Goal: Task Accomplishment & Management: Manage account settings

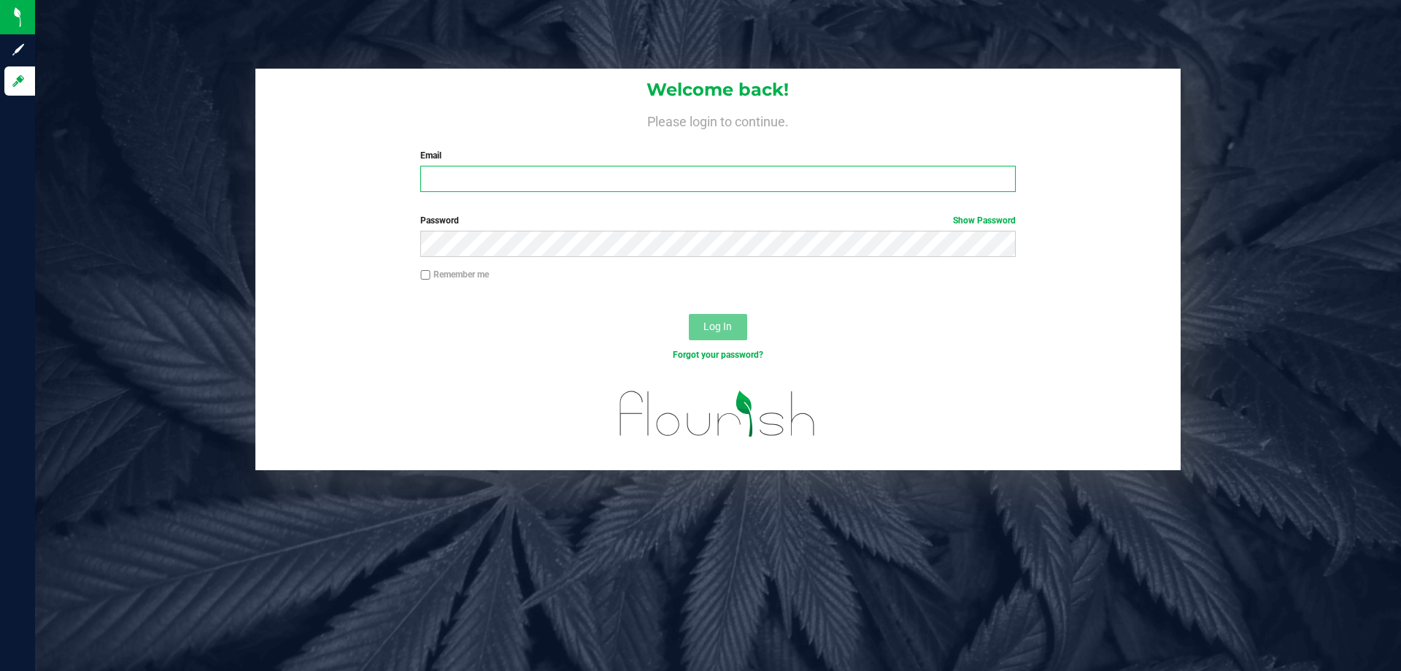
click at [474, 186] on input "Email" at bounding box center [717, 179] width 595 height 26
type input "[EMAIL_ADDRESS][DOMAIN_NAME]"
click at [689, 314] on button "Log In" at bounding box center [718, 327] width 58 height 26
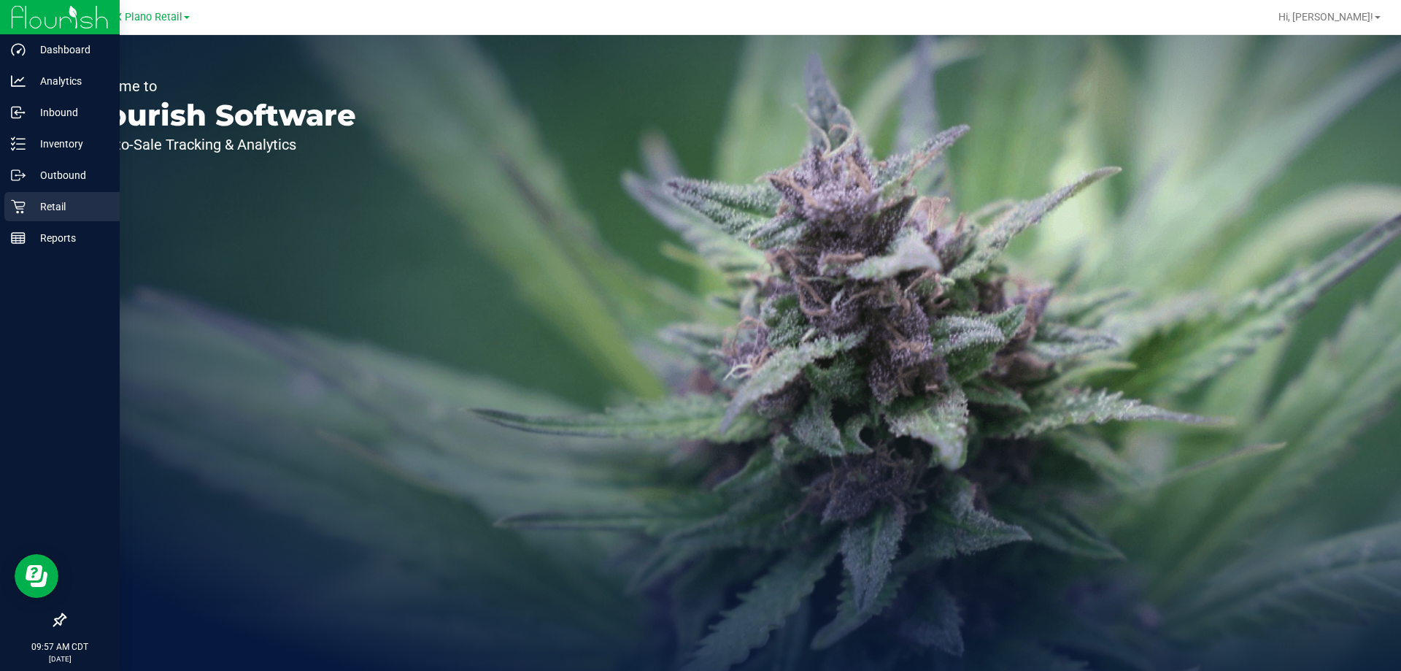
click at [36, 198] on p "Retail" at bounding box center [70, 207] width 88 height 18
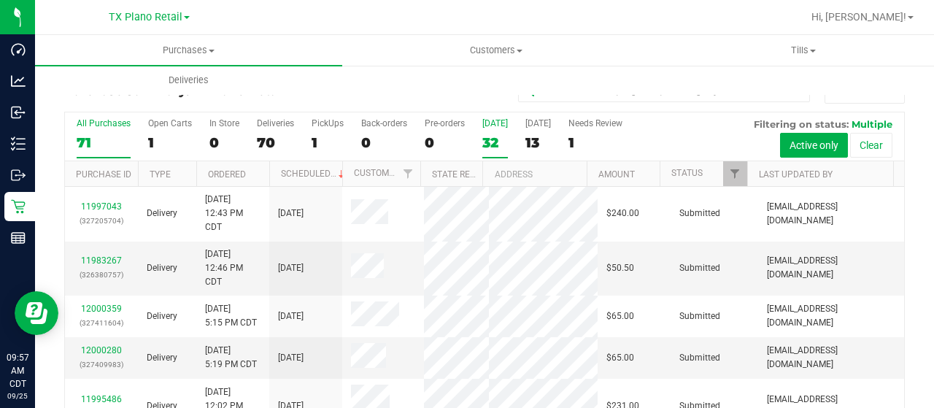
click at [483, 140] on div "32" at bounding box center [495, 142] width 26 height 17
click at [0, 0] on input "Today 32" at bounding box center [0, 0] width 0 height 0
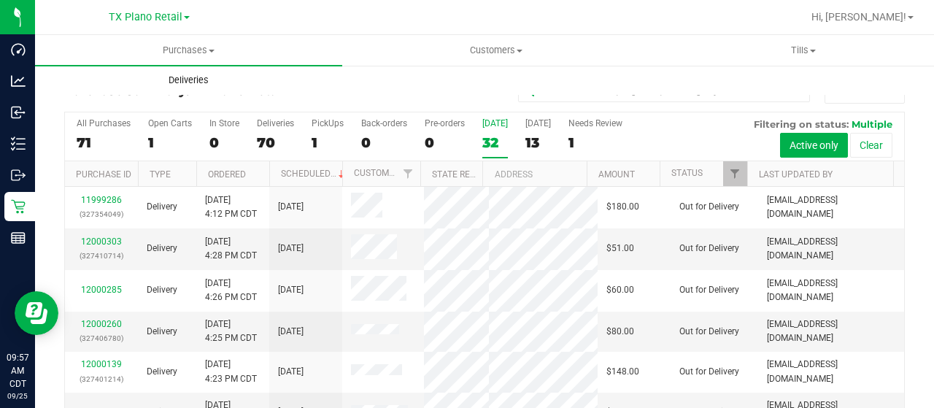
click at [182, 88] on uib-tab-heading "Deliveries" at bounding box center [189, 80] width 306 height 29
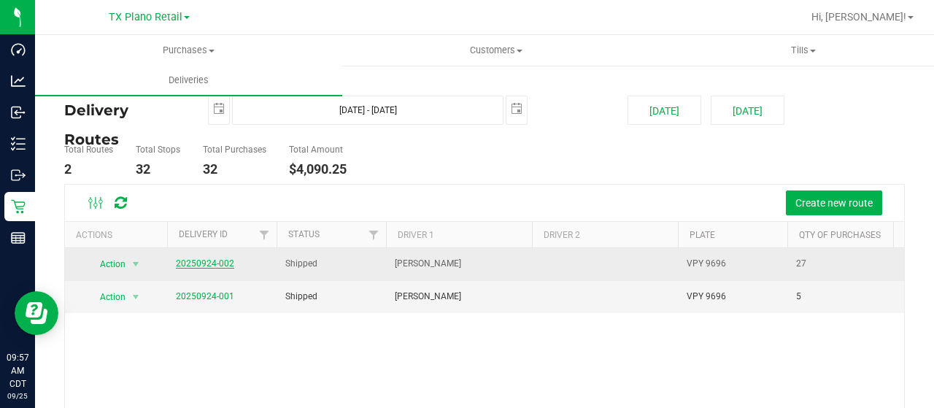
click at [201, 264] on link "20250924-002" at bounding box center [205, 263] width 58 height 10
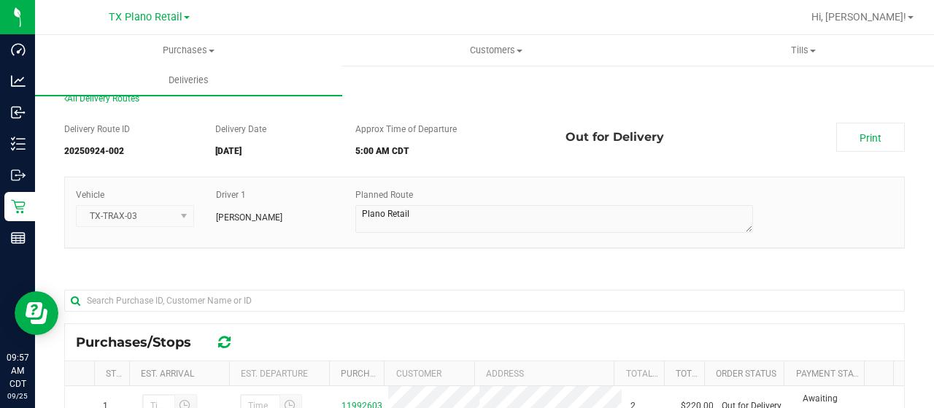
drag, startPoint x: 869, startPoint y: 141, endPoint x: 916, endPoint y: 112, distance: 54.7
click at [869, 141] on link "Print" at bounding box center [870, 137] width 69 height 29
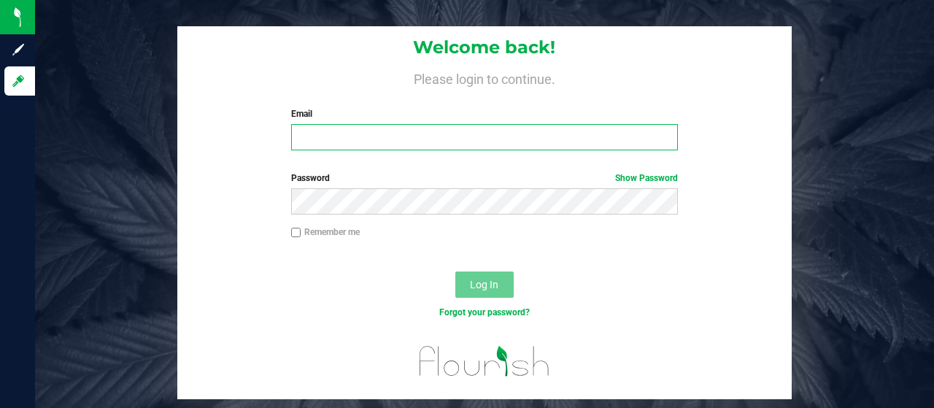
click at [314, 131] on input "Email" at bounding box center [485, 137] width 388 height 26
type input "[EMAIL_ADDRESS][DOMAIN_NAME]"
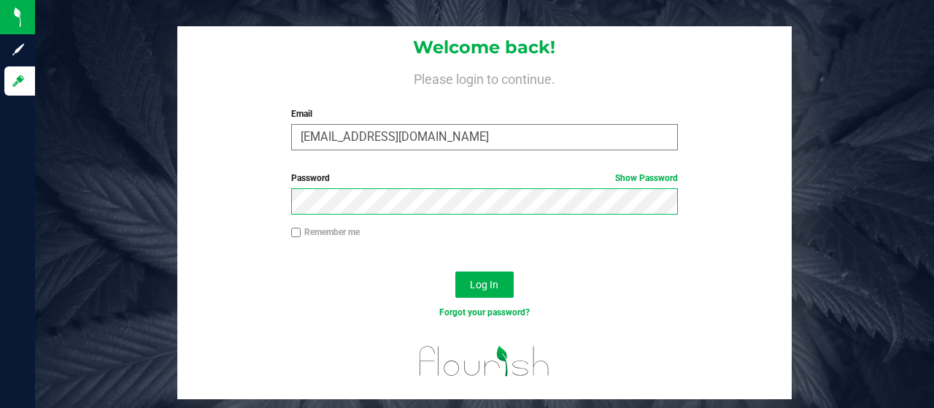
click at [455, 272] on button "Log In" at bounding box center [484, 285] width 58 height 26
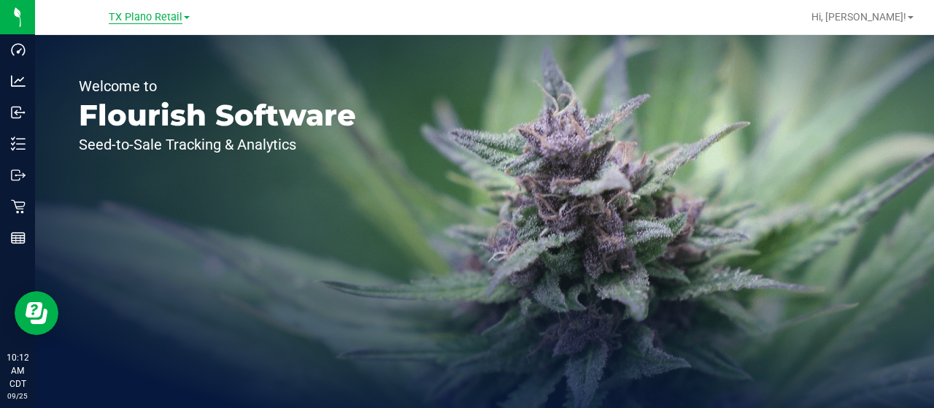
click at [163, 17] on span "TX Plano Retail" at bounding box center [146, 17] width 74 height 13
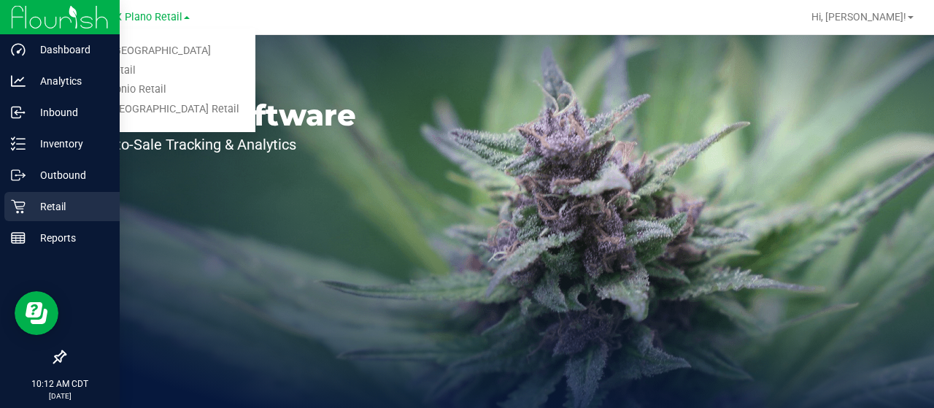
click at [32, 207] on p "Retail" at bounding box center [70, 207] width 88 height 18
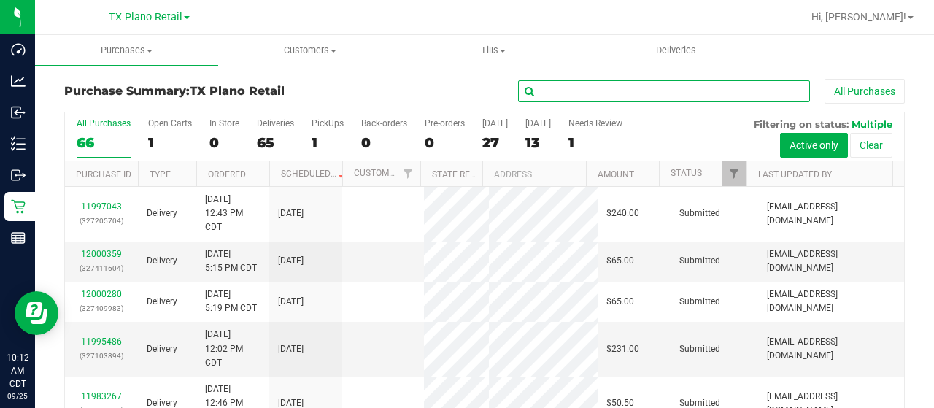
click at [546, 97] on input "text" at bounding box center [664, 91] width 292 height 22
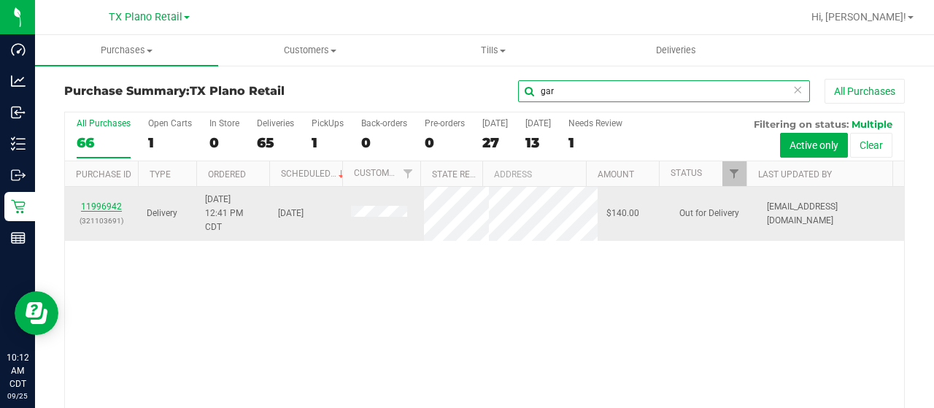
type input "gar"
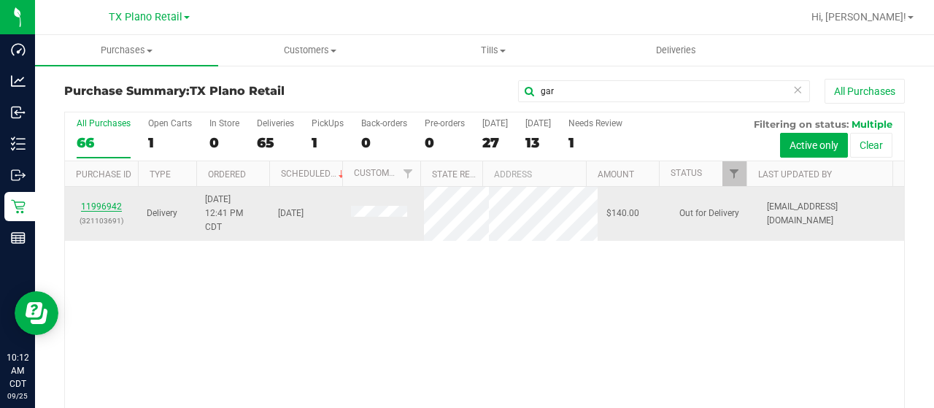
click at [107, 204] on link "11996942" at bounding box center [101, 206] width 41 height 10
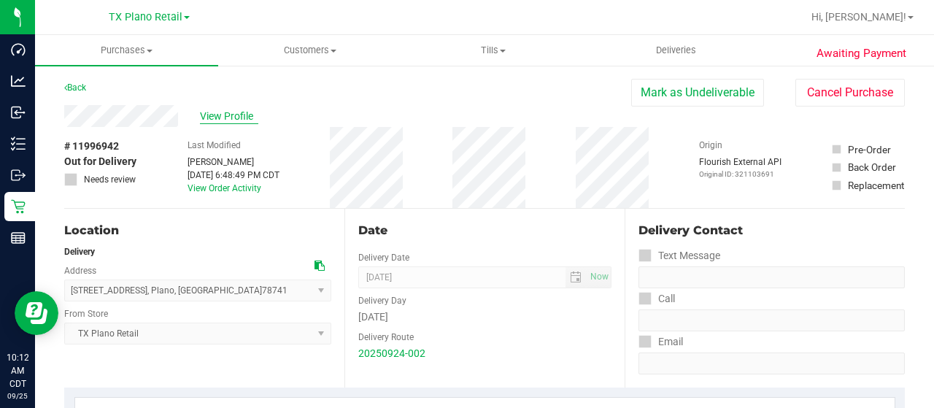
click at [226, 119] on span "View Profile" at bounding box center [229, 116] width 58 height 15
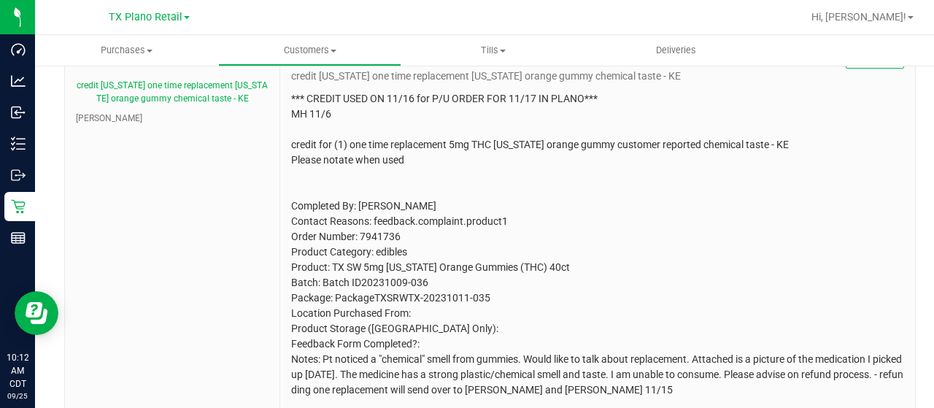
scroll to position [803, 0]
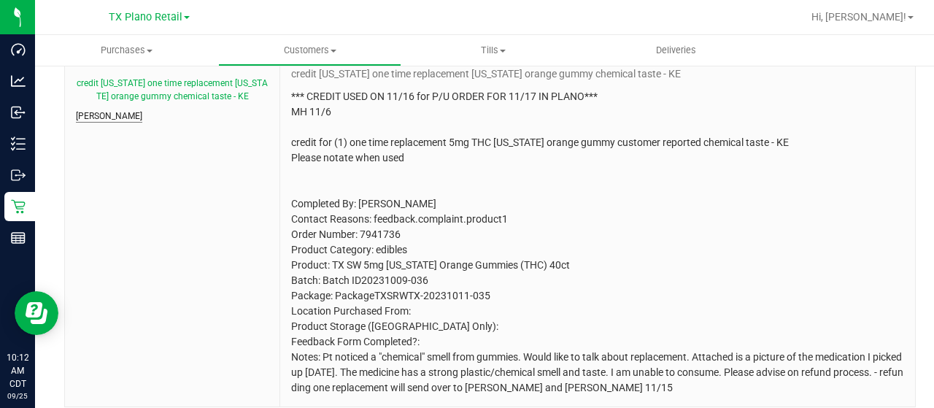
click at [91, 109] on button "CURT" at bounding box center [109, 115] width 66 height 13
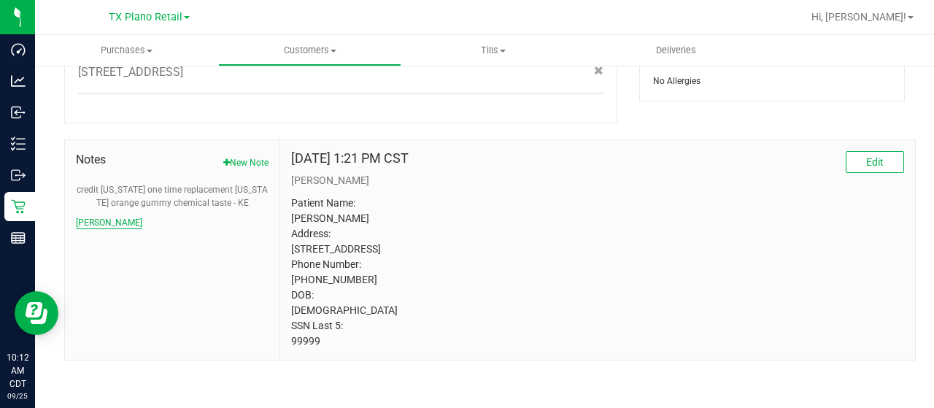
scroll to position [695, 0]
drag, startPoint x: 318, startPoint y: 345, endPoint x: 286, endPoint y: 345, distance: 32.1
click at [286, 345] on div "Dec 19, 2022 1:21 PM CST Edit CURT Patient Name: KRYSTAL GARRETT Address: 841 S…" at bounding box center [597, 252] width 635 height 220
copy p "99999"
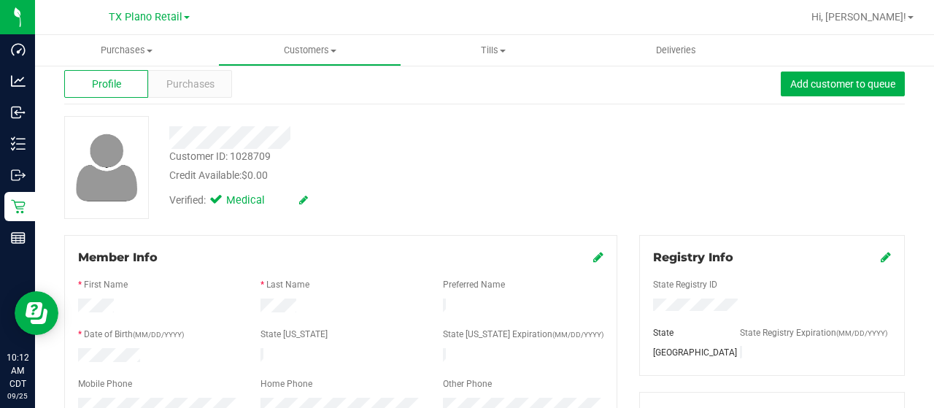
scroll to position [0, 0]
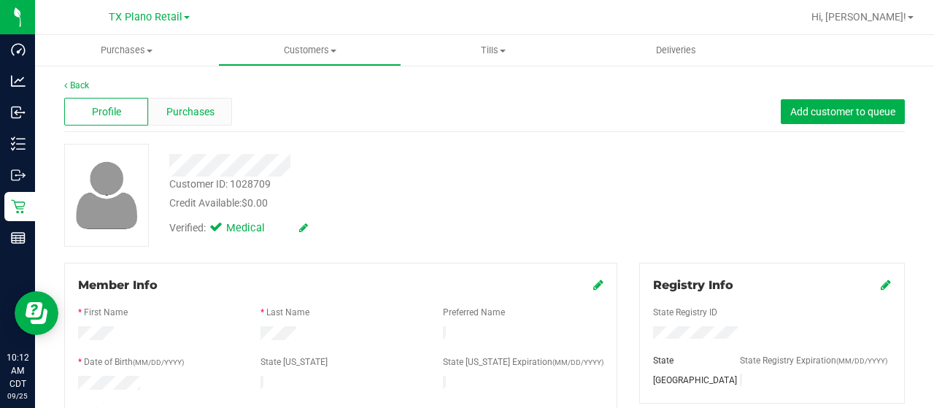
click at [190, 115] on span "Purchases" at bounding box center [190, 111] width 48 height 15
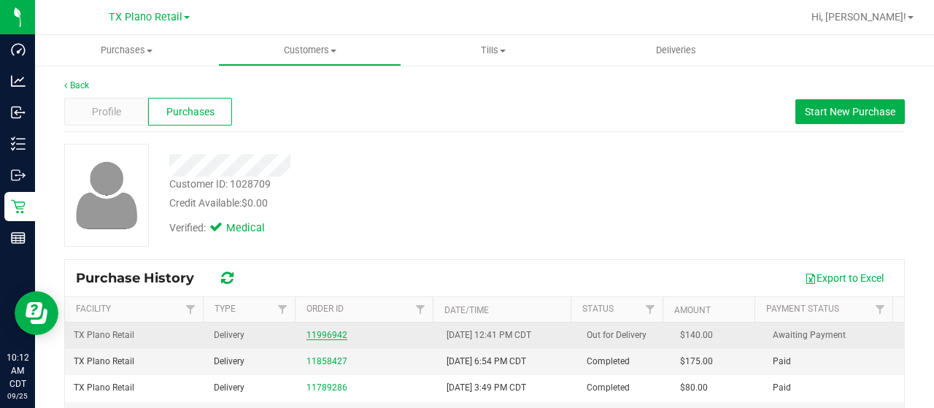
click at [318, 334] on link "11996942" at bounding box center [327, 335] width 41 height 10
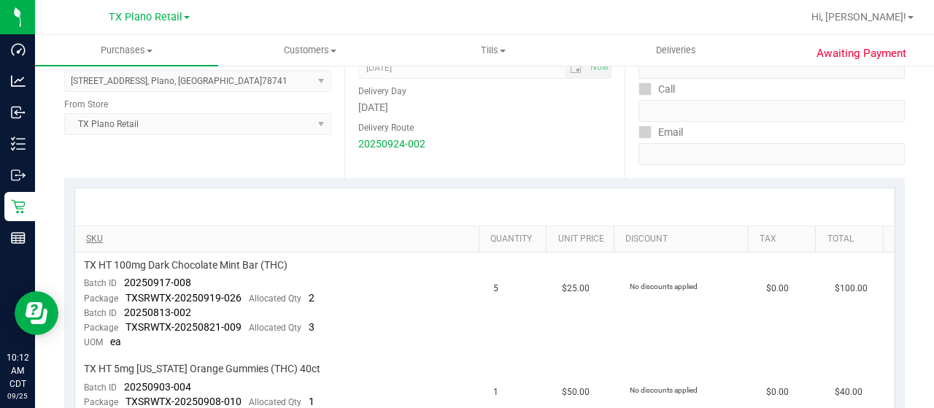
scroll to position [292, 0]
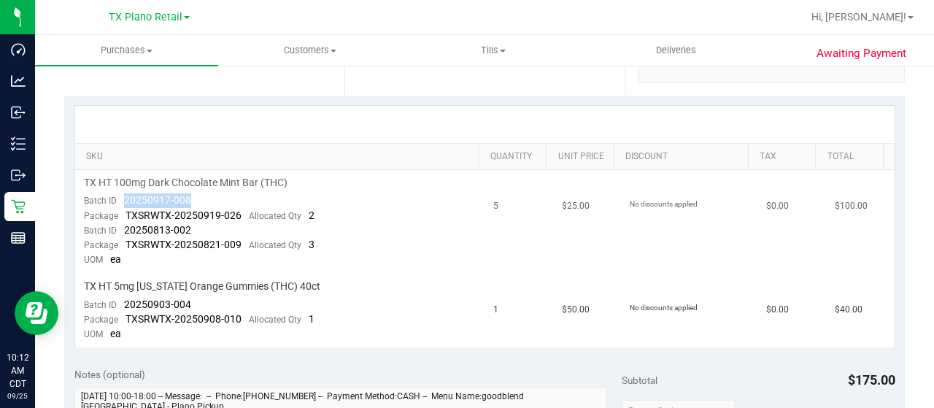
drag, startPoint x: 193, startPoint y: 201, endPoint x: 127, endPoint y: 199, distance: 66.4
click at [120, 199] on td "TX HT 100mg Dark Chocolate Mint Bar (THC) Batch ID 20250917-008 Package TXSRWTX…" at bounding box center [280, 222] width 410 height 104
copy span "20250917-008"
drag, startPoint x: 192, startPoint y: 227, endPoint x: 125, endPoint y: 226, distance: 67.2
click at [125, 226] on td "TX HT 100mg Dark Chocolate Mint Bar (THC) Batch ID 20250917-008 Package TXSRWTX…" at bounding box center [280, 222] width 410 height 104
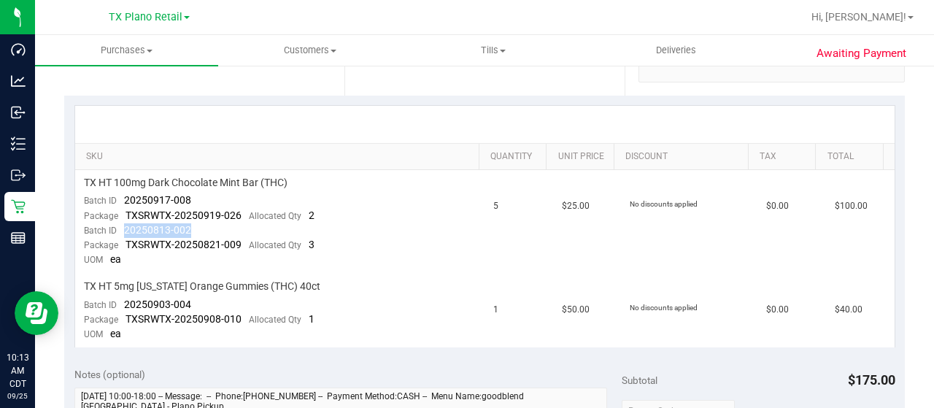
copy span "20250813-002"
drag, startPoint x: 195, startPoint y: 303, endPoint x: 126, endPoint y: 299, distance: 69.5
click at [126, 299] on td "TX HT 5mg Texas Orange Gummies (THC) 40ct Batch ID 20250903-004 Package TXSRWTX…" at bounding box center [280, 311] width 410 height 74
copy span "20250903-004"
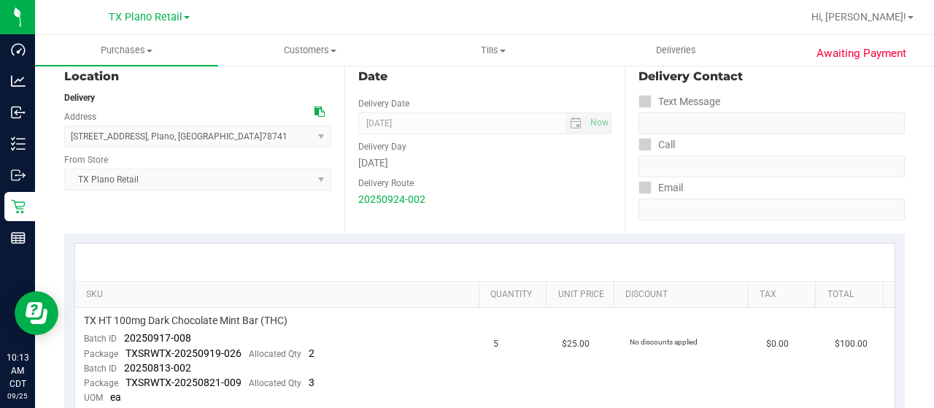
scroll to position [0, 0]
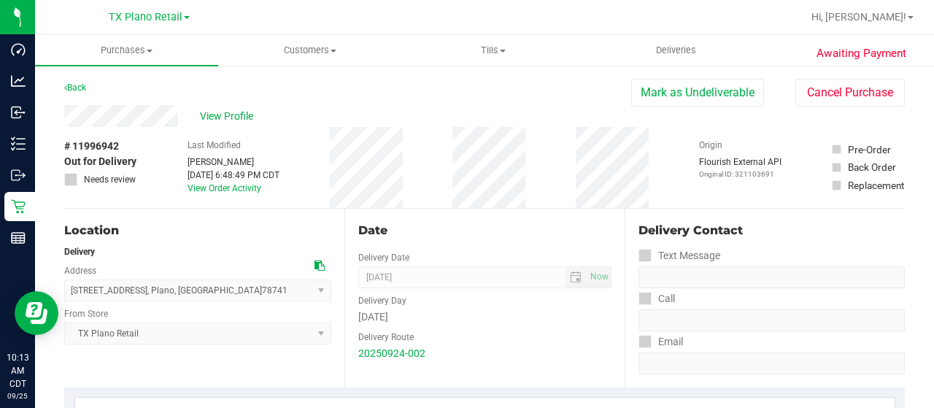
click at [210, 193] on div "Last Modified Lindsey Sherman Sep 24, 2025 6:48:49 PM CDT View Order Activity" at bounding box center [234, 167] width 92 height 81
click at [214, 190] on link "View Order Activity" at bounding box center [225, 188] width 74 height 10
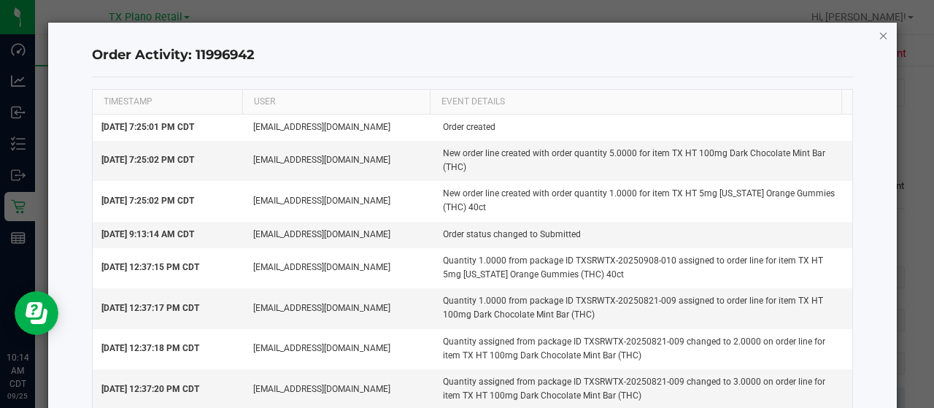
click at [879, 39] on icon "button" at bounding box center [884, 35] width 10 height 18
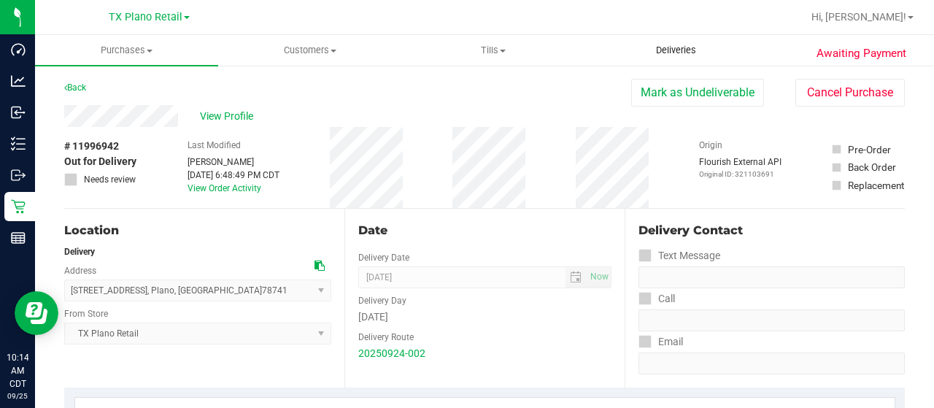
click at [679, 53] on span "Deliveries" at bounding box center [676, 50] width 80 height 13
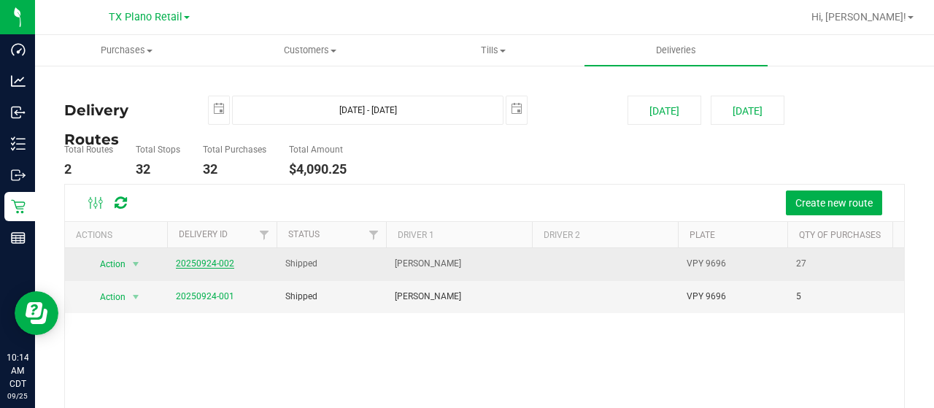
click at [201, 263] on link "20250924-002" at bounding box center [205, 263] width 58 height 10
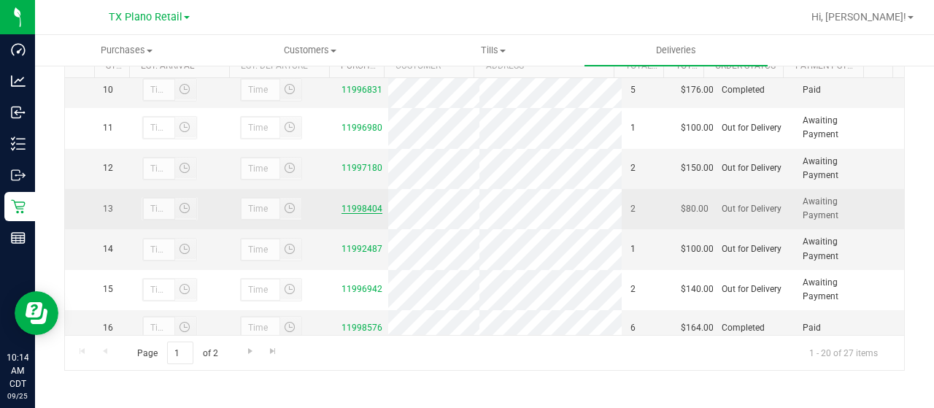
scroll to position [438, 0]
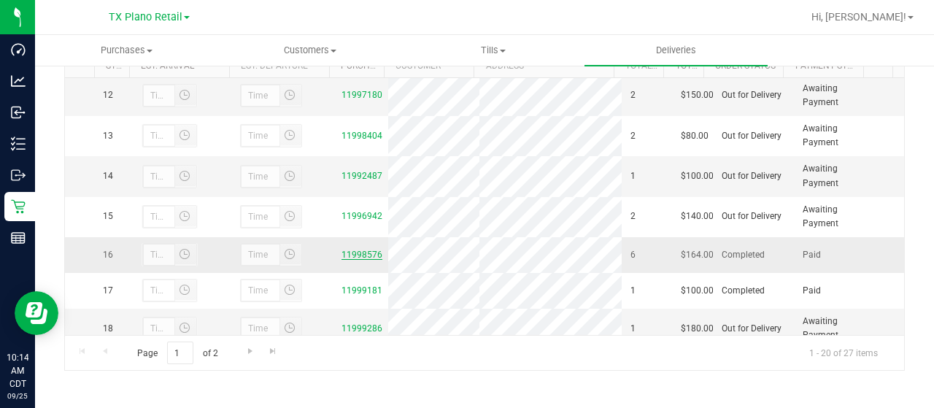
click at [343, 260] on link "11998576" at bounding box center [362, 255] width 41 height 10
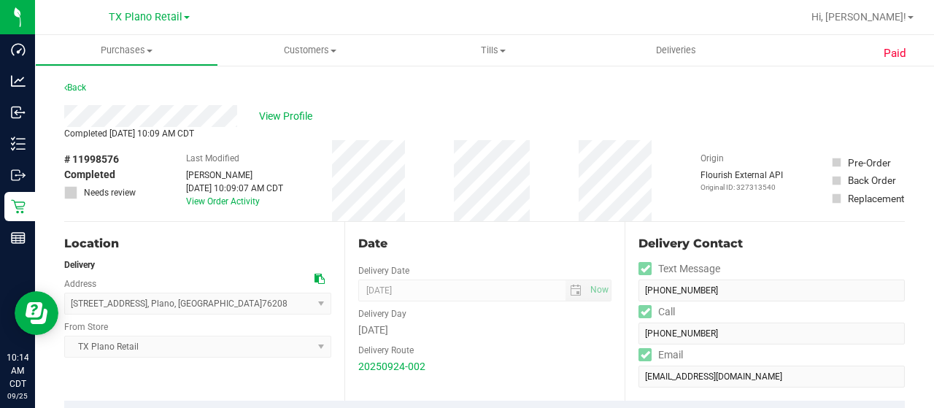
click at [239, 118] on div "View Profile" at bounding box center [484, 116] width 841 height 22
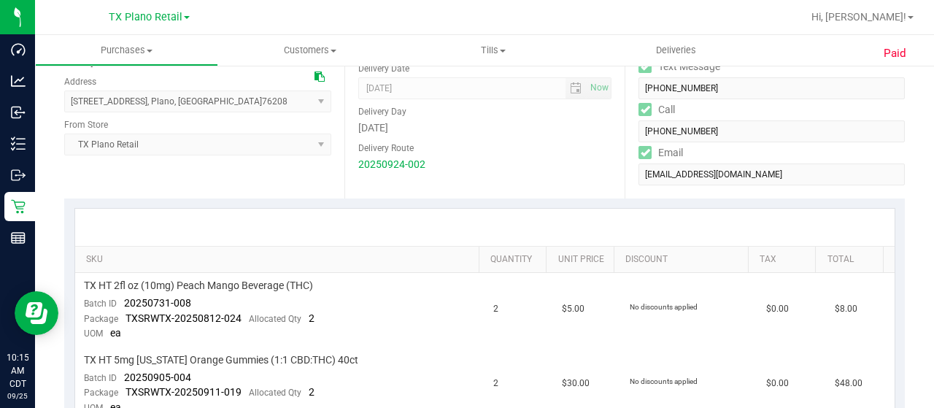
scroll to position [365, 0]
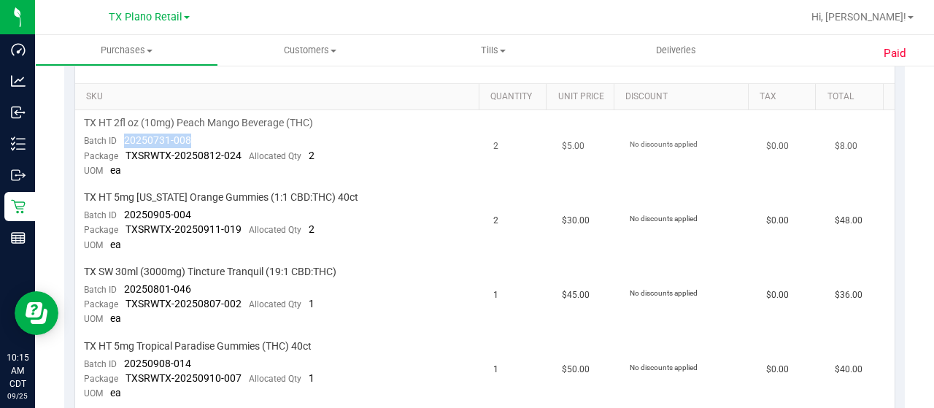
drag, startPoint x: 195, startPoint y: 136, endPoint x: 118, endPoint y: 135, distance: 76.7
click at [118, 135] on td "TX HT 2fl oz (10mg) Peach Mango Beverage (THC) Batch ID 20250731-008 Package TX…" at bounding box center [280, 147] width 410 height 74
copy span "20250731-008"
drag, startPoint x: 198, startPoint y: 214, endPoint x: 123, endPoint y: 215, distance: 74.5
click at [123, 215] on td "TX HT 5mg Texas Orange Gummies (1:1 CBD:THC) 40ct Batch ID 20250905-004 Package…" at bounding box center [280, 222] width 410 height 74
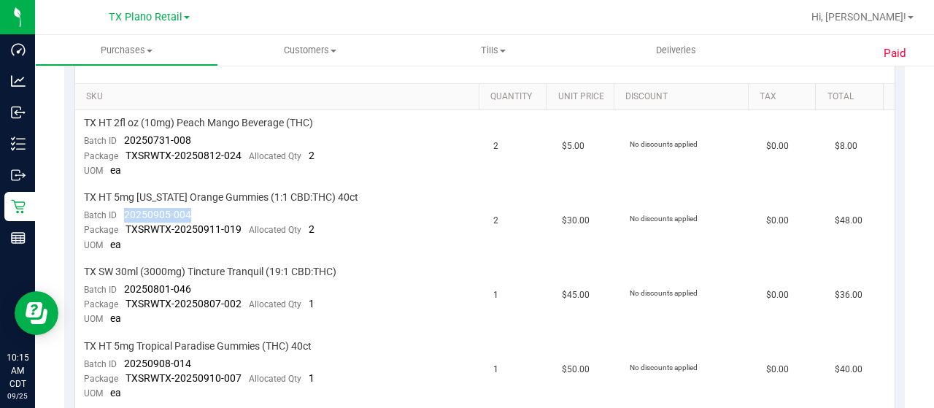
copy span "20250905-004"
drag, startPoint x: 194, startPoint y: 287, endPoint x: 121, endPoint y: 285, distance: 73.0
click at [121, 285] on td "TX SW 30ml (3000mg) Tincture Tranquil (19:1 CBD:THC) Batch ID 20250801-046 Pack…" at bounding box center [280, 296] width 410 height 74
copy span "20250801-046"
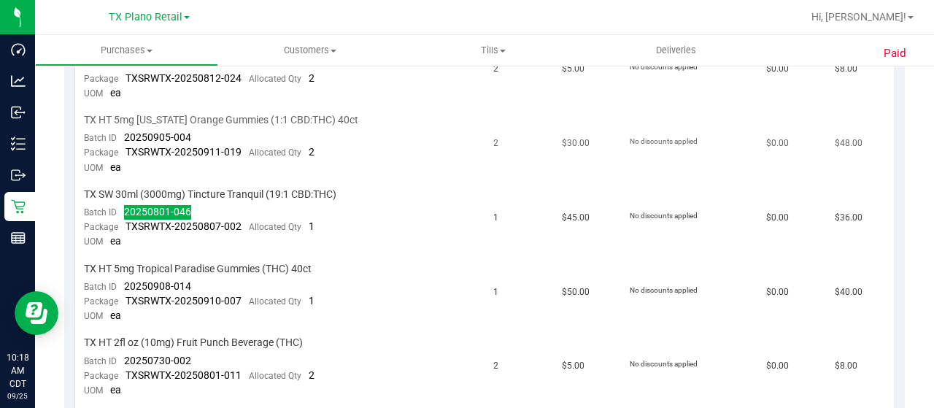
scroll to position [584, 0]
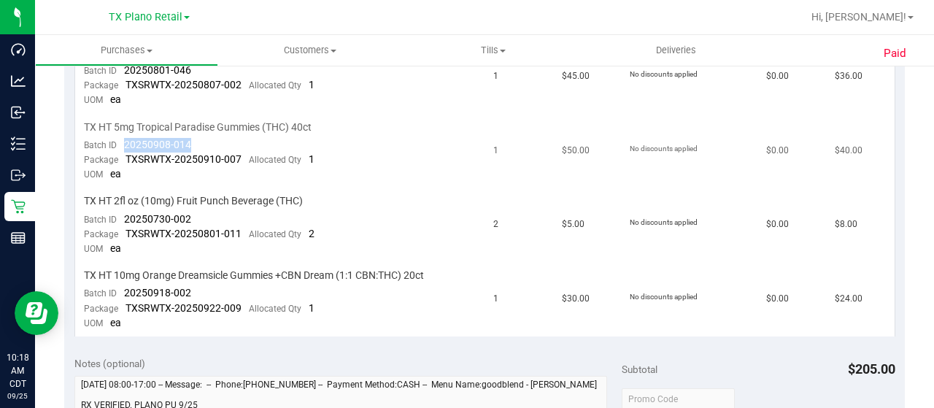
drag, startPoint x: 191, startPoint y: 139, endPoint x: 118, endPoint y: 139, distance: 73.0
click at [118, 139] on td "TX HT 5mg Tropical Paradise Gummies (THC) 40ct Batch ID 20250908-014 Package TX…" at bounding box center [280, 152] width 410 height 74
copy span "20250908-014"
drag, startPoint x: 195, startPoint y: 212, endPoint x: 123, endPoint y: 215, distance: 72.3
click at [123, 215] on td "TX HT 2fl oz (10mg) Fruit Punch Beverage (THC) Batch ID 20250730-002 Package TX…" at bounding box center [280, 225] width 410 height 74
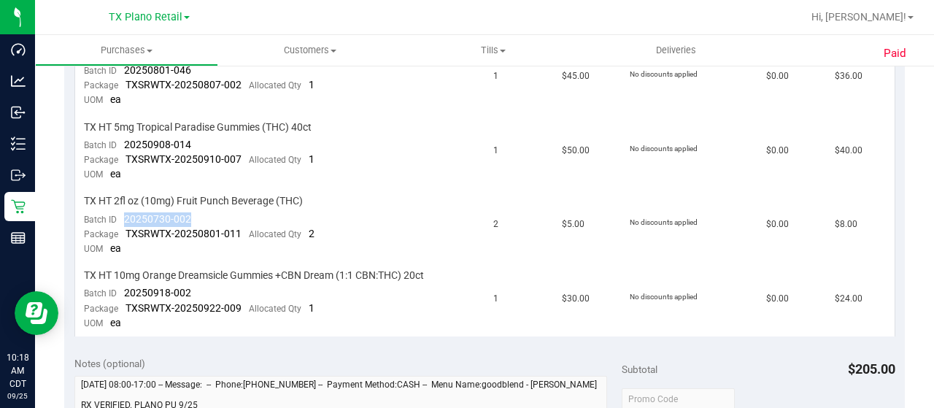
copy span "20250730-002"
drag, startPoint x: 175, startPoint y: 289, endPoint x: 124, endPoint y: 288, distance: 51.1
click at [124, 288] on td "TX HT 10mg Orange Dreamsicle Gummies +CBN Dream (1:1 CBN:THC) 20ct Batch ID 202…" at bounding box center [280, 300] width 410 height 74
copy span "20250918-002"
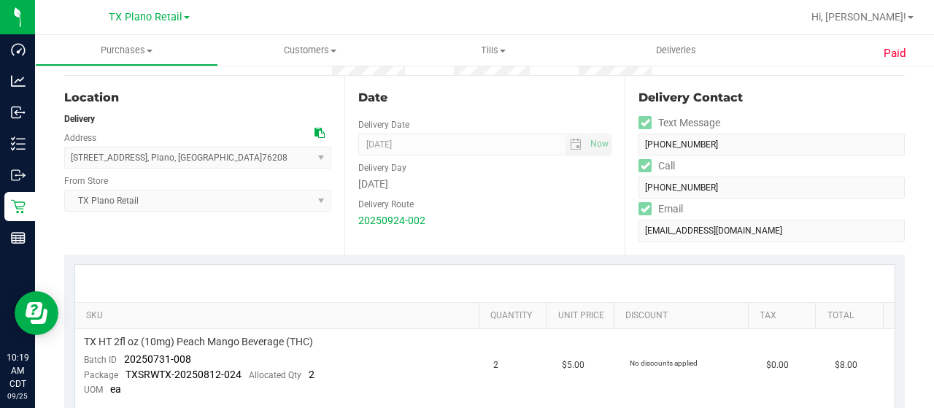
scroll to position [0, 0]
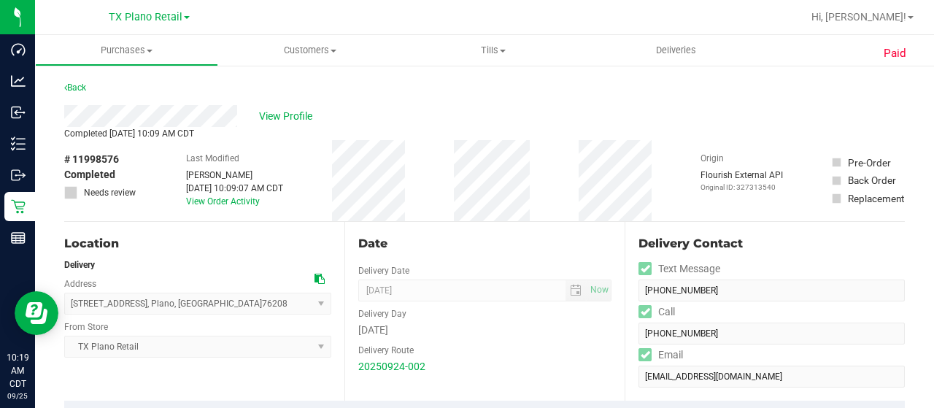
click at [238, 111] on div "View Profile" at bounding box center [484, 116] width 841 height 22
click at [83, 84] on link "Back" at bounding box center [75, 87] width 22 height 10
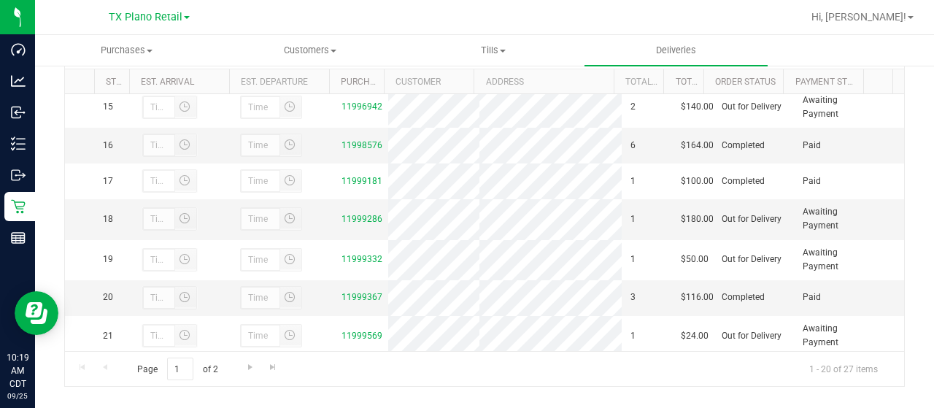
scroll to position [584, 0]
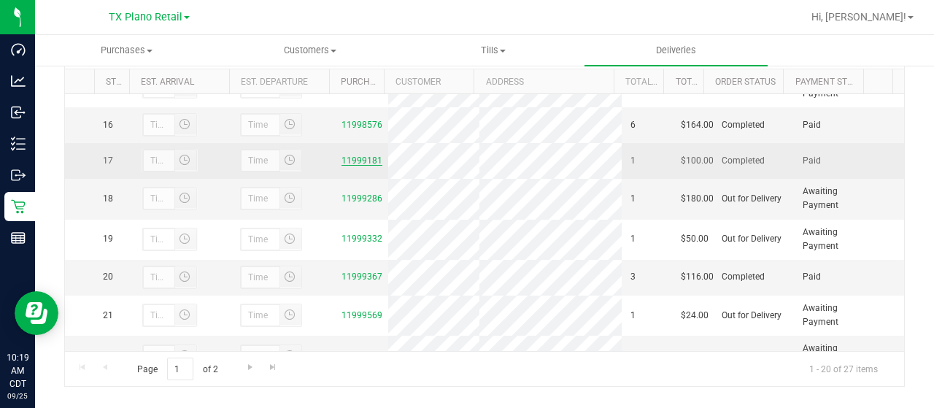
click at [342, 166] on link "11999181" at bounding box center [362, 160] width 41 height 10
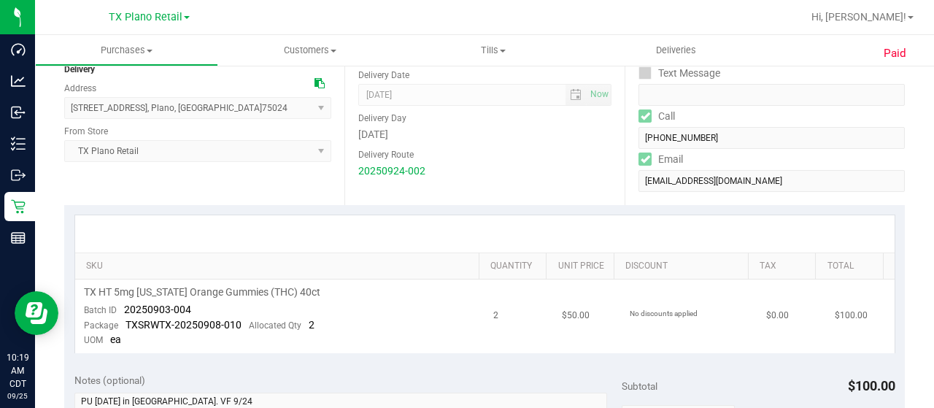
scroll to position [292, 0]
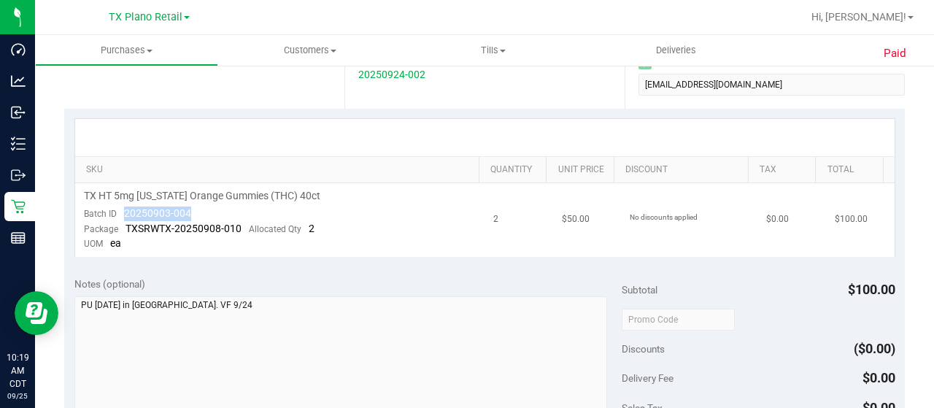
drag, startPoint x: 191, startPoint y: 209, endPoint x: 116, endPoint y: 211, distance: 75.2
click at [116, 211] on td "TX HT 5mg Texas Orange Gummies (THC) 40ct Batch ID 20250903-004 Package TXSRWTX…" at bounding box center [280, 220] width 410 height 74
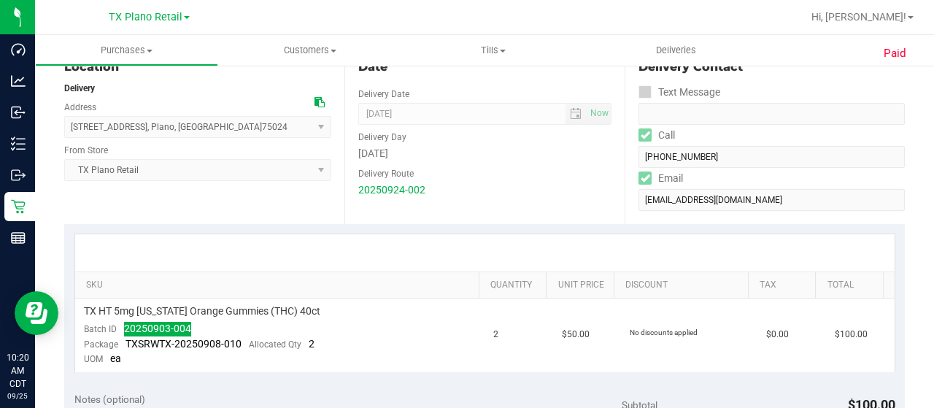
scroll to position [0, 0]
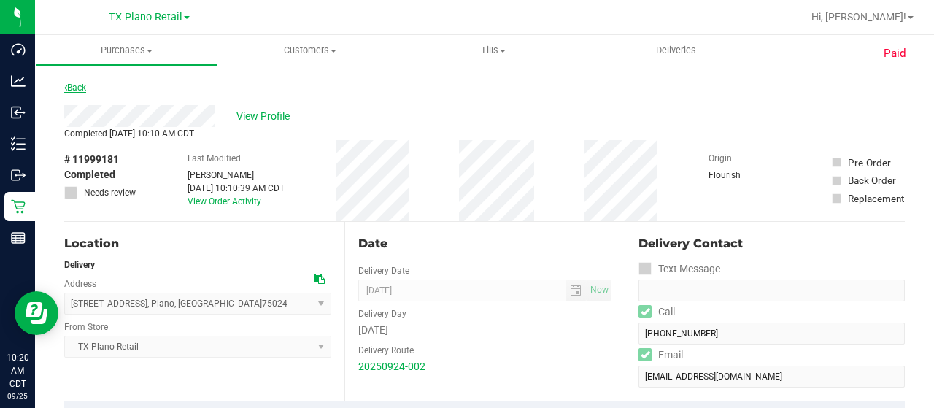
click at [79, 82] on link "Back" at bounding box center [75, 87] width 22 height 10
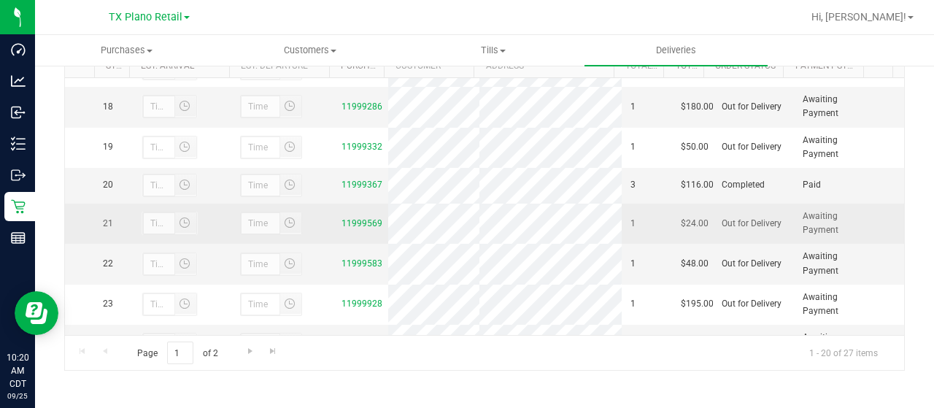
scroll to position [636, 0]
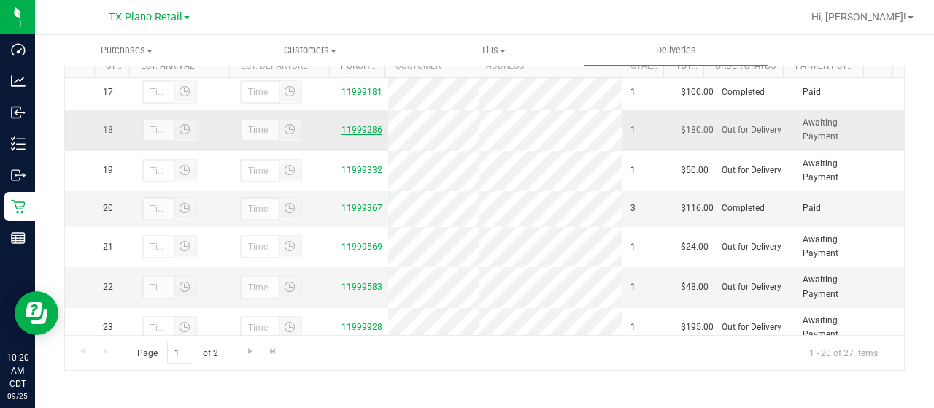
click at [361, 135] on link "11999286" at bounding box center [362, 130] width 41 height 10
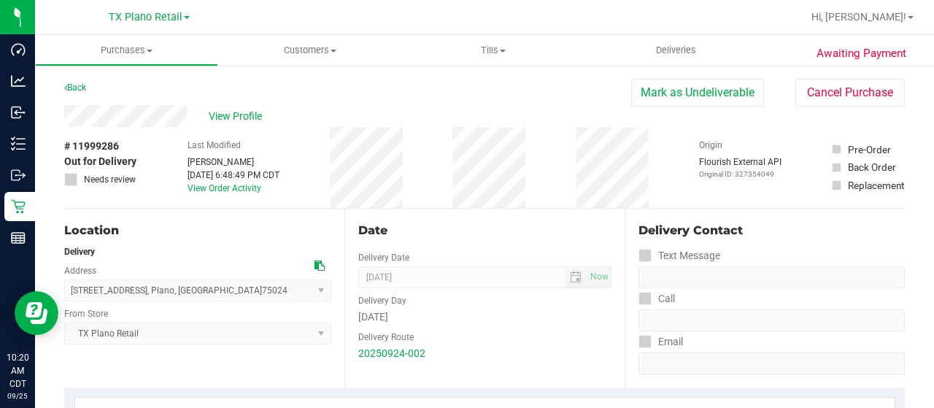
click at [191, 112] on div "View Profile" at bounding box center [347, 116] width 567 height 22
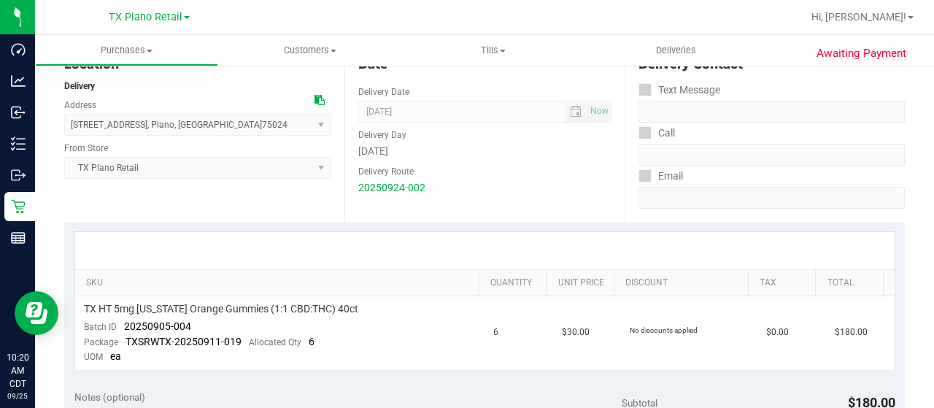
scroll to position [292, 0]
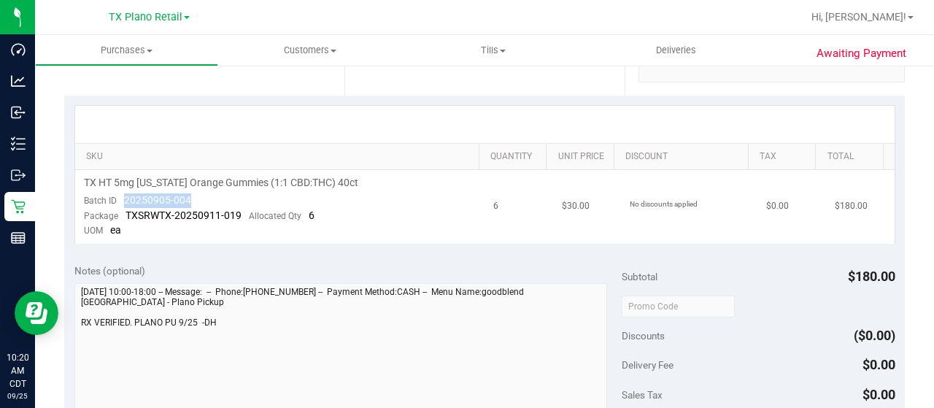
drag, startPoint x: 192, startPoint y: 201, endPoint x: 120, endPoint y: 196, distance: 71.7
click at [120, 196] on td "TX HT 5mg Texas Orange Gummies (1:1 CBD:THC) 40ct Batch ID 20250905-004 Package…" at bounding box center [280, 207] width 410 height 74
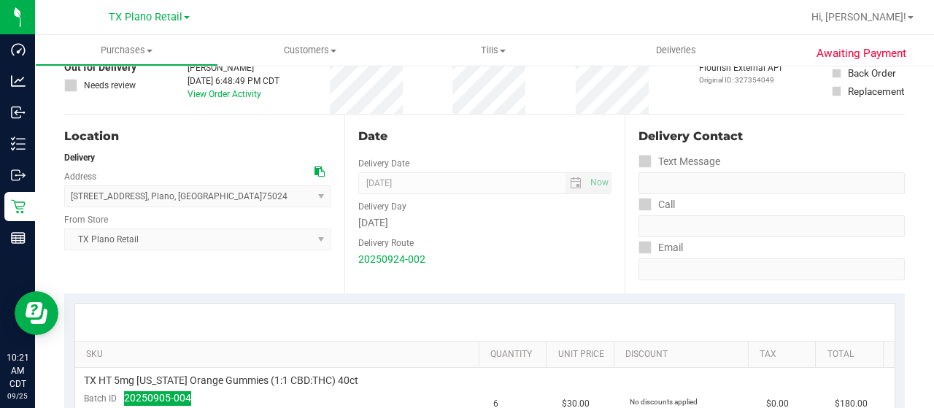
scroll to position [0, 0]
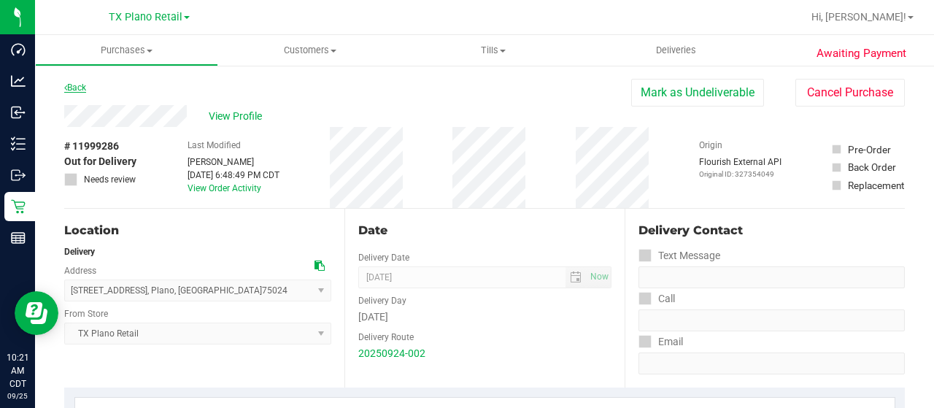
click at [77, 86] on link "Back" at bounding box center [75, 87] width 22 height 10
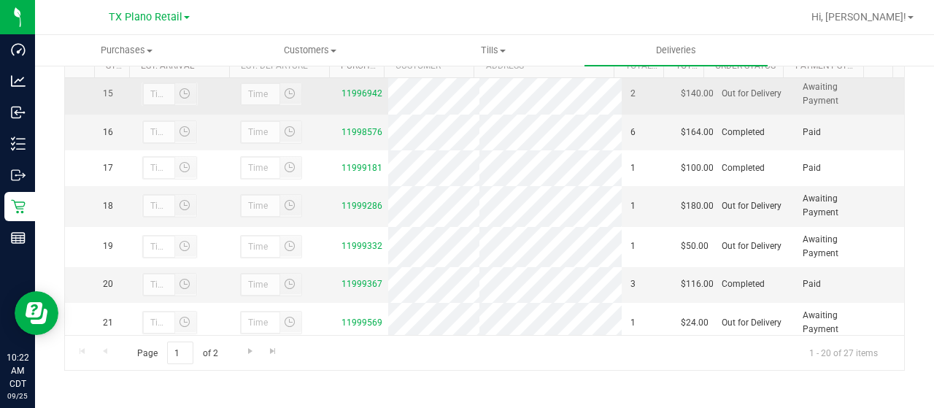
scroll to position [657, 0]
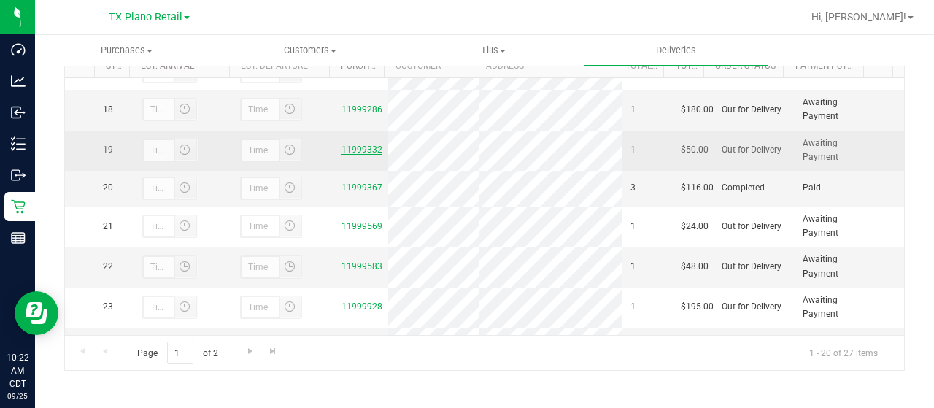
click at [361, 155] on link "11999332" at bounding box center [362, 150] width 41 height 10
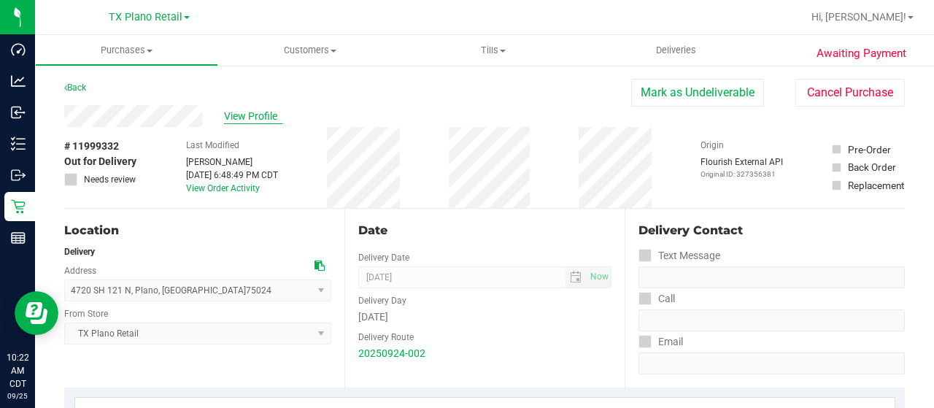
click at [247, 113] on span "View Profile" at bounding box center [253, 116] width 58 height 15
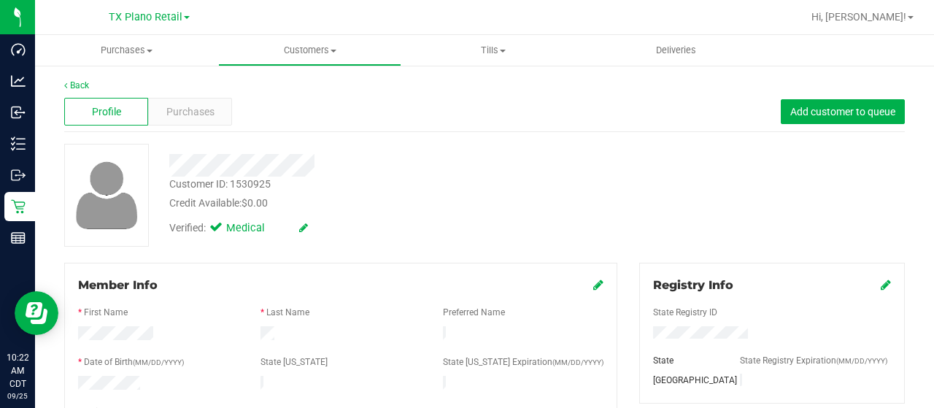
drag, startPoint x: 276, startPoint y: 331, endPoint x: 256, endPoint y: 329, distance: 19.8
click at [256, 329] on div at bounding box center [341, 335] width 182 height 18
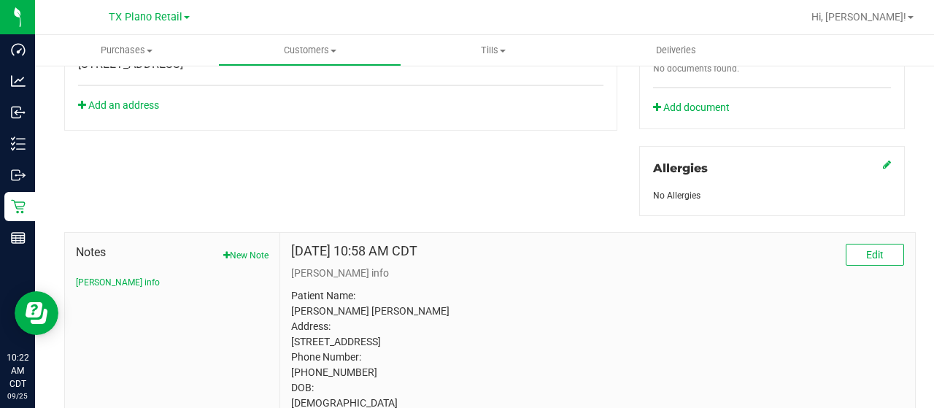
scroll to position [667, 0]
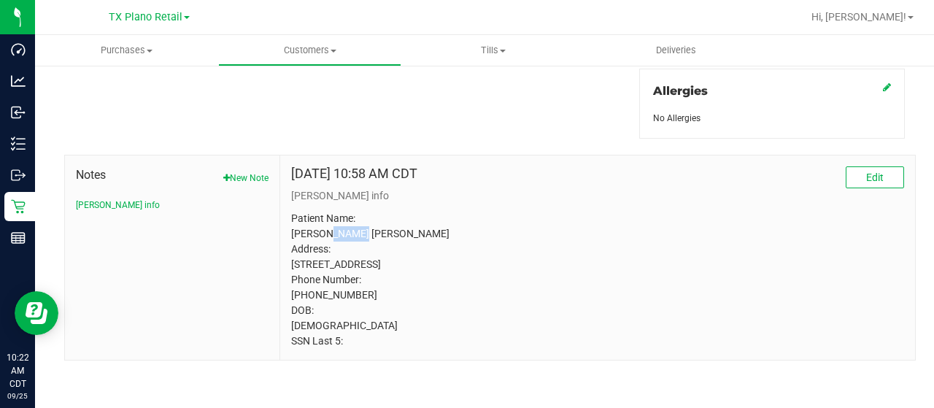
drag, startPoint x: 324, startPoint y: 218, endPoint x: 354, endPoint y: 222, distance: 30.1
click at [354, 222] on p "Patient Name: [PERSON_NAME] [PERSON_NAME] Address: [STREET_ADDRESS] Phone Numbe…" at bounding box center [597, 280] width 613 height 138
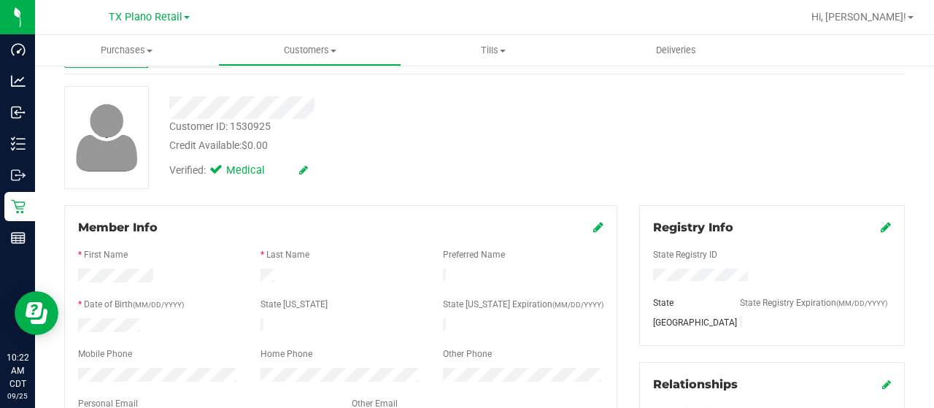
scroll to position [0, 0]
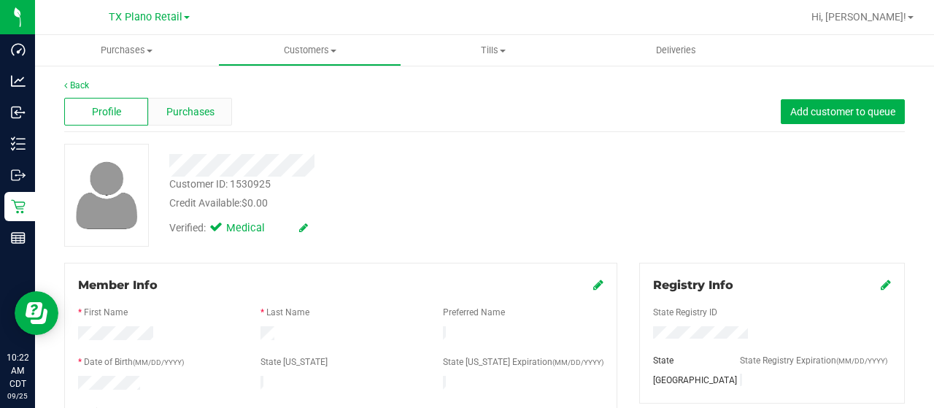
click at [212, 115] on span "Purchases" at bounding box center [190, 111] width 48 height 15
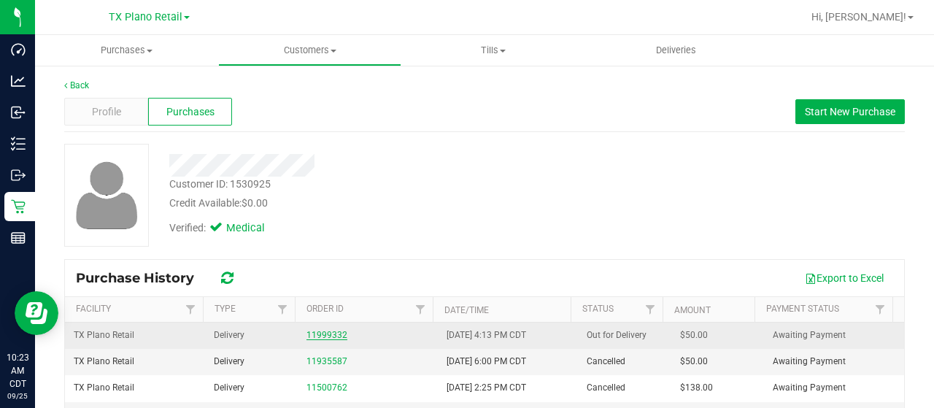
click at [322, 330] on link "11999332" at bounding box center [327, 335] width 41 height 10
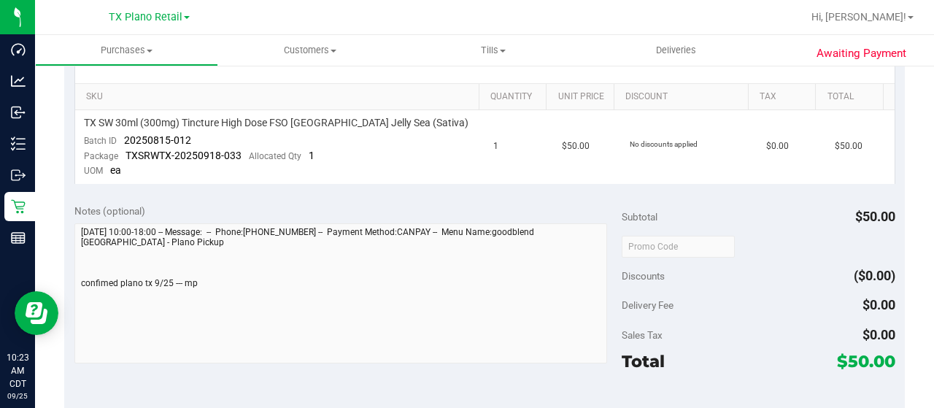
scroll to position [365, 0]
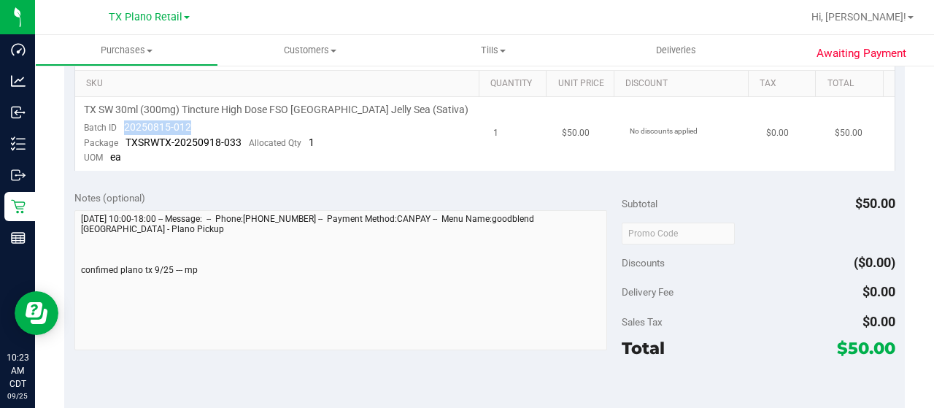
drag, startPoint x: 190, startPoint y: 126, endPoint x: 123, endPoint y: 127, distance: 66.4
click at [123, 127] on td "TX SW 30ml (300mg) Tincture High Dose FSO TX Jelly Sea (Sativa) Batch ID 202508…" at bounding box center [280, 134] width 410 height 74
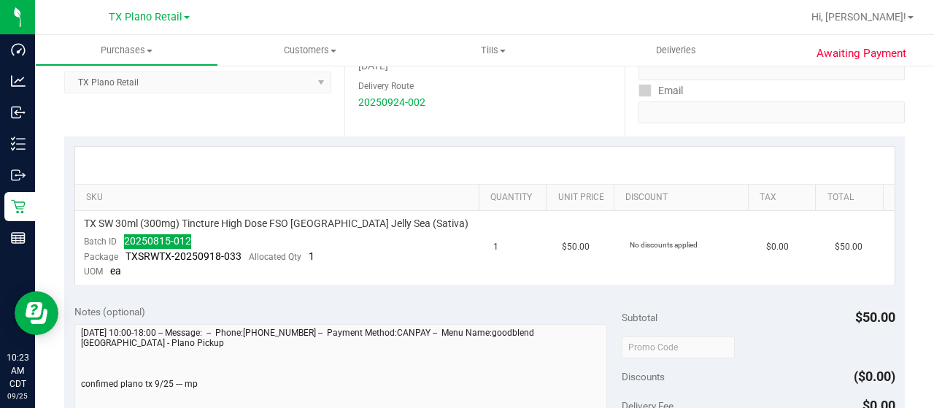
scroll to position [0, 0]
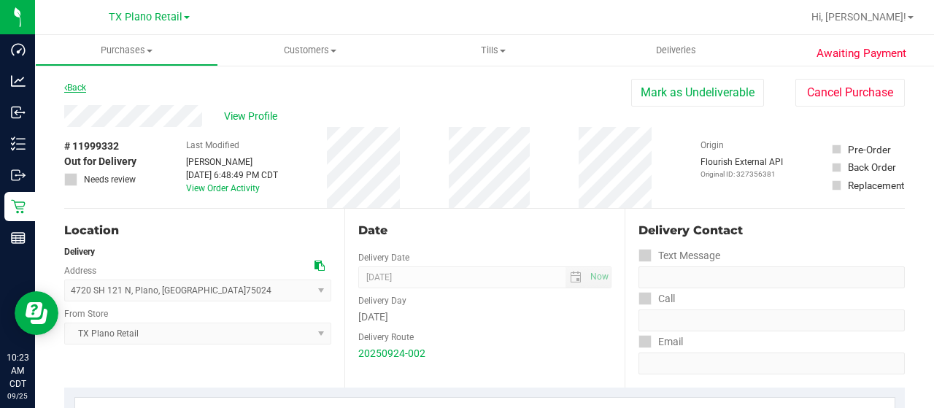
click at [80, 91] on link "Back" at bounding box center [75, 87] width 22 height 10
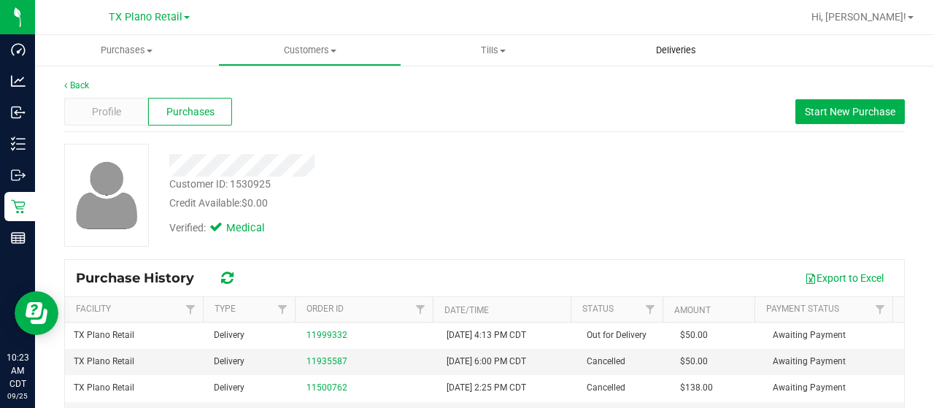
click at [677, 50] on span "Deliveries" at bounding box center [676, 50] width 80 height 13
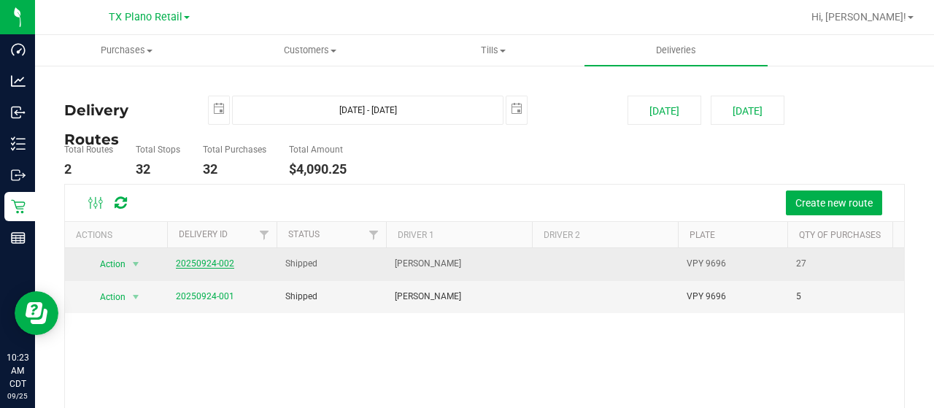
click at [193, 263] on link "20250924-002" at bounding box center [205, 263] width 58 height 10
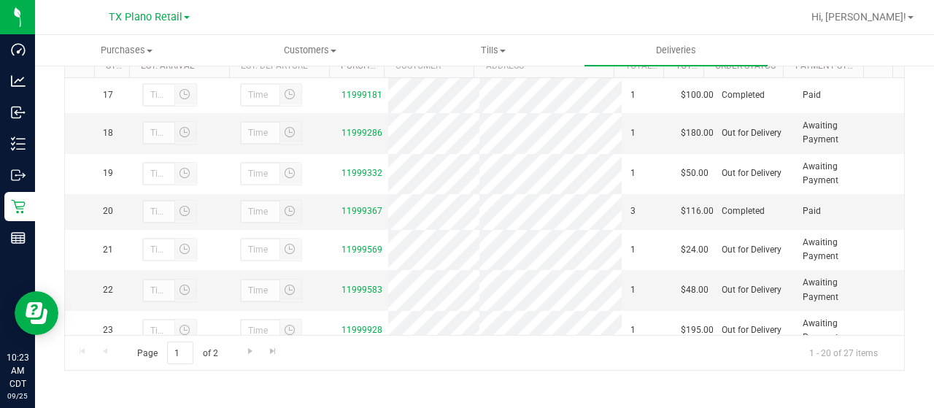
scroll to position [657, 0]
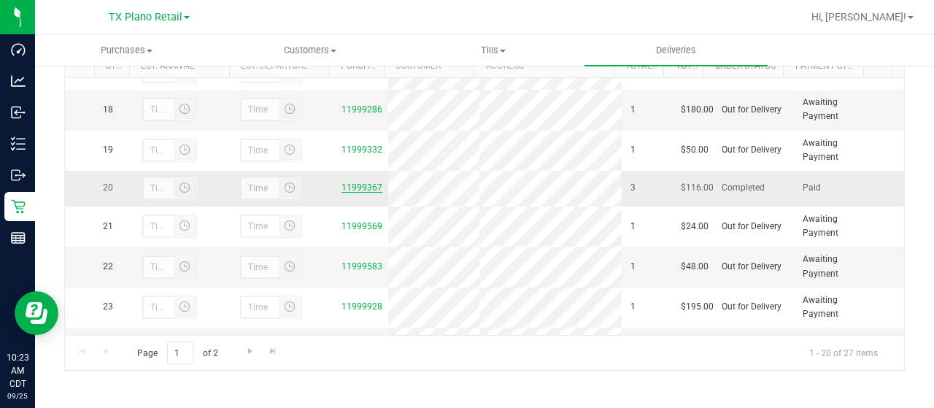
click at [344, 193] on link "11999367" at bounding box center [362, 187] width 41 height 10
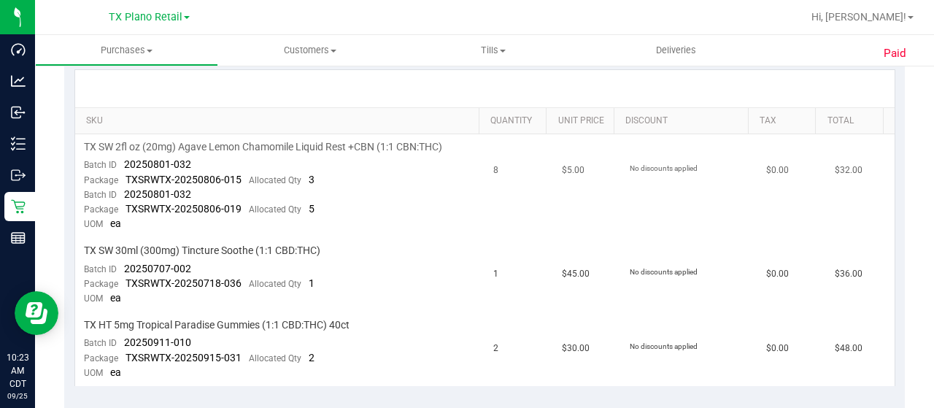
scroll to position [365, 0]
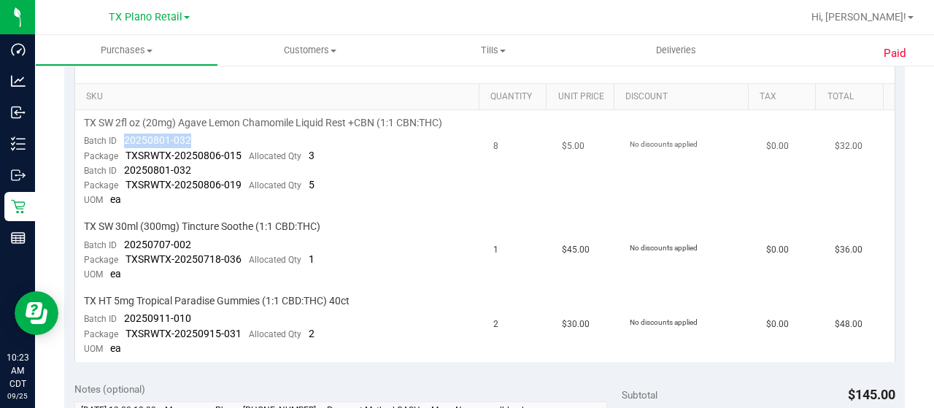
drag, startPoint x: 196, startPoint y: 139, endPoint x: 120, endPoint y: 140, distance: 75.2
click at [120, 140] on td "TX SW 2fl oz (20mg) Agave Lemon Chamomile Liquid Rest +CBN (1:1 CBN:THC) Batch …" at bounding box center [280, 162] width 410 height 104
drag, startPoint x: 193, startPoint y: 243, endPoint x: 122, endPoint y: 243, distance: 70.8
click at [122, 243] on td "TX SW 30ml (300mg) Tincture Soothe (1:1 CBD:THC) Batch ID 20250707-002 Package …" at bounding box center [280, 251] width 410 height 74
drag, startPoint x: 166, startPoint y: 317, endPoint x: 121, endPoint y: 315, distance: 45.3
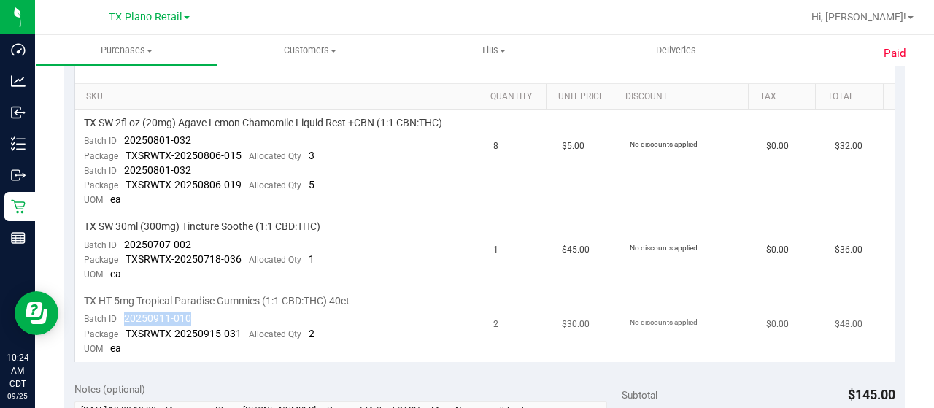
click at [121, 315] on td "TX HT 5mg Tropical Paradise Gummies (1:1 CBD:THC) 40ct Batch ID 20250911-010 Pa…" at bounding box center [280, 325] width 410 height 74
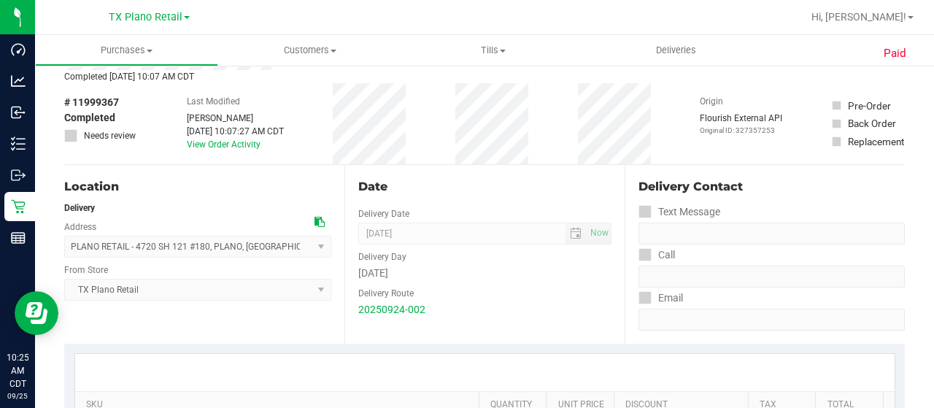
scroll to position [0, 0]
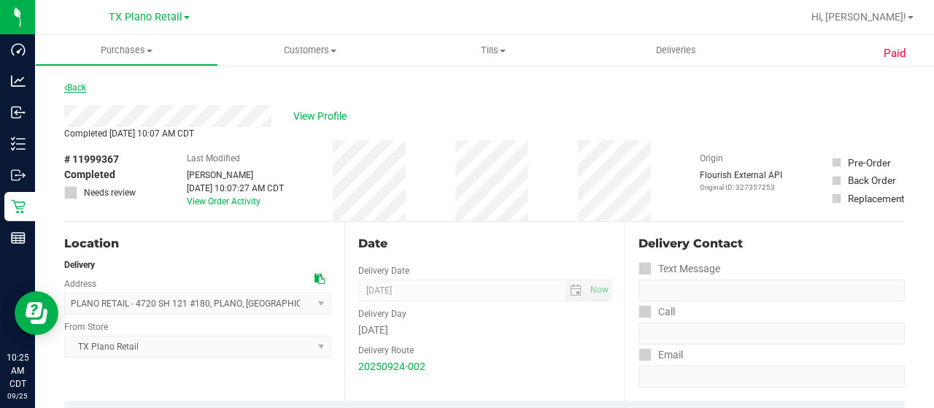
click at [85, 85] on link "Back" at bounding box center [75, 87] width 22 height 10
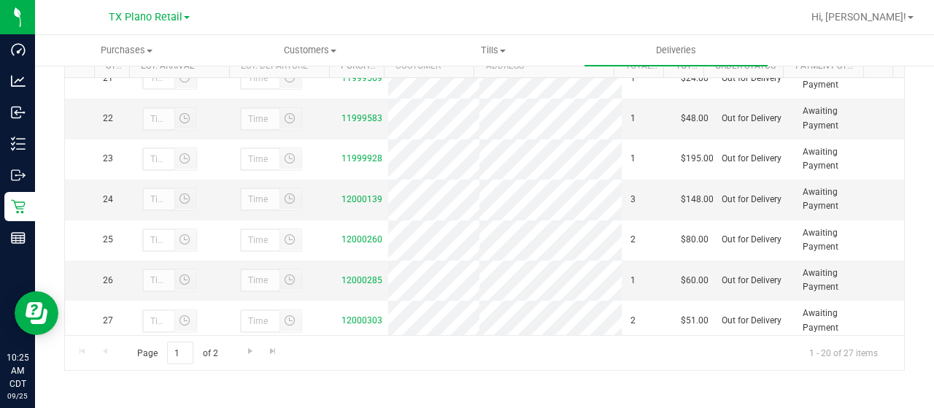
scroll to position [782, 0]
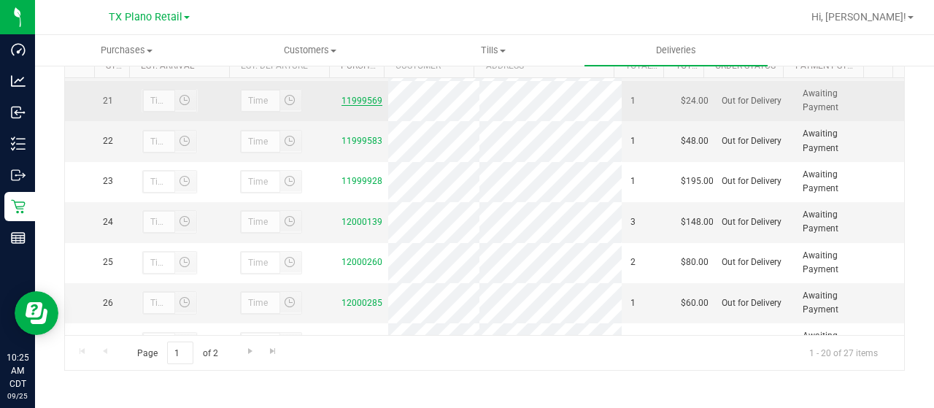
click at [342, 106] on link "11999569" at bounding box center [362, 101] width 41 height 10
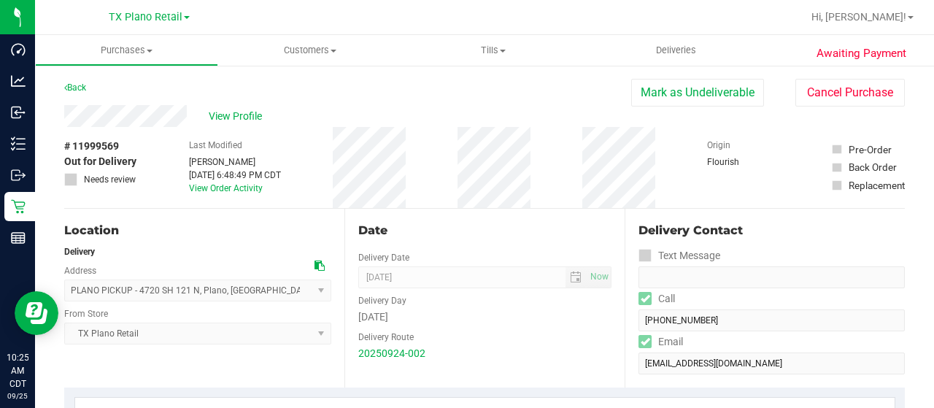
click at [189, 114] on div "View Profile" at bounding box center [347, 116] width 567 height 22
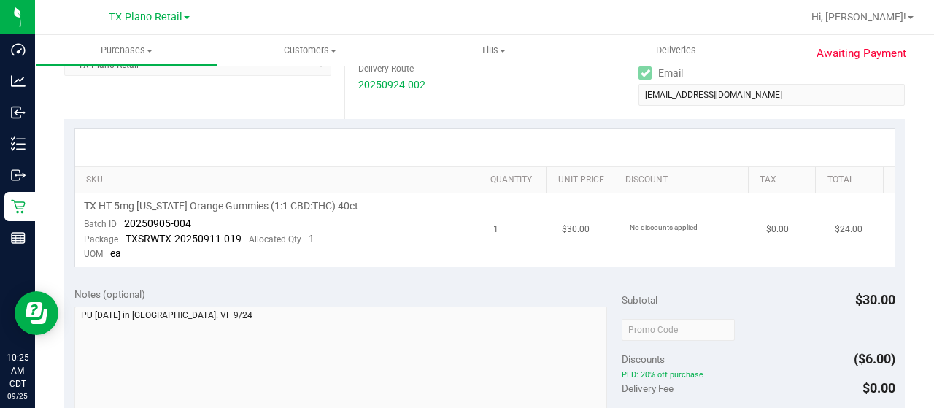
scroll to position [292, 0]
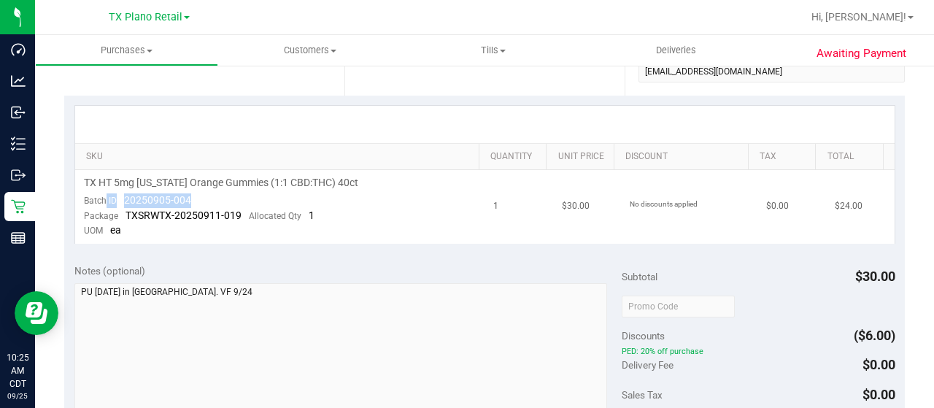
drag, startPoint x: 196, startPoint y: 199, endPoint x: 107, endPoint y: 198, distance: 89.0
click at [107, 198] on td "TX HT 5mg Texas Orange Gummies (1:1 CBD:THC) 40ct Batch ID 20250905-004 Package…" at bounding box center [280, 207] width 410 height 74
click at [204, 193] on td "TX HT 5mg Texas Orange Gummies (1:1 CBD:THC) 40ct Batch ID 20250905-004 Package…" at bounding box center [280, 207] width 410 height 74
drag, startPoint x: 125, startPoint y: 196, endPoint x: 188, endPoint y: 198, distance: 63.5
click at [188, 198] on span "20250905-004" at bounding box center [157, 200] width 67 height 12
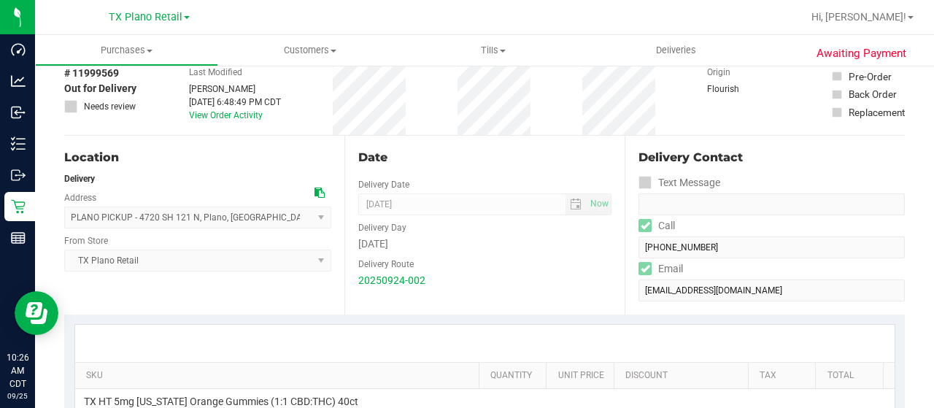
scroll to position [0, 0]
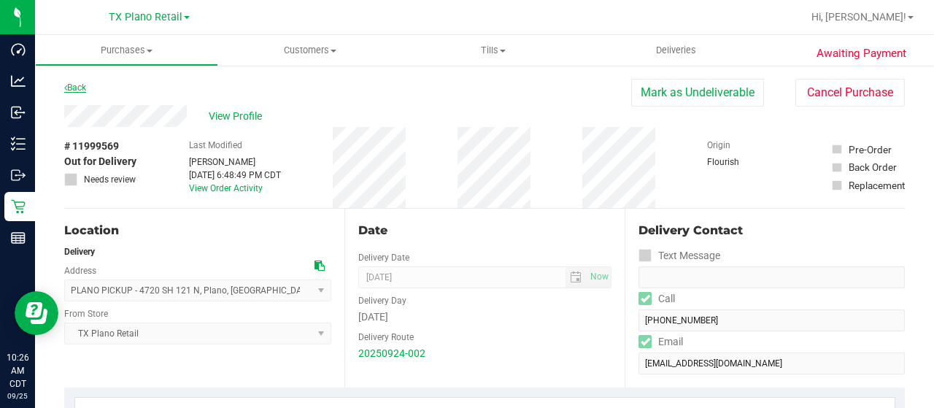
click at [72, 87] on link "Back" at bounding box center [75, 87] width 22 height 10
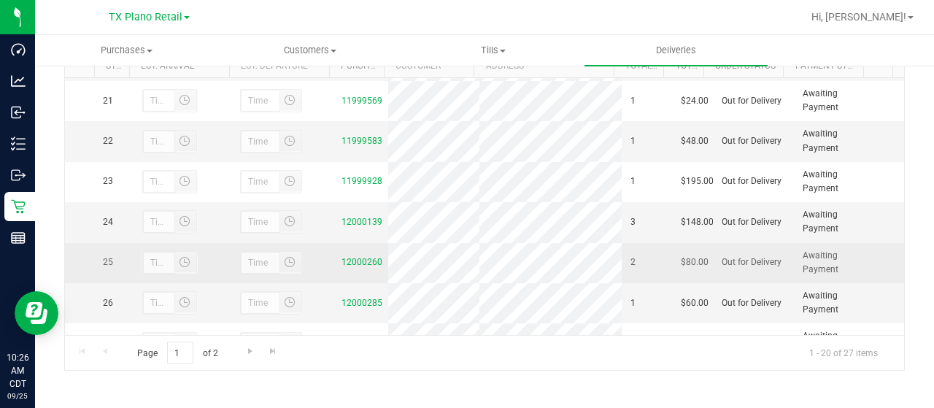
scroll to position [709, 0]
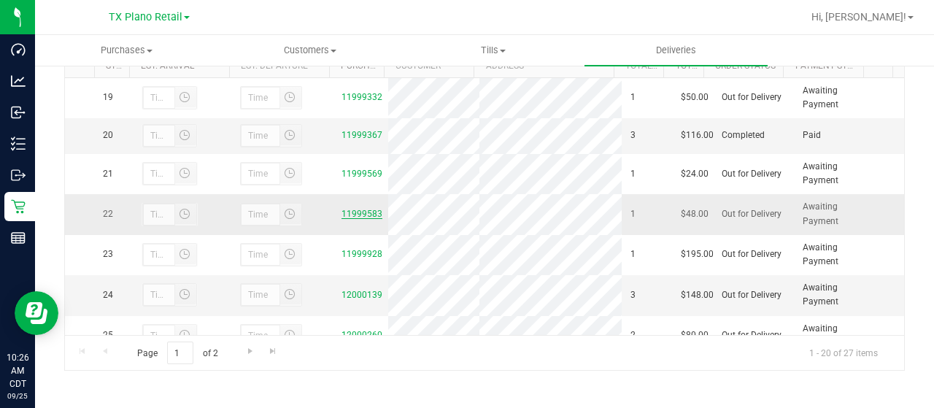
click at [363, 219] on link "11999583" at bounding box center [362, 214] width 41 height 10
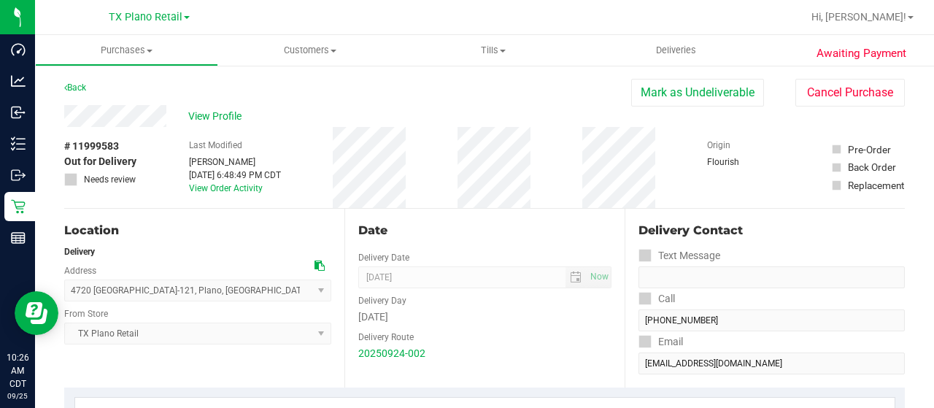
click at [169, 115] on div "View Profile" at bounding box center [347, 116] width 567 height 22
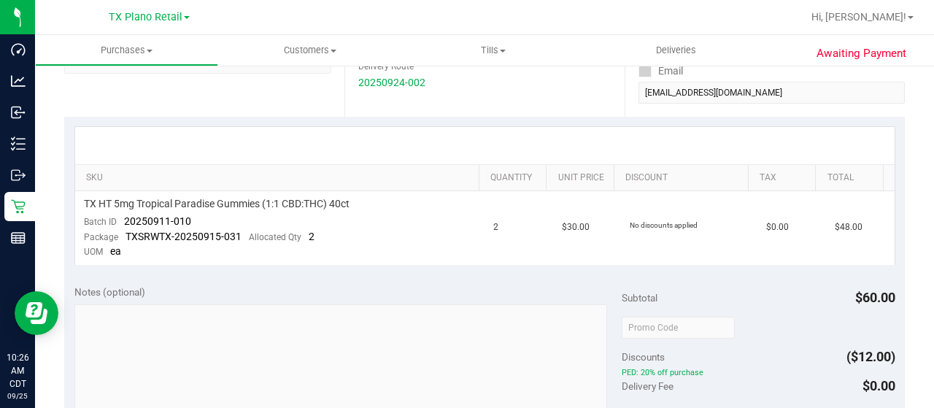
scroll to position [292, 0]
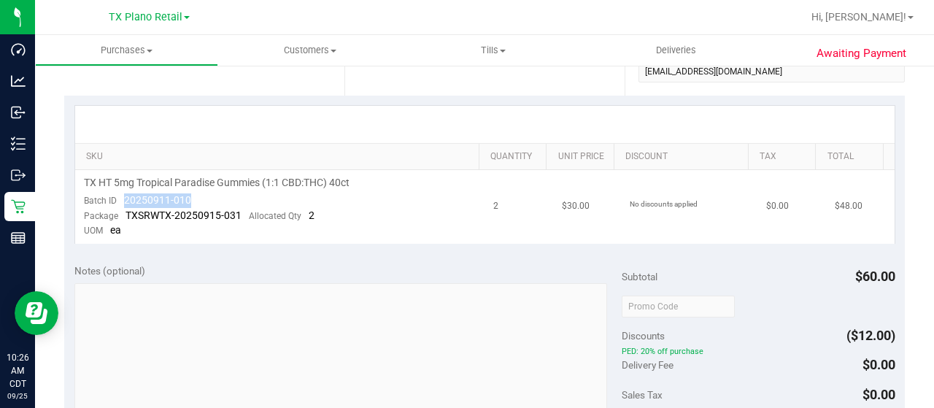
drag, startPoint x: 196, startPoint y: 196, endPoint x: 124, endPoint y: 195, distance: 71.5
click at [124, 195] on td "TX HT 5mg Tropical Paradise Gummies (1:1 CBD:THC) 40ct Batch ID 20250911-010 Pa…" at bounding box center [280, 207] width 410 height 74
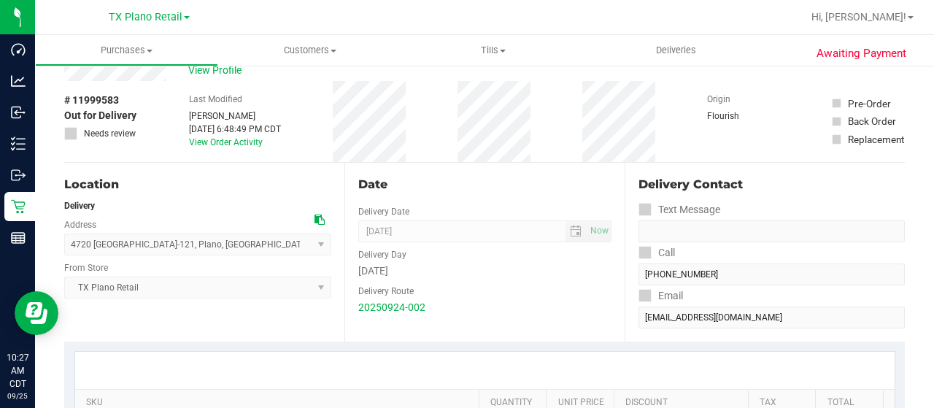
scroll to position [0, 0]
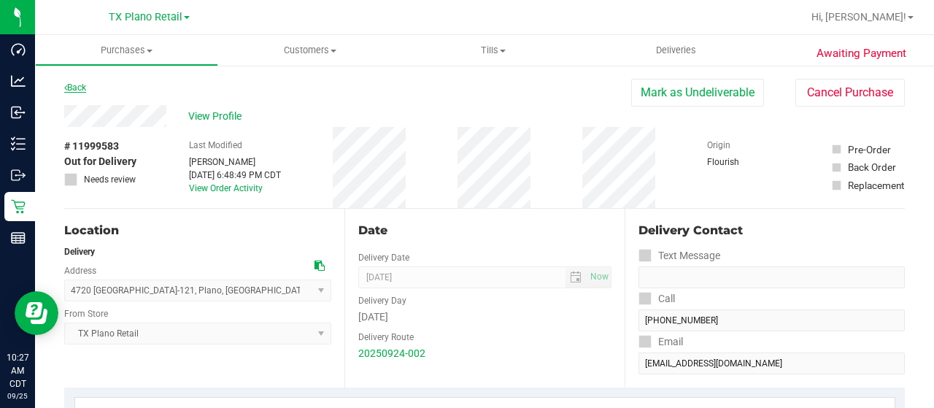
click at [79, 86] on link "Back" at bounding box center [75, 87] width 22 height 10
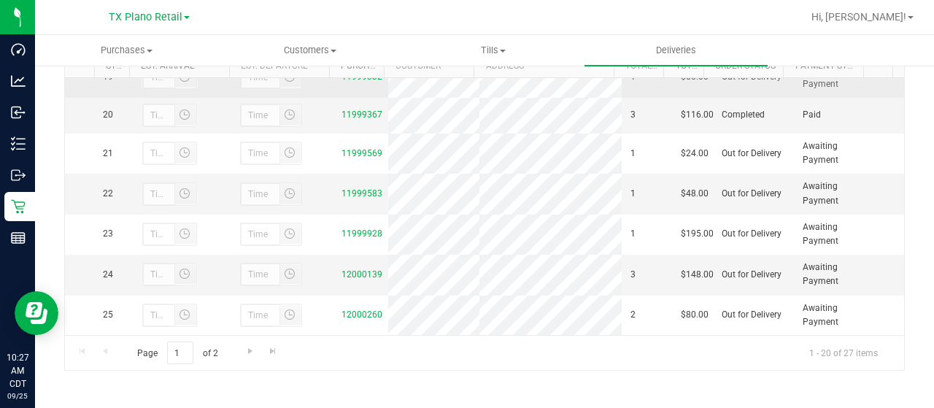
scroll to position [803, 0]
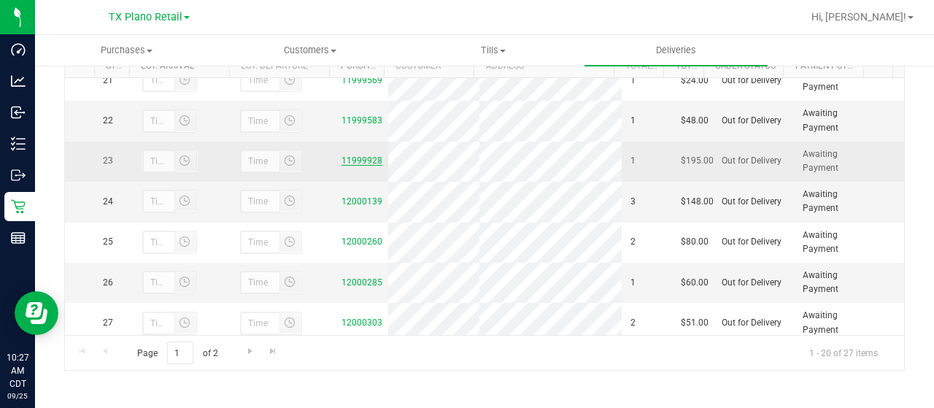
click at [347, 166] on link "11999928" at bounding box center [362, 160] width 41 height 10
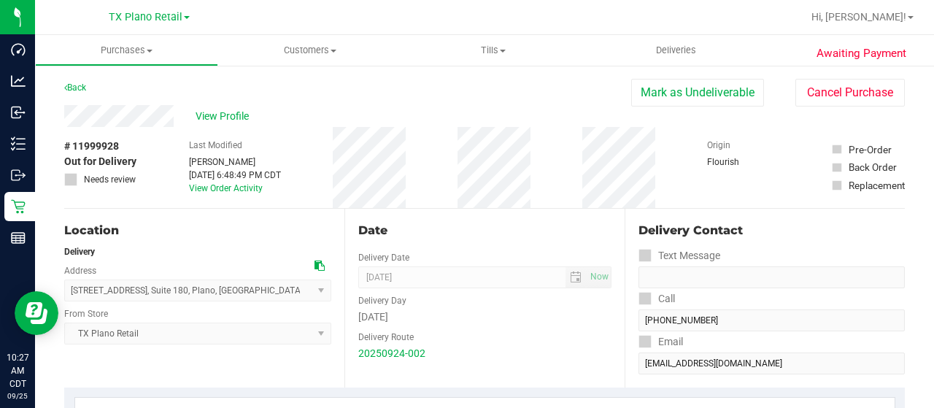
click at [175, 116] on div "View Profile" at bounding box center [347, 116] width 567 height 22
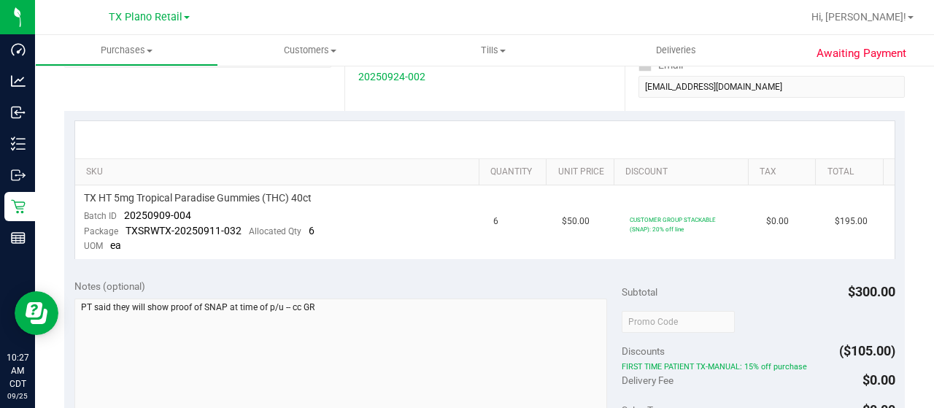
scroll to position [292, 0]
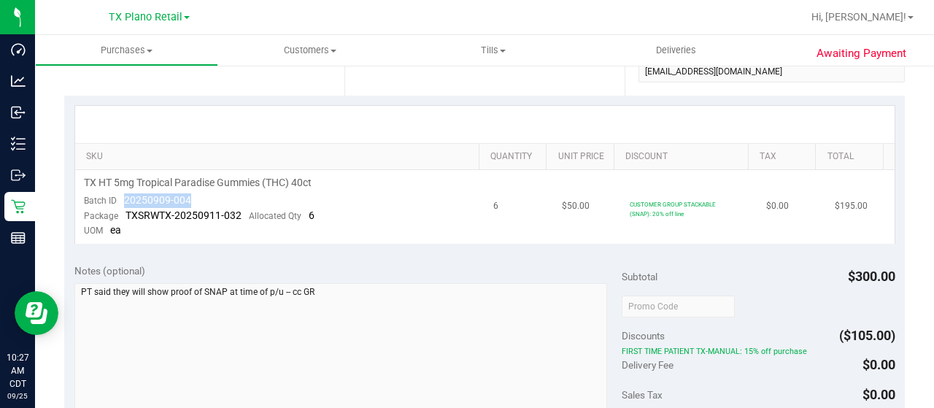
drag, startPoint x: 197, startPoint y: 196, endPoint x: 118, endPoint y: 198, distance: 78.8
click at [118, 198] on td "TX HT 5mg Tropical Paradise Gummies (THC) 40ct Batch ID 20250909-004 Package TX…" at bounding box center [280, 207] width 410 height 74
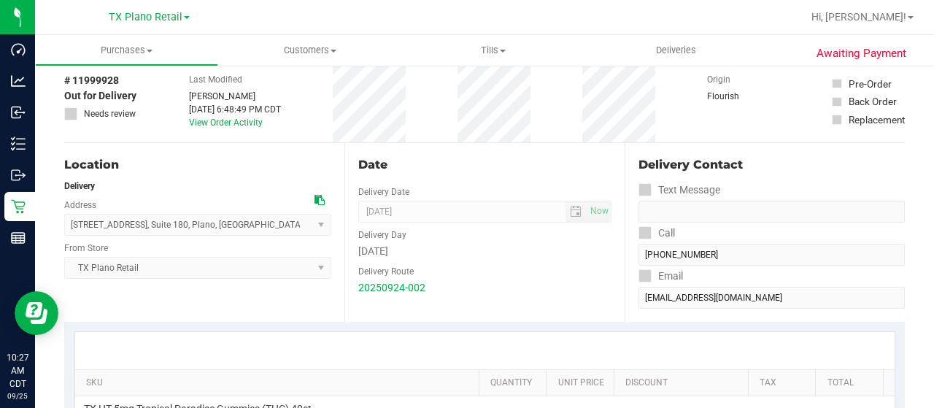
scroll to position [0, 0]
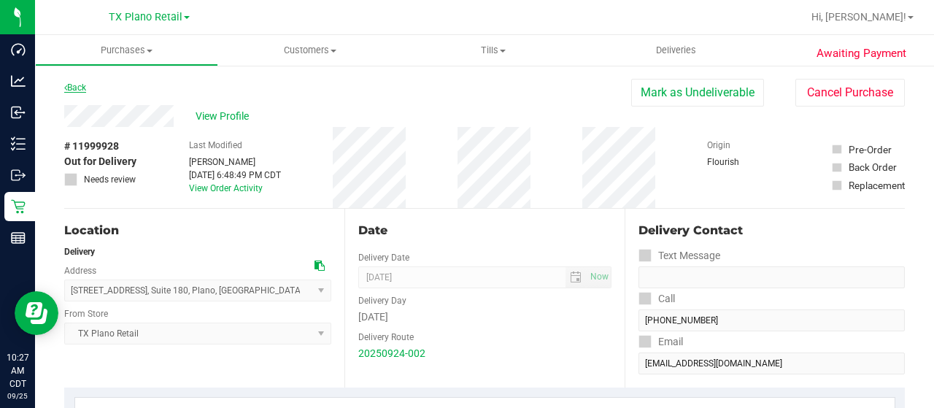
click at [74, 91] on link "Back" at bounding box center [75, 87] width 22 height 10
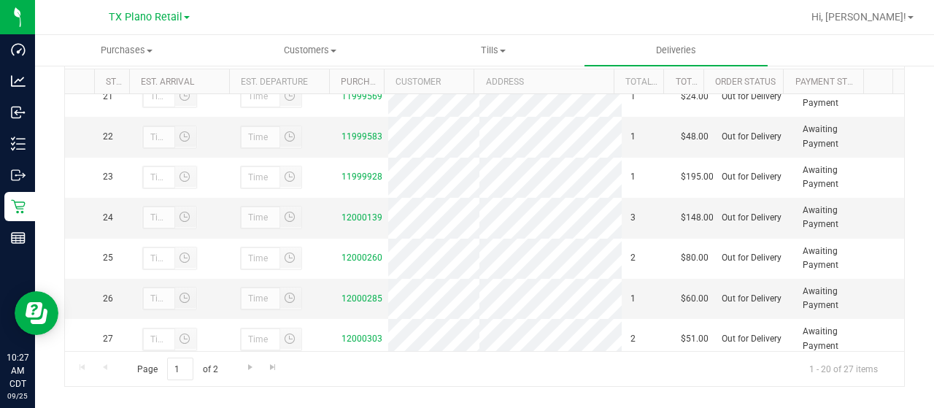
scroll to position [855, 0]
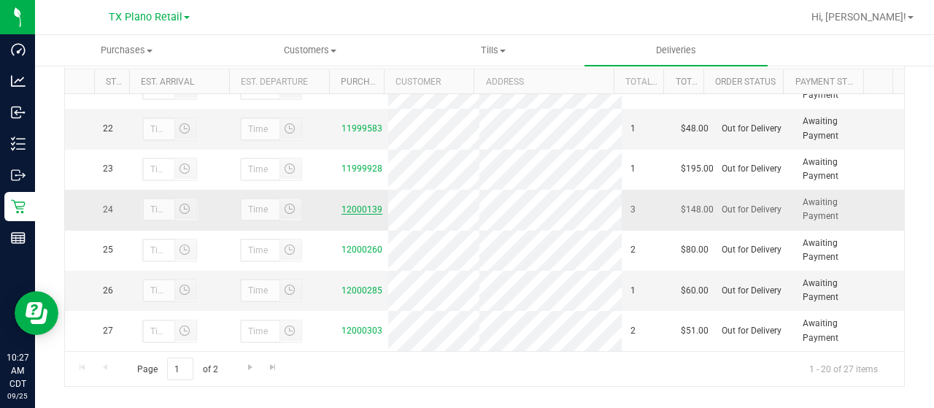
click at [363, 206] on link "12000139" at bounding box center [362, 209] width 41 height 10
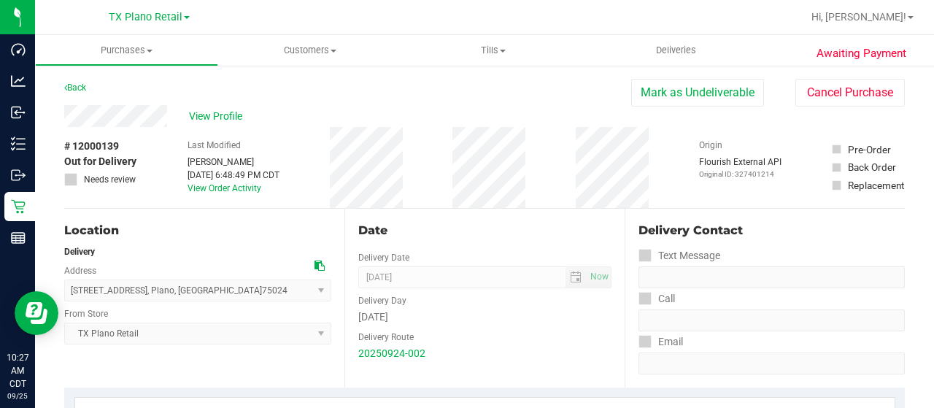
click at [174, 112] on div "View Profile" at bounding box center [347, 116] width 567 height 22
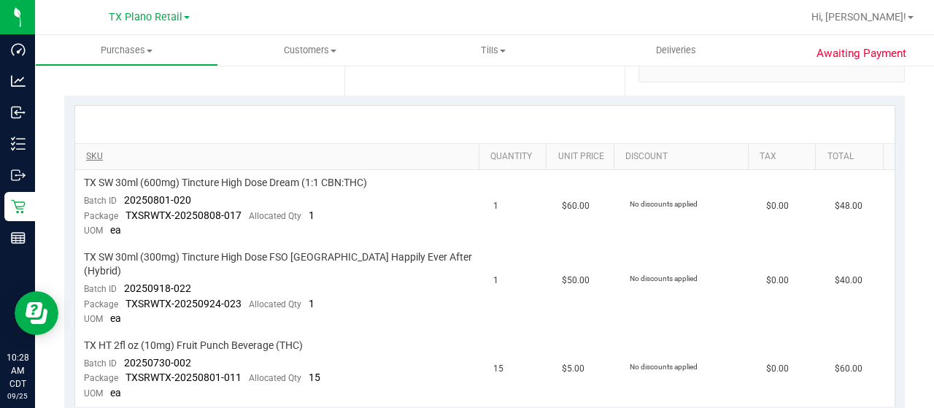
scroll to position [365, 0]
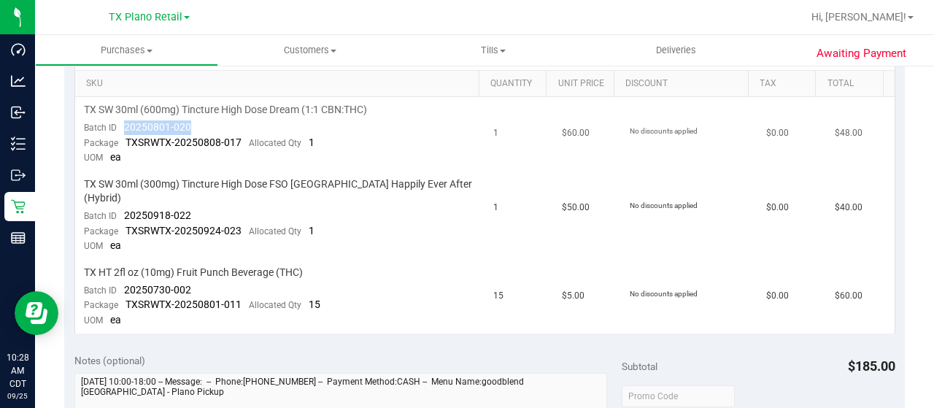
drag, startPoint x: 194, startPoint y: 126, endPoint x: 124, endPoint y: 126, distance: 70.1
click at [124, 126] on td "TX SW 30ml (600mg) Tincture High Dose Dream (1:1 CBN:THC) Batch ID 20250801-020…" at bounding box center [280, 134] width 410 height 74
drag, startPoint x: 194, startPoint y: 201, endPoint x: 123, endPoint y: 199, distance: 71.6
click at [123, 199] on td "TX SW 30ml (300mg) Tincture High Dose FSO TX Happily Ever After (Hybrid) Batch …" at bounding box center [280, 216] width 410 height 88
drag, startPoint x: 193, startPoint y: 272, endPoint x: 123, endPoint y: 271, distance: 70.1
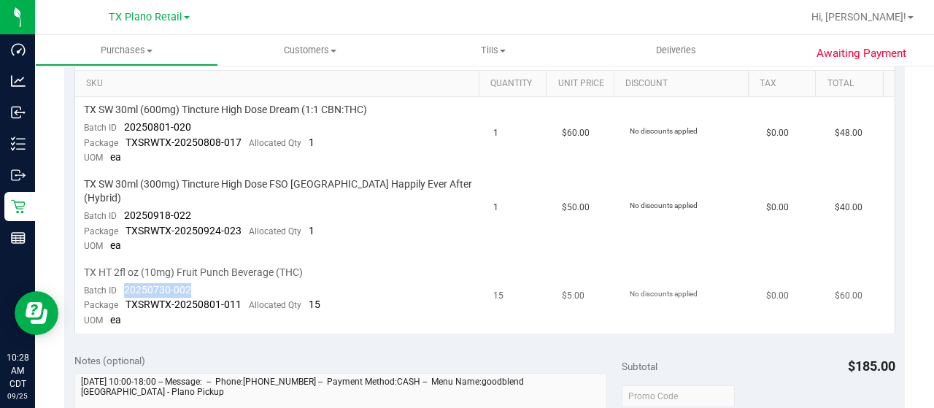
click at [123, 271] on td "TX HT 2fl oz (10mg) Fruit Punch Beverage (THC) Batch ID 20250730-002 Package TX…" at bounding box center [280, 297] width 410 height 74
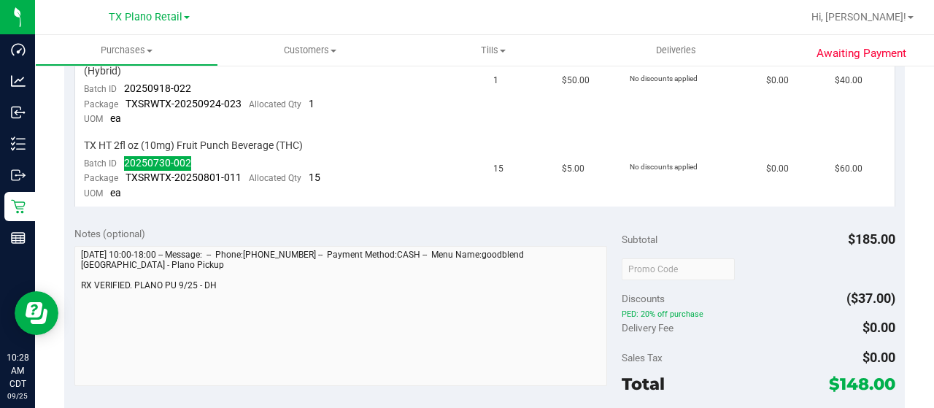
scroll to position [511, 0]
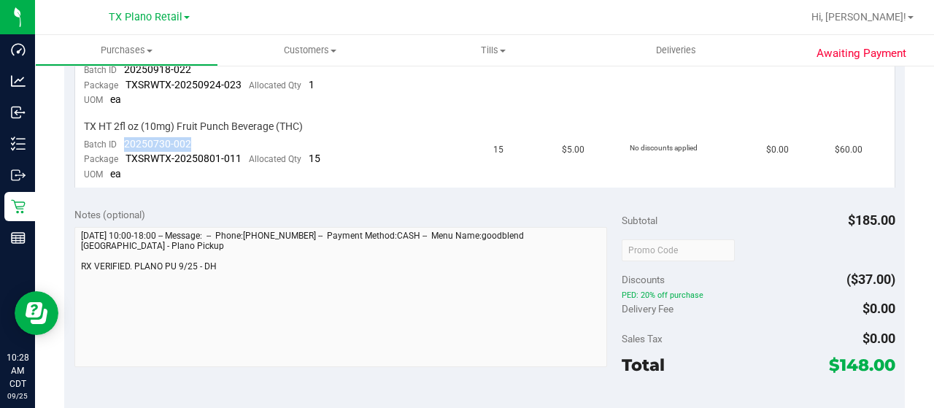
drag, startPoint x: 829, startPoint y: 345, endPoint x: 856, endPoint y: 345, distance: 27.0
click at [856, 355] on span "$148.00" at bounding box center [862, 365] width 66 height 20
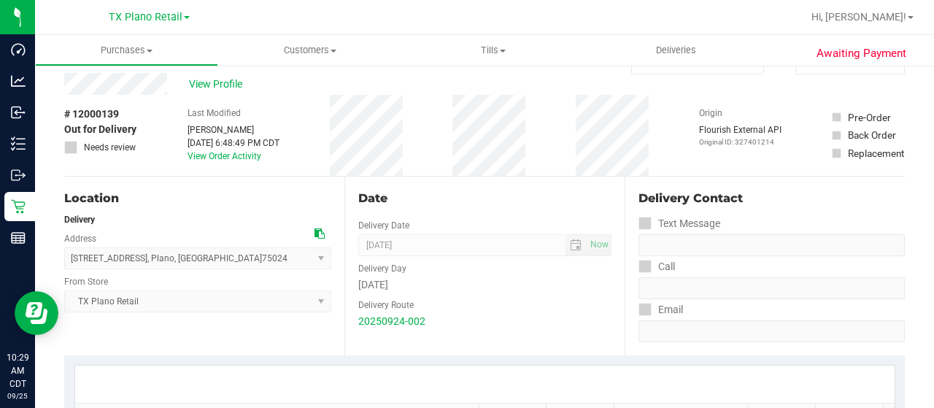
scroll to position [0, 0]
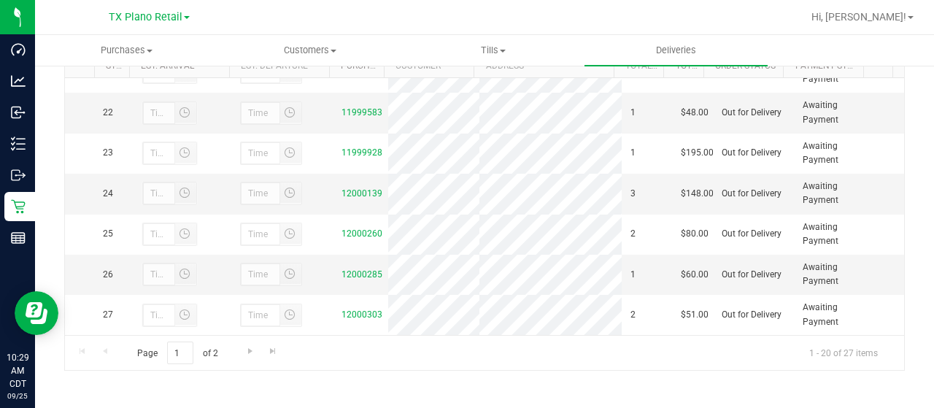
scroll to position [855, 0]
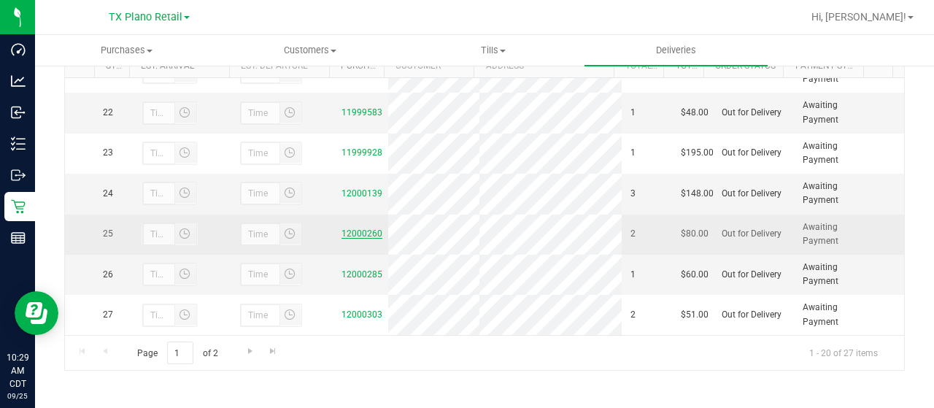
click at [358, 233] on link "12000260" at bounding box center [362, 233] width 41 height 10
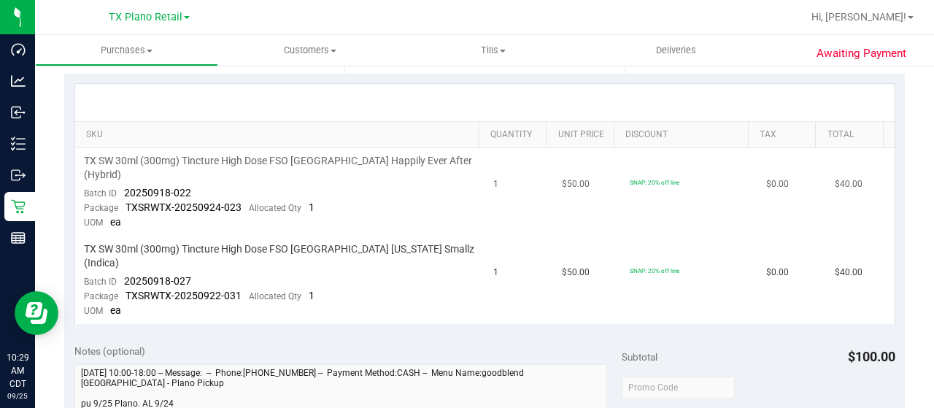
scroll to position [292, 0]
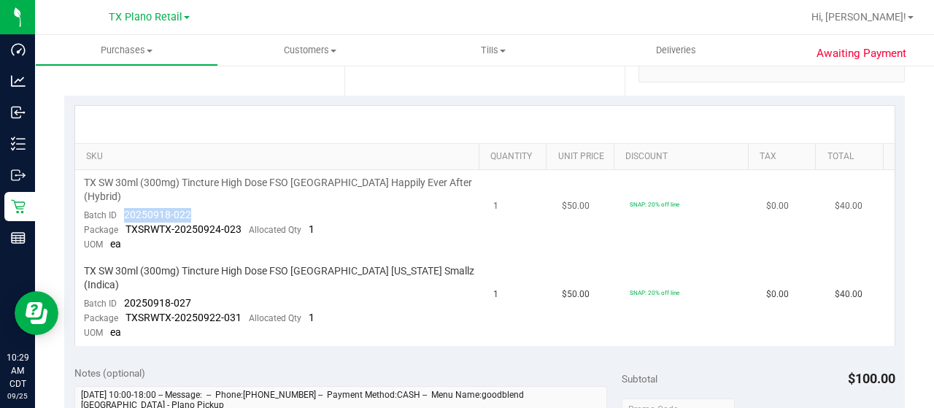
drag, startPoint x: 192, startPoint y: 196, endPoint x: 121, endPoint y: 196, distance: 70.8
click at [121, 196] on td "TX SW 30ml (300mg) Tincture High Dose FSO TX Happily Ever After (Hybrid) Batch …" at bounding box center [280, 214] width 410 height 88
drag, startPoint x: 193, startPoint y: 277, endPoint x: 157, endPoint y: 261, distance: 39.2
click at [121, 271] on td "TX SW 30ml (300mg) Tincture High Dose FSO TX Georgia Smallz (Indica) Batch ID 2…" at bounding box center [280, 302] width 410 height 88
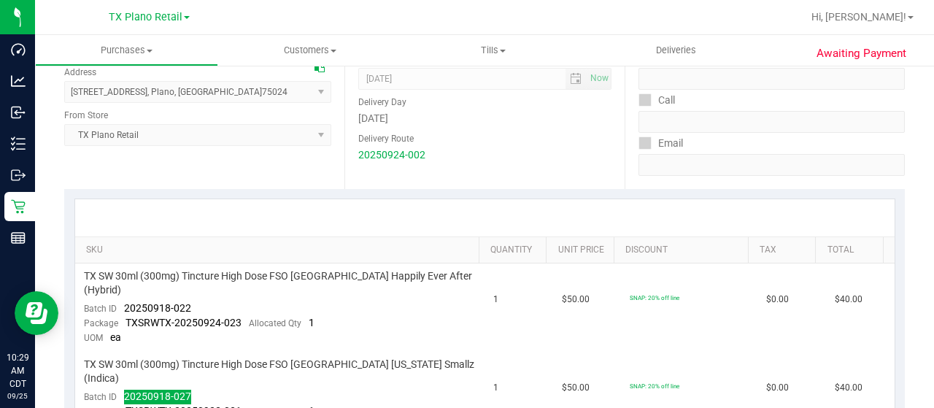
scroll to position [0, 0]
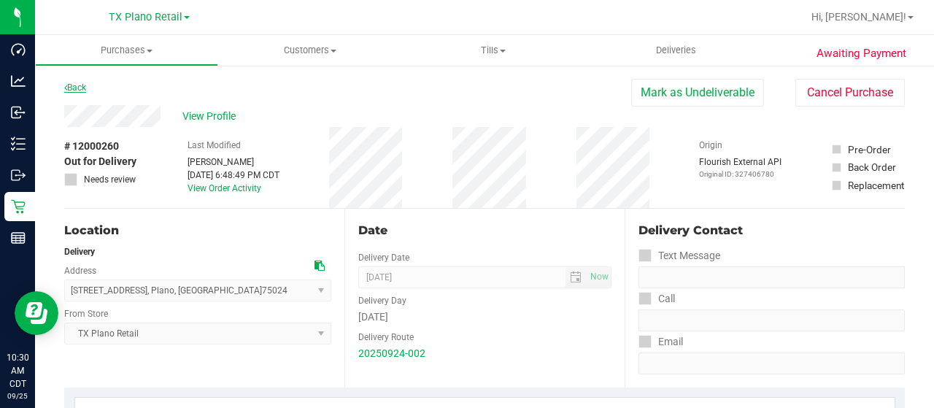
click at [66, 89] on icon at bounding box center [65, 87] width 3 height 9
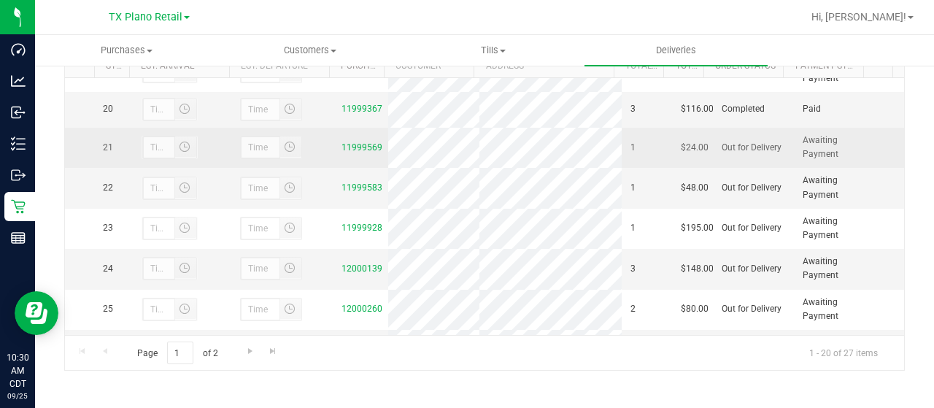
scroll to position [855, 0]
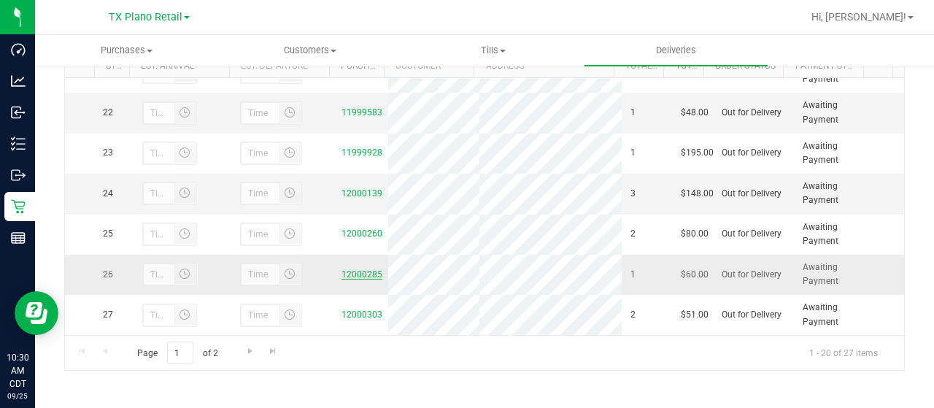
click at [358, 277] on link "12000285" at bounding box center [362, 274] width 41 height 10
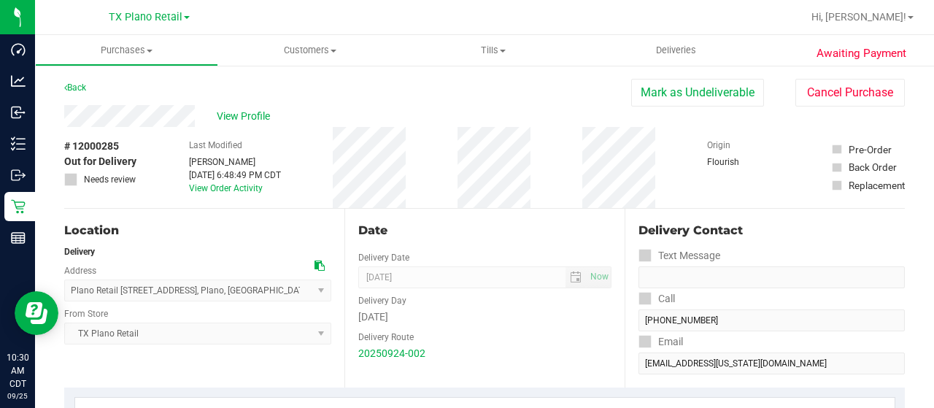
click at [108, 117] on div "View Profile" at bounding box center [347, 116] width 567 height 22
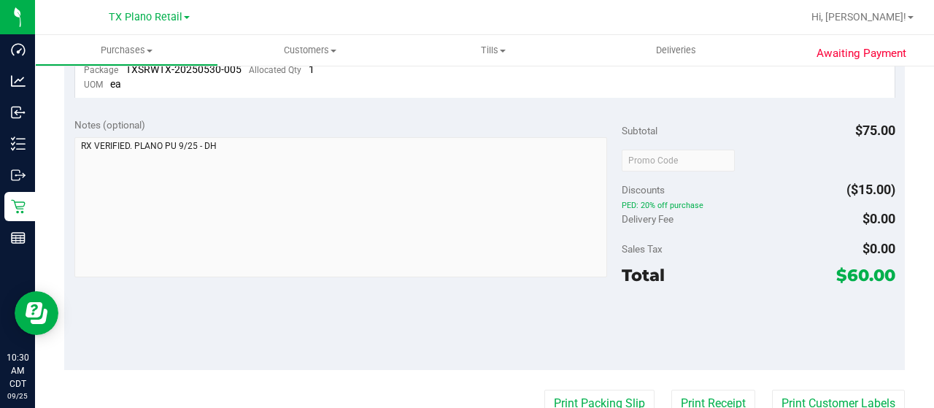
scroll to position [292, 0]
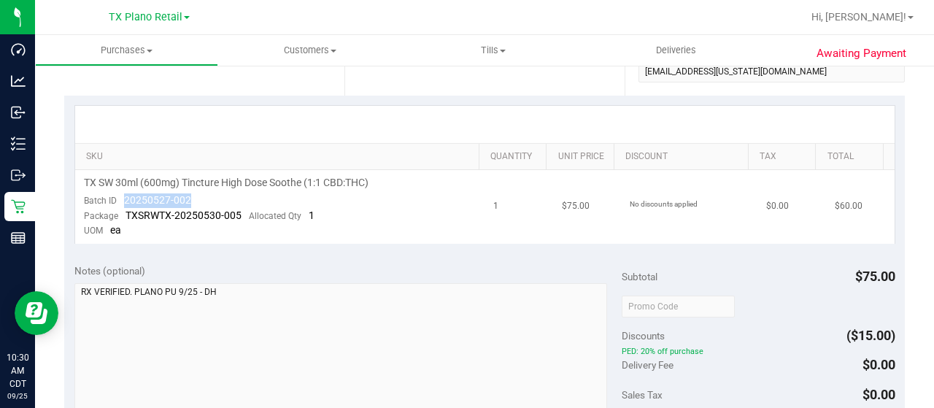
drag, startPoint x: 190, startPoint y: 199, endPoint x: 121, endPoint y: 197, distance: 69.4
click at [121, 197] on td "TX SW 30ml (600mg) Tincture High Dose Soothe (1:1 CBD:THC) Batch ID 20250527-00…" at bounding box center [280, 207] width 410 height 74
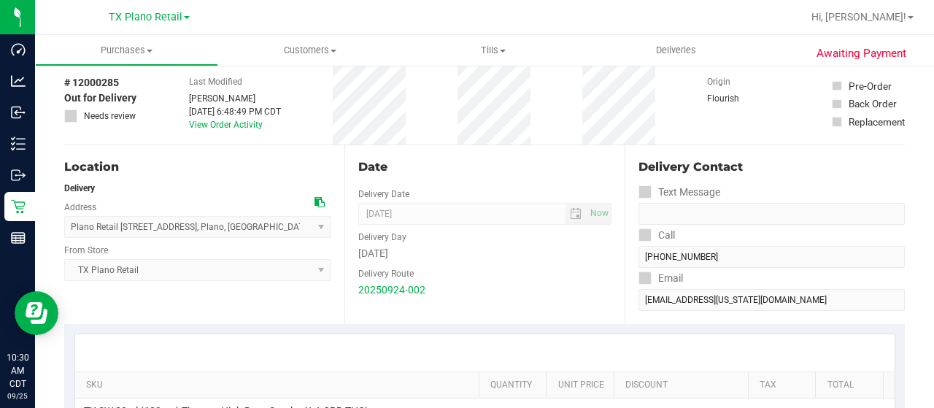
scroll to position [0, 0]
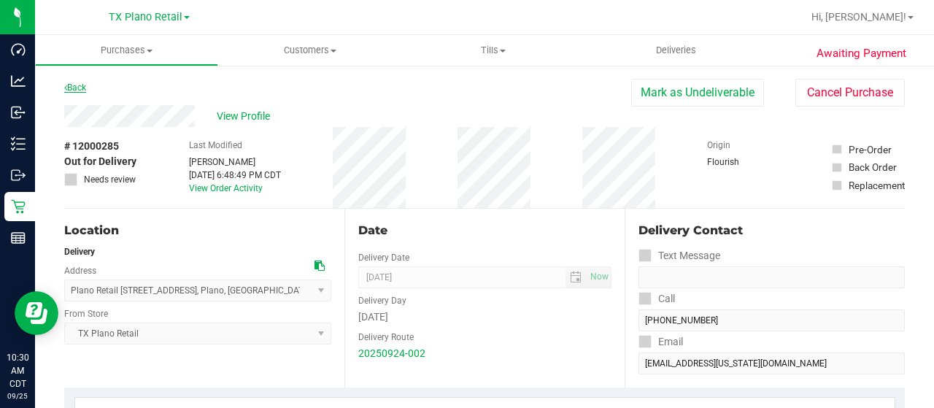
click at [80, 85] on link "Back" at bounding box center [75, 87] width 22 height 10
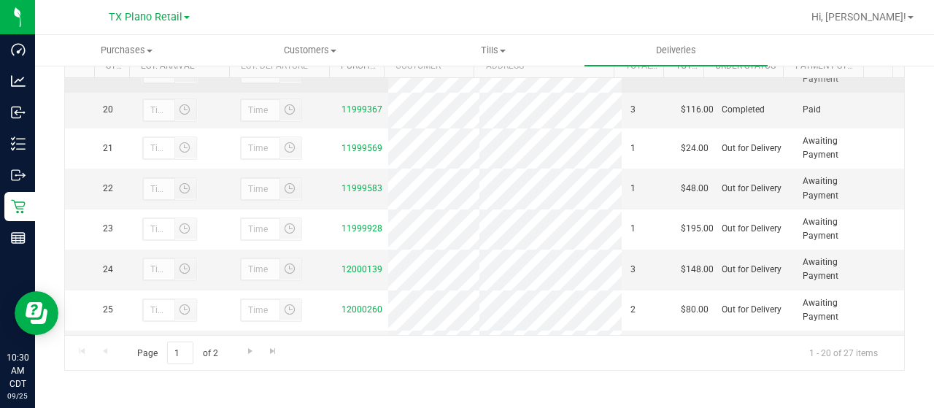
scroll to position [855, 0]
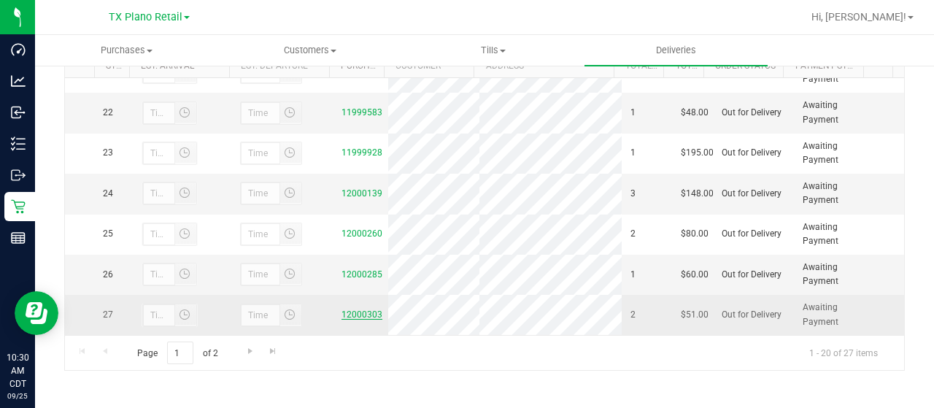
click at [366, 312] on link "12000303" at bounding box center [362, 314] width 41 height 10
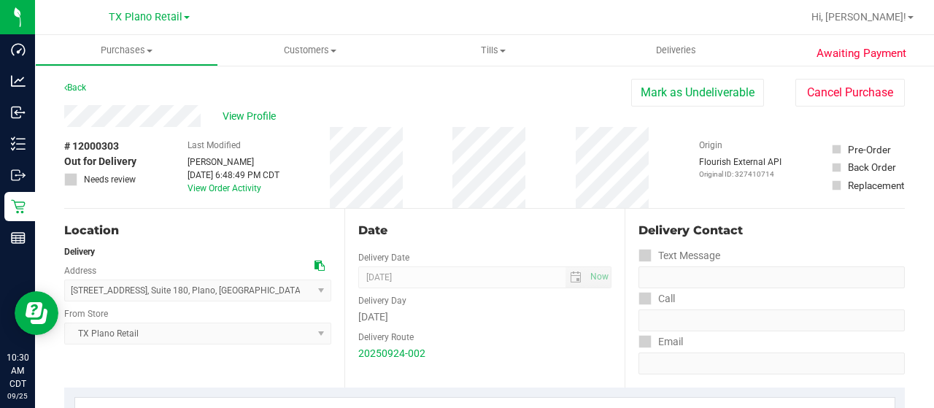
click at [126, 118] on div "View Profile" at bounding box center [347, 116] width 567 height 22
click at [261, 116] on span "View Profile" at bounding box center [252, 116] width 58 height 15
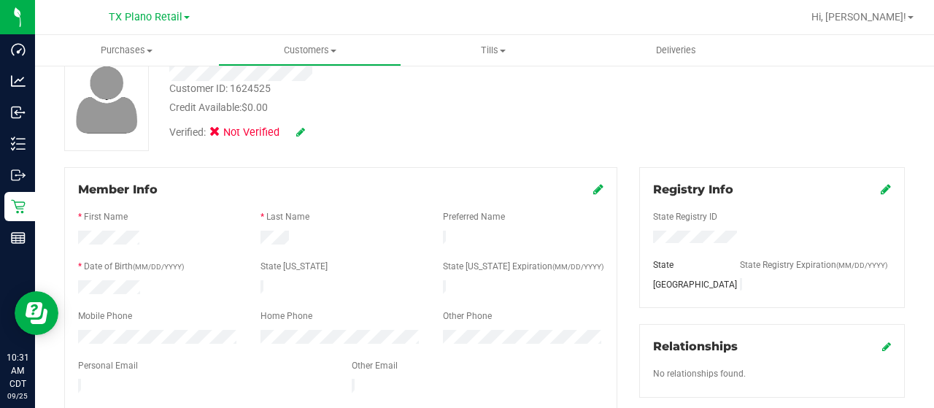
scroll to position [73, 0]
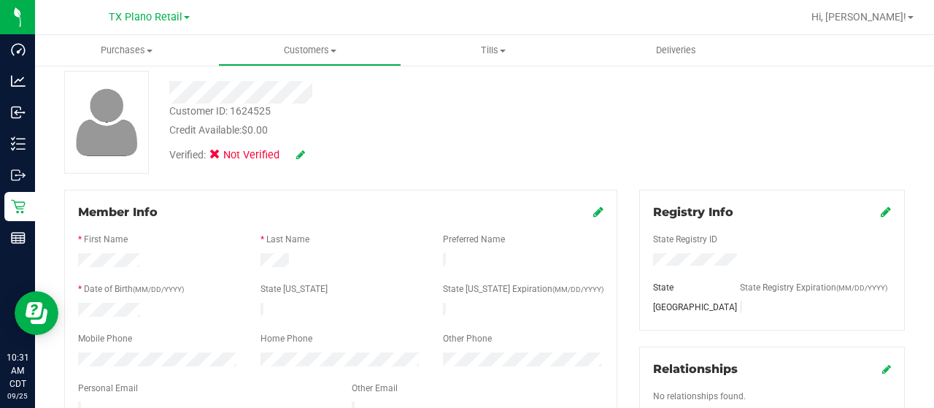
click at [881, 212] on icon at bounding box center [886, 212] width 10 height 12
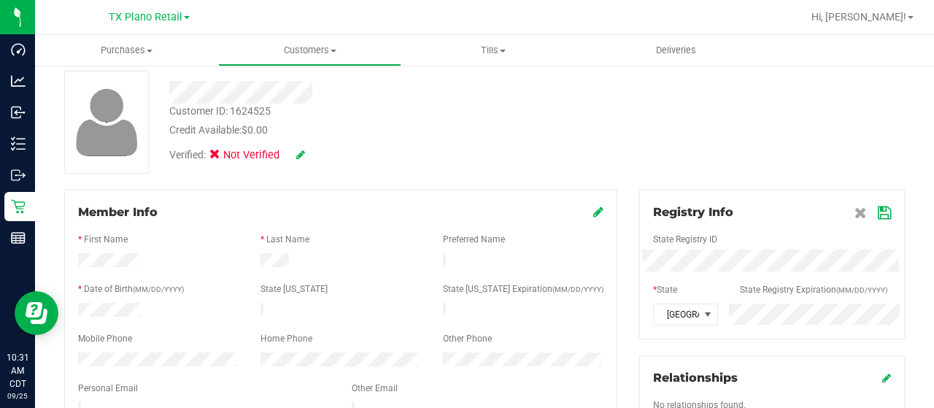
click at [878, 214] on icon at bounding box center [884, 213] width 13 height 12
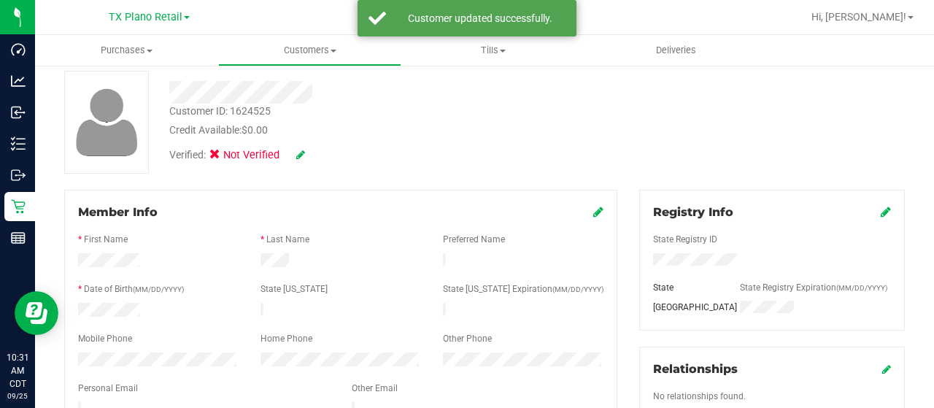
click at [301, 153] on icon at bounding box center [300, 155] width 9 height 10
click at [219, 157] on icon at bounding box center [219, 157] width 9 height 0
click at [0, 0] on input "Medical" at bounding box center [0, 0] width 0 height 0
click at [320, 153] on icon at bounding box center [321, 155] width 12 height 10
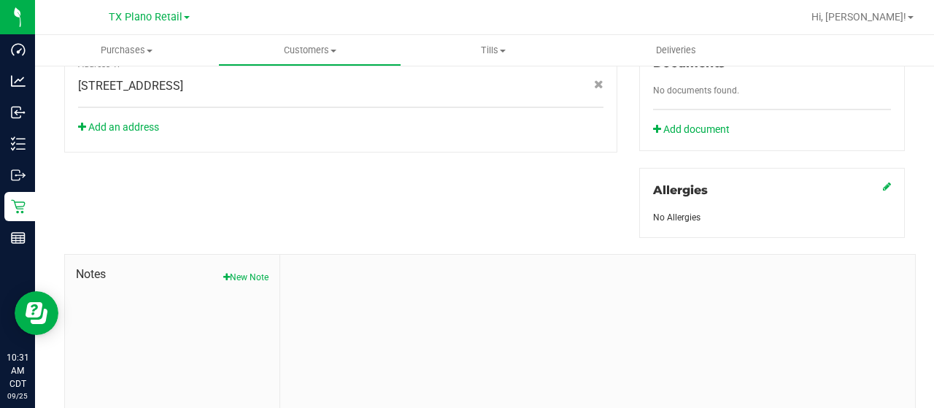
scroll to position [644, 0]
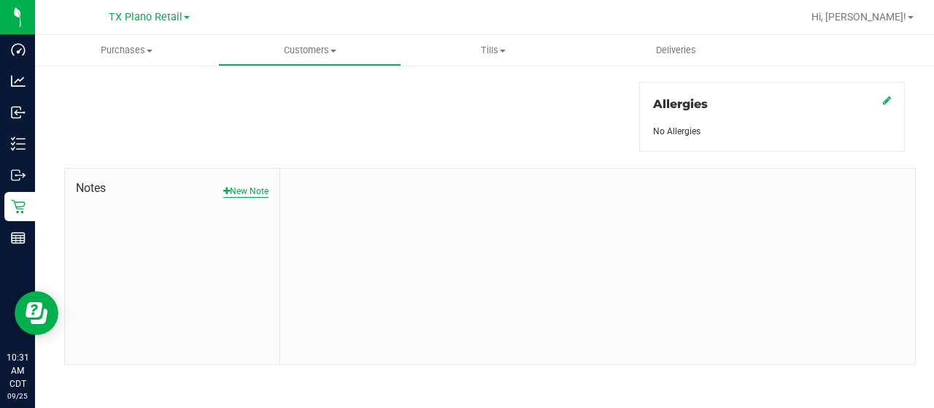
click at [250, 190] on button "New Note" at bounding box center [245, 191] width 45 height 13
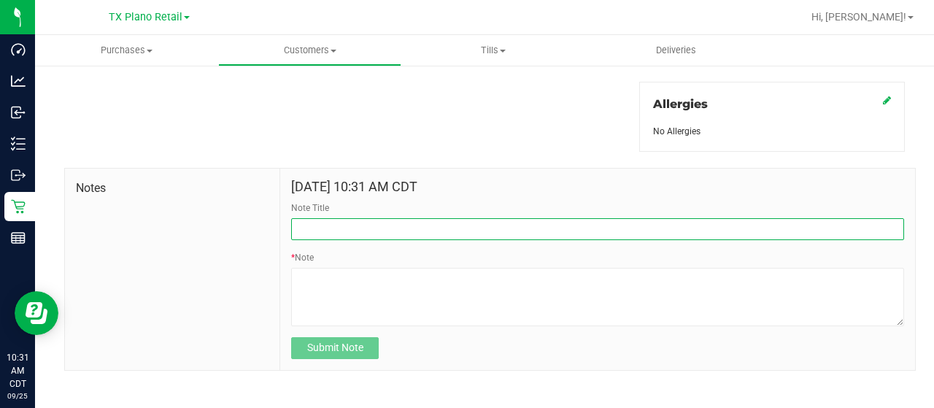
click at [354, 223] on input "Note Title" at bounding box center [597, 229] width 613 height 22
type input "curt"
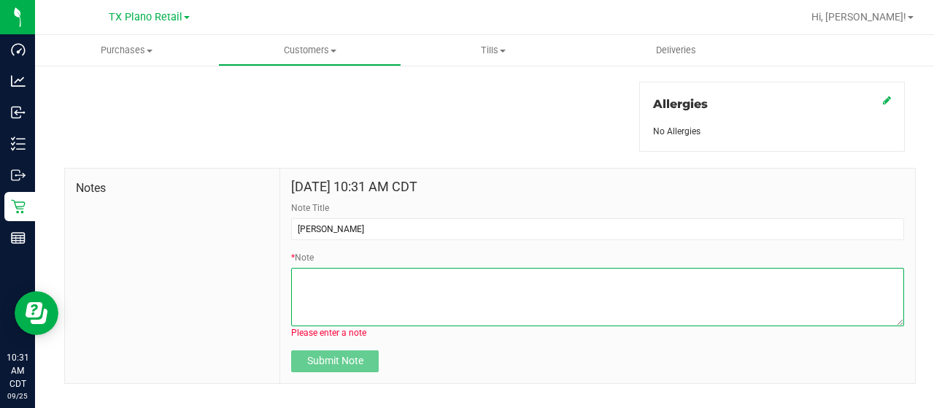
drag, startPoint x: 425, startPoint y: 287, endPoint x: 416, endPoint y: 290, distance: 9.2
click at [425, 287] on textarea "* Note" at bounding box center [597, 297] width 613 height 58
paste textarea "Patient Name: Hamza Faiz Shaik Address: 11755 La Grange Dr Frisco, TX, 75035 Ph…"
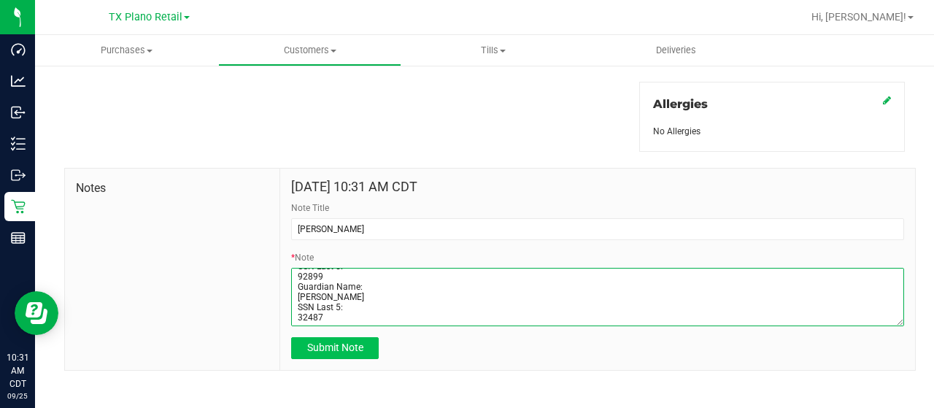
type textarea "Patient Name: Hamza Faiz Shaik Address: 11755 La Grange Dr Frisco, TX, 75035 Ph…"
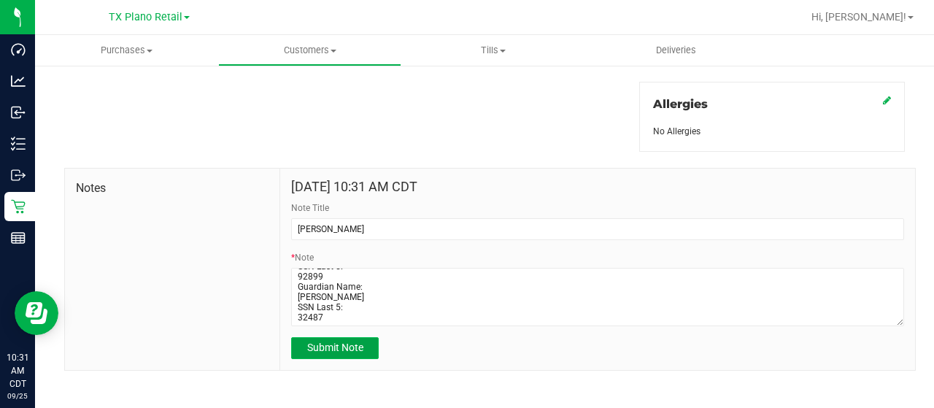
click at [357, 347] on span "Submit Note" at bounding box center [335, 348] width 56 height 12
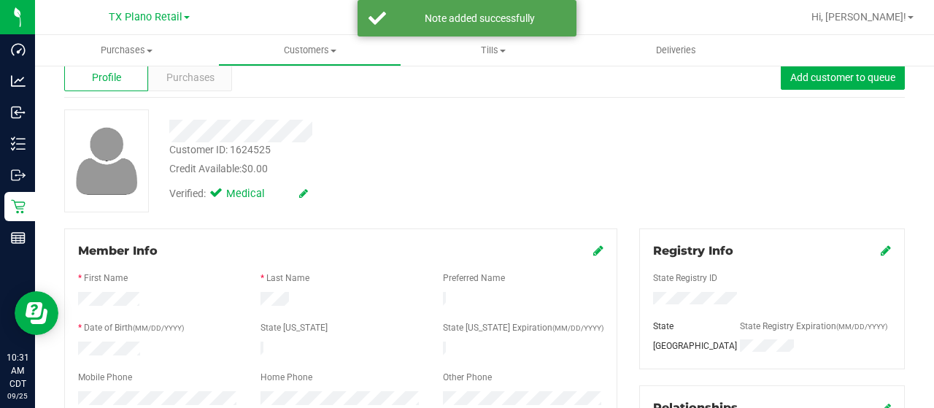
scroll to position [0, 0]
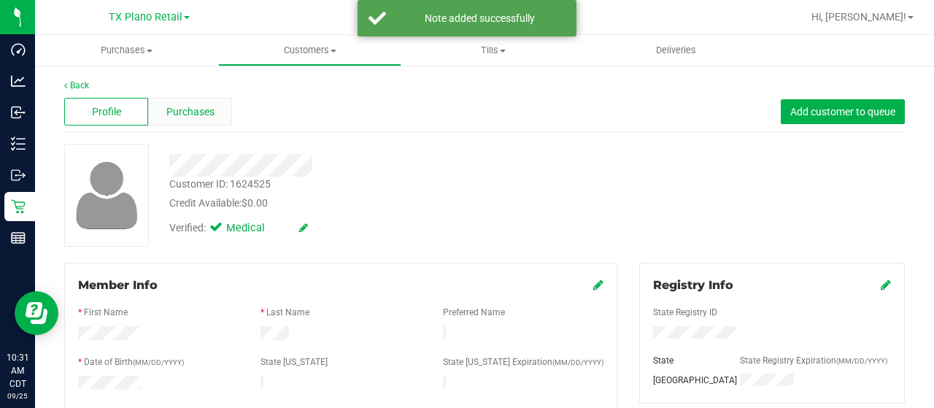
click at [212, 120] on div "Purchases" at bounding box center [190, 112] width 84 height 28
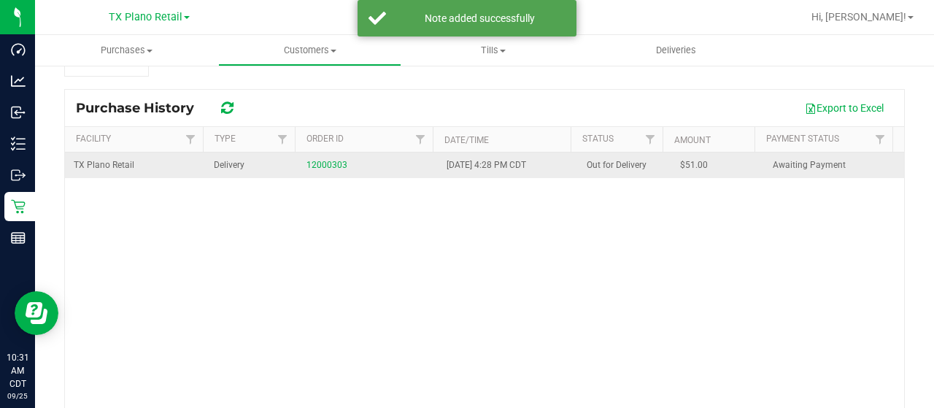
scroll to position [147, 0]
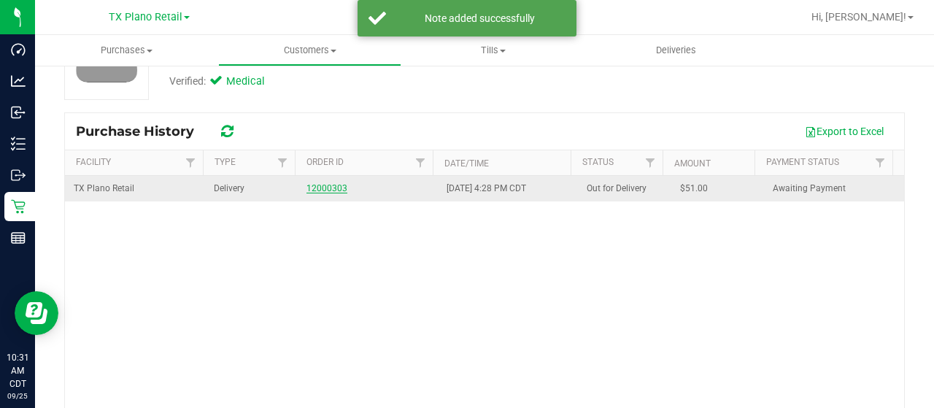
click at [328, 185] on link "12000303" at bounding box center [327, 188] width 41 height 10
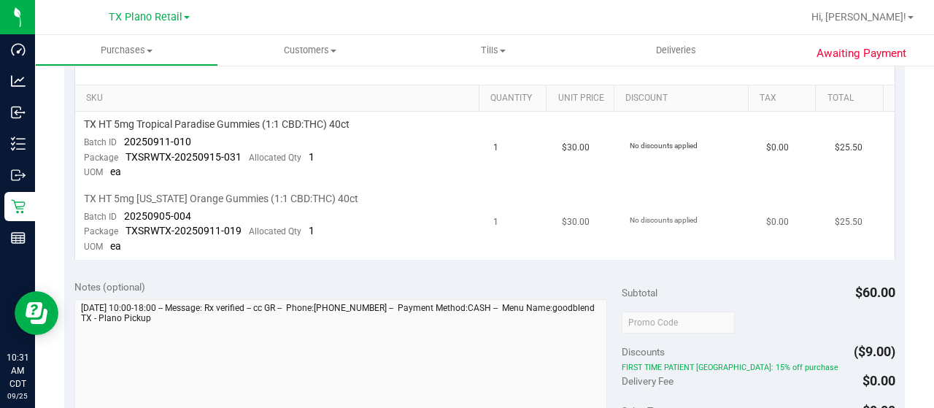
scroll to position [366, 0]
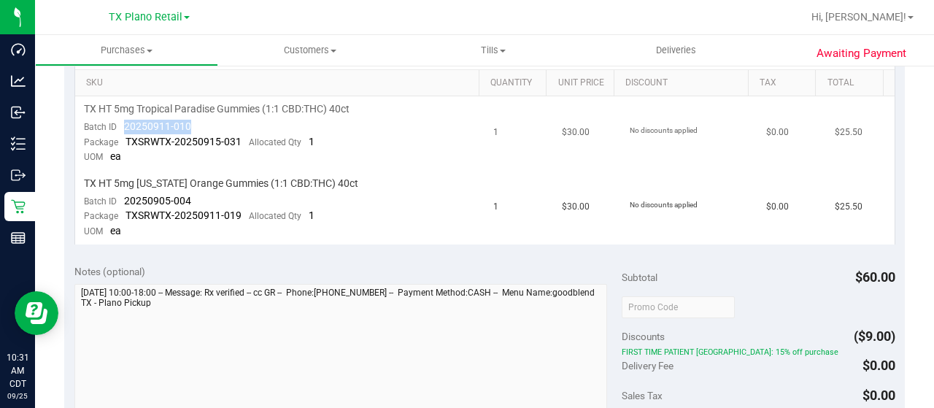
drag, startPoint x: 193, startPoint y: 126, endPoint x: 123, endPoint y: 126, distance: 70.1
click at [123, 126] on td "TX HT 5mg Tropical Paradise Gummies (1:1 CBD:THC) 40ct Batch ID 20250911-010 Pa…" at bounding box center [280, 133] width 410 height 74
drag, startPoint x: 191, startPoint y: 196, endPoint x: 125, endPoint y: 196, distance: 66.4
click at [125, 196] on td "TX HT 5mg Texas Orange Gummies (1:1 CBD:THC) 40ct Batch ID 20250905-004 Package…" at bounding box center [280, 208] width 410 height 74
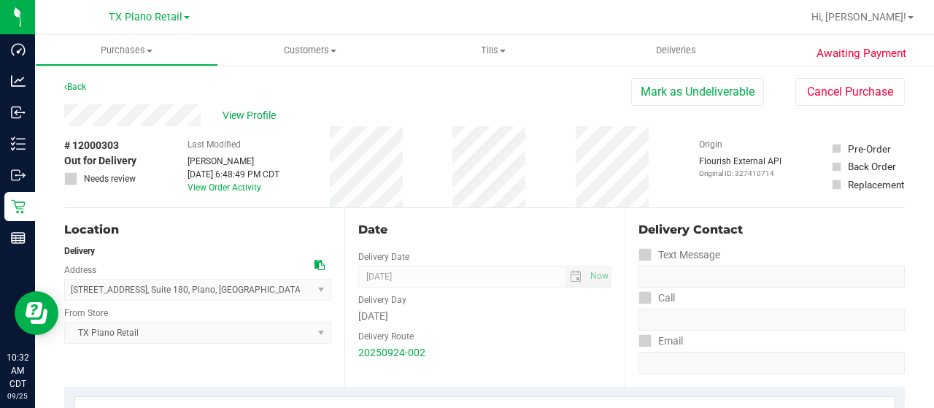
scroll to position [0, 0]
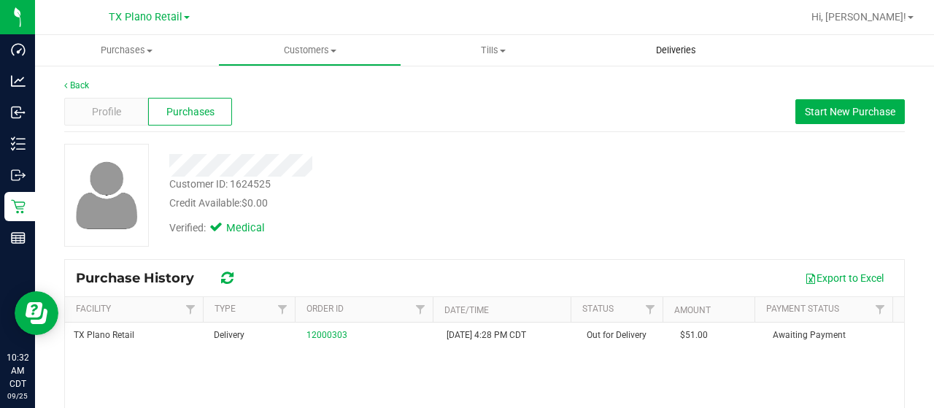
click at [677, 39] on uib-tab-heading "Deliveries" at bounding box center [676, 50] width 183 height 31
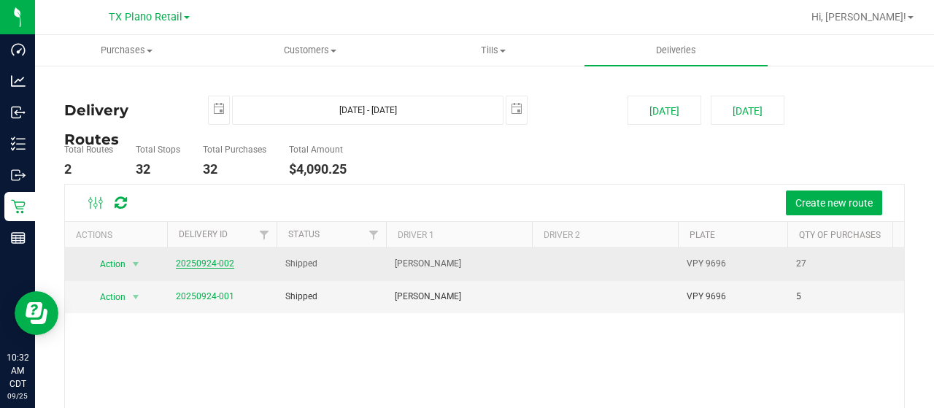
click at [214, 259] on link "20250924-002" at bounding box center [205, 263] width 58 height 10
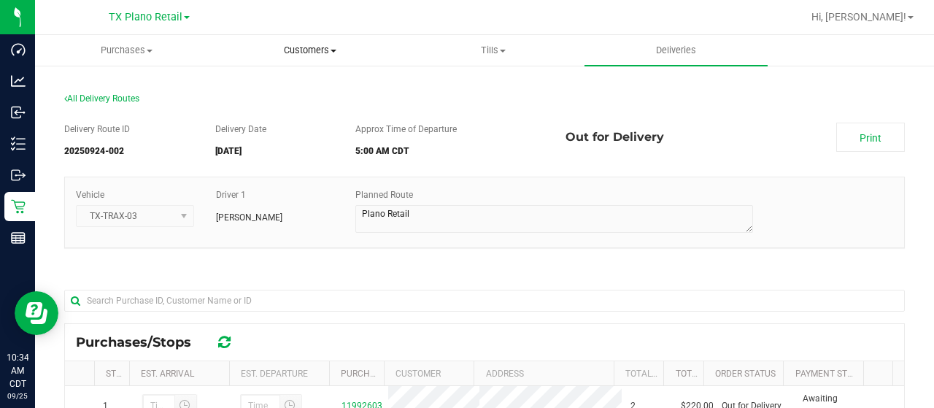
click at [321, 52] on span "Customers" at bounding box center [310, 50] width 182 height 13
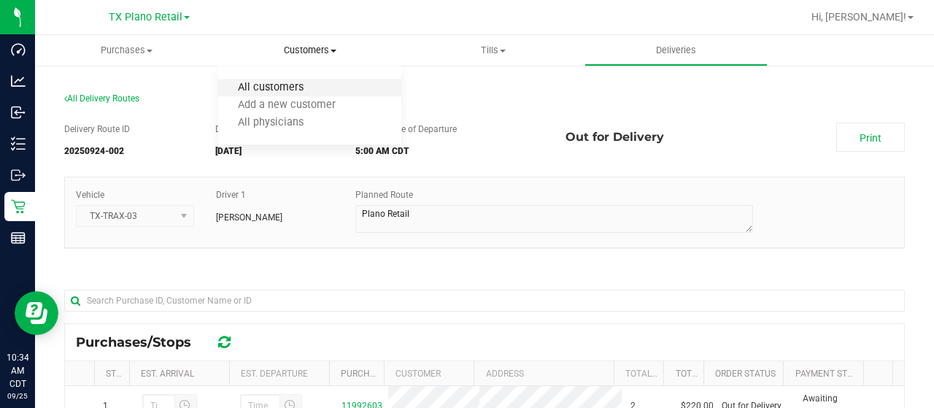
click at [317, 87] on span "All customers" at bounding box center [270, 88] width 105 height 12
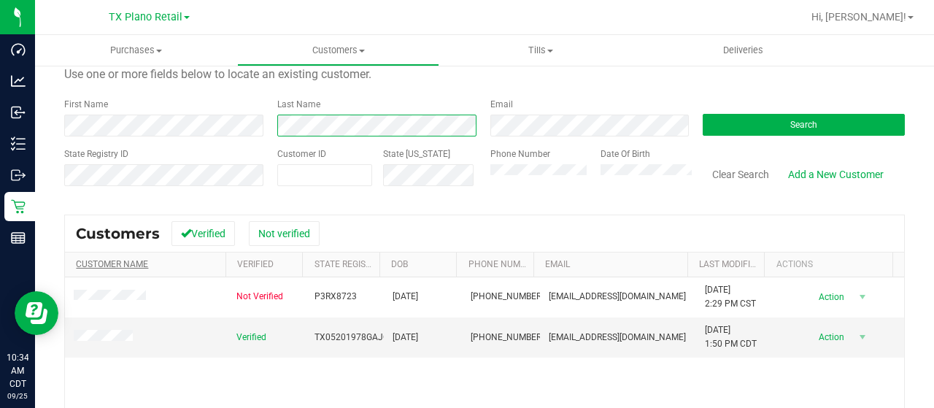
scroll to position [73, 0]
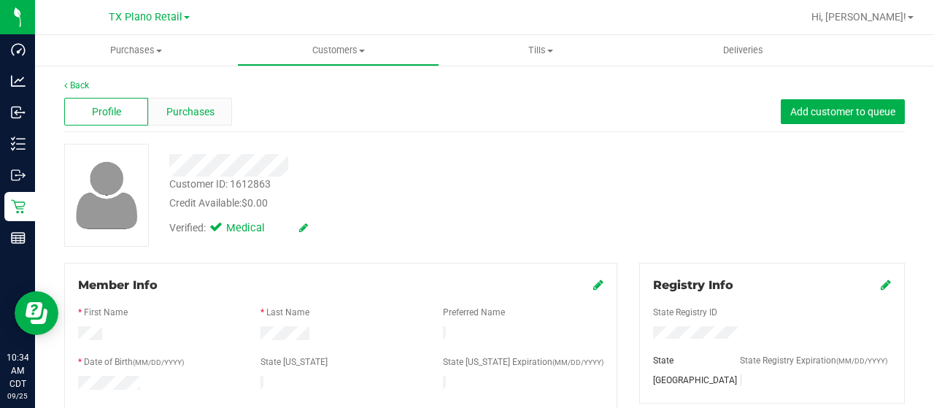
click at [188, 110] on span "Purchases" at bounding box center [190, 111] width 48 height 15
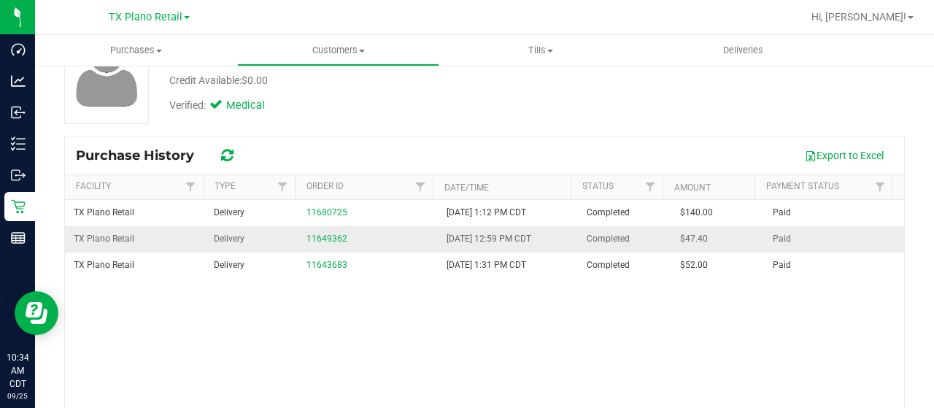
scroll to position [146, 0]
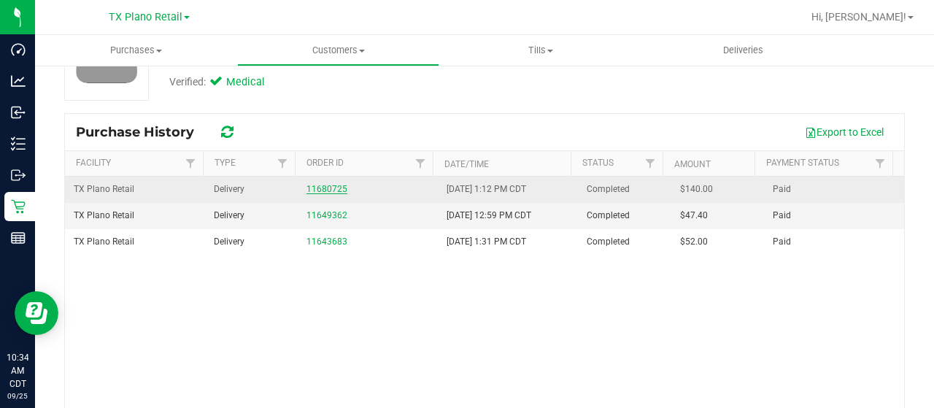
click at [315, 188] on link "11680725" at bounding box center [327, 189] width 41 height 10
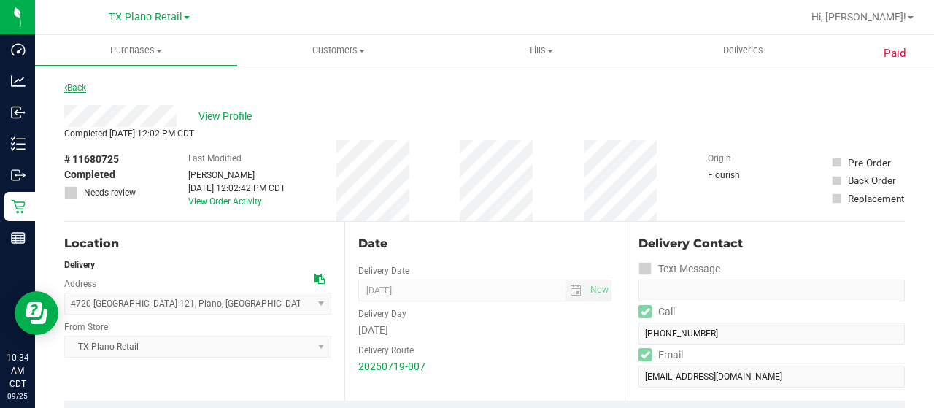
click at [80, 88] on link "Back" at bounding box center [75, 87] width 22 height 10
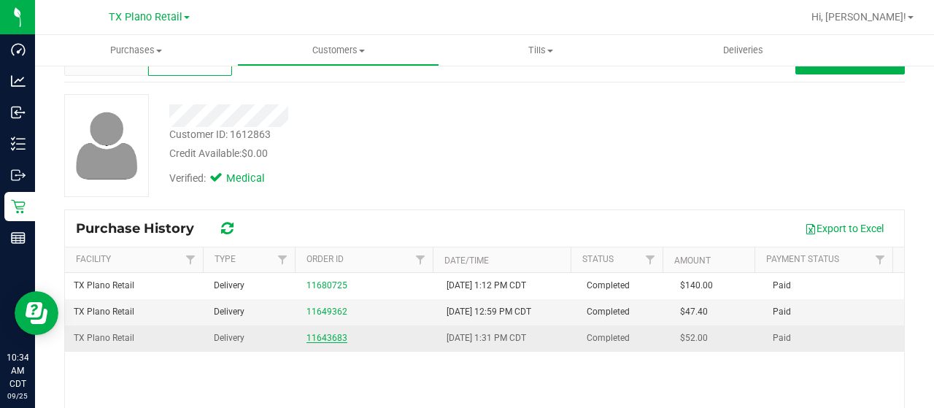
scroll to position [73, 0]
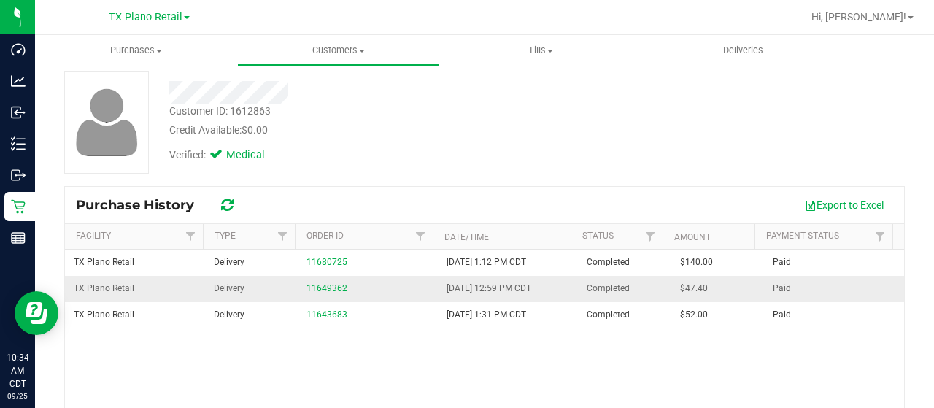
click at [333, 284] on link "11649362" at bounding box center [327, 288] width 41 height 10
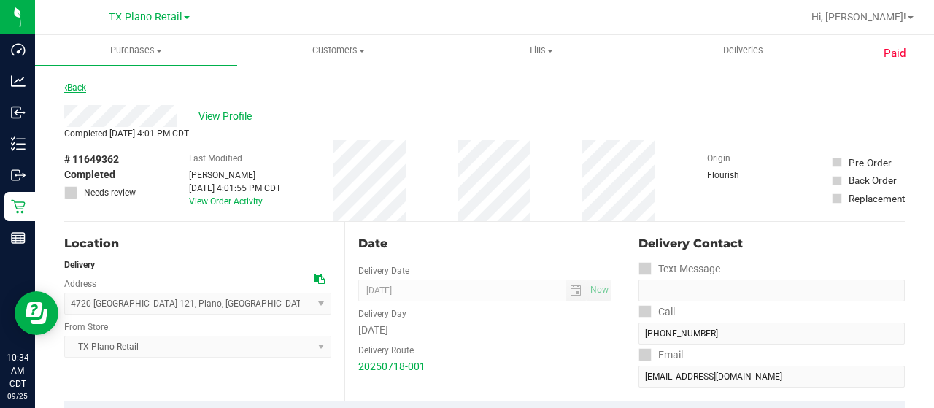
click at [82, 90] on link "Back" at bounding box center [75, 87] width 22 height 10
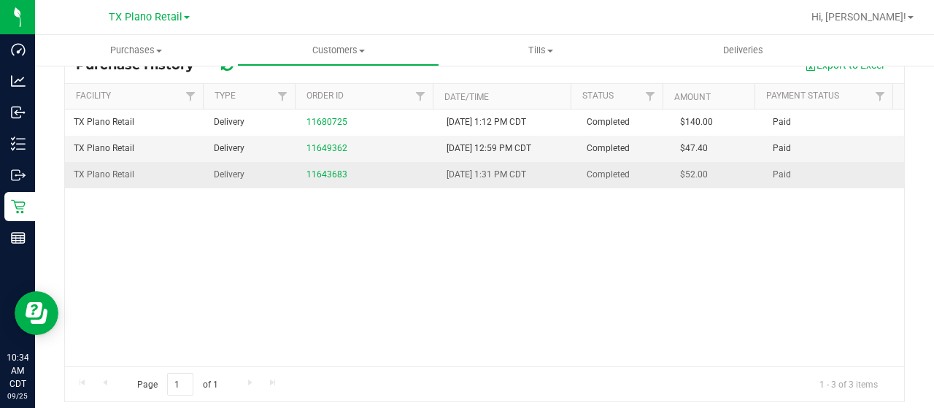
scroll to position [220, 0]
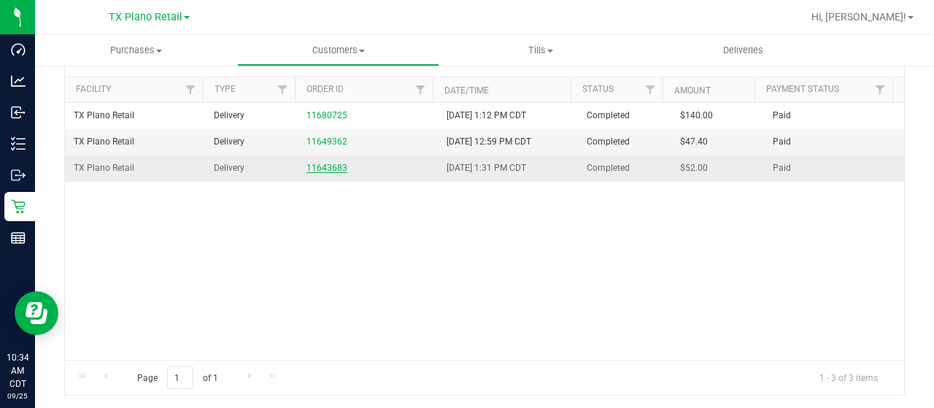
click at [320, 168] on link "11643683" at bounding box center [327, 168] width 41 height 10
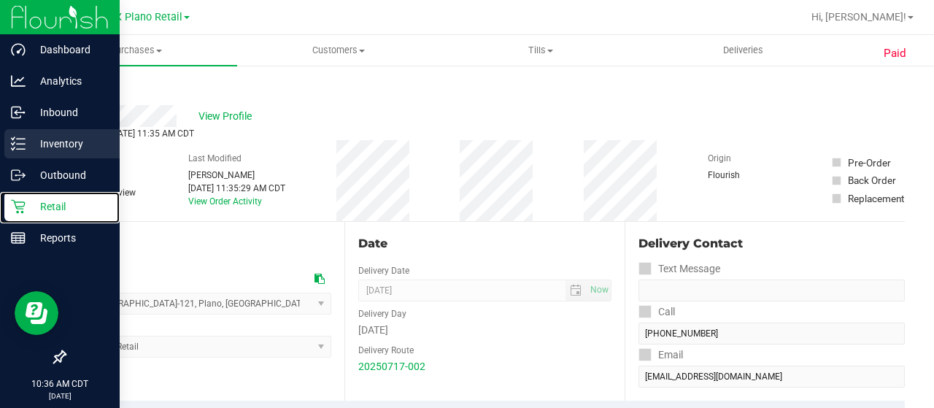
drag, startPoint x: 26, startPoint y: 205, endPoint x: 45, endPoint y: 155, distance: 53.1
click at [26, 205] on p "Retail" at bounding box center [70, 207] width 88 height 18
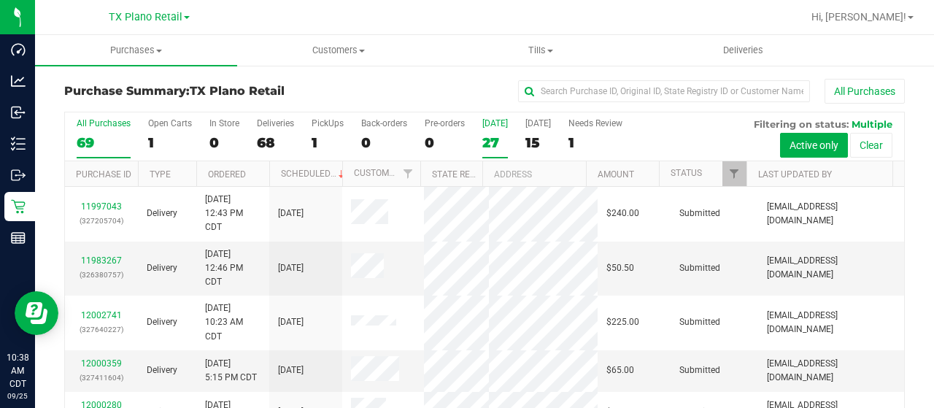
click at [492, 142] on div "27" at bounding box center [495, 142] width 26 height 17
click at [0, 0] on input "Today 27" at bounding box center [0, 0] width 0 height 0
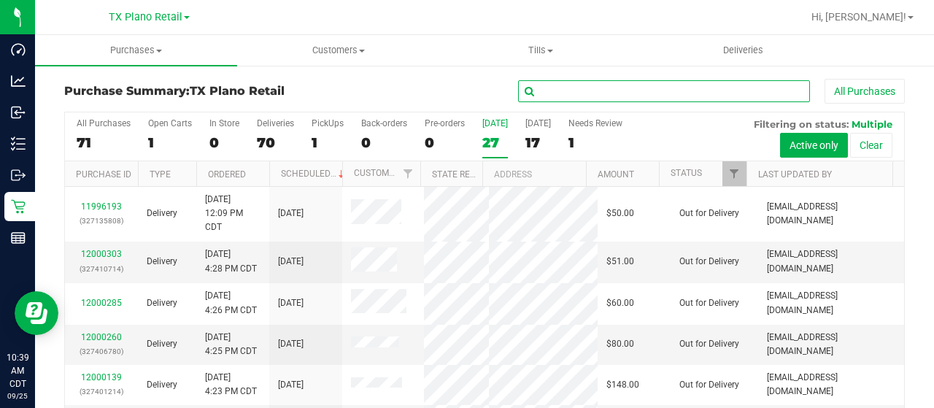
click at [609, 90] on input "text" at bounding box center [664, 91] width 292 height 22
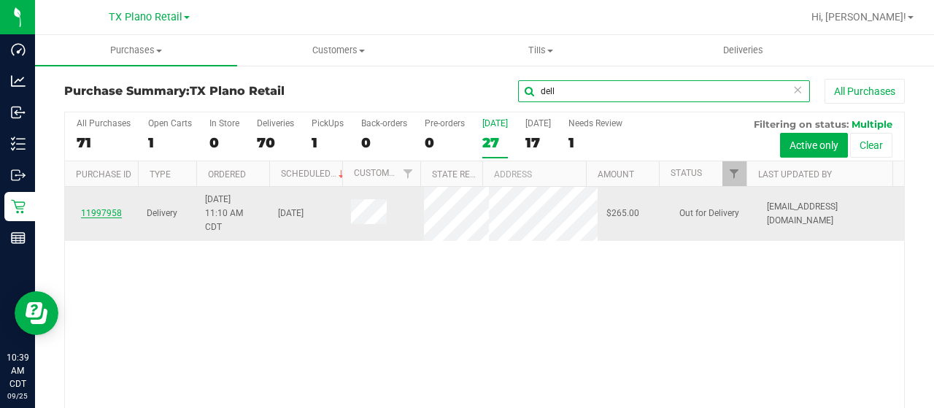
type input "dell"
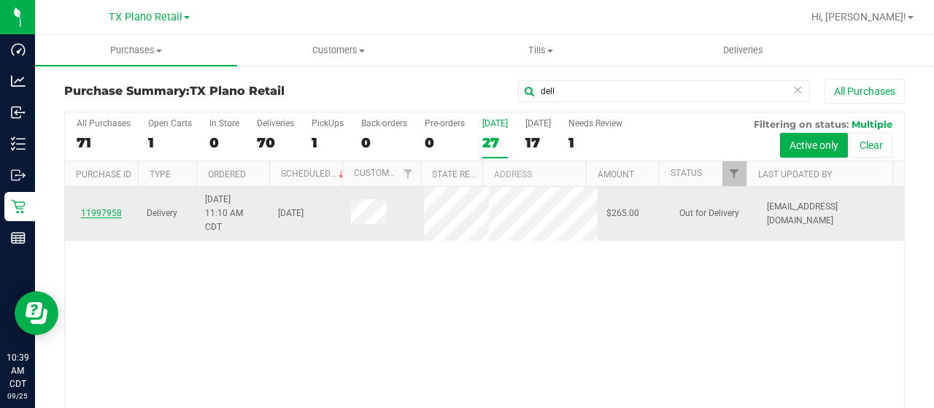
click at [102, 214] on link "11997958" at bounding box center [101, 213] width 41 height 10
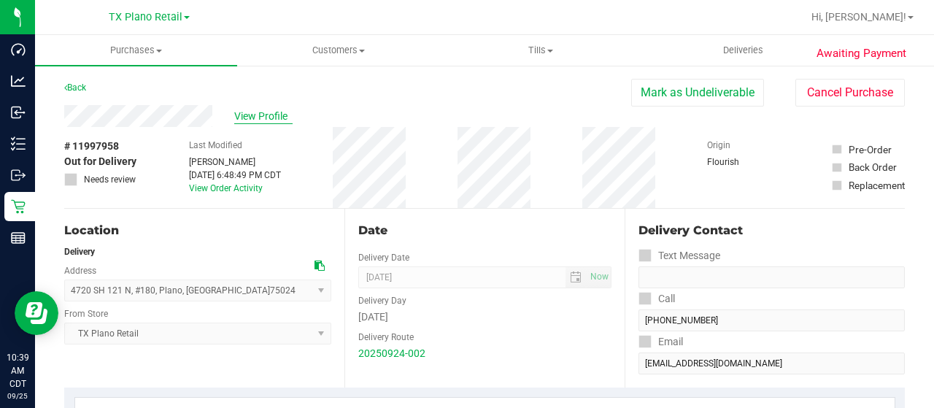
click at [261, 114] on span "View Profile" at bounding box center [263, 116] width 58 height 15
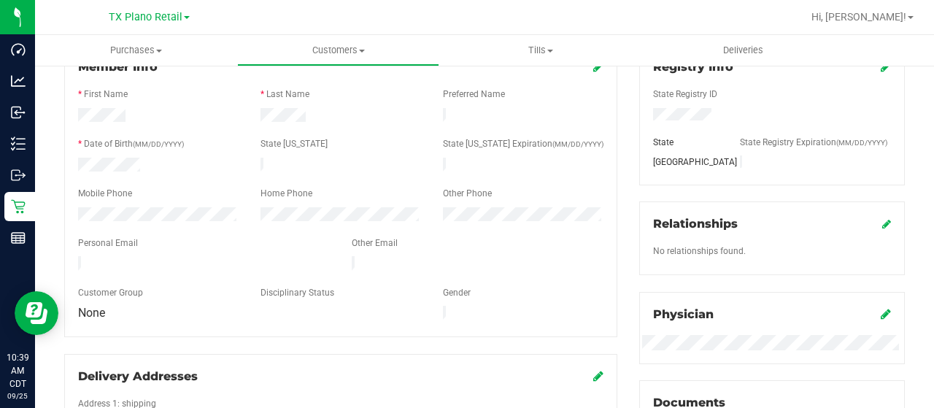
scroll to position [219, 0]
drag, startPoint x: 190, startPoint y: 253, endPoint x: 77, endPoint y: 254, distance: 112.4
click at [77, 255] on div at bounding box center [204, 264] width 274 height 18
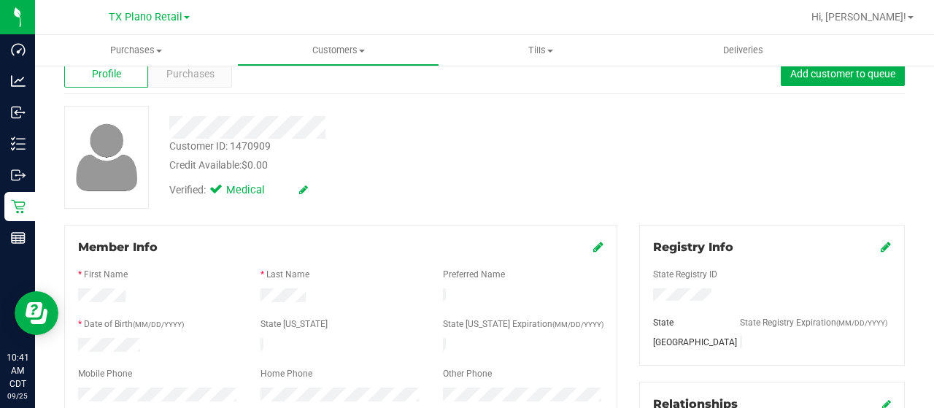
scroll to position [0, 0]
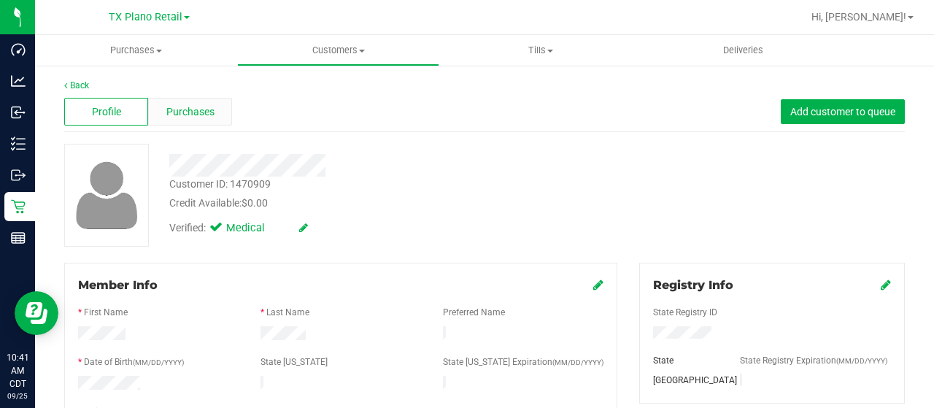
click at [208, 113] on span "Purchases" at bounding box center [190, 111] width 48 height 15
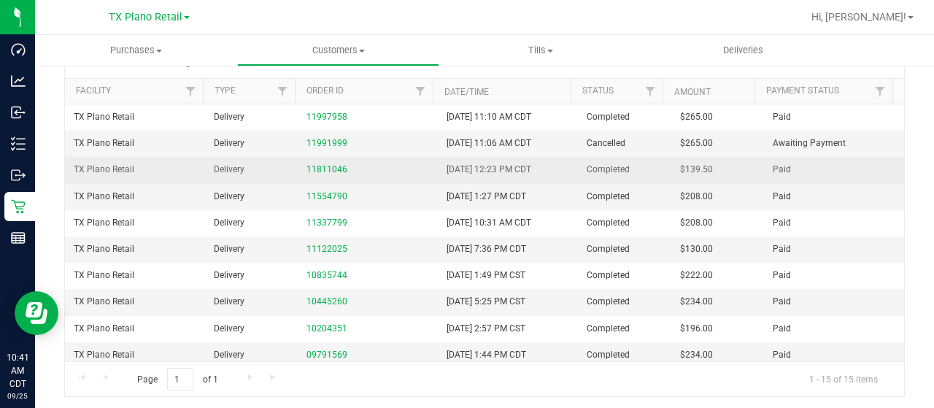
scroll to position [219, 0]
click at [314, 164] on link "11811046" at bounding box center [327, 168] width 41 height 10
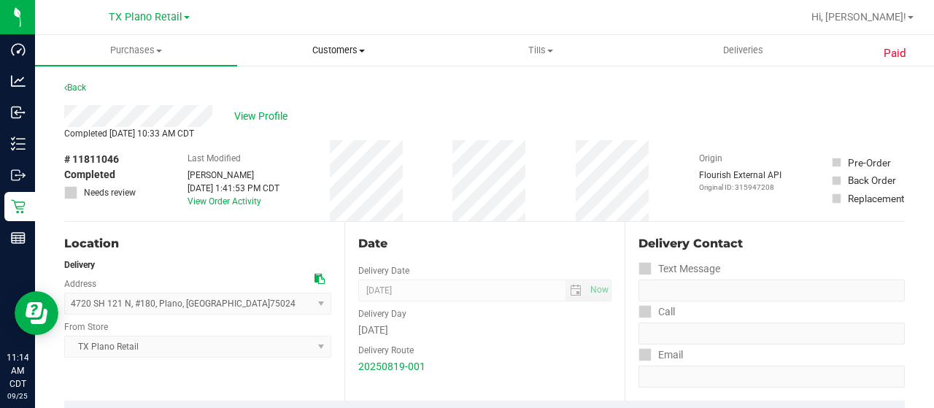
click at [342, 53] on span "Customers" at bounding box center [338, 50] width 201 height 13
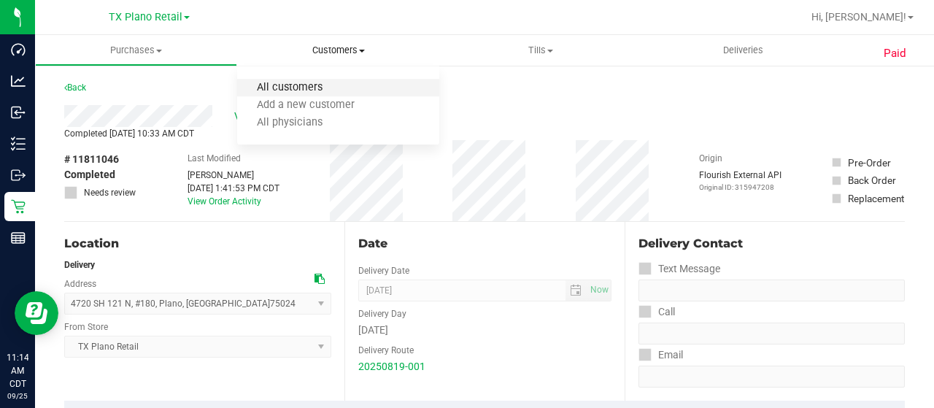
click at [333, 86] on span "All customers" at bounding box center [289, 88] width 105 height 12
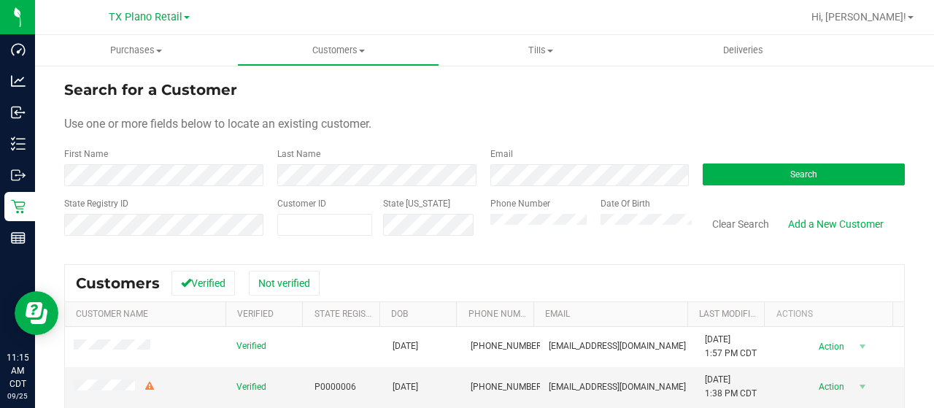
click at [391, 189] on form "Search for a Customer Use one or more fields below to locate an existing custom…" at bounding box center [484, 164] width 841 height 170
click at [703, 180] on button "Search" at bounding box center [804, 174] width 202 height 22
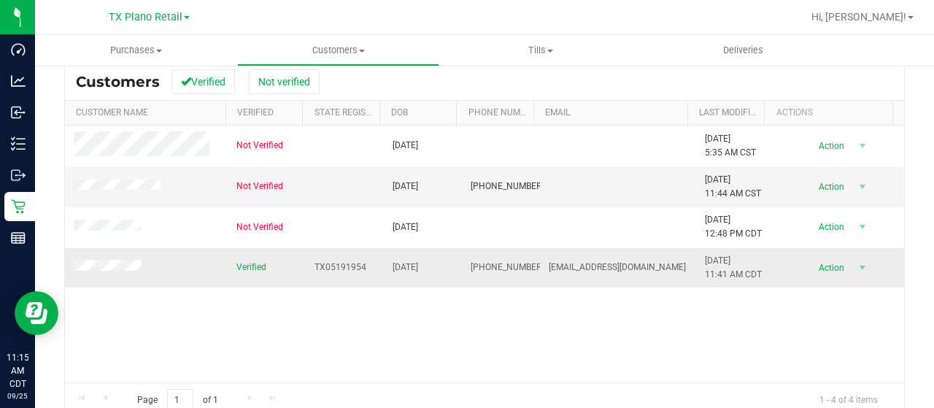
scroll to position [219, 0]
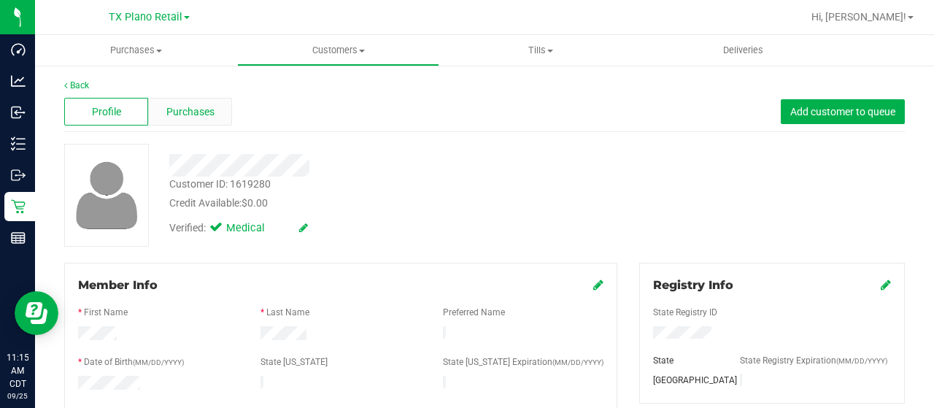
click at [187, 112] on span "Purchases" at bounding box center [190, 111] width 48 height 15
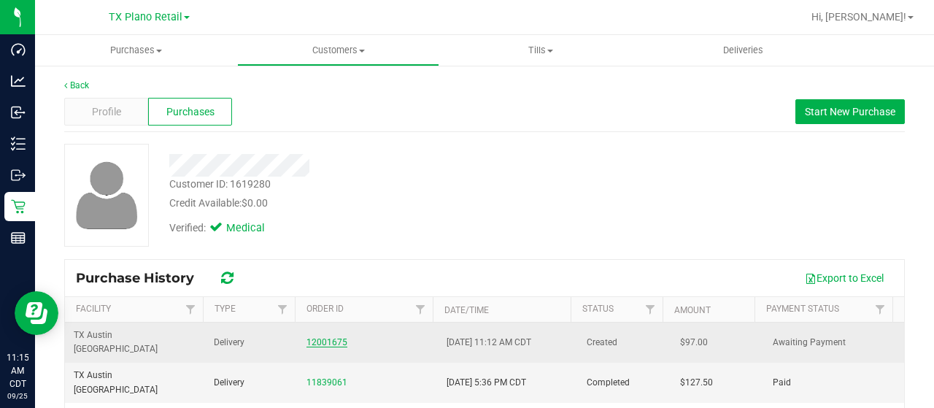
click at [327, 337] on link "12001675" at bounding box center [327, 342] width 41 height 10
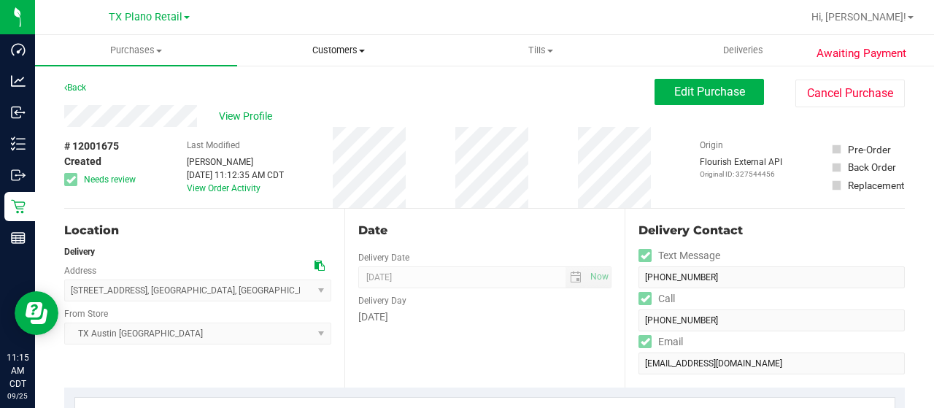
click at [350, 52] on span "Customers" at bounding box center [338, 50] width 201 height 13
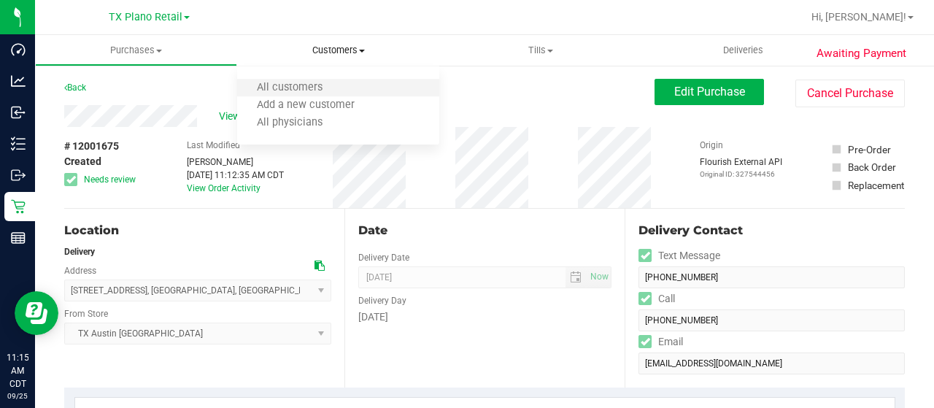
click at [347, 86] on li "All customers" at bounding box center [338, 89] width 202 height 18
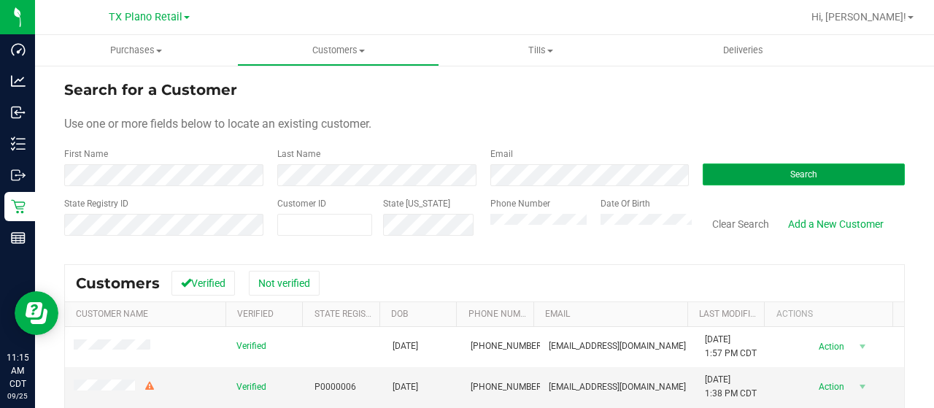
click at [725, 177] on button "Search" at bounding box center [804, 174] width 202 height 22
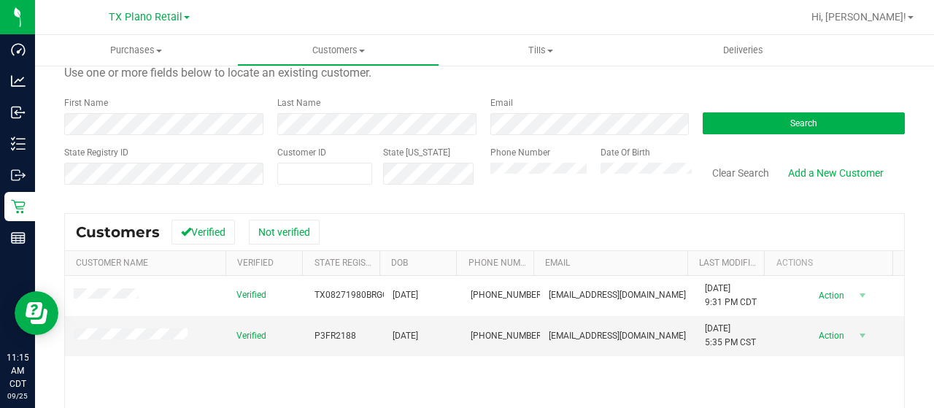
scroll to position [73, 0]
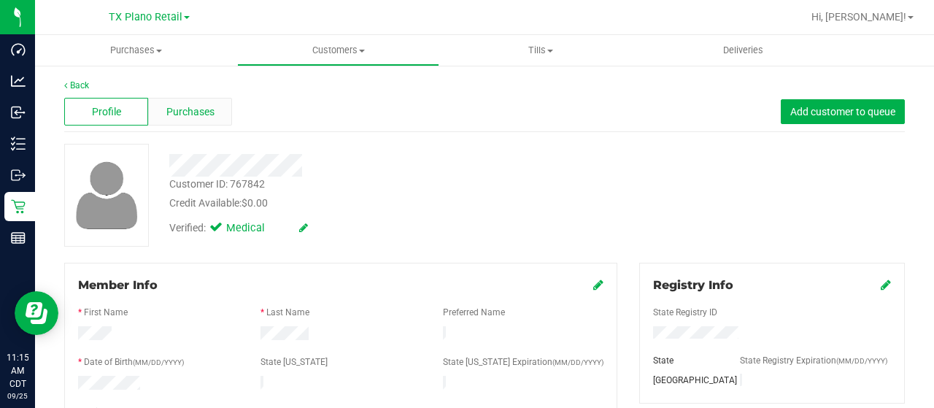
click at [226, 114] on div "Purchases" at bounding box center [190, 112] width 84 height 28
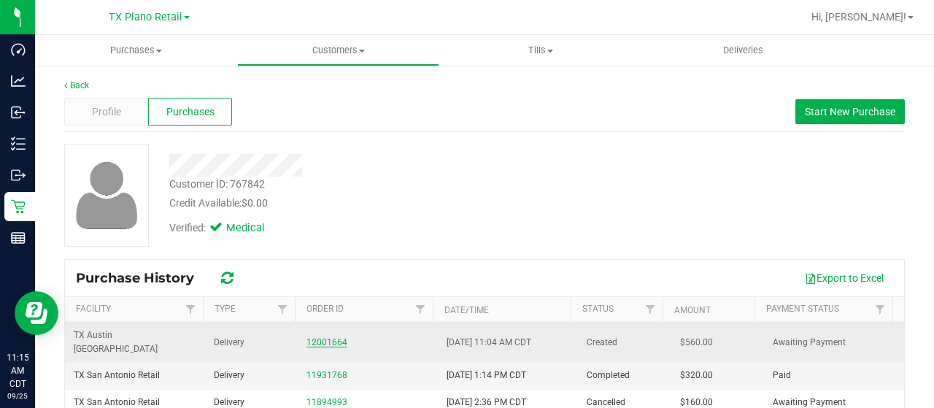
click at [320, 337] on link "12001664" at bounding box center [327, 342] width 41 height 10
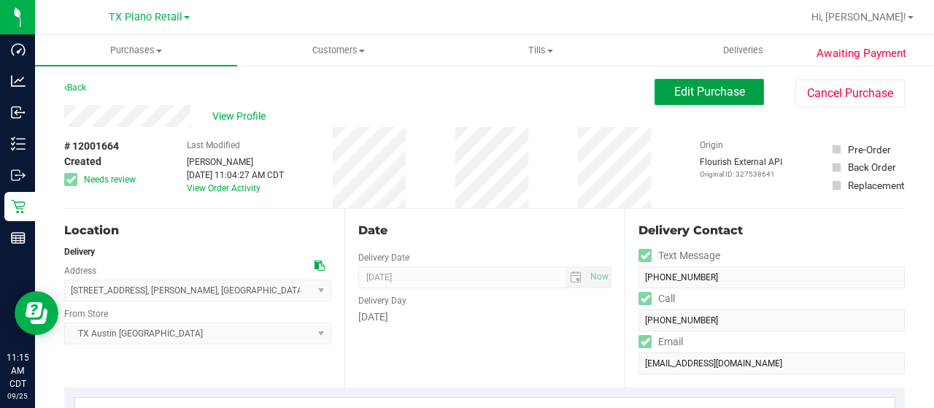
click at [697, 100] on button "Edit Purchase" at bounding box center [709, 92] width 109 height 26
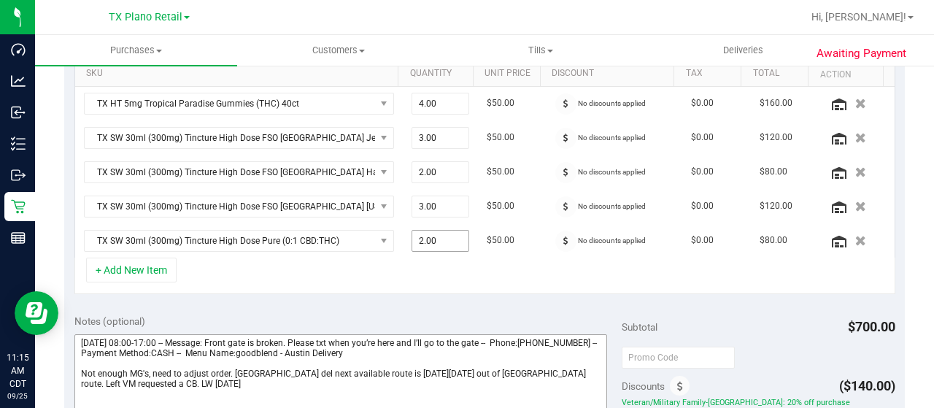
scroll to position [511, 0]
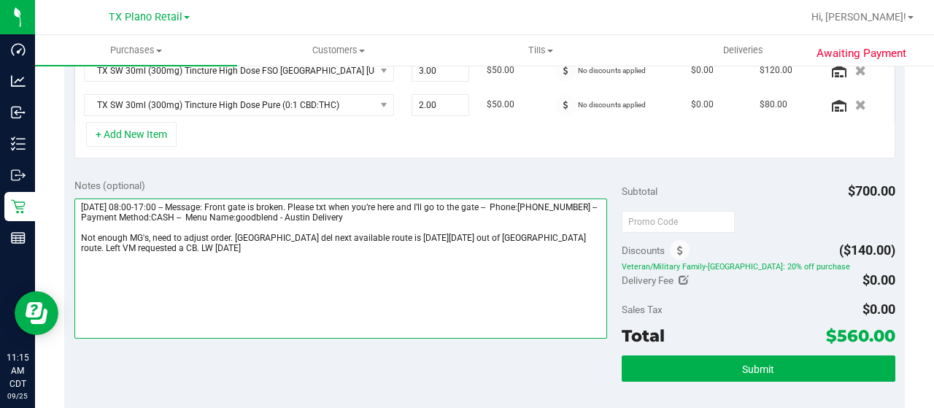
drag, startPoint x: 413, startPoint y: 232, endPoint x: 479, endPoint y: 231, distance: 65.7
click at [479, 231] on textarea at bounding box center [340, 269] width 533 height 140
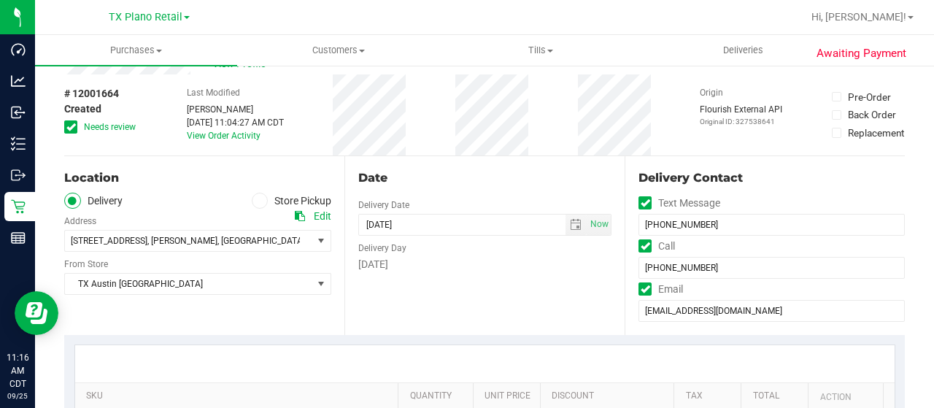
scroll to position [0, 0]
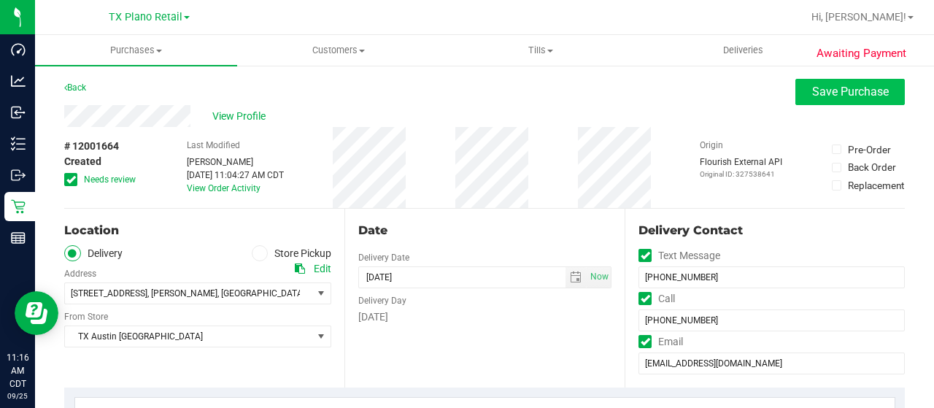
type textarea "Friday 09/26/2025 08:00-17:00 -- Message: Front gate is broken. Please txt when…"
click at [831, 101] on button "Save Purchase" at bounding box center [850, 92] width 109 height 26
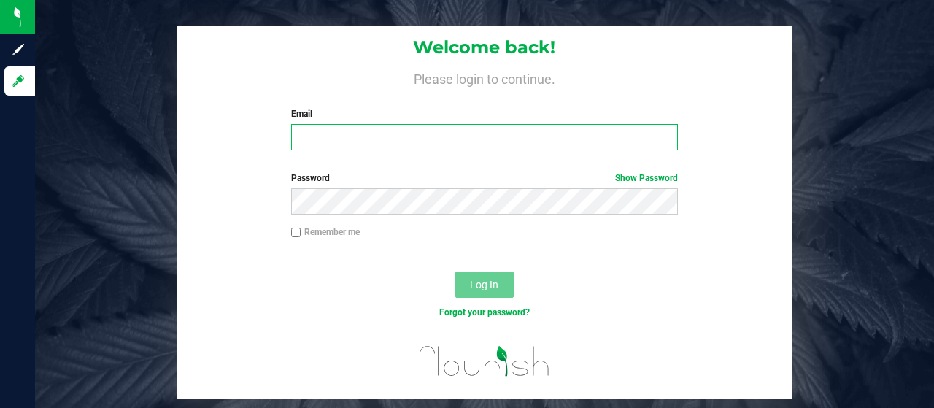
click at [334, 137] on input "Email" at bounding box center [485, 137] width 388 height 26
type input "[EMAIL_ADDRESS][DOMAIN_NAME]"
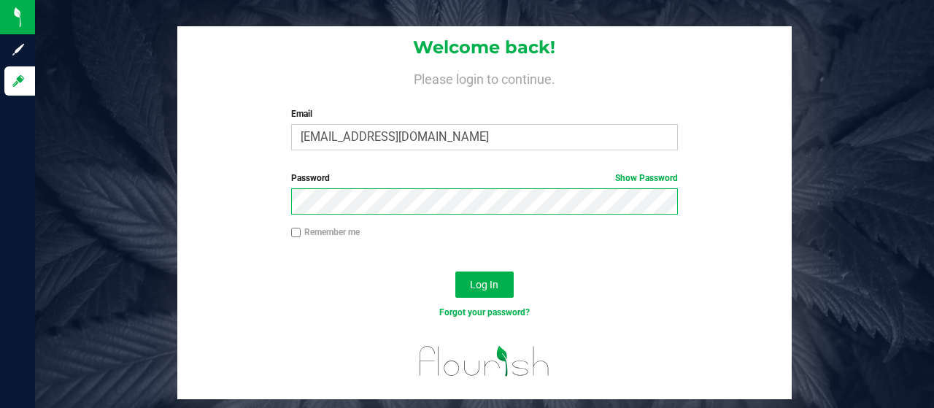
click at [455, 272] on button "Log In" at bounding box center [484, 285] width 58 height 26
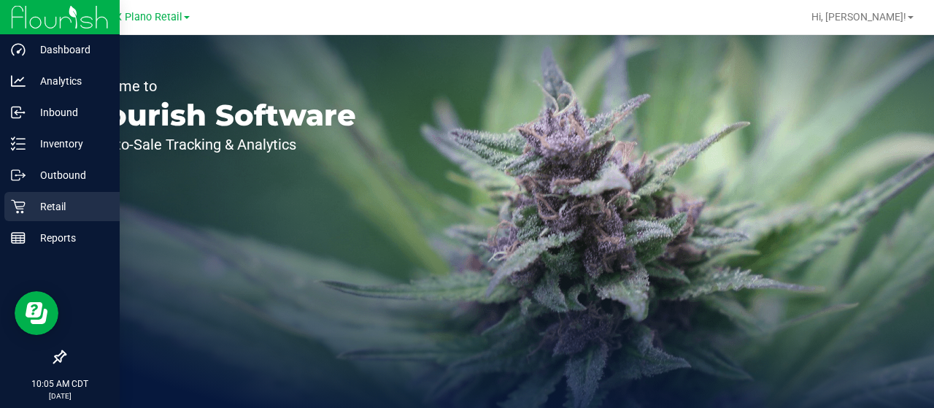
click at [33, 199] on p "Retail" at bounding box center [70, 207] width 88 height 18
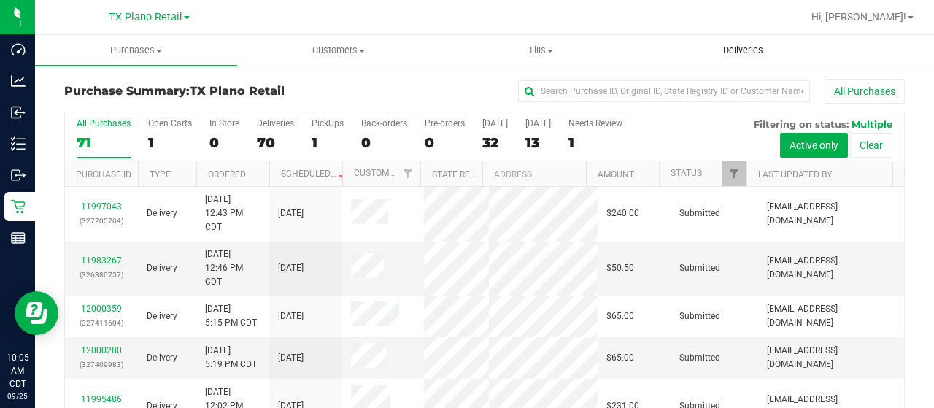
click at [753, 54] on span "Deliveries" at bounding box center [744, 50] width 80 height 13
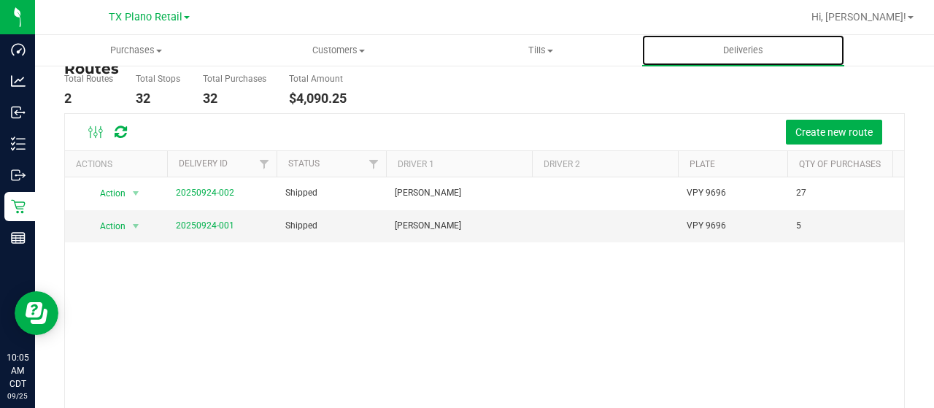
scroll to position [73, 0]
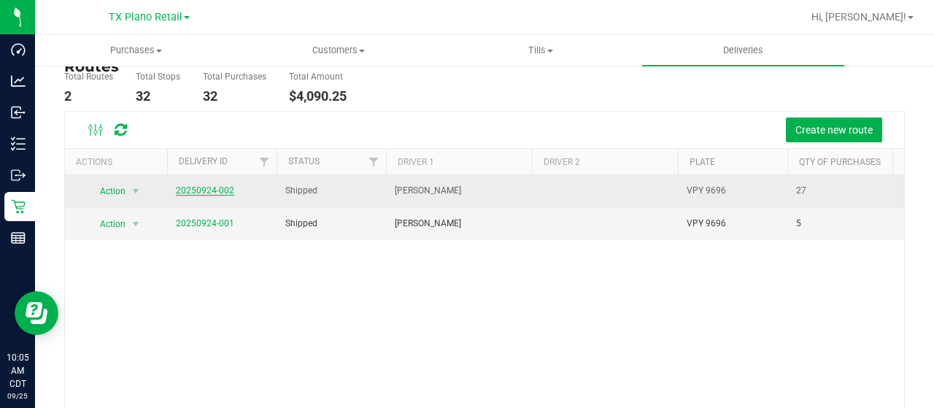
click at [222, 190] on link "20250924-002" at bounding box center [205, 190] width 58 height 10
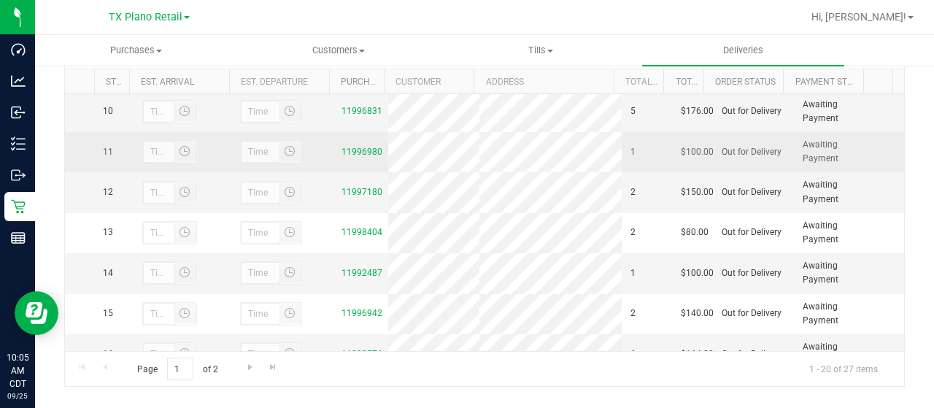
scroll to position [438, 0]
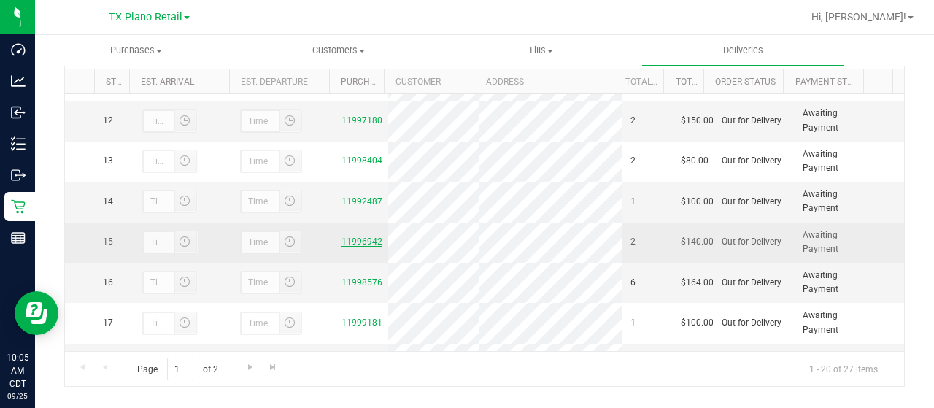
click at [346, 247] on link "11996942" at bounding box center [362, 241] width 41 height 10
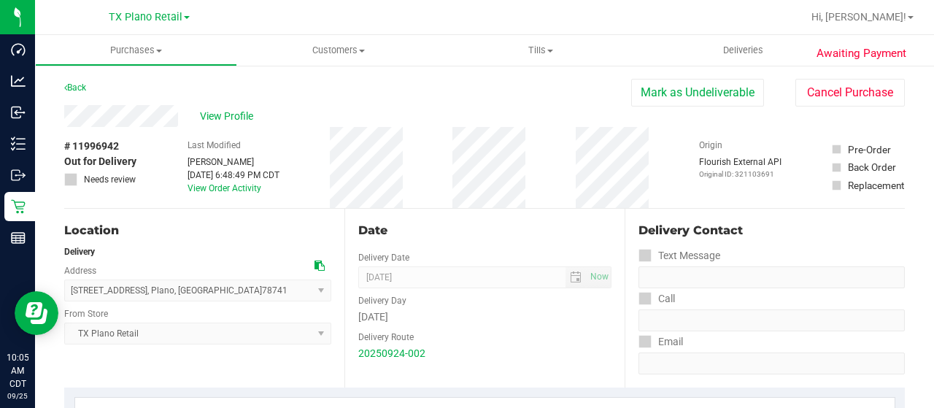
click at [184, 115] on div "View Profile" at bounding box center [347, 116] width 567 height 22
click at [245, 115] on span "View Profile" at bounding box center [229, 116] width 58 height 15
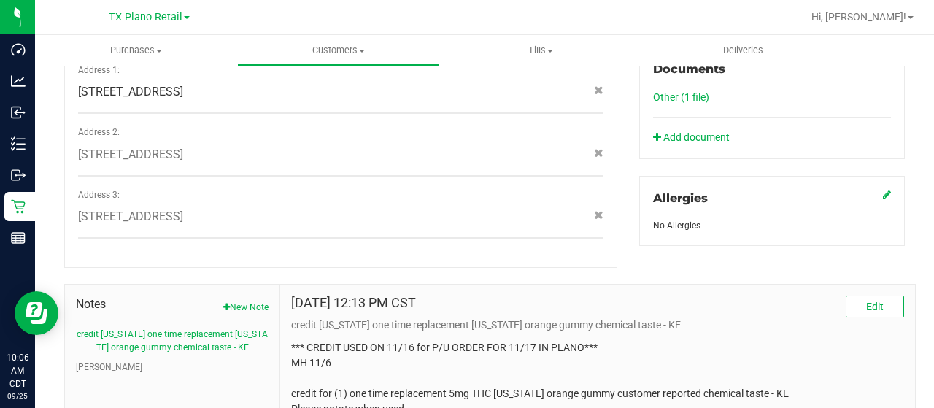
scroll to position [657, 0]
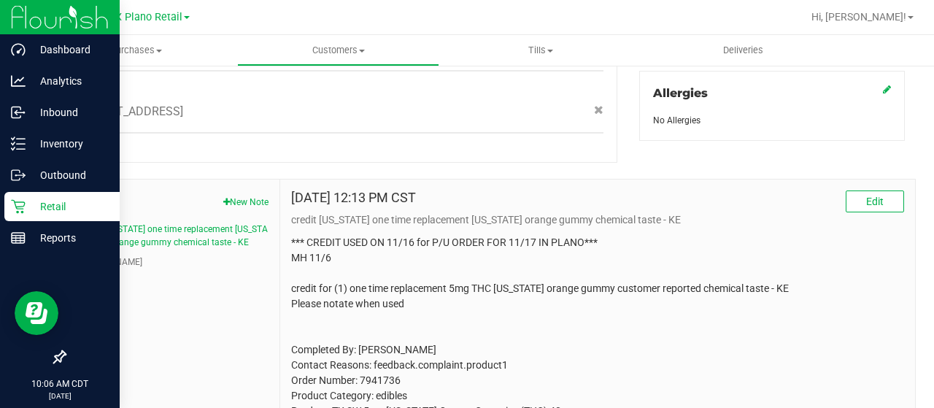
click at [17, 198] on div "Retail" at bounding box center [61, 206] width 115 height 29
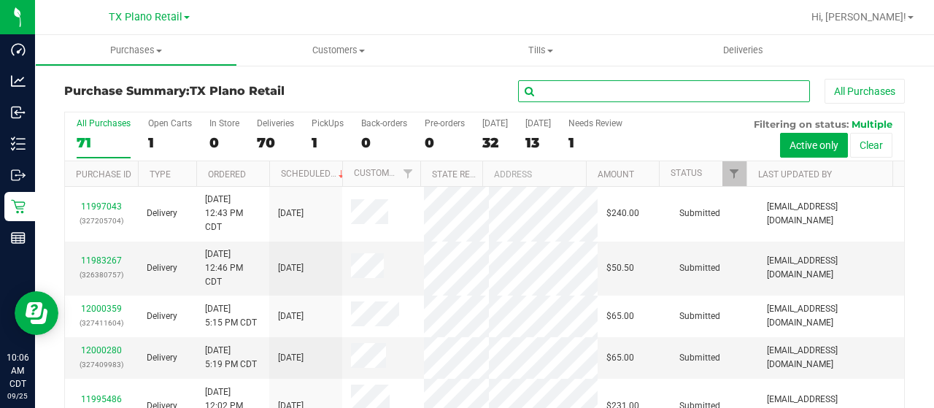
click at [574, 92] on input "text" at bounding box center [664, 91] width 292 height 22
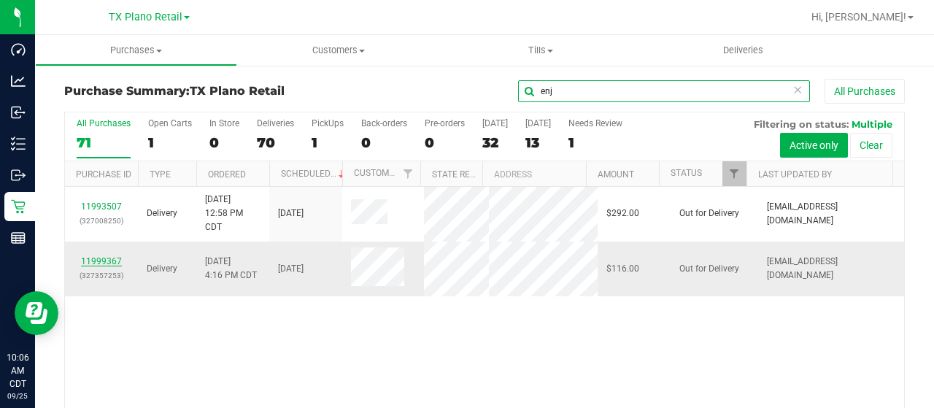
type input "enj"
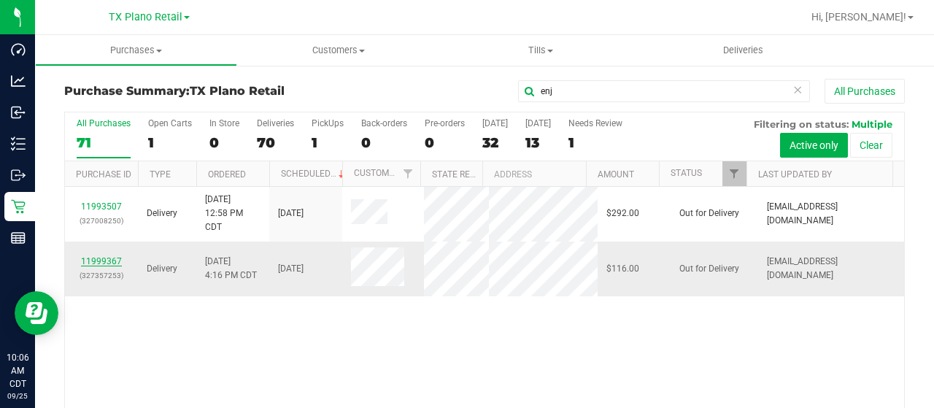
click at [102, 256] on link "11999367" at bounding box center [101, 261] width 41 height 10
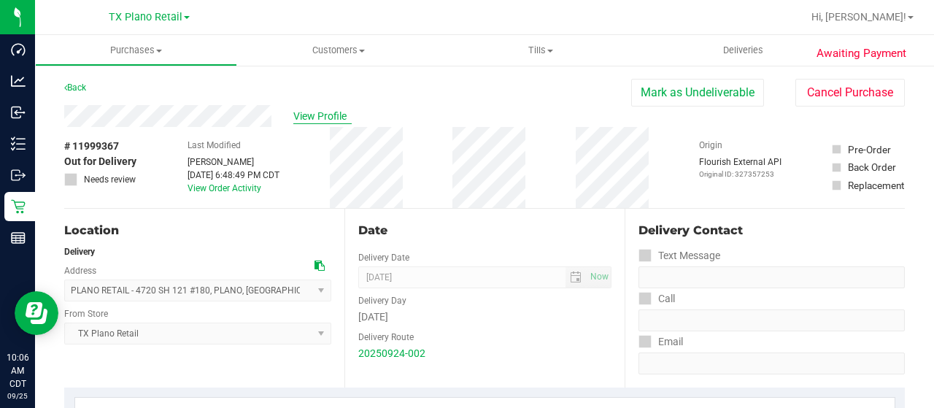
click at [304, 117] on span "View Profile" at bounding box center [322, 116] width 58 height 15
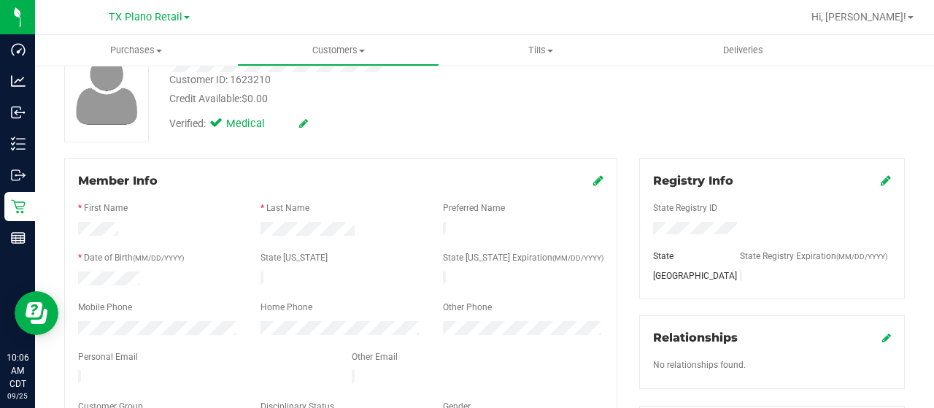
scroll to position [219, 0]
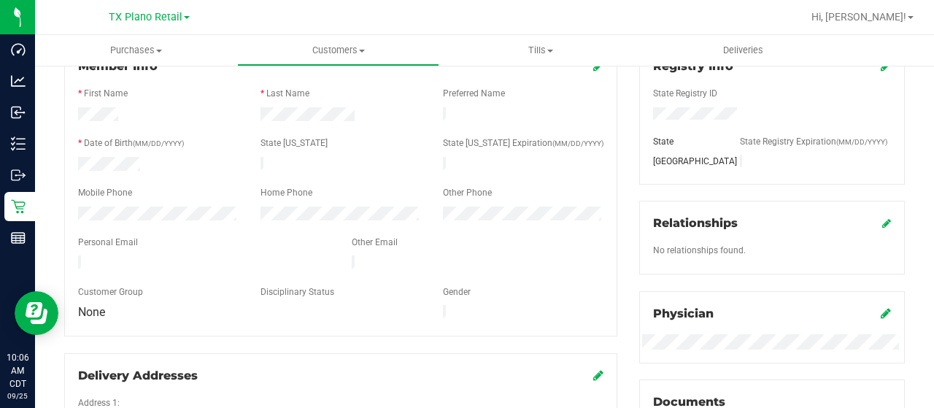
drag, startPoint x: 212, startPoint y: 252, endPoint x: 69, endPoint y: 255, distance: 143.1
click at [69, 255] on div at bounding box center [204, 264] width 274 height 18
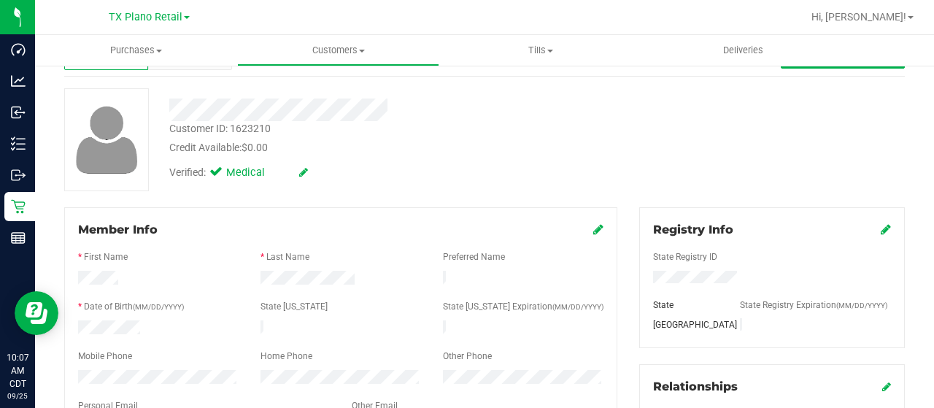
scroll to position [0, 0]
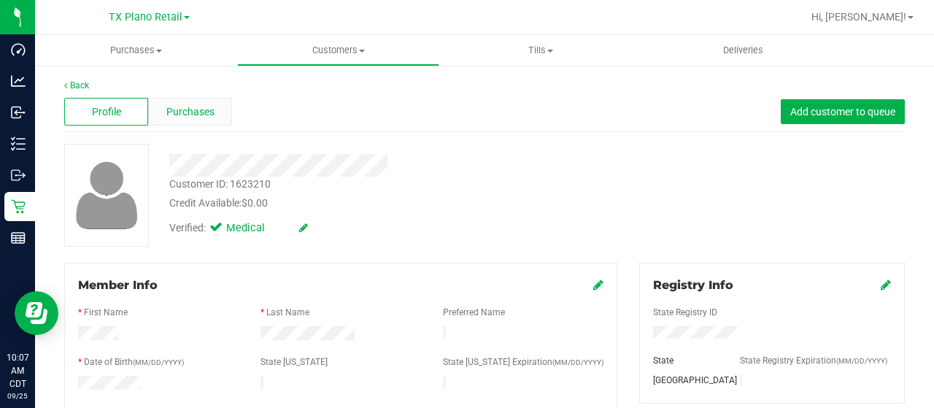
click at [212, 118] on span "Purchases" at bounding box center [190, 111] width 48 height 15
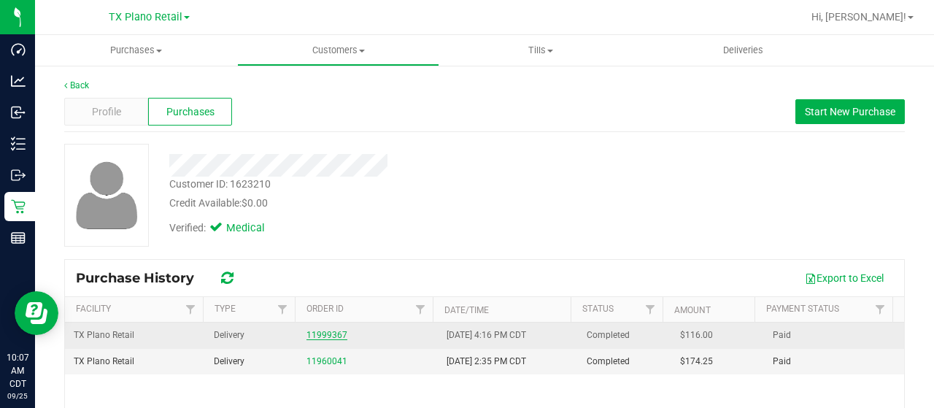
click at [328, 331] on link "11999367" at bounding box center [327, 335] width 41 height 10
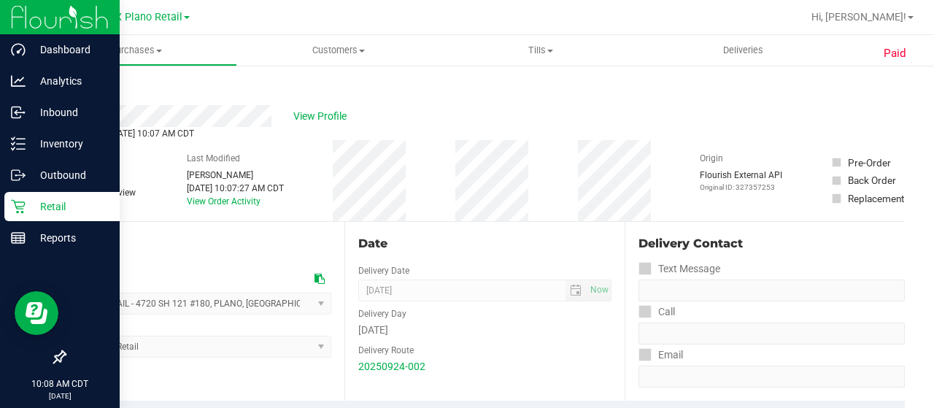
click at [32, 202] on p "Retail" at bounding box center [70, 207] width 88 height 18
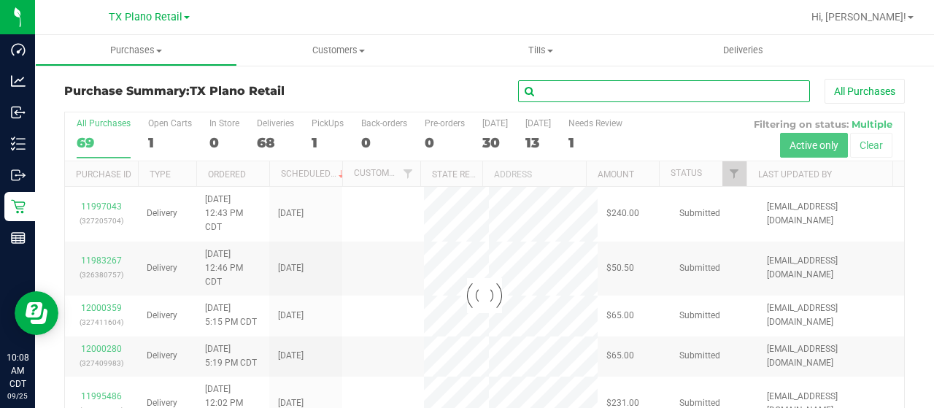
click at [609, 97] on input "text" at bounding box center [664, 91] width 292 height 22
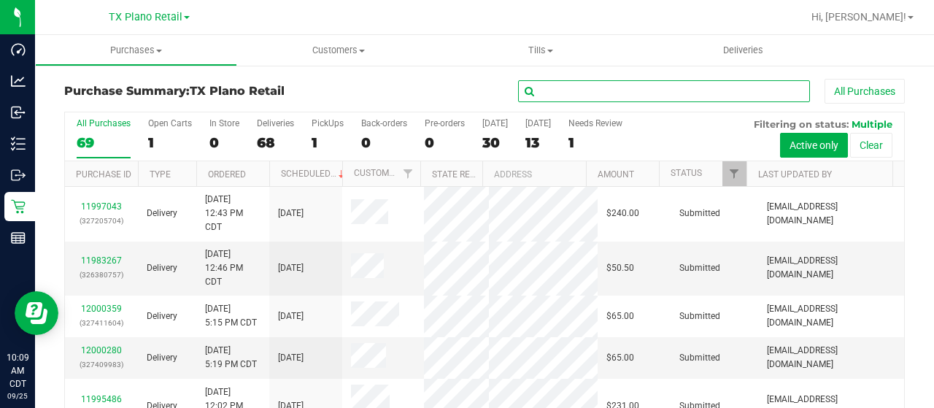
click at [593, 94] on input "text" at bounding box center [664, 91] width 292 height 22
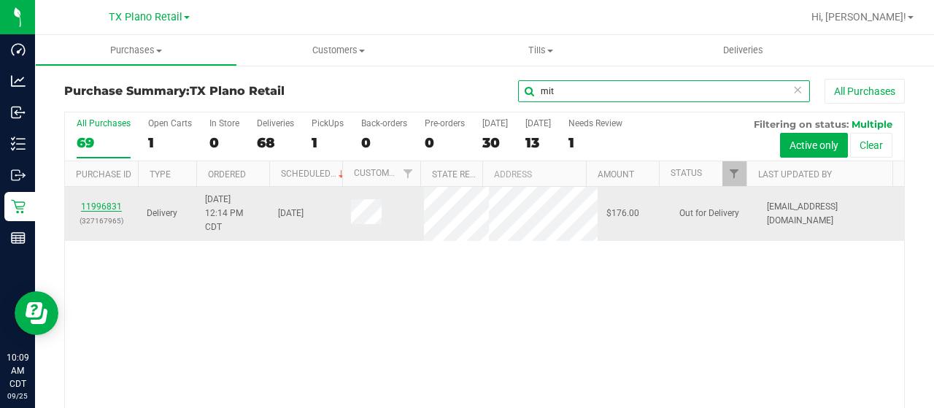
type input "mit"
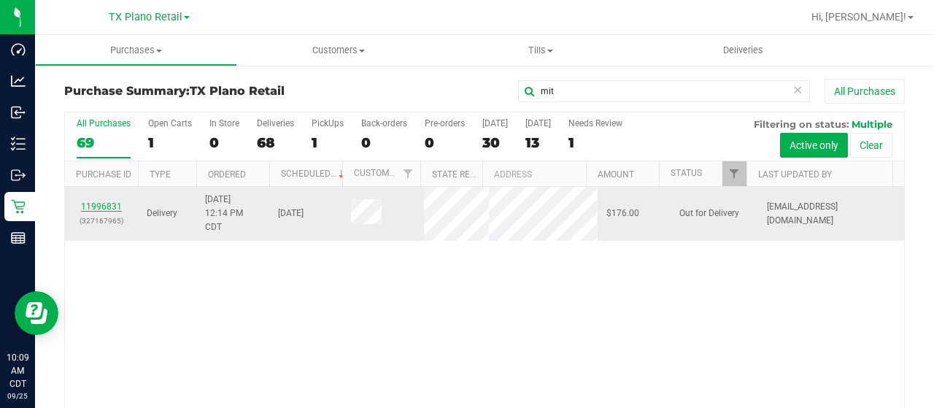
click at [107, 204] on link "11996831" at bounding box center [101, 206] width 41 height 10
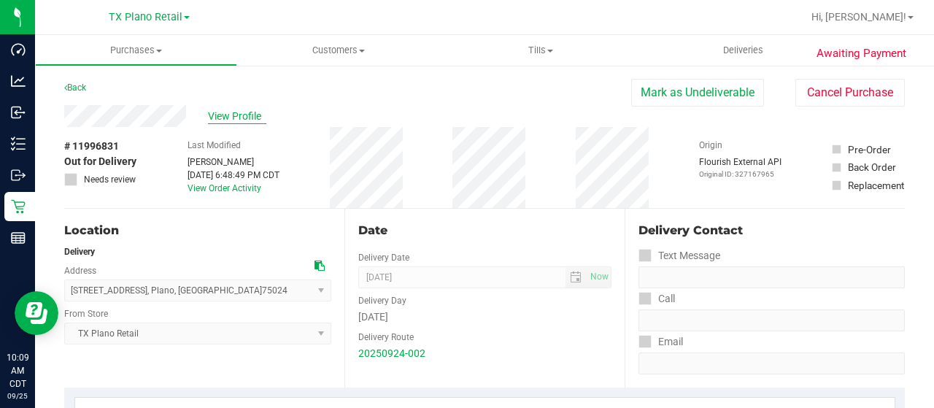
click at [245, 119] on span "View Profile" at bounding box center [237, 116] width 58 height 15
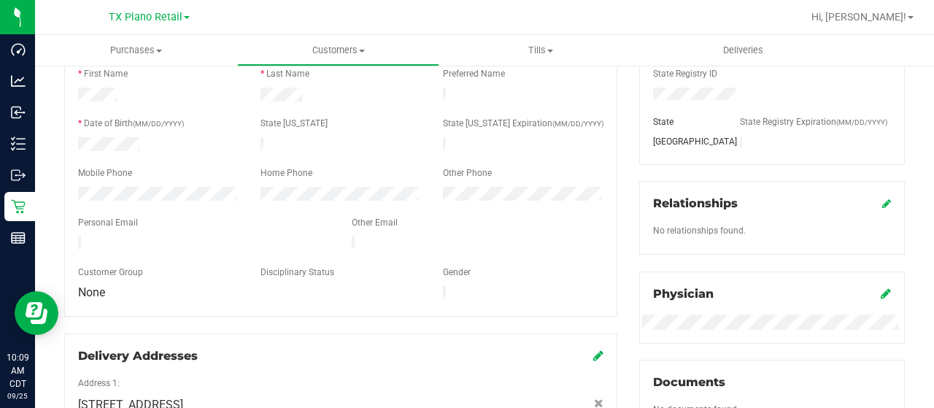
scroll to position [292, 0]
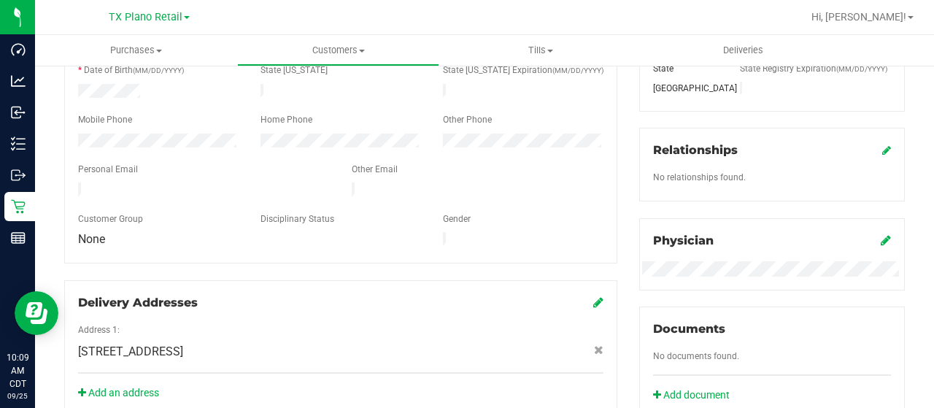
drag, startPoint x: 249, startPoint y: 181, endPoint x: 63, endPoint y: 180, distance: 186.1
click at [58, 180] on div "Member Info * First Name * Last Name Preferred Name * Date of Birth (MM/DD/YYYY…" at bounding box center [340, 194] width 575 height 447
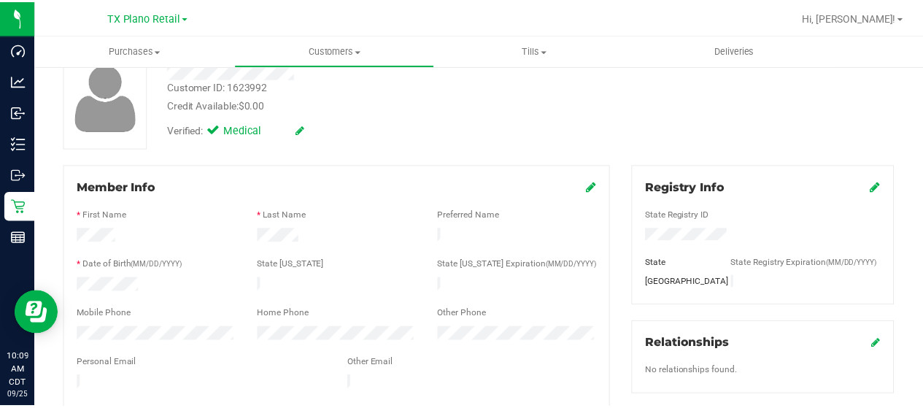
scroll to position [0, 0]
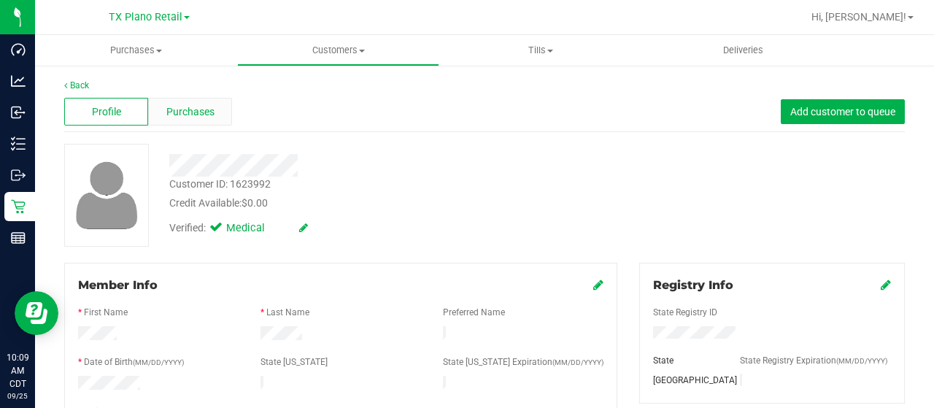
click at [196, 108] on span "Purchases" at bounding box center [190, 111] width 48 height 15
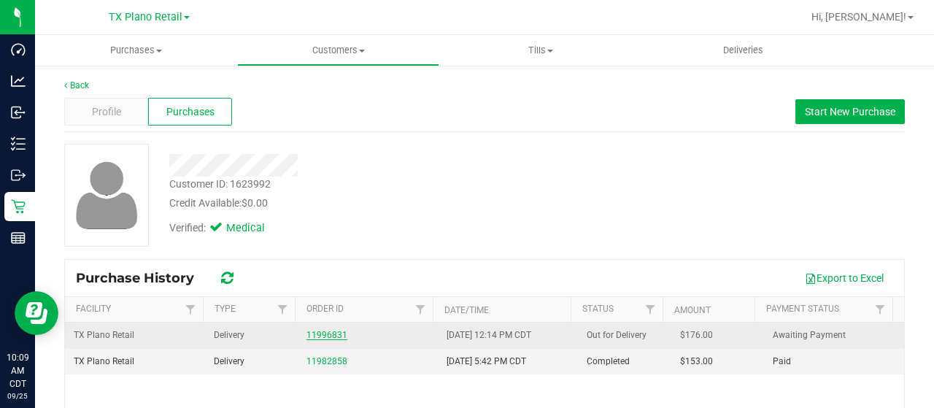
click at [322, 330] on link "11996831" at bounding box center [327, 335] width 41 height 10
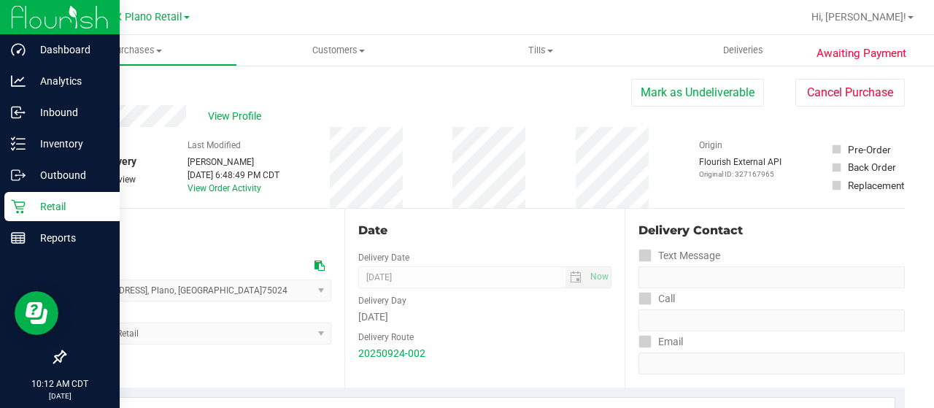
click at [37, 208] on p "Retail" at bounding box center [70, 207] width 88 height 18
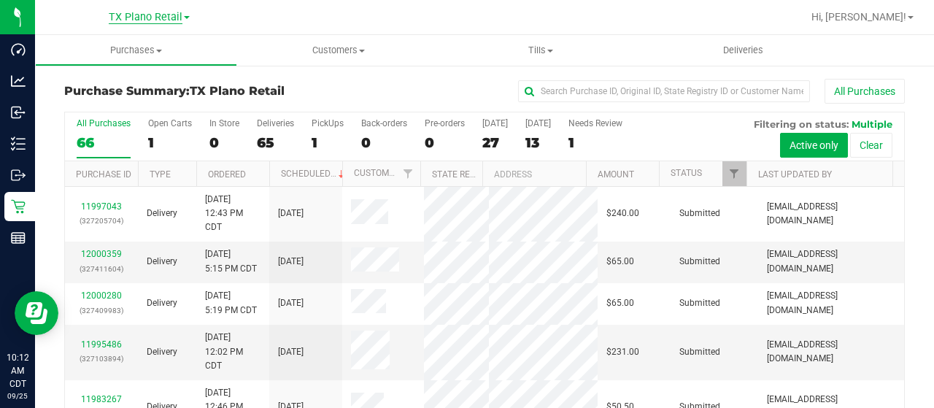
click at [134, 16] on span "TX Plano Retail" at bounding box center [146, 17] width 74 height 13
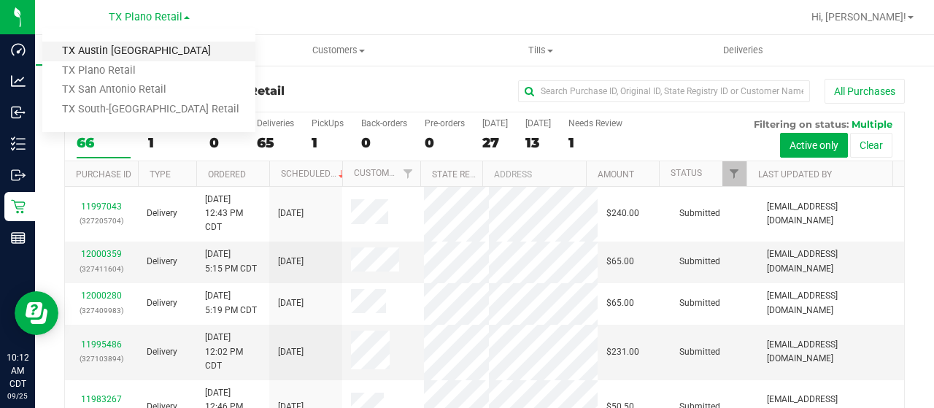
click at [134, 45] on link "TX Austin [GEOGRAPHIC_DATA]" at bounding box center [148, 52] width 213 height 20
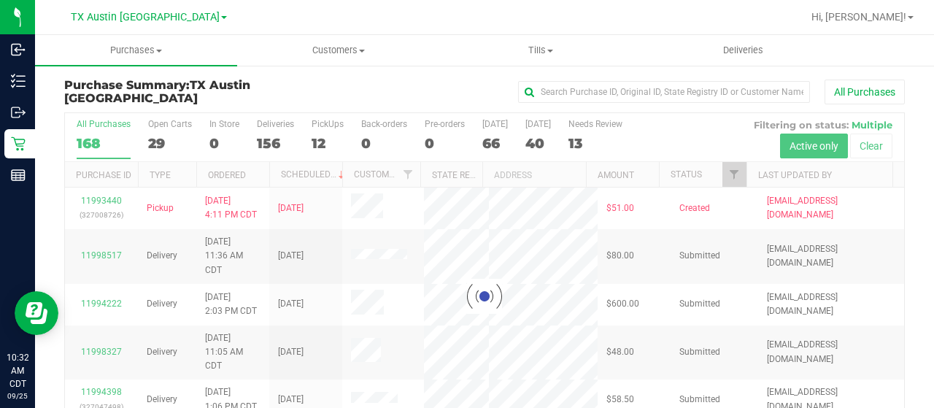
click at [721, 174] on div at bounding box center [484, 296] width 839 height 366
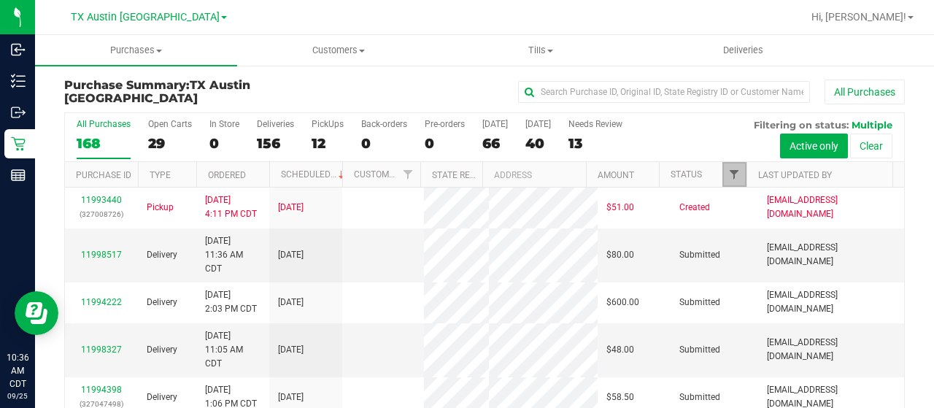
click at [728, 169] on span "Filter" at bounding box center [734, 175] width 12 height 12
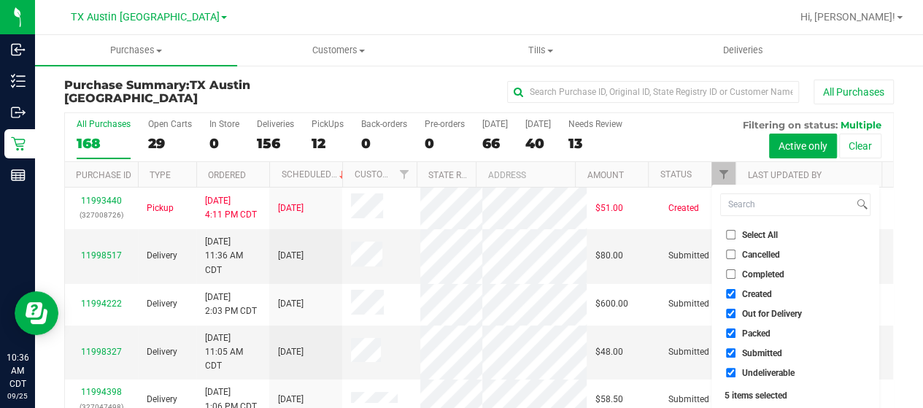
click at [758, 312] on span "Out for Delivery" at bounding box center [772, 313] width 60 height 9
click at [736, 312] on input "Out for Delivery" at bounding box center [730, 313] width 9 height 9
checkbox input "false"
click at [757, 335] on span "Packed" at bounding box center [756, 333] width 28 height 9
click at [736, 335] on input "Packed" at bounding box center [730, 332] width 9 height 9
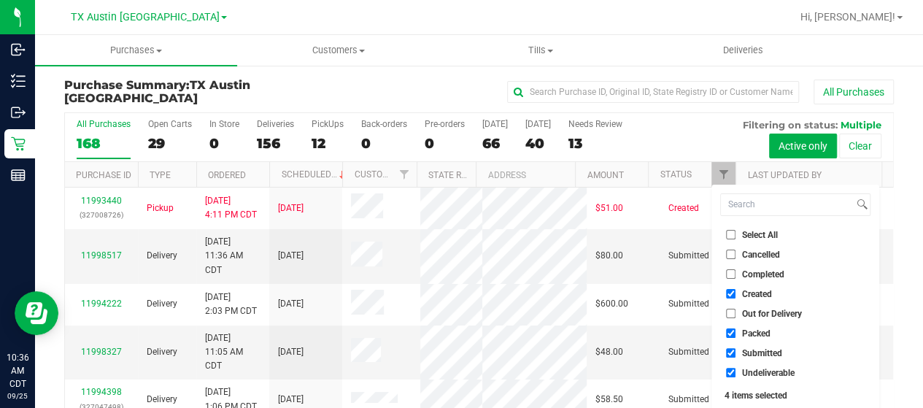
checkbox input "false"
click at [753, 354] on span "Submitted" at bounding box center [762, 353] width 40 height 9
click at [736, 354] on input "Submitted" at bounding box center [730, 352] width 9 height 9
checkbox input "false"
click at [753, 369] on span "Undeliverable" at bounding box center [768, 373] width 53 height 9
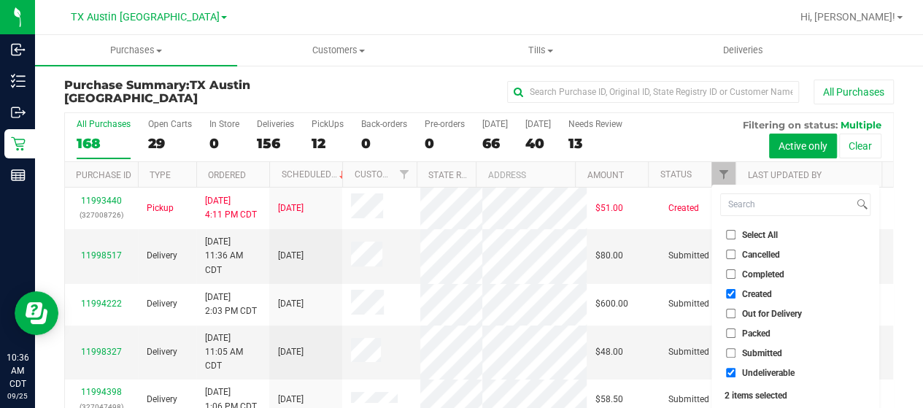
click at [736, 369] on input "Undeliverable" at bounding box center [730, 372] width 9 height 9
checkbox input "false"
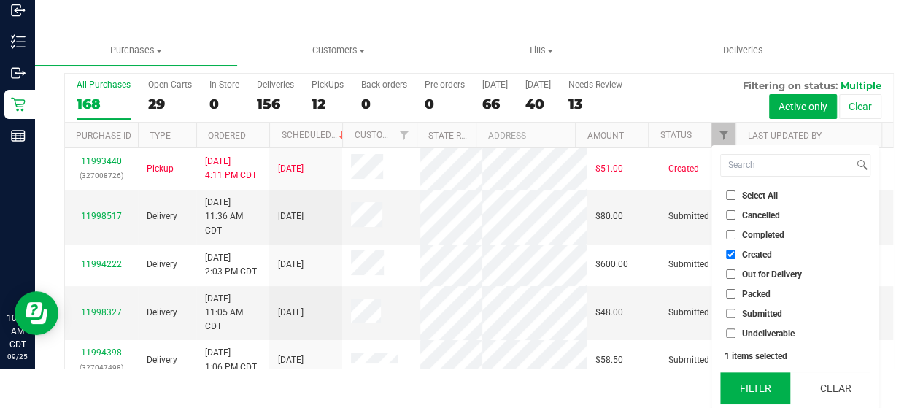
click at [756, 383] on button "Filter" at bounding box center [755, 388] width 70 height 32
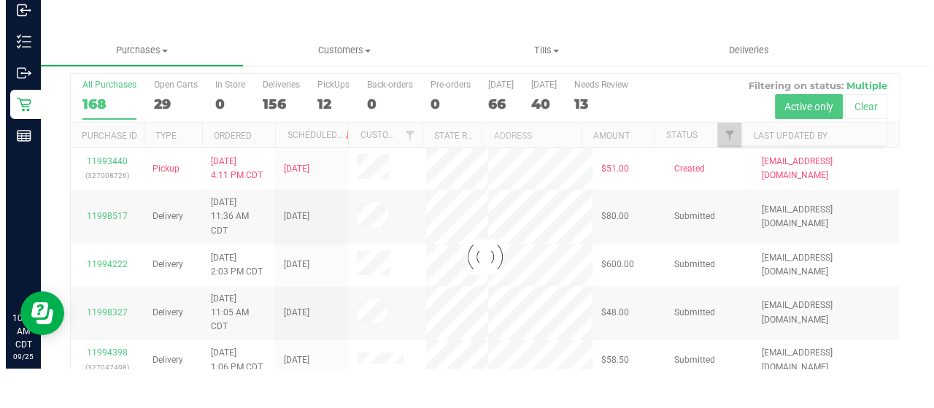
scroll to position [0, 0]
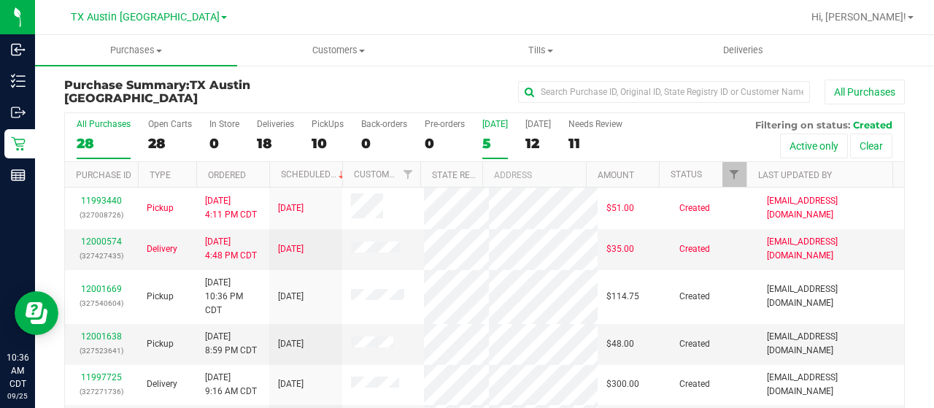
click at [487, 143] on div "5" at bounding box center [495, 143] width 26 height 17
click at [0, 0] on input "Today 5" at bounding box center [0, 0] width 0 height 0
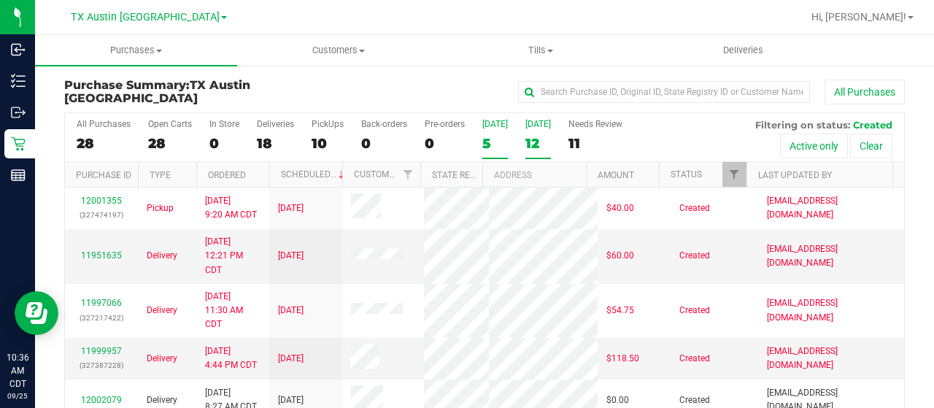
click at [542, 142] on div "12" at bounding box center [539, 143] width 26 height 17
click at [0, 0] on input "Tomorrow 12" at bounding box center [0, 0] width 0 height 0
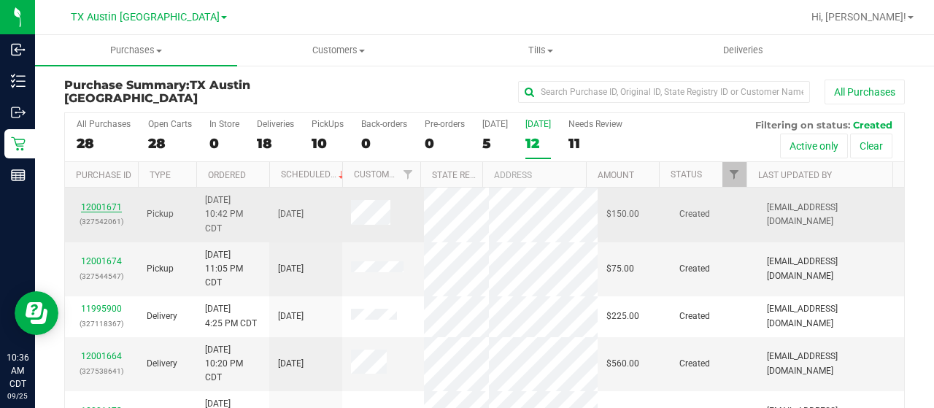
click at [96, 202] on link "12001671" at bounding box center [101, 207] width 41 height 10
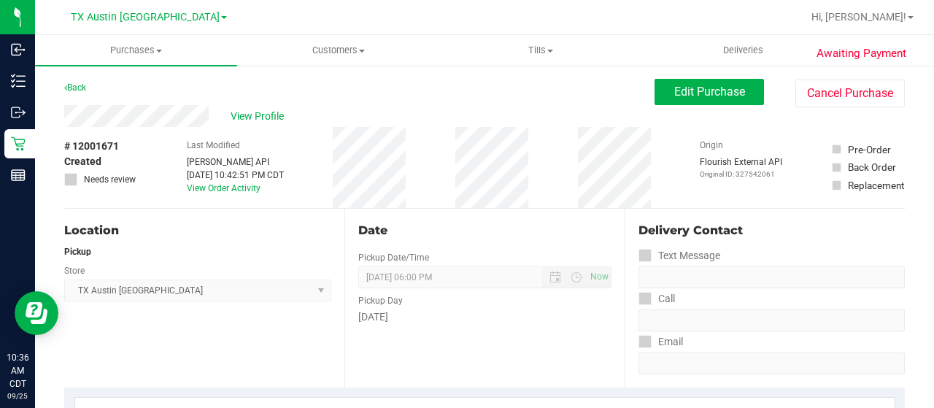
click at [130, 115] on div "View Profile" at bounding box center [359, 116] width 590 height 22
click at [169, 93] on div "Back Edit Purchase Cancel Purchase" at bounding box center [484, 92] width 841 height 26
drag, startPoint x: 210, startPoint y: 120, endPoint x: 56, endPoint y: 119, distance: 154.0
click at [683, 94] on span "Edit Purchase" at bounding box center [709, 92] width 71 height 14
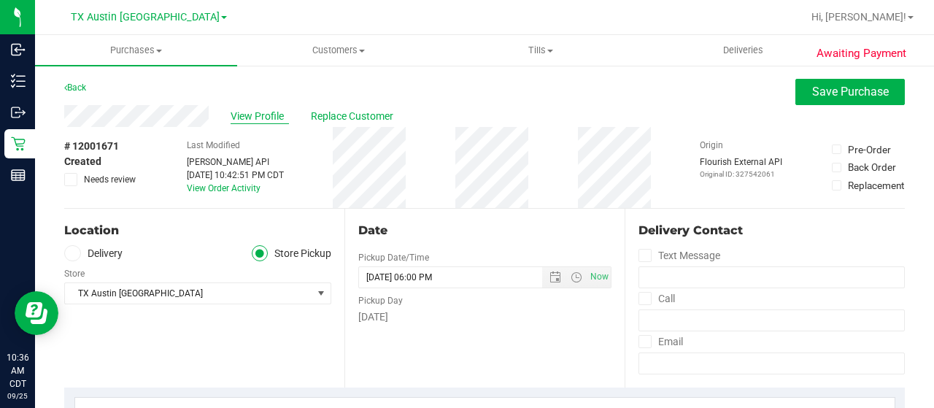
click at [280, 117] on span "View Profile" at bounding box center [260, 116] width 58 height 15
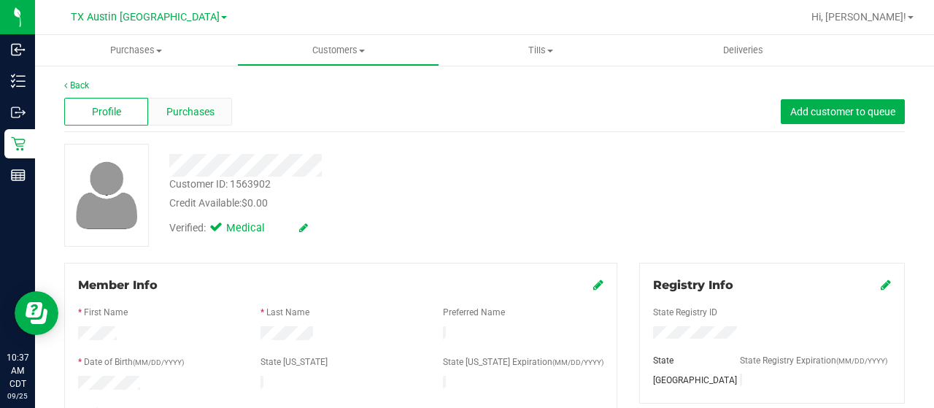
click at [200, 109] on span "Purchases" at bounding box center [190, 111] width 48 height 15
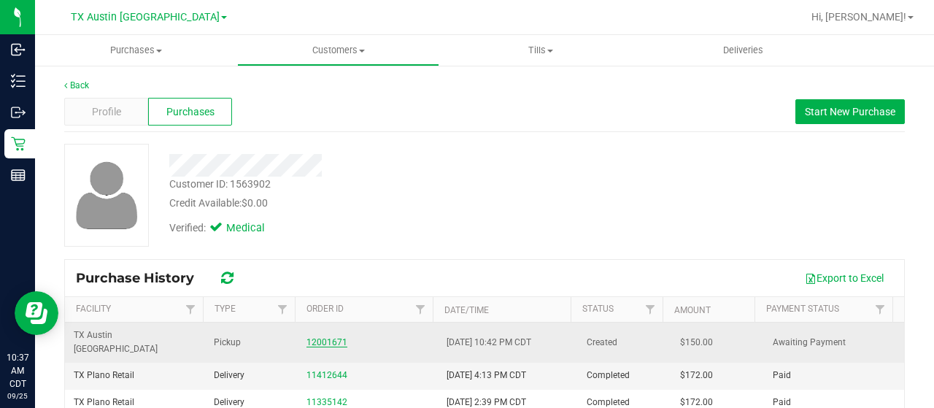
click at [311, 337] on link "12001671" at bounding box center [327, 342] width 41 height 10
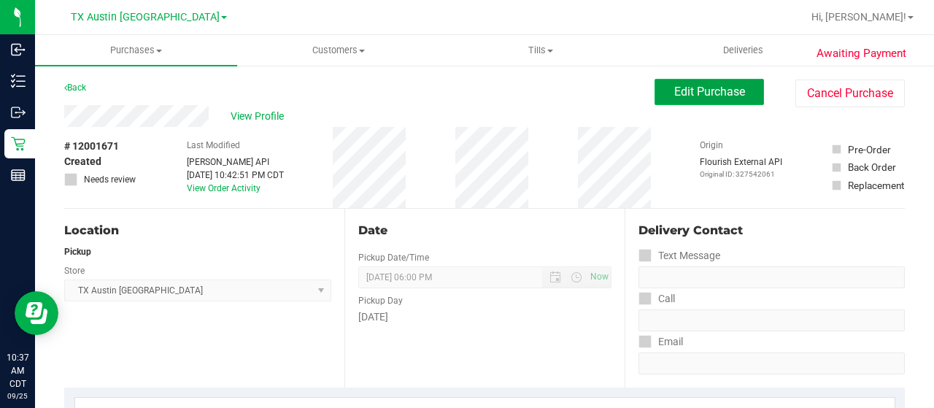
click at [681, 93] on span "Edit Purchase" at bounding box center [709, 92] width 71 height 14
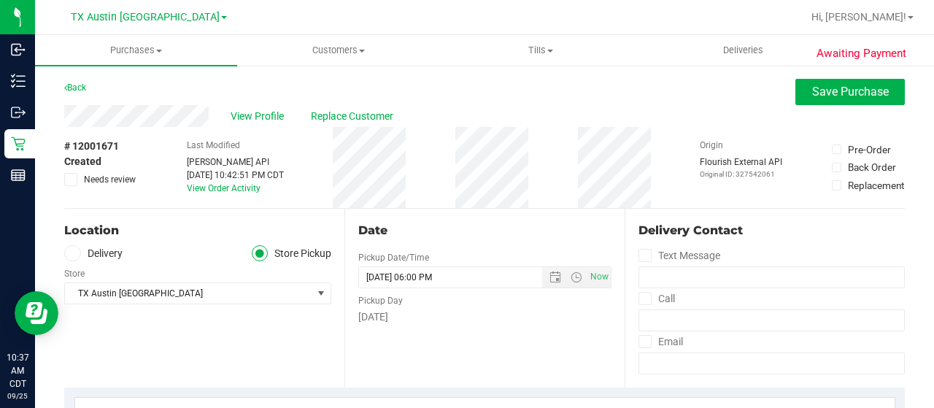
click at [98, 255] on label "Delivery" at bounding box center [93, 253] width 58 height 17
click at [0, 0] on input "Delivery" at bounding box center [0, 0] width 0 height 0
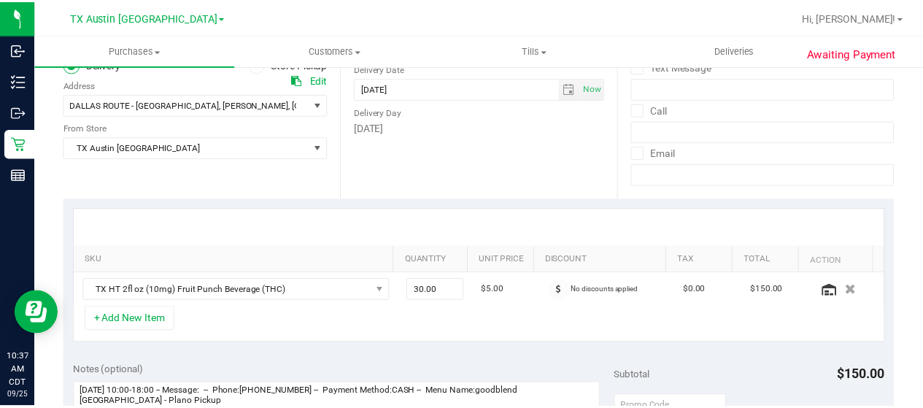
scroll to position [146, 0]
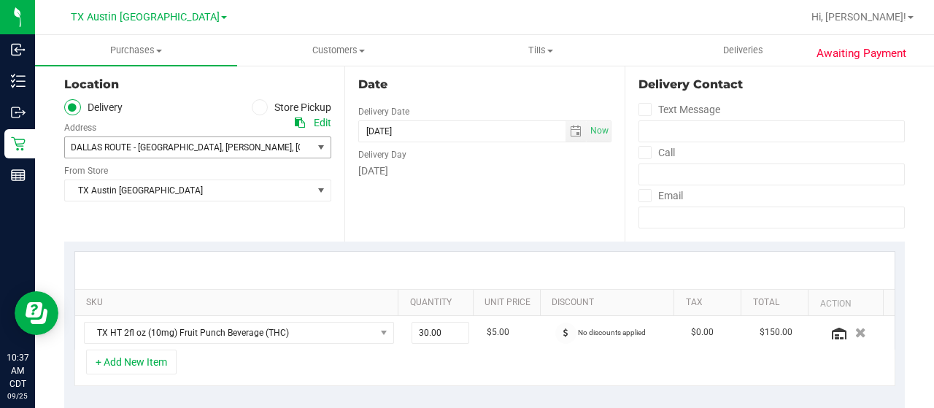
click at [168, 151] on span "DALLAS ROUTE - [GEOGRAPHIC_DATA]" at bounding box center [146, 147] width 151 height 10
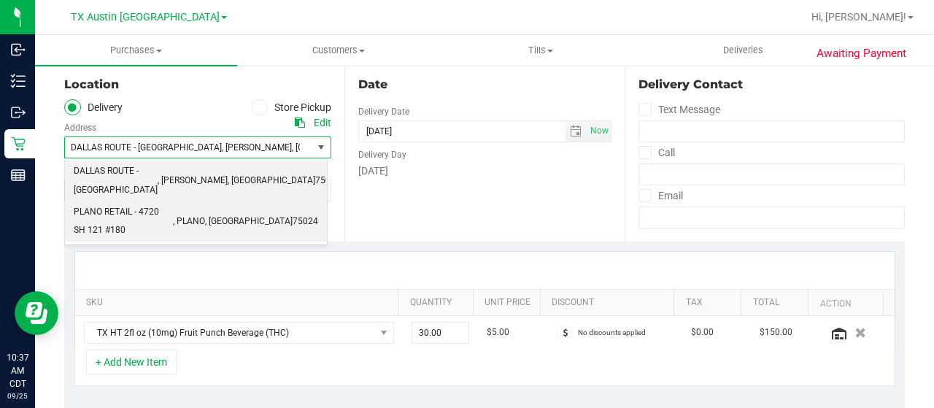
click at [161, 203] on span "PLANO RETAIL - 4720 SH 121 #180" at bounding box center [123, 221] width 99 height 37
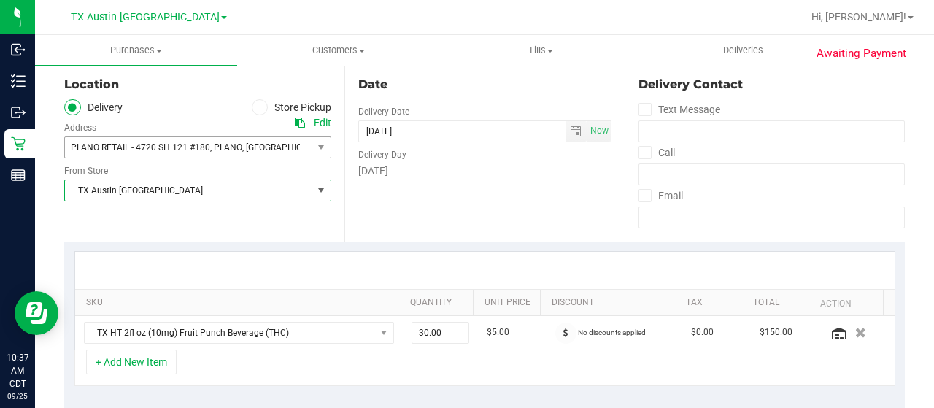
click at [158, 195] on span "TX Austin [GEOGRAPHIC_DATA]" at bounding box center [188, 190] width 247 height 20
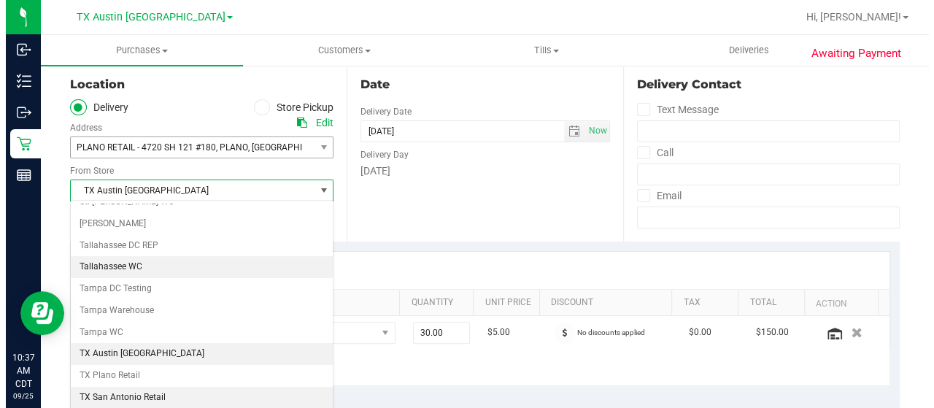
scroll to position [1030, 0]
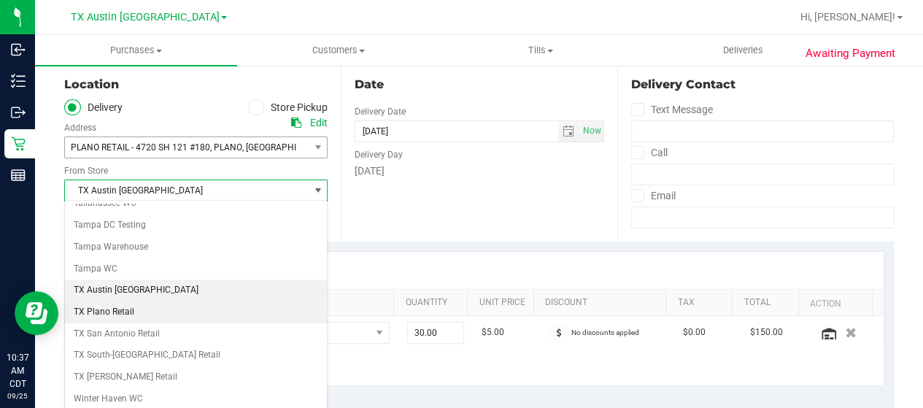
click at [140, 301] on li "TX Plano Retail" at bounding box center [196, 312] width 262 height 22
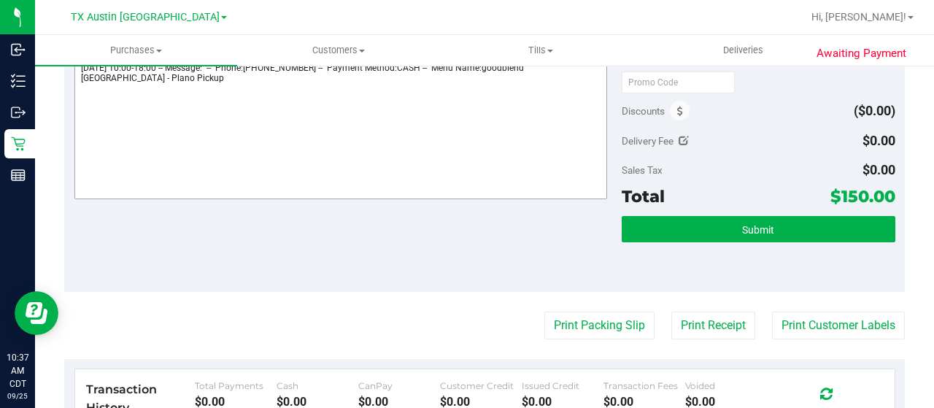
scroll to position [367, 0]
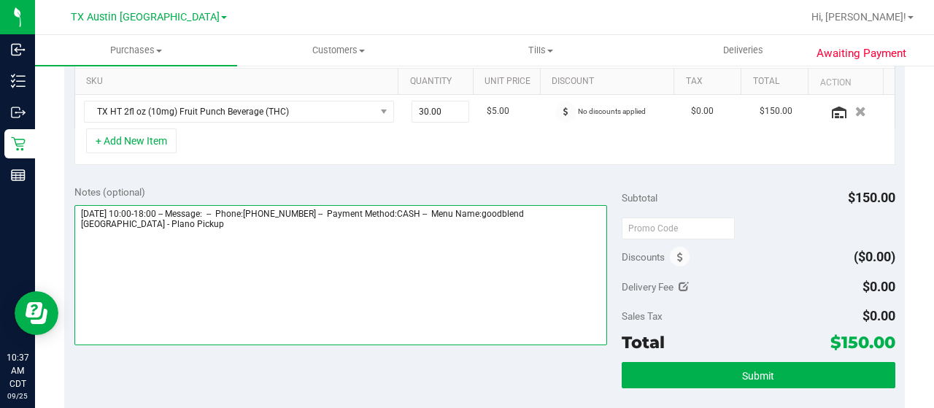
drag, startPoint x: 563, startPoint y: 209, endPoint x: 580, endPoint y: 230, distance: 26.4
click at [580, 230] on textarea at bounding box center [340, 275] width 533 height 140
click at [245, 236] on textarea at bounding box center [340, 275] width 533 height 140
paste textarea "Plano Pickup"
drag, startPoint x: 77, startPoint y: 210, endPoint x: 152, endPoint y: 207, distance: 74.5
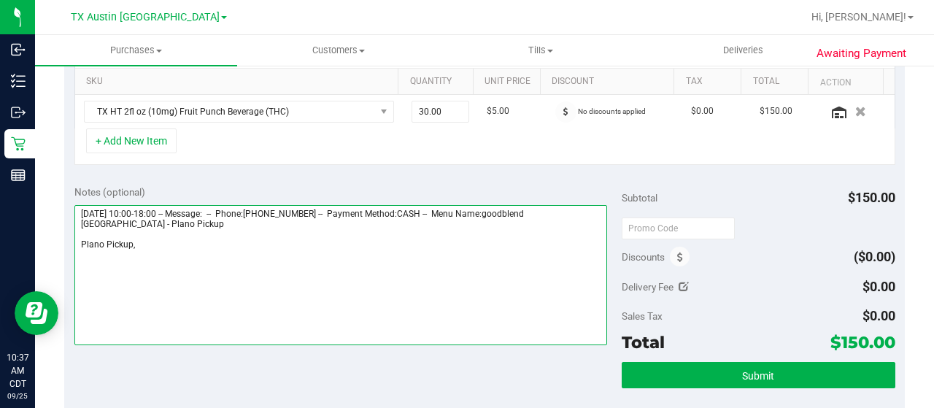
click at [152, 207] on textarea at bounding box center [340, 275] width 533 height 140
click at [174, 247] on textarea at bounding box center [340, 275] width 533 height 140
paste textarea "Friday 09/26/2025"
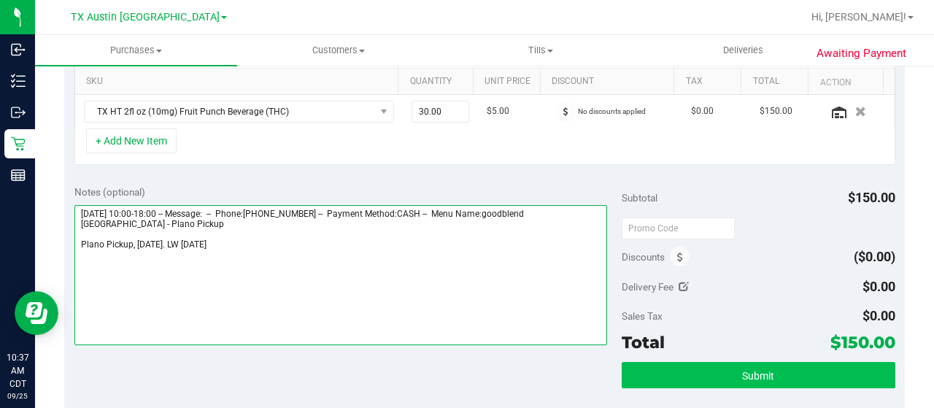
type textarea "[DATE] 10:00-18:00 -- Message: -- Phone:[PHONE_NUMBER] -- Payment Method:CASH -…"
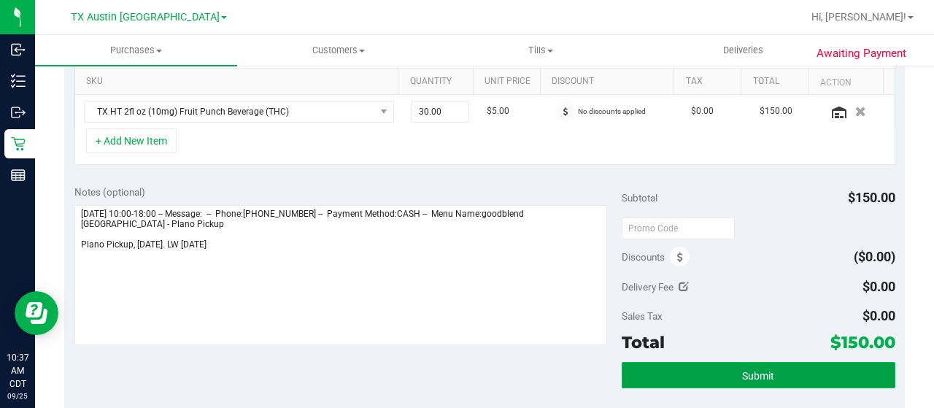
click at [698, 369] on button "Submit" at bounding box center [759, 375] width 274 height 26
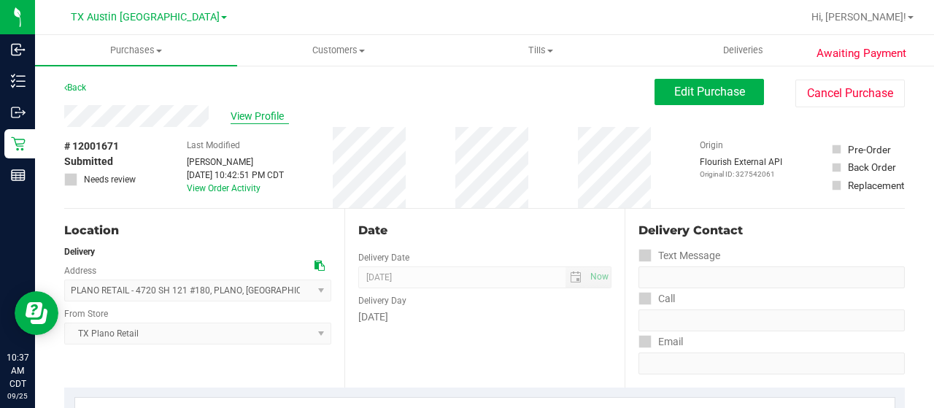
click at [266, 112] on span "View Profile" at bounding box center [260, 116] width 58 height 15
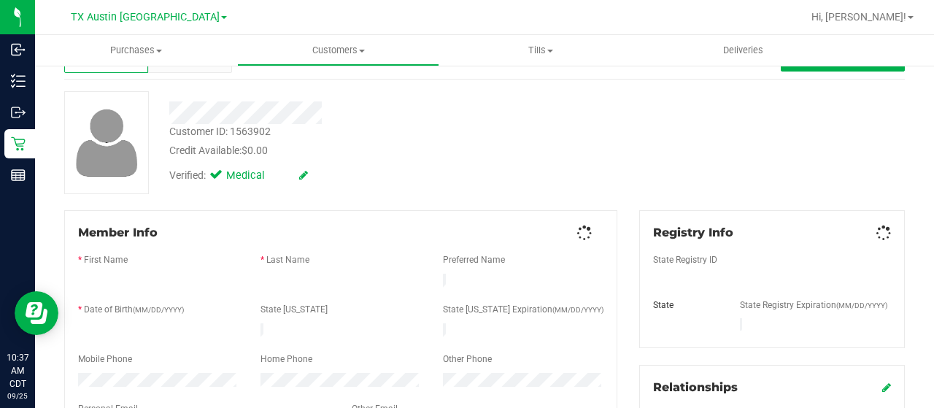
scroll to position [219, 0]
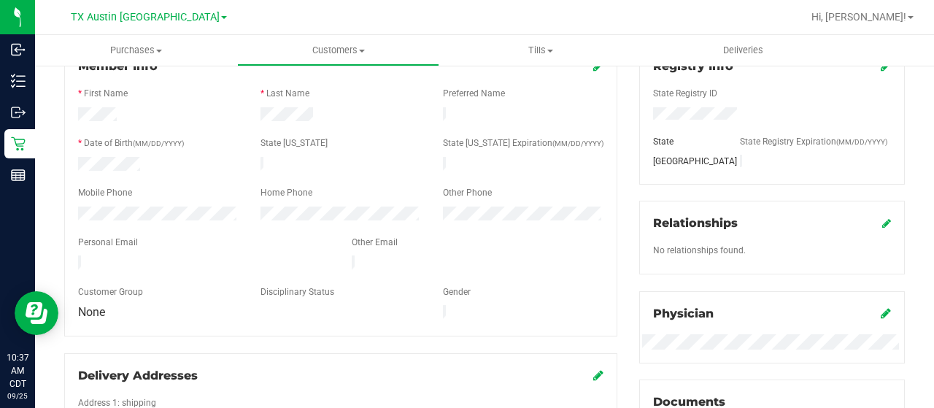
drag, startPoint x: 223, startPoint y: 252, endPoint x: 77, endPoint y: 256, distance: 145.3
click at [73, 256] on div at bounding box center [204, 264] width 274 height 18
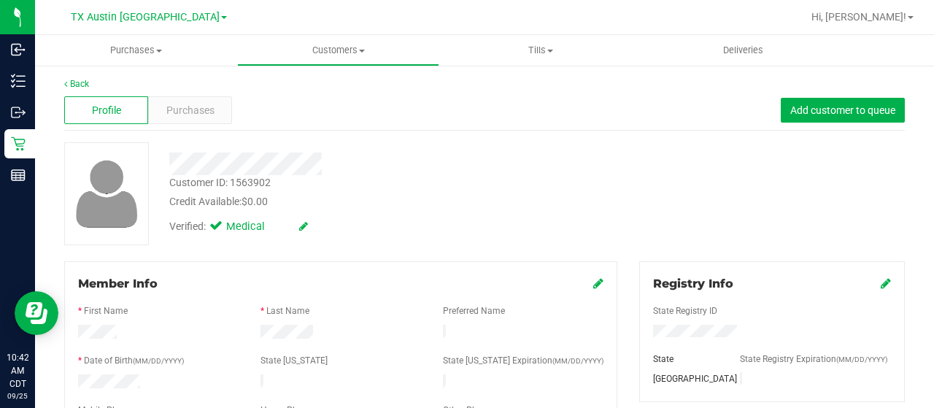
scroll to position [0, 0]
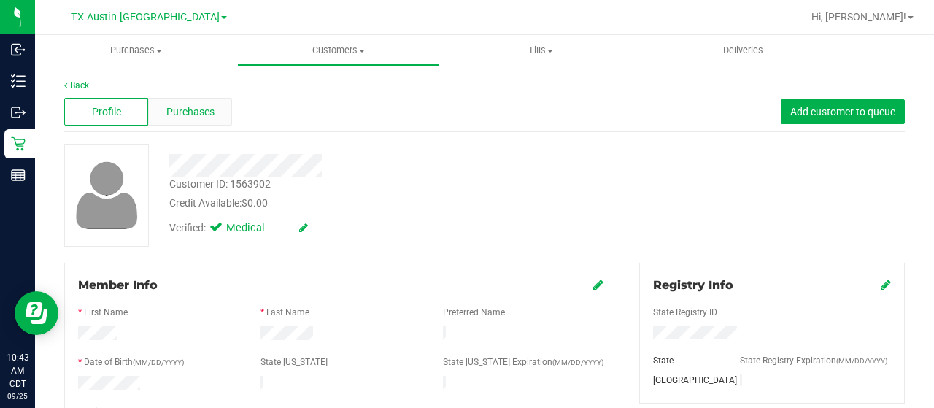
click at [204, 109] on span "Purchases" at bounding box center [190, 111] width 48 height 15
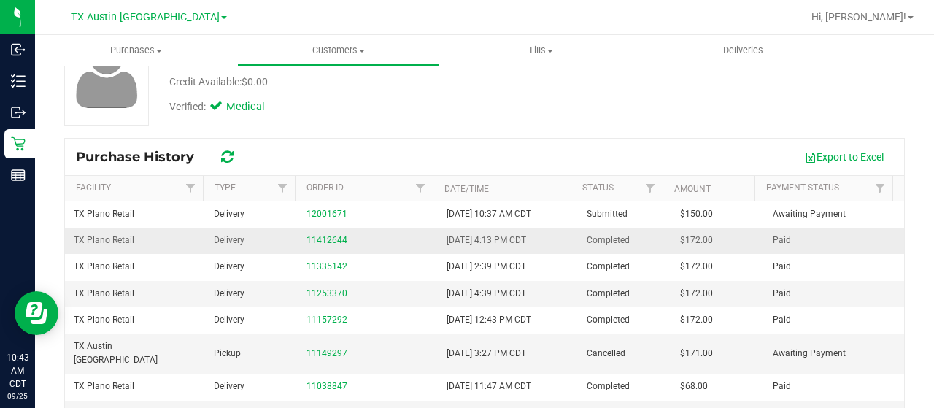
scroll to position [146, 0]
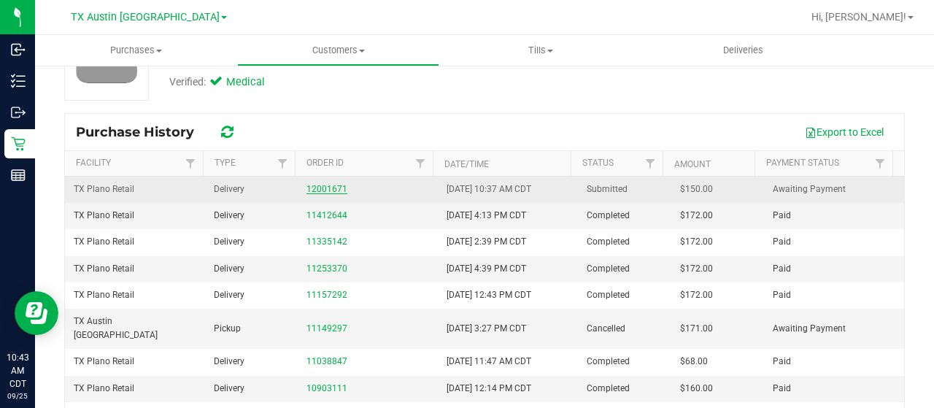
click at [320, 187] on link "12001671" at bounding box center [327, 189] width 41 height 10
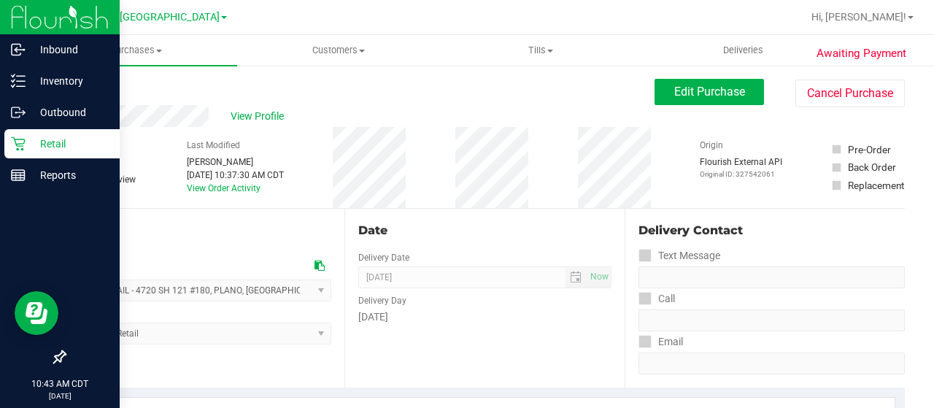
click at [69, 146] on p "Retail" at bounding box center [70, 144] width 88 height 18
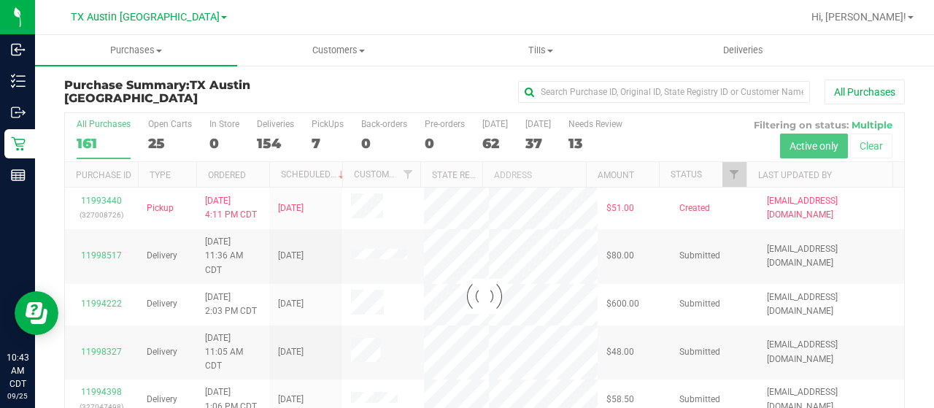
click at [727, 174] on div at bounding box center [484, 296] width 839 height 366
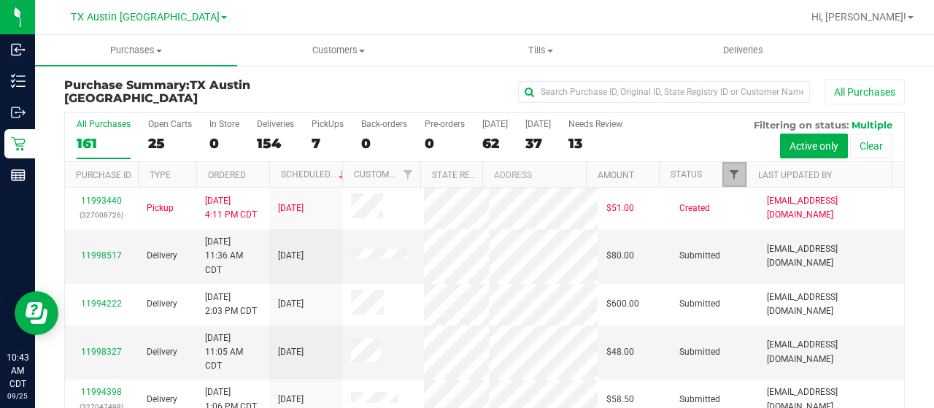
click at [728, 176] on span "Filter" at bounding box center [734, 175] width 12 height 12
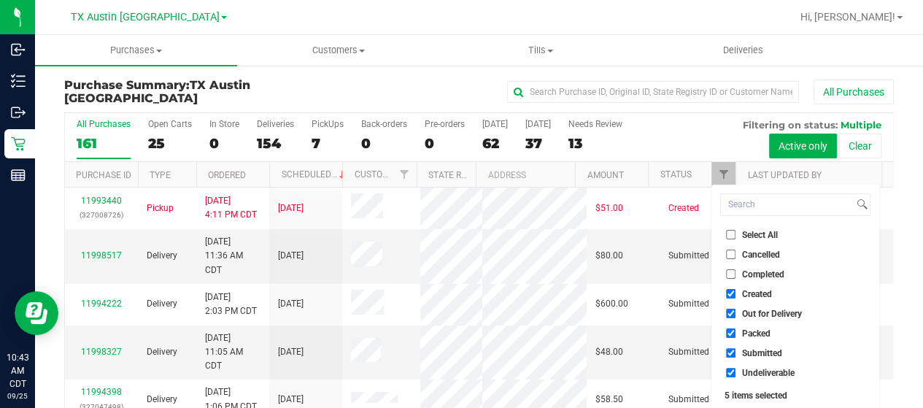
click at [751, 312] on span "Out for Delivery" at bounding box center [772, 313] width 60 height 9
click at [736, 312] on input "Out for Delivery" at bounding box center [730, 313] width 9 height 9
checkbox input "false"
click at [745, 331] on span "Packed" at bounding box center [756, 333] width 28 height 9
click at [736, 331] on input "Packed" at bounding box center [730, 332] width 9 height 9
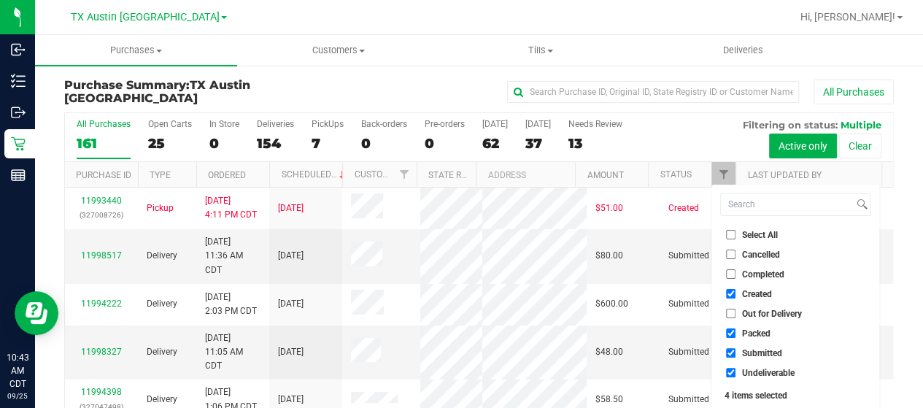
checkbox input "false"
click at [747, 357] on span "Submitted" at bounding box center [762, 353] width 40 height 9
click at [736, 357] on input "Submitted" at bounding box center [730, 352] width 9 height 9
checkbox input "false"
click at [745, 377] on span "Undeliverable" at bounding box center [768, 373] width 53 height 9
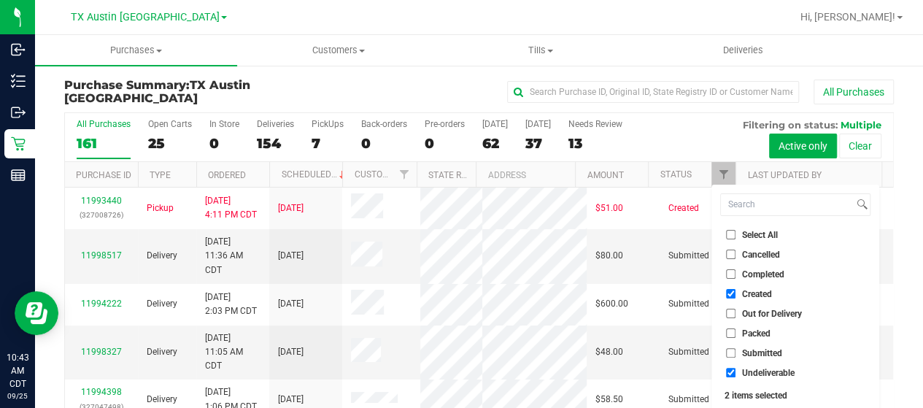
click at [736, 377] on input "Undeliverable" at bounding box center [730, 372] width 9 height 9
checkbox input "false"
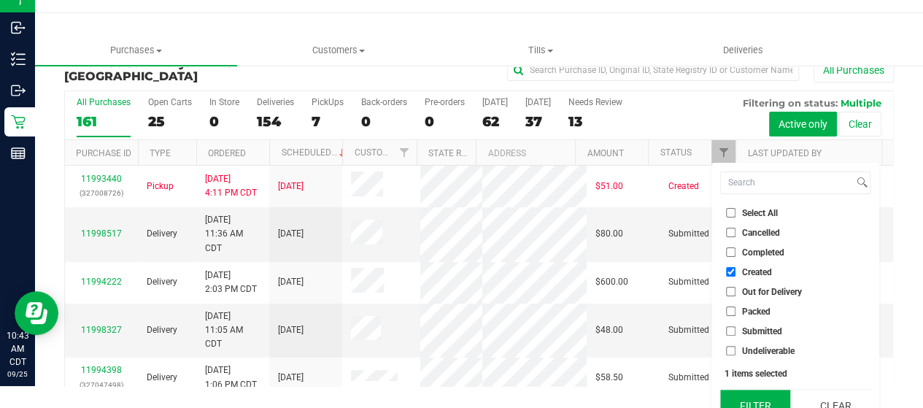
scroll to position [39, 0]
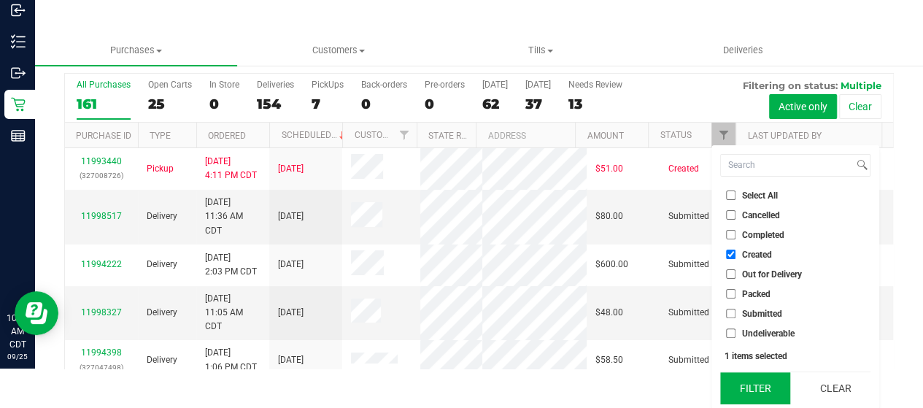
click at [746, 379] on button "Filter" at bounding box center [755, 388] width 70 height 32
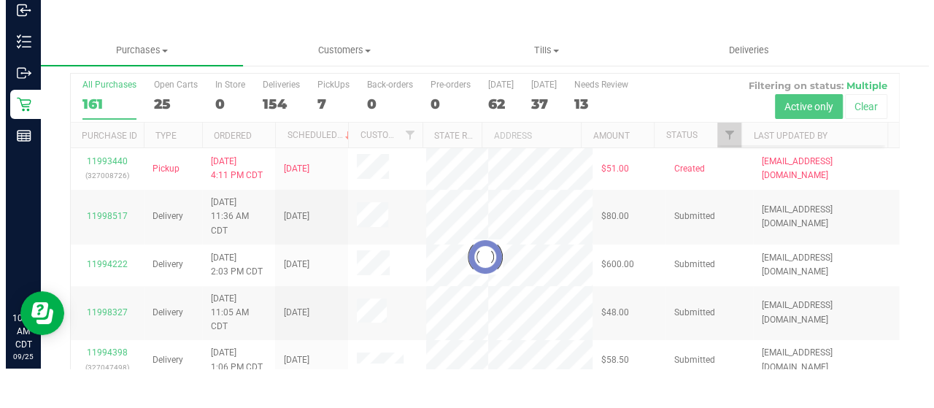
scroll to position [0, 0]
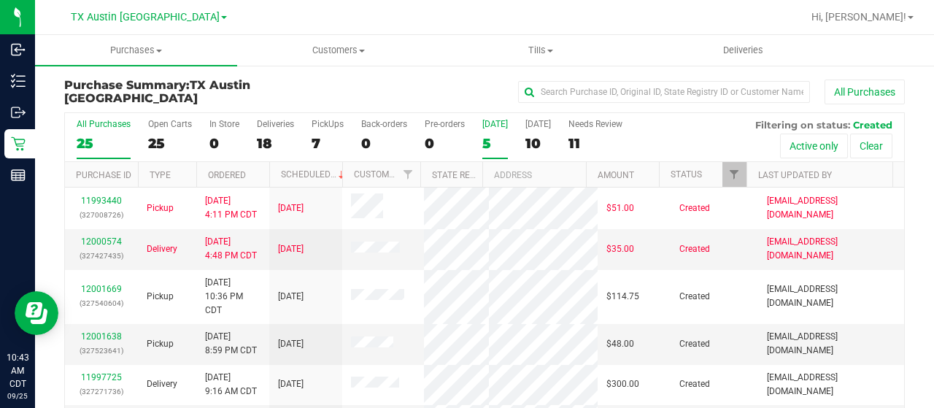
click at [490, 142] on div "5" at bounding box center [495, 143] width 26 height 17
click at [0, 0] on input "Today 5" at bounding box center [0, 0] width 0 height 0
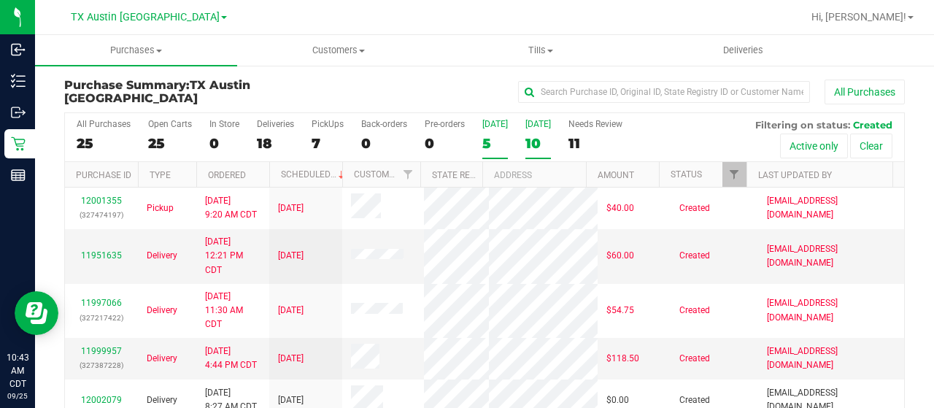
click at [532, 140] on div "10" at bounding box center [539, 143] width 26 height 17
click at [0, 0] on input "Tomorrow 10" at bounding box center [0, 0] width 0 height 0
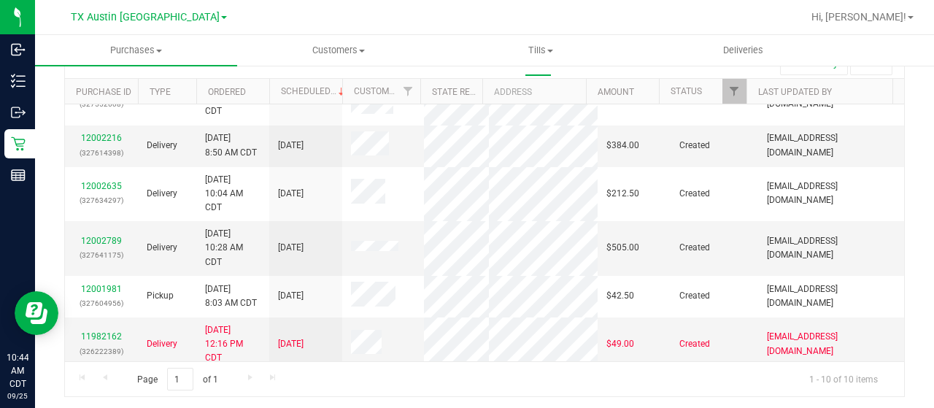
scroll to position [255, 0]
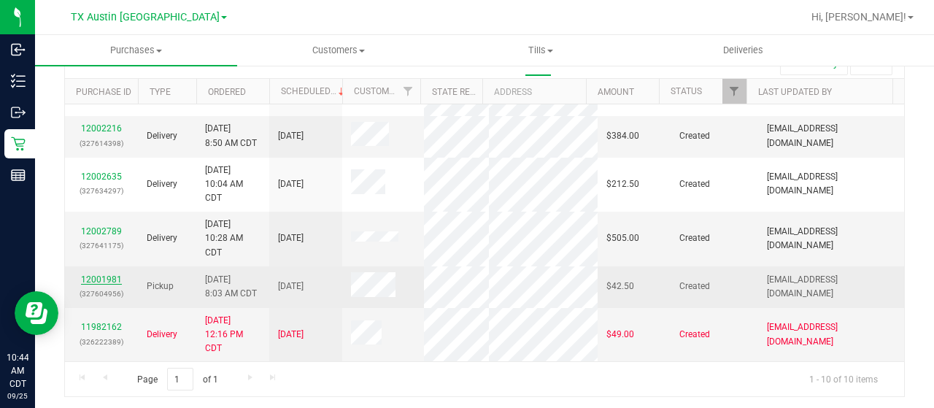
click at [97, 280] on link "12001981" at bounding box center [101, 279] width 41 height 10
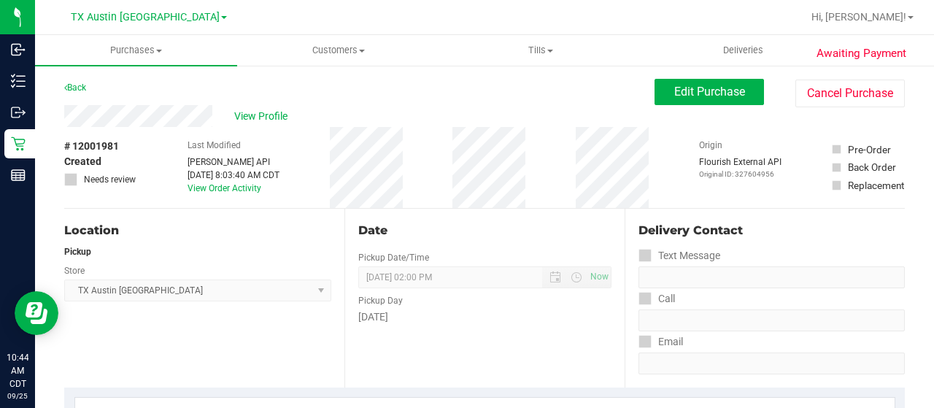
click at [220, 119] on div "View Profile" at bounding box center [359, 116] width 590 height 22
click at [212, 86] on div "Back Edit Purchase Cancel Purchase" at bounding box center [484, 92] width 841 height 26
drag, startPoint x: 216, startPoint y: 116, endPoint x: 63, endPoint y: 118, distance: 153.3
click at [265, 120] on span "View Profile" at bounding box center [263, 116] width 58 height 15
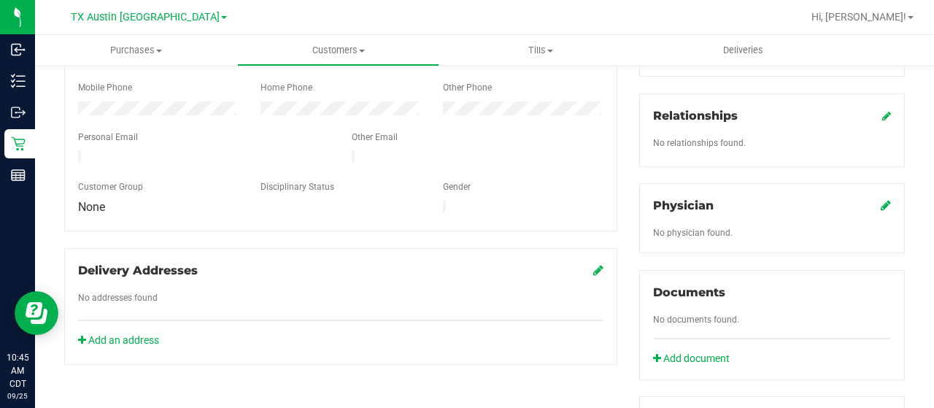
scroll to position [365, 0]
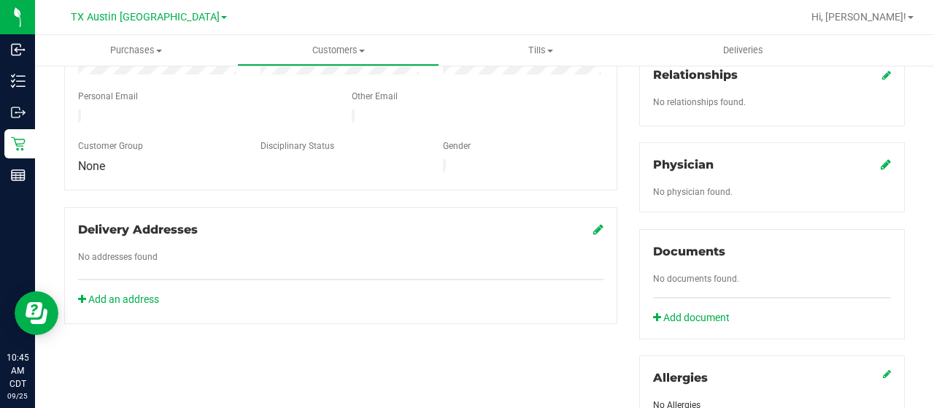
click at [881, 158] on icon at bounding box center [886, 164] width 10 height 12
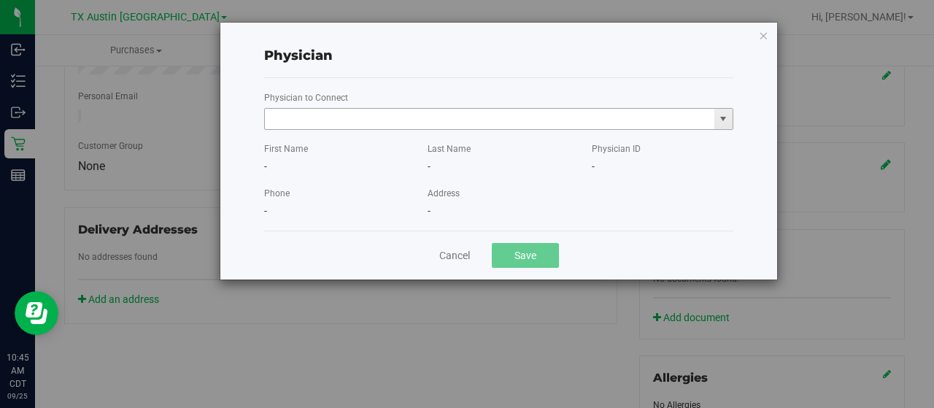
click at [499, 120] on input "text" at bounding box center [490, 119] width 450 height 20
paste input "Tran"
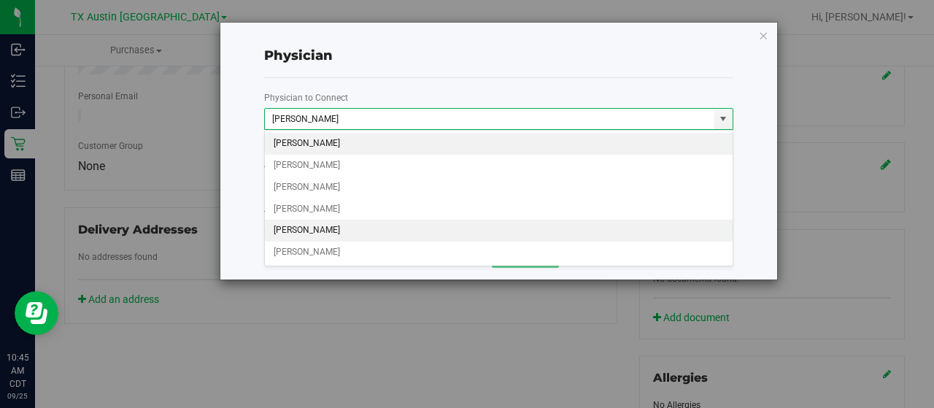
click at [377, 234] on li "Alan Tran" at bounding box center [499, 231] width 469 height 22
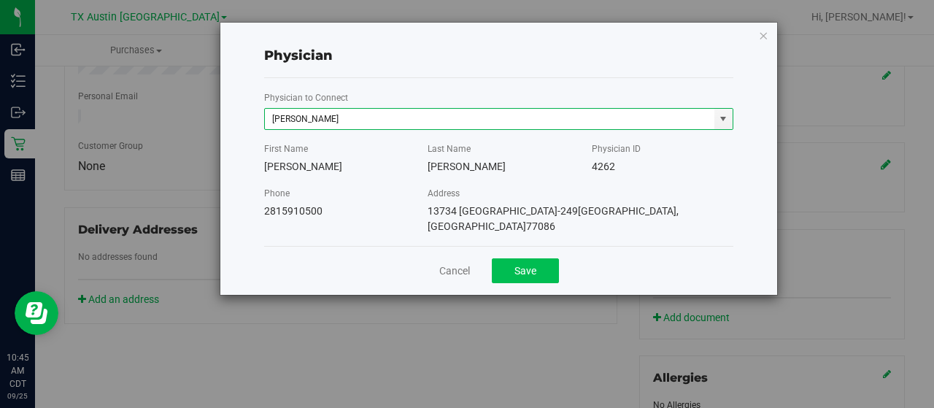
type input "Alan Tran"
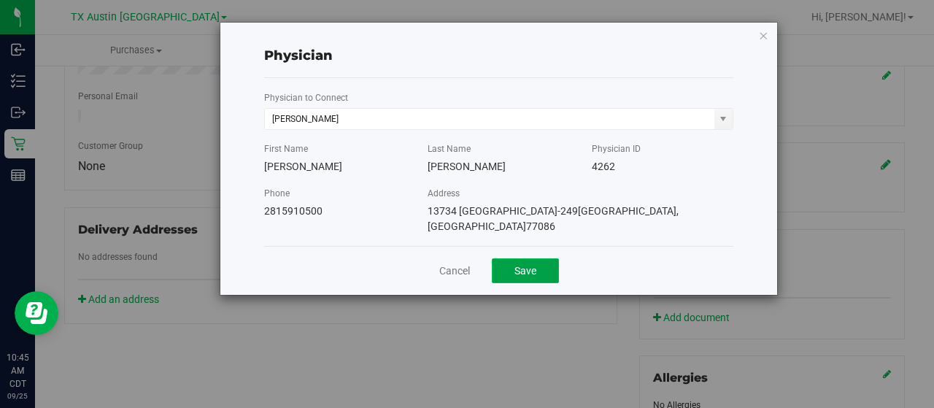
click at [517, 261] on button "Save" at bounding box center [525, 270] width 67 height 25
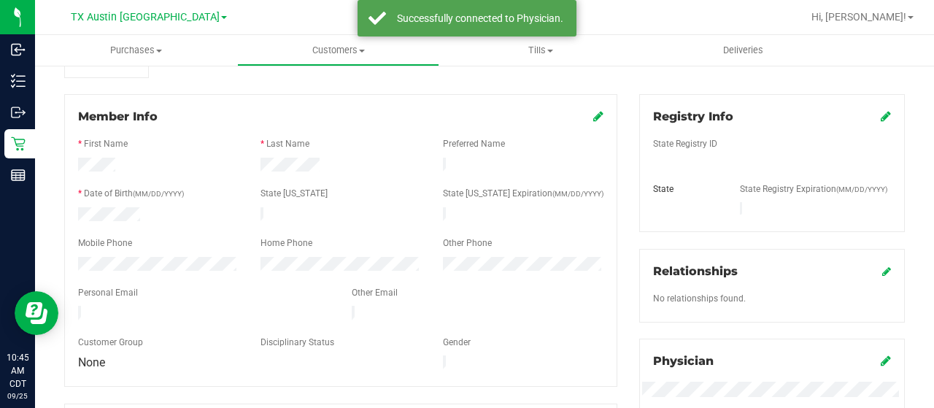
scroll to position [146, 0]
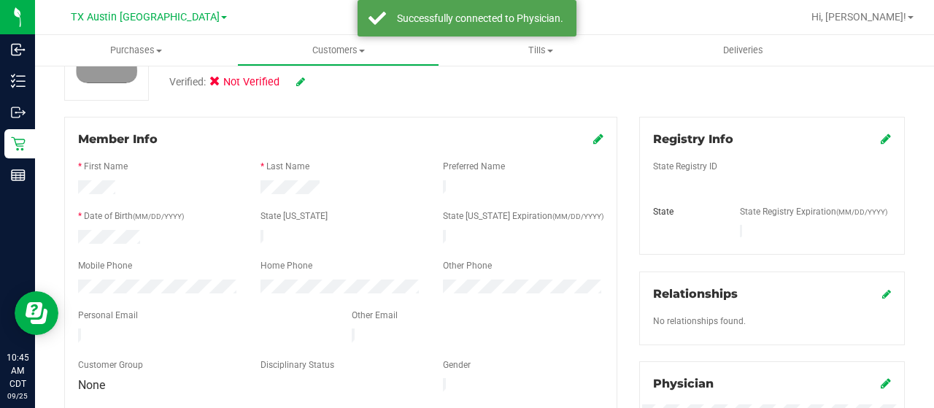
click at [881, 139] on icon at bounding box center [886, 139] width 10 height 12
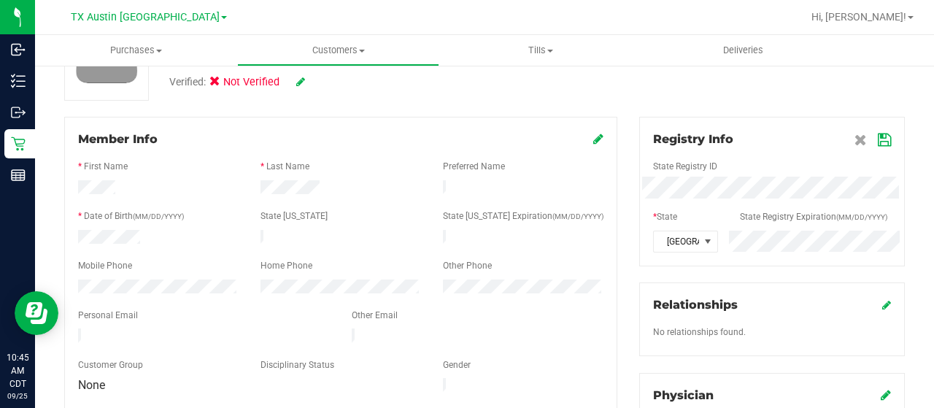
click at [878, 144] on icon at bounding box center [884, 140] width 13 height 12
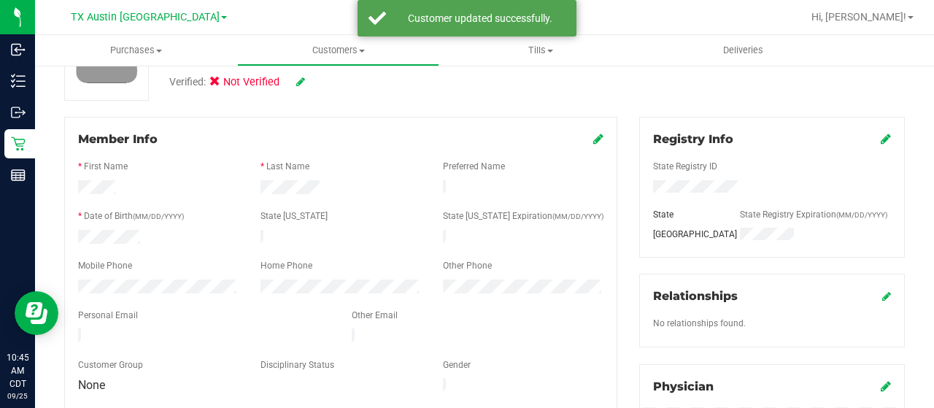
click at [300, 82] on icon at bounding box center [300, 82] width 9 height 10
drag, startPoint x: 216, startPoint y: 85, endPoint x: 258, endPoint y: 85, distance: 42.3
click at [216, 84] on icon at bounding box center [219, 84] width 9 height 0
click at [0, 0] on input "Medical" at bounding box center [0, 0] width 0 height 0
click at [324, 84] on icon at bounding box center [321, 82] width 12 height 10
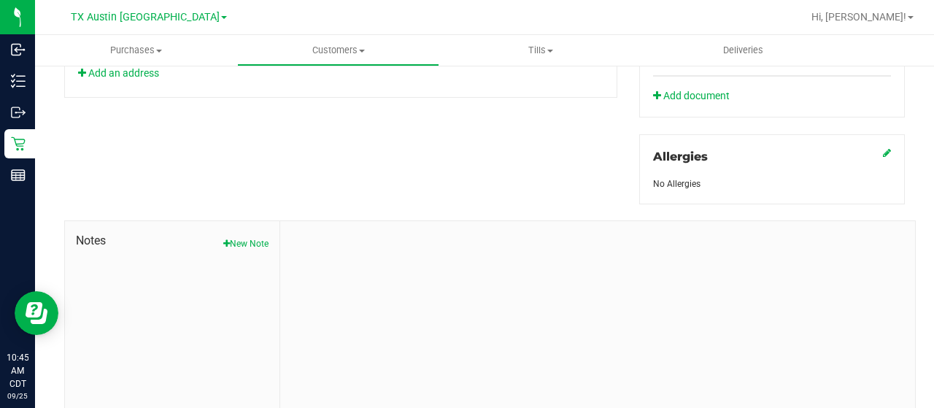
scroll to position [644, 0]
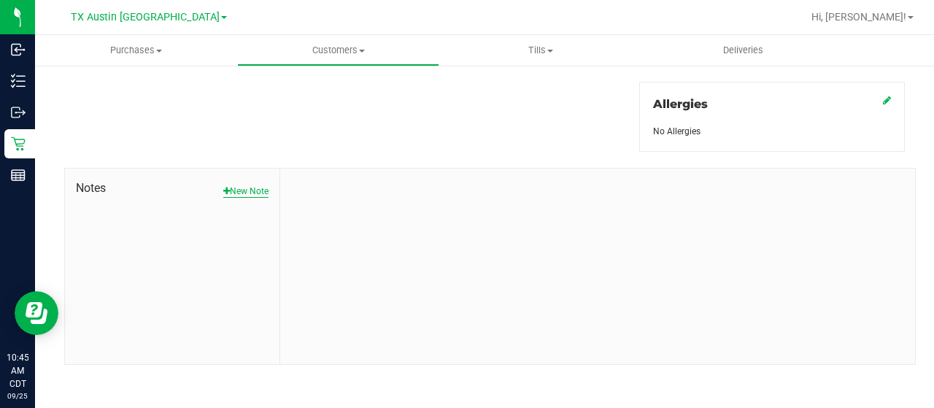
click at [251, 190] on button "New Note" at bounding box center [245, 191] width 45 height 13
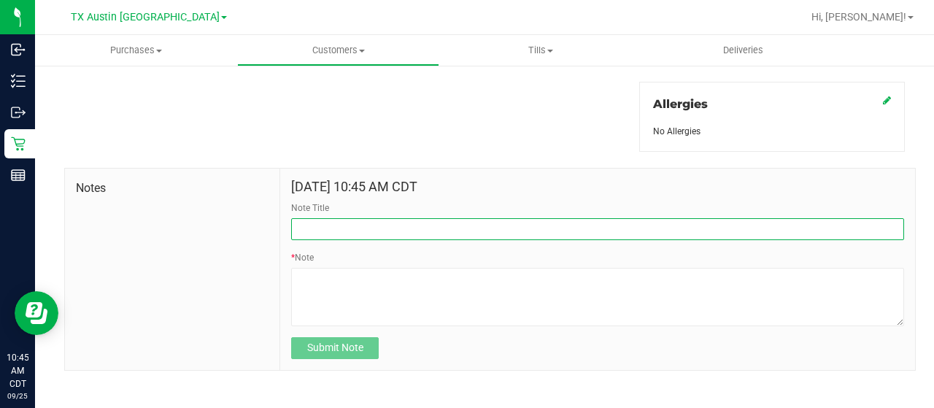
click at [356, 223] on input "Note Title" at bounding box center [597, 229] width 613 height 22
type input "curt"
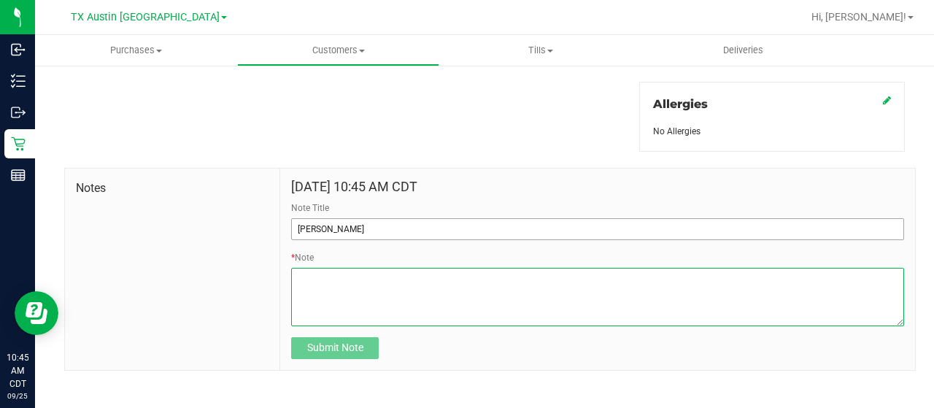
paste textarea "Patient Name: ROMAN HERMOSILLIO Address: 608 N Adelaide St G13 TERRELL, TX, 751…"
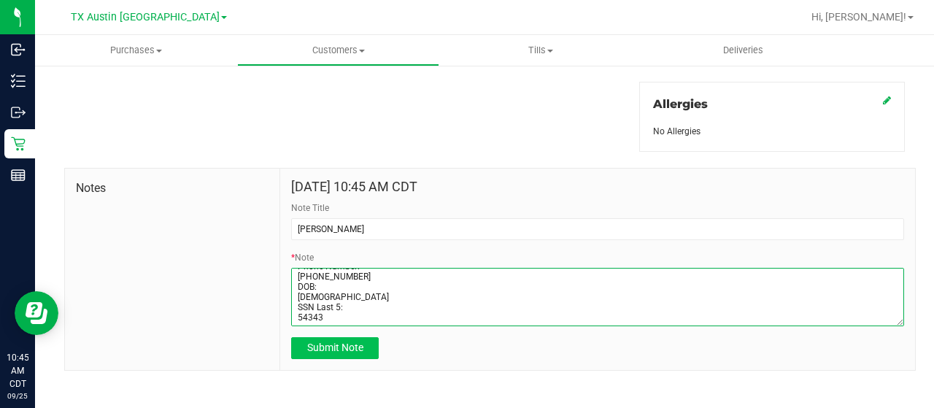
type textarea "Patient Name: ROMAN HERMOSILLIO Address: 608 N Adelaide St G13 TERRELL, TX, 751…"
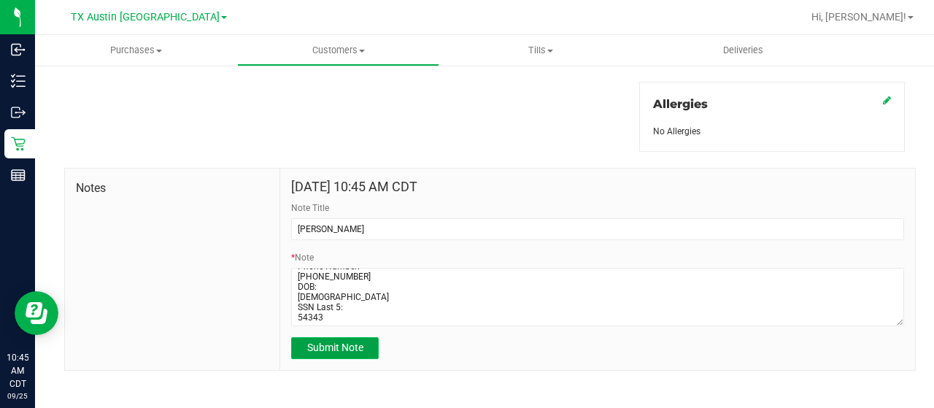
click at [364, 349] on button "Submit Note" at bounding box center [335, 348] width 88 height 22
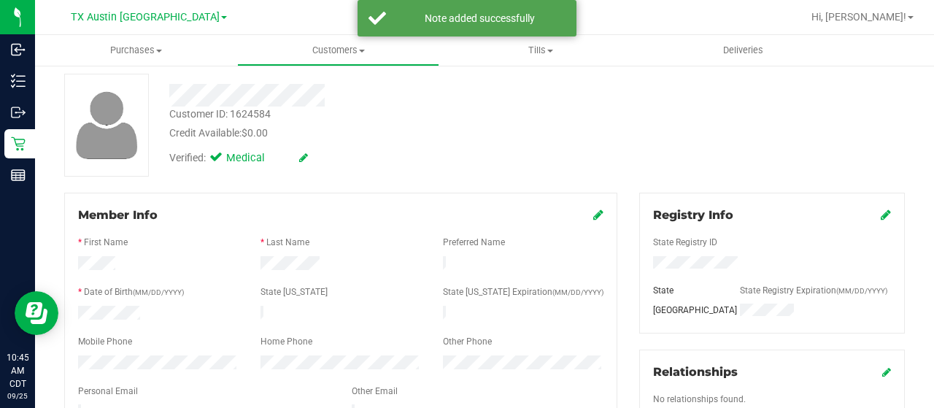
scroll to position [0, 0]
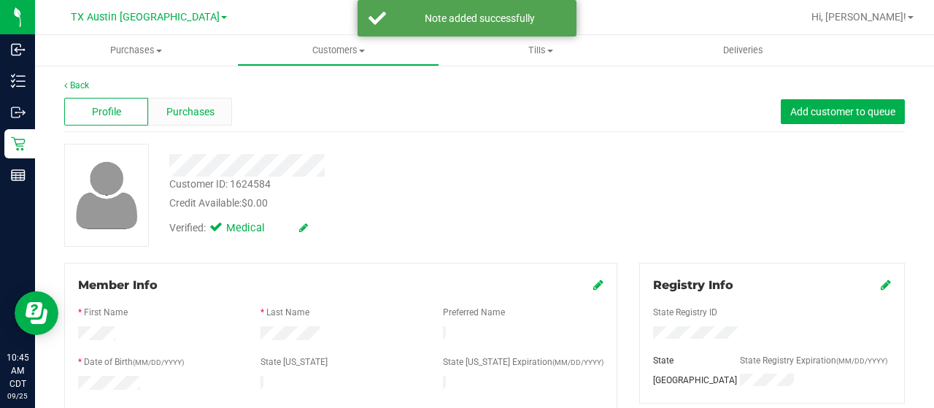
click at [196, 114] on span "Purchases" at bounding box center [190, 111] width 48 height 15
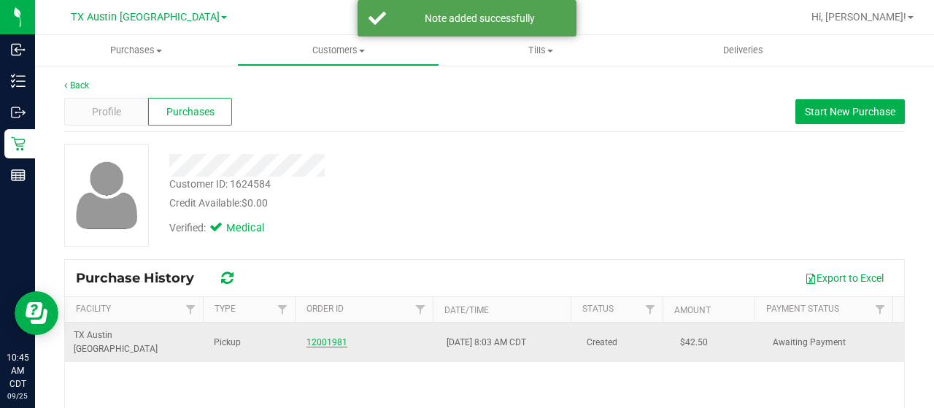
click at [327, 337] on link "12001981" at bounding box center [327, 342] width 41 height 10
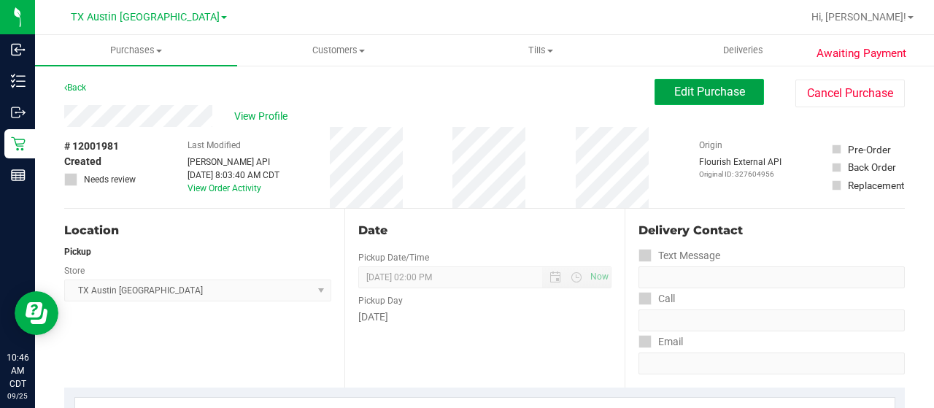
click at [709, 100] on button "Edit Purchase" at bounding box center [709, 92] width 109 height 26
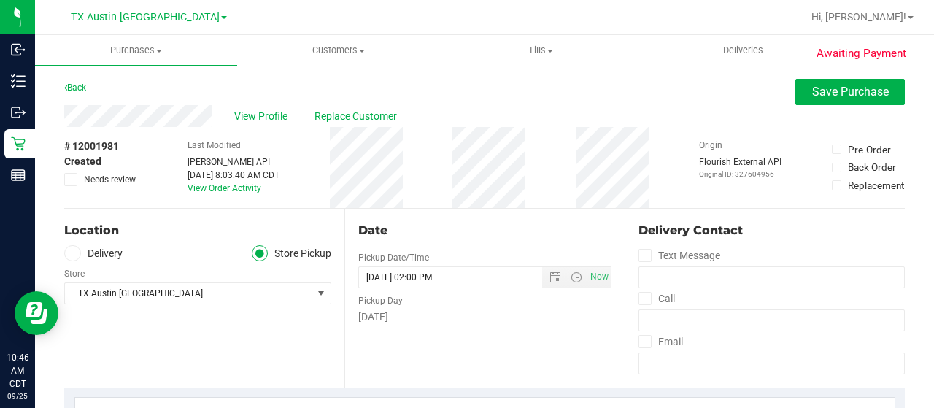
click at [111, 252] on label "Delivery" at bounding box center [93, 253] width 58 height 17
click at [0, 0] on input "Delivery" at bounding box center [0, 0] width 0 height 0
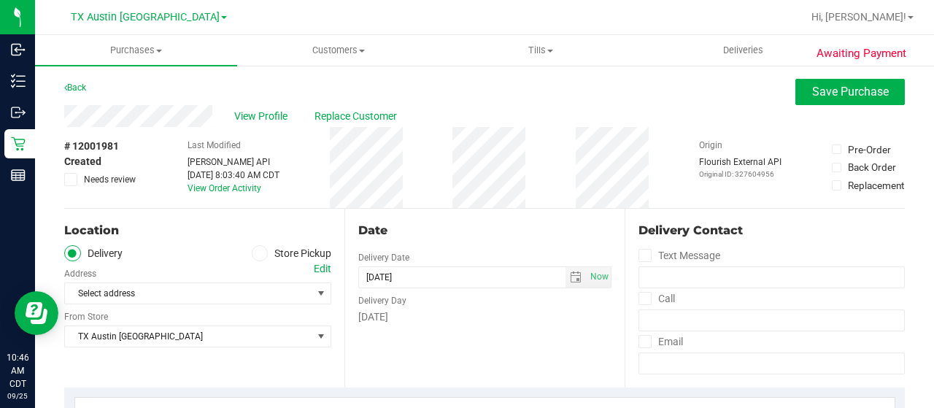
click at [321, 272] on div "Edit" at bounding box center [323, 268] width 18 height 15
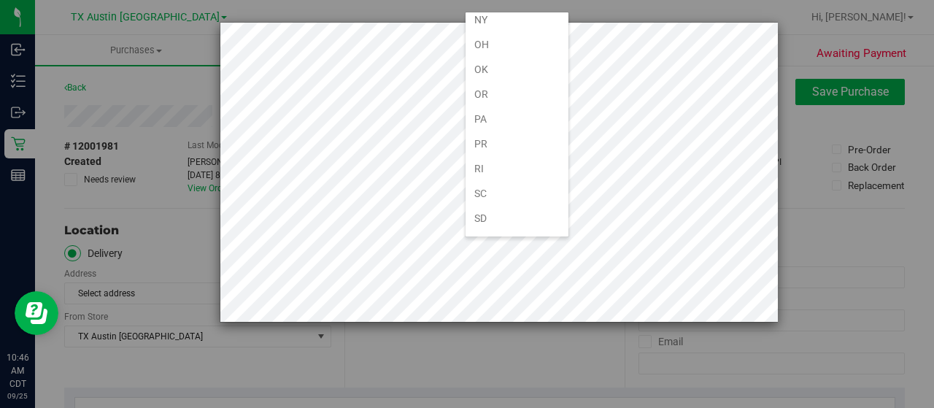
scroll to position [876, 0]
click at [517, 231] on li "[GEOGRAPHIC_DATA]" at bounding box center [517, 243] width 103 height 25
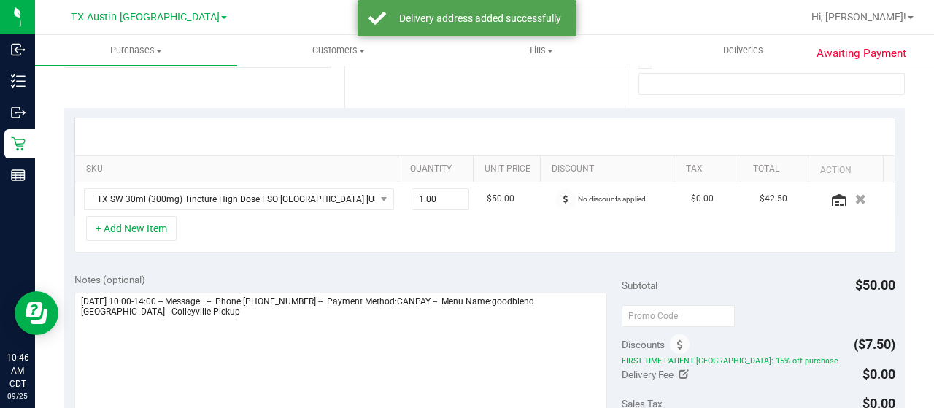
scroll to position [292, 0]
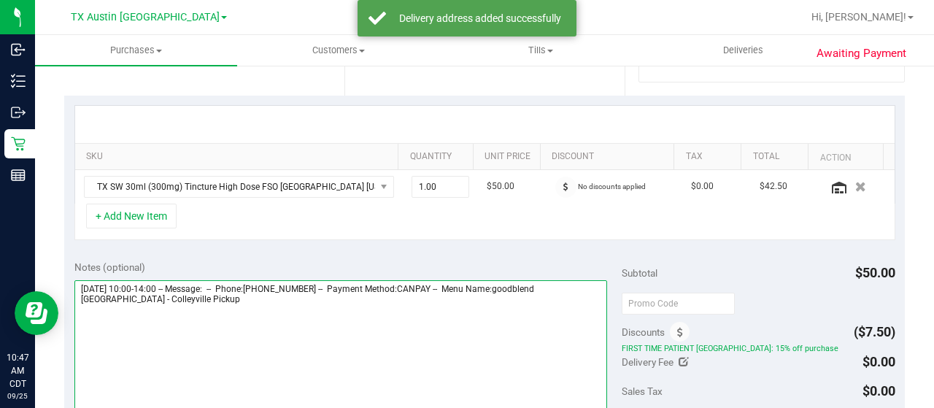
drag, startPoint x: 156, startPoint y: 299, endPoint x: 76, endPoint y: 299, distance: 80.3
click at [76, 299] on textarea at bounding box center [340, 350] width 533 height 140
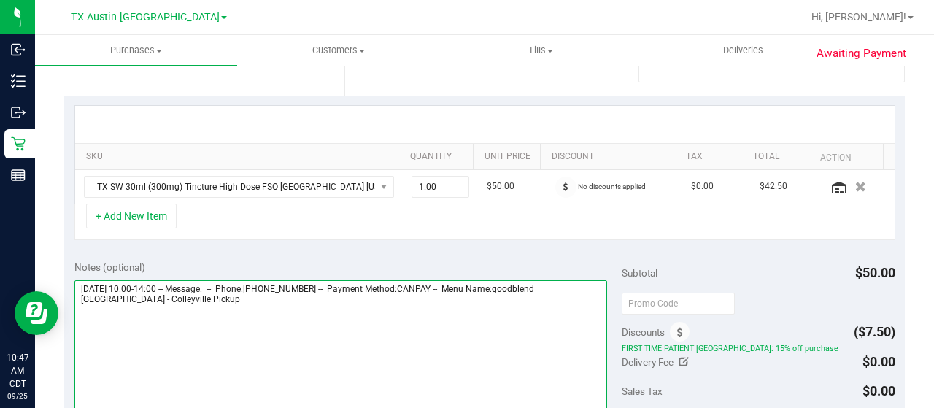
click at [179, 299] on textarea at bounding box center [340, 350] width 533 height 140
paste textarea "Colleyville Pickup"
drag, startPoint x: 81, startPoint y: 282, endPoint x: 153, endPoint y: 282, distance: 71.5
click at [153, 282] on textarea at bounding box center [340, 350] width 533 height 140
click at [213, 326] on textarea at bounding box center [340, 350] width 533 height 140
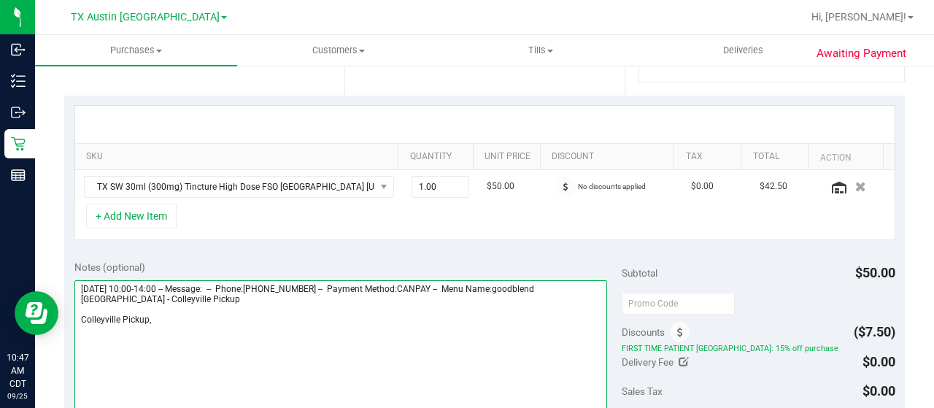
paste textarea "Friday 09/26/2025"
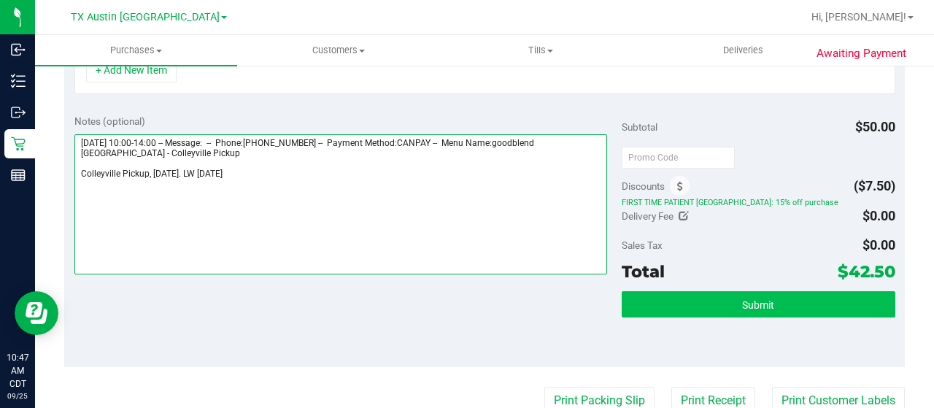
type textarea "Friday 09/26/2025 10:00-14:00 -- Message: -- Phone:9035130668 -- Payment Method…"
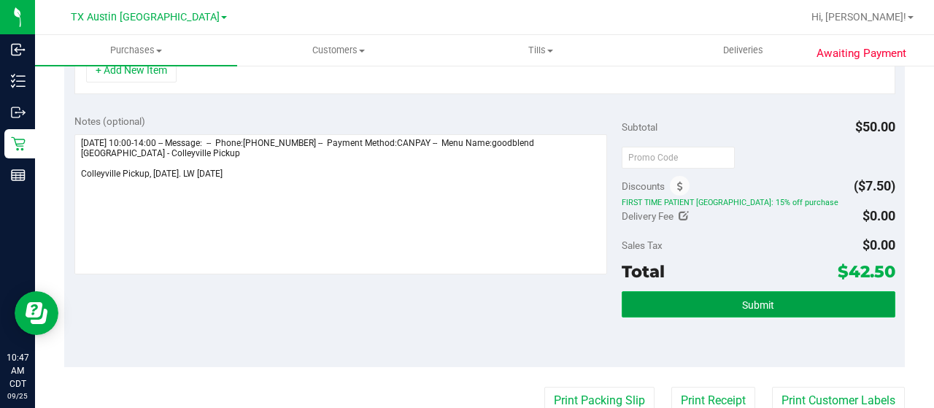
click at [728, 303] on button "Submit" at bounding box center [759, 304] width 274 height 26
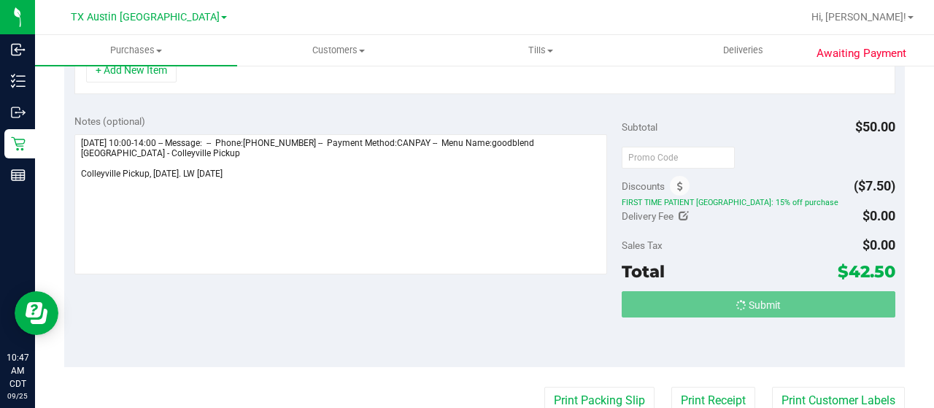
scroll to position [415, 0]
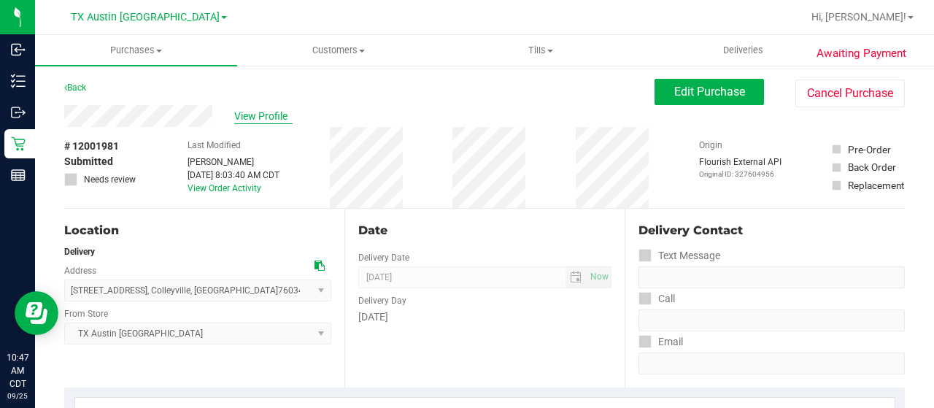
click at [259, 116] on span "View Profile" at bounding box center [263, 116] width 58 height 15
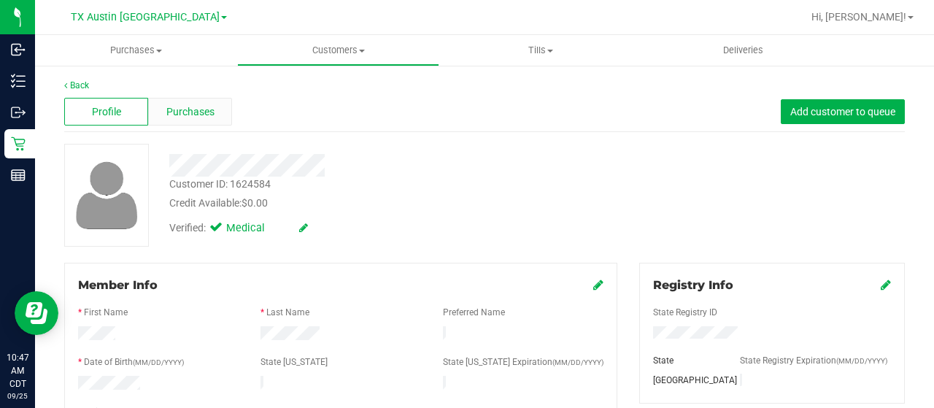
click at [205, 115] on span "Purchases" at bounding box center [190, 111] width 48 height 15
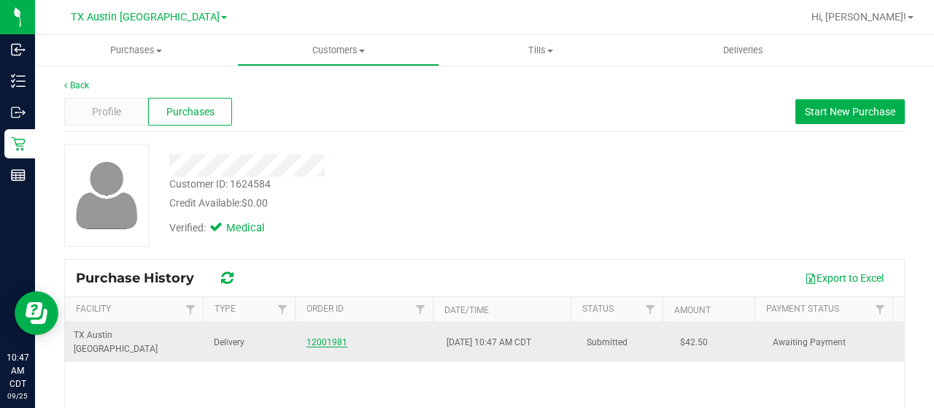
click at [315, 337] on link "12001981" at bounding box center [327, 342] width 41 height 10
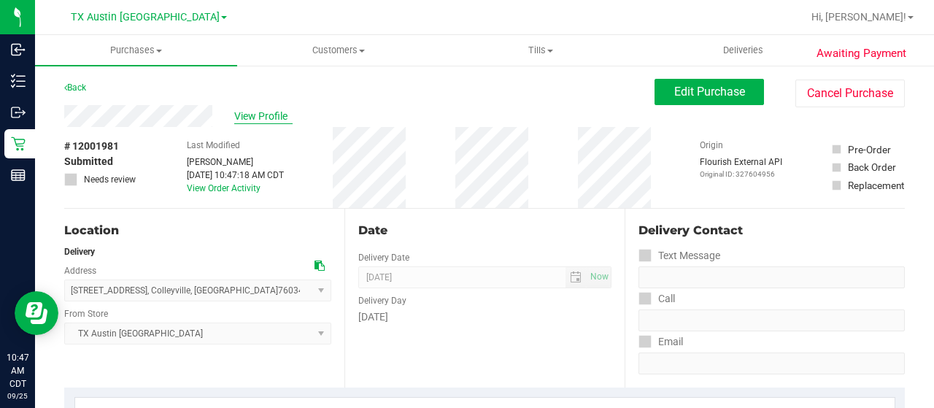
click at [258, 119] on span "View Profile" at bounding box center [263, 116] width 58 height 15
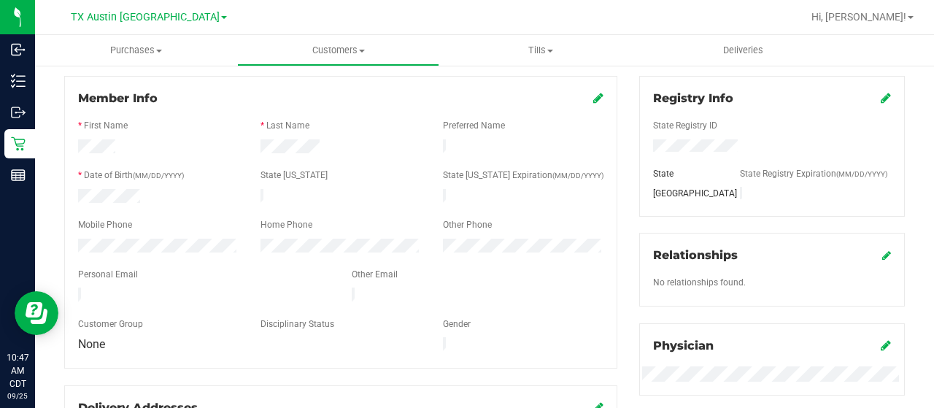
scroll to position [292, 0]
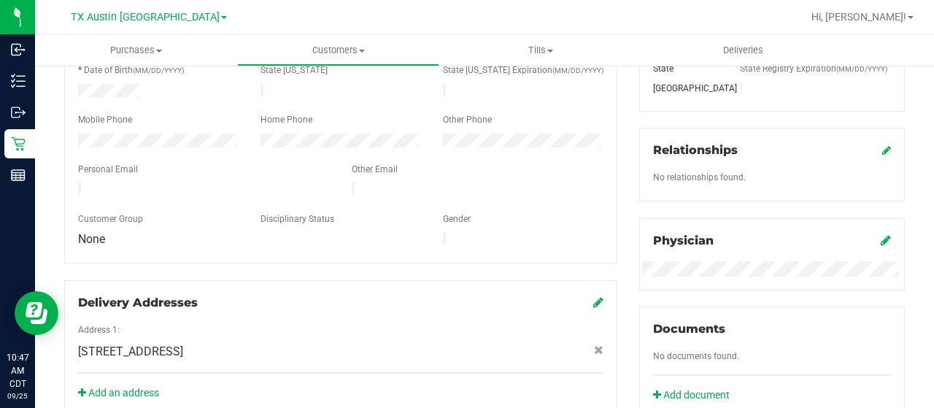
drag, startPoint x: 206, startPoint y: 182, endPoint x: 70, endPoint y: 185, distance: 135.8
click at [70, 185] on div at bounding box center [204, 191] width 274 height 18
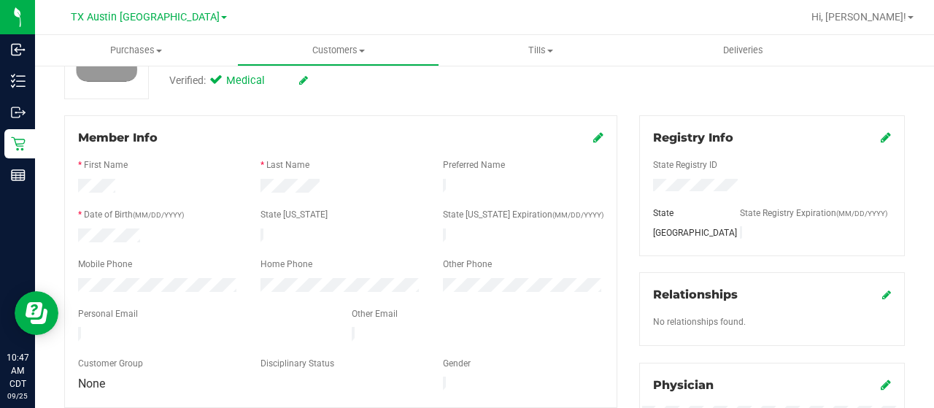
scroll to position [0, 0]
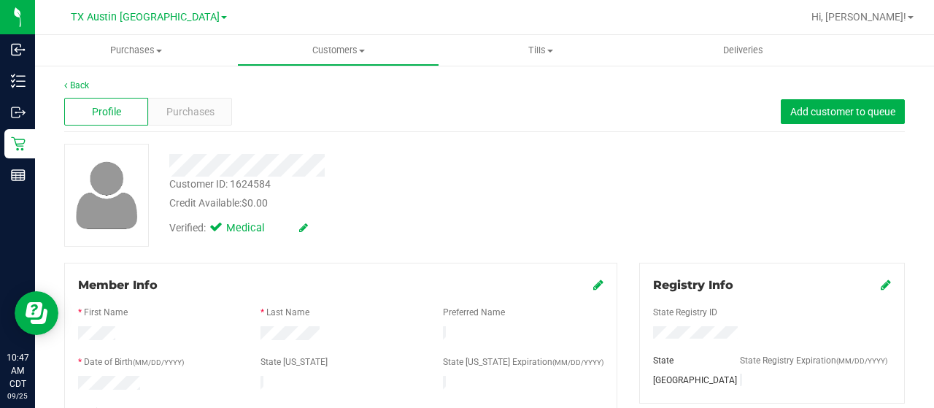
drag, startPoint x: 330, startPoint y: 163, endPoint x: 168, endPoint y: 164, distance: 162.0
click at [168, 164] on div at bounding box center [373, 165] width 431 height 23
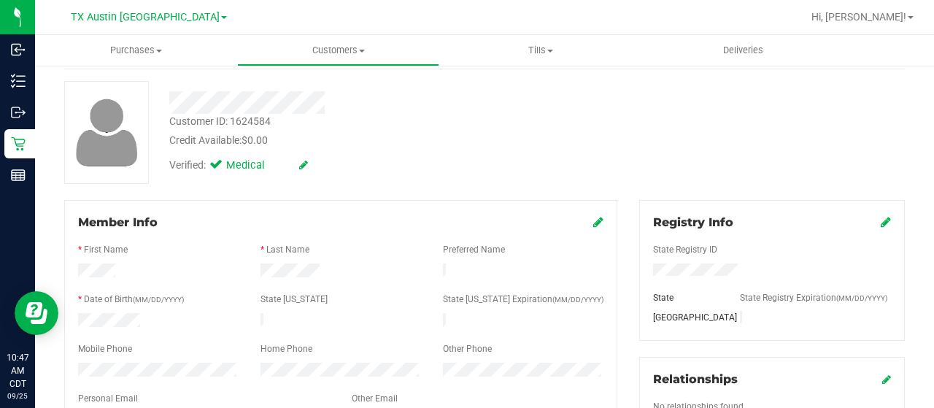
scroll to position [146, 0]
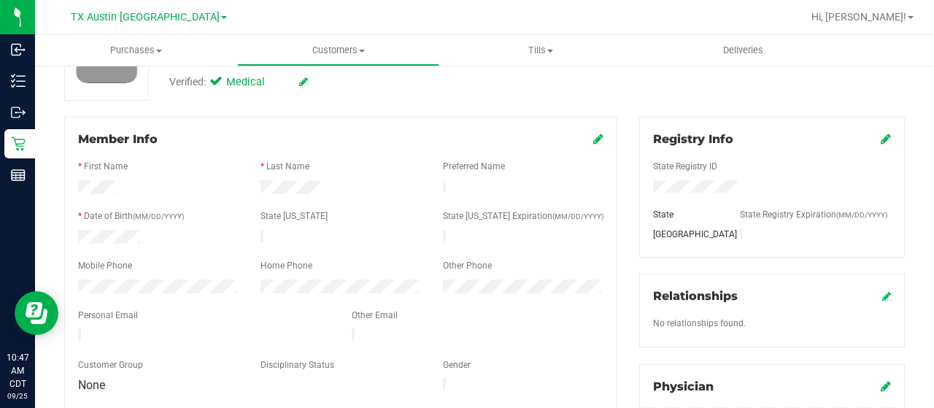
click at [65, 278] on div "Member Info * First Name * Last Name Preferred Name * Date of Birth (MM/DD/YYYY…" at bounding box center [340, 263] width 553 height 293
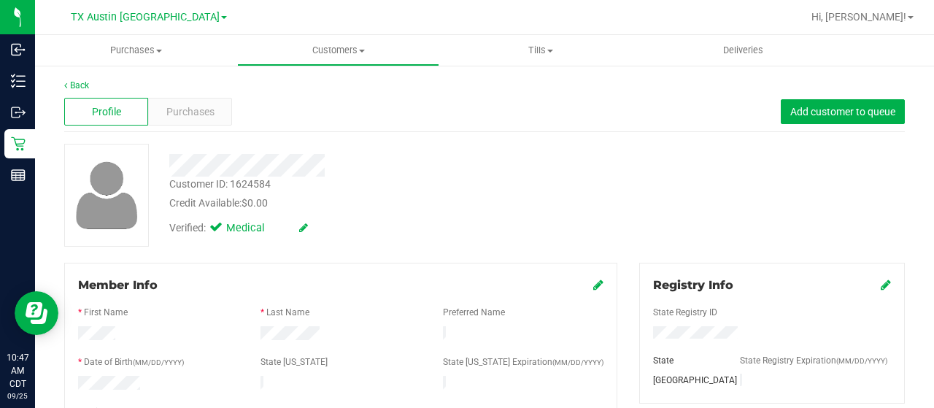
drag, startPoint x: 326, startPoint y: 167, endPoint x: 168, endPoint y: 162, distance: 157.7
click at [168, 162] on div at bounding box center [373, 165] width 431 height 23
click at [173, 114] on span "Purchases" at bounding box center [190, 111] width 48 height 15
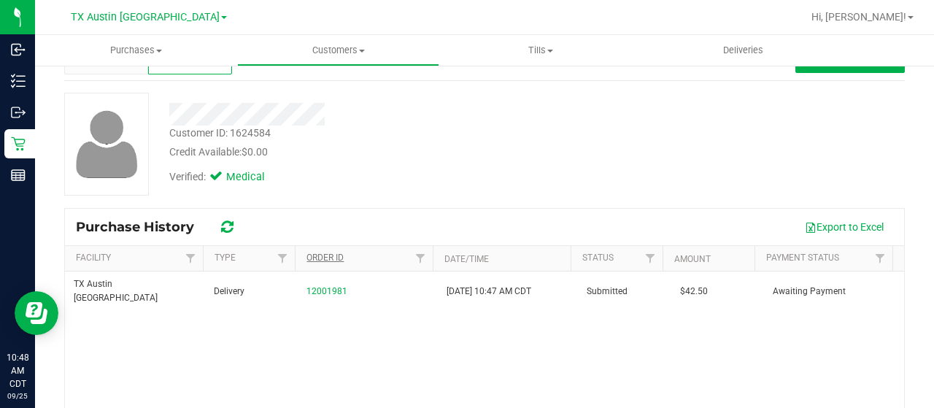
scroll to position [73, 0]
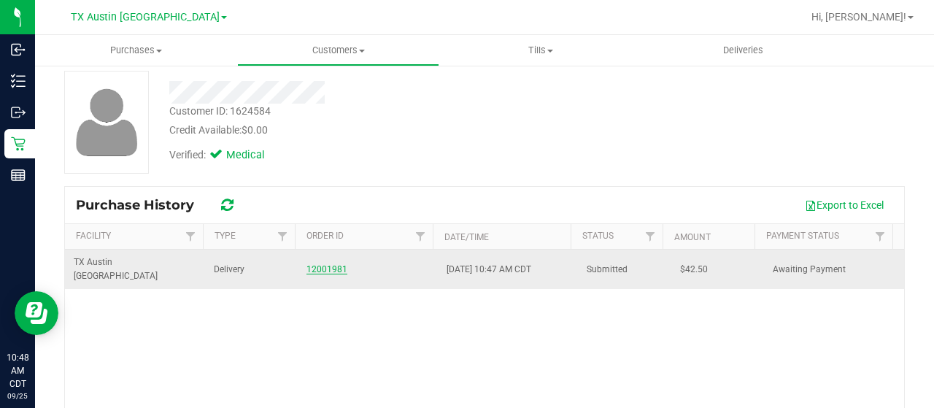
click at [324, 264] on link "12001981" at bounding box center [327, 269] width 41 height 10
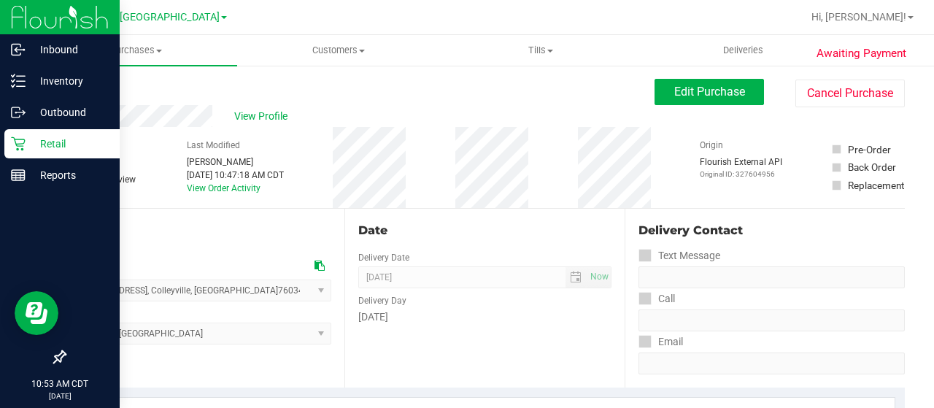
click at [26, 145] on p "Retail" at bounding box center [70, 144] width 88 height 18
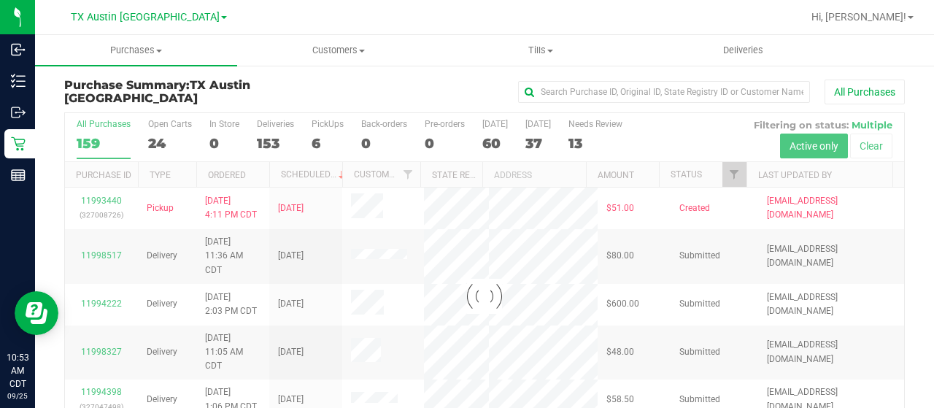
click at [723, 173] on div at bounding box center [484, 296] width 839 height 366
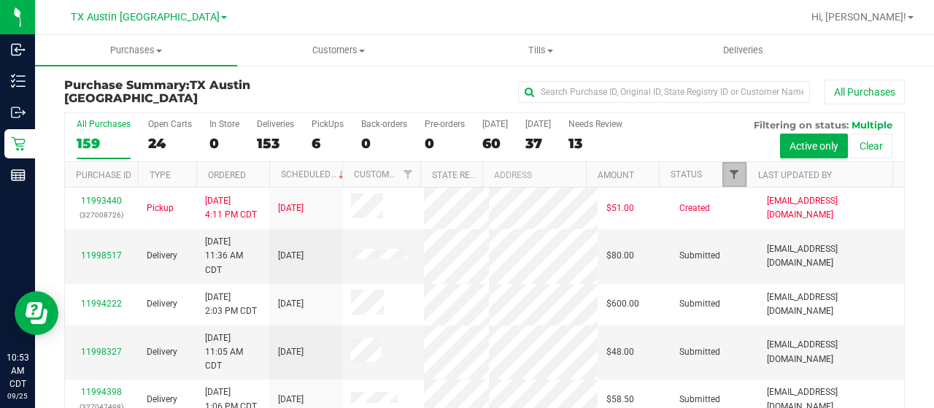
click at [728, 174] on span "Filter" at bounding box center [734, 175] width 12 height 12
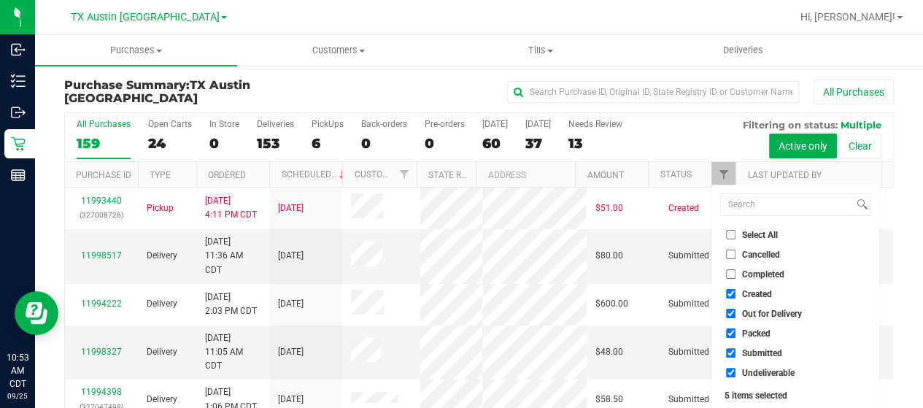
click at [791, 309] on span "Out for Delivery" at bounding box center [772, 313] width 60 height 9
click at [736, 309] on input "Out for Delivery" at bounding box center [730, 313] width 9 height 9
checkbox input "false"
click at [756, 336] on span "Packed" at bounding box center [756, 333] width 28 height 9
click at [736, 336] on input "Packed" at bounding box center [730, 332] width 9 height 9
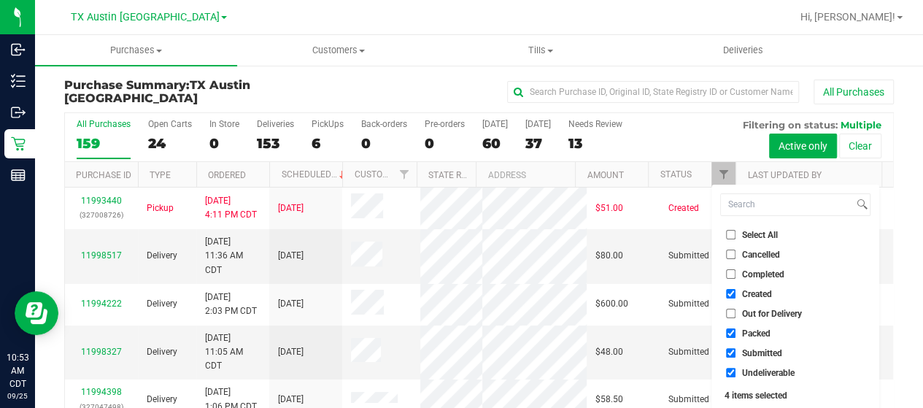
checkbox input "false"
click at [754, 350] on span "Submitted" at bounding box center [762, 353] width 40 height 9
click at [736, 350] on input "Submitted" at bounding box center [730, 352] width 9 height 9
checkbox input "false"
click at [747, 374] on span "Undeliverable" at bounding box center [768, 373] width 53 height 9
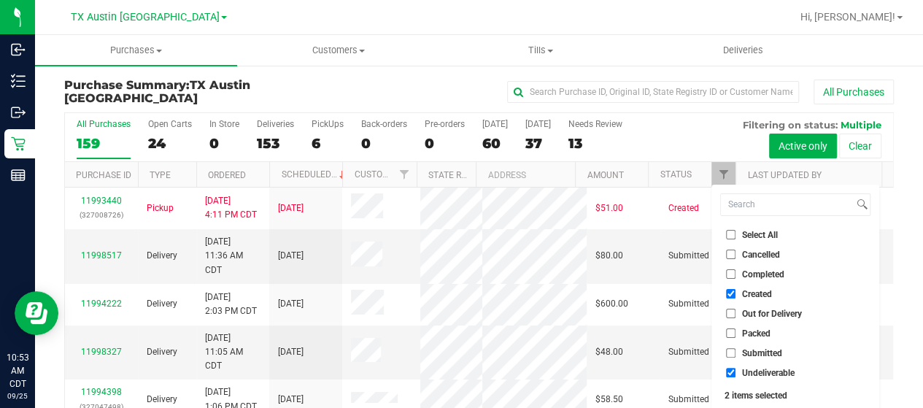
click at [736, 374] on input "Undeliverable" at bounding box center [730, 372] width 9 height 9
checkbox input "false"
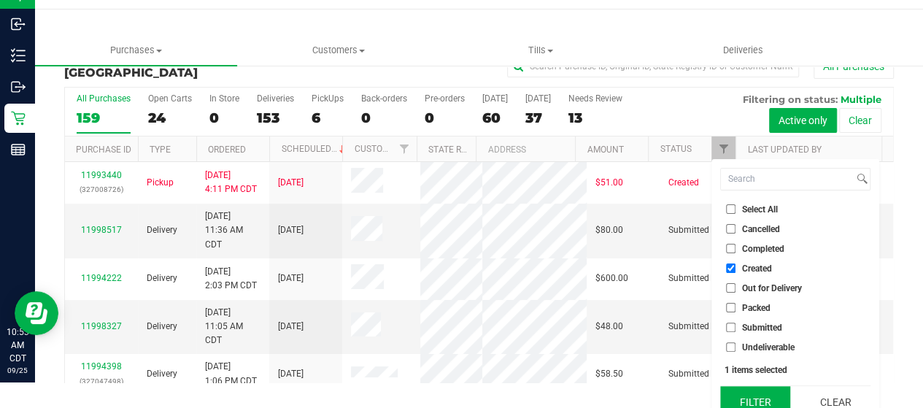
scroll to position [39, 0]
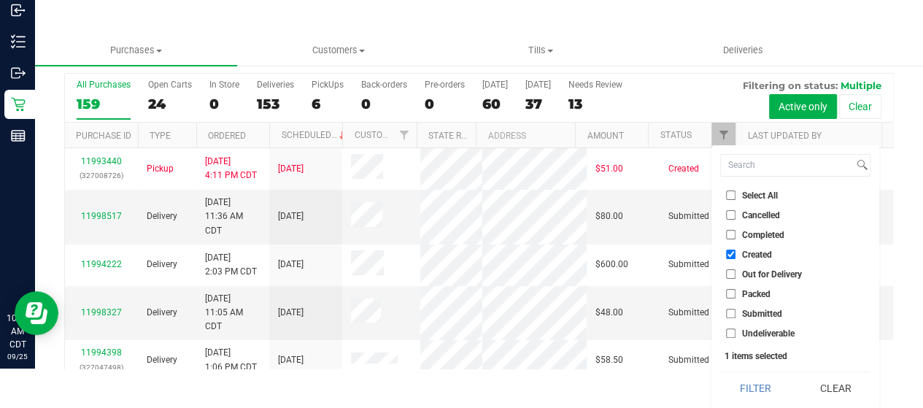
drag, startPoint x: 753, startPoint y: 377, endPoint x: 724, endPoint y: 358, distance: 34.2
click at [752, 377] on button "Filter" at bounding box center [755, 388] width 70 height 32
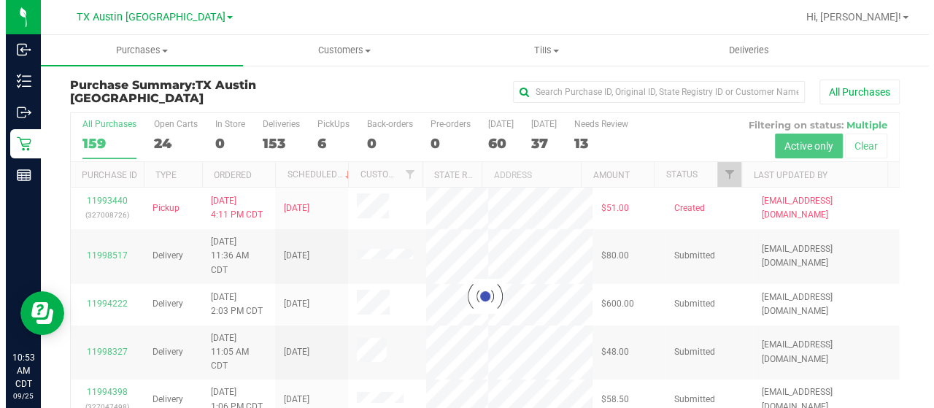
scroll to position [0, 0]
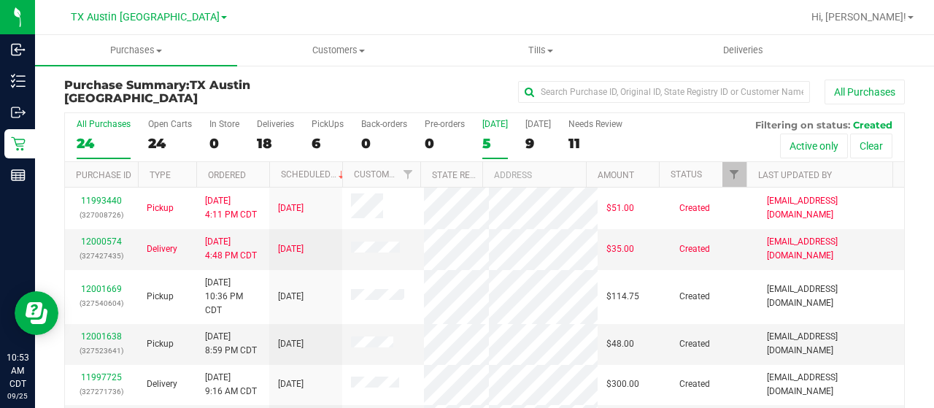
click at [497, 144] on div "5" at bounding box center [495, 143] width 26 height 17
click at [0, 0] on input "Today 5" at bounding box center [0, 0] width 0 height 0
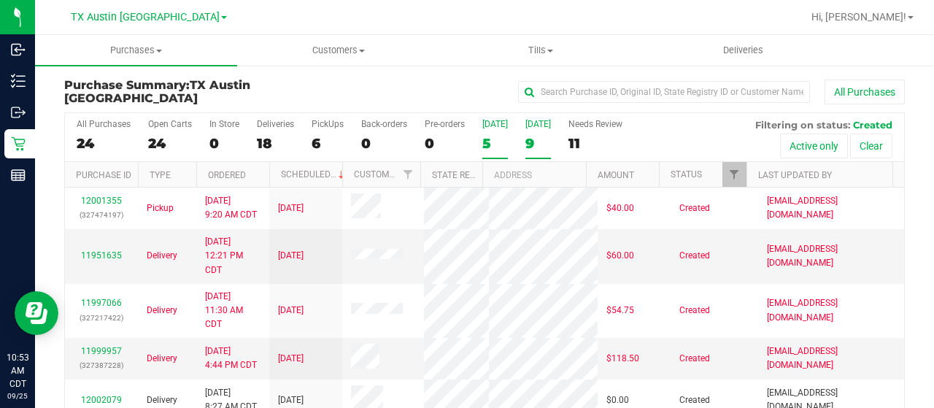
click at [530, 148] on div "9" at bounding box center [539, 143] width 26 height 17
click at [0, 0] on input "Tomorrow 9" at bounding box center [0, 0] width 0 height 0
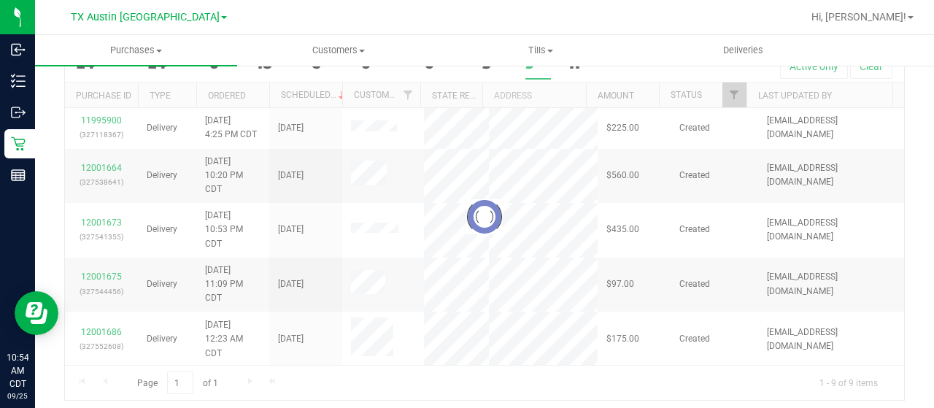
scroll to position [83, 0]
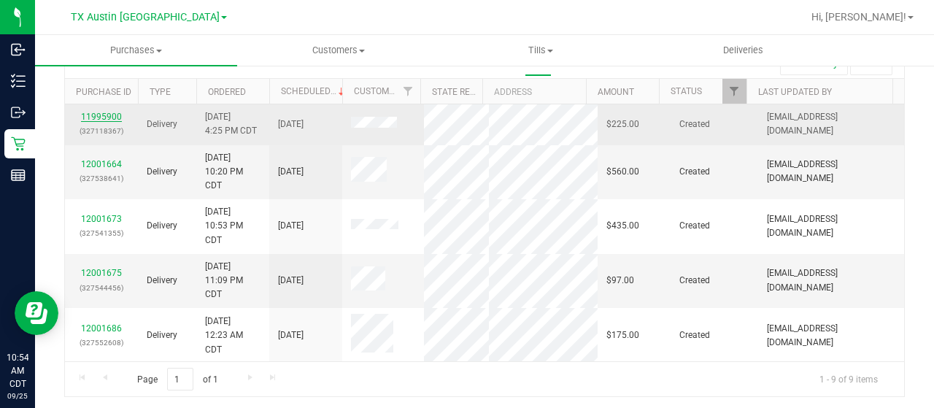
click at [92, 120] on link "11995900" at bounding box center [101, 117] width 41 height 10
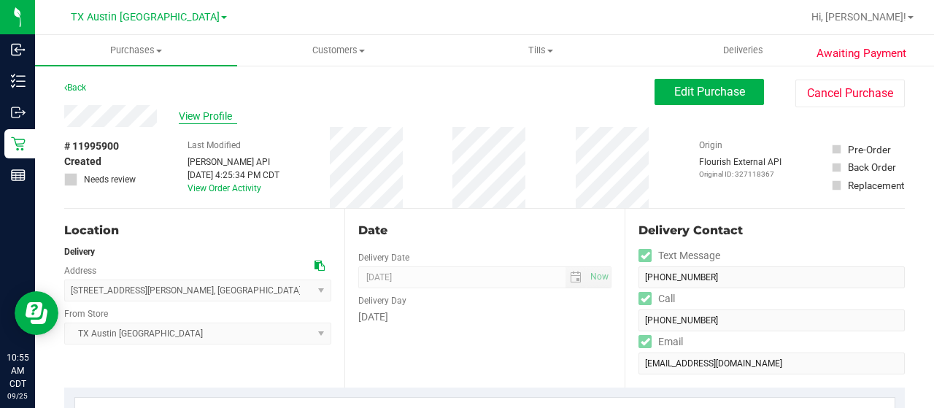
click at [226, 113] on span "View Profile" at bounding box center [208, 116] width 58 height 15
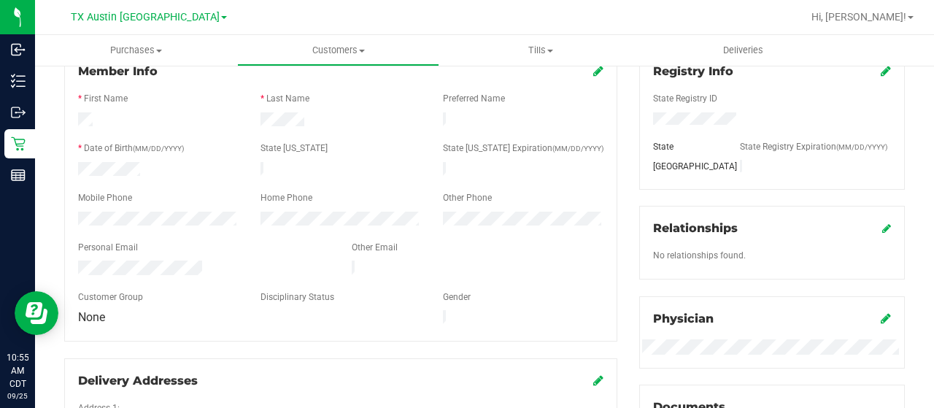
scroll to position [219, 0]
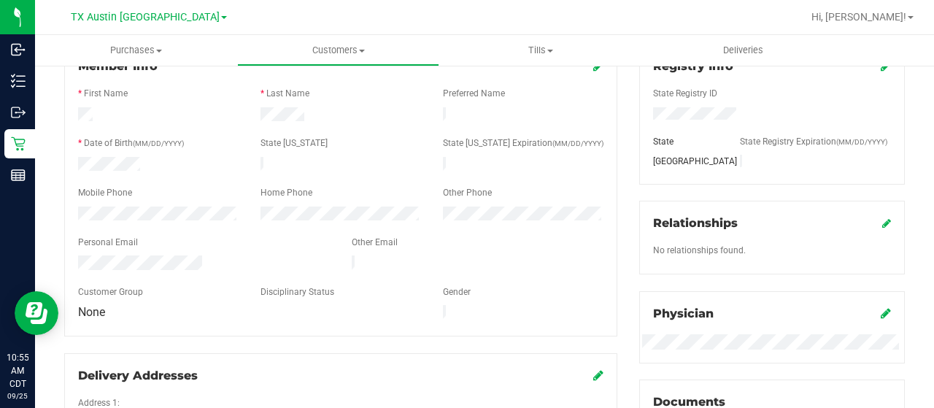
drag, startPoint x: 210, startPoint y: 255, endPoint x: 76, endPoint y: 255, distance: 134.3
click at [76, 255] on div at bounding box center [204, 264] width 274 height 18
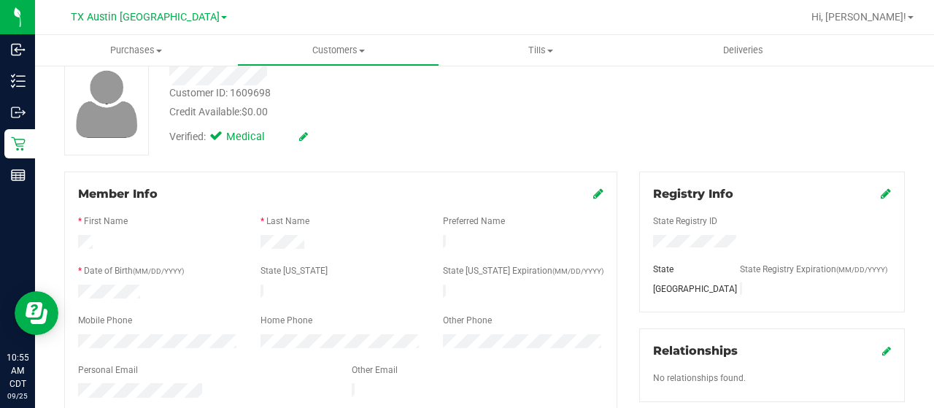
scroll to position [0, 0]
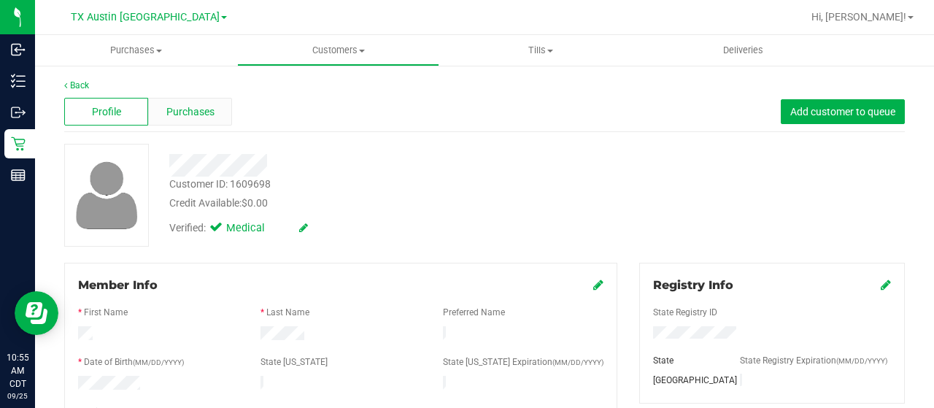
click at [172, 117] on span "Purchases" at bounding box center [190, 111] width 48 height 15
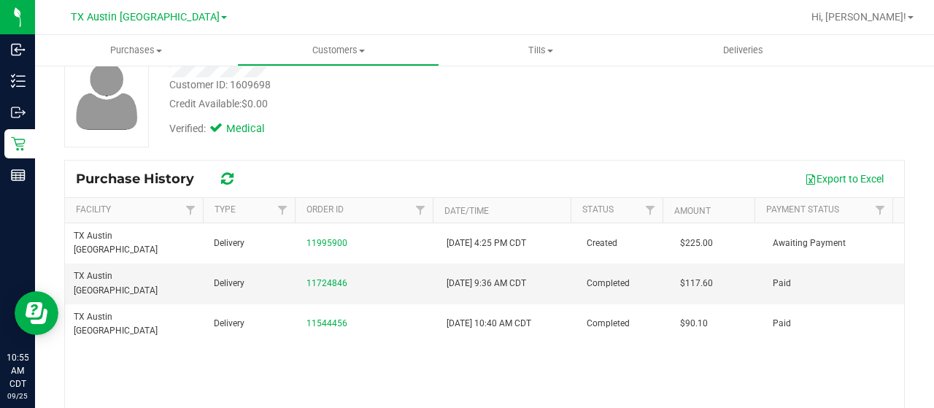
scroll to position [146, 0]
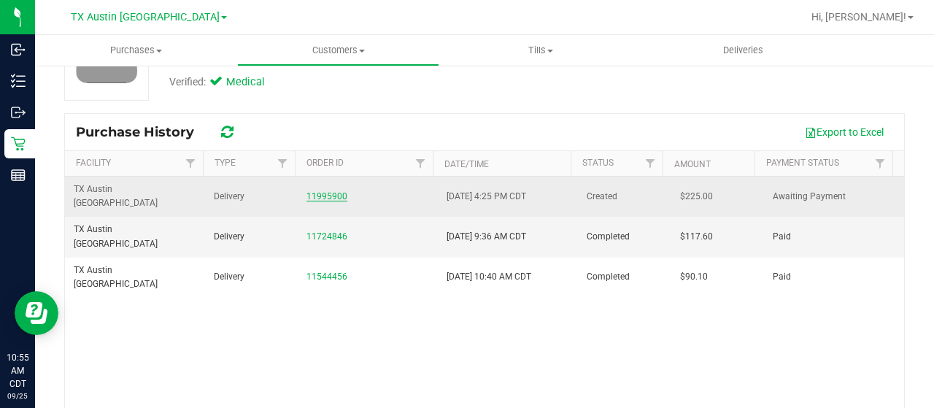
click at [318, 191] on link "11995900" at bounding box center [327, 196] width 41 height 10
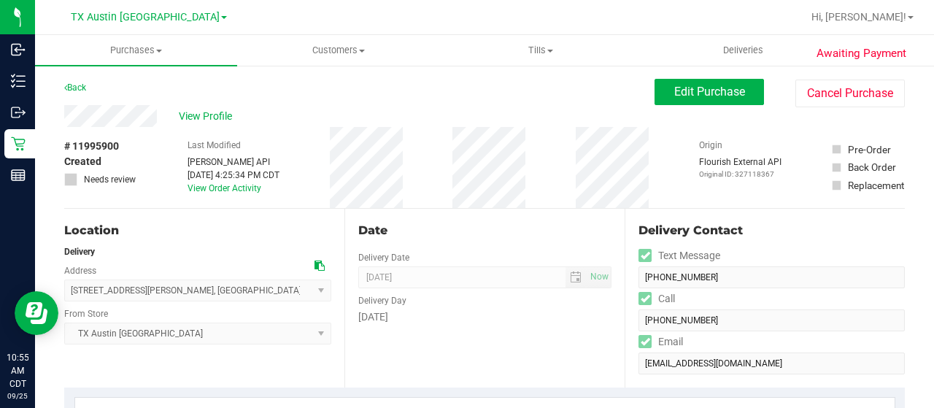
click at [315, 268] on icon at bounding box center [320, 266] width 10 height 10
click at [317, 269] on icon at bounding box center [320, 266] width 10 height 10
click at [317, 264] on icon at bounding box center [320, 266] width 10 height 10
click at [68, 126] on div "View Profile" at bounding box center [359, 116] width 590 height 22
click at [720, 100] on button "Edit Purchase" at bounding box center [709, 92] width 109 height 26
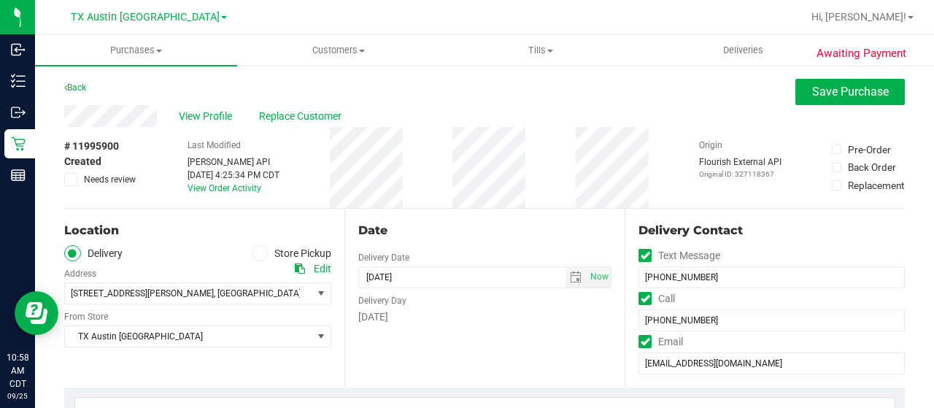
click at [99, 183] on span "Needs review" at bounding box center [110, 179] width 52 height 13
click at [0, 0] on input "Needs review" at bounding box center [0, 0] width 0 height 0
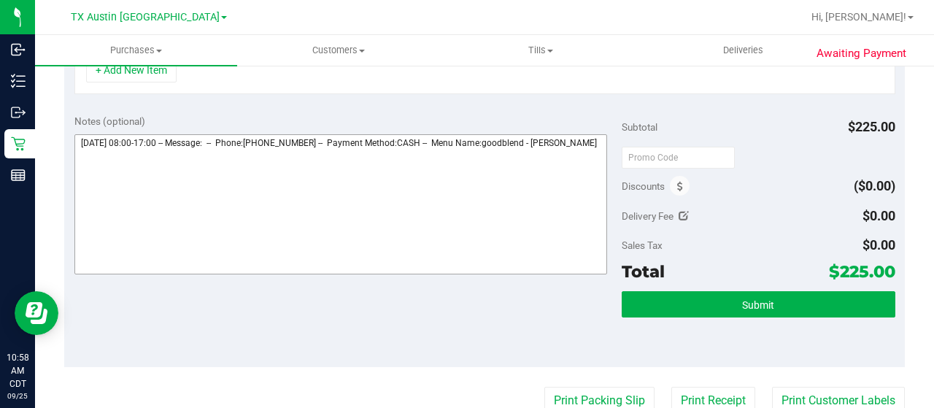
scroll to position [365, 0]
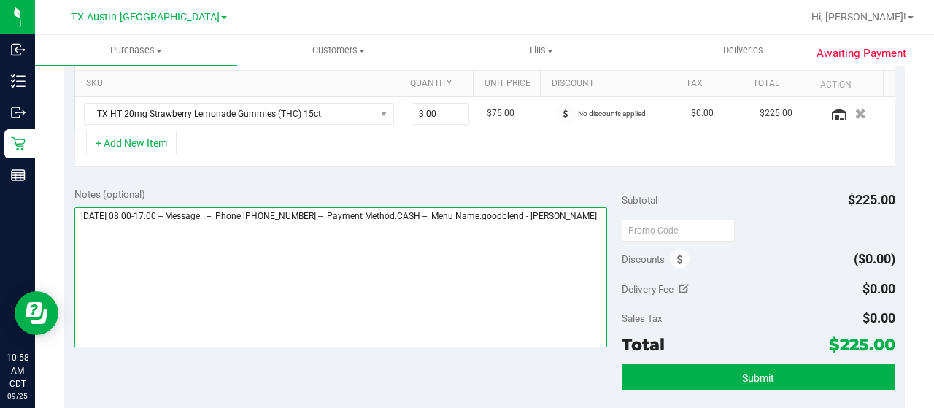
click at [124, 233] on textarea at bounding box center [340, 277] width 533 height 140
paste textarea "Fort Worth Core"
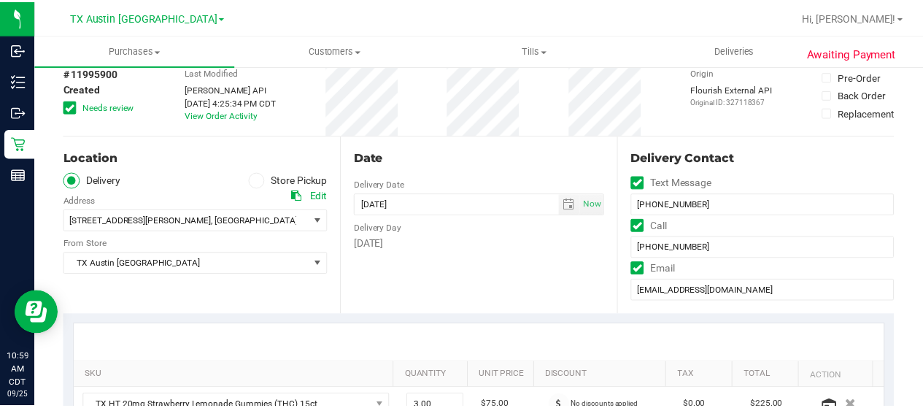
scroll to position [0, 0]
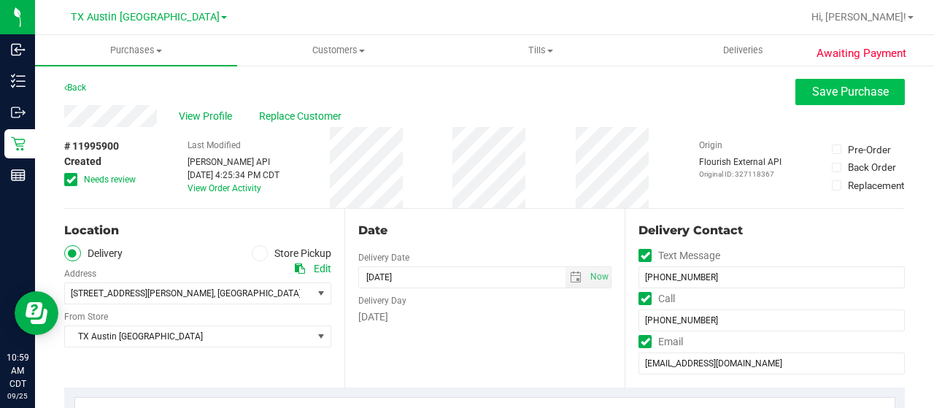
type textarea "Friday 09/26/2025 08:00-17:00 -- Message: -- Phone:2147245149 -- Payment Method…"
click at [820, 93] on span "Save Purchase" at bounding box center [850, 92] width 77 height 14
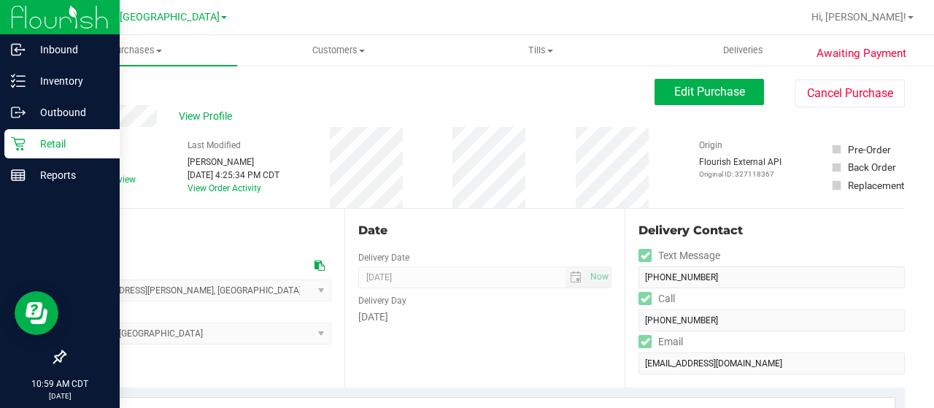
click at [47, 151] on p "Retail" at bounding box center [70, 144] width 88 height 18
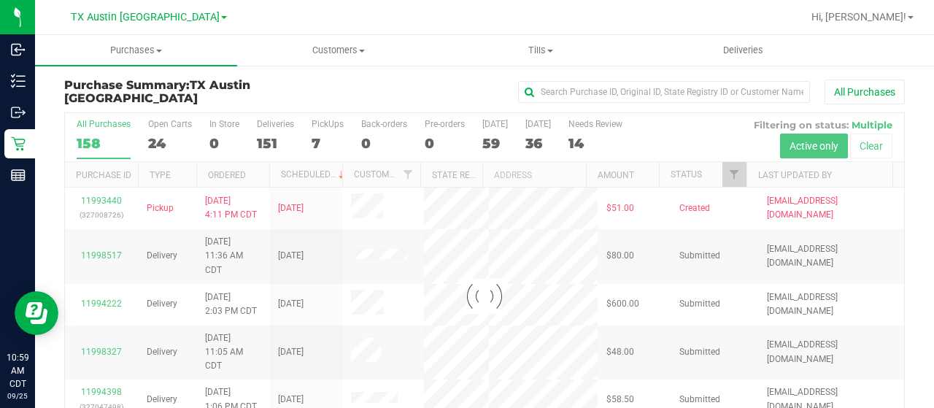
click at [729, 167] on div at bounding box center [484, 296] width 839 height 366
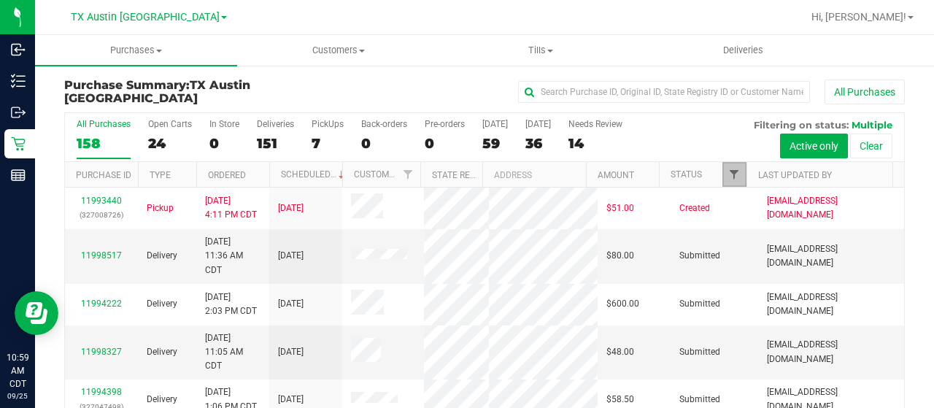
click at [728, 173] on span "Filter" at bounding box center [734, 175] width 12 height 12
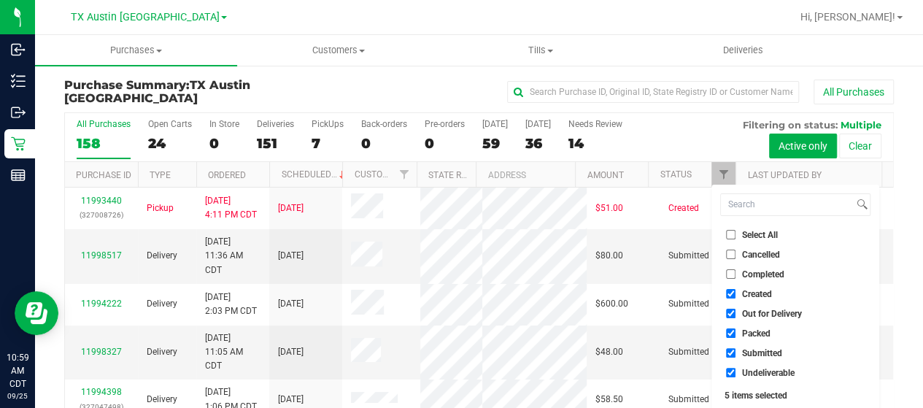
click at [791, 317] on span "Out for Delivery" at bounding box center [772, 313] width 60 height 9
click at [736, 317] on input "Out for Delivery" at bounding box center [730, 313] width 9 height 9
checkbox input "false"
click at [762, 331] on span "Packed" at bounding box center [756, 333] width 28 height 9
click at [736, 331] on input "Packed" at bounding box center [730, 332] width 9 height 9
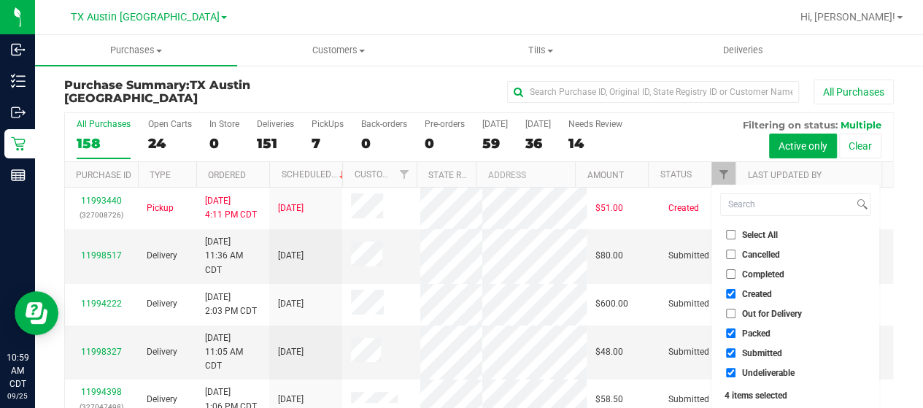
checkbox input "false"
click at [761, 349] on span "Submitted" at bounding box center [762, 353] width 40 height 9
click at [736, 348] on input "Submitted" at bounding box center [730, 352] width 9 height 9
checkbox input "false"
click at [758, 372] on span "Undeliverable" at bounding box center [768, 373] width 53 height 9
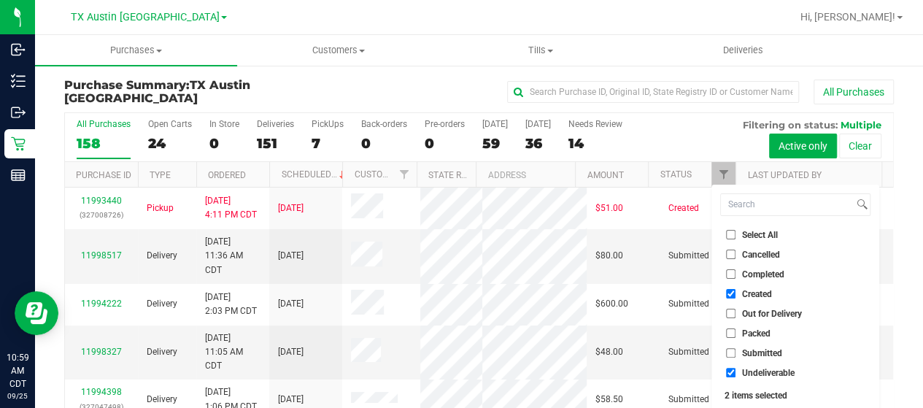
click at [736, 372] on input "Undeliverable" at bounding box center [730, 372] width 9 height 9
checkbox input "false"
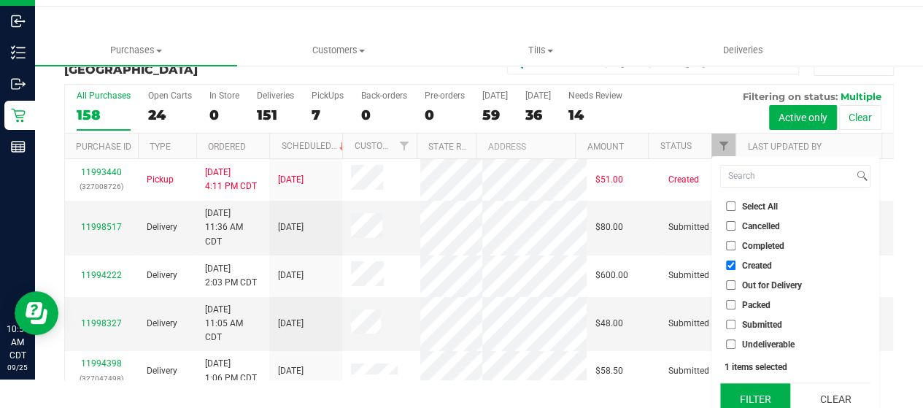
scroll to position [39, 0]
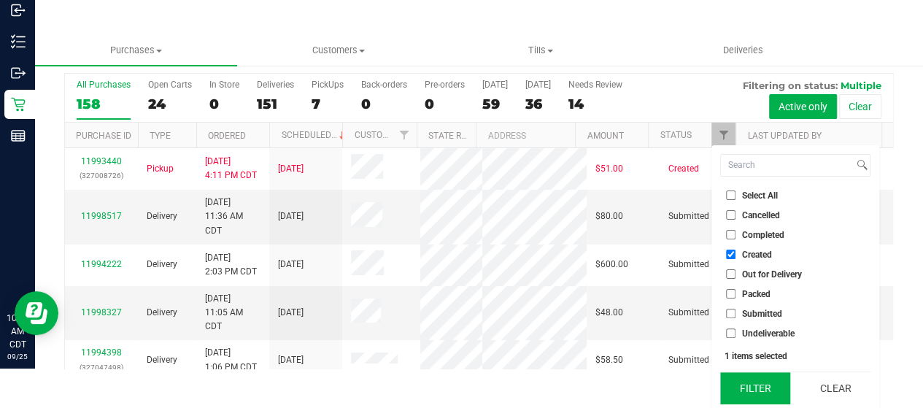
click at [753, 390] on button "Filter" at bounding box center [755, 388] width 70 height 32
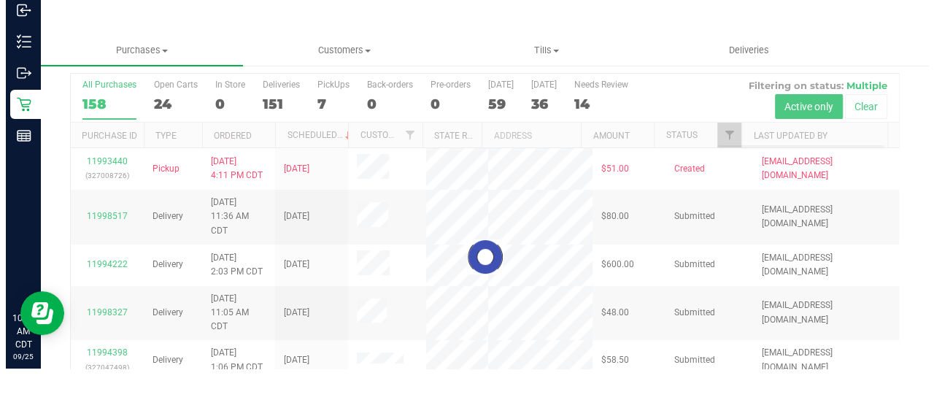
scroll to position [0, 0]
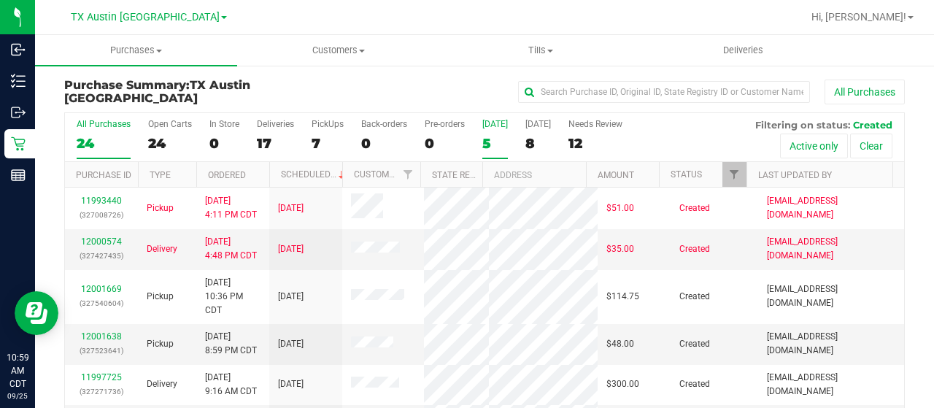
click at [489, 145] on div "5" at bounding box center [495, 143] width 26 height 17
click at [0, 0] on input "Today 5" at bounding box center [0, 0] width 0 height 0
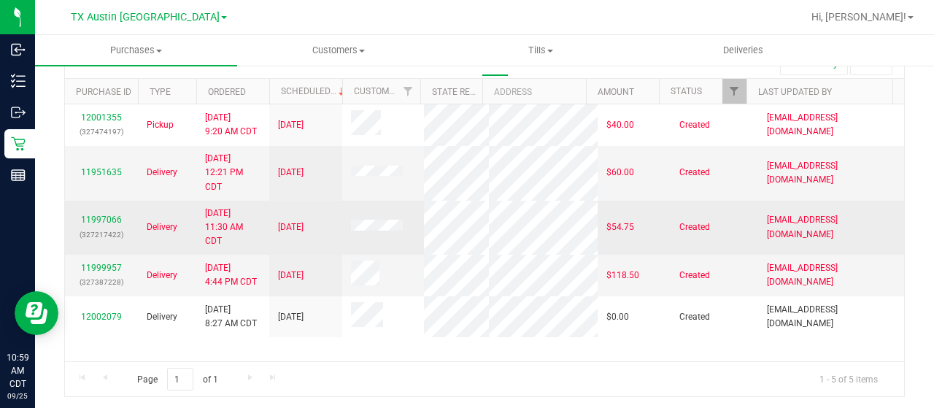
scroll to position [10, 0]
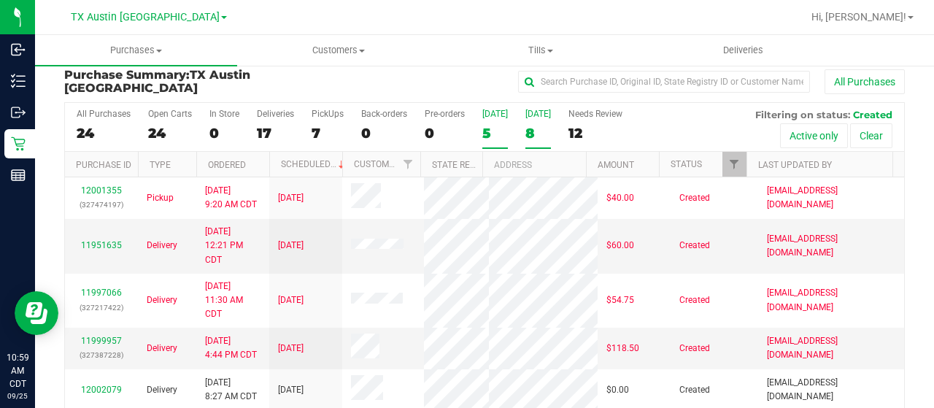
click at [531, 138] on div "8" at bounding box center [539, 133] width 26 height 17
click at [0, 0] on input "Tomorrow 8" at bounding box center [0, 0] width 0 height 0
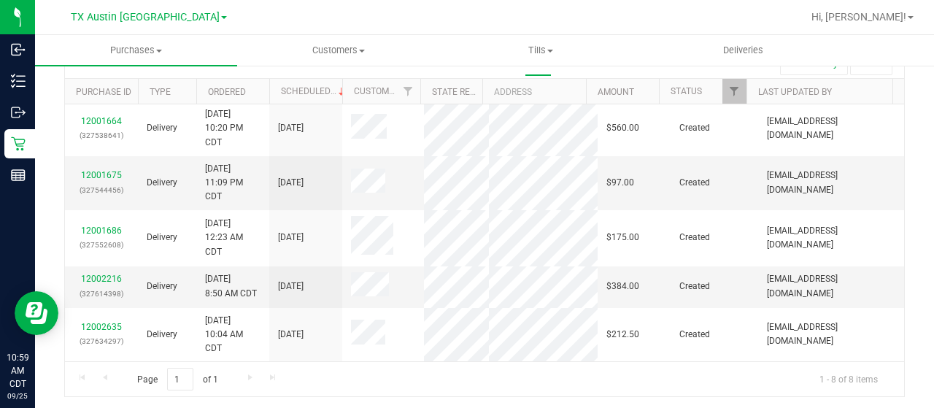
scroll to position [0, 0]
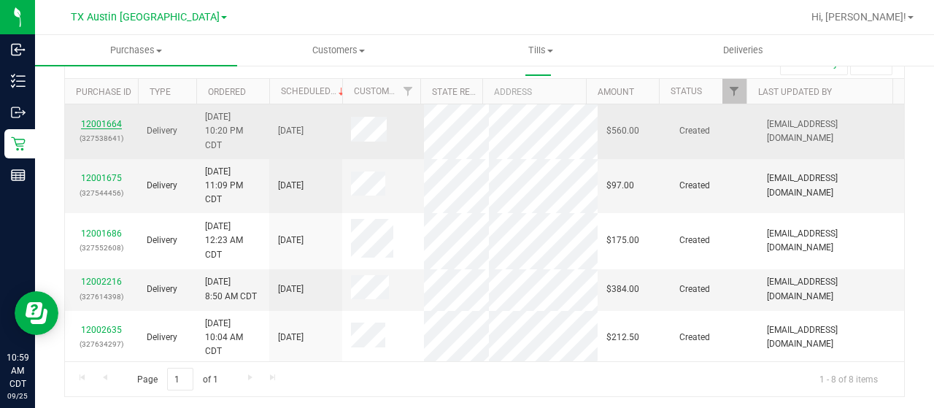
click at [102, 119] on link "12001664" at bounding box center [101, 124] width 41 height 10
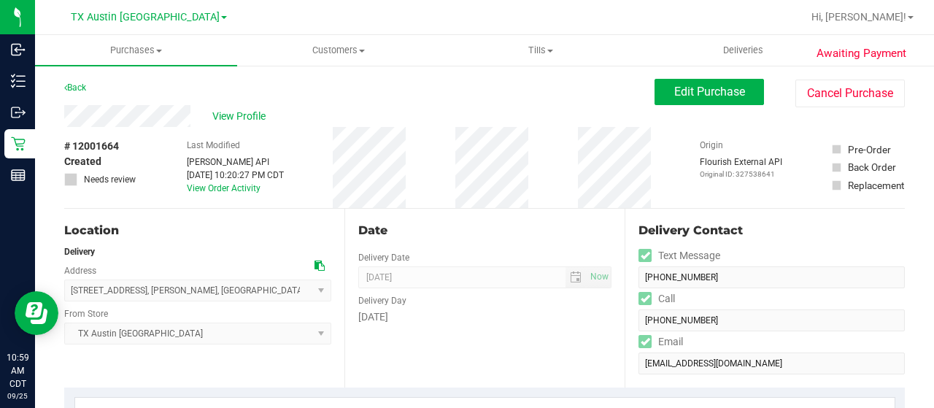
click at [199, 117] on div "View Profile" at bounding box center [359, 116] width 590 height 22
click at [241, 109] on span "View Profile" at bounding box center [241, 116] width 58 height 15
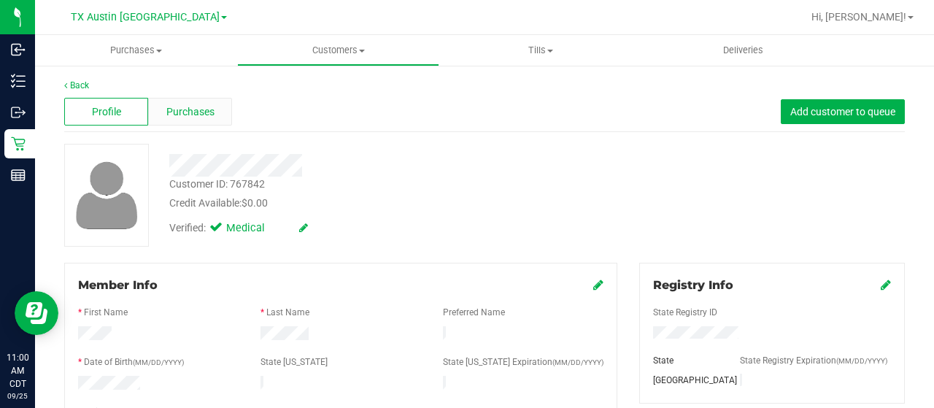
click at [199, 112] on span "Purchases" at bounding box center [190, 111] width 48 height 15
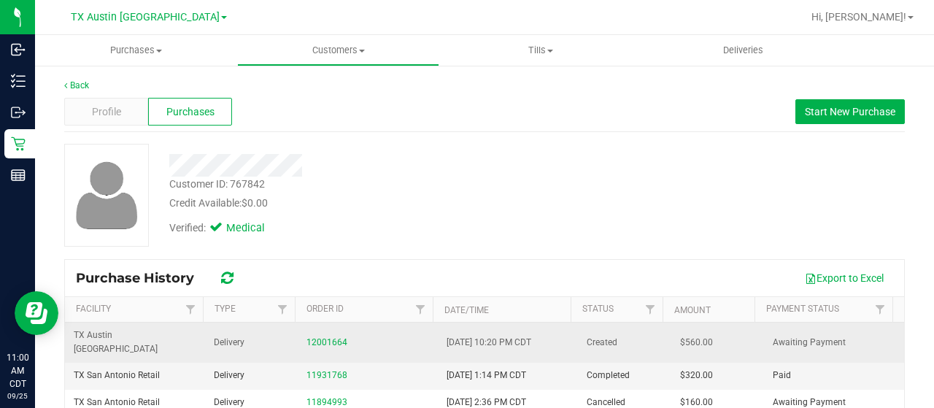
click at [330, 339] on div "12001664" at bounding box center [368, 343] width 123 height 14
click at [331, 337] on link "12001664" at bounding box center [327, 342] width 41 height 10
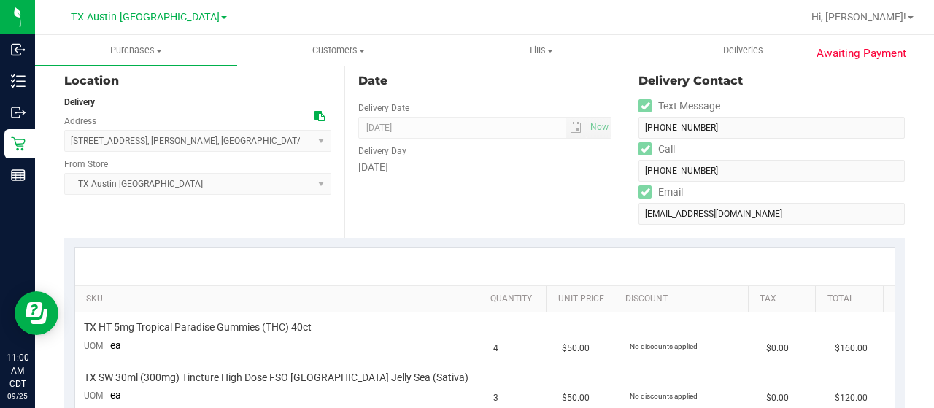
scroll to position [146, 0]
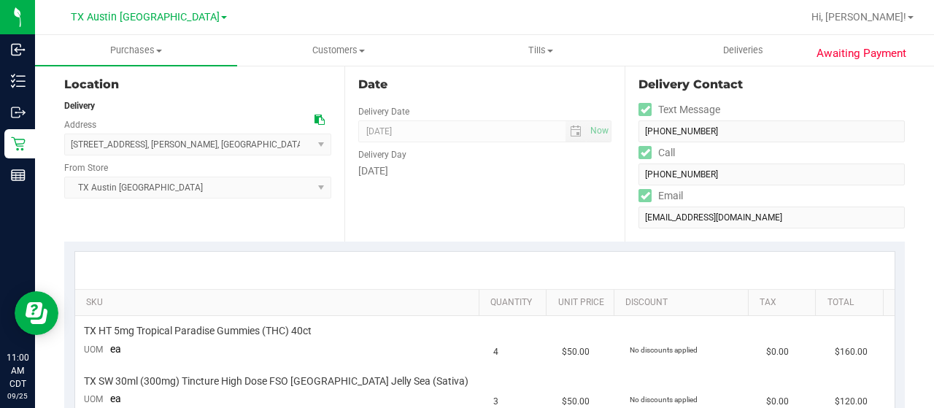
click at [315, 118] on icon at bounding box center [320, 120] width 10 height 10
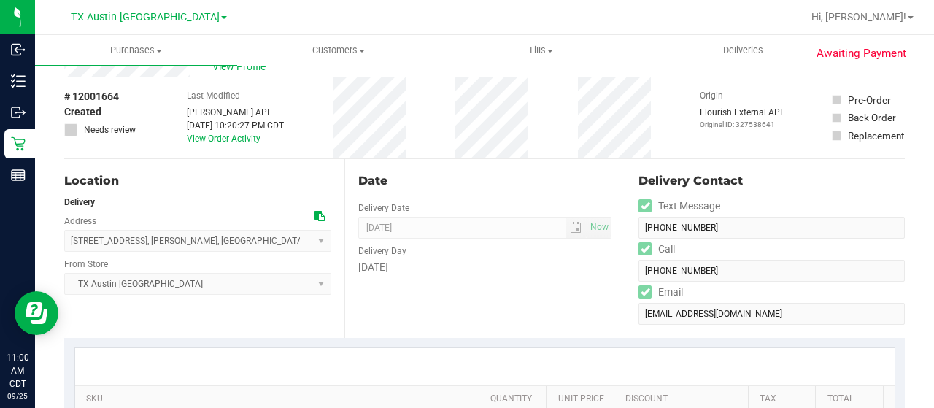
scroll to position [0, 0]
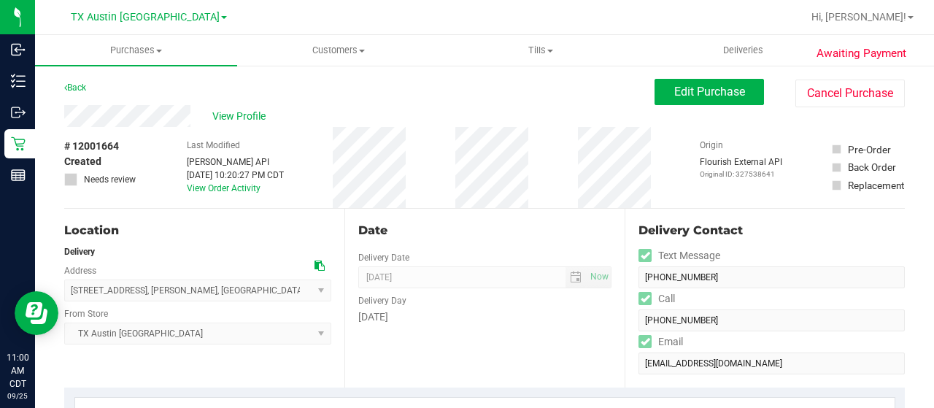
drag, startPoint x: 192, startPoint y: 119, endPoint x: 58, endPoint y: 119, distance: 134.3
click at [690, 88] on span "Edit Purchase" at bounding box center [709, 92] width 71 height 14
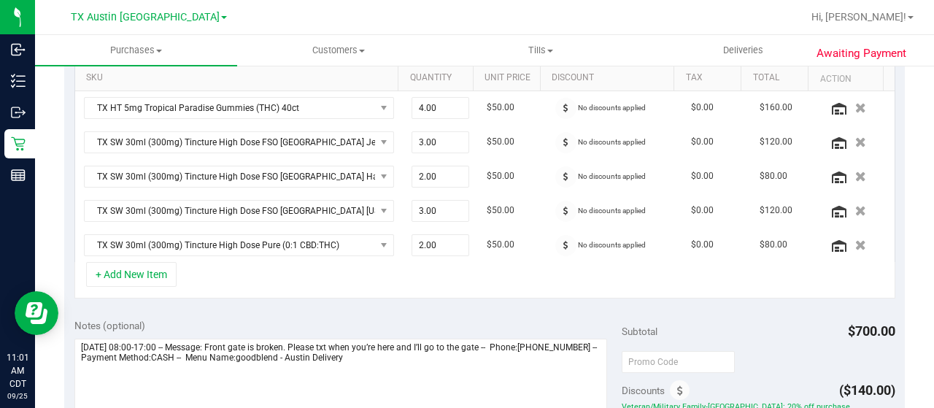
scroll to position [438, 0]
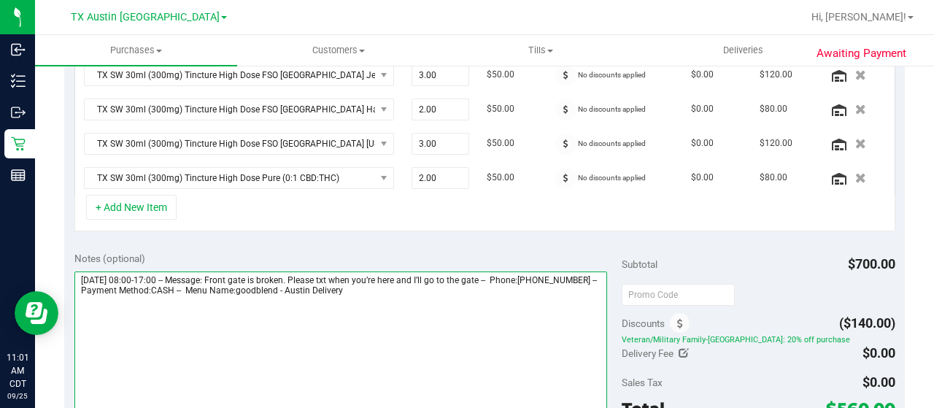
click at [448, 285] on textarea at bounding box center [340, 342] width 533 height 140
paste textarea "San Antonio Core"
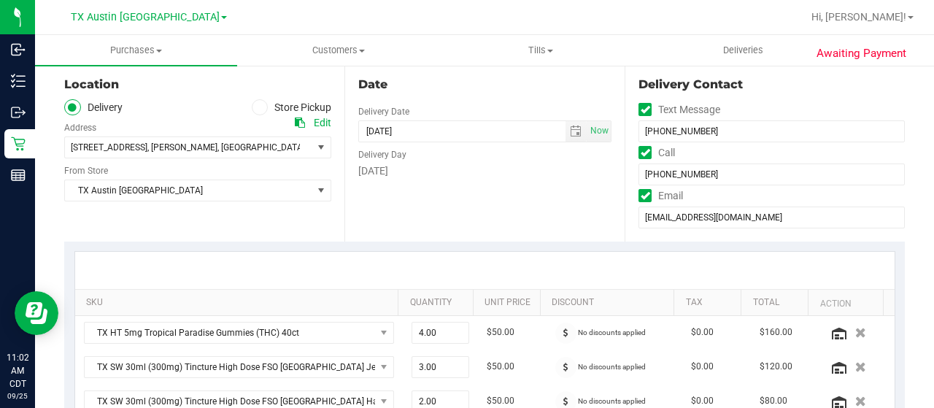
scroll to position [0, 0]
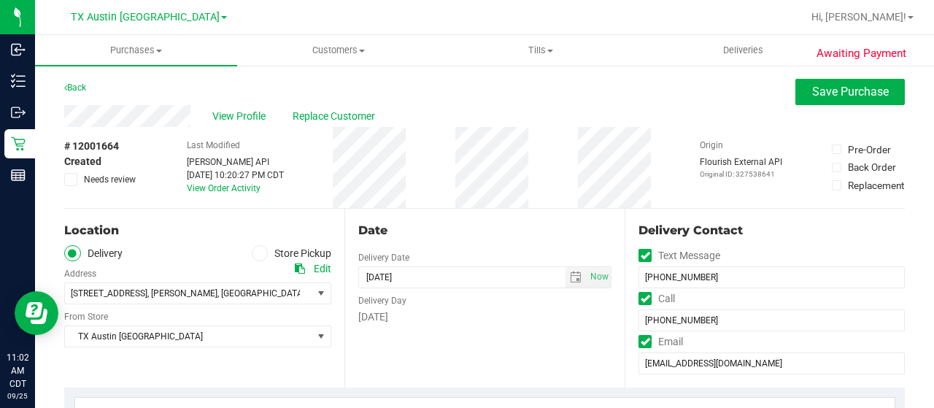
click at [105, 176] on span "Needs review" at bounding box center [110, 179] width 52 height 13
click at [0, 0] on input "Needs review" at bounding box center [0, 0] width 0 height 0
click at [104, 177] on span "Needs review" at bounding box center [110, 179] width 52 height 13
click at [0, 0] on input "Needs review" at bounding box center [0, 0] width 0 height 0
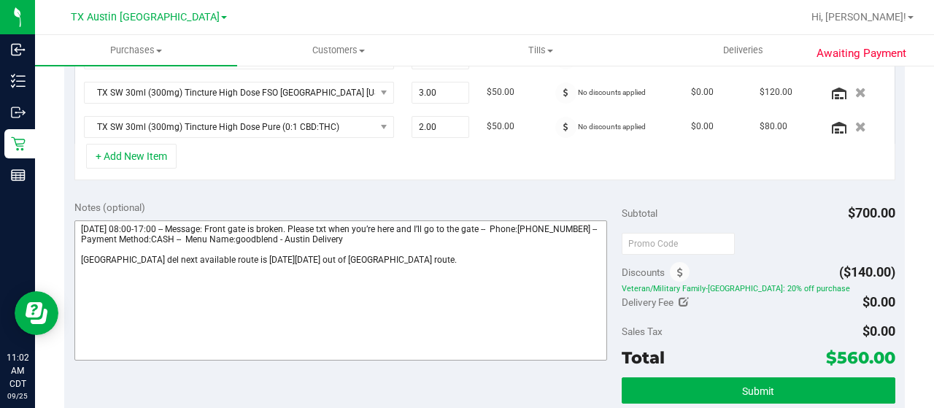
scroll to position [511, 0]
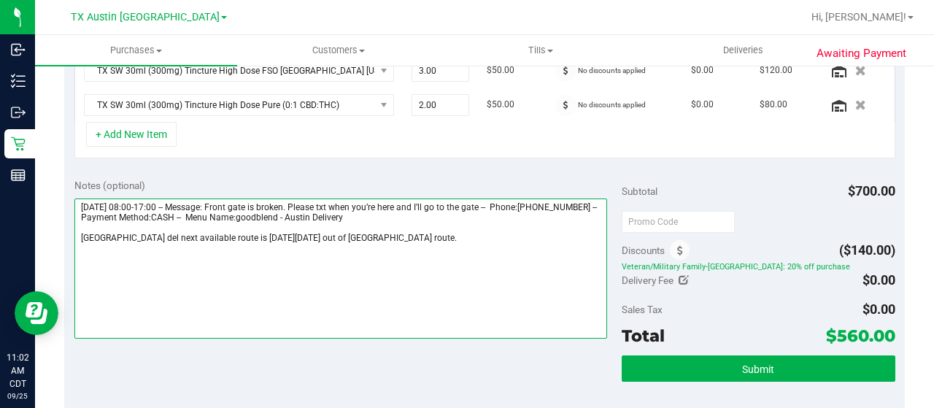
click at [426, 231] on textarea at bounding box center [340, 269] width 533 height 140
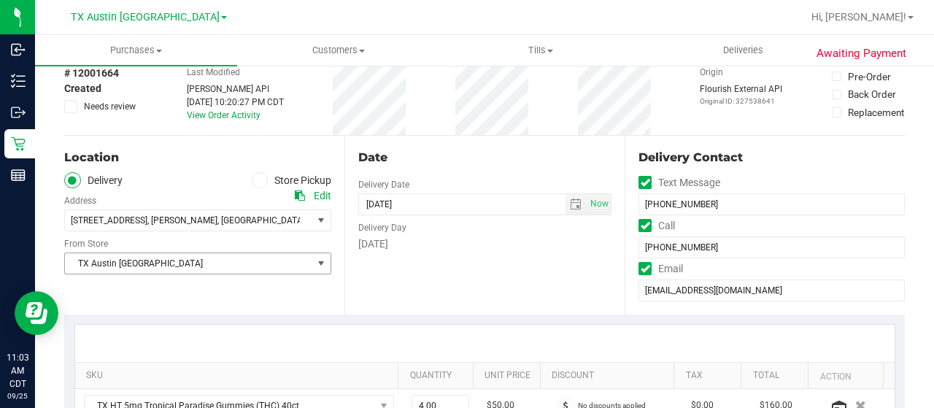
scroll to position [0, 0]
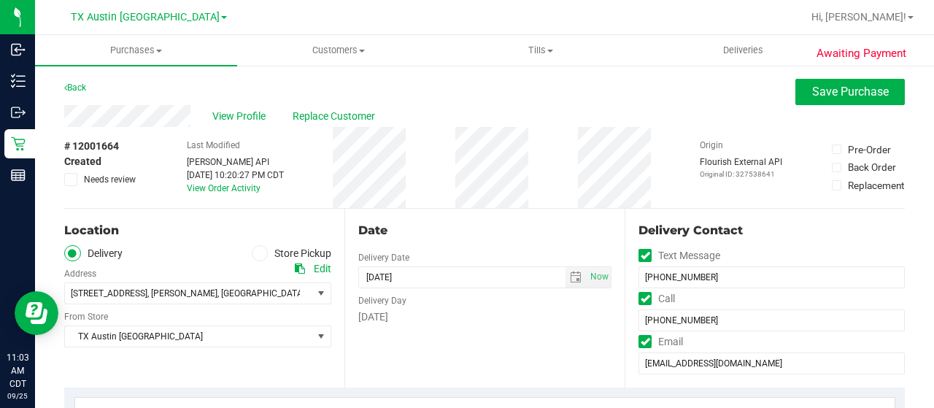
click at [103, 178] on span "Needs review" at bounding box center [110, 179] width 52 height 13
click at [0, 0] on input "Needs review" at bounding box center [0, 0] width 0 height 0
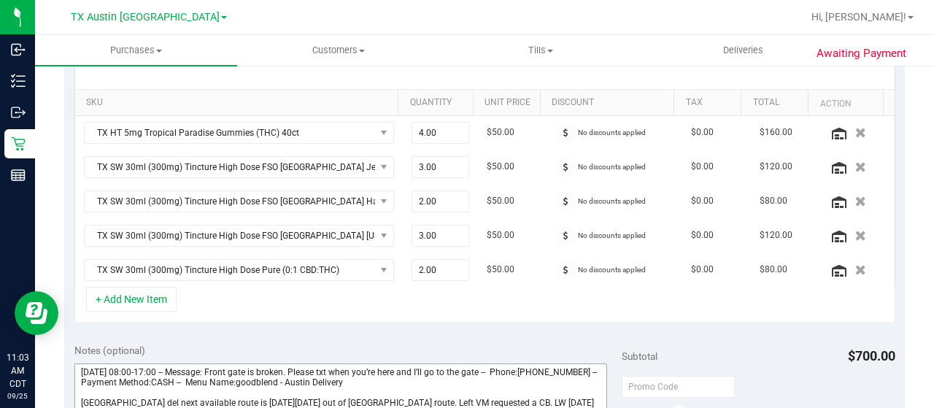
scroll to position [584, 0]
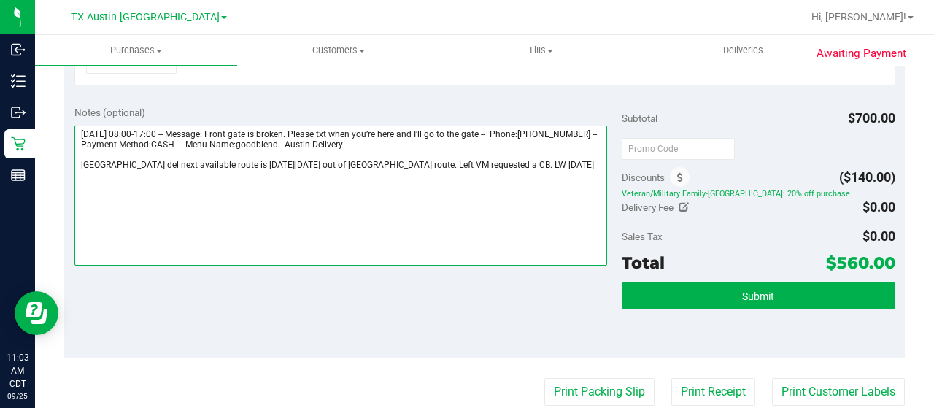
click at [83, 159] on textarea at bounding box center [340, 196] width 533 height 140
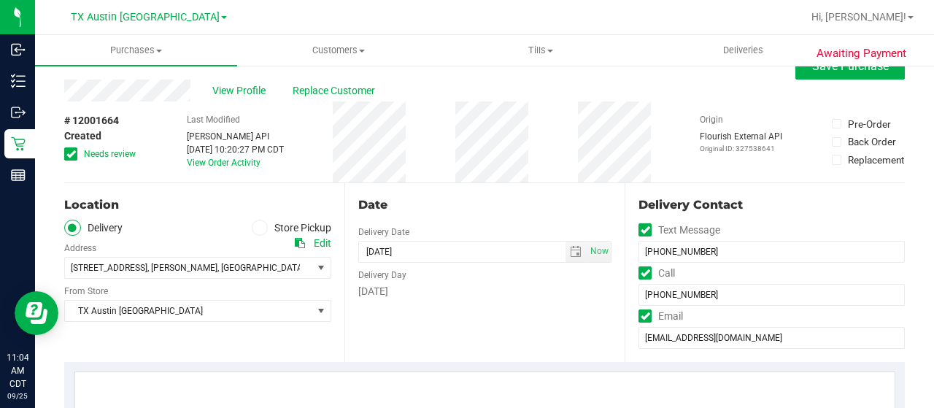
scroll to position [0, 0]
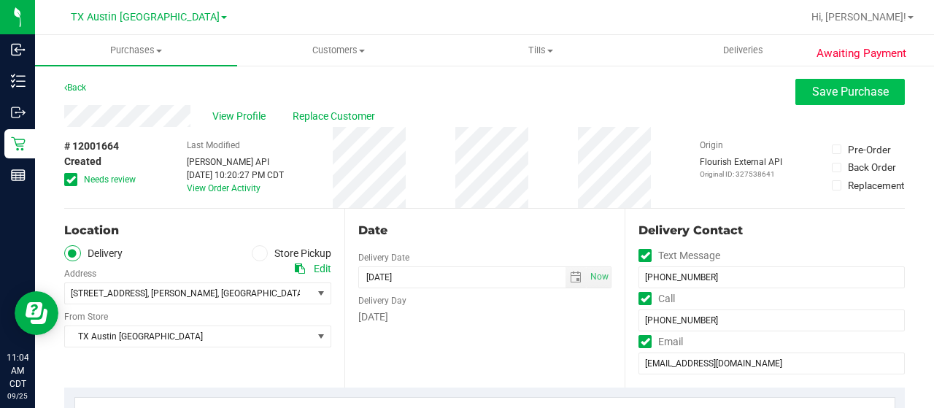
type textarea "Friday 09/26/2025 08:00-17:00 -- Message: Front gate is broken. Please txt when…"
click at [844, 95] on span "Save Purchase" at bounding box center [850, 92] width 77 height 14
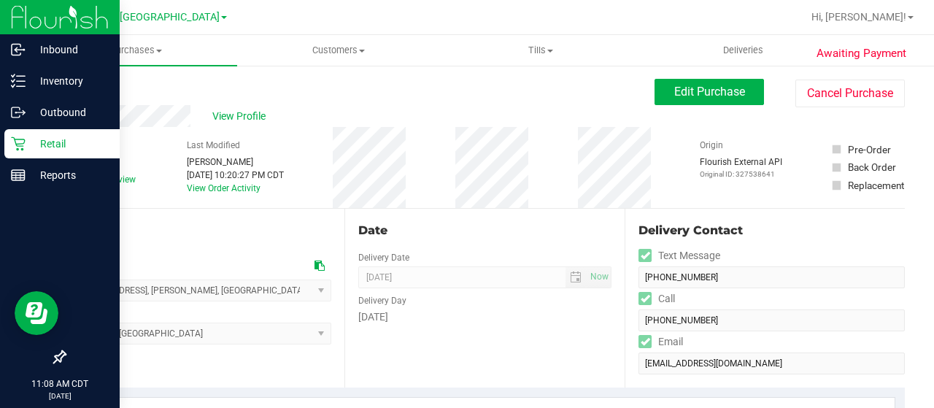
click at [27, 143] on p "Retail" at bounding box center [70, 144] width 88 height 18
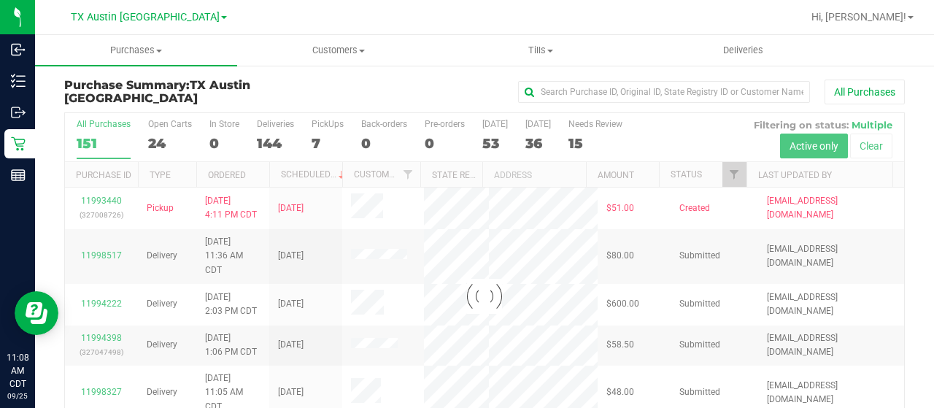
click at [723, 175] on div at bounding box center [484, 296] width 839 height 366
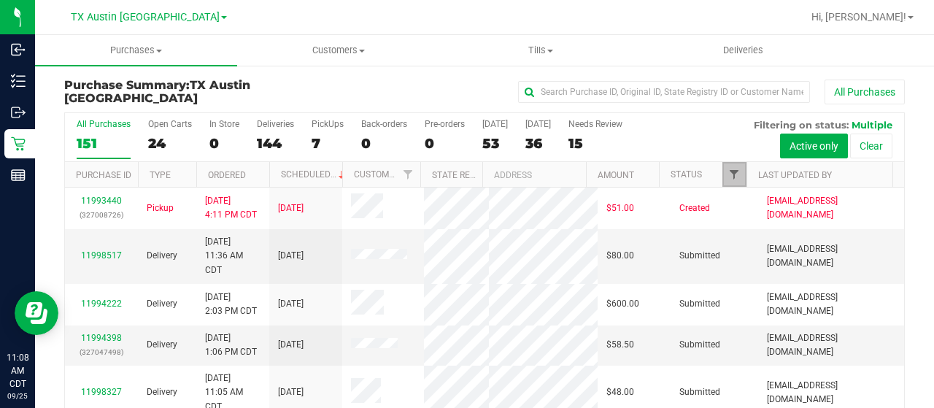
click at [728, 174] on span "Filter" at bounding box center [734, 175] width 12 height 12
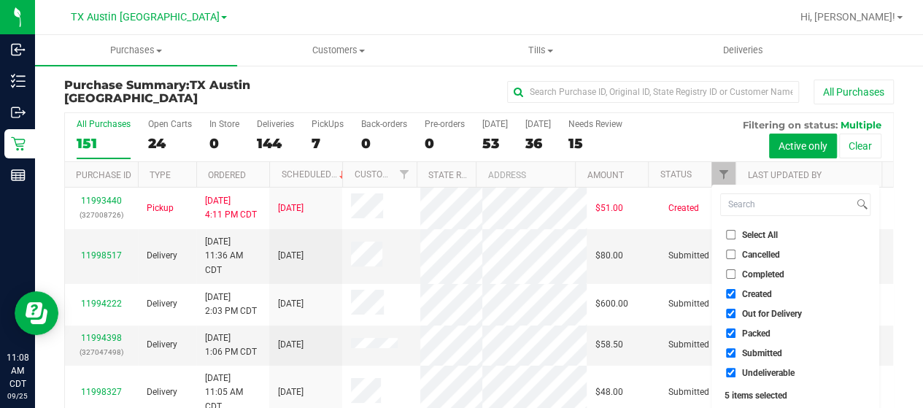
click at [767, 309] on span "Out for Delivery" at bounding box center [772, 313] width 60 height 9
click at [736, 309] on input "Out for Delivery" at bounding box center [730, 313] width 9 height 9
checkbox input "false"
click at [759, 332] on span "Packed" at bounding box center [756, 333] width 28 height 9
click at [736, 332] on input "Packed" at bounding box center [730, 332] width 9 height 9
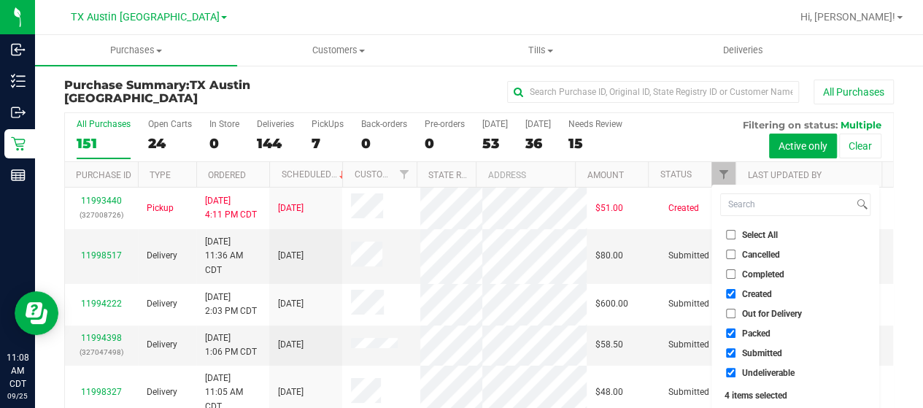
checkbox input "false"
click at [754, 350] on span "Submitted" at bounding box center [762, 353] width 40 height 9
click at [736, 350] on input "Submitted" at bounding box center [730, 352] width 9 height 9
checkbox input "false"
click at [755, 370] on span "Undeliverable" at bounding box center [768, 373] width 53 height 9
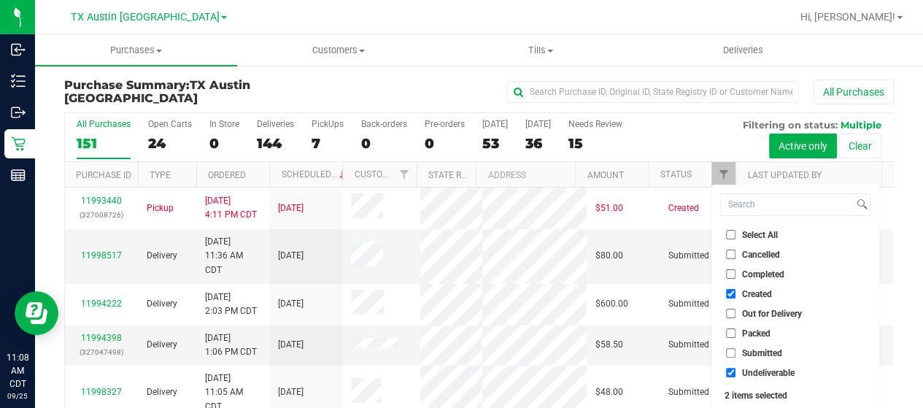
click at [736, 370] on input "Undeliverable" at bounding box center [730, 372] width 9 height 9
checkbox input "false"
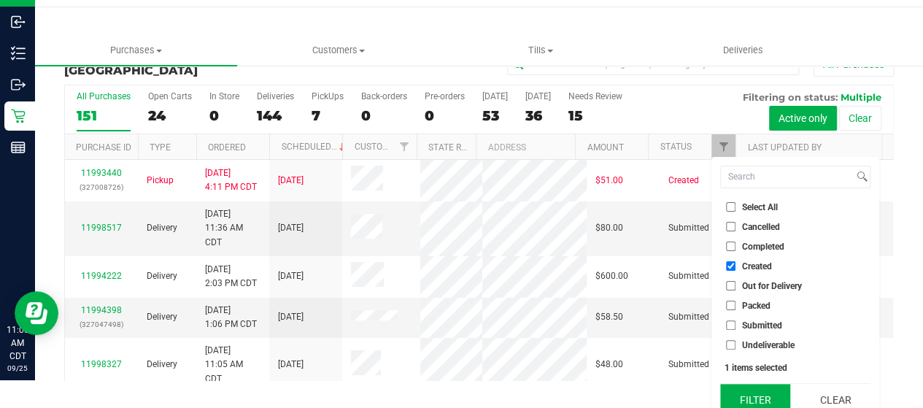
scroll to position [39, 0]
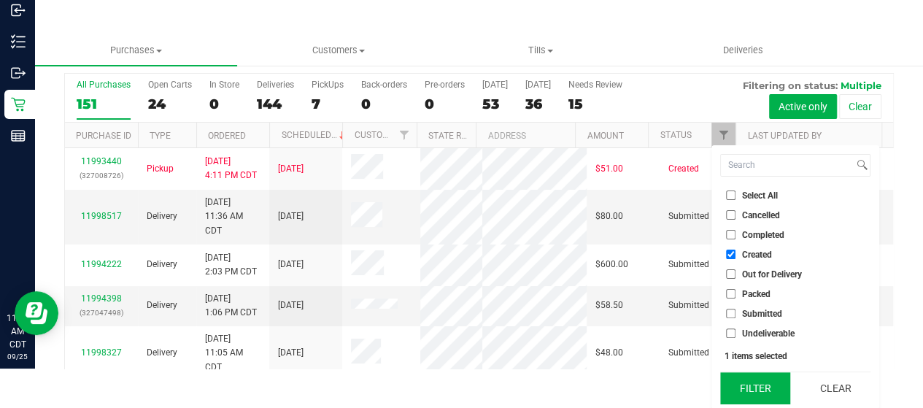
click at [753, 387] on button "Filter" at bounding box center [755, 388] width 70 height 32
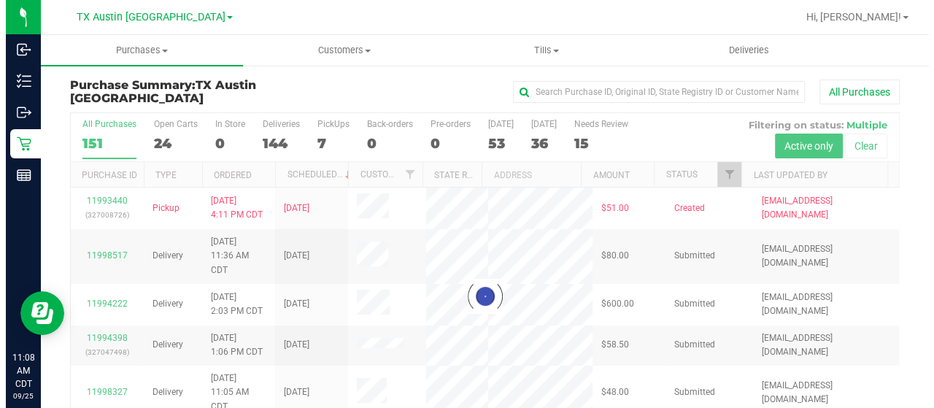
scroll to position [0, 0]
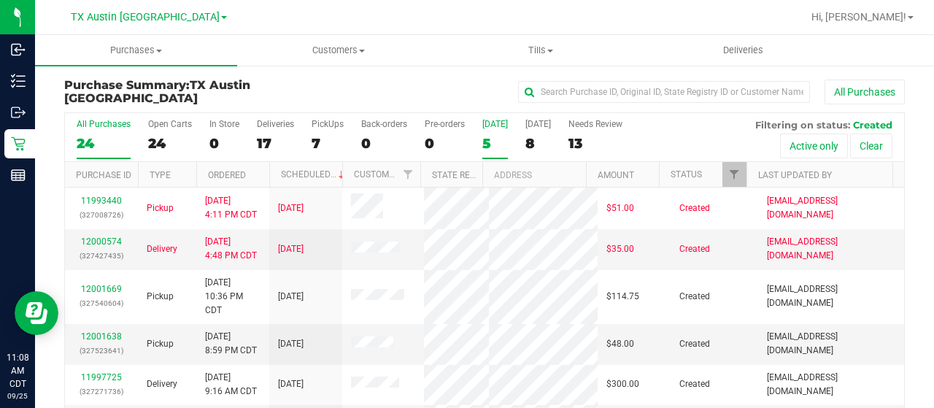
click at [489, 141] on div "5" at bounding box center [495, 143] width 26 height 17
click at [0, 0] on input "Today 5" at bounding box center [0, 0] width 0 height 0
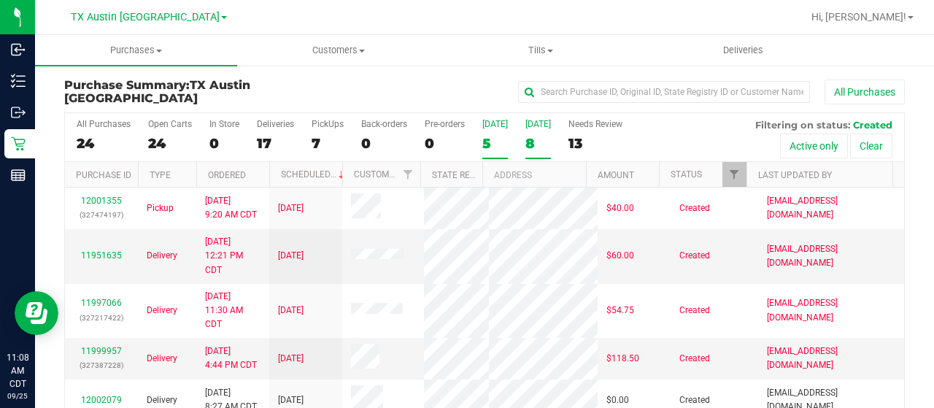
click at [526, 142] on div "8" at bounding box center [539, 143] width 26 height 17
click at [0, 0] on input "Tomorrow 8" at bounding box center [0, 0] width 0 height 0
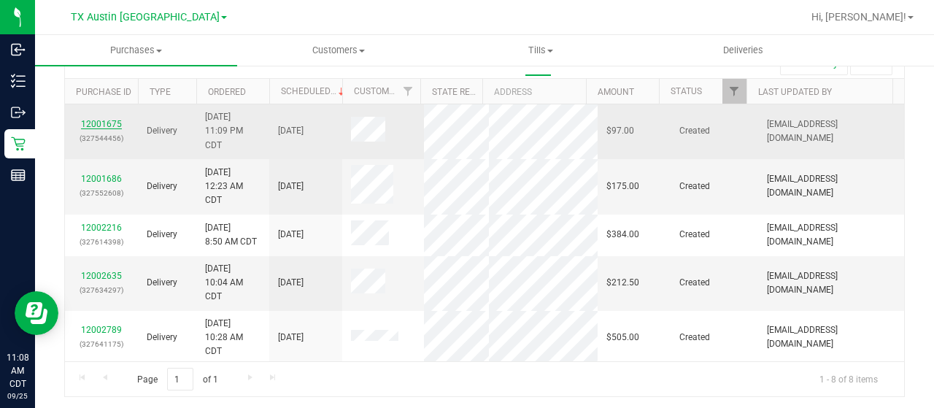
click at [114, 120] on link "12001675" at bounding box center [101, 124] width 41 height 10
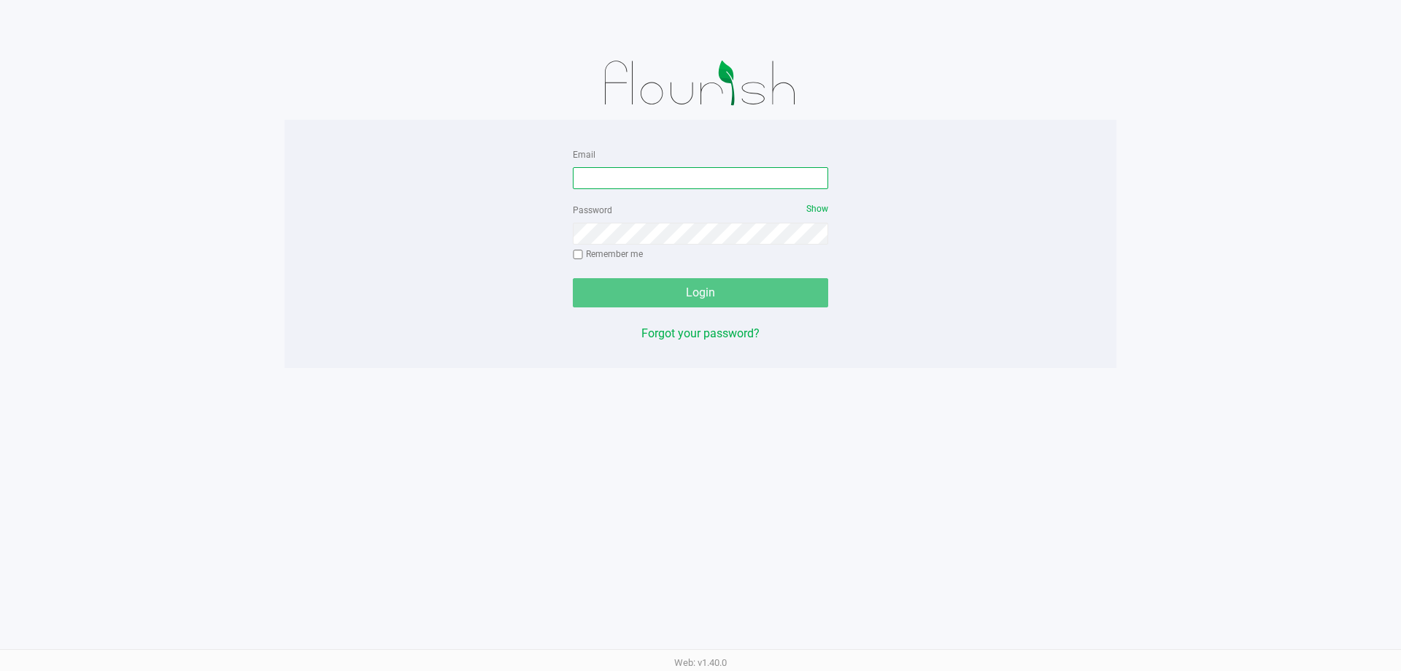
click at [680, 176] on input "Email" at bounding box center [700, 178] width 255 height 22
type input "[EMAIL_ADDRESS][DOMAIN_NAME]"
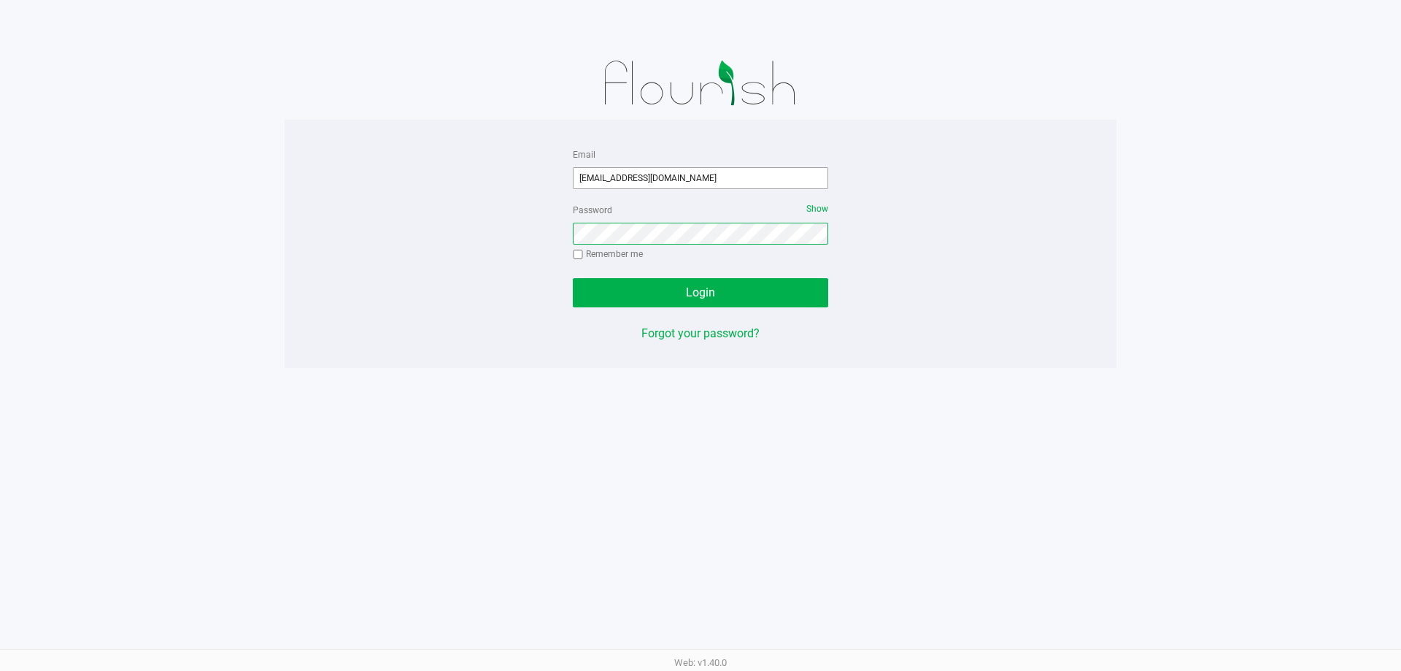
click at [573, 278] on button "Login" at bounding box center [700, 292] width 255 height 29
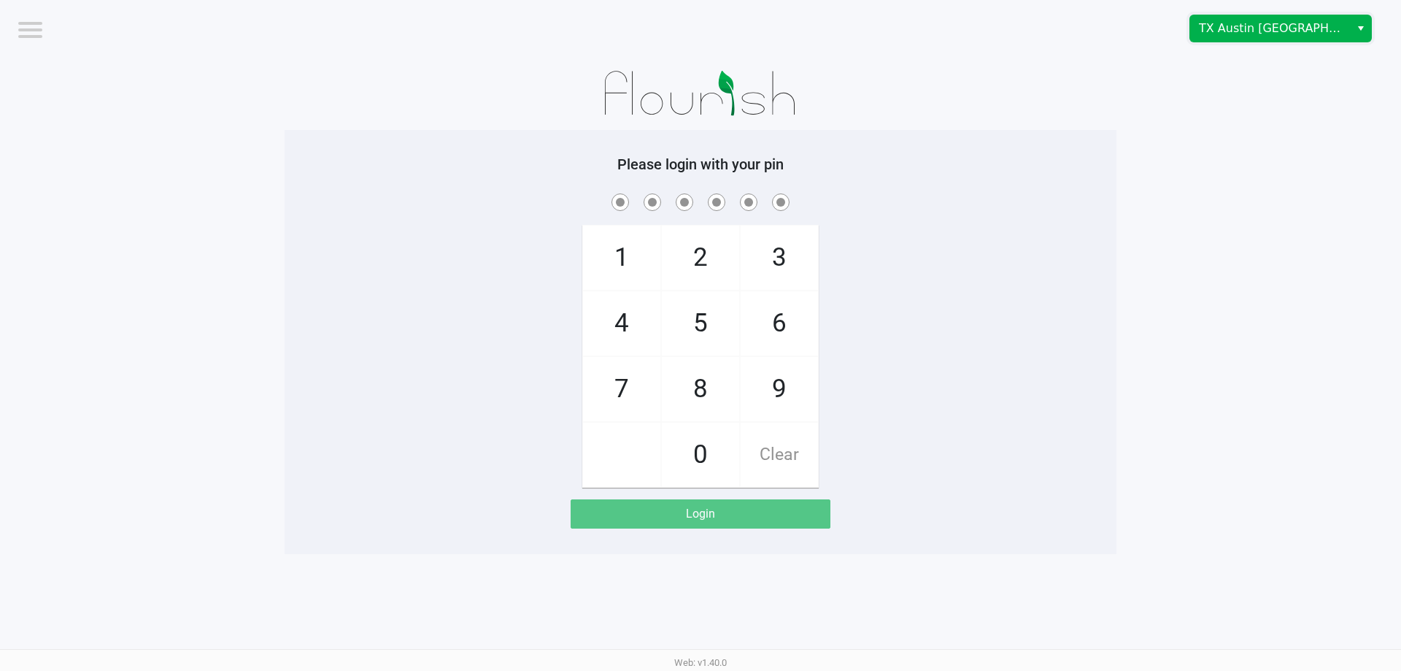
click at [1222, 24] on span "TX Austin [GEOGRAPHIC_DATA]" at bounding box center [1270, 29] width 142 height 18
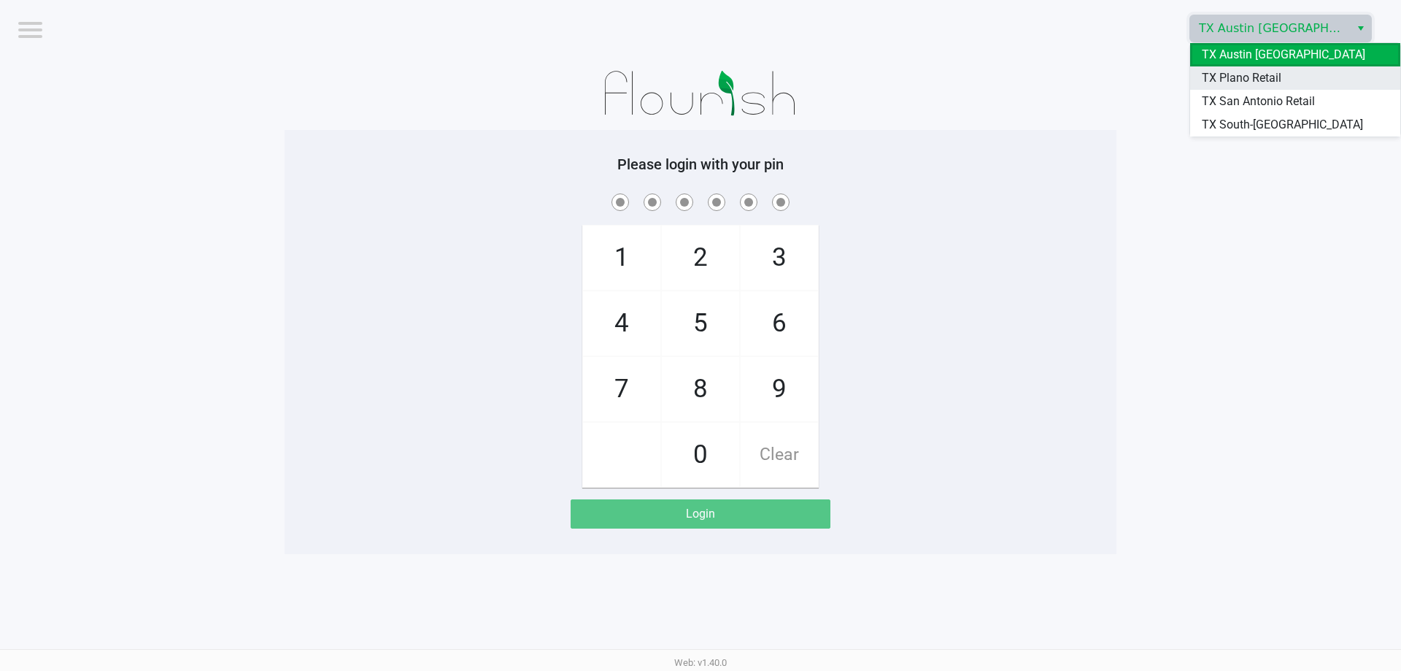
click at [1224, 71] on span "TX Plano Retail" at bounding box center [1242, 78] width 80 height 18
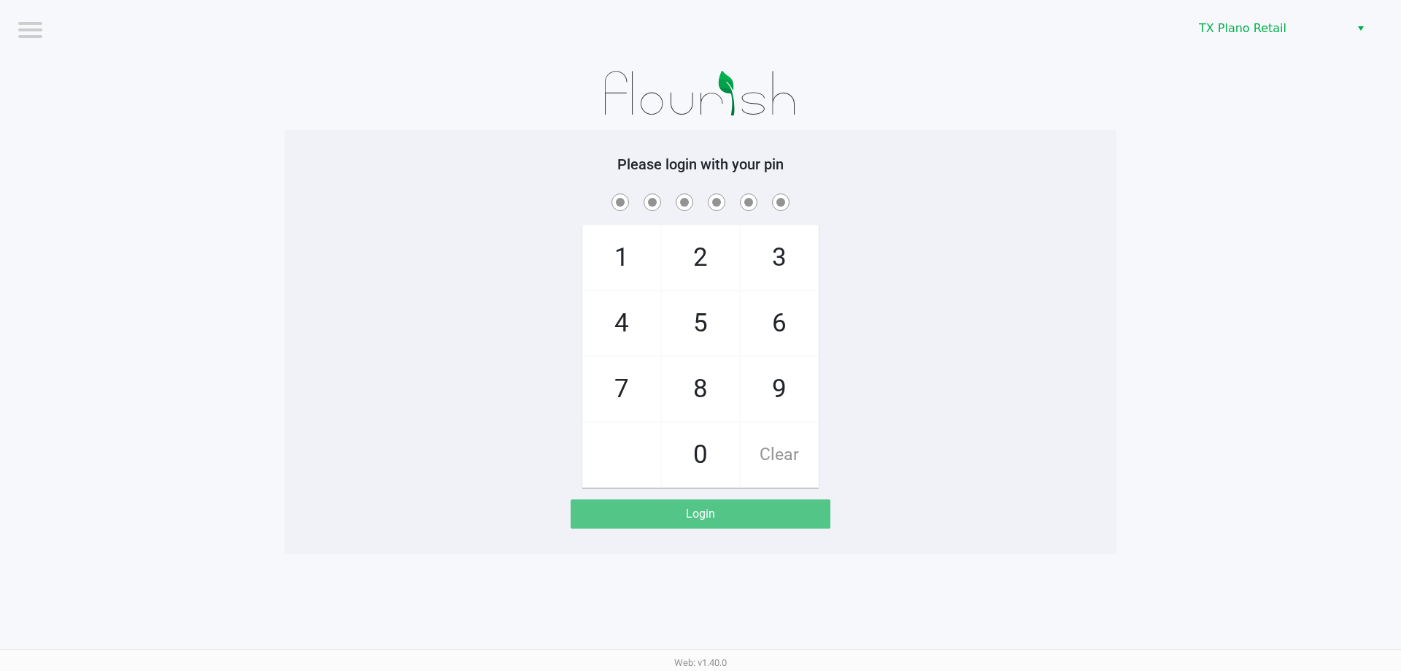
click at [769, 321] on span "6" at bounding box center [779, 323] width 77 height 64
checkbox input "true"
drag, startPoint x: 623, startPoint y: 395, endPoint x: 705, endPoint y: 393, distance: 82.5
click at [623, 395] on span "7" at bounding box center [621, 389] width 77 height 64
checkbox input "true"
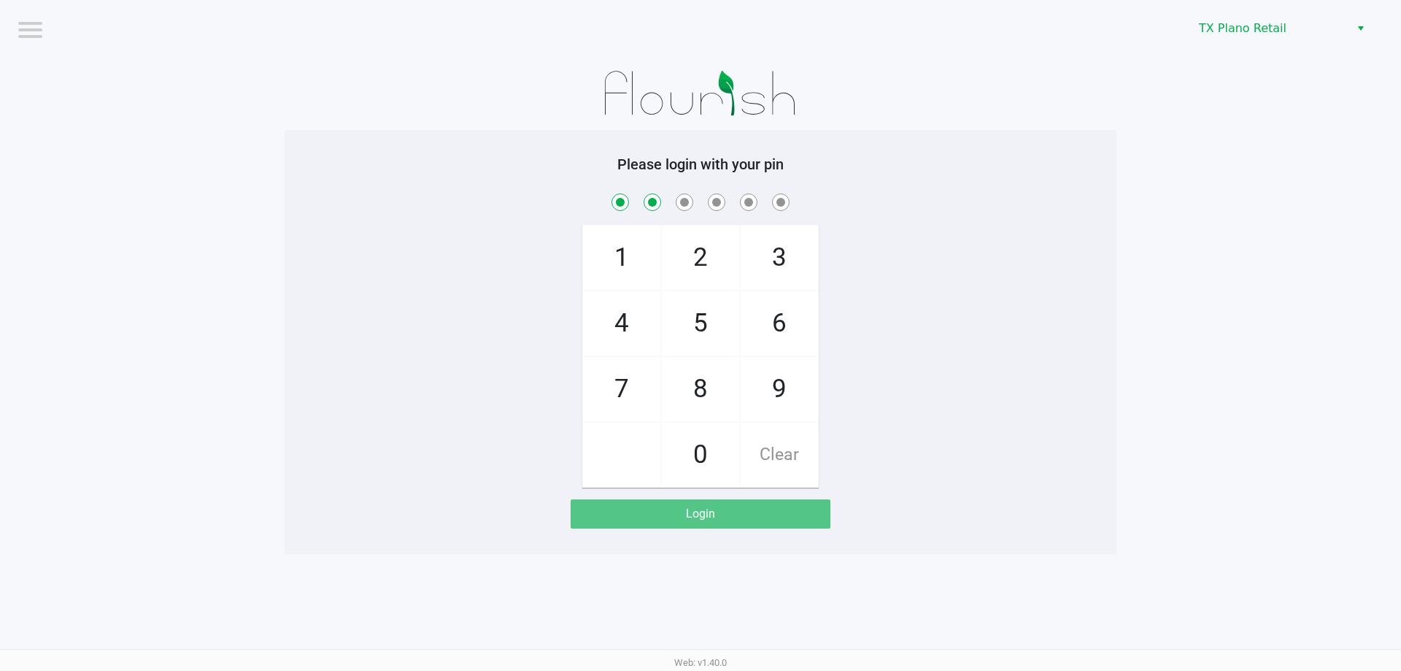
drag, startPoint x: 705, startPoint y: 393, endPoint x: 651, endPoint y: 290, distance: 116.9
click at [702, 388] on span "8" at bounding box center [700, 389] width 77 height 64
checkbox input "true"
click at [637, 261] on span "1" at bounding box center [621, 258] width 77 height 64
checkbox input "true"
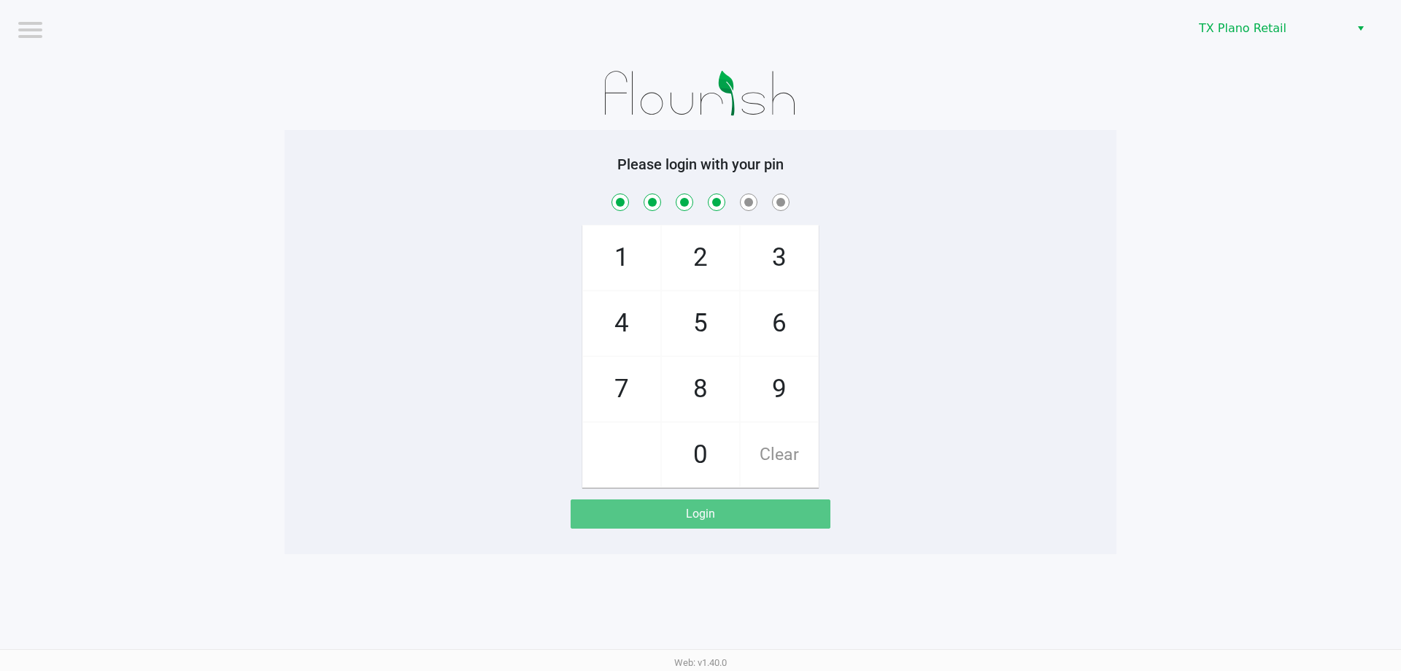
click at [690, 302] on span "5" at bounding box center [700, 323] width 77 height 64
checkbox input "true"
click at [789, 387] on span "9" at bounding box center [779, 389] width 77 height 64
checkbox input "true"
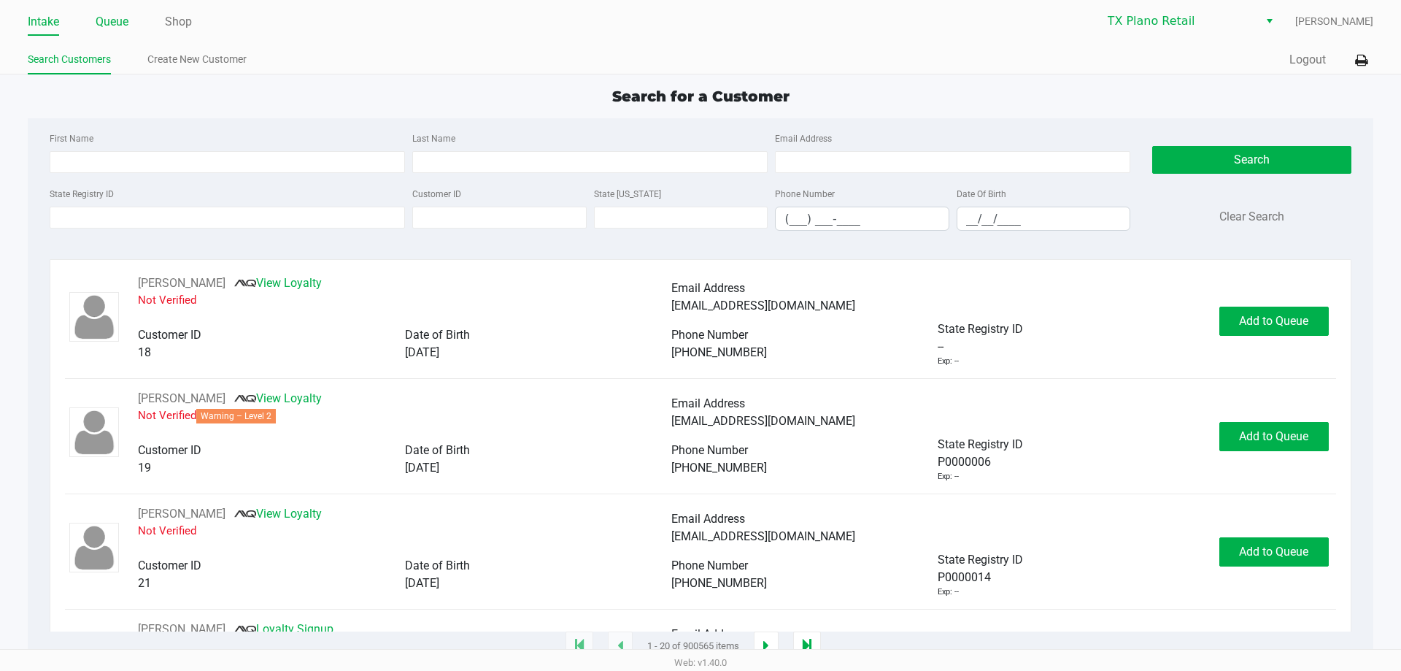
click at [112, 23] on link "Queue" at bounding box center [112, 22] width 33 height 20
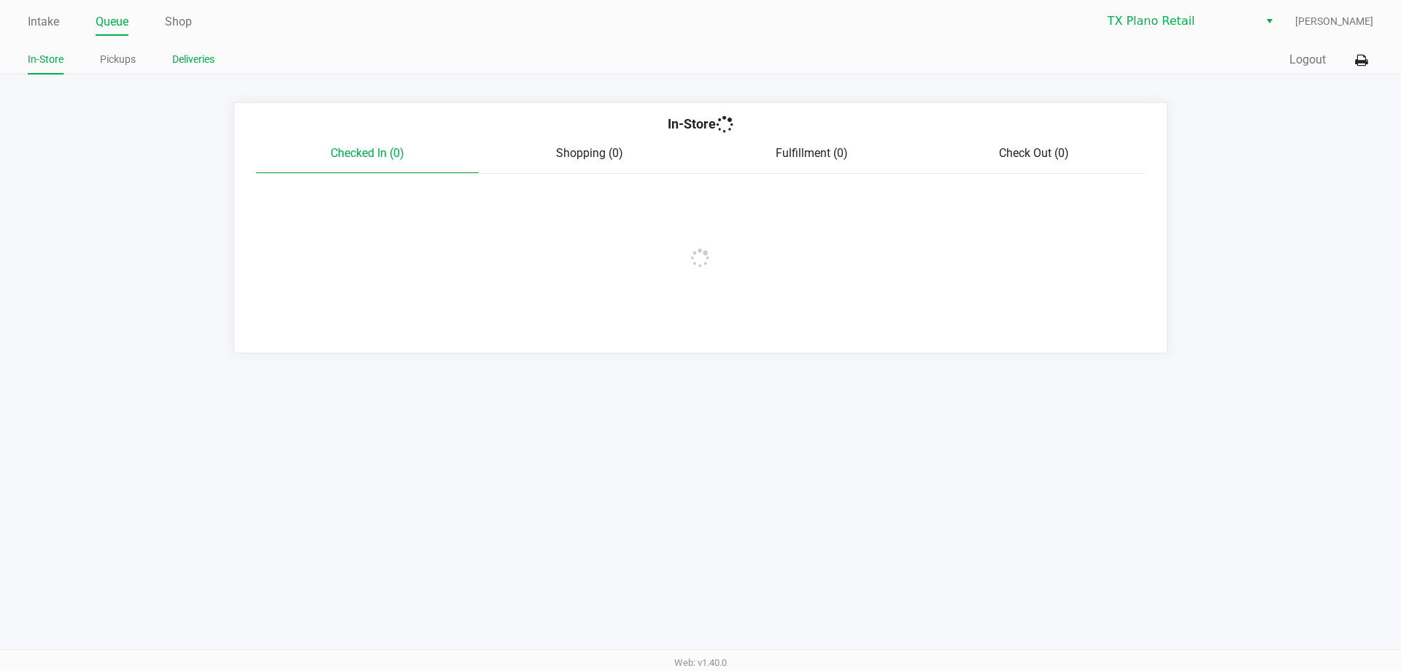
click at [205, 59] on link "Deliveries" at bounding box center [193, 59] width 42 height 18
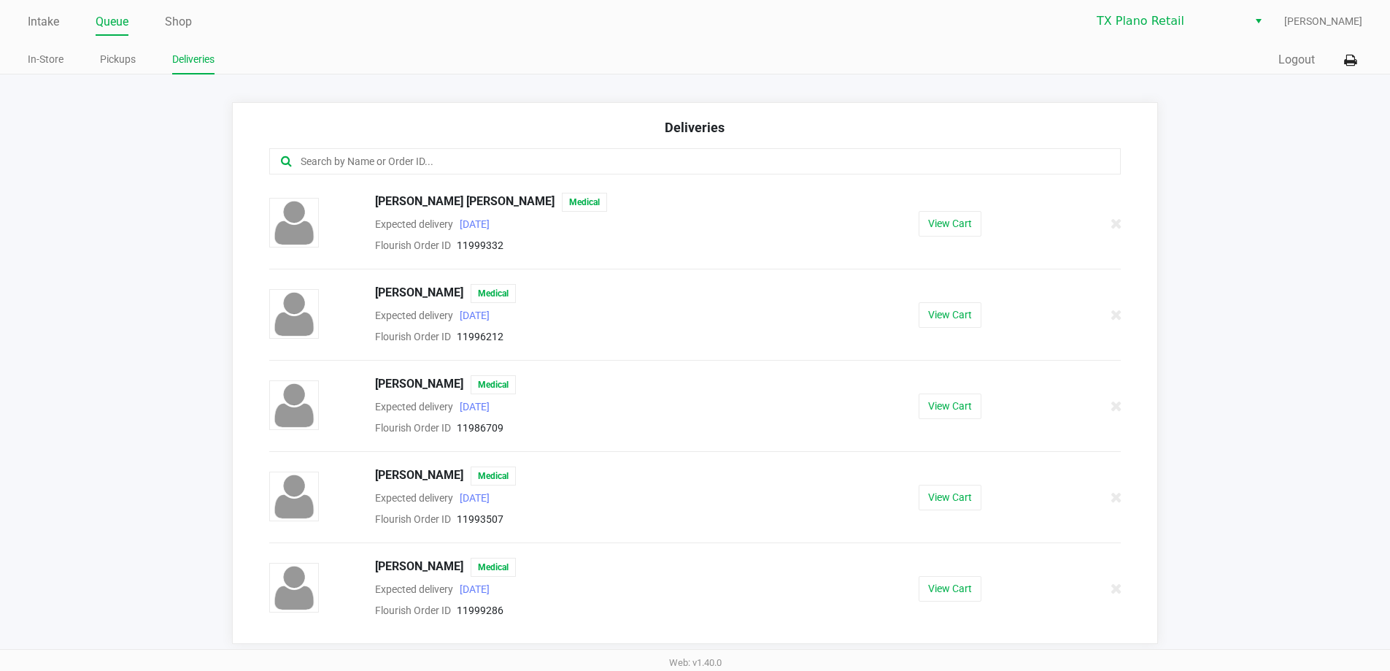
click at [332, 169] on input "text" at bounding box center [672, 161] width 746 height 17
click at [529, 169] on input "text" at bounding box center [672, 161] width 746 height 17
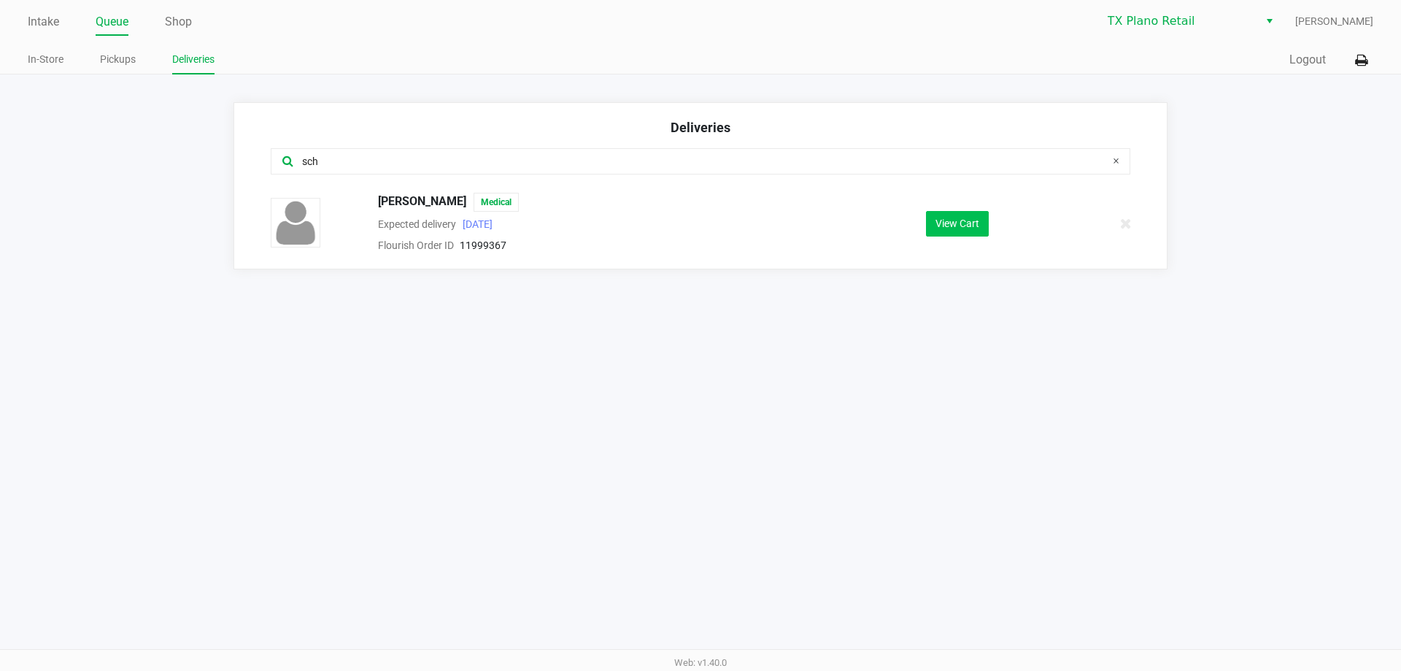
type input "sch"
click at [952, 228] on button "View Cart" at bounding box center [957, 224] width 63 height 26
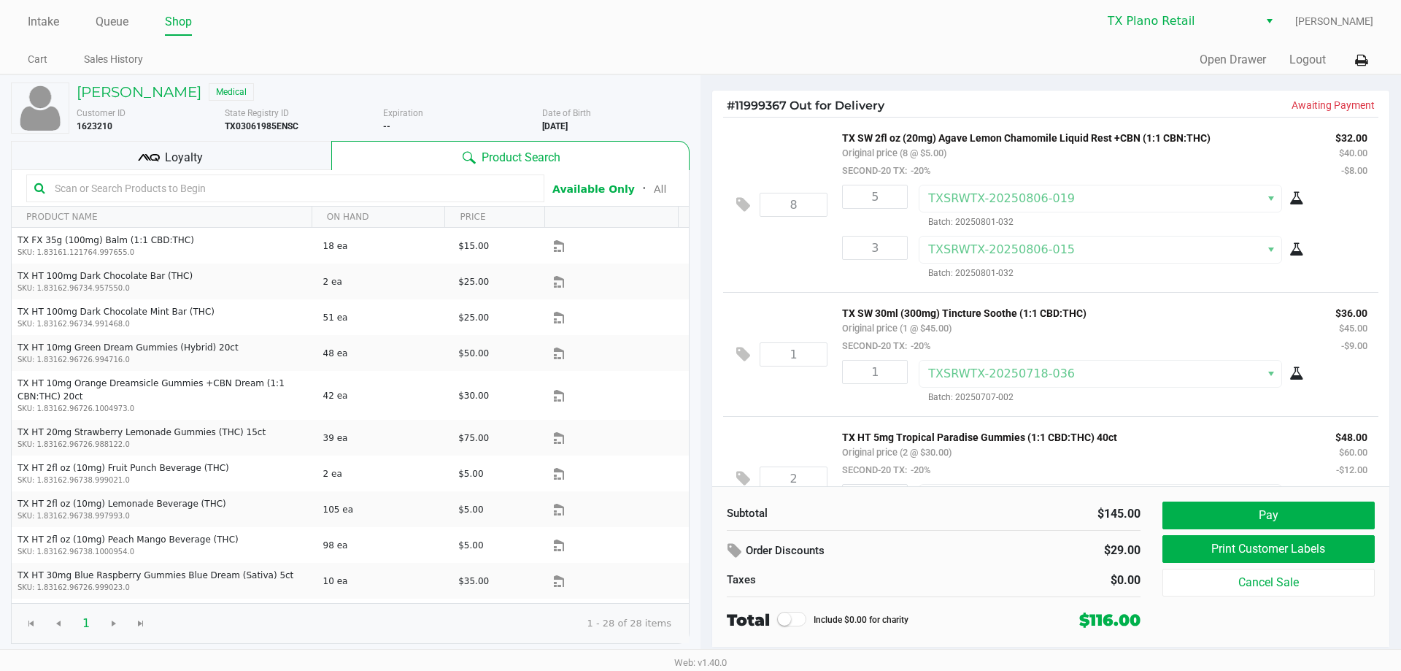
scroll to position [56, 0]
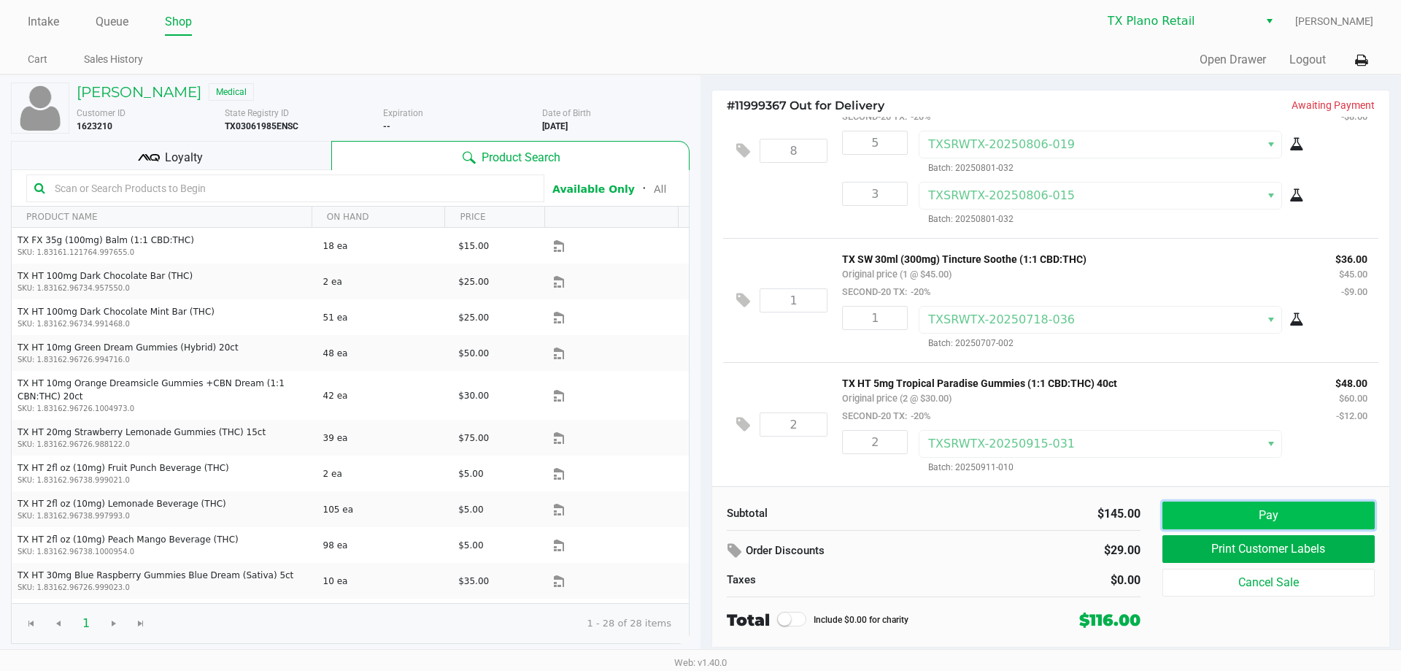
click at [1312, 513] on button "Pay" at bounding box center [1269, 515] width 212 height 28
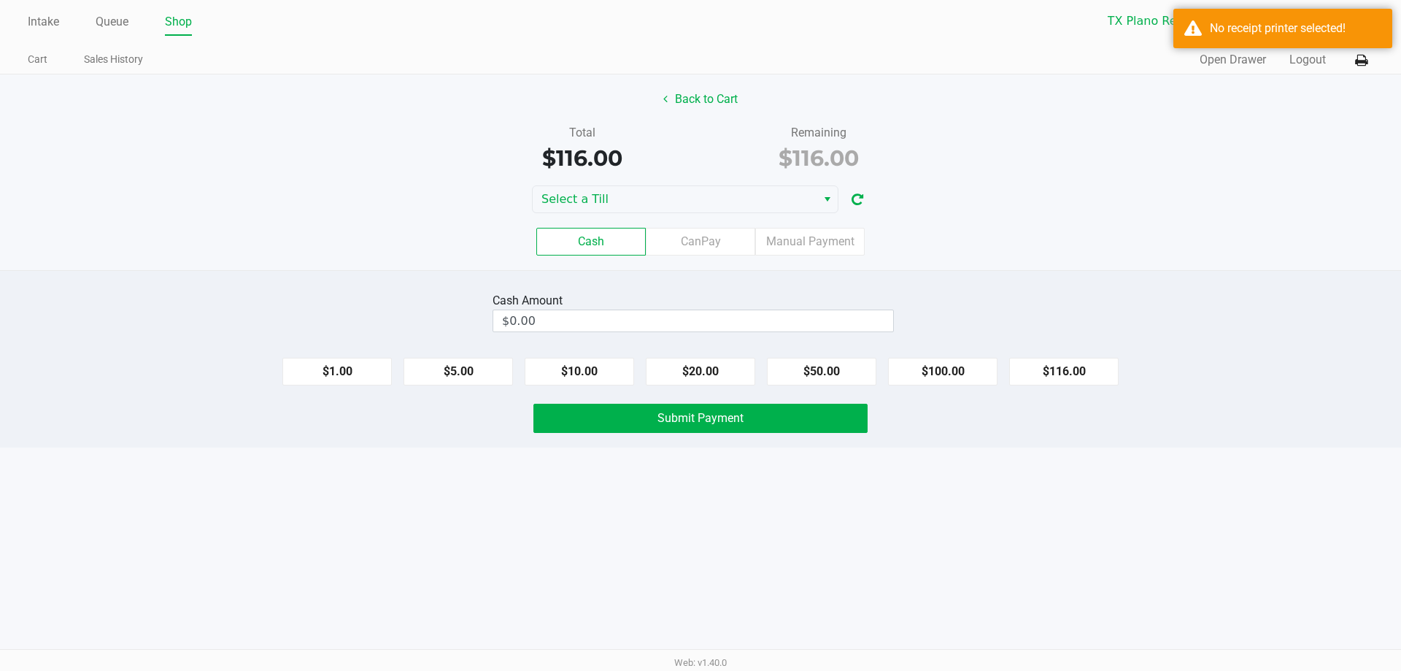
click at [755, 333] on div "Cash Amount $0.00" at bounding box center [693, 312] width 401 height 46
click at [757, 323] on input "0" at bounding box center [693, 320] width 400 height 21
type input "$120.00"
click at [913, 171] on div "$116.00" at bounding box center [819, 158] width 215 height 33
click at [845, 426] on button "Submit Payment" at bounding box center [701, 418] width 334 height 29
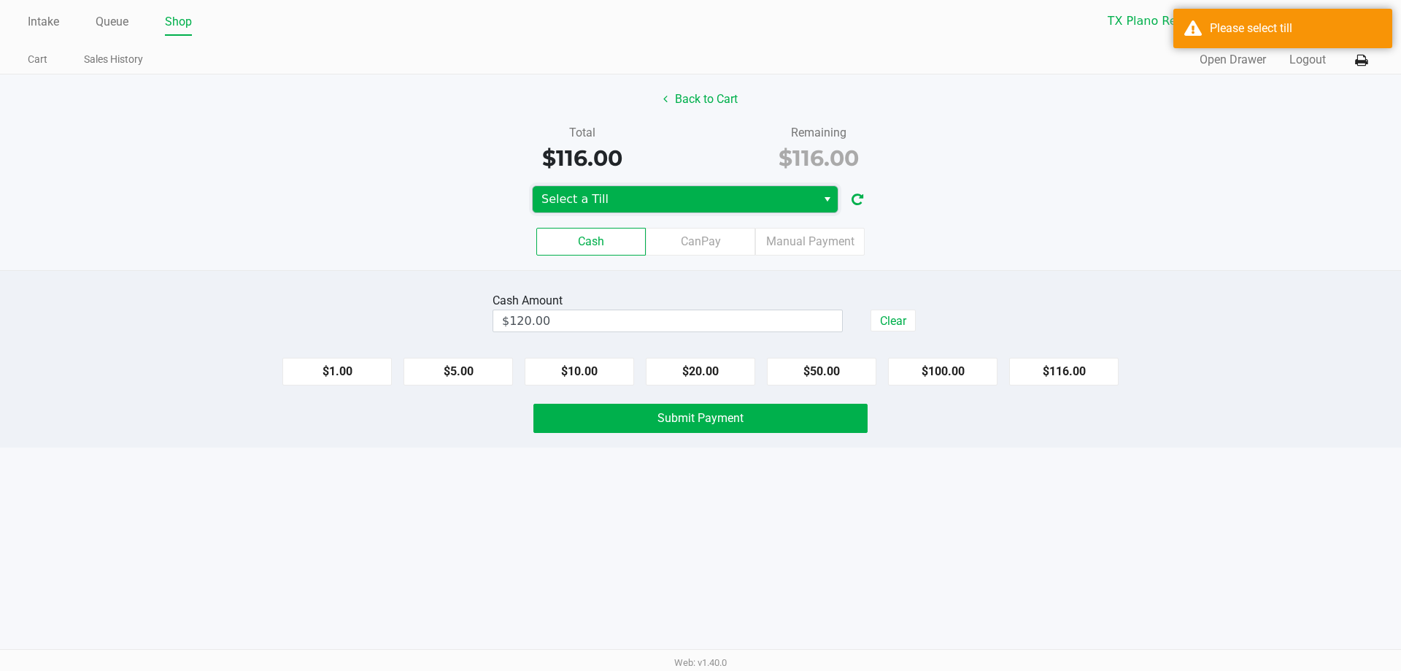
click at [761, 193] on span "Select a Till" at bounding box center [675, 199] width 266 height 18
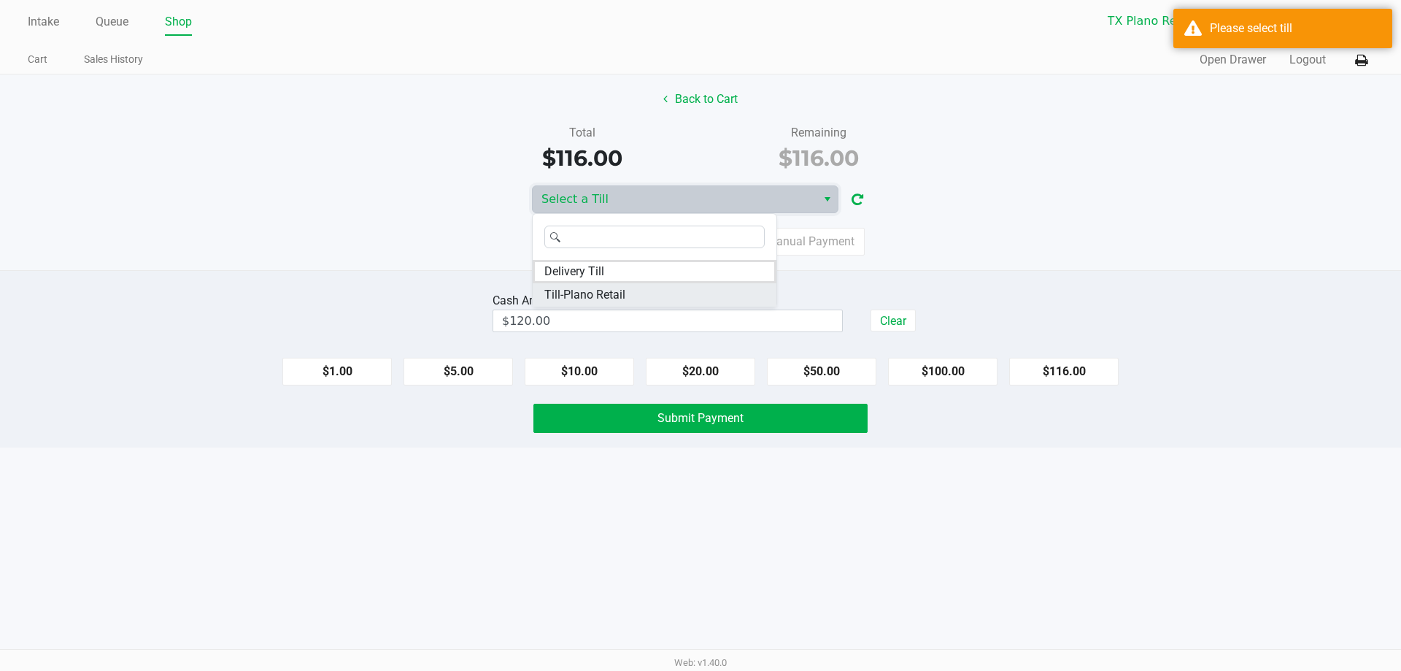
click at [726, 286] on li "Till-Plano Retail" at bounding box center [655, 294] width 244 height 23
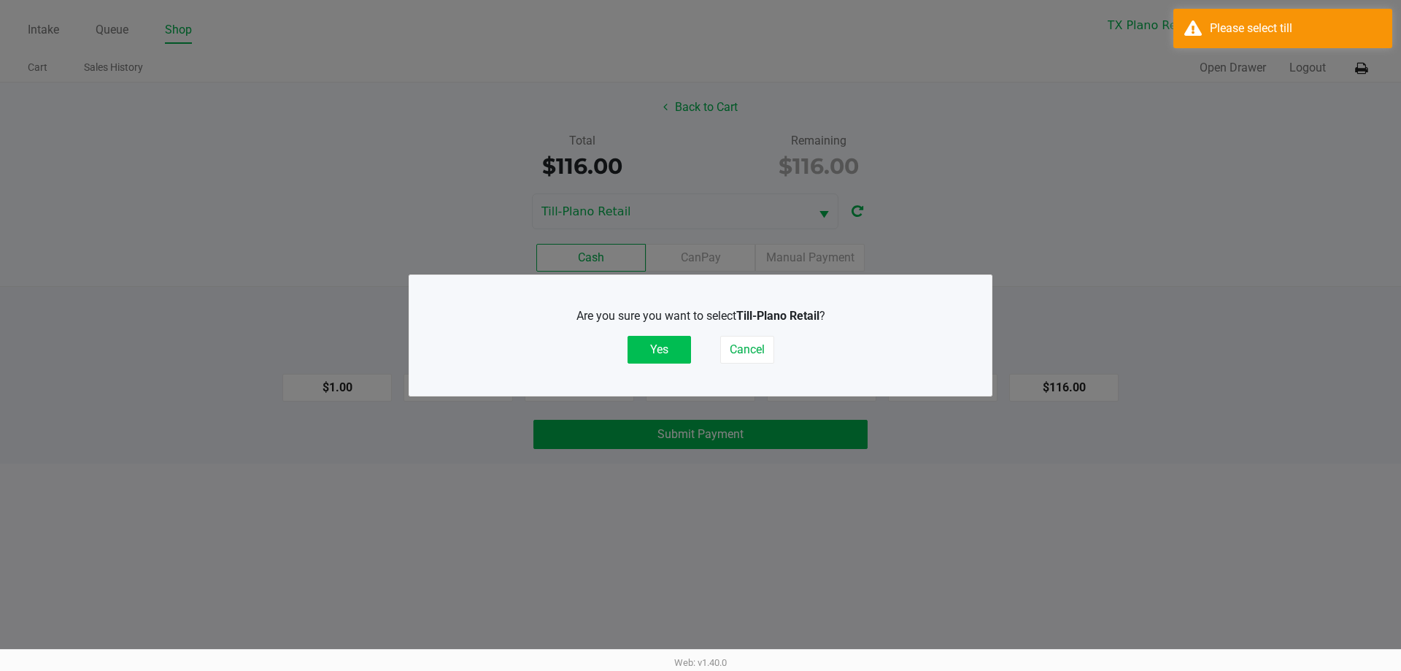
click at [658, 353] on button "Yes" at bounding box center [659, 350] width 63 height 28
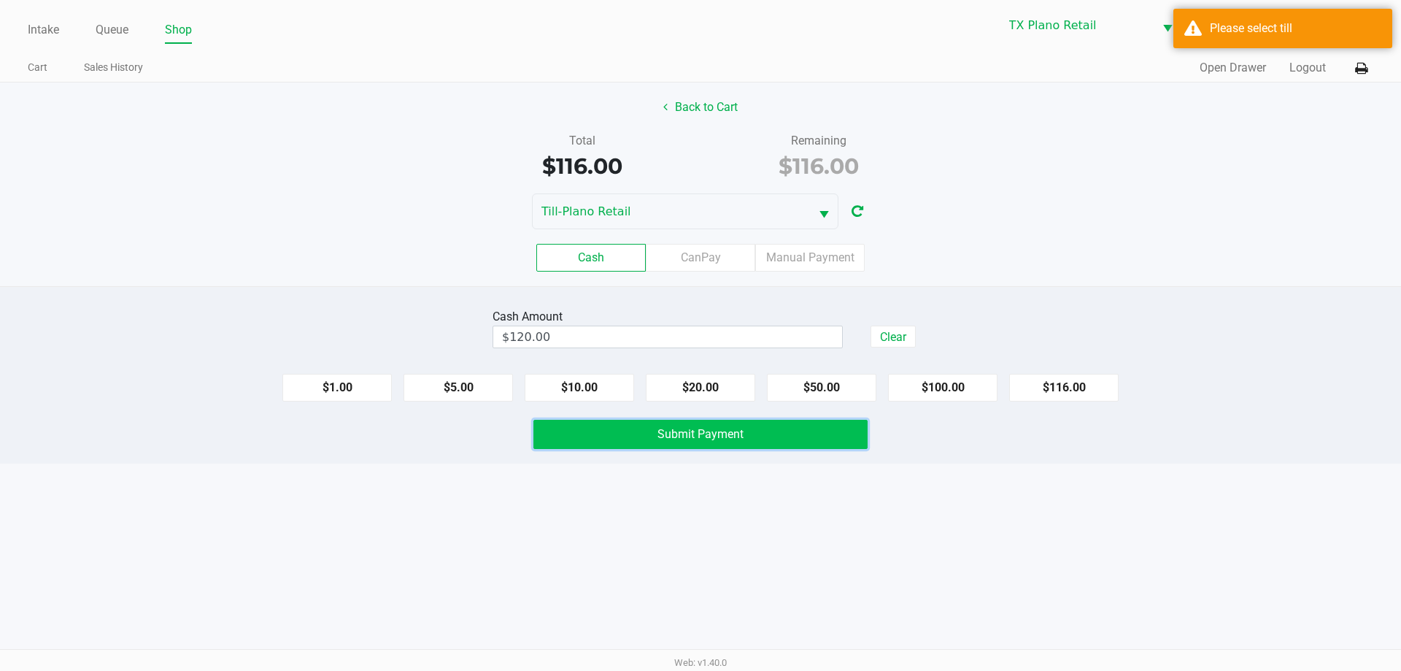
click at [686, 437] on span "Submit Payment" at bounding box center [701, 434] width 86 height 14
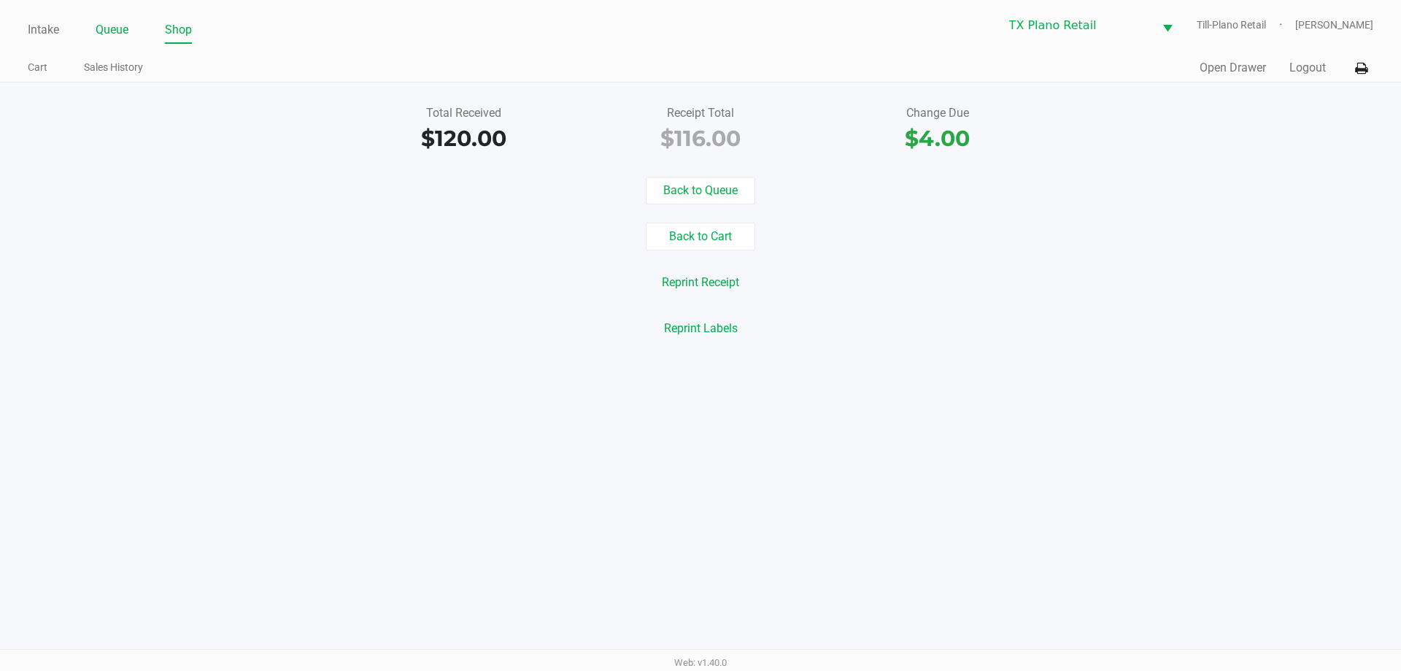
click at [104, 31] on link "Queue" at bounding box center [112, 30] width 33 height 20
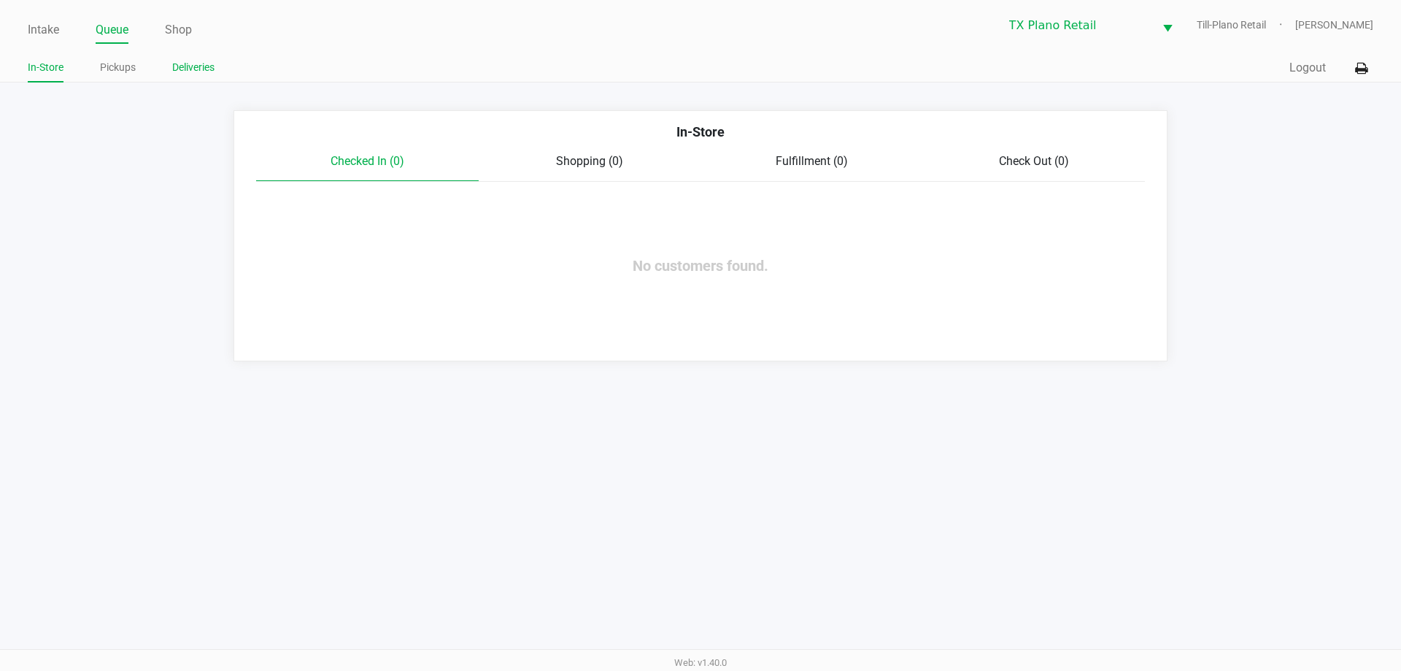
click at [201, 66] on link "Deliveries" at bounding box center [193, 67] width 42 height 18
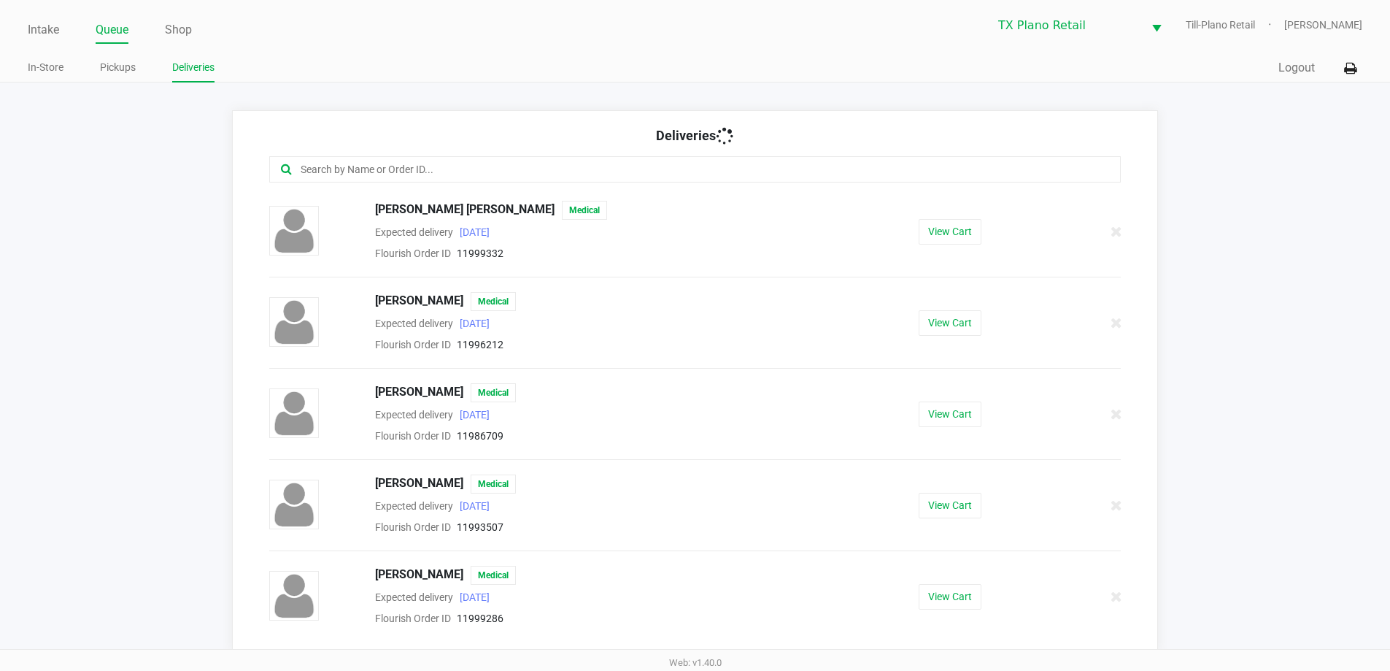
click at [389, 166] on input "text" at bounding box center [672, 169] width 746 height 17
type input "j"
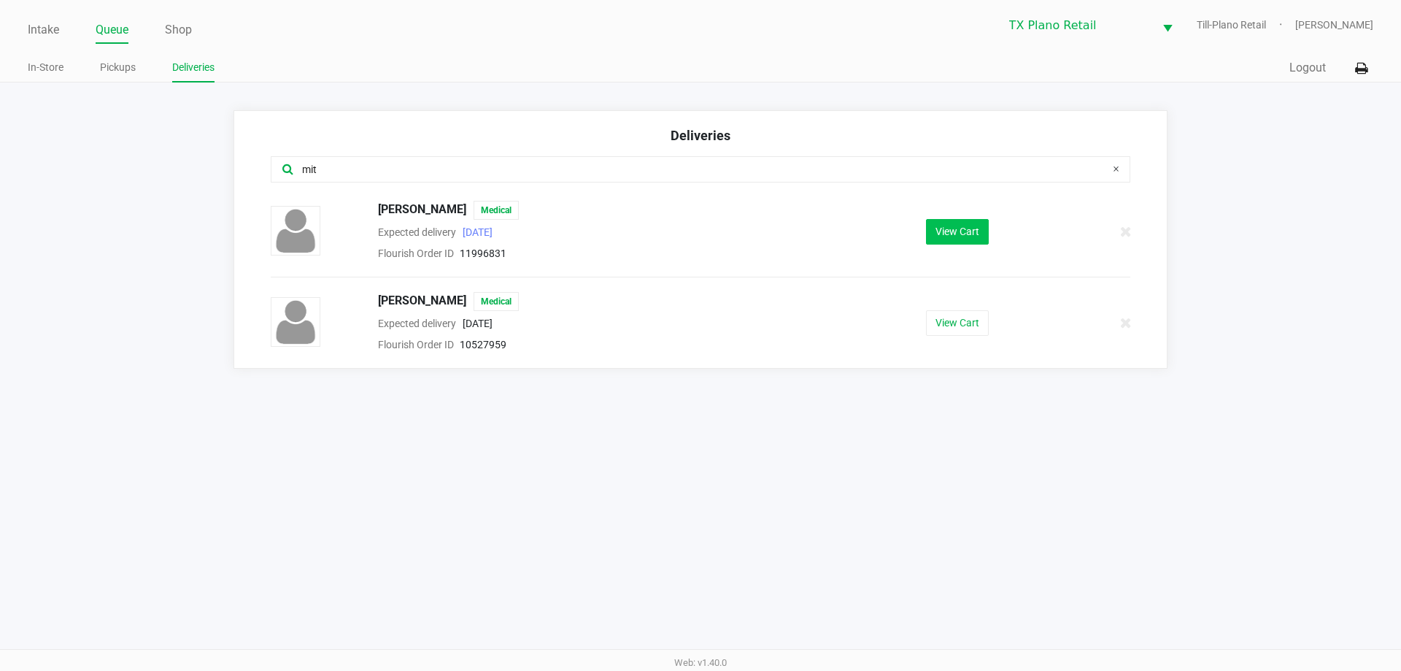
type input "mit"
click at [949, 230] on button "View Cart" at bounding box center [957, 232] width 63 height 26
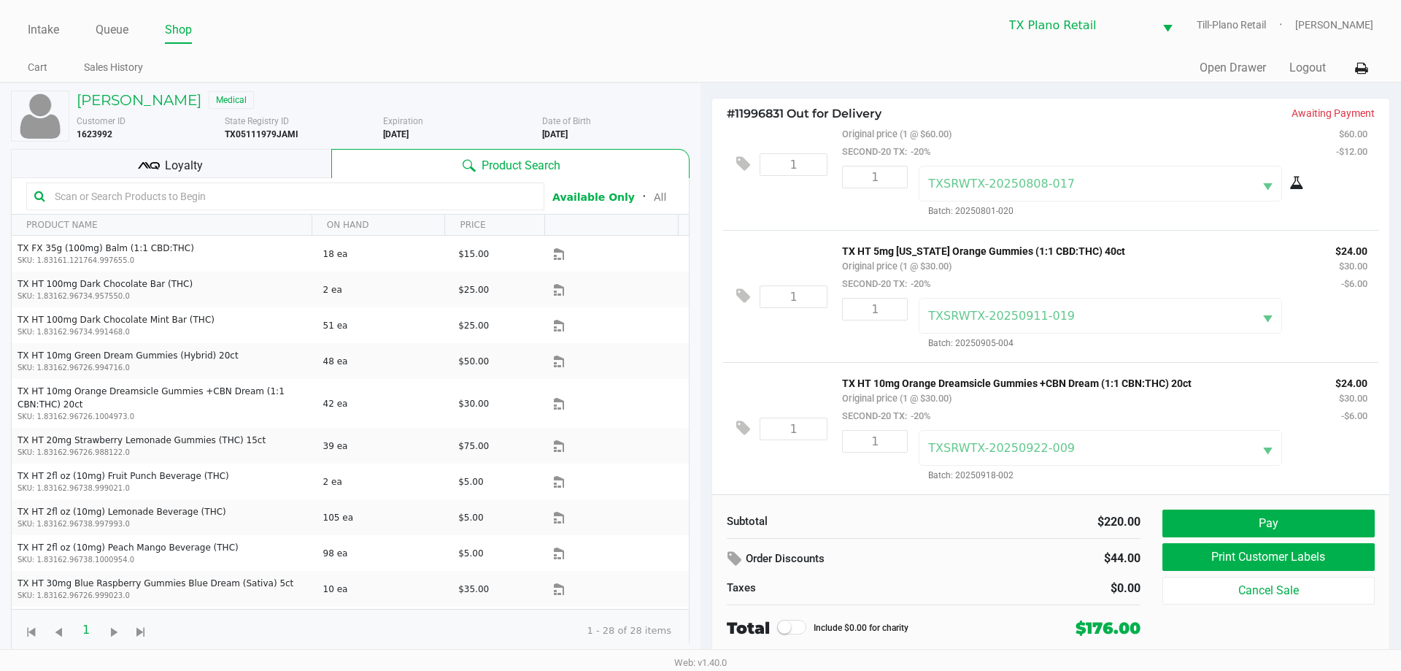
scroll to position [295, 0]
click at [1196, 521] on button "Pay" at bounding box center [1269, 523] width 212 height 28
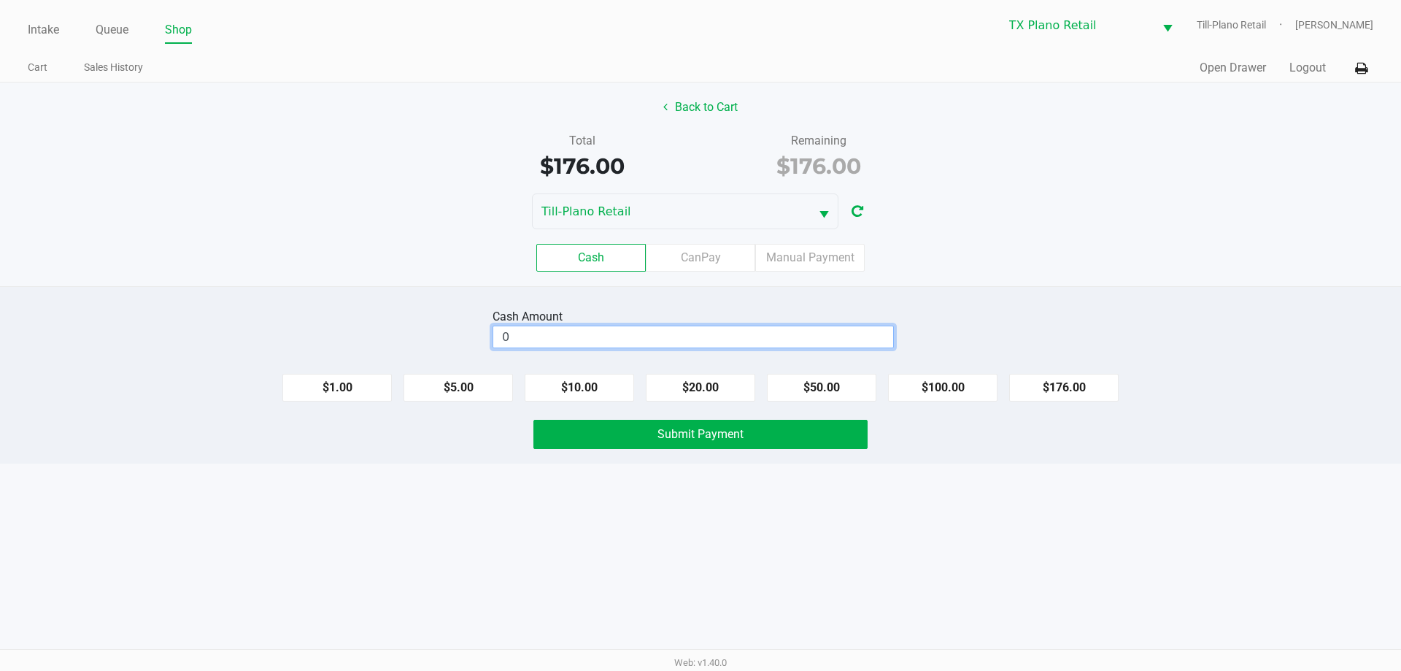
click at [635, 329] on input "0" at bounding box center [693, 336] width 400 height 21
type input "$180.00"
click at [1071, 231] on div "Cash CanPay Manual Payment" at bounding box center [700, 257] width 1423 height 57
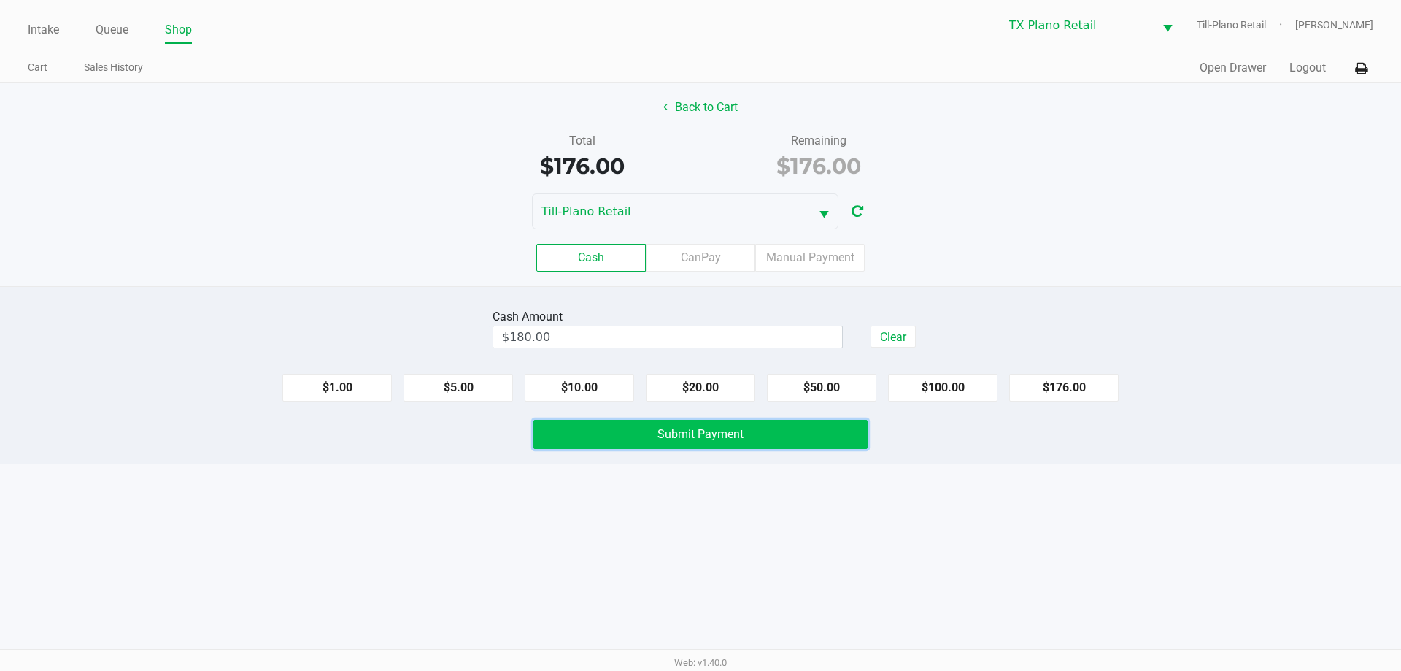
click at [731, 434] on span "Submit Payment" at bounding box center [701, 434] width 86 height 14
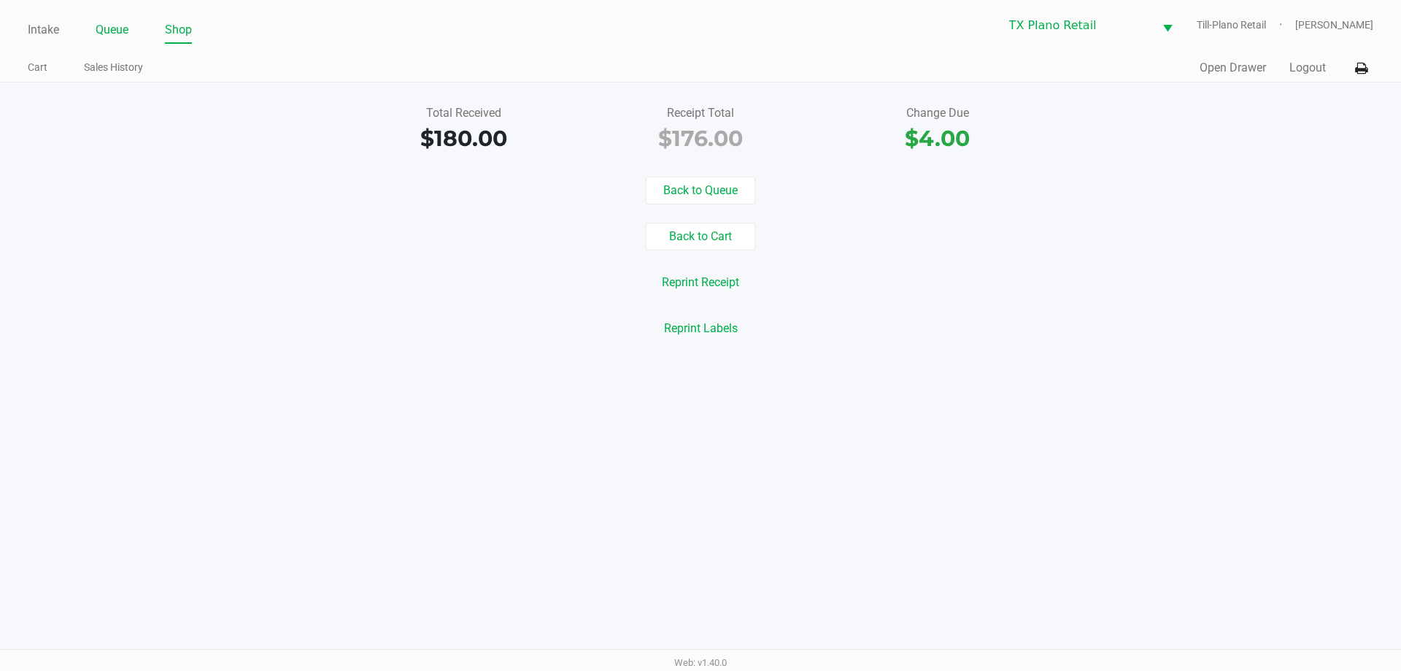
click at [104, 38] on link "Queue" at bounding box center [112, 30] width 33 height 20
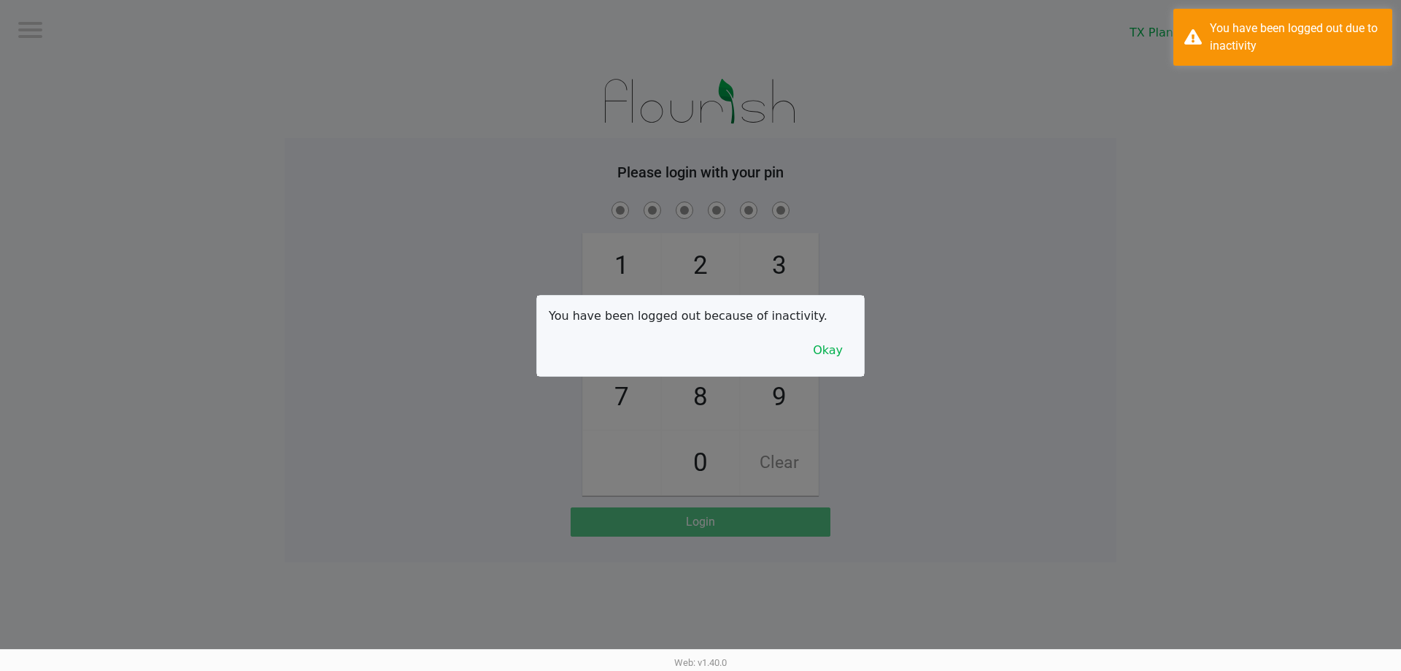
click at [211, 69] on div at bounding box center [700, 335] width 1401 height 671
drag, startPoint x: 869, startPoint y: 358, endPoint x: 838, endPoint y: 356, distance: 30.7
click at [867, 358] on div at bounding box center [700, 335] width 1401 height 671
click at [838, 356] on button "Okay" at bounding box center [828, 350] width 49 height 28
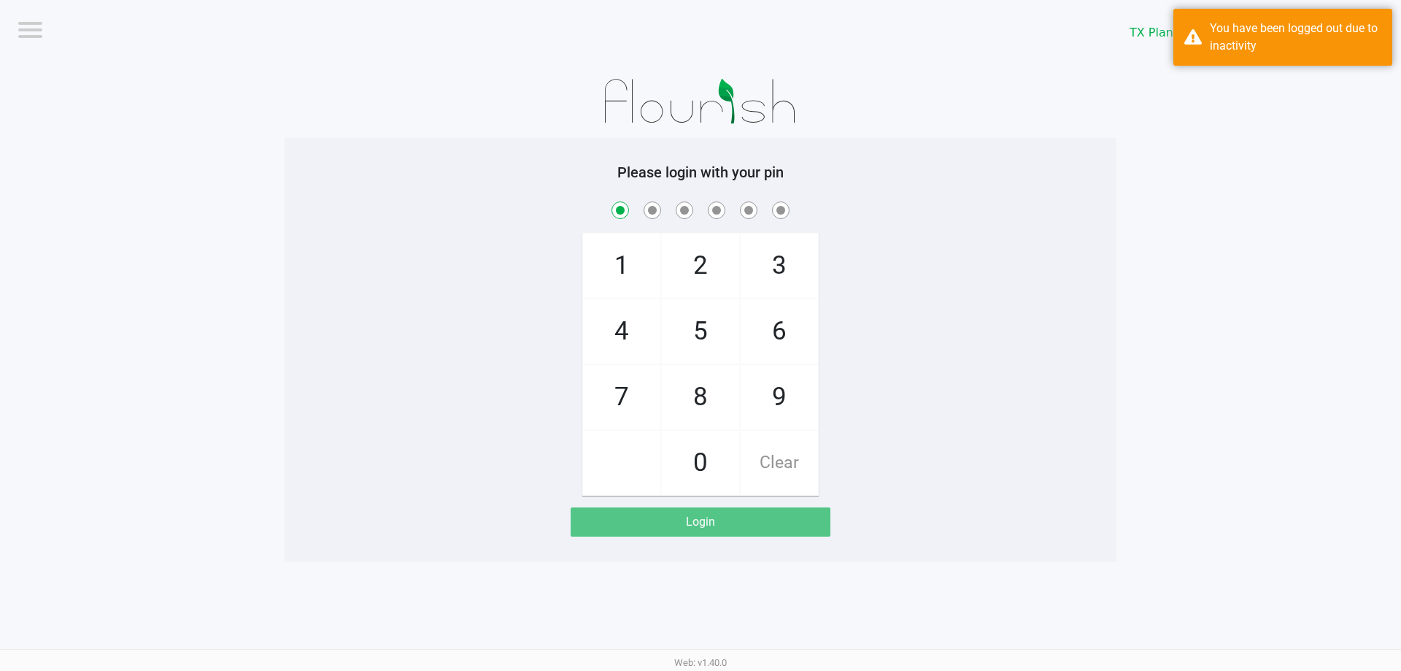
checkbox input "true"
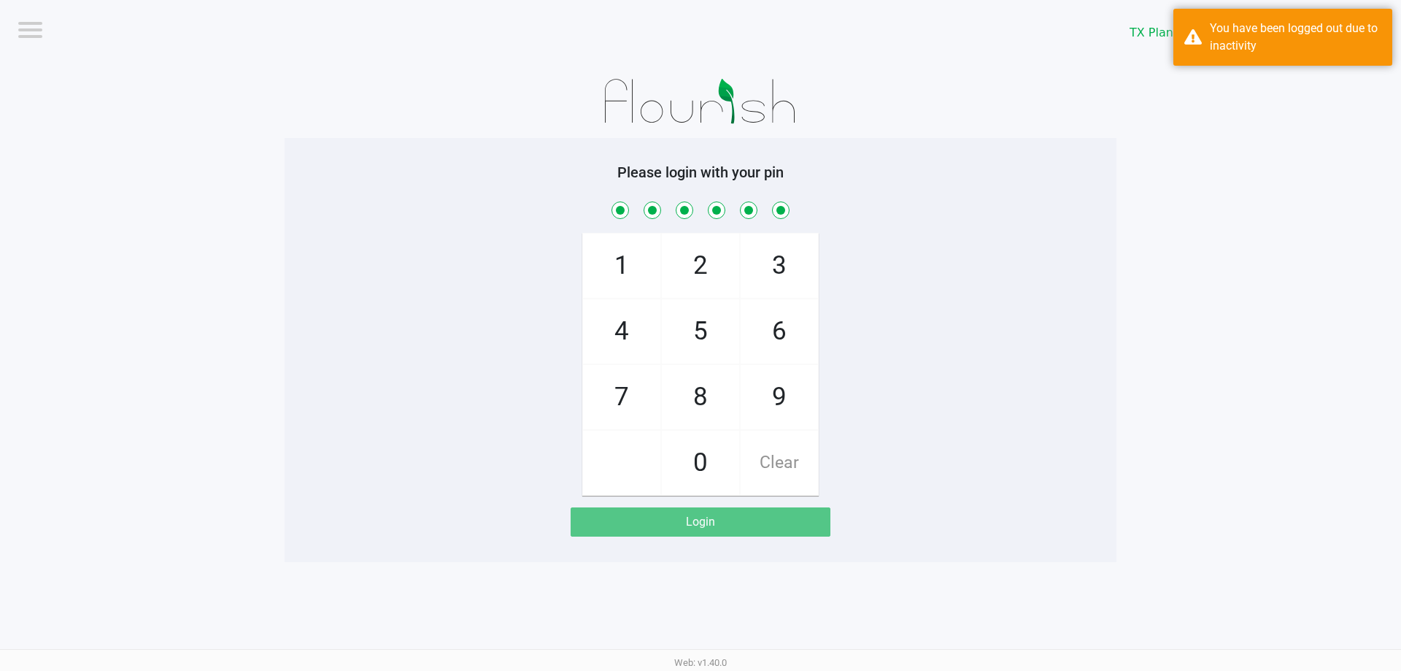
checkbox input "true"
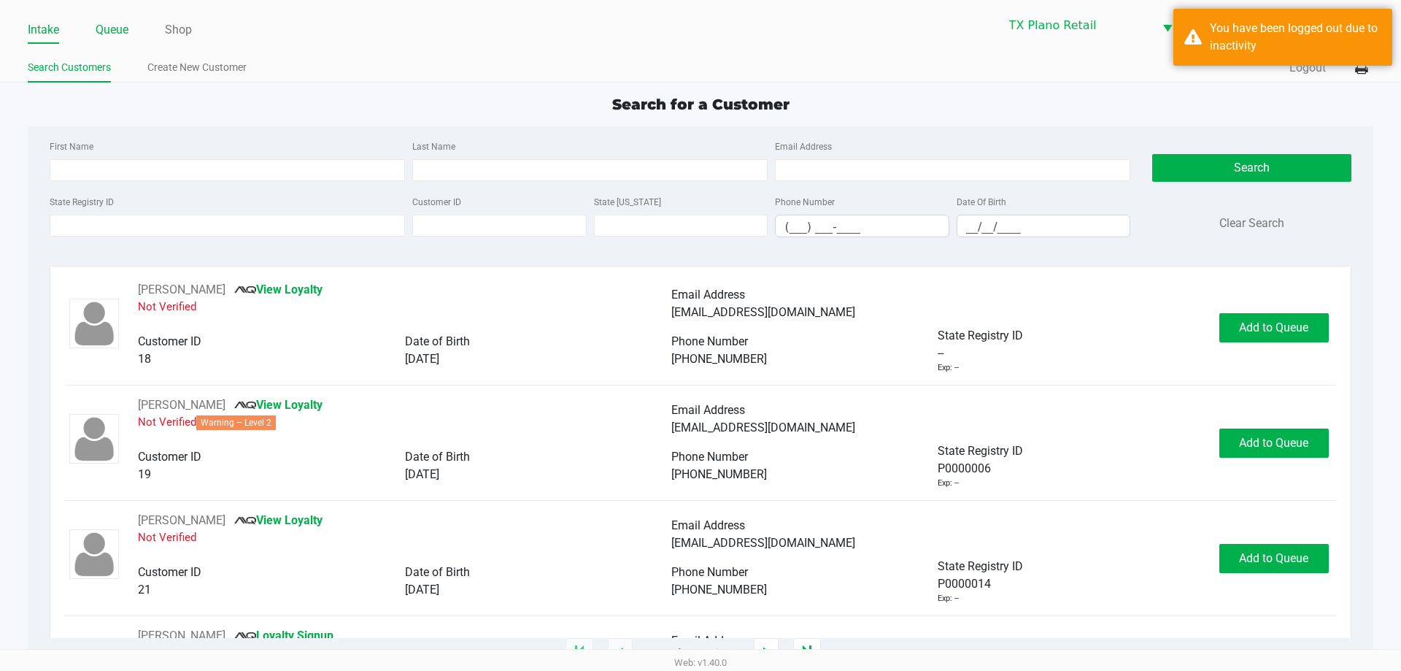
click at [120, 23] on link "Queue" at bounding box center [112, 30] width 33 height 20
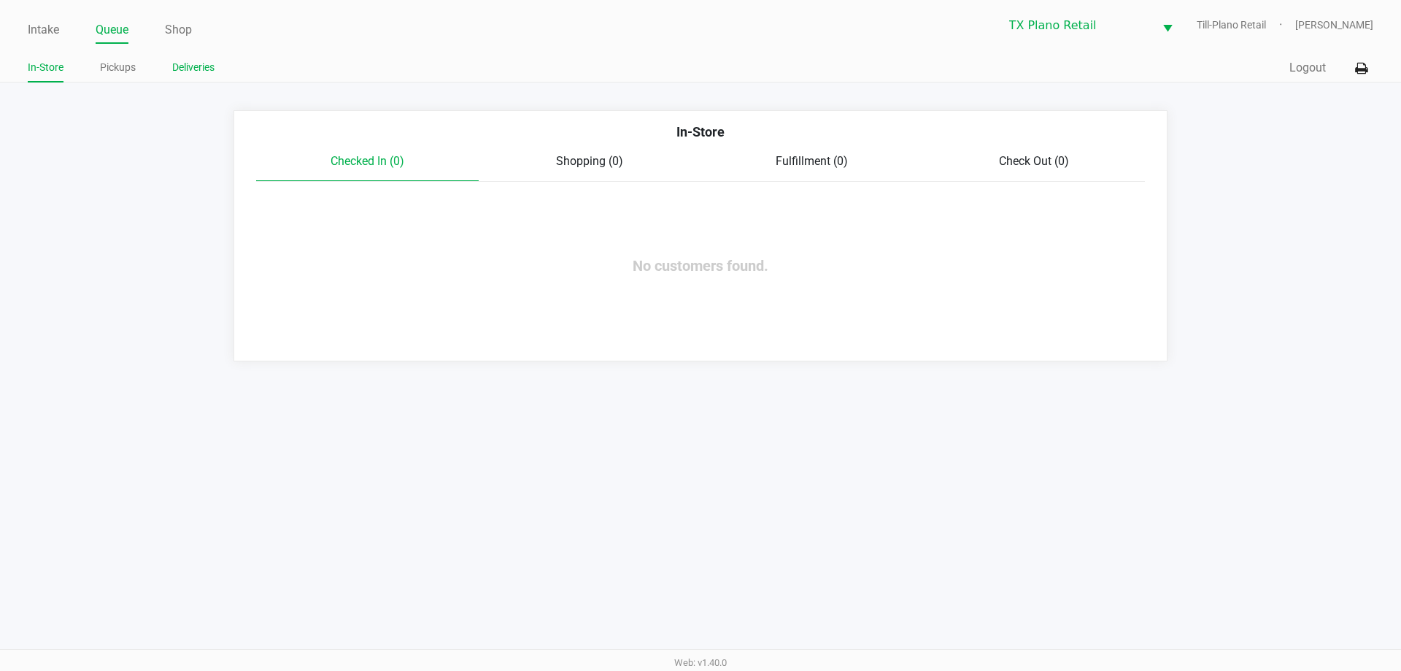
click at [205, 66] on link "Deliveries" at bounding box center [193, 67] width 42 height 18
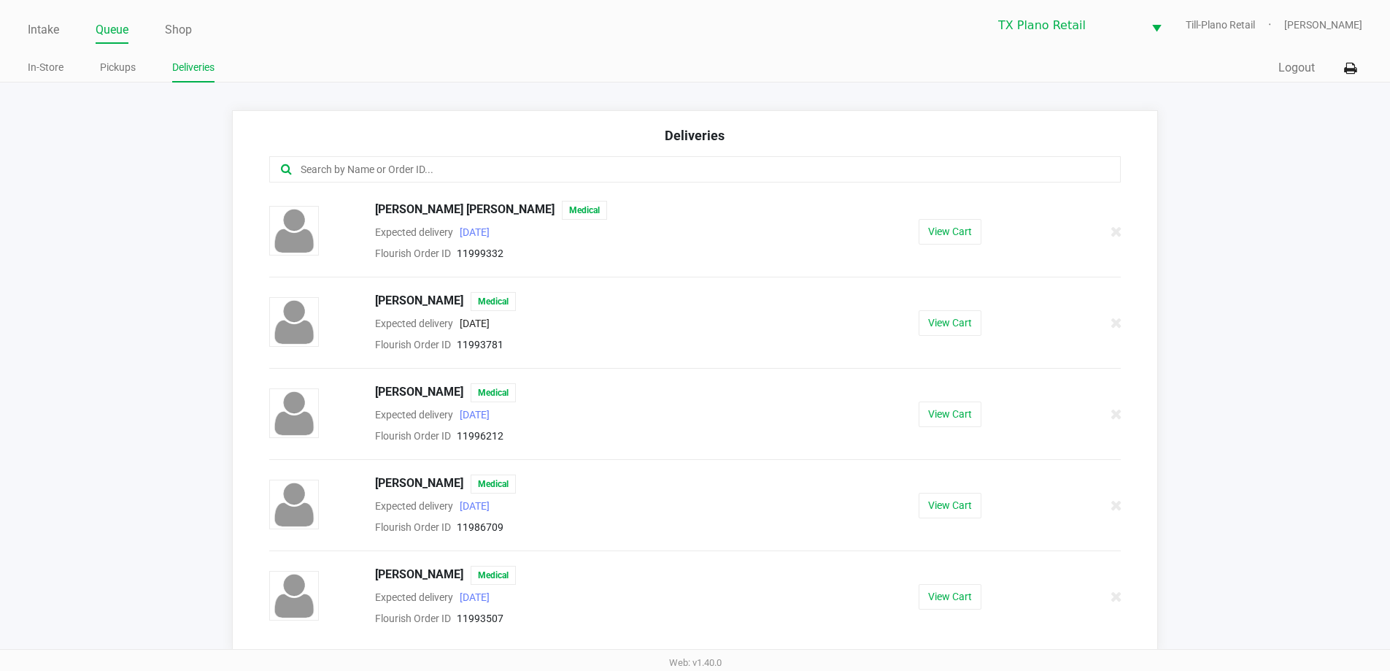
click at [361, 168] on input "text" at bounding box center [672, 169] width 746 height 17
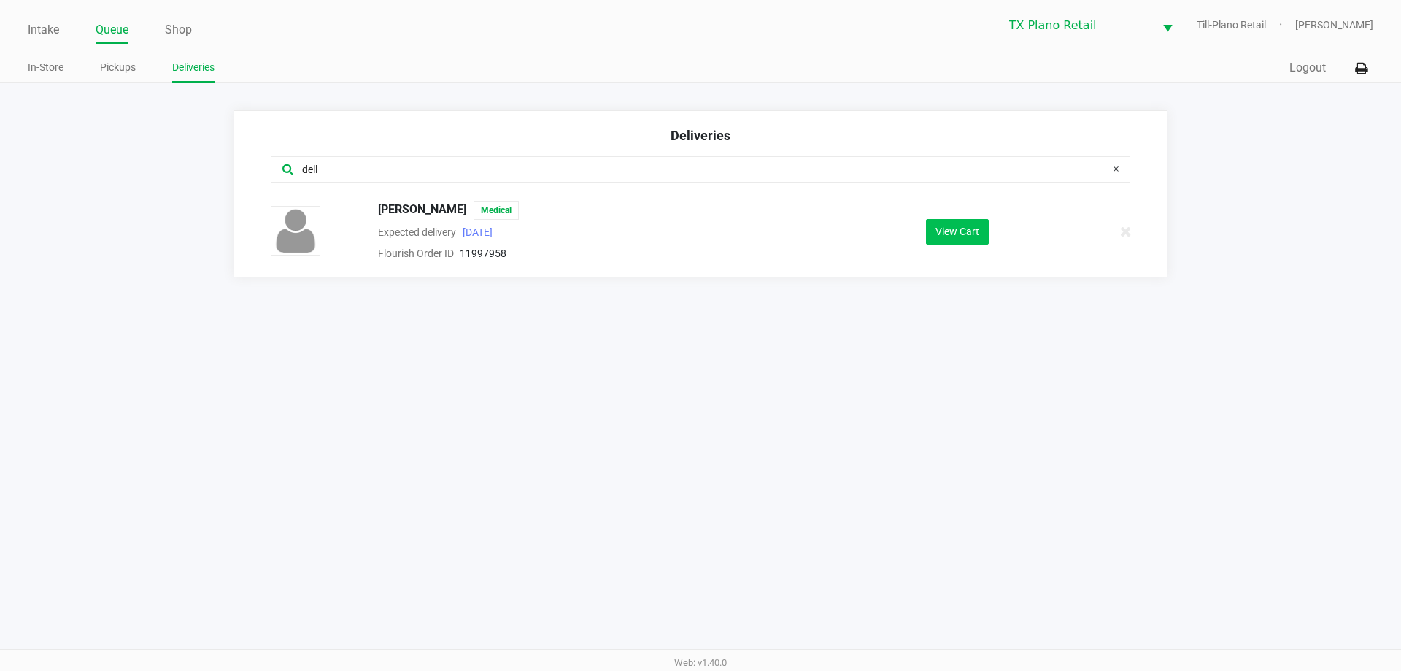
type input "dell"
click at [974, 234] on button "View Cart" at bounding box center [957, 232] width 63 height 26
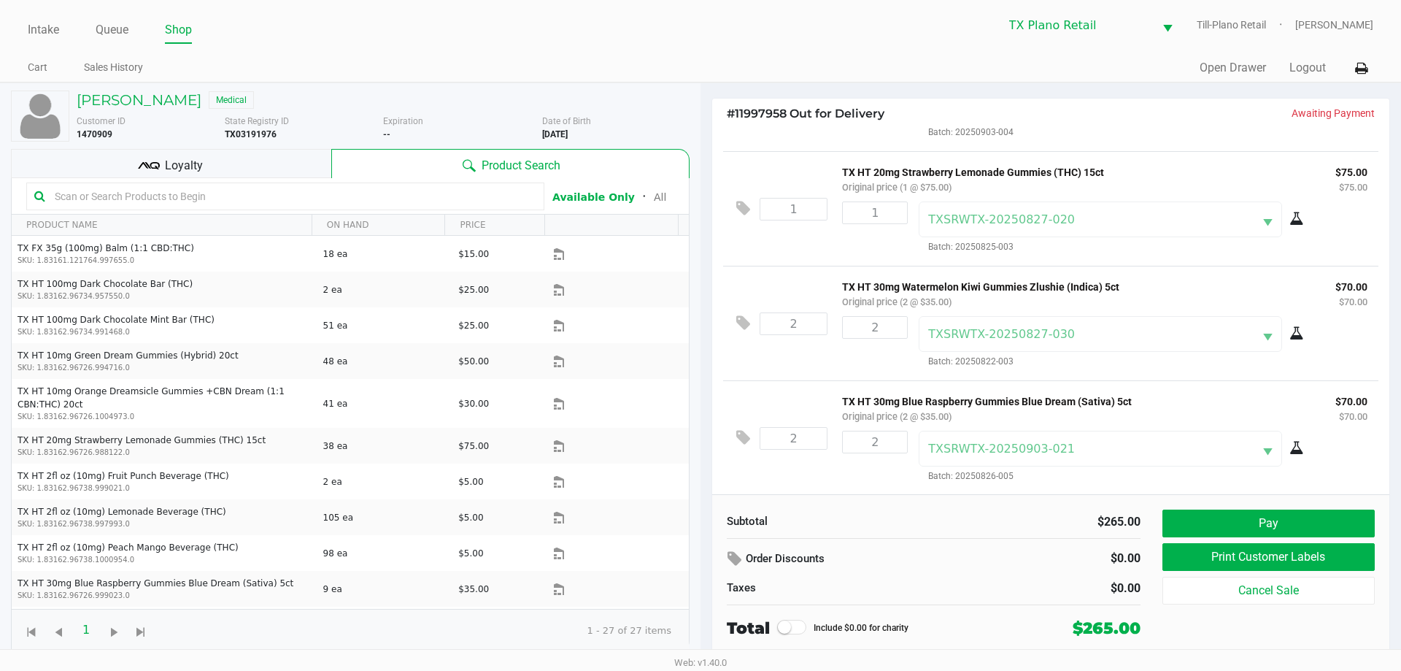
scroll to position [92, 0]
click at [1229, 524] on button "Pay" at bounding box center [1269, 523] width 212 height 28
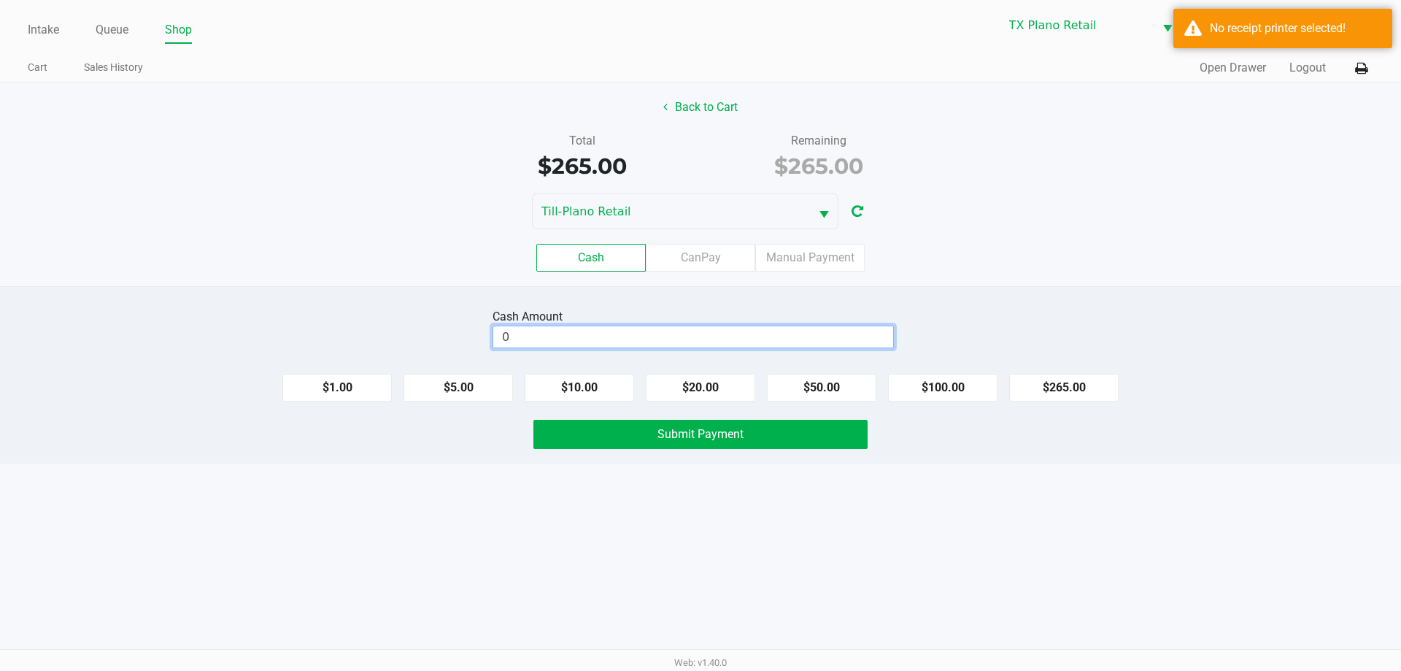
click at [566, 336] on input "0" at bounding box center [693, 336] width 400 height 21
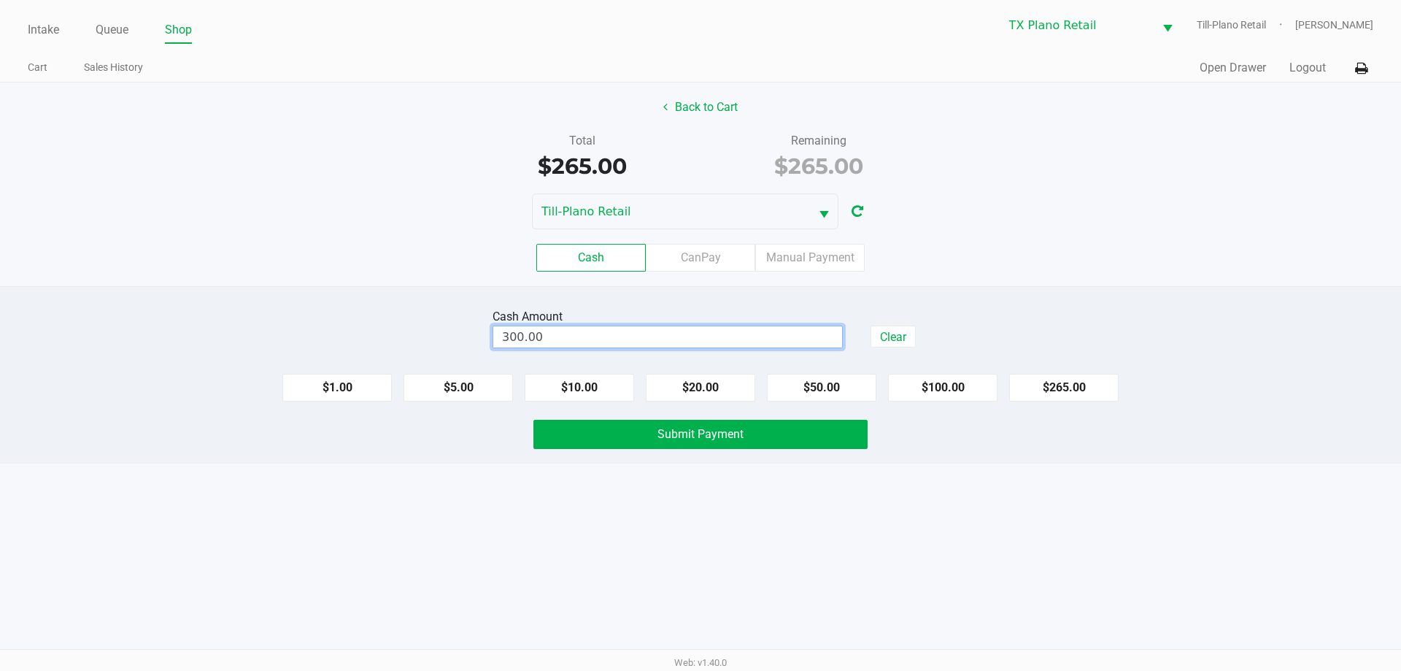
type input "$300.00"
click at [1072, 262] on div "Cash CanPay Manual Payment" at bounding box center [700, 258] width 1401 height 28
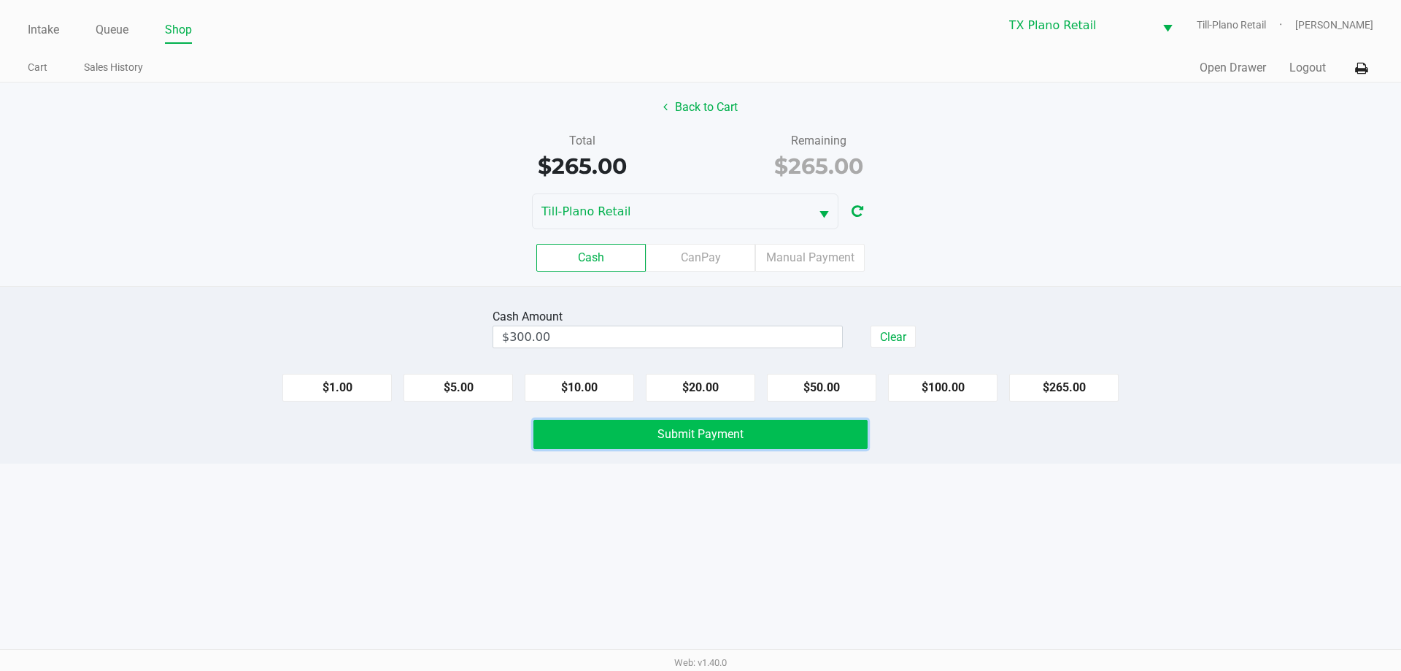
click at [829, 427] on button "Submit Payment" at bounding box center [701, 434] width 334 height 29
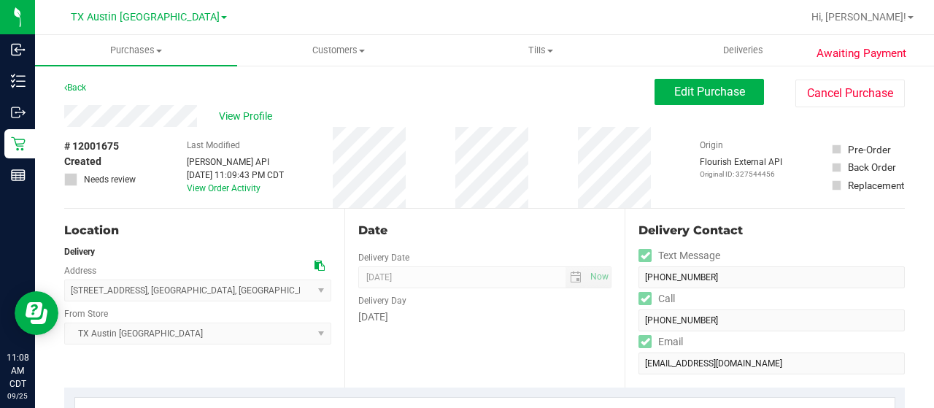
click at [207, 119] on div "View Profile" at bounding box center [359, 116] width 590 height 22
click at [247, 117] on span "View Profile" at bounding box center [248, 116] width 58 height 15
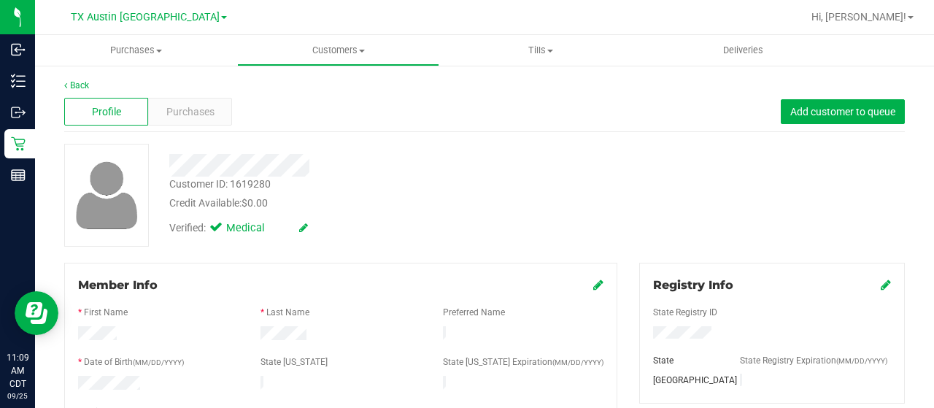
drag, startPoint x: 319, startPoint y: 166, endPoint x: 166, endPoint y: 172, distance: 153.4
click at [158, 172] on div at bounding box center [373, 165] width 431 height 23
click at [203, 112] on span "Purchases" at bounding box center [190, 111] width 48 height 15
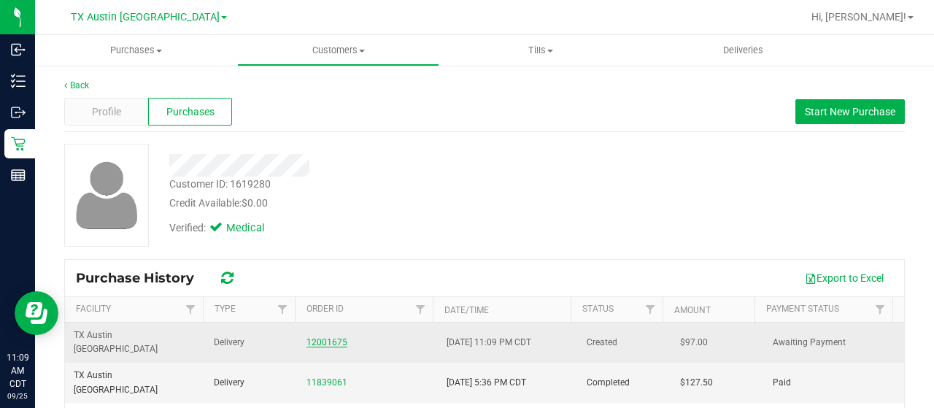
click at [328, 337] on link "12001675" at bounding box center [327, 342] width 41 height 10
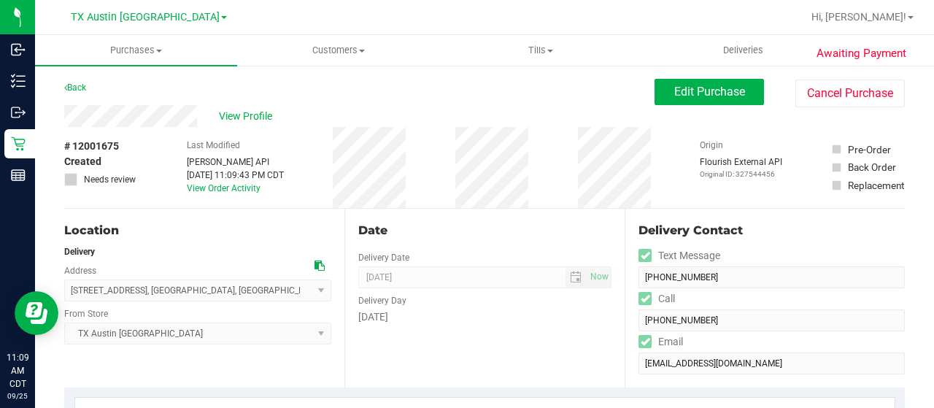
click at [315, 266] on icon at bounding box center [320, 266] width 10 height 10
click at [669, 99] on button "Edit Purchase" at bounding box center [709, 92] width 109 height 26
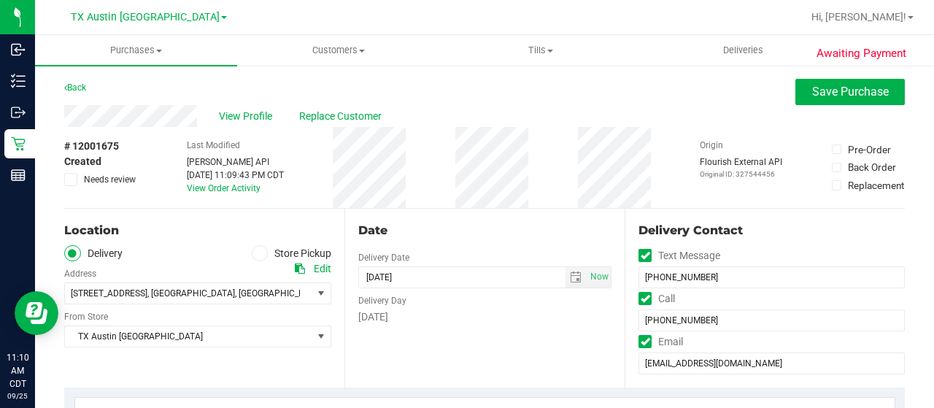
click at [89, 180] on span "Needs review" at bounding box center [110, 179] width 52 height 13
click at [0, 0] on input "Needs review" at bounding box center [0, 0] width 0 height 0
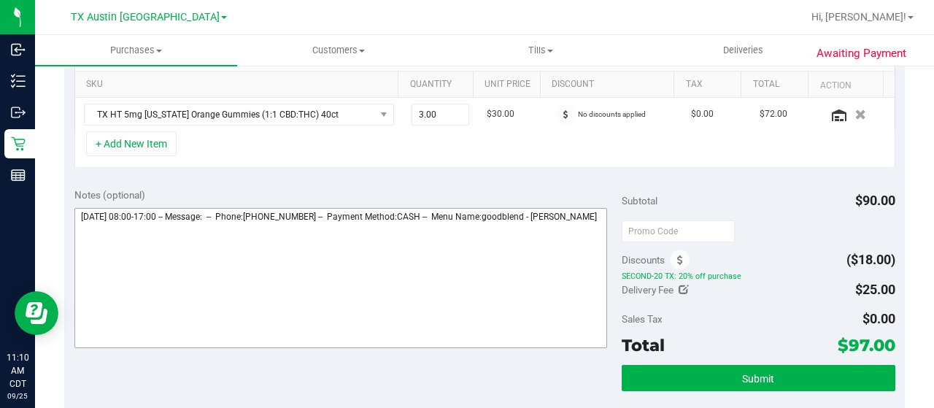
scroll to position [365, 0]
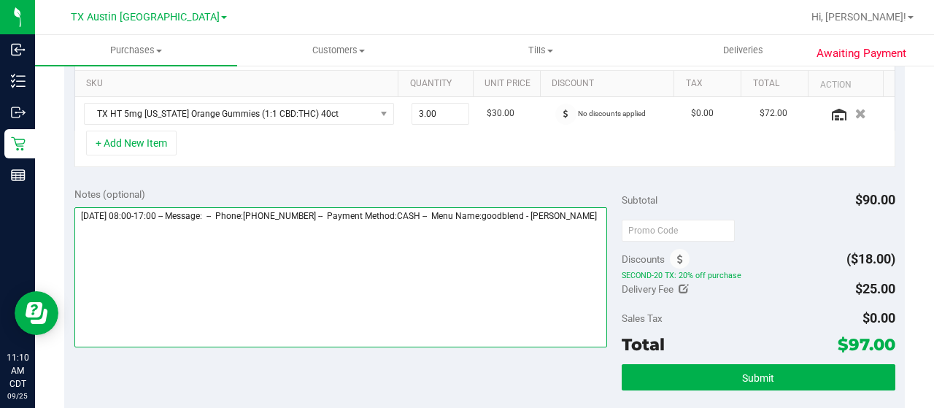
click at [165, 239] on textarea at bounding box center [340, 277] width 533 height 140
paste textarea "Patient found, no active prescriptions."
paste textarea "East [US_STATE] Core"
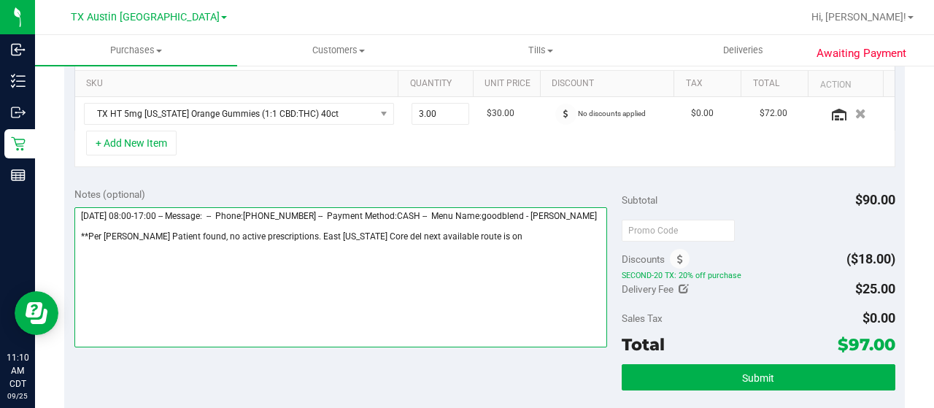
click at [479, 245] on textarea at bounding box center [340, 277] width 533 height 140
click at [152, 263] on textarea at bounding box center [340, 277] width 533 height 140
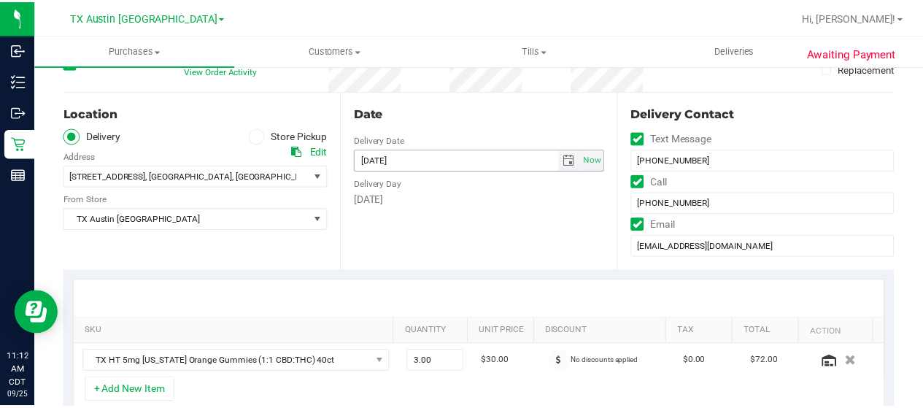
scroll to position [0, 0]
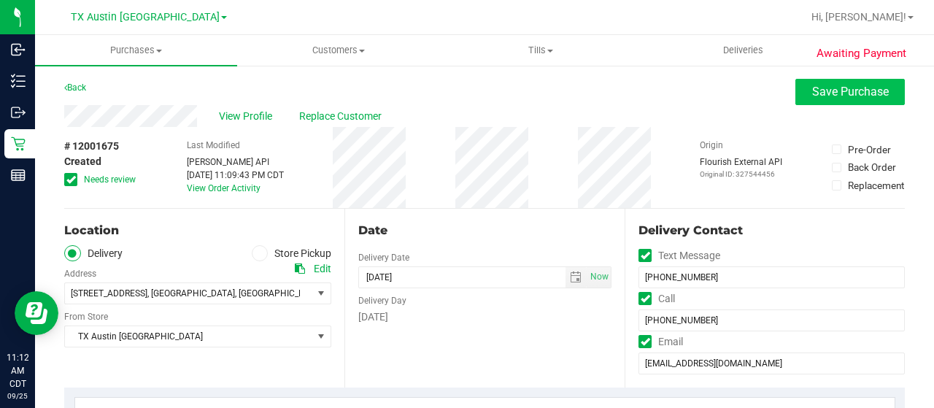
type textarea "[DATE] 08:00-17:00 -- Message: -- Phone:[PHONE_NUMBER] -- Payment Method:CASH -…"
click at [822, 100] on button "Save Purchase" at bounding box center [850, 92] width 109 height 26
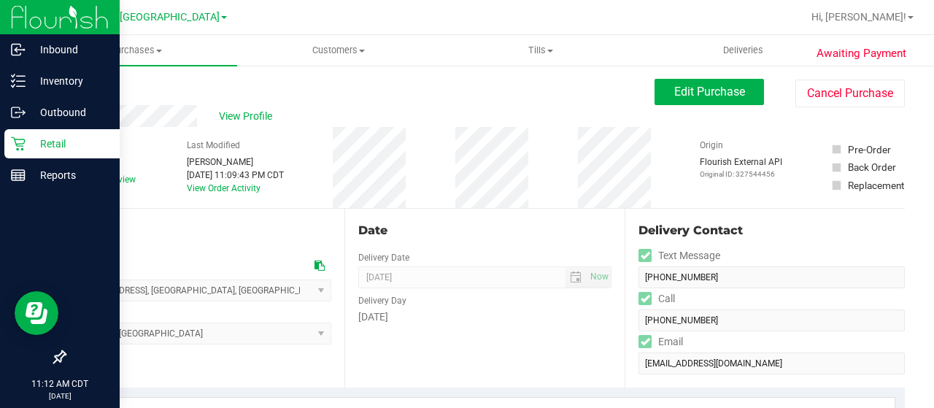
click at [26, 148] on p "Retail" at bounding box center [70, 144] width 88 height 18
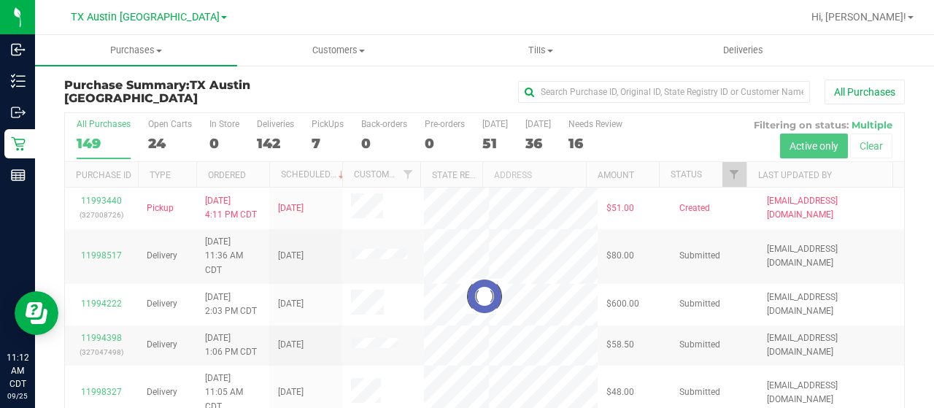
click at [723, 173] on div at bounding box center [484, 296] width 839 height 366
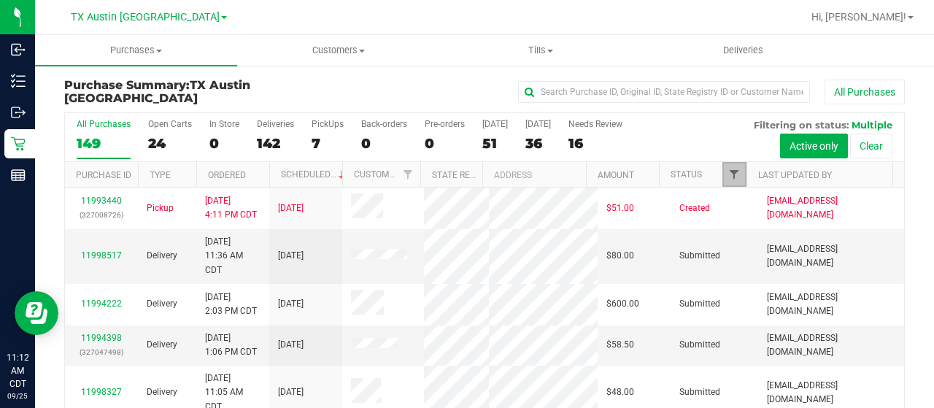
click at [728, 169] on span "Filter" at bounding box center [734, 175] width 12 height 12
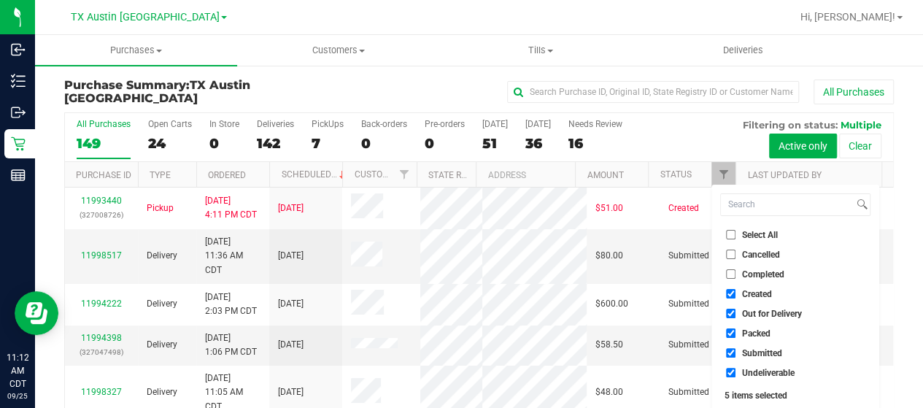
click at [796, 312] on span "Out for Delivery" at bounding box center [772, 313] width 60 height 9
click at [736, 312] on input "Out for Delivery" at bounding box center [730, 313] width 9 height 9
checkbox input "false"
click at [759, 334] on span "Packed" at bounding box center [756, 333] width 28 height 9
click at [736, 334] on input "Packed" at bounding box center [730, 332] width 9 height 9
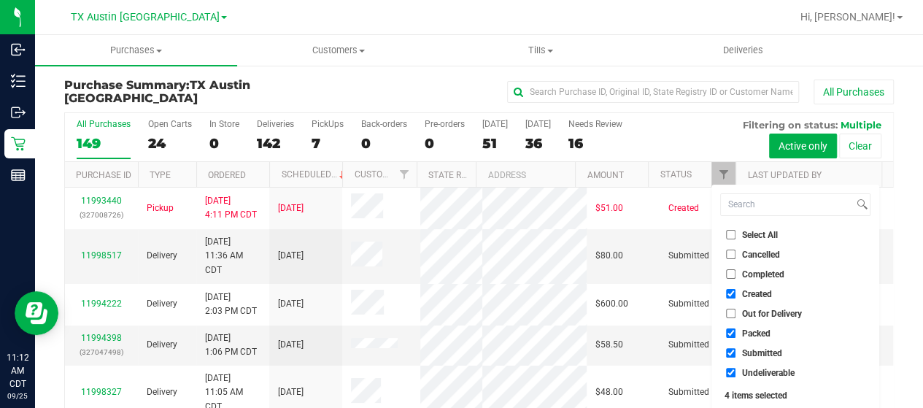
checkbox input "false"
click at [759, 352] on span "Submitted" at bounding box center [762, 353] width 40 height 9
click at [736, 352] on input "Submitted" at bounding box center [730, 352] width 9 height 9
checkbox input "false"
click at [758, 372] on span "Undeliverable" at bounding box center [768, 373] width 53 height 9
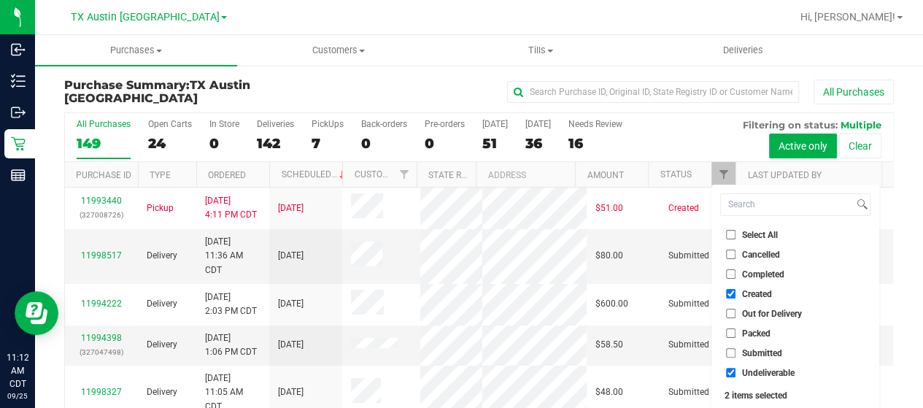
click at [736, 372] on input "Undeliverable" at bounding box center [730, 372] width 9 height 9
checkbox input "false"
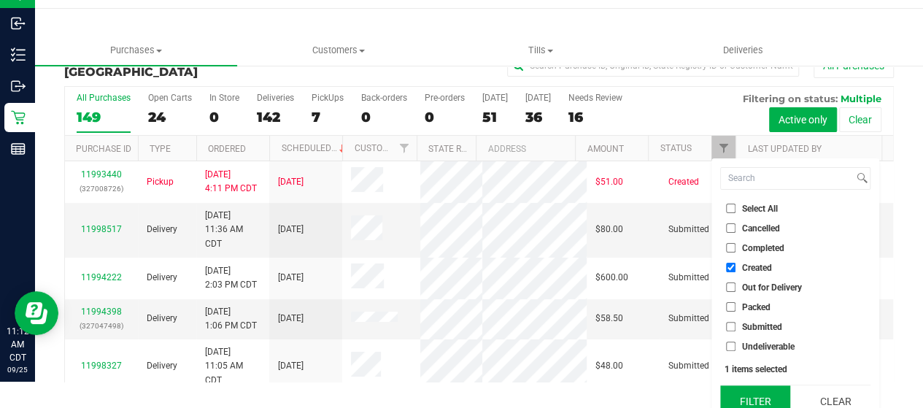
scroll to position [39, 0]
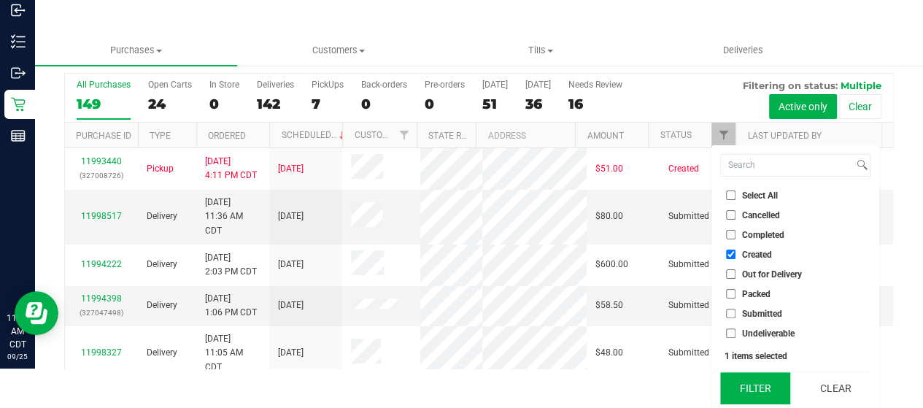
click at [763, 404] on button "Filter" at bounding box center [755, 388] width 70 height 32
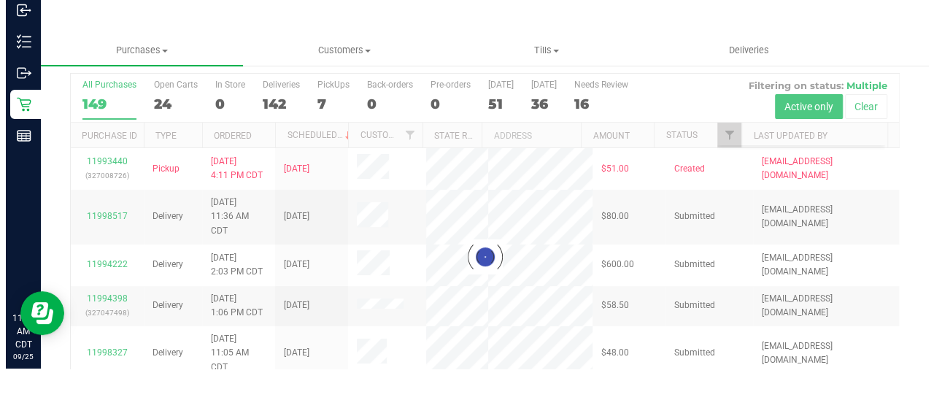
scroll to position [0, 0]
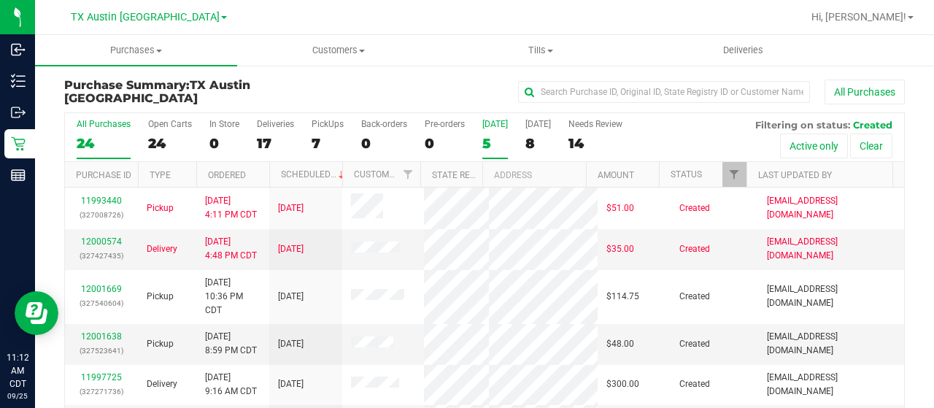
click at [492, 145] on div "5" at bounding box center [495, 143] width 26 height 17
click at [0, 0] on input "[DATE] 5" at bounding box center [0, 0] width 0 height 0
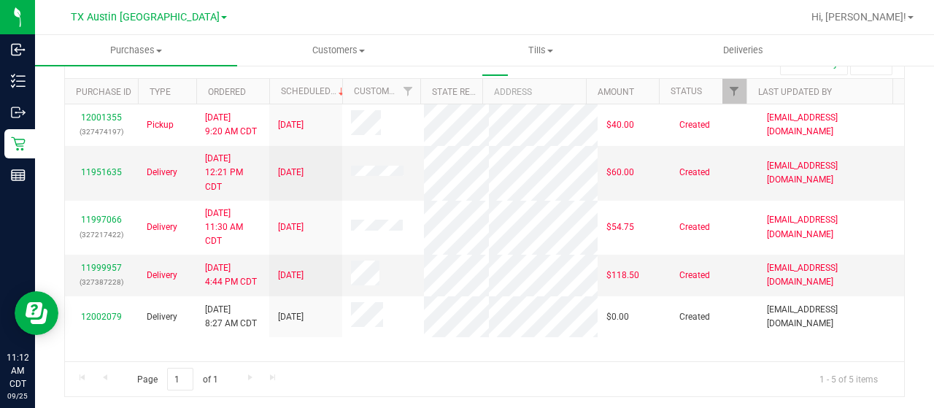
scroll to position [10, 0]
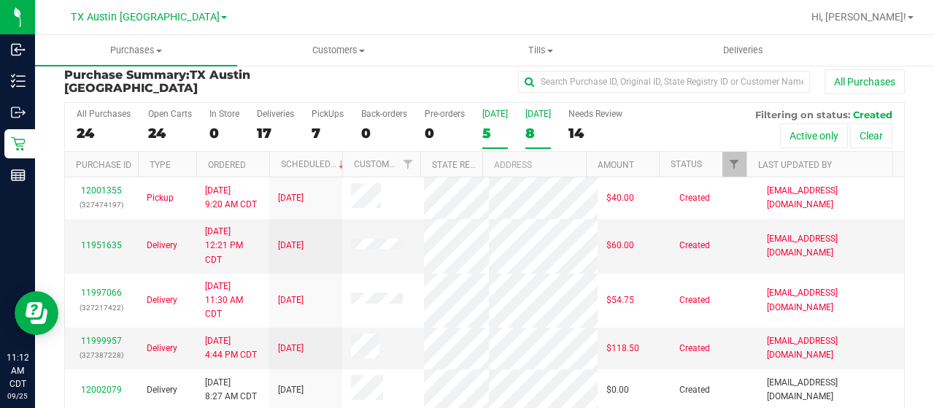
click at [535, 134] on div "8" at bounding box center [539, 133] width 26 height 17
click at [0, 0] on input "[DATE] 8" at bounding box center [0, 0] width 0 height 0
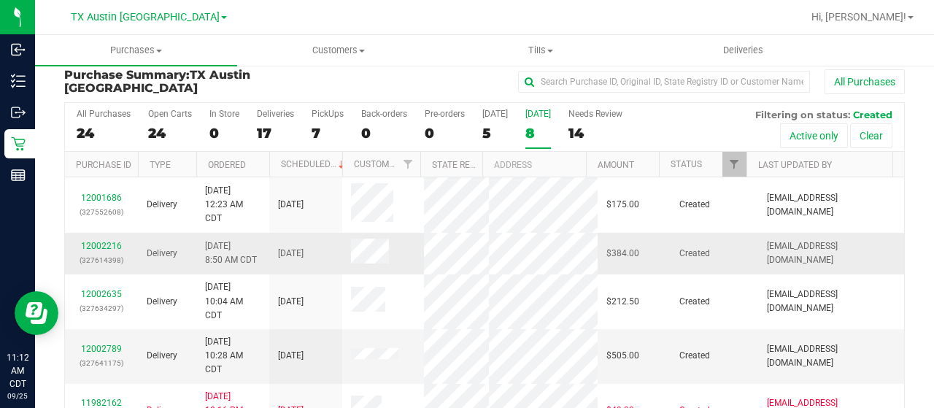
scroll to position [0, 0]
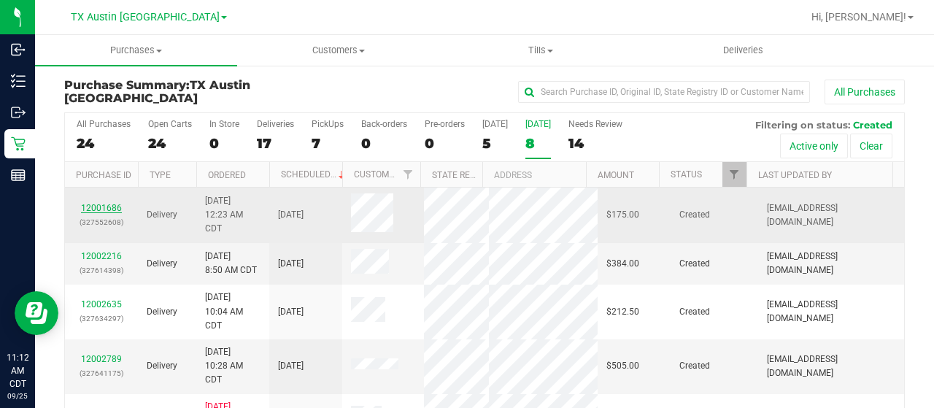
click at [100, 205] on link "12001686" at bounding box center [101, 208] width 41 height 10
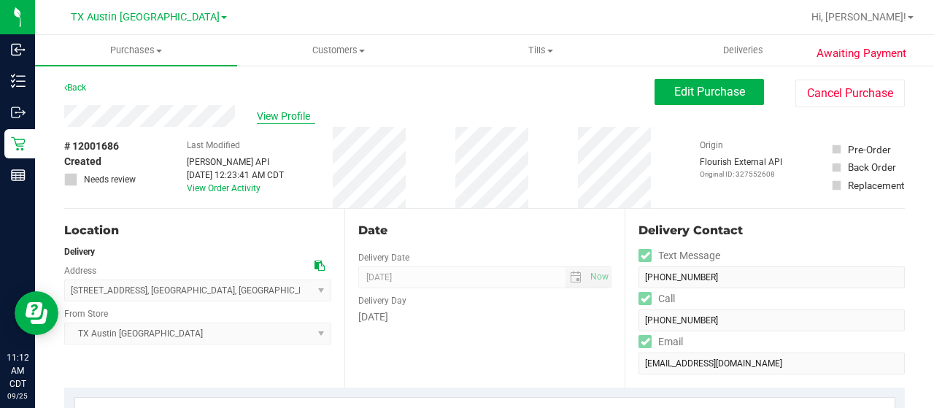
click at [293, 117] on span "View Profile" at bounding box center [286, 116] width 58 height 15
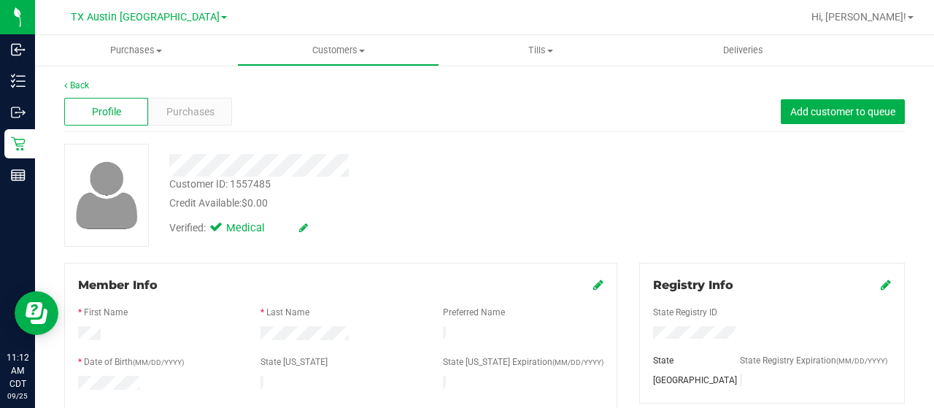
click at [260, 336] on div at bounding box center [341, 335] width 182 height 18
click at [204, 108] on span "Purchases" at bounding box center [190, 111] width 48 height 15
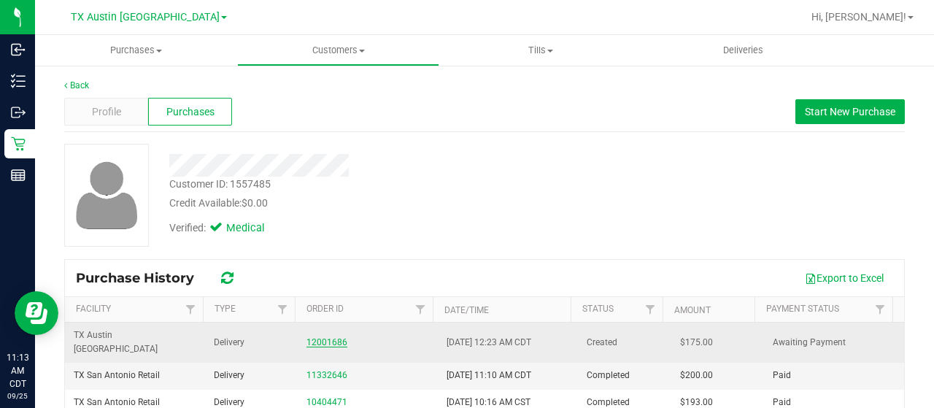
click at [312, 337] on link "12001686" at bounding box center [327, 342] width 41 height 10
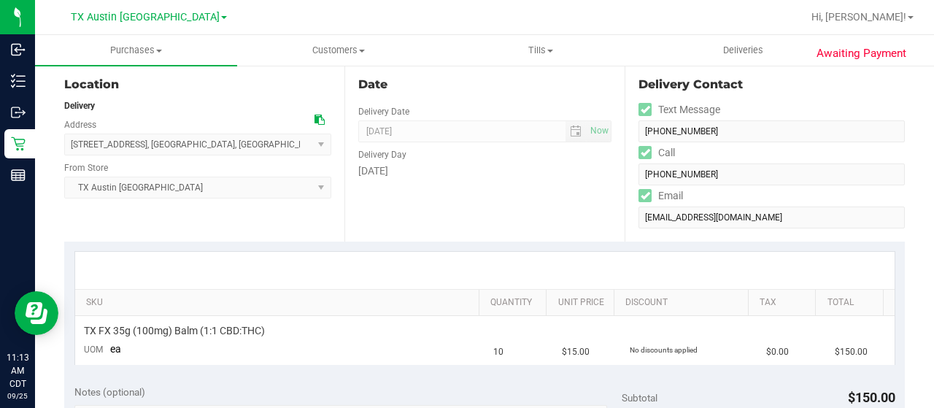
scroll to position [73, 0]
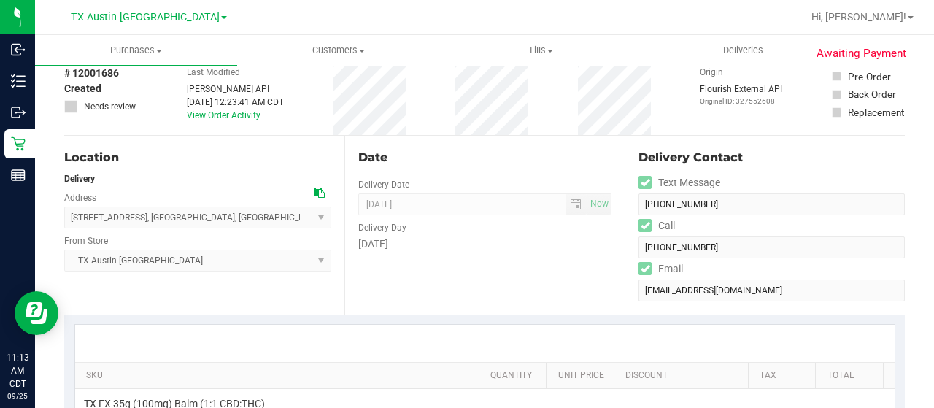
click at [316, 193] on icon at bounding box center [320, 193] width 10 height 10
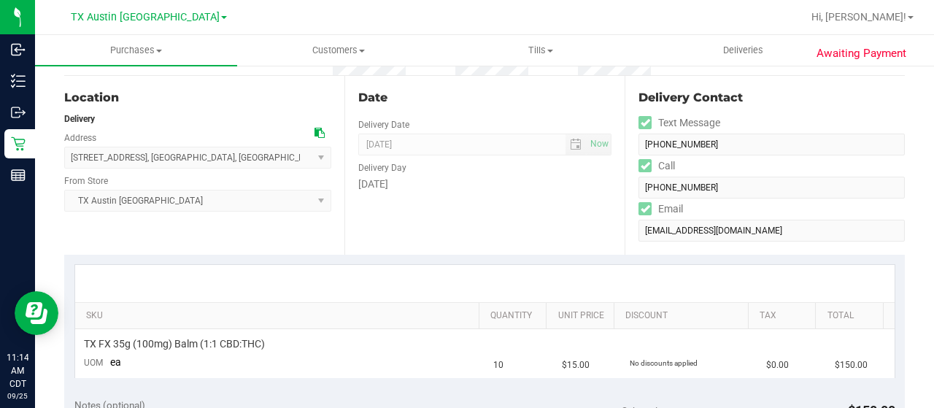
scroll to position [0, 0]
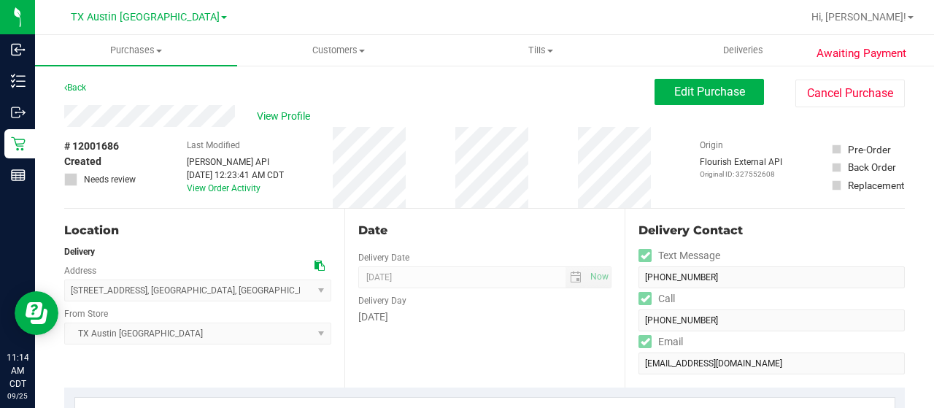
click at [67, 113] on div "View Profile" at bounding box center [359, 116] width 590 height 22
click at [700, 93] on span "Edit Purchase" at bounding box center [709, 92] width 71 height 14
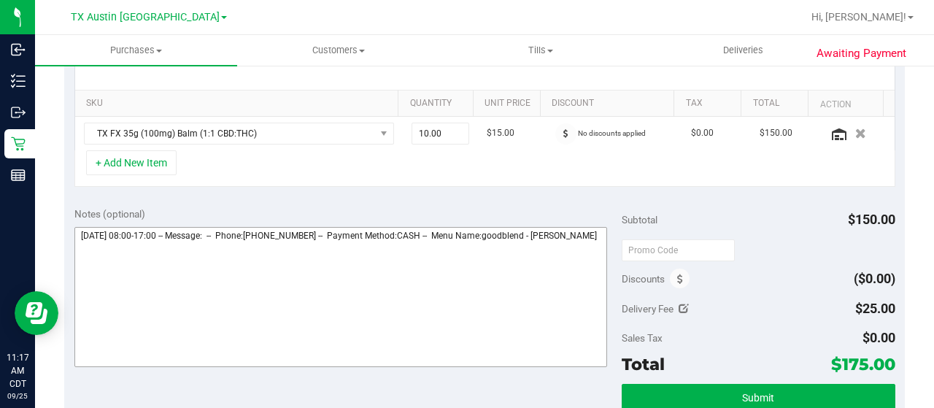
scroll to position [365, 0]
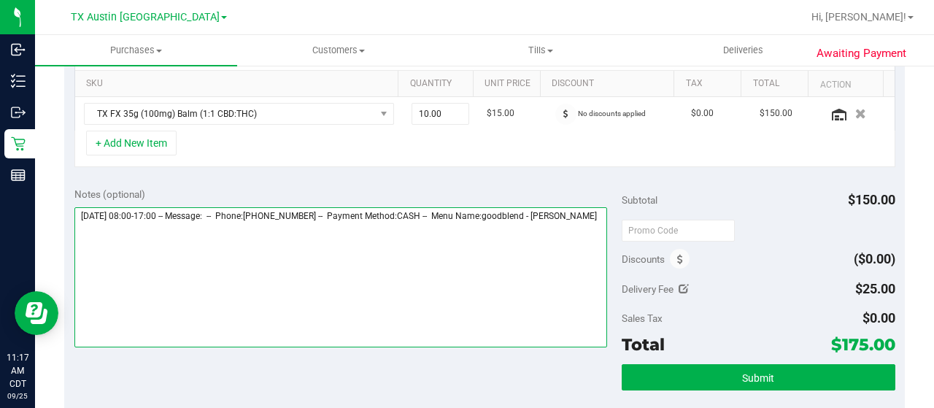
click at [156, 242] on textarea at bounding box center [340, 277] width 533 height 140
paste textarea "San Antonio Core"
drag, startPoint x: 82, startPoint y: 209, endPoint x: 150, endPoint y: 211, distance: 68.6
click at [150, 211] on textarea at bounding box center [340, 277] width 533 height 140
click at [242, 253] on textarea at bounding box center [340, 277] width 533 height 140
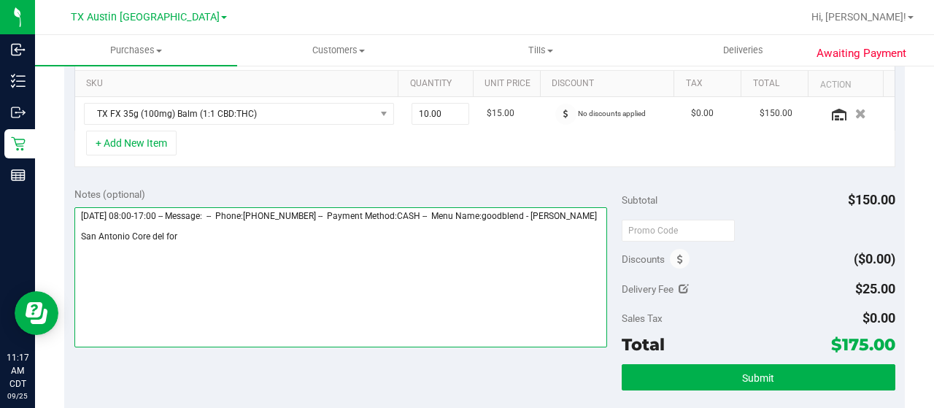
paste textarea "Friday 09/26/2025"
click at [363, 249] on textarea at bounding box center [340, 277] width 533 height 140
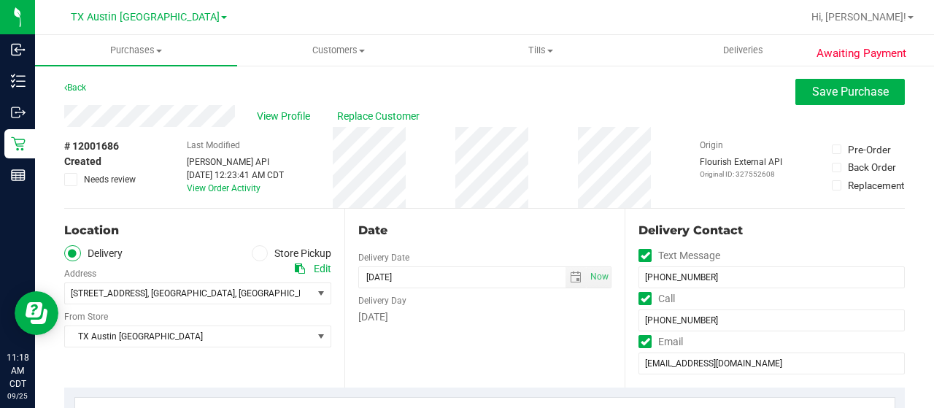
scroll to position [73, 0]
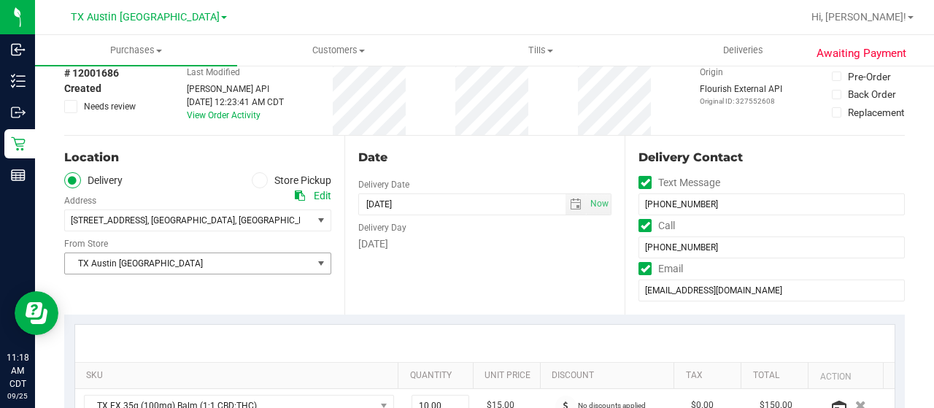
type textarea "Friday 09/26/2025 08:00-17:00 -- Message: -- Phone:2107027952 -- Payment Method…"
click at [167, 266] on span "TX Austin [GEOGRAPHIC_DATA]" at bounding box center [188, 263] width 247 height 20
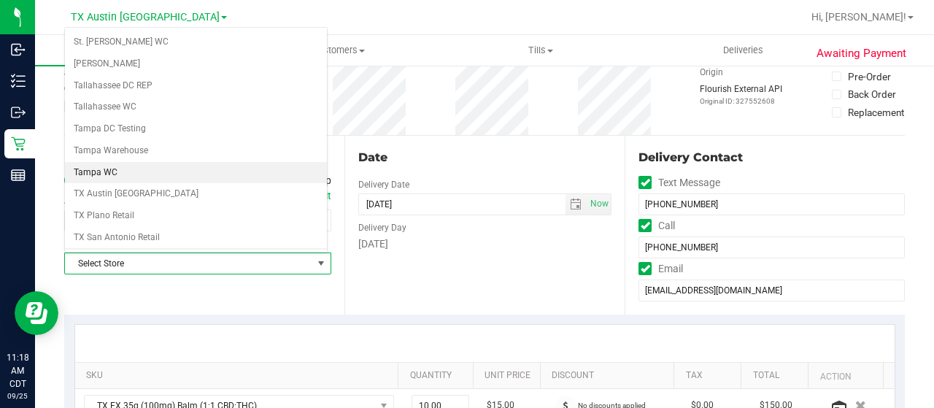
scroll to position [957, 0]
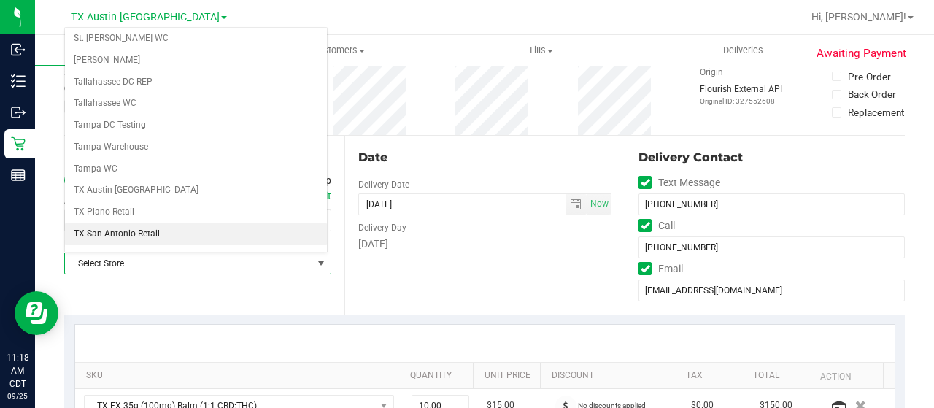
click at [134, 223] on li "TX San Antonio Retail" at bounding box center [196, 234] width 262 height 22
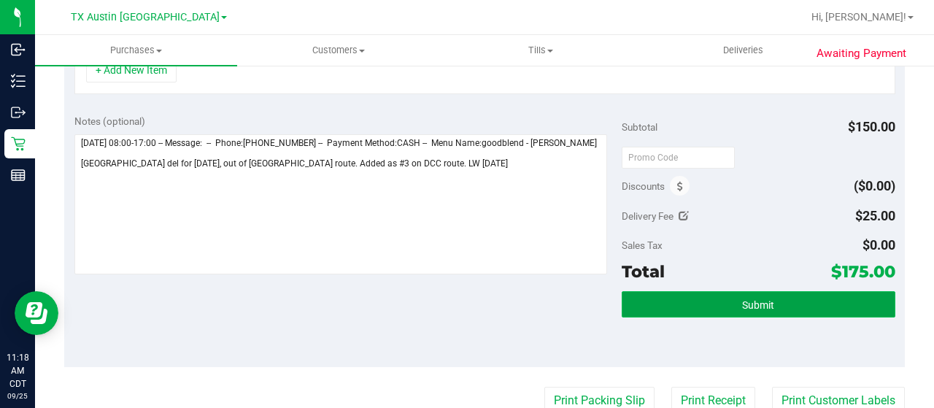
click at [742, 306] on span "Submit" at bounding box center [758, 305] width 32 height 12
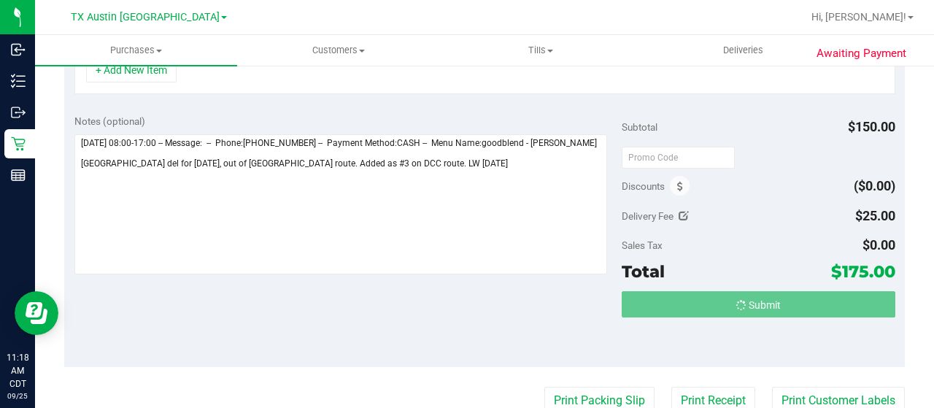
scroll to position [415, 0]
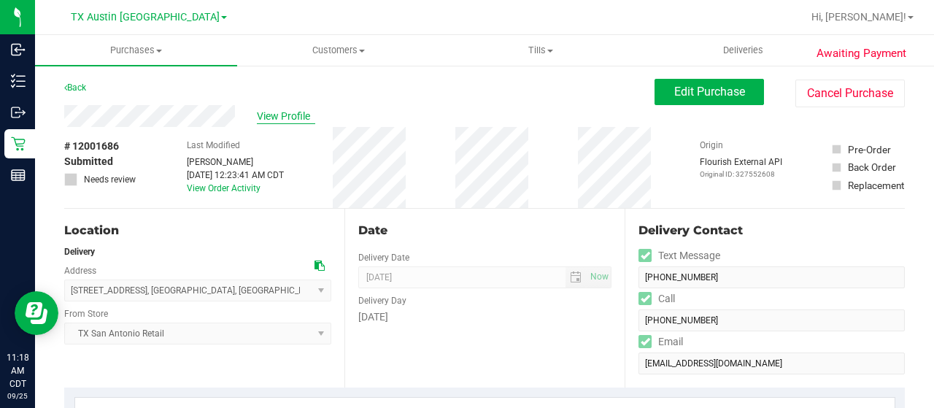
click at [286, 111] on span "View Profile" at bounding box center [286, 116] width 58 height 15
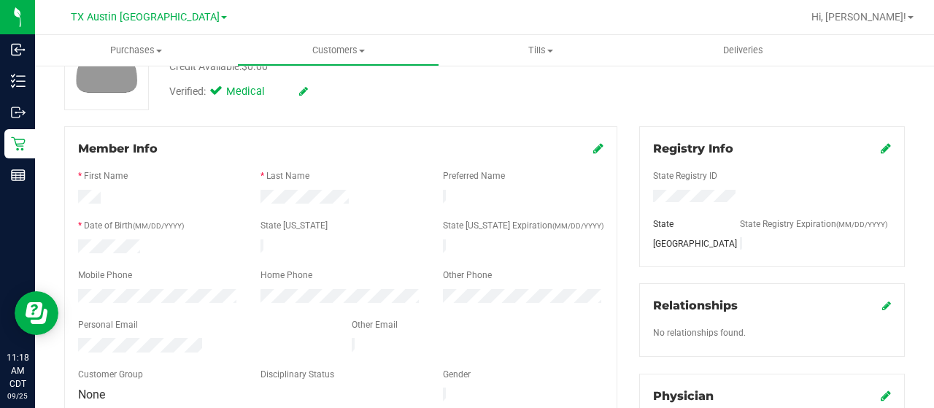
scroll to position [146, 0]
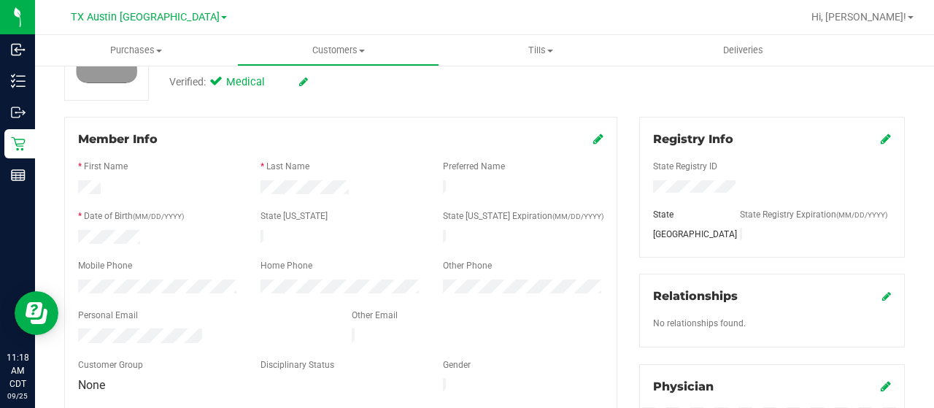
drag, startPoint x: 202, startPoint y: 329, endPoint x: 77, endPoint y: 325, distance: 124.9
click at [77, 328] on div at bounding box center [204, 337] width 274 height 18
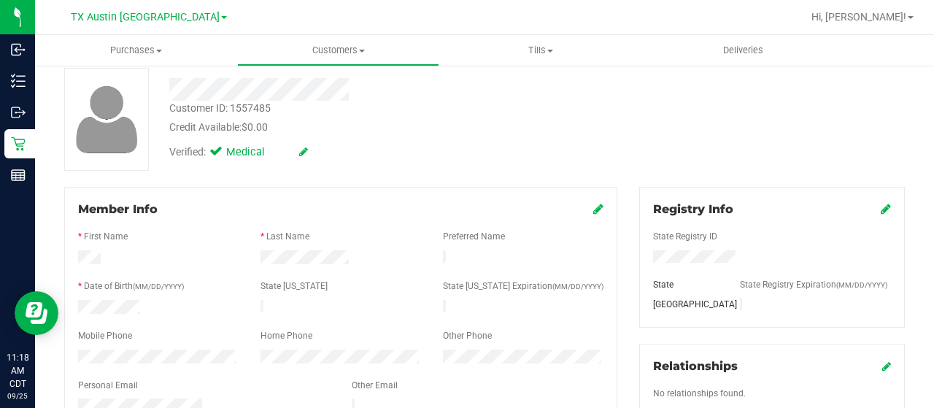
scroll to position [0, 0]
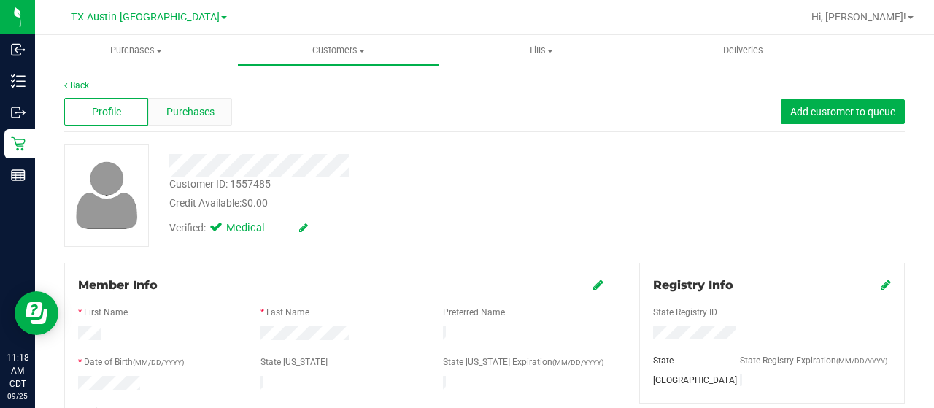
click at [192, 115] on span "Purchases" at bounding box center [190, 111] width 48 height 15
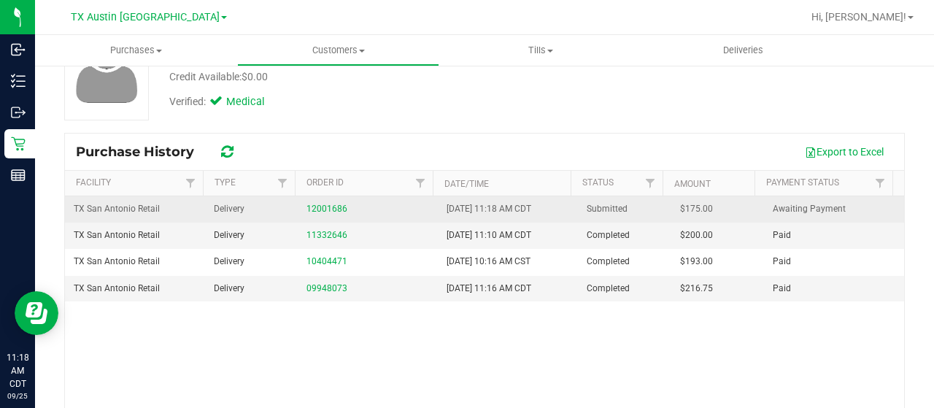
scroll to position [146, 0]
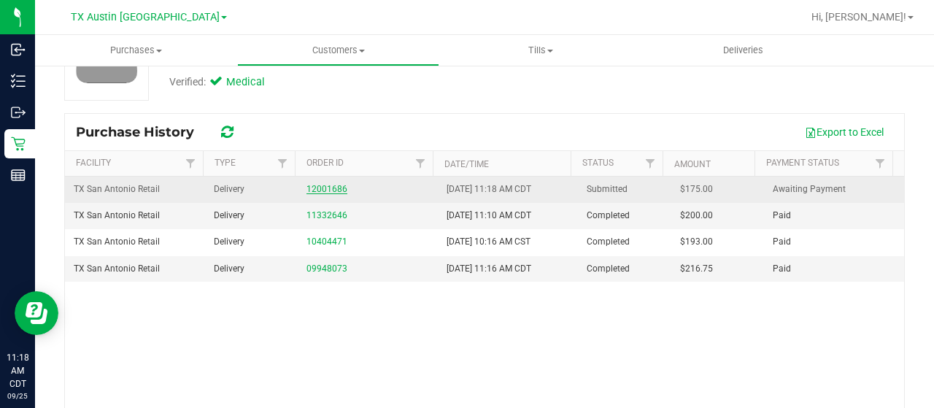
click at [309, 184] on link "12001686" at bounding box center [327, 189] width 41 height 10
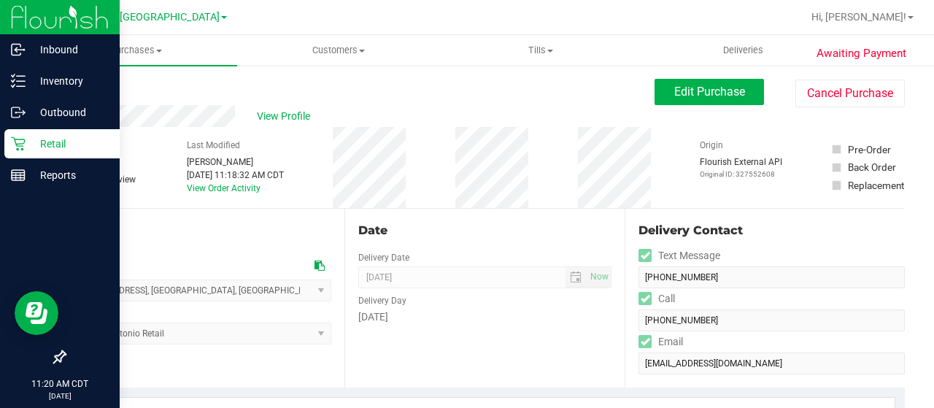
click at [59, 147] on p "Retail" at bounding box center [70, 144] width 88 height 18
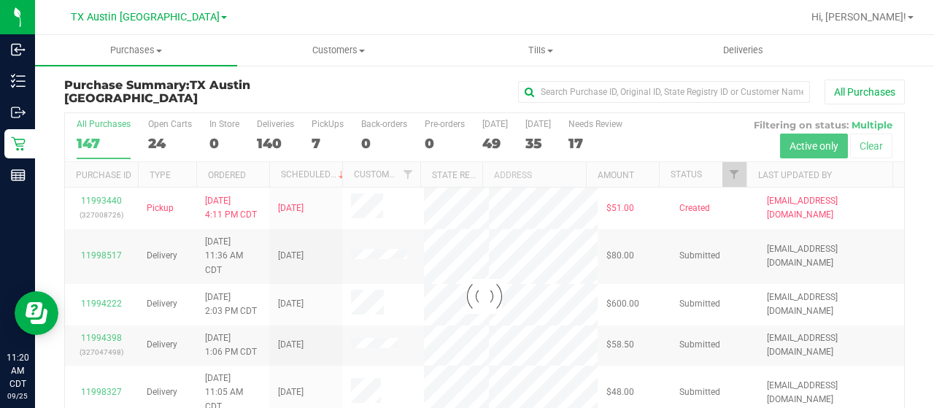
click at [721, 172] on div at bounding box center [484, 296] width 839 height 366
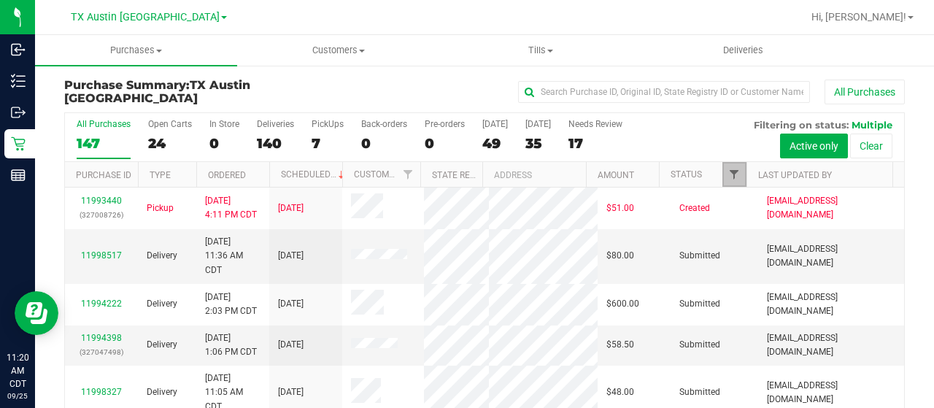
click at [728, 170] on span "Filter" at bounding box center [734, 175] width 12 height 12
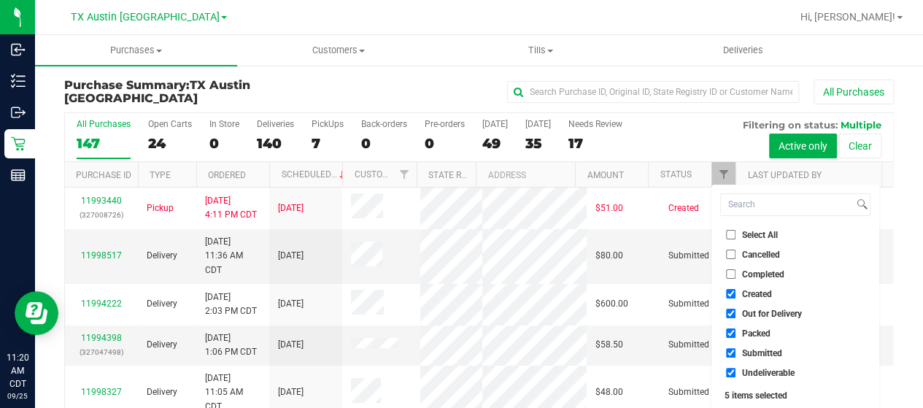
click at [778, 315] on span "Out for Delivery" at bounding box center [772, 313] width 60 height 9
click at [736, 315] on input "Out for Delivery" at bounding box center [730, 313] width 9 height 9
checkbox input "false"
click at [755, 334] on span "Packed" at bounding box center [756, 333] width 28 height 9
click at [736, 334] on input "Packed" at bounding box center [730, 332] width 9 height 9
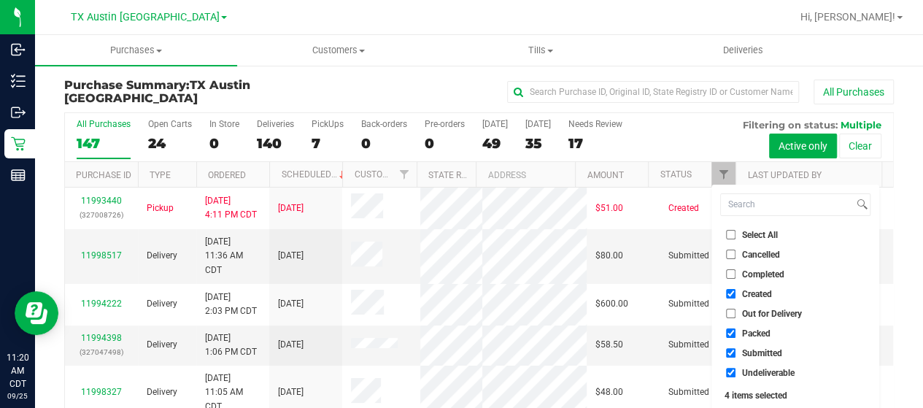
checkbox input "false"
click at [748, 351] on span "Submitted" at bounding box center [762, 353] width 40 height 9
click at [736, 351] on input "Submitted" at bounding box center [730, 352] width 9 height 9
checkbox input "false"
click at [744, 370] on span "Undeliverable" at bounding box center [768, 373] width 53 height 9
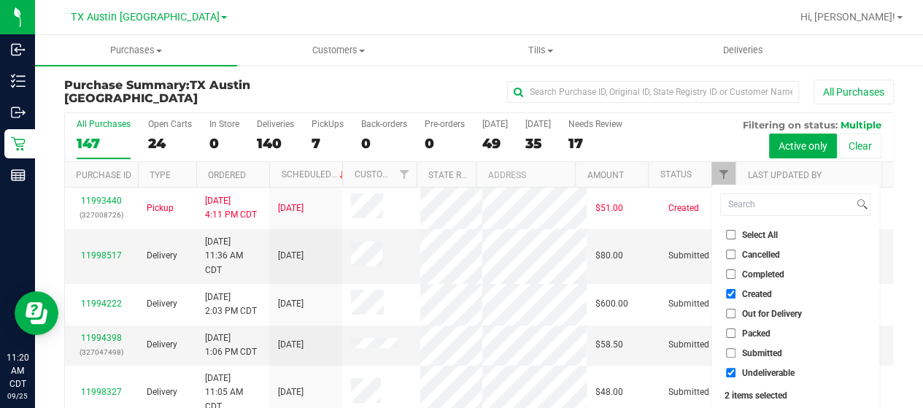
click at [736, 370] on input "Undeliverable" at bounding box center [730, 372] width 9 height 9
checkbox input "false"
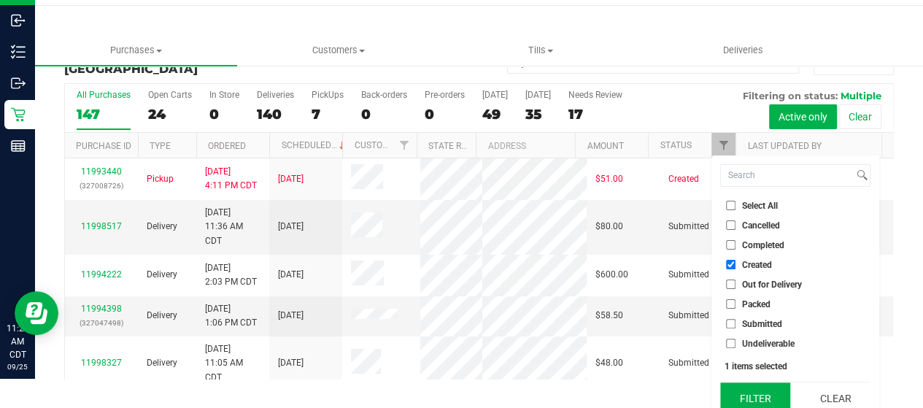
scroll to position [39, 0]
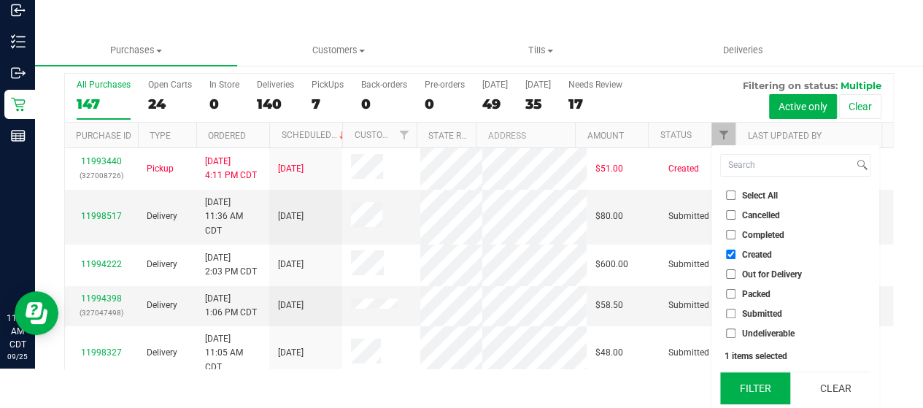
click at [747, 385] on button "Filter" at bounding box center [755, 388] width 70 height 32
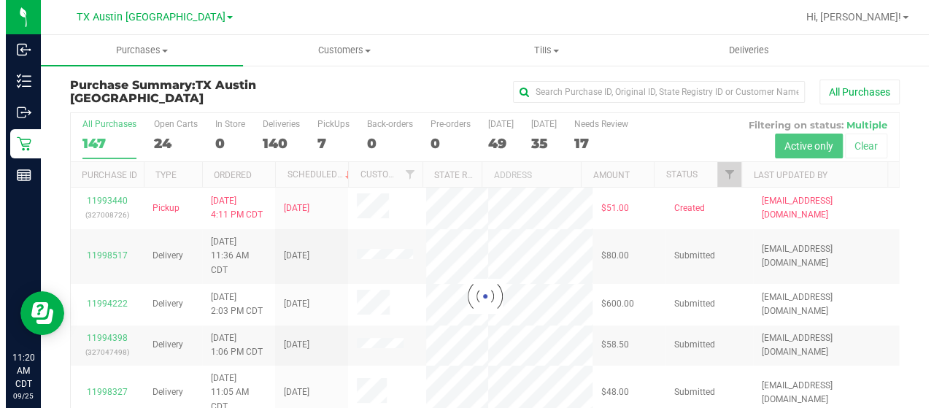
scroll to position [0, 0]
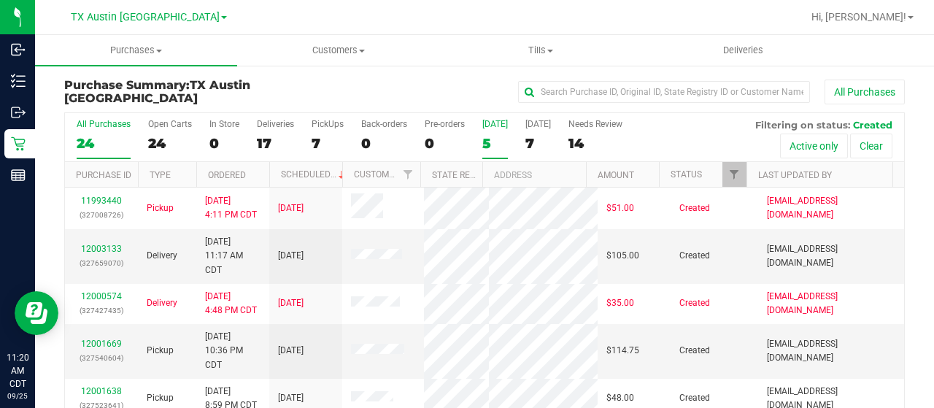
click at [496, 147] on div "5" at bounding box center [495, 143] width 26 height 17
click at [0, 0] on input "Today 5" at bounding box center [0, 0] width 0 height 0
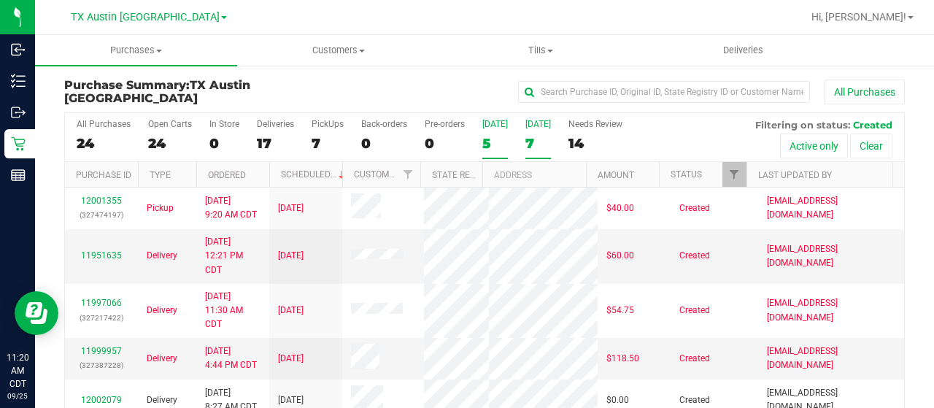
click at [531, 136] on div "7" at bounding box center [539, 143] width 26 height 17
click at [0, 0] on input "Tomorrow 7" at bounding box center [0, 0] width 0 height 0
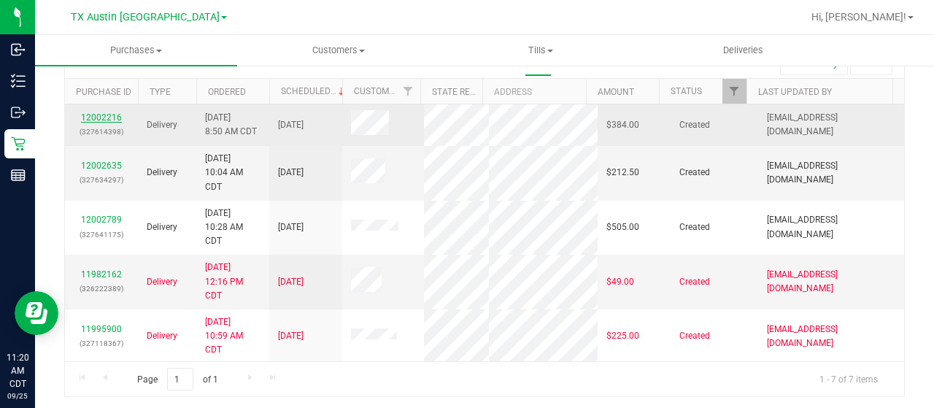
click at [104, 118] on link "12002216" at bounding box center [101, 117] width 41 height 10
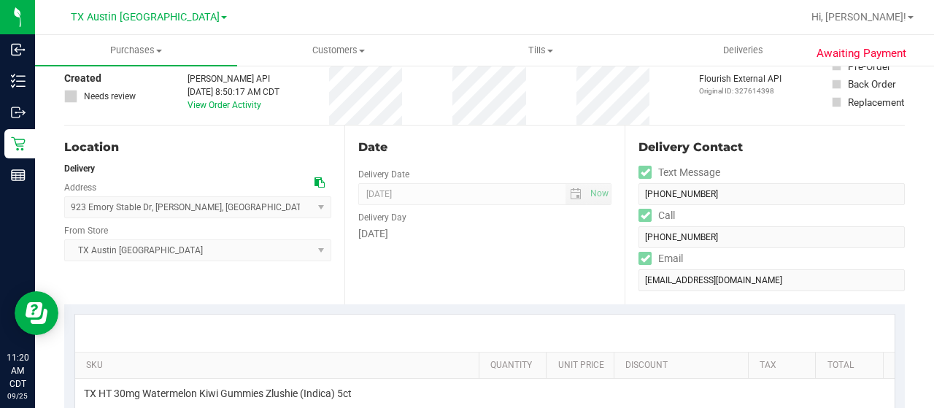
click at [320, 177] on icon at bounding box center [320, 182] width 10 height 10
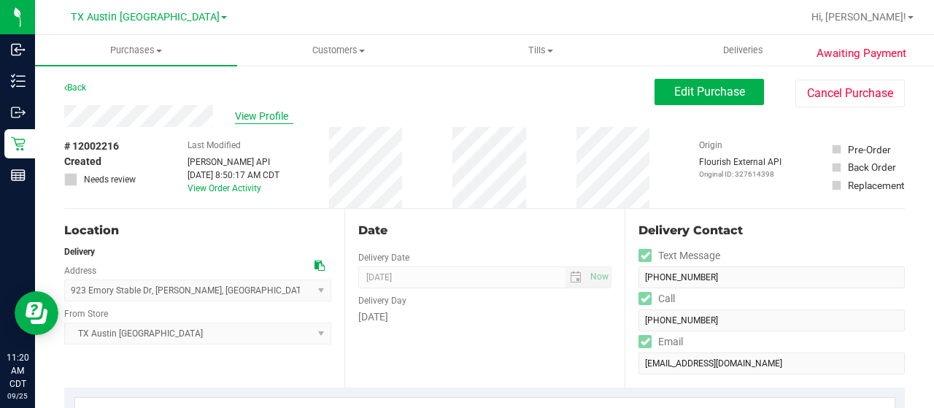
click at [263, 121] on span "View Profile" at bounding box center [264, 116] width 58 height 15
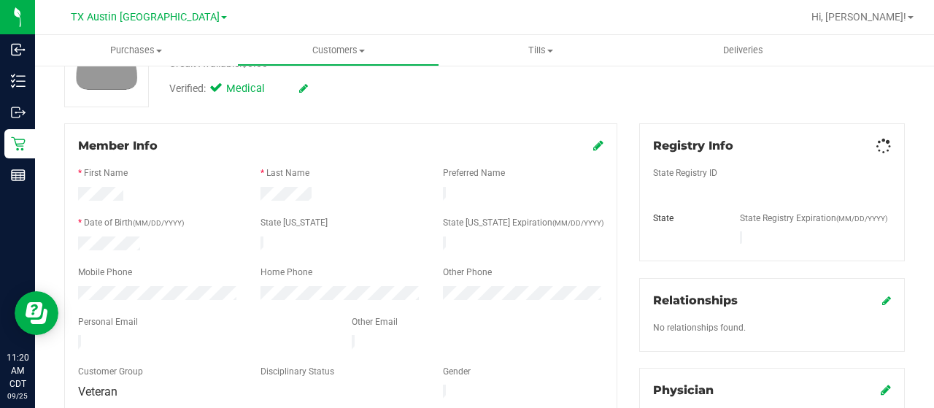
scroll to position [146, 0]
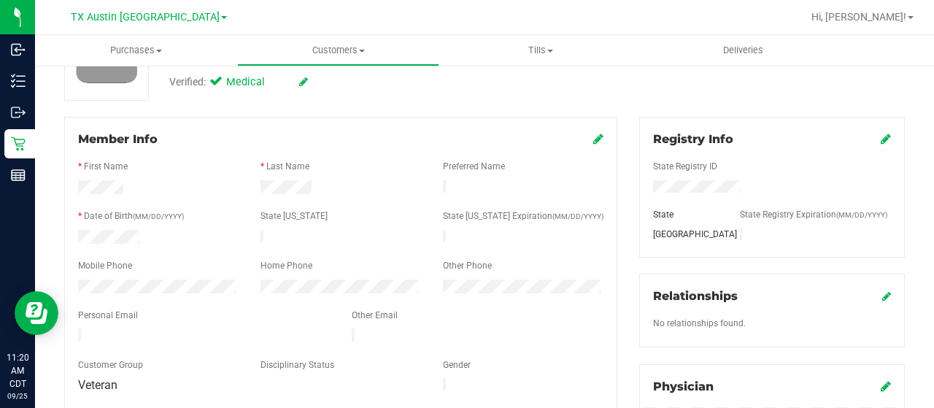
drag, startPoint x: 263, startPoint y: 328, endPoint x: 73, endPoint y: 334, distance: 189.9
click at [73, 334] on div at bounding box center [204, 337] width 274 height 18
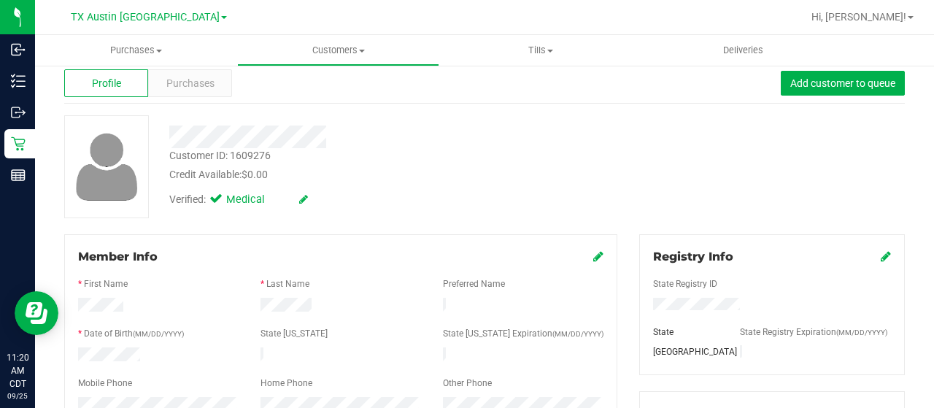
scroll to position [0, 0]
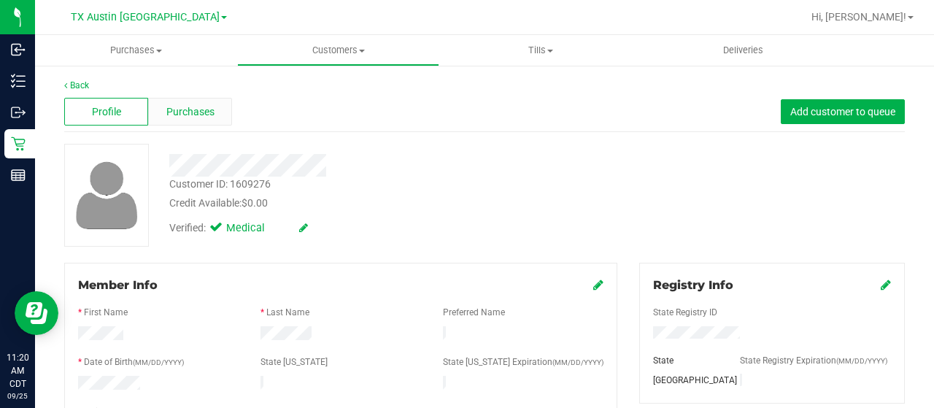
click at [181, 112] on span "Purchases" at bounding box center [190, 111] width 48 height 15
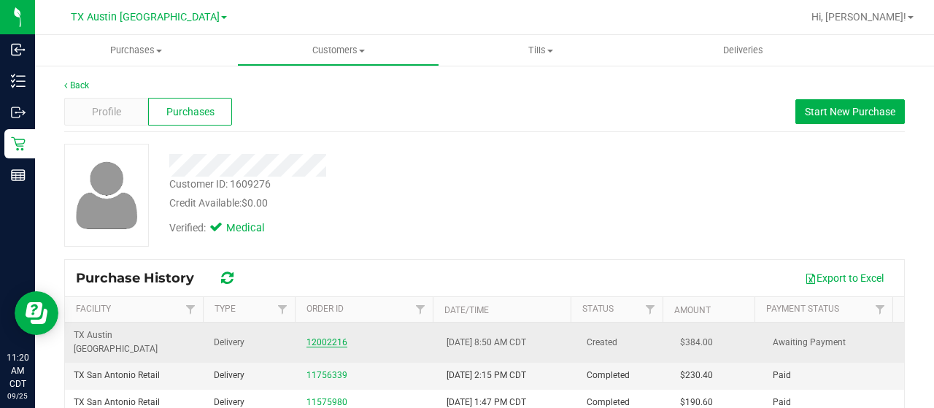
click at [328, 337] on link "12002216" at bounding box center [327, 342] width 41 height 10
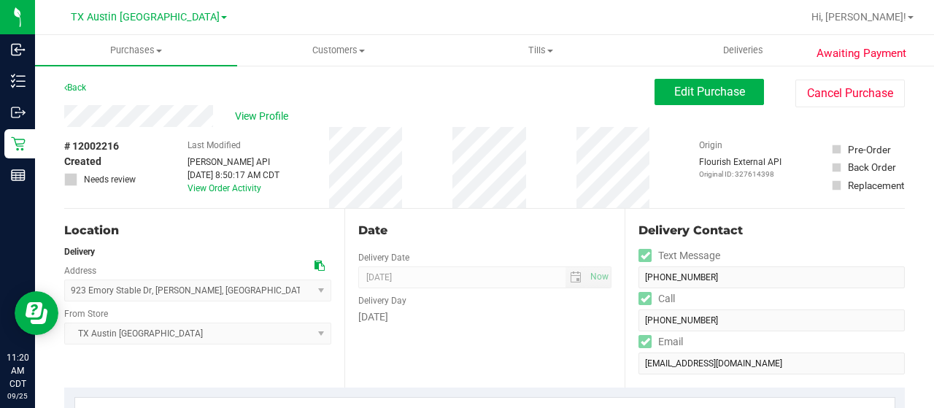
click at [319, 263] on icon at bounding box center [320, 266] width 10 height 10
click at [134, 118] on div "View Profile" at bounding box center [359, 116] width 590 height 22
click at [255, 110] on span "View Profile" at bounding box center [264, 116] width 58 height 15
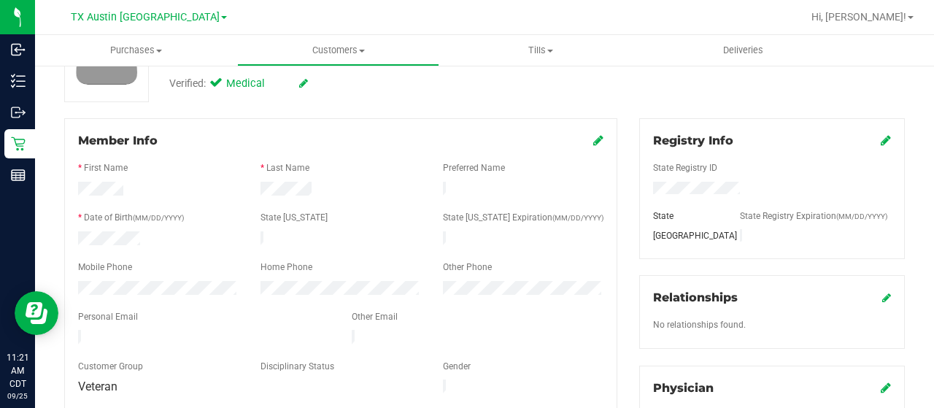
scroll to position [146, 0]
drag, startPoint x: 266, startPoint y: 331, endPoint x: 63, endPoint y: 323, distance: 203.0
click at [63, 323] on div "Member Info * First Name * Last Name Preferred Name * Date of Birth (MM/DD/YYYY…" at bounding box center [340, 340] width 575 height 447
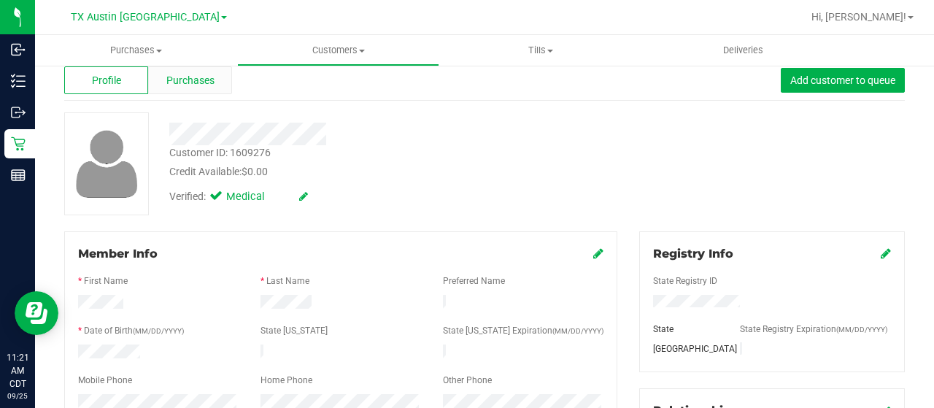
scroll to position [0, 0]
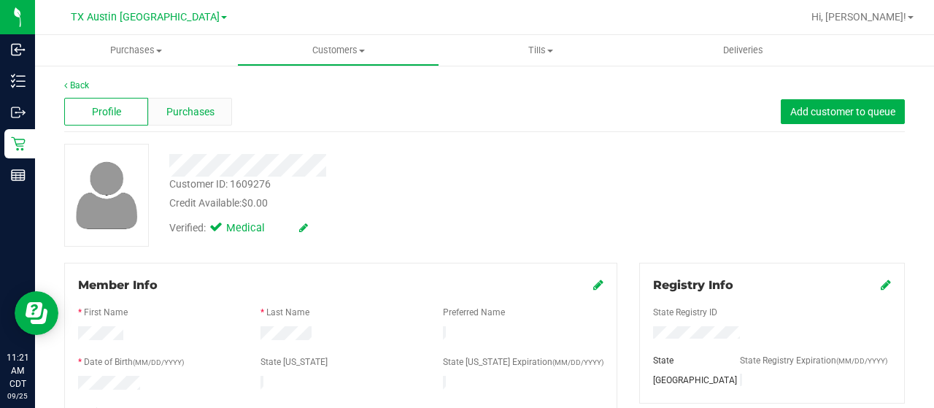
click at [199, 101] on div "Purchases" at bounding box center [190, 112] width 84 height 28
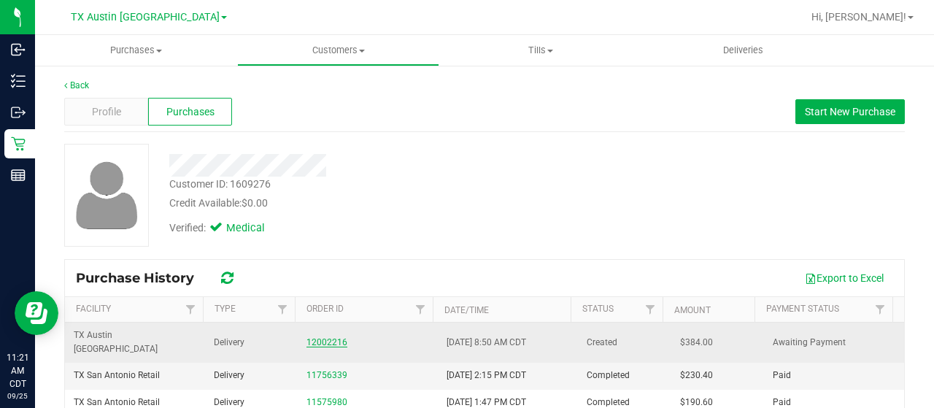
click at [317, 337] on link "12002216" at bounding box center [327, 342] width 41 height 10
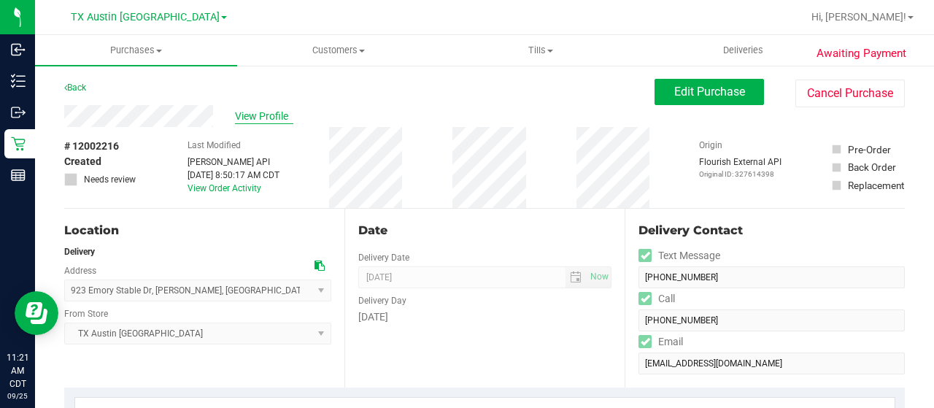
click at [240, 113] on span "View Profile" at bounding box center [264, 116] width 58 height 15
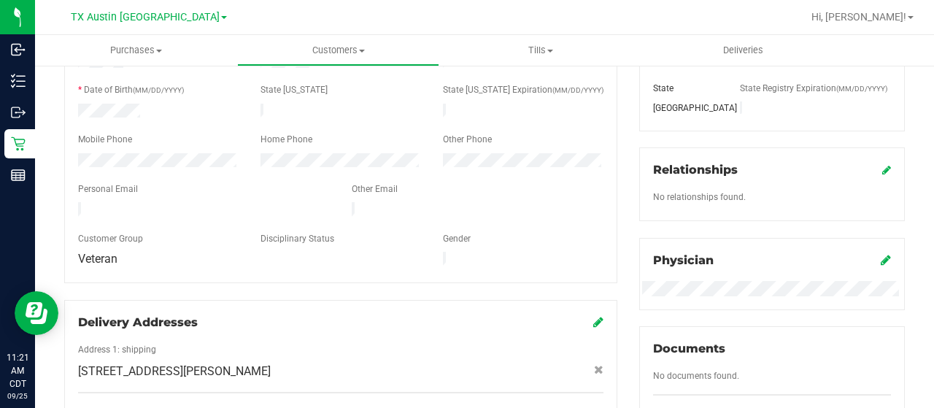
scroll to position [292, 0]
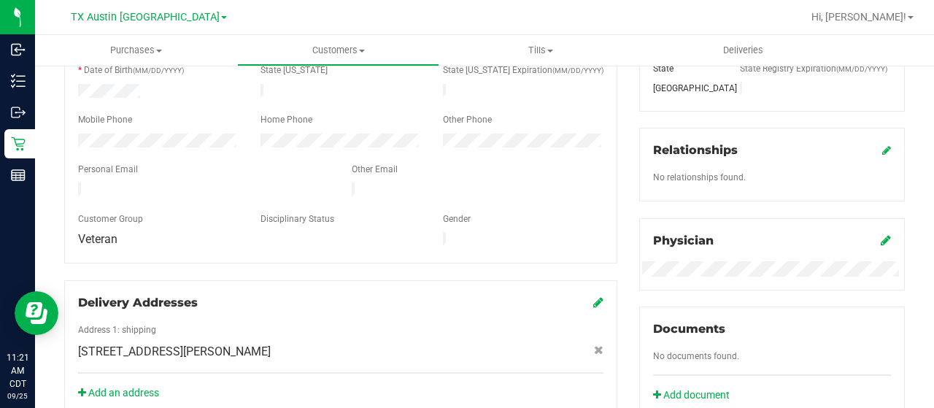
click at [881, 236] on icon at bounding box center [886, 240] width 10 height 12
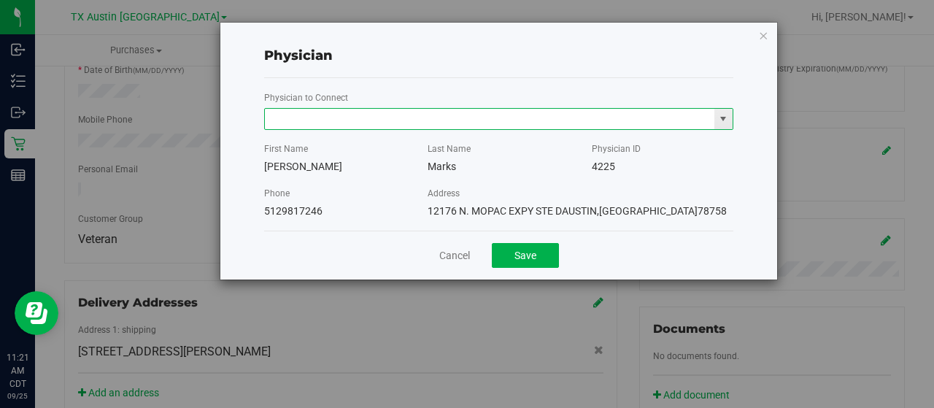
click at [461, 118] on input "text" at bounding box center [490, 119] width 450 height 20
paste input "Brimberry"
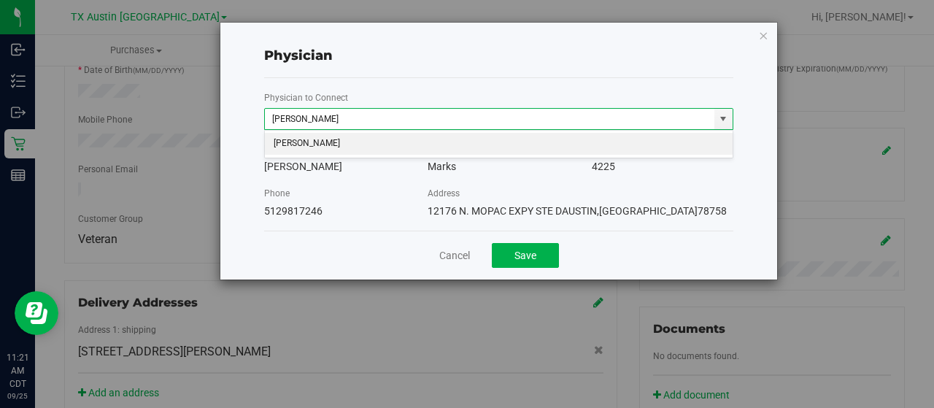
type input "Brimberry"
click at [461, 160] on div "Marks" at bounding box center [499, 166] width 142 height 15
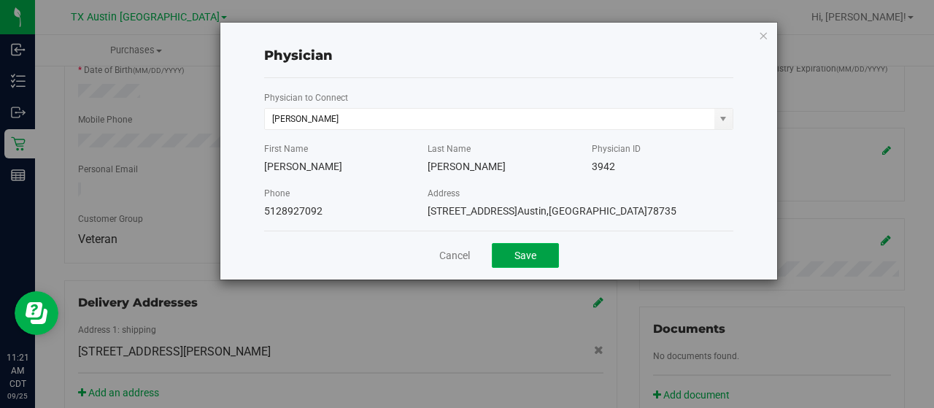
click at [514, 255] on button "Save" at bounding box center [525, 255] width 67 height 25
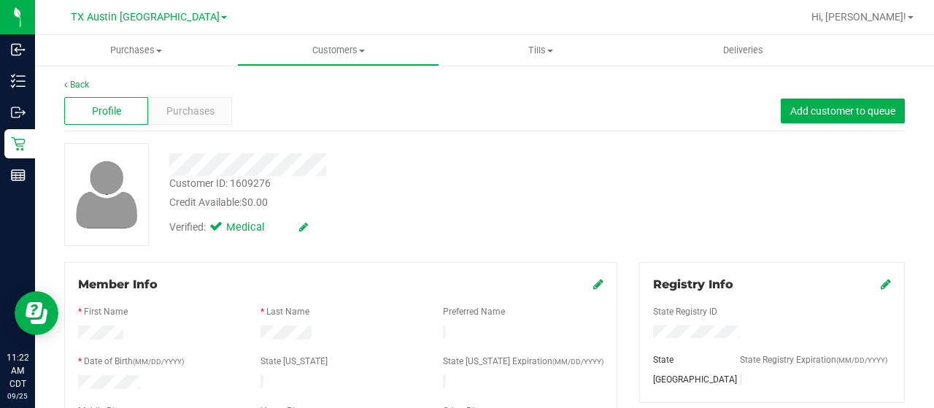
scroll to position [0, 0]
click at [345, 166] on div at bounding box center [373, 165] width 431 height 23
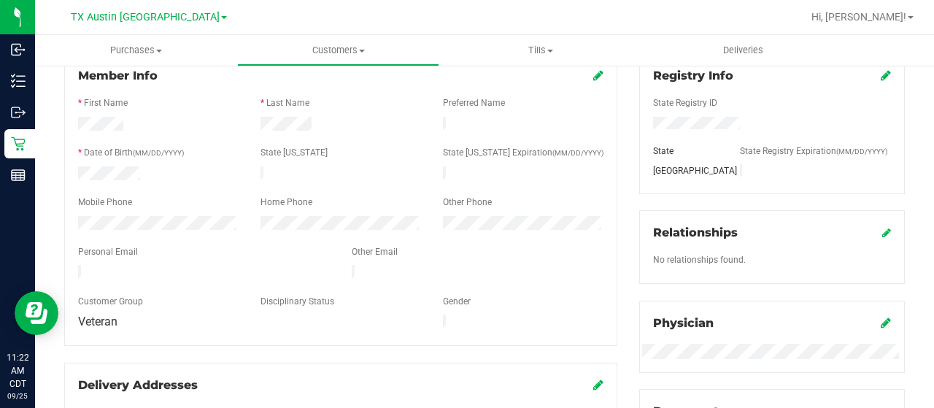
scroll to position [292, 0]
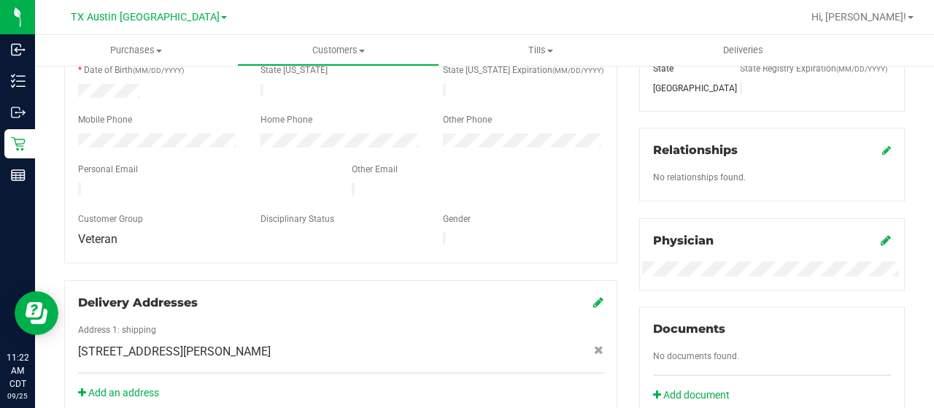
click at [881, 239] on icon at bounding box center [886, 240] width 10 height 12
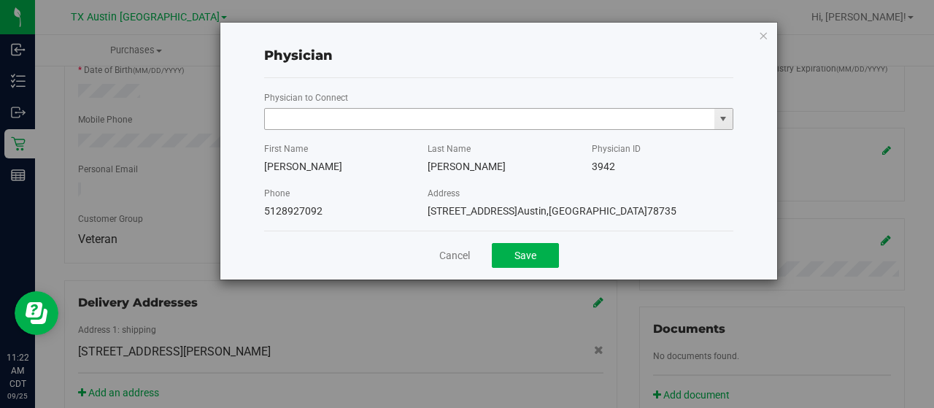
click at [543, 124] on input "text" at bounding box center [490, 119] width 450 height 20
paste input "Marks"
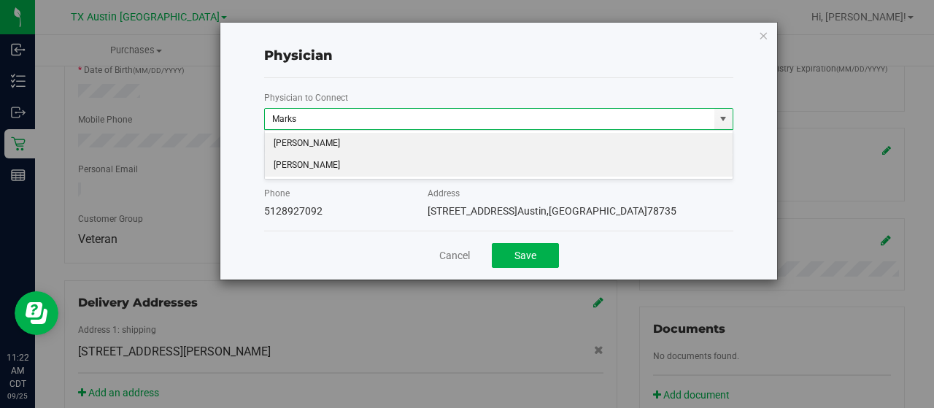
click at [511, 168] on li "Robert Marks" at bounding box center [499, 166] width 469 height 22
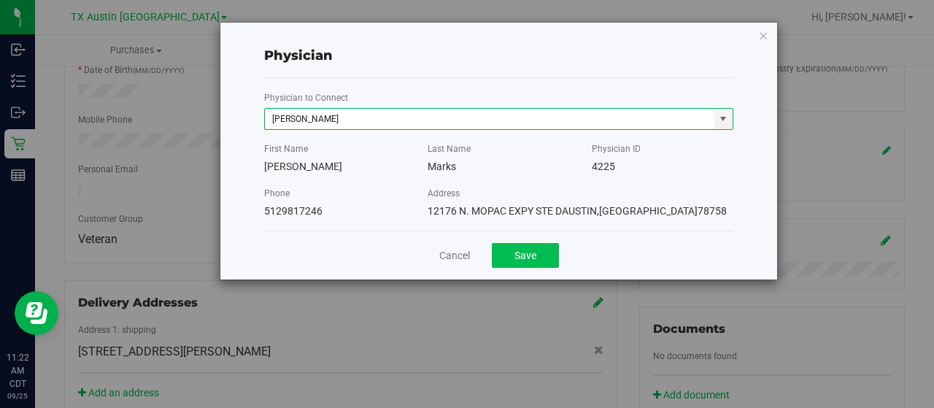
type input "Robert Marks"
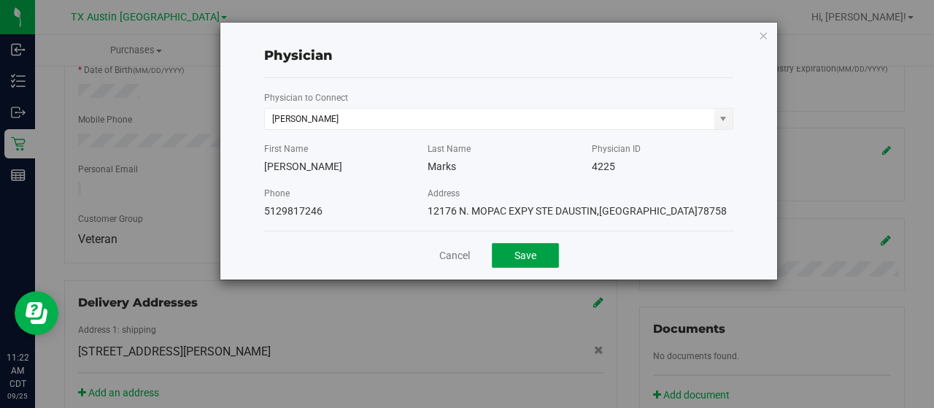
click at [542, 263] on button "Save" at bounding box center [525, 255] width 67 height 25
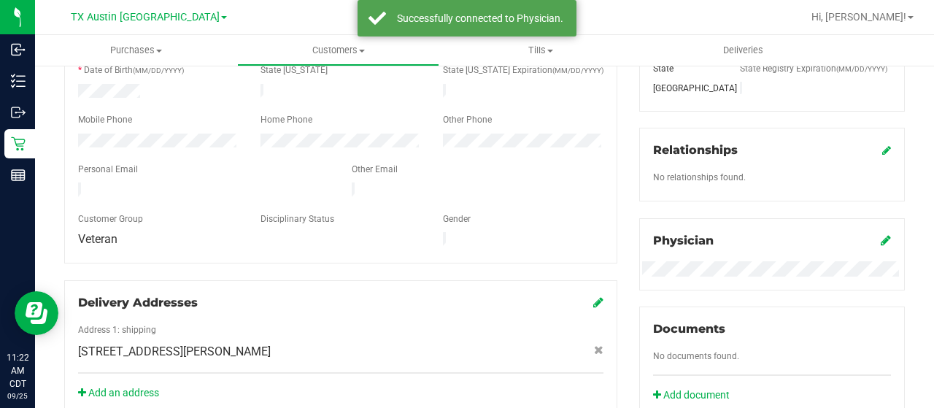
scroll to position [0, 0]
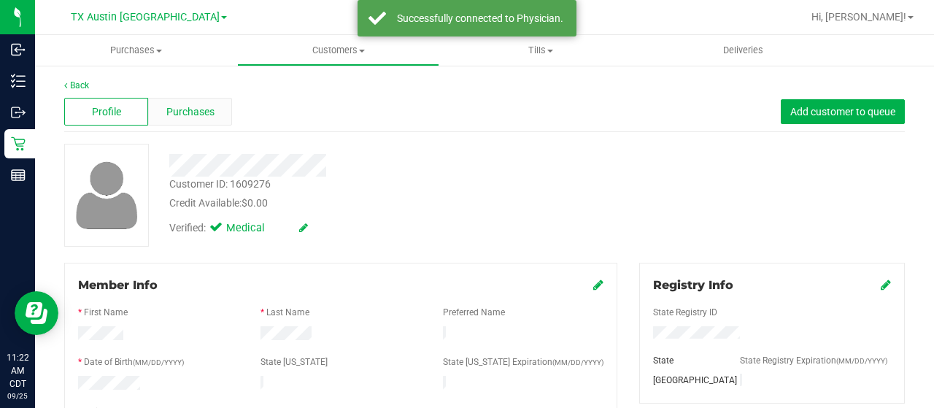
click at [208, 113] on span "Purchases" at bounding box center [190, 111] width 48 height 15
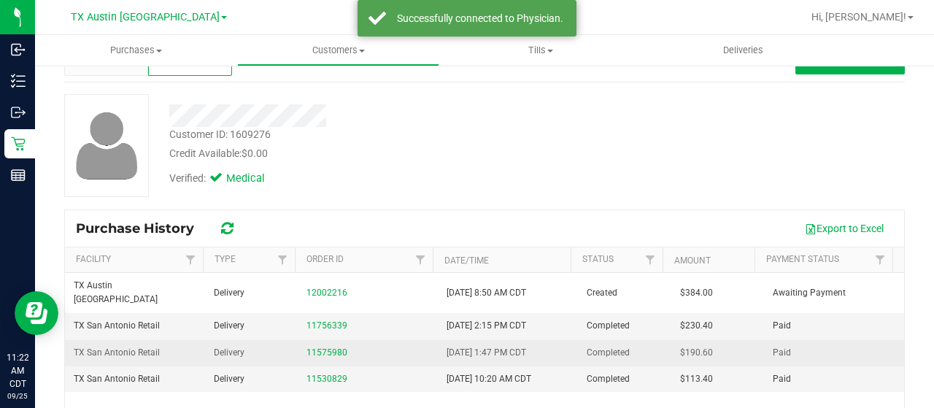
scroll to position [73, 0]
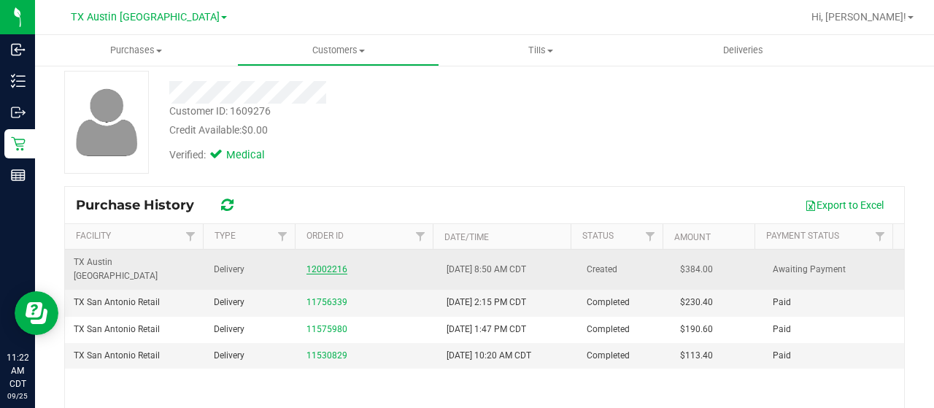
click at [318, 264] on link "12002216" at bounding box center [327, 269] width 41 height 10
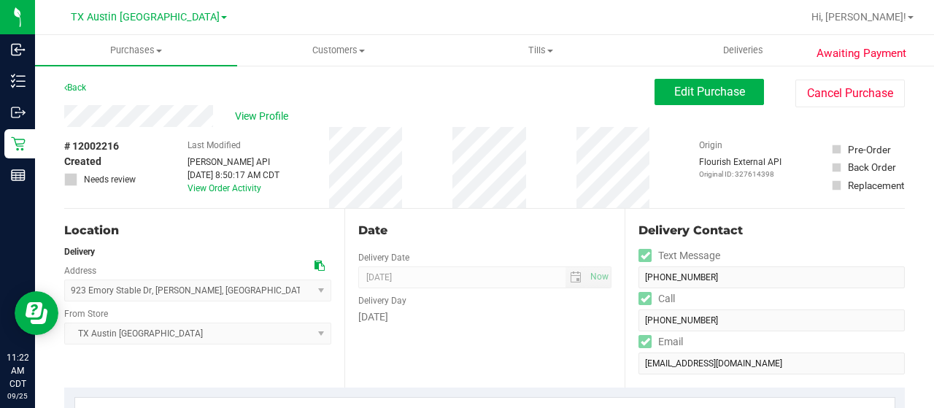
click at [68, 123] on div "View Profile" at bounding box center [359, 116] width 590 height 22
click at [697, 92] on span "Edit Purchase" at bounding box center [709, 92] width 71 height 14
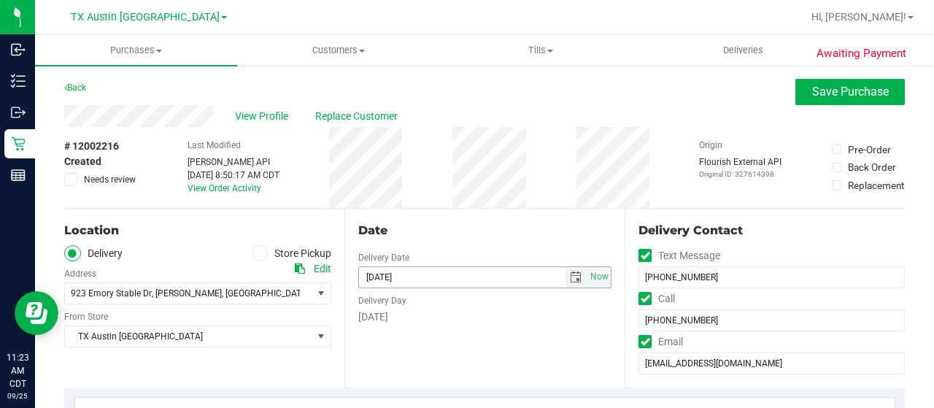
click at [569, 282] on span "select" at bounding box center [576, 277] width 21 height 20
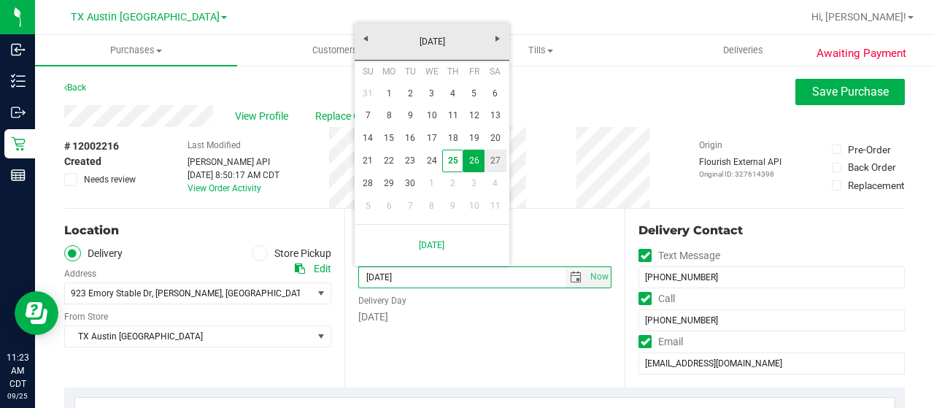
click at [496, 163] on link "27" at bounding box center [495, 161] width 21 height 23
type input "09/27/2025"
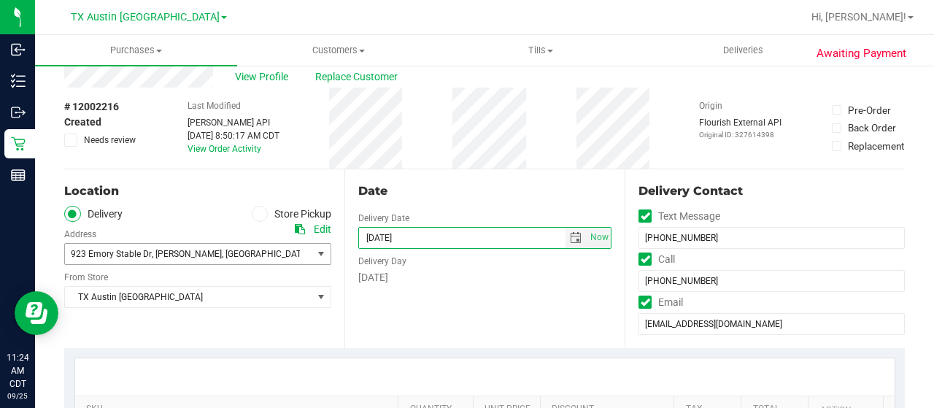
scroll to position [73, 0]
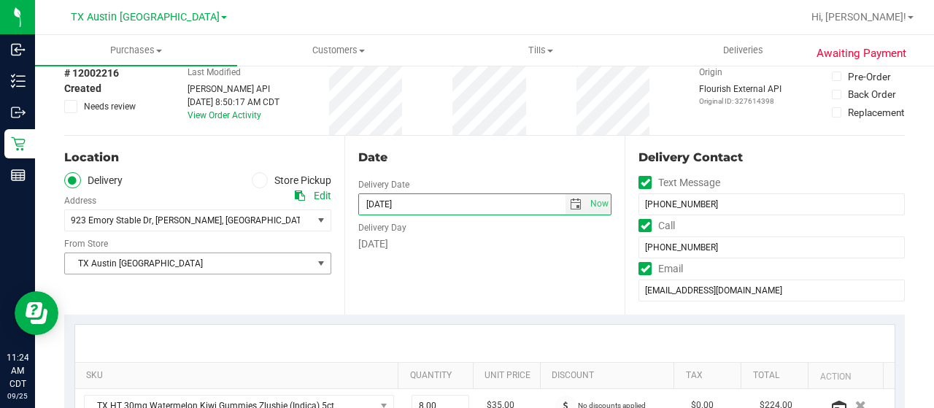
click at [250, 260] on span "TX Austin [GEOGRAPHIC_DATA]" at bounding box center [188, 263] width 247 height 20
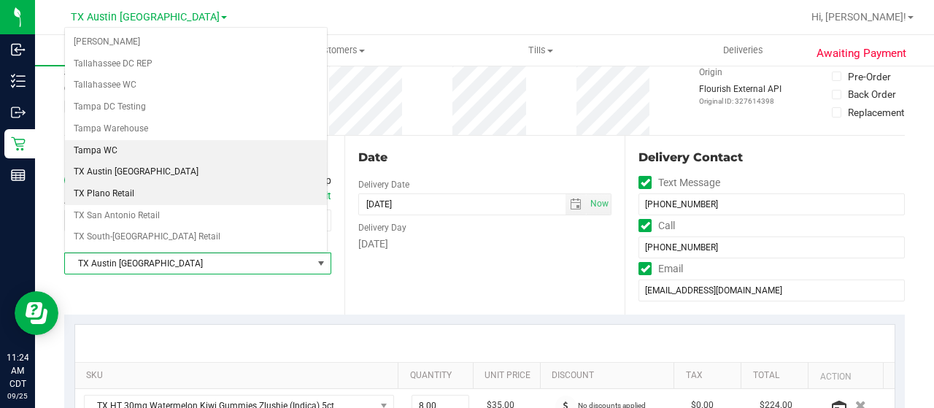
scroll to position [1030, 0]
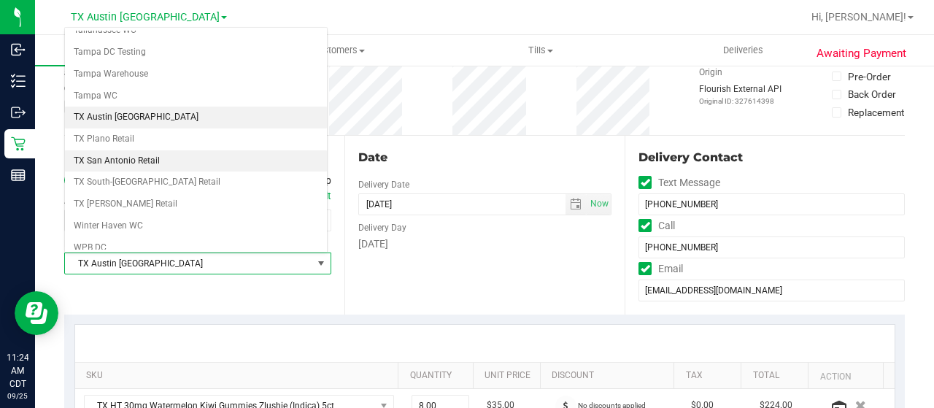
click at [162, 150] on li "TX San Antonio Retail" at bounding box center [196, 161] width 262 height 22
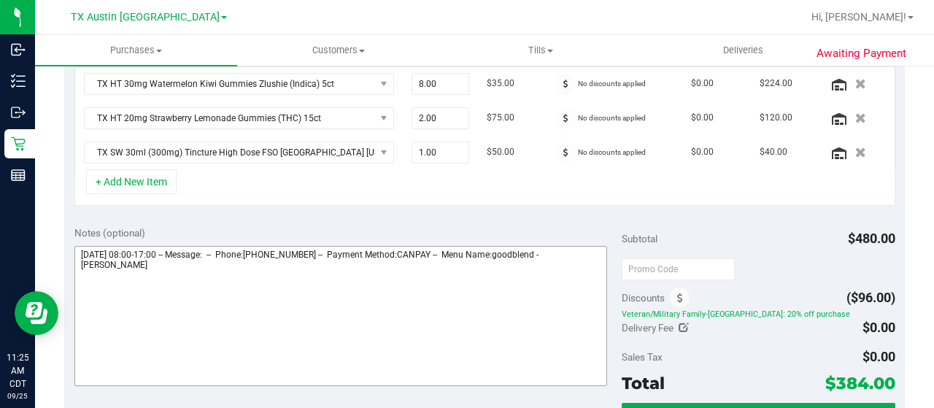
scroll to position [511, 0]
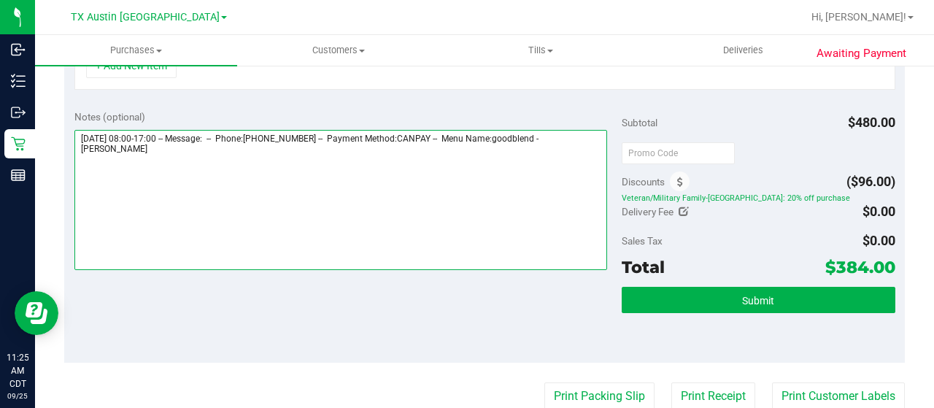
click at [128, 147] on textarea at bounding box center [340, 200] width 533 height 140
paste textarea "Austin"
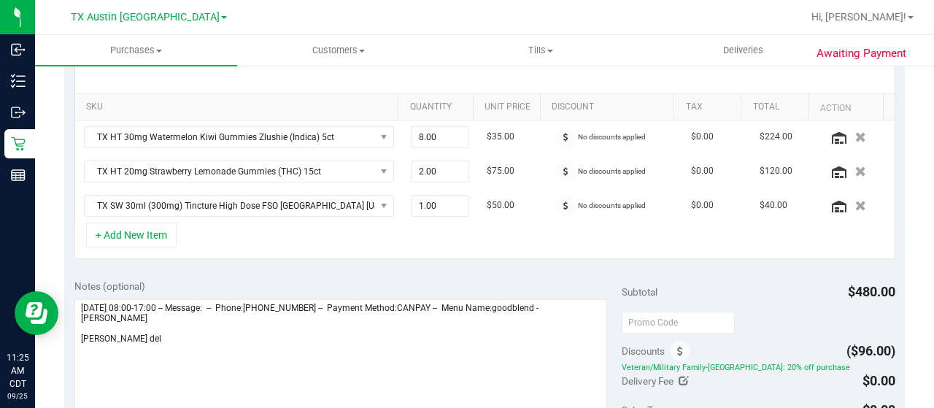
scroll to position [365, 0]
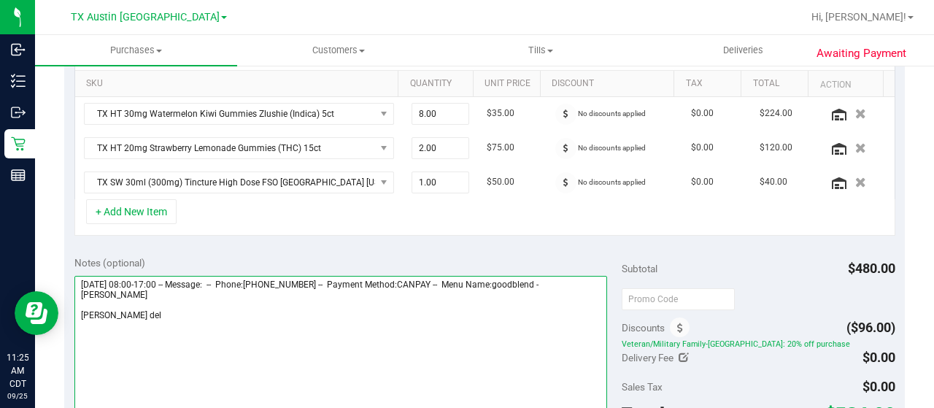
click at [158, 319] on textarea at bounding box center [340, 346] width 533 height 140
drag, startPoint x: 80, startPoint y: 275, endPoint x: 151, endPoint y: 275, distance: 70.8
click at [151, 276] on textarea at bounding box center [340, 346] width 533 height 140
click at [136, 312] on textarea at bounding box center [340, 346] width 533 height 140
click at [120, 312] on textarea at bounding box center [340, 346] width 533 height 140
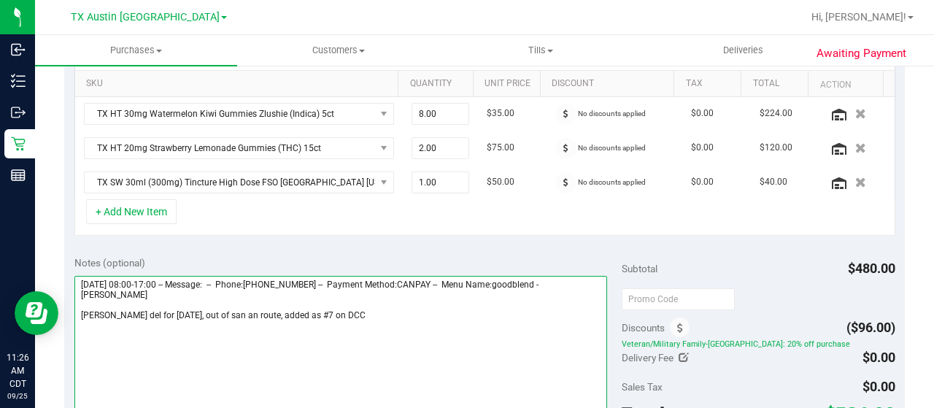
click at [380, 318] on textarea at bounding box center [340, 346] width 533 height 140
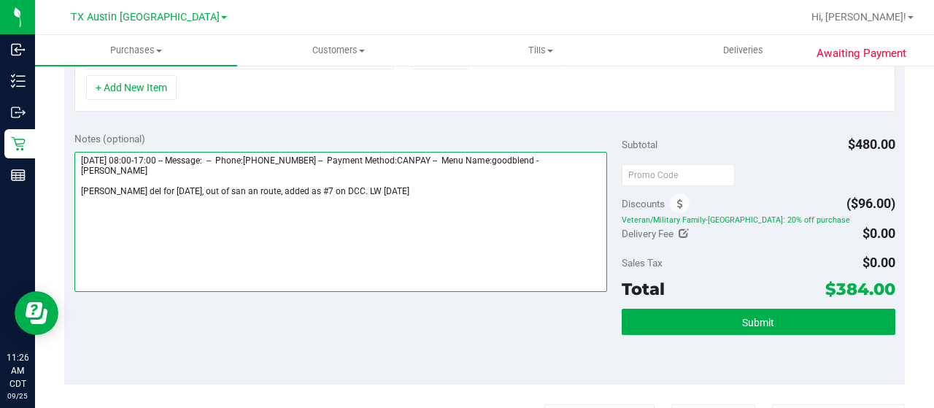
scroll to position [584, 0]
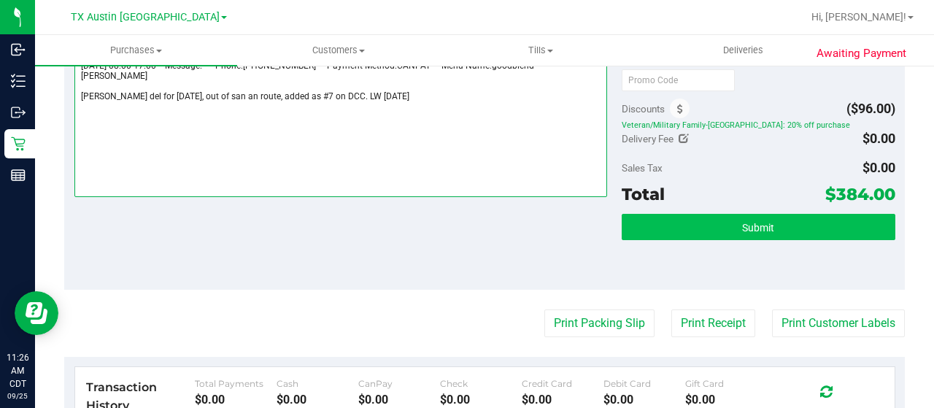
type textarea "Friday 09/26/2025 08:00-17:00 -- Message: -- Phone:5126328418 -- Payment Method…"
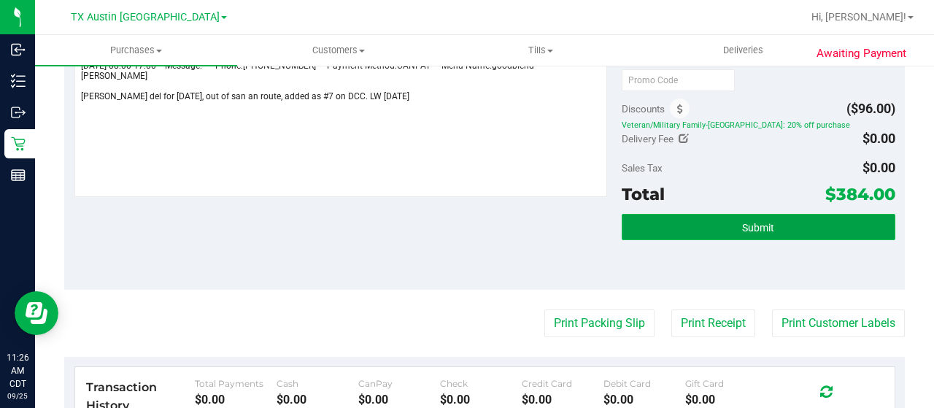
click at [632, 219] on button "Submit" at bounding box center [759, 227] width 274 height 26
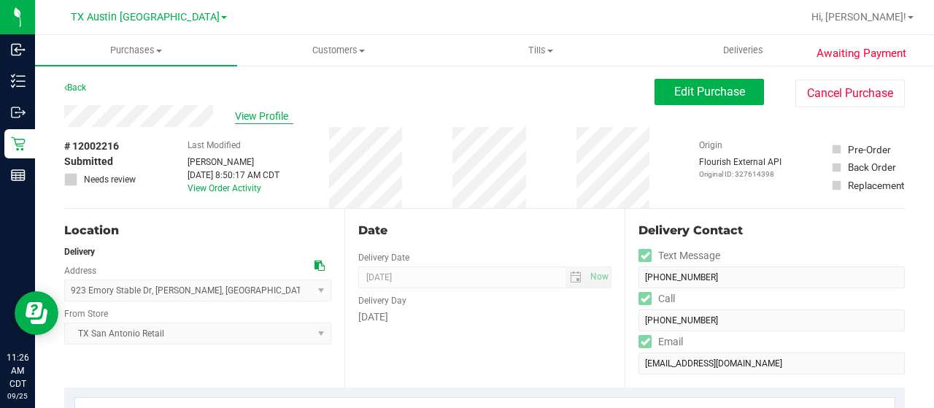
click at [245, 112] on span "View Profile" at bounding box center [264, 116] width 58 height 15
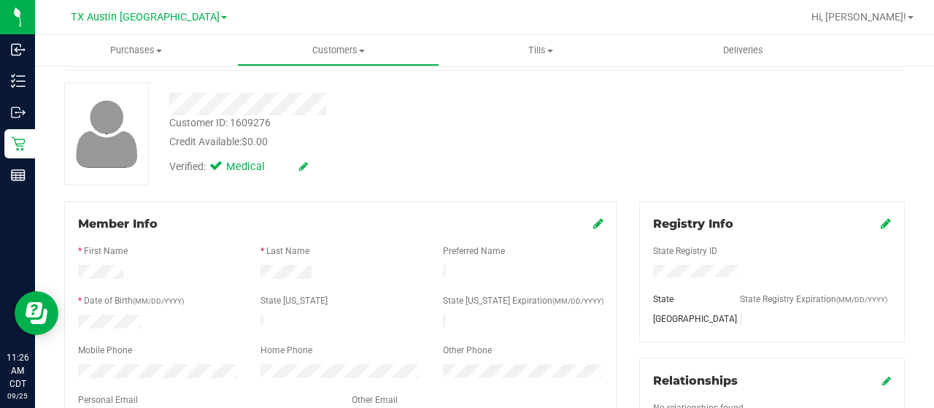
scroll to position [146, 0]
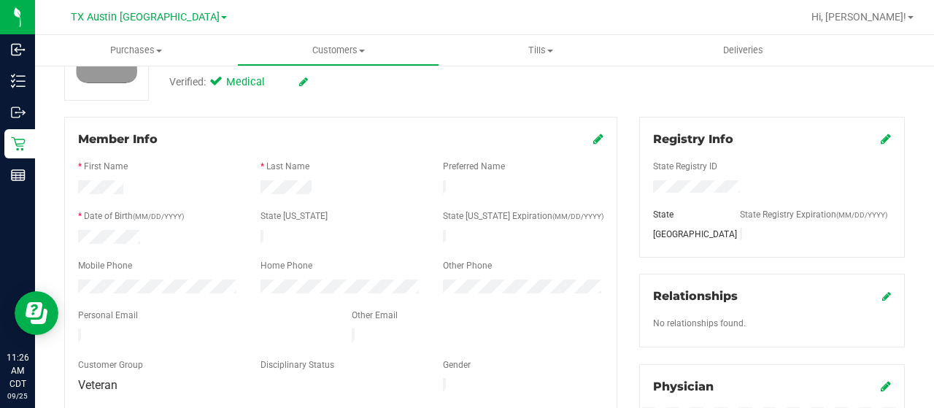
click at [79, 330] on div at bounding box center [204, 337] width 274 height 18
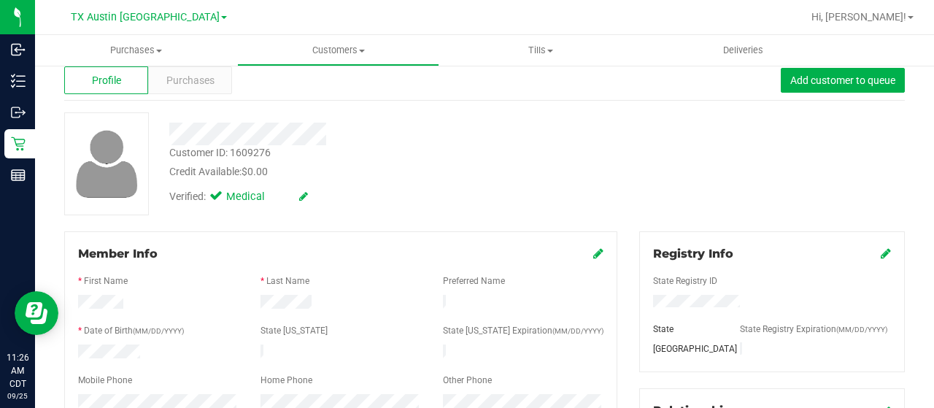
scroll to position [0, 0]
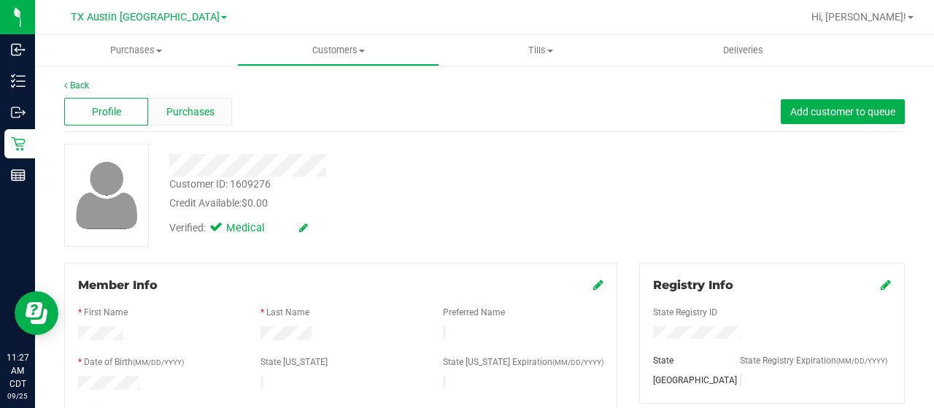
click at [193, 122] on div "Purchases" at bounding box center [190, 112] width 84 height 28
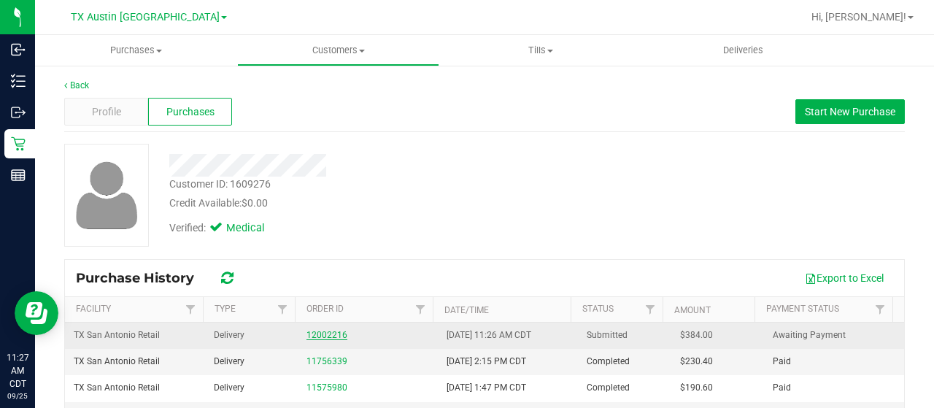
click at [323, 332] on link "12002216" at bounding box center [327, 335] width 41 height 10
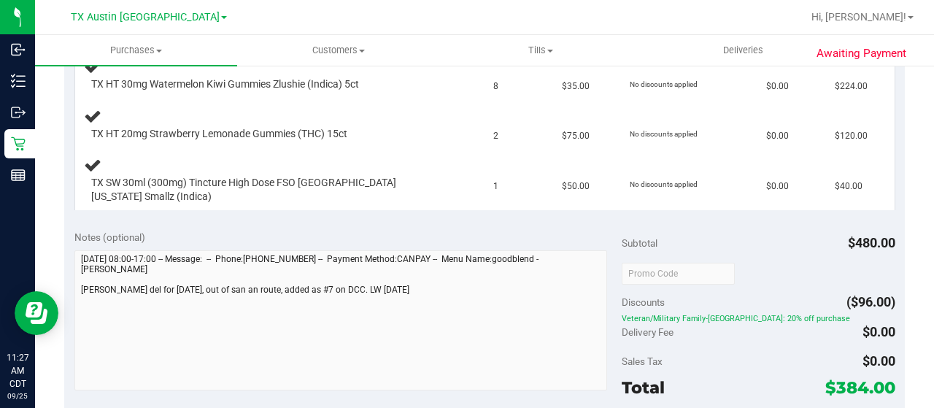
scroll to position [438, 0]
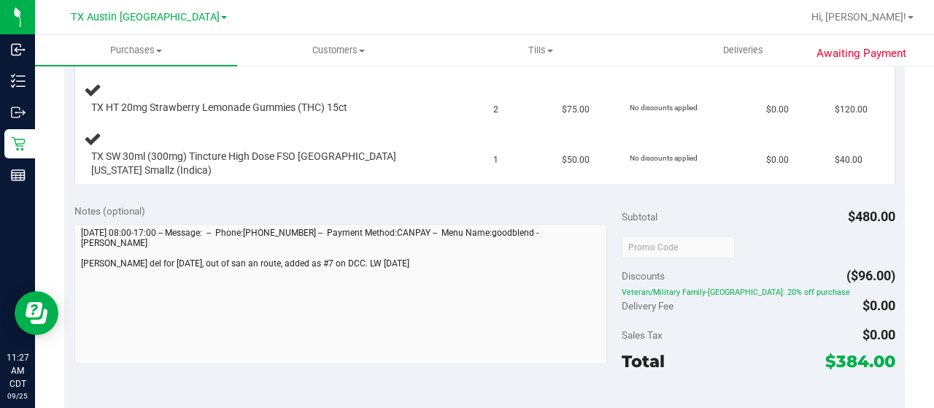
drag, startPoint x: 823, startPoint y: 349, endPoint x: 855, endPoint y: 348, distance: 32.1
click at [855, 351] on span "$384.00" at bounding box center [860, 361] width 70 height 20
copy span "384"
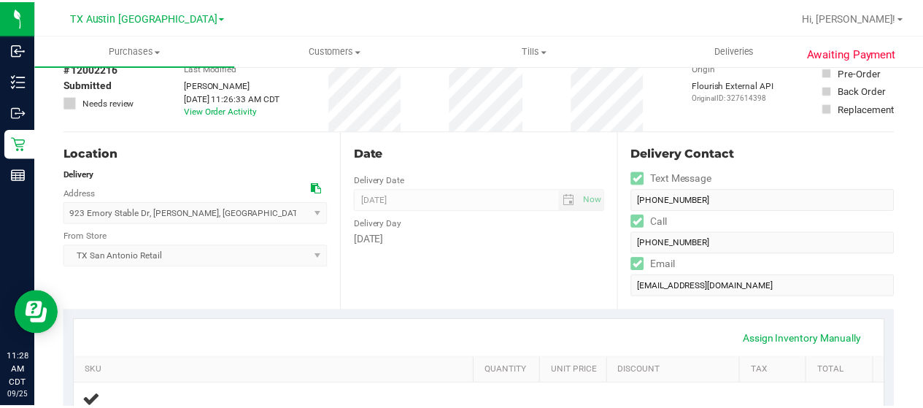
scroll to position [0, 0]
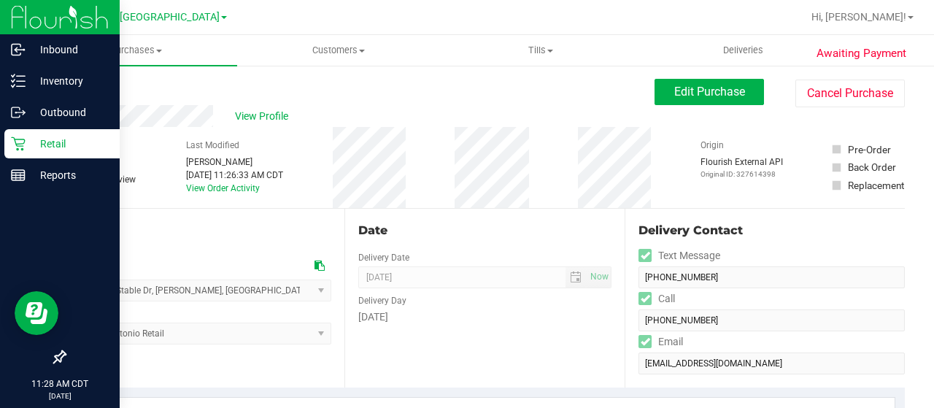
click at [15, 148] on icon at bounding box center [18, 143] width 15 height 15
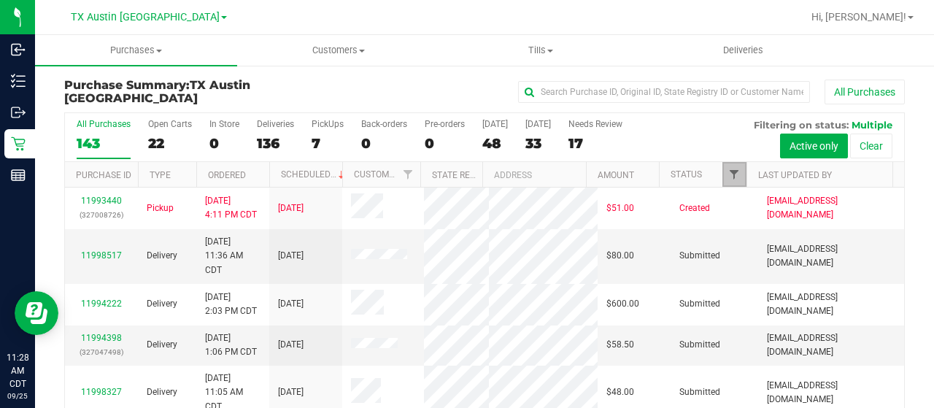
click at [728, 172] on span "Filter" at bounding box center [734, 175] width 12 height 12
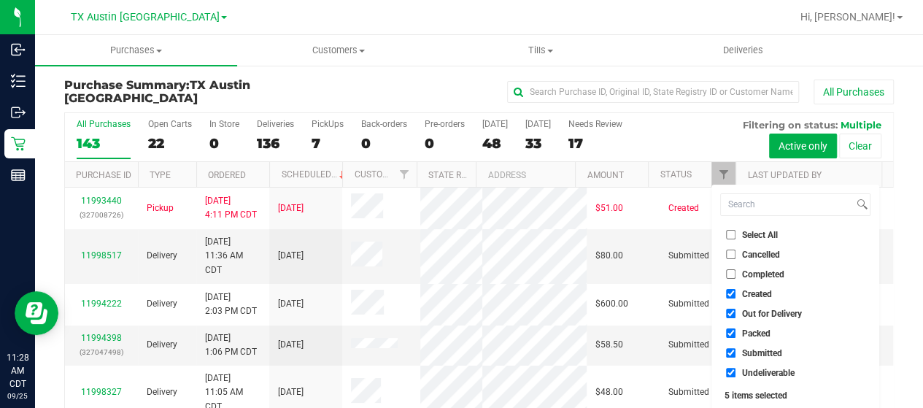
click at [774, 316] on span "Out for Delivery" at bounding box center [772, 313] width 60 height 9
click at [736, 316] on input "Out for Delivery" at bounding box center [730, 313] width 9 height 9
checkbox input "false"
click at [750, 334] on span "Packed" at bounding box center [756, 333] width 28 height 9
click at [736, 334] on input "Packed" at bounding box center [730, 332] width 9 height 9
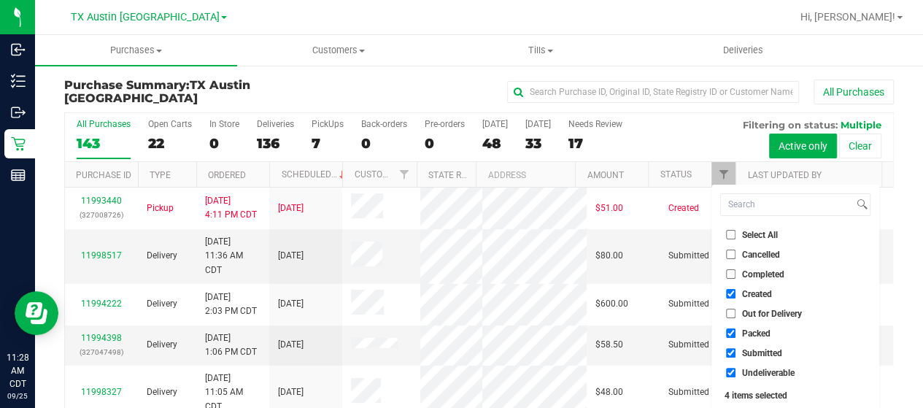
checkbox input "false"
click at [744, 351] on span "Submitted" at bounding box center [762, 353] width 40 height 9
click at [736, 351] on input "Submitted" at bounding box center [730, 352] width 9 height 9
checkbox input "false"
click at [744, 369] on span "Undeliverable" at bounding box center [768, 373] width 53 height 9
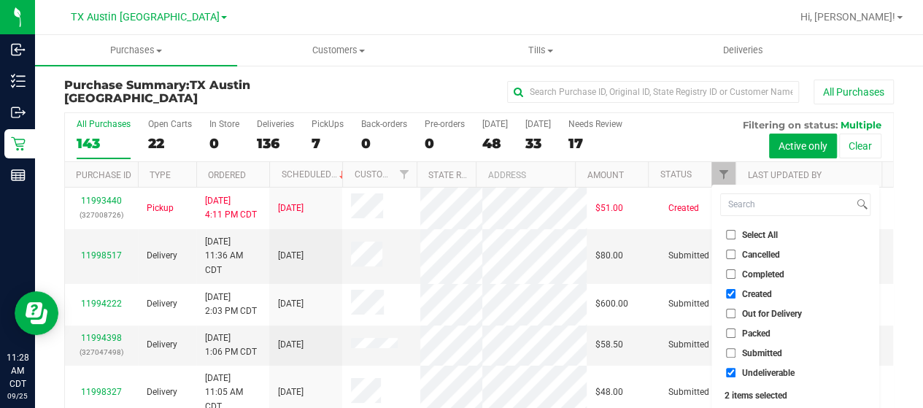
click at [736, 369] on input "Undeliverable" at bounding box center [730, 372] width 9 height 9
checkbox input "false"
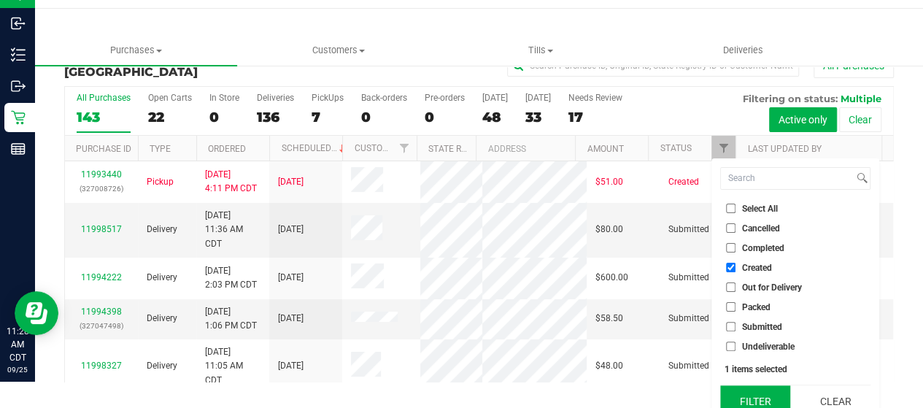
scroll to position [39, 0]
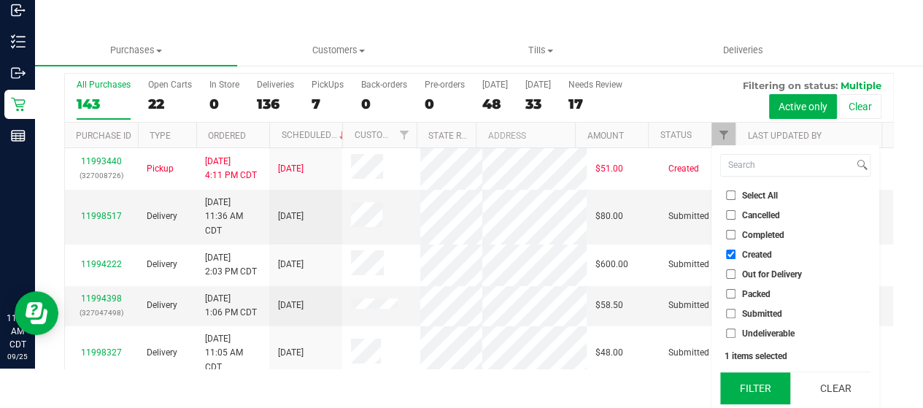
click at [744, 385] on button "Filter" at bounding box center [755, 388] width 70 height 32
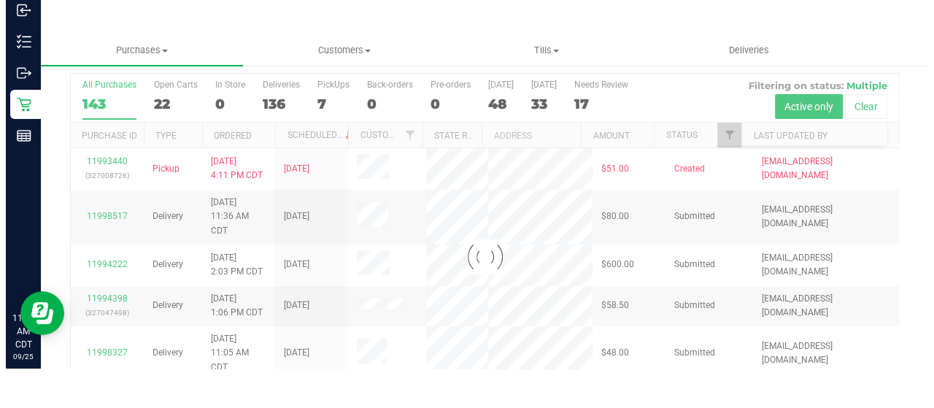
scroll to position [0, 0]
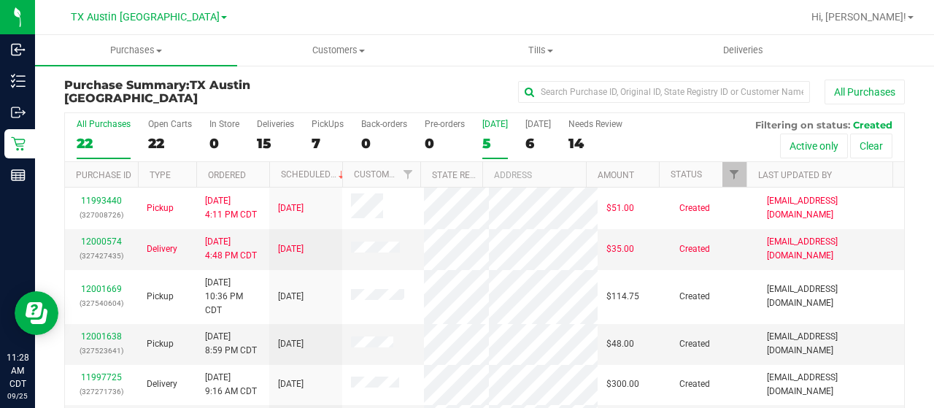
click at [490, 142] on div "5" at bounding box center [495, 143] width 26 height 17
click at [0, 0] on input "Today 5" at bounding box center [0, 0] width 0 height 0
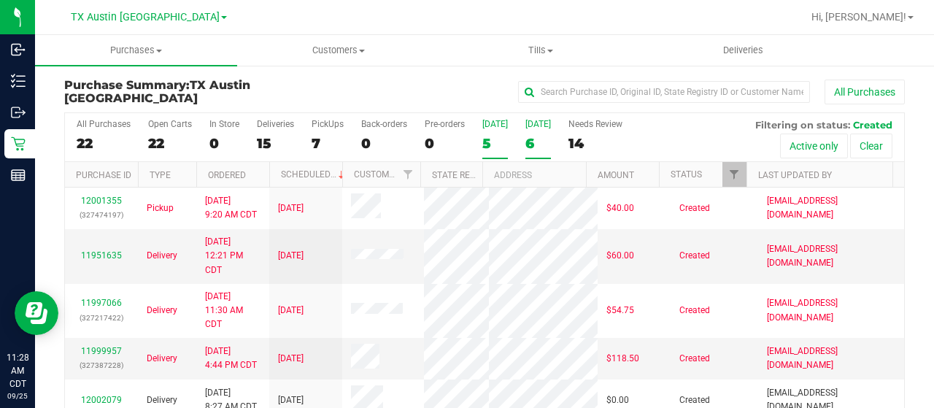
click at [531, 139] on div "6" at bounding box center [539, 143] width 26 height 17
click at [0, 0] on input "Tomorrow 6" at bounding box center [0, 0] width 0 height 0
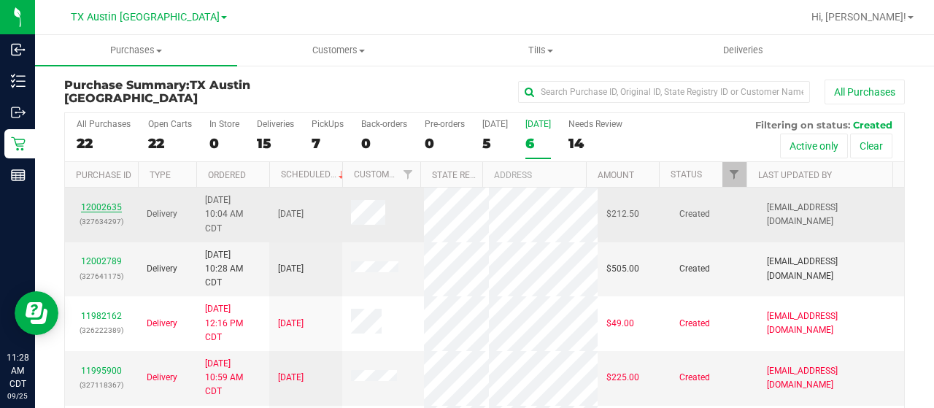
click at [94, 204] on link "12002635" at bounding box center [101, 207] width 41 height 10
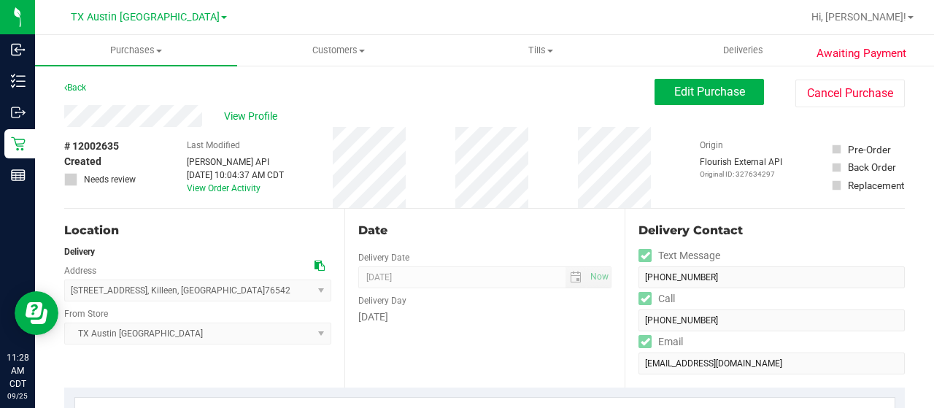
click at [206, 116] on div "View Profile" at bounding box center [359, 116] width 590 height 22
click at [253, 115] on span "View Profile" at bounding box center [253, 116] width 58 height 15
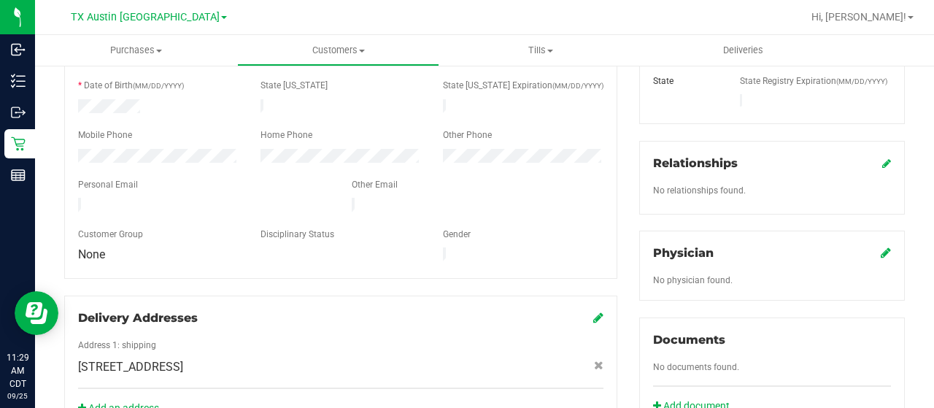
scroll to position [292, 0]
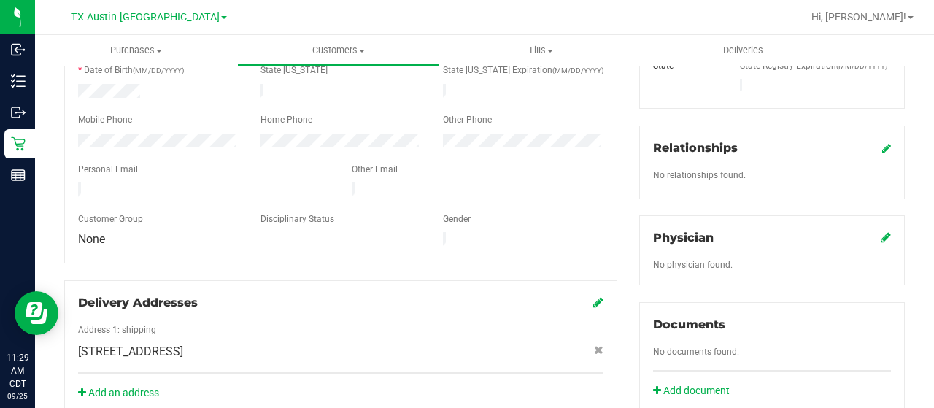
click at [881, 231] on icon at bounding box center [886, 237] width 10 height 12
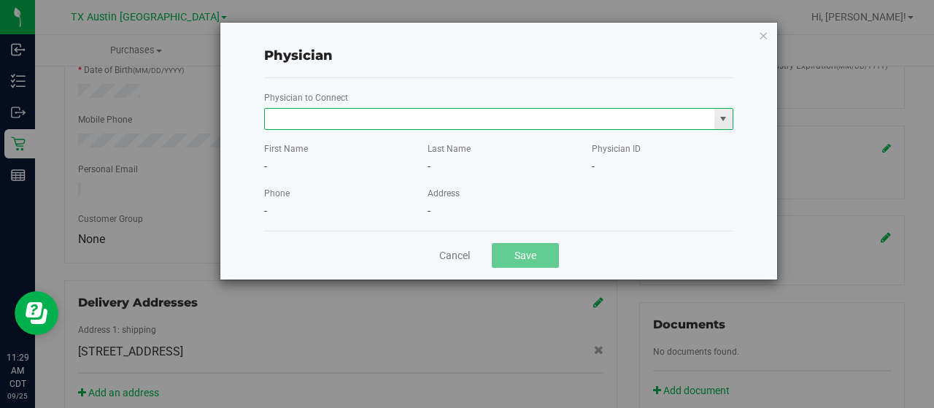
click at [590, 119] on input "text" at bounding box center [490, 119] width 450 height 20
paste input "Chen"
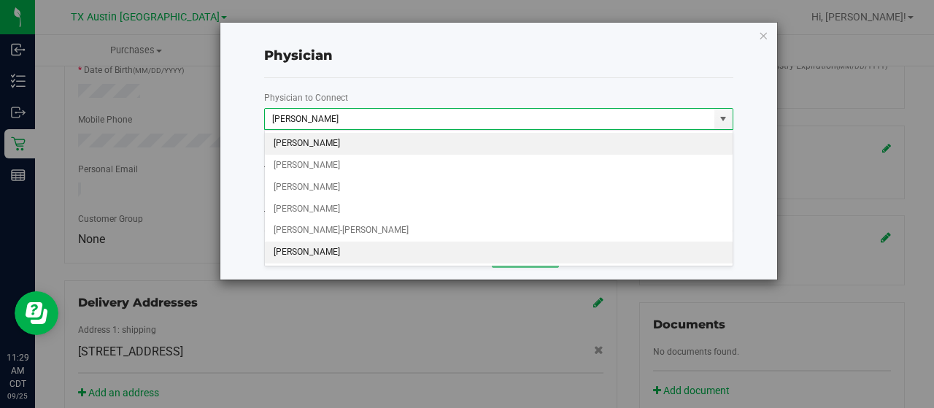
click at [485, 250] on li "An Chen" at bounding box center [499, 253] width 469 height 22
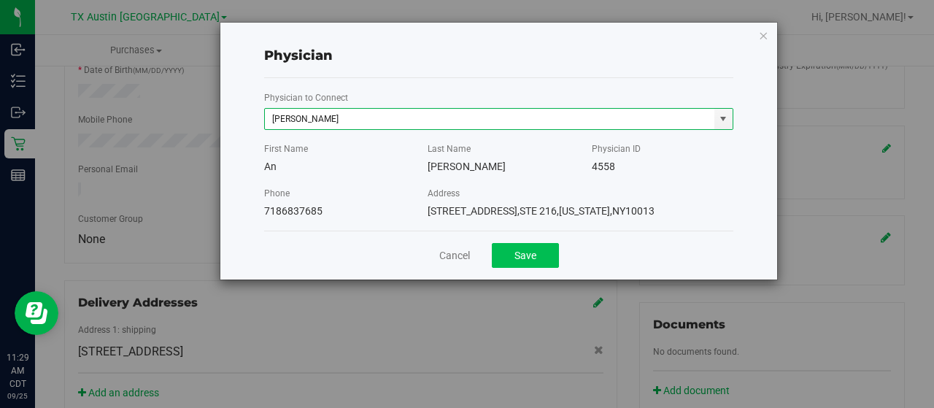
type input "An Chen"
click at [531, 262] on button "Save" at bounding box center [525, 255] width 67 height 25
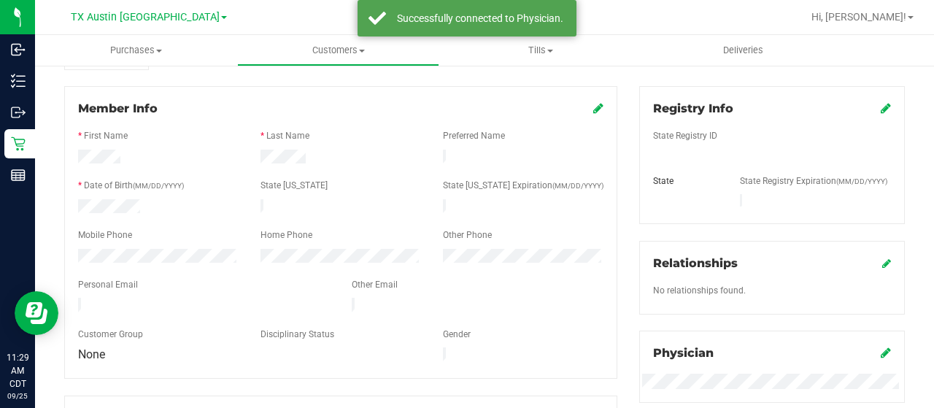
scroll to position [146, 0]
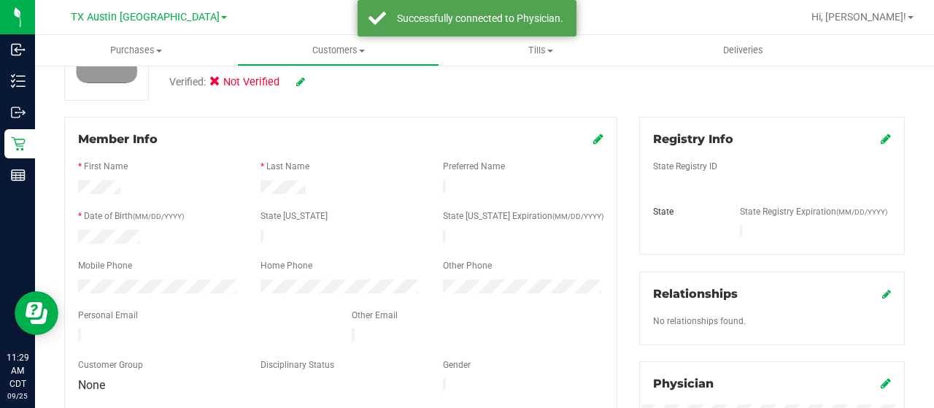
click at [881, 142] on icon at bounding box center [886, 139] width 10 height 12
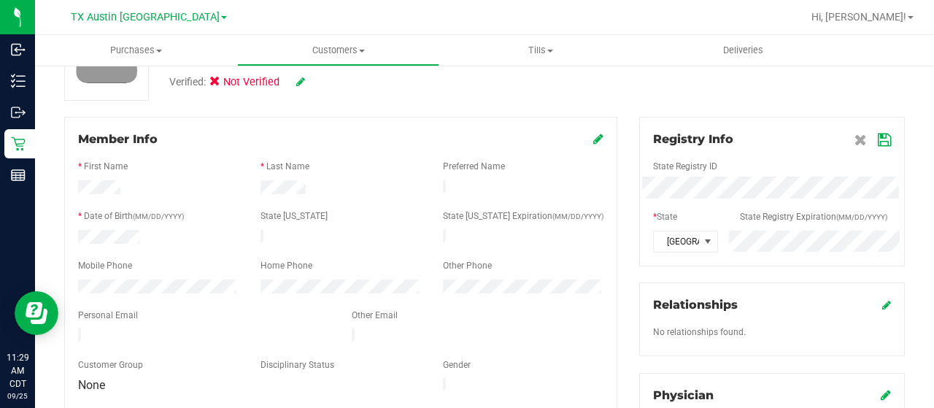
click at [878, 143] on icon at bounding box center [884, 140] width 13 height 12
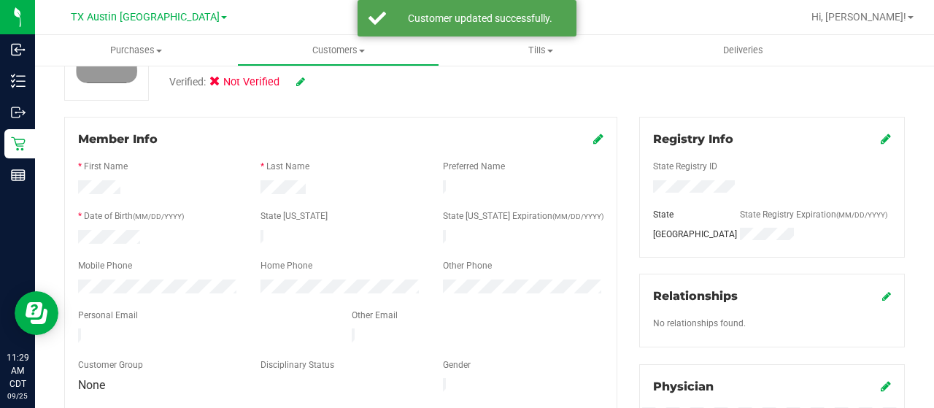
click at [298, 82] on icon at bounding box center [300, 82] width 9 height 10
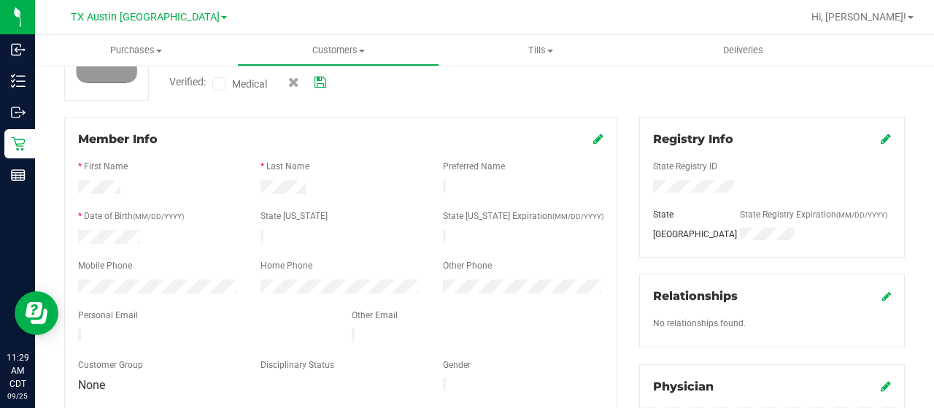
click at [222, 84] on icon at bounding box center [219, 84] width 9 height 0
click at [0, 0] on input "Medical" at bounding box center [0, 0] width 0 height 0
click at [321, 85] on icon at bounding box center [321, 82] width 12 height 10
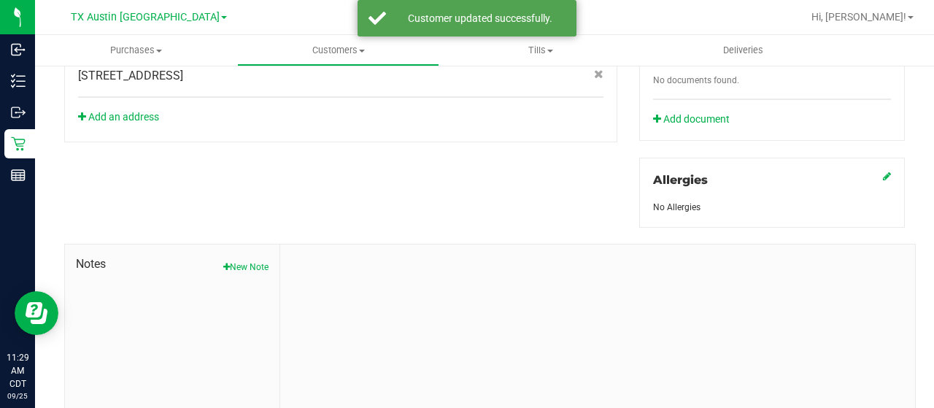
scroll to position [644, 0]
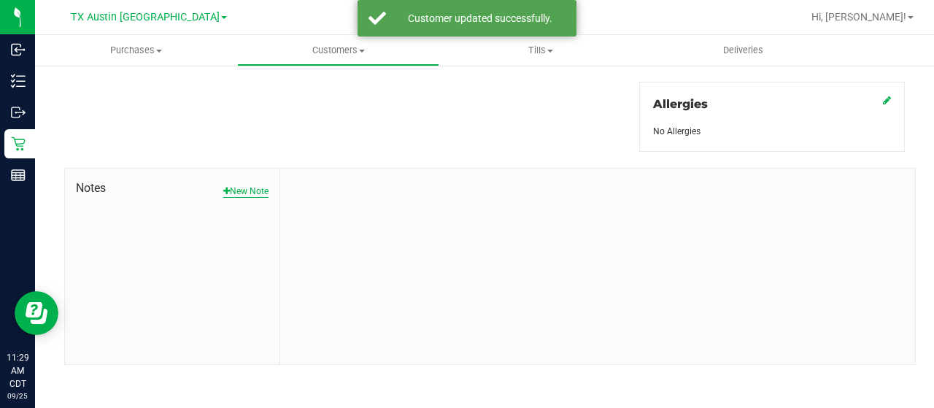
click at [260, 188] on button "New Note" at bounding box center [245, 191] width 45 height 13
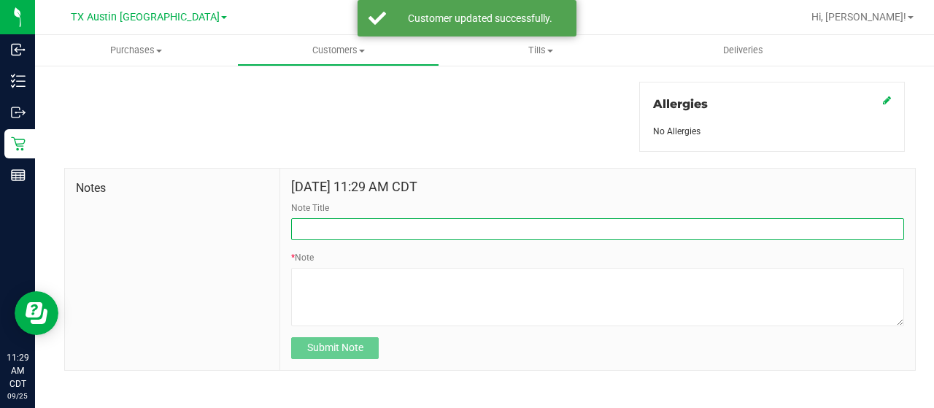
click at [324, 221] on input "Note Title" at bounding box center [597, 229] width 613 height 22
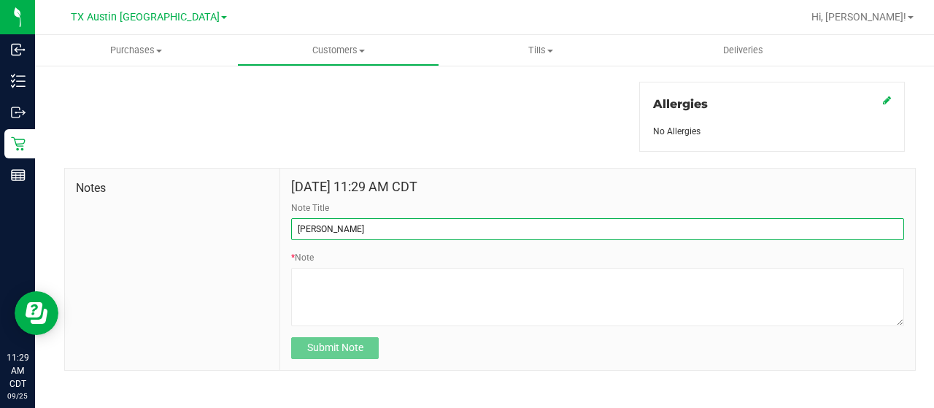
type input "curt"
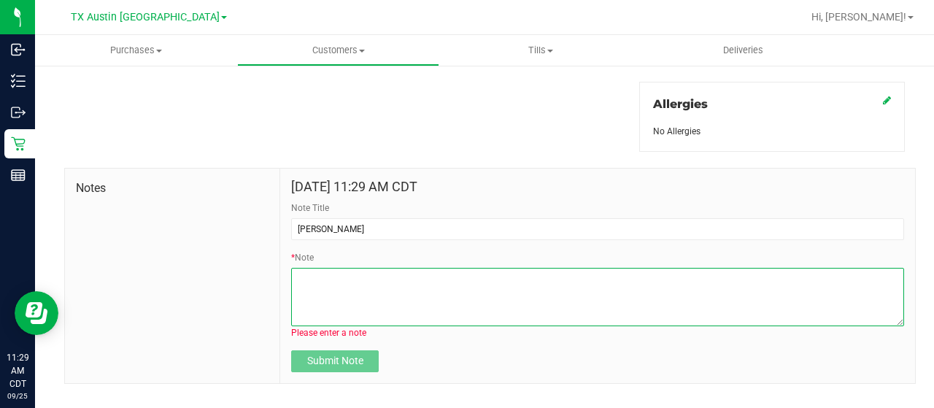
click at [401, 276] on textarea "* Note" at bounding box center [597, 297] width 613 height 58
paste textarea "Patient Name: Jennifer Lynne Behanna Address: 4605 Regency Dr Killeen, TX, 7654…"
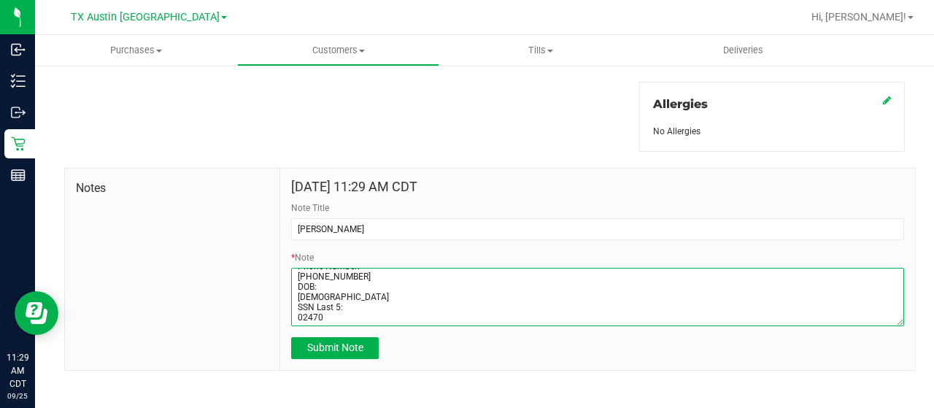
type textarea "Patient Name: Jennifer Lynne Behanna Address: 4605 Regency Dr Killeen, TX, 7654…"
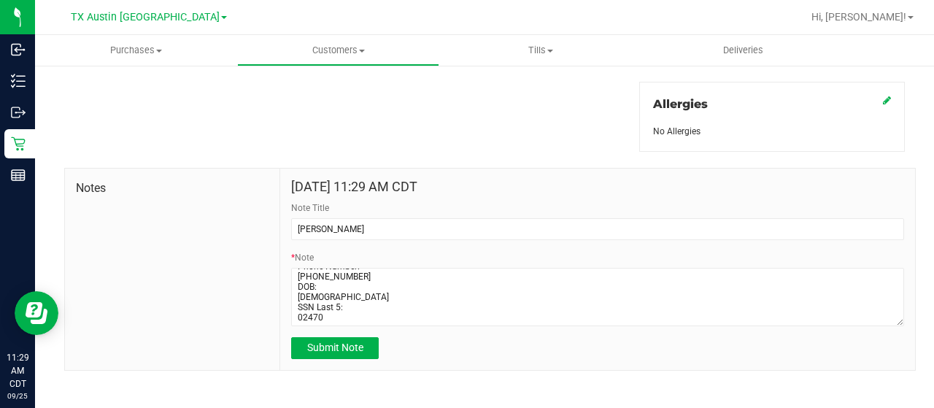
click at [356, 358] on div "Sep 25, 2025 11:29 AM CDT Note Title curt * Note Submit Note" at bounding box center [597, 269] width 635 height 201
click at [360, 350] on span "Submit Note" at bounding box center [335, 348] width 56 height 12
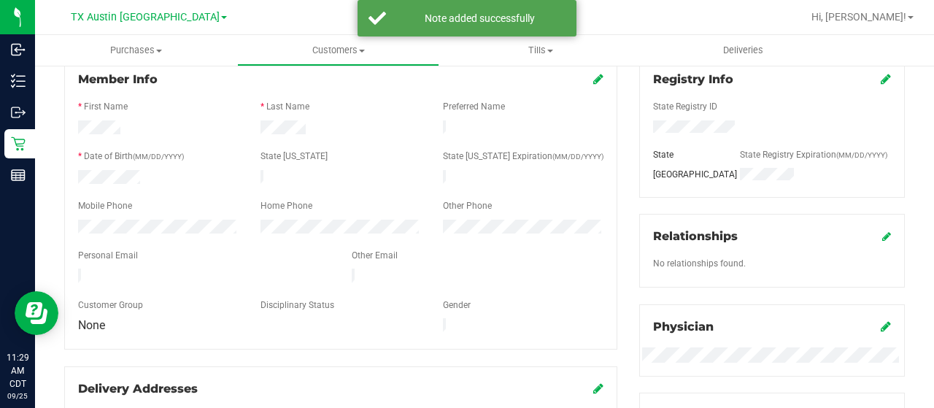
scroll to position [0, 0]
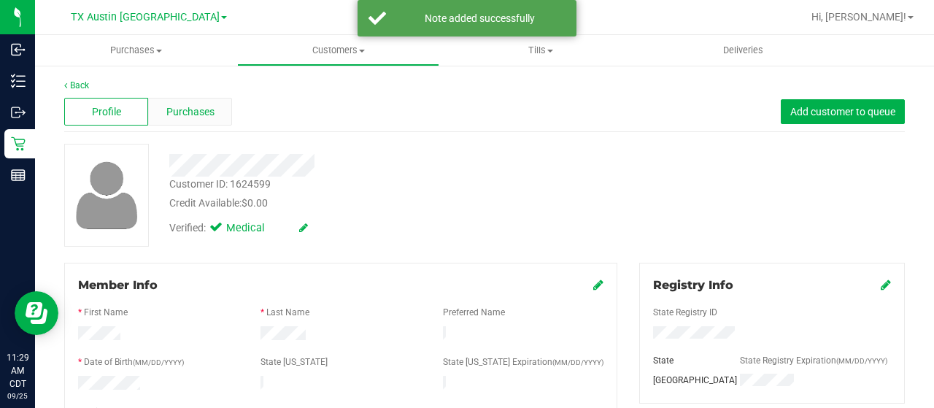
click at [172, 112] on span "Purchases" at bounding box center [190, 111] width 48 height 15
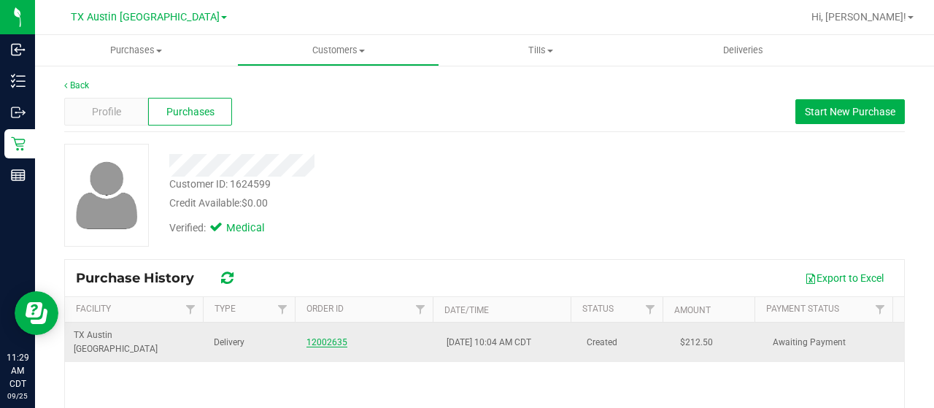
click at [331, 337] on link "12002635" at bounding box center [327, 342] width 41 height 10
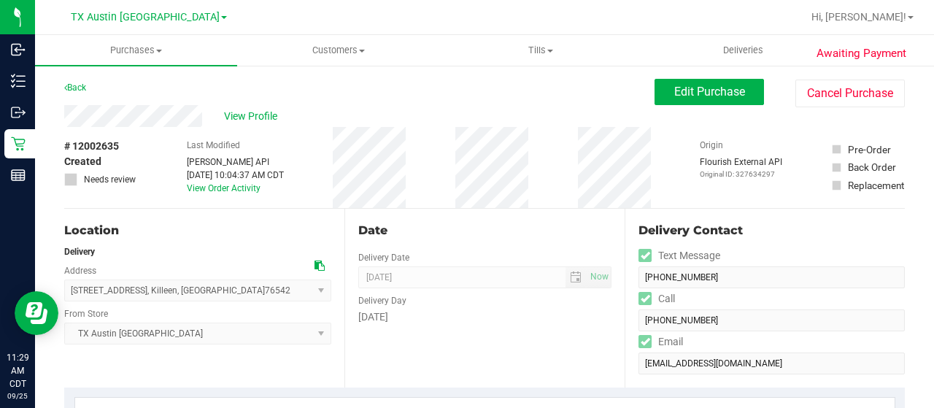
click at [315, 266] on icon at bounding box center [320, 266] width 10 height 10
click at [690, 92] on span "Edit Purchase" at bounding box center [709, 92] width 71 height 14
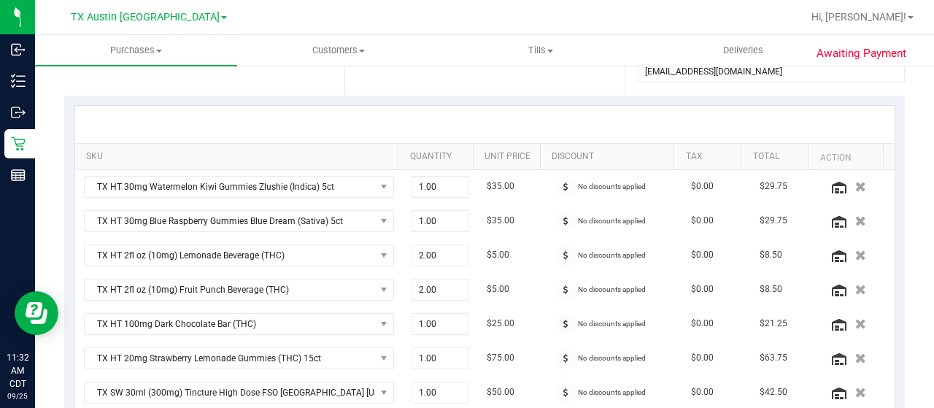
scroll to position [365, 0]
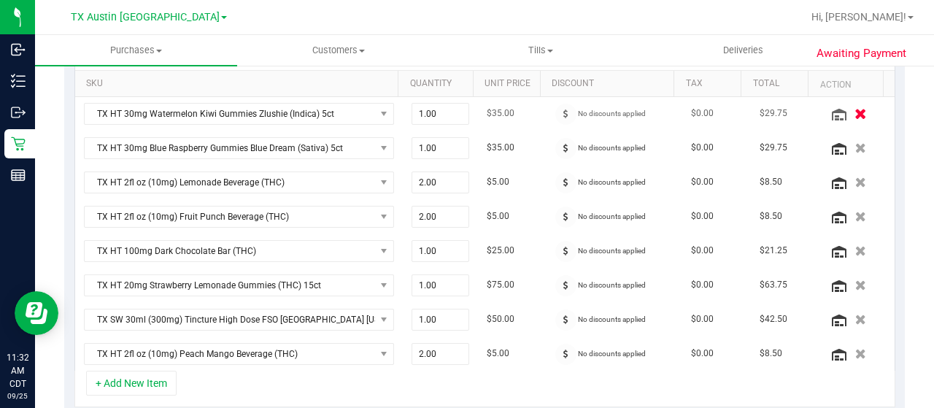
click at [855, 109] on icon "button" at bounding box center [861, 113] width 12 height 11
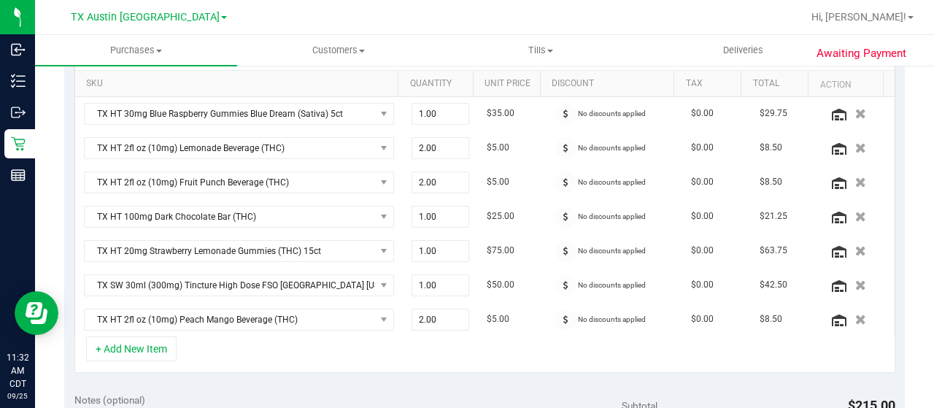
click at [855, 109] on icon "button" at bounding box center [860, 114] width 11 height 10
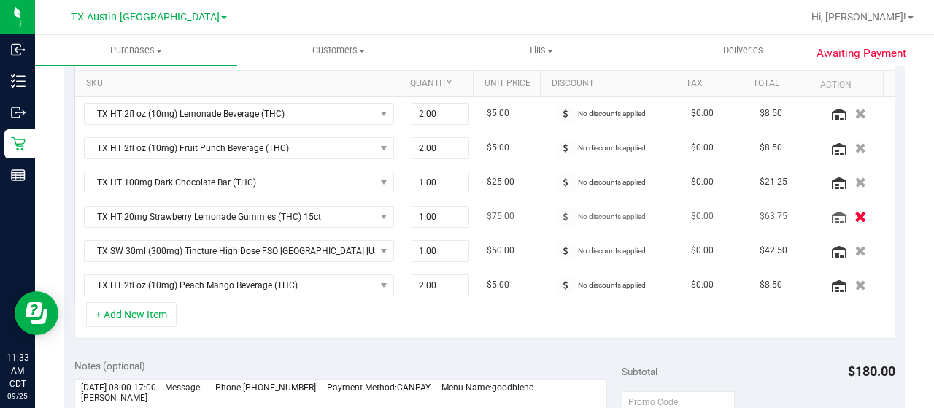
click at [855, 211] on icon "button" at bounding box center [861, 216] width 12 height 11
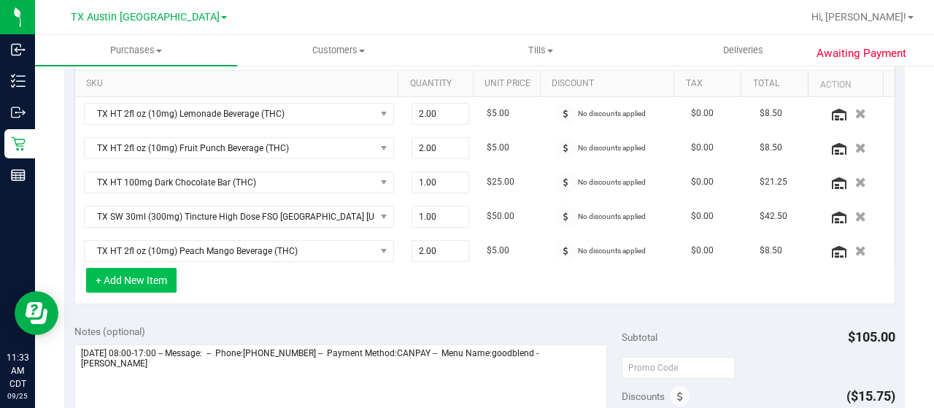
click at [149, 281] on button "+ Add New Item" at bounding box center [131, 280] width 91 height 25
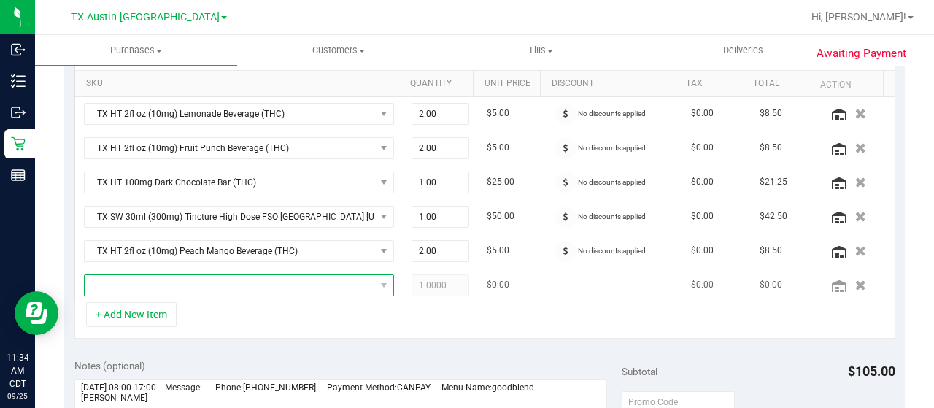
click at [171, 282] on span "NO DATA FOUND" at bounding box center [230, 285] width 290 height 20
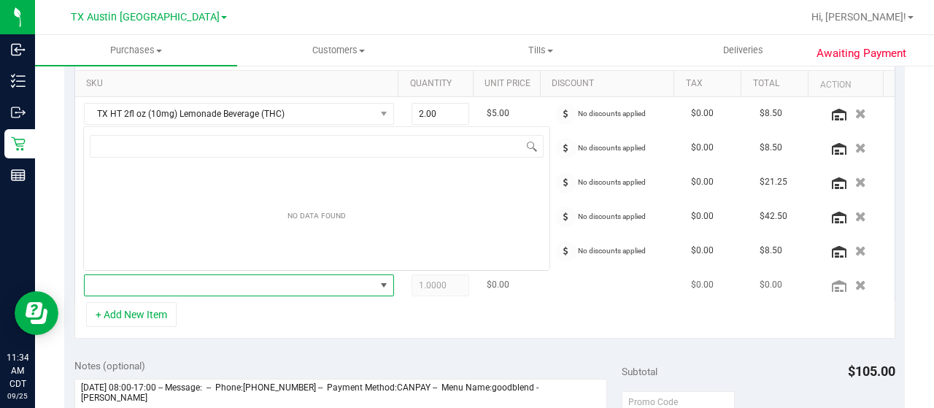
scroll to position [21, 294]
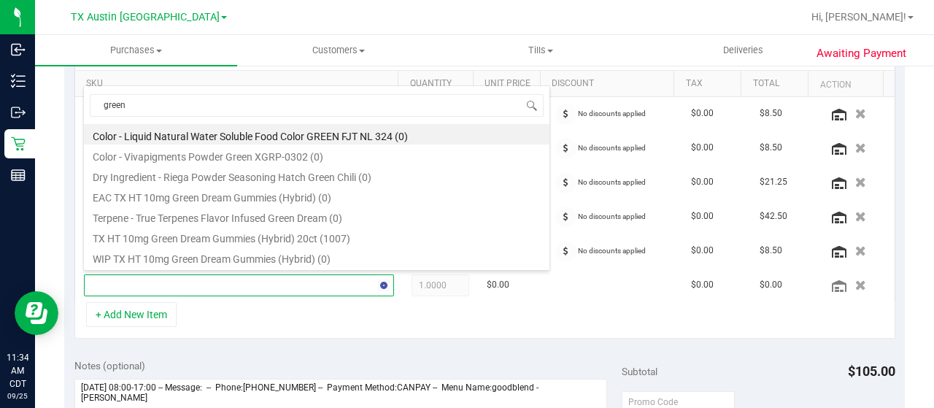
type input "green"
click at [285, 239] on li "TX HT 10mg Green Dream Gummies (Hybrid) 20ct (1007)" at bounding box center [317, 236] width 466 height 20
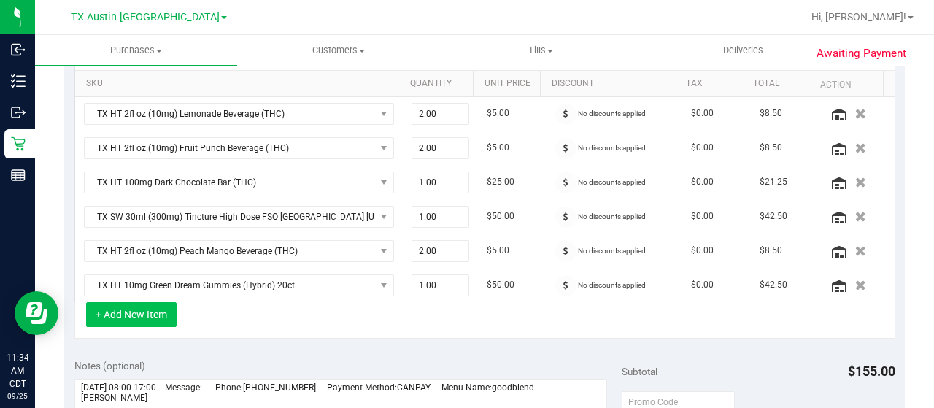
click at [161, 308] on button "+ Add New Item" at bounding box center [131, 314] width 91 height 25
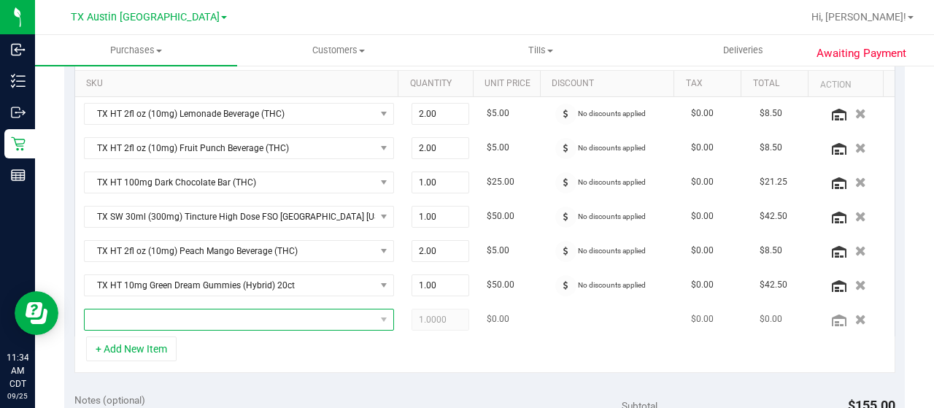
click at [174, 313] on span "NO DATA FOUND" at bounding box center [230, 319] width 290 height 20
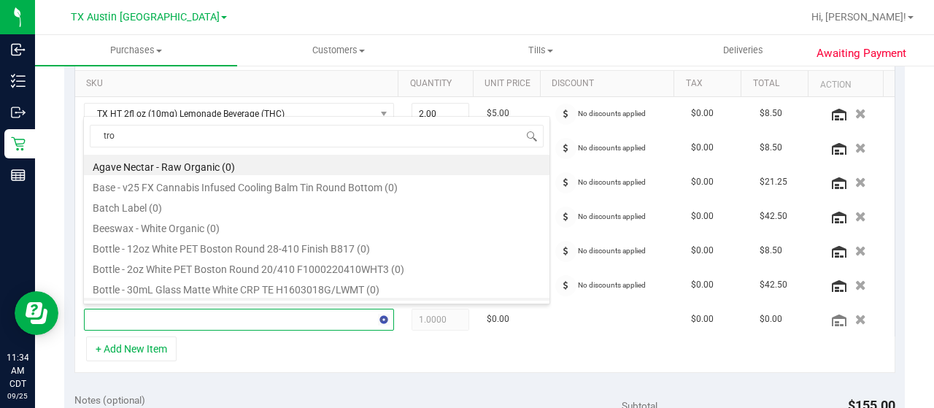
type input "trop"
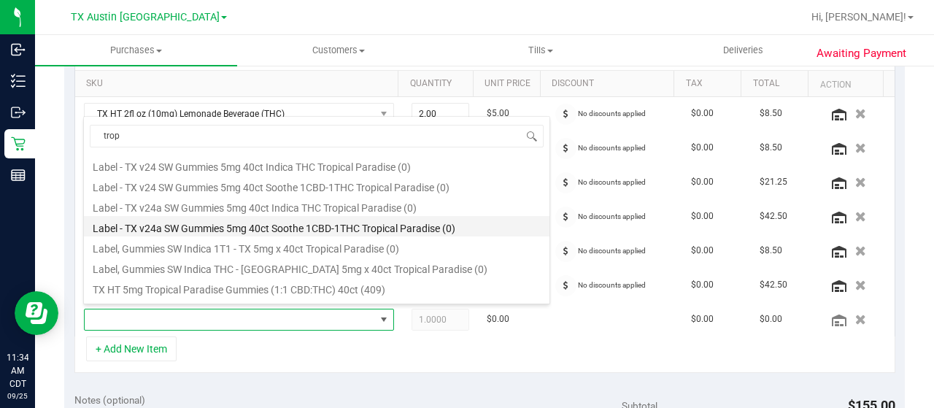
scroll to position [146, 0]
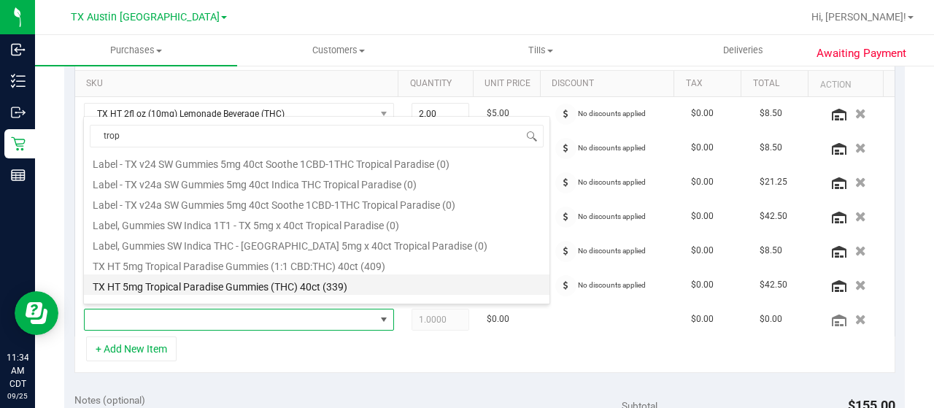
click at [358, 284] on li "TX HT 5mg Tropical Paradise Gummies (THC) 40ct (339)" at bounding box center [317, 284] width 466 height 20
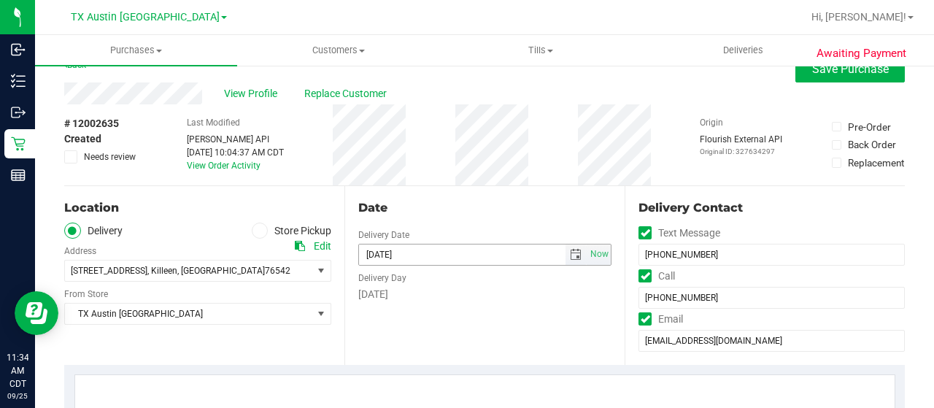
scroll to position [0, 0]
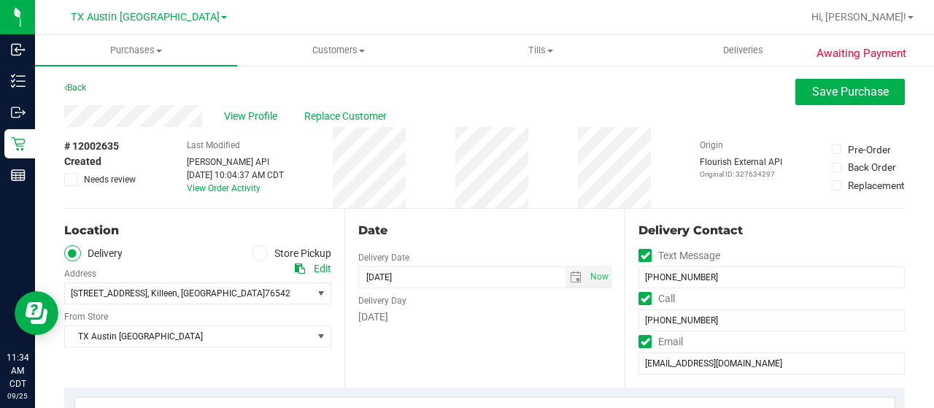
click at [298, 269] on icon at bounding box center [300, 268] width 10 height 10
drag, startPoint x: 823, startPoint y: 97, endPoint x: 916, endPoint y: 92, distance: 93.6
click at [823, 97] on span "Save Purchase" at bounding box center [850, 92] width 77 height 14
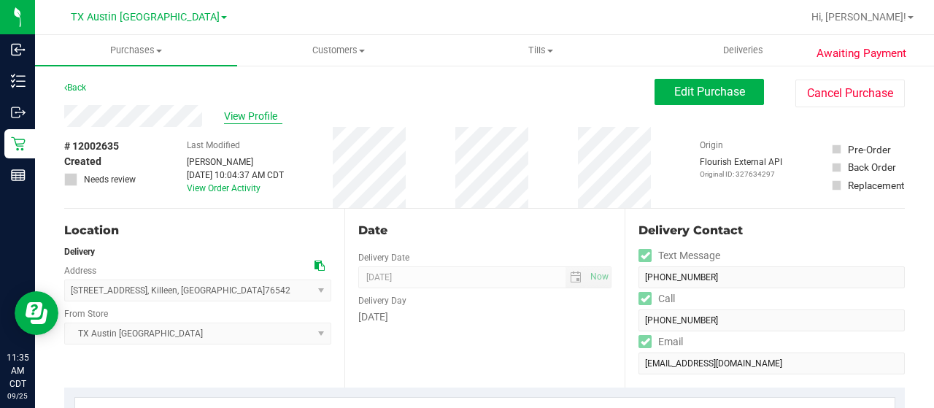
click at [267, 118] on span "View Profile" at bounding box center [253, 116] width 58 height 15
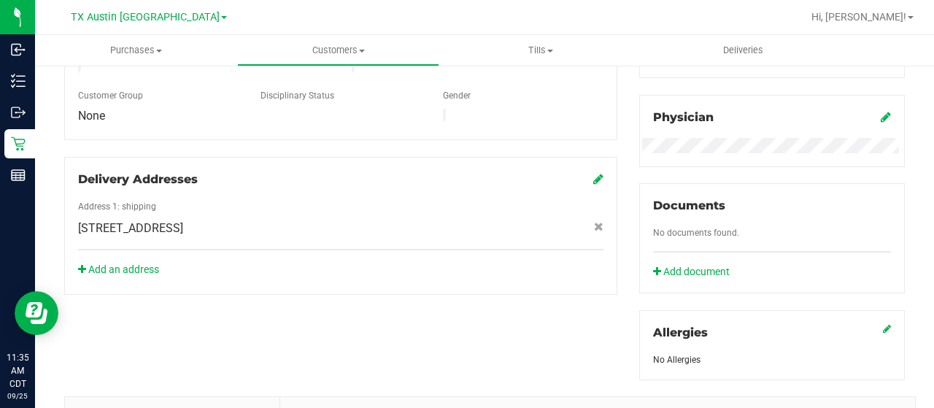
scroll to position [438, 0]
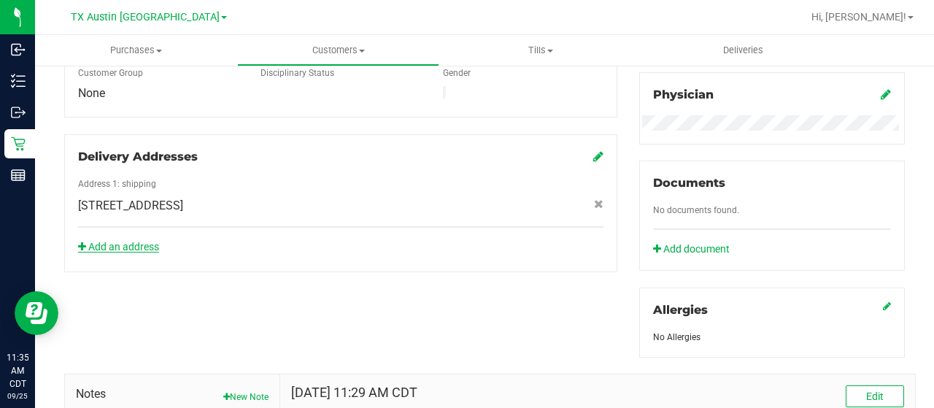
click at [133, 241] on link "Add an address" at bounding box center [118, 247] width 81 height 12
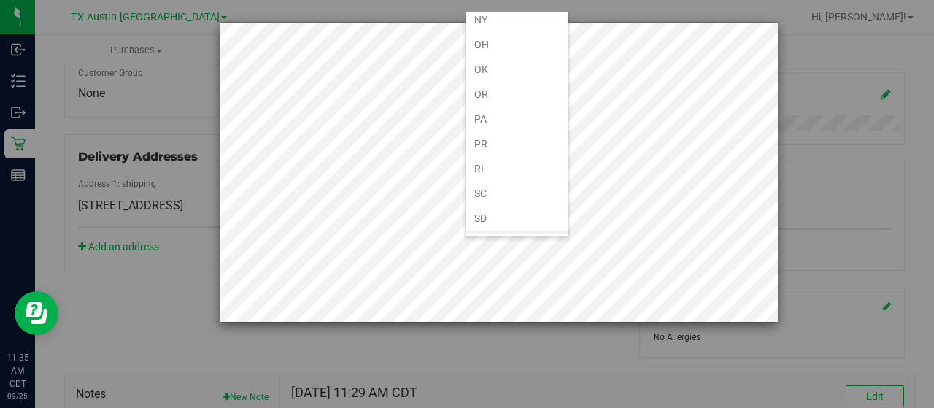
scroll to position [876, 0]
click at [517, 231] on li "[GEOGRAPHIC_DATA]" at bounding box center [517, 243] width 103 height 25
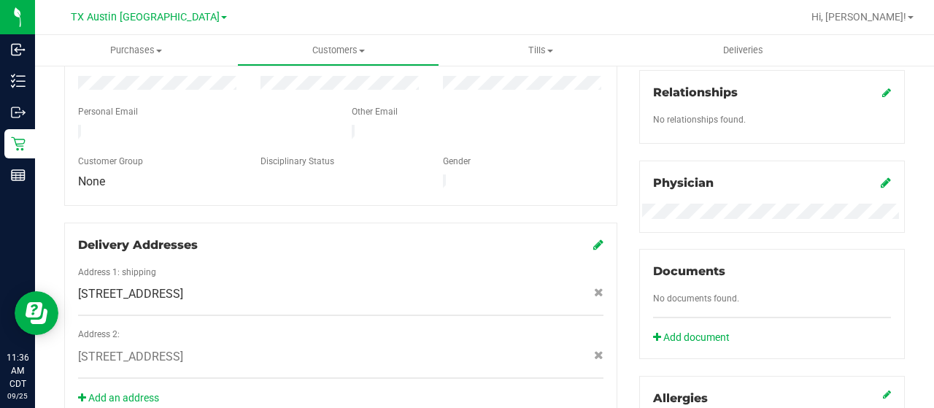
scroll to position [0, 0]
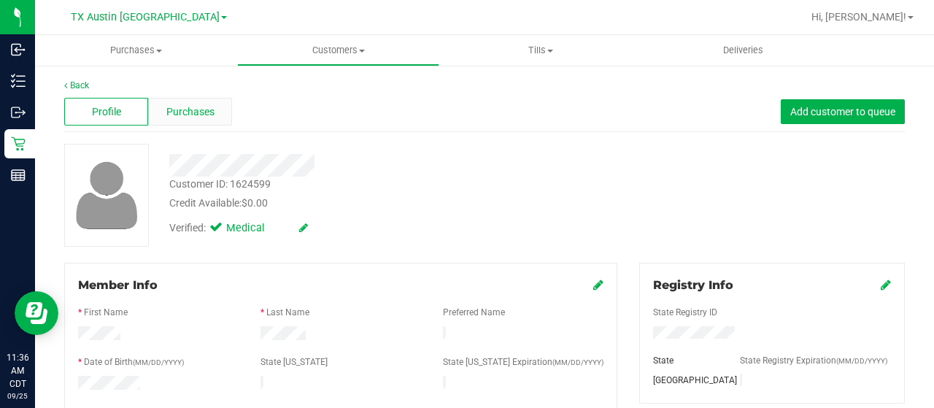
click at [207, 115] on span "Purchases" at bounding box center [190, 111] width 48 height 15
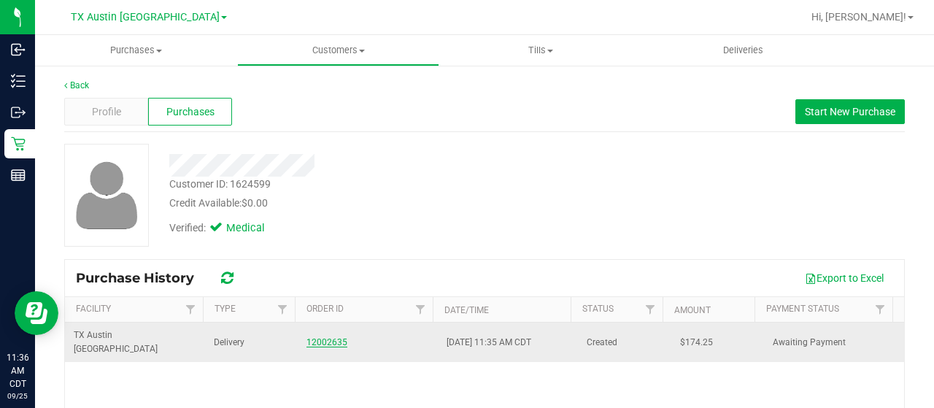
click at [315, 337] on link "12002635" at bounding box center [327, 342] width 41 height 10
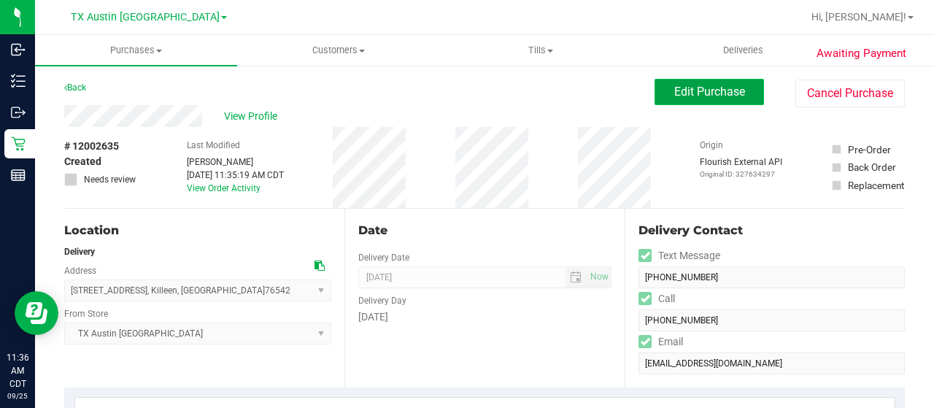
click at [690, 88] on span "Edit Purchase" at bounding box center [709, 92] width 71 height 14
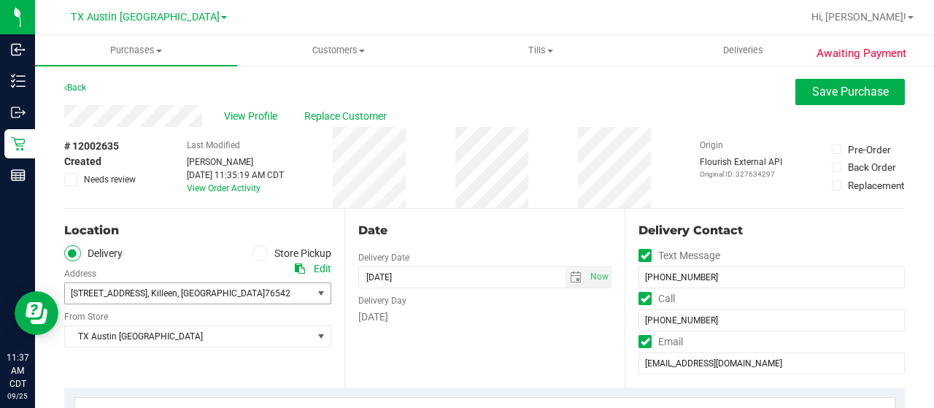
click at [265, 294] on span "76542" at bounding box center [278, 293] width 26 height 10
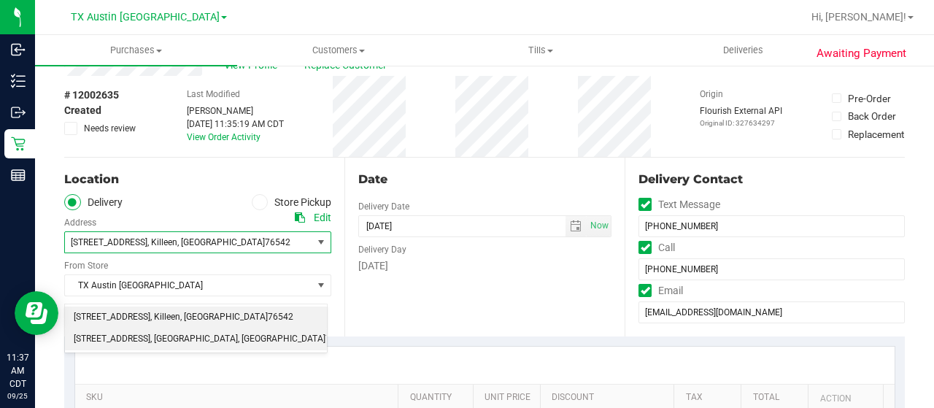
scroll to position [73, 0]
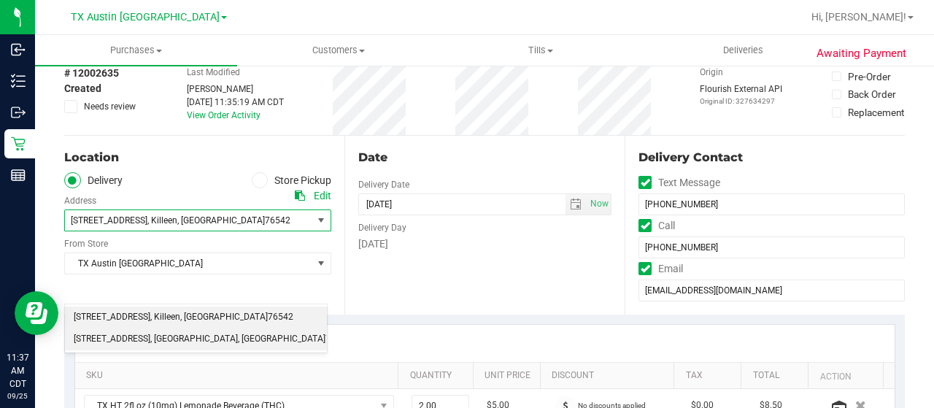
click at [163, 345] on span ", Austin" at bounding box center [194, 339] width 88 height 19
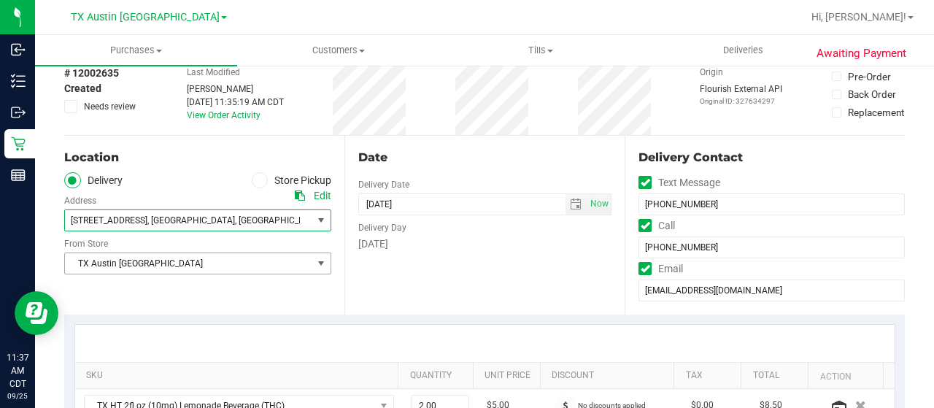
click at [153, 266] on span "TX Austin [GEOGRAPHIC_DATA]" at bounding box center [188, 263] width 247 height 20
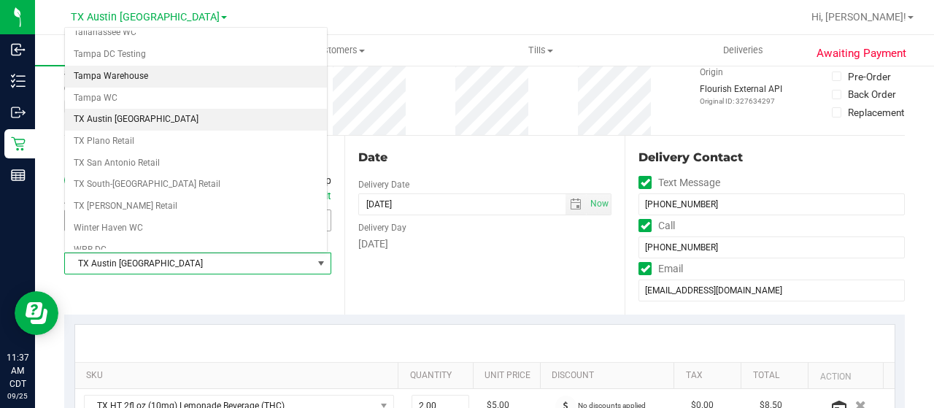
scroll to position [1030, 0]
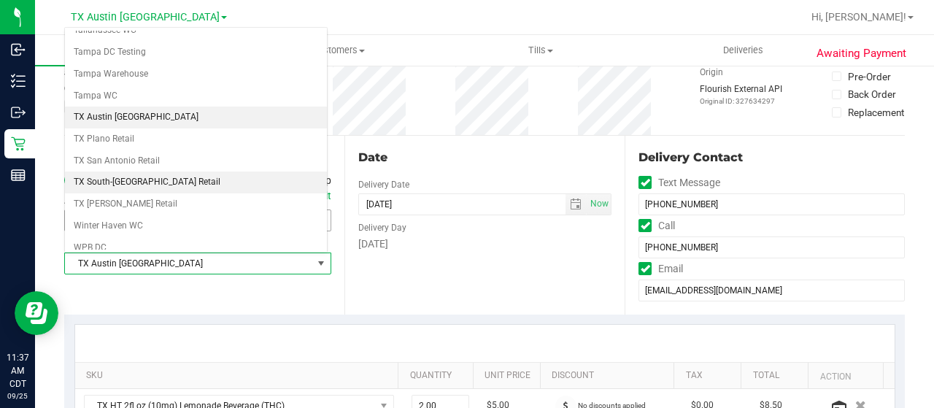
click at [142, 172] on li "TX South-[GEOGRAPHIC_DATA] Retail" at bounding box center [196, 183] width 262 height 22
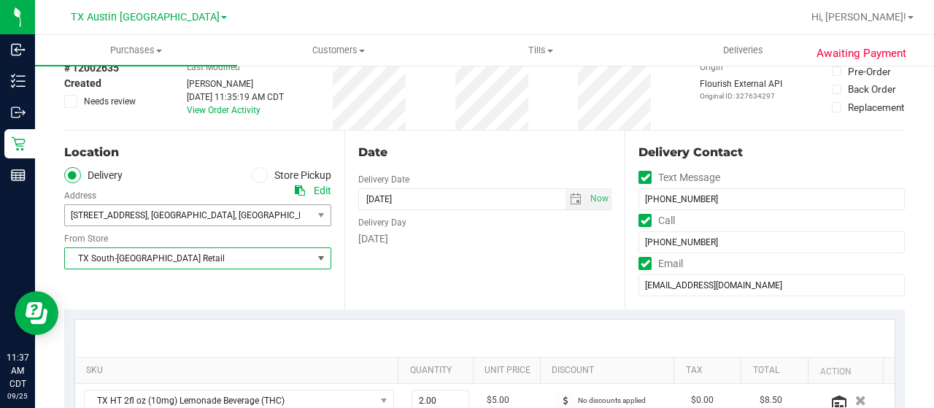
scroll to position [0, 0]
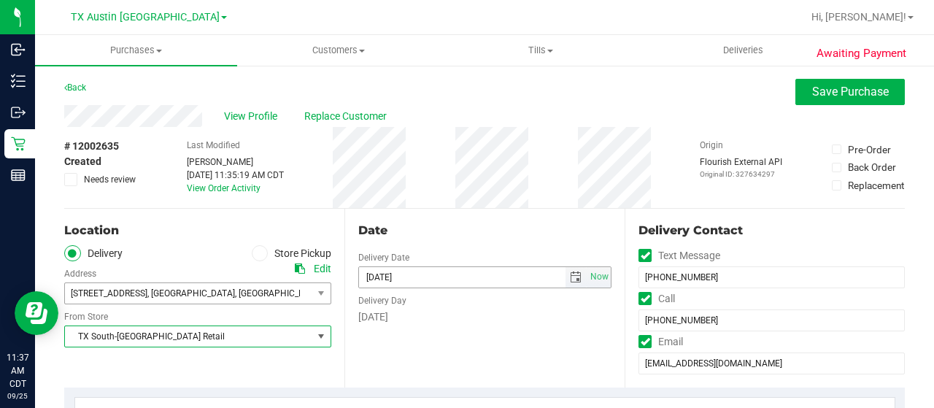
click at [570, 278] on span "select" at bounding box center [576, 278] width 12 height 12
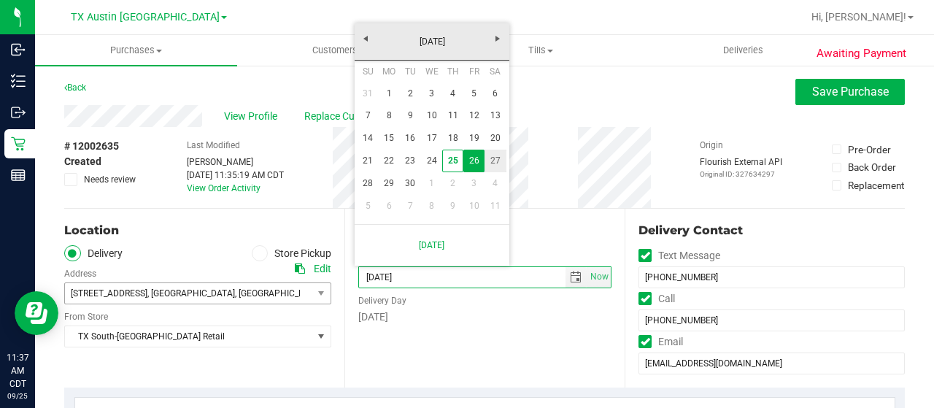
click at [488, 163] on link "27" at bounding box center [495, 161] width 21 height 23
type input "09/27/2025"
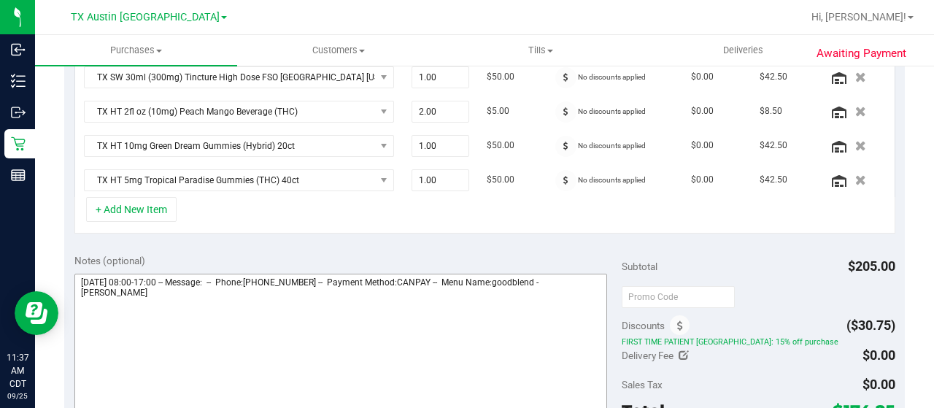
scroll to position [584, 0]
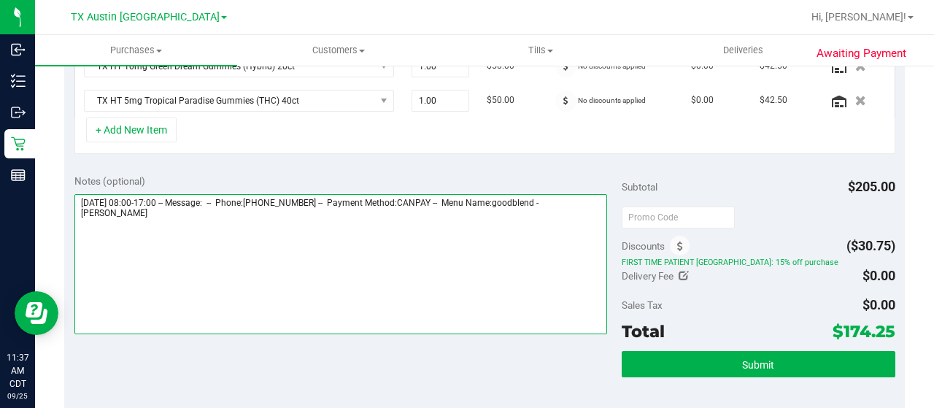
click at [156, 214] on textarea at bounding box center [340, 264] width 533 height 140
click at [350, 224] on textarea at bounding box center [340, 264] width 533 height 140
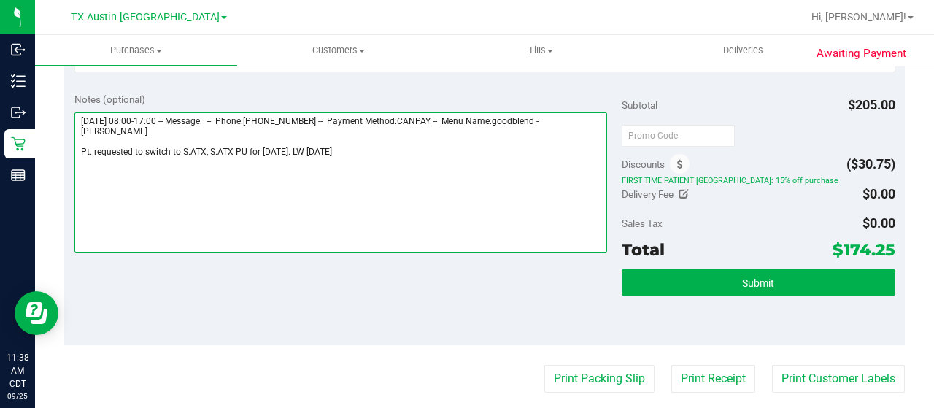
scroll to position [803, 0]
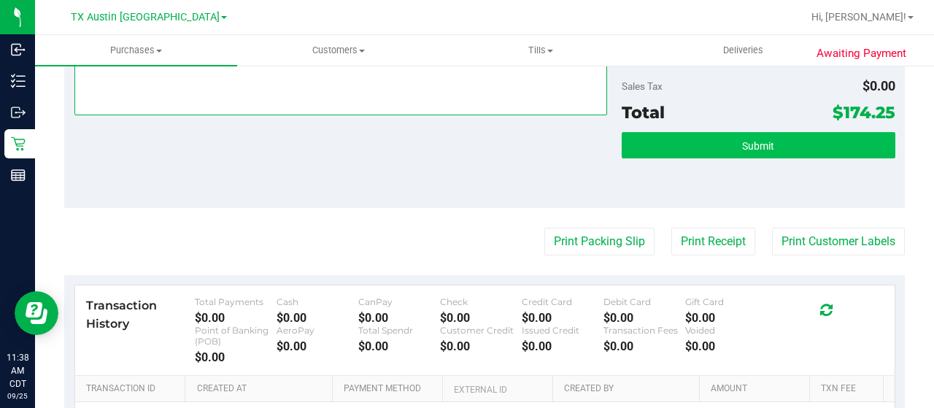
type textarea "Friday 09/26/2025 08:00-17:00 -- Message: -- Phone:2544661728 -- Payment Method…"
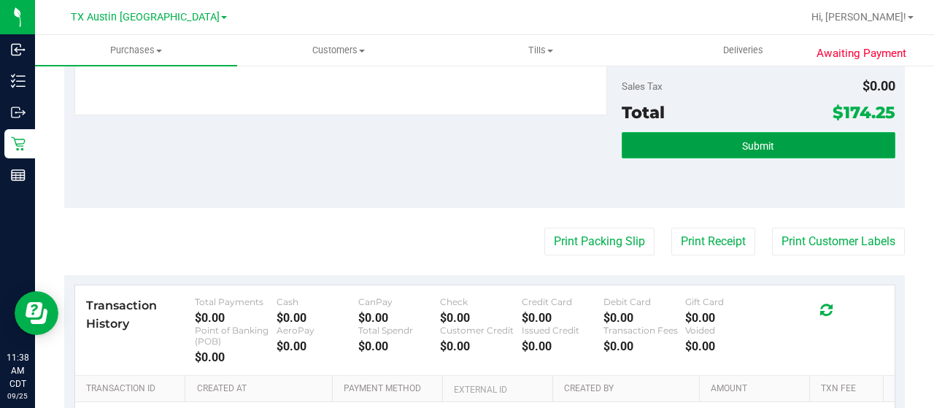
drag, startPoint x: 677, startPoint y: 145, endPoint x: 688, endPoint y: 134, distance: 16.0
click at [677, 145] on button "Submit" at bounding box center [759, 145] width 274 height 26
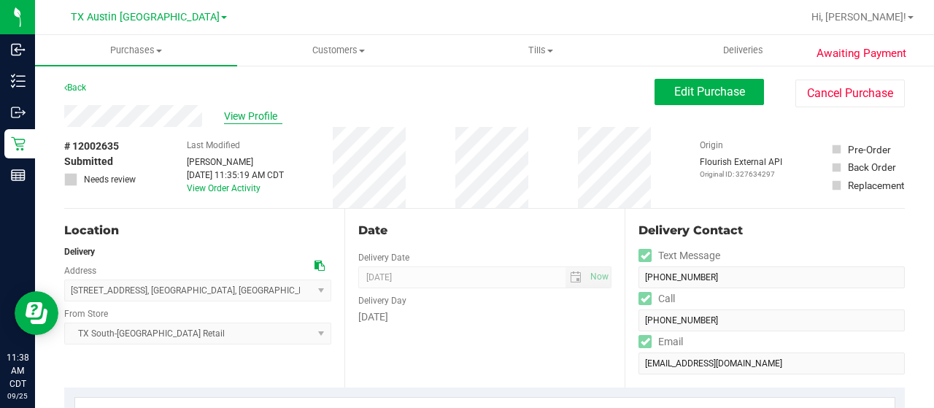
click at [250, 115] on span "View Profile" at bounding box center [253, 116] width 58 height 15
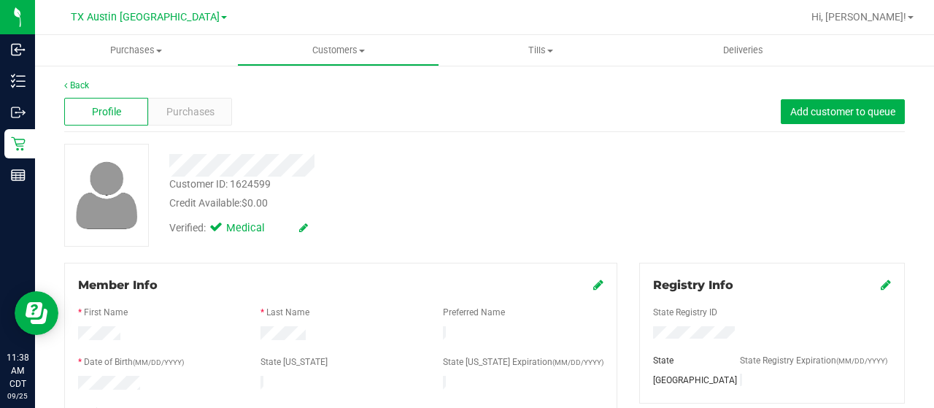
scroll to position [219, 0]
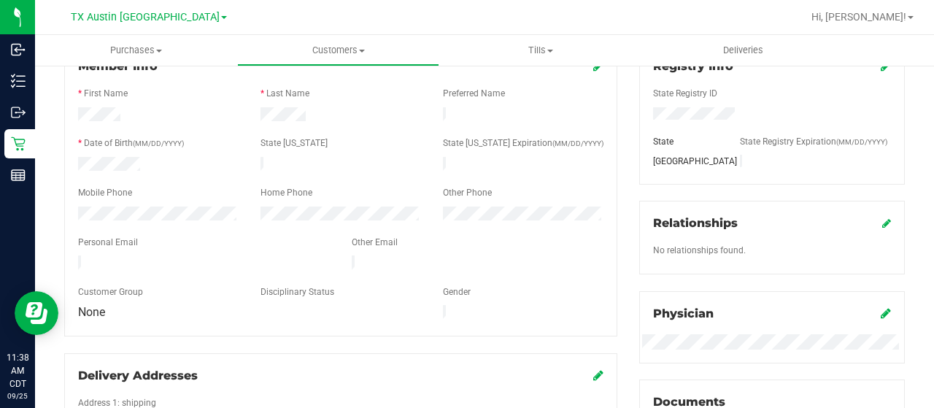
drag, startPoint x: 196, startPoint y: 255, endPoint x: 128, endPoint y: 233, distance: 71.3
click at [71, 255] on div at bounding box center [204, 264] width 274 height 18
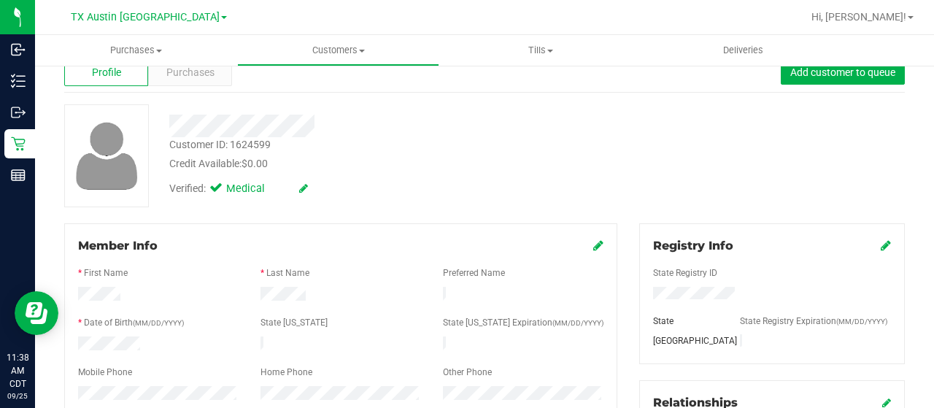
scroll to position [0, 0]
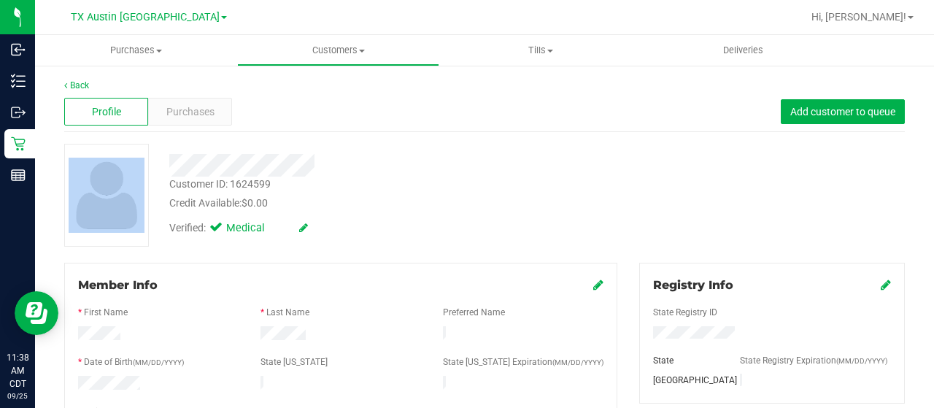
drag, startPoint x: 318, startPoint y: 166, endPoint x: 165, endPoint y: 170, distance: 153.3
click at [146, 173] on div "Customer ID: 1624599 Credit Available: $0.00 Verified: Medical" at bounding box center [484, 195] width 863 height 103
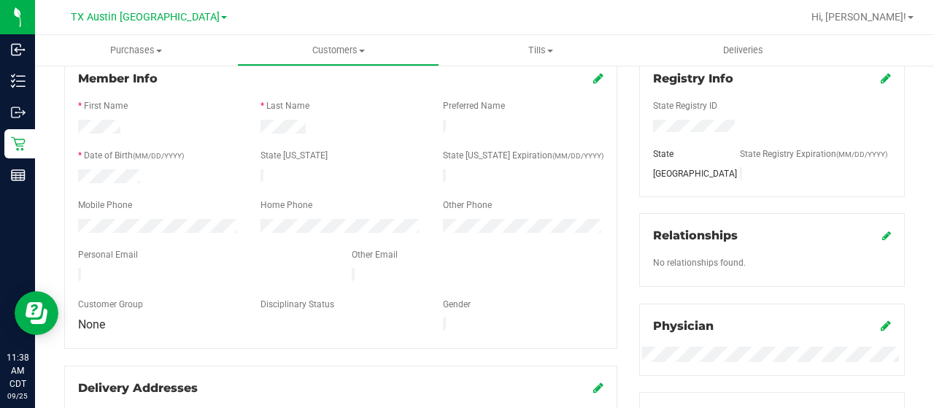
scroll to position [219, 0]
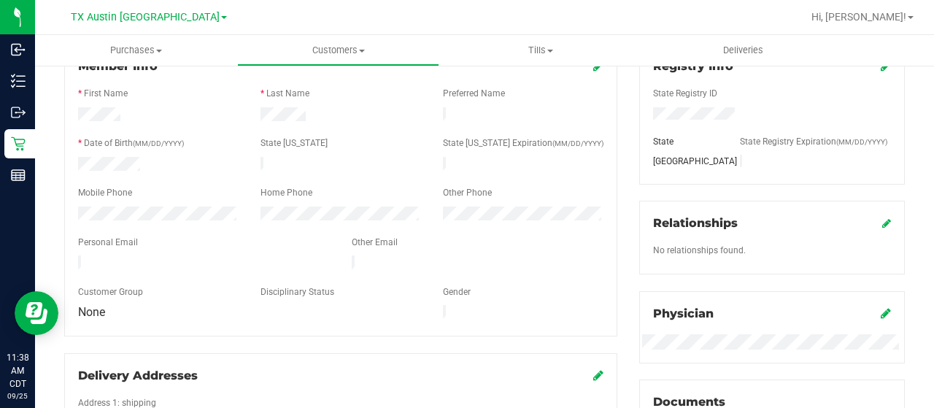
click at [75, 207] on div at bounding box center [158, 216] width 182 height 18
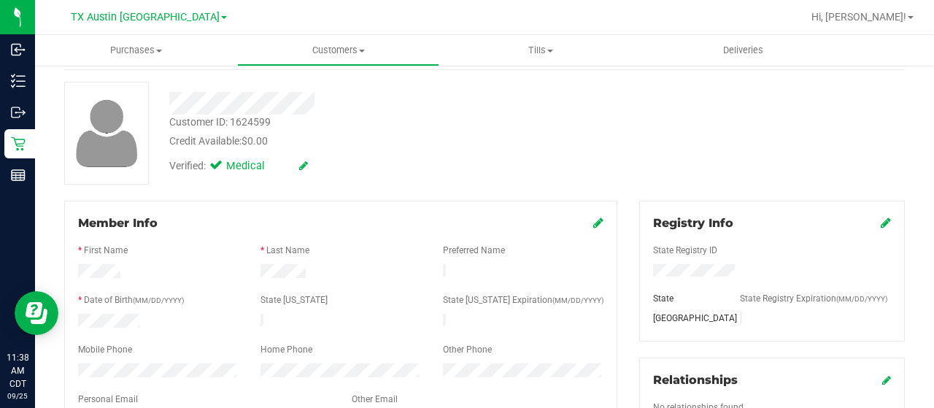
scroll to position [0, 0]
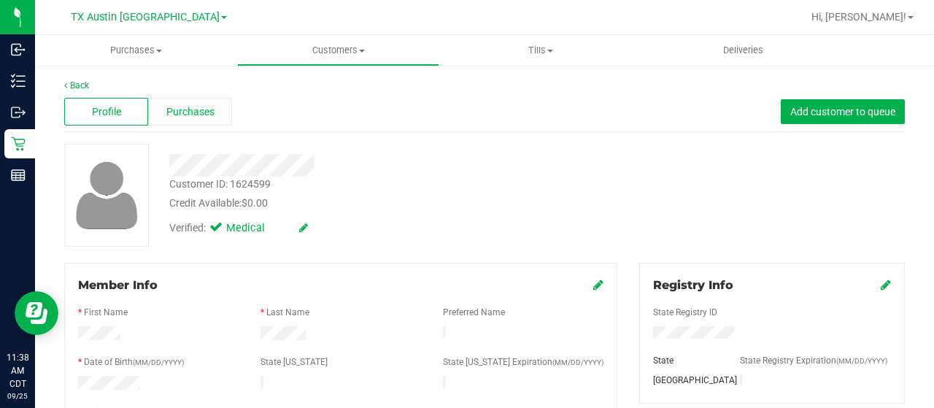
click at [188, 119] on div "Purchases" at bounding box center [190, 112] width 84 height 28
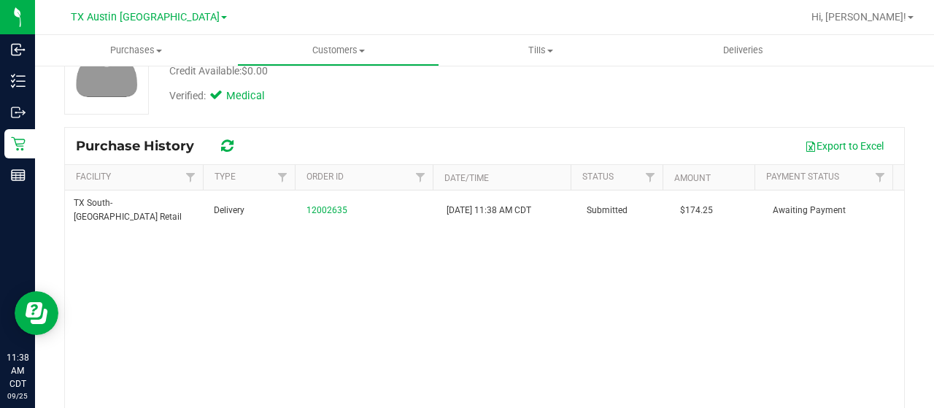
scroll to position [146, 0]
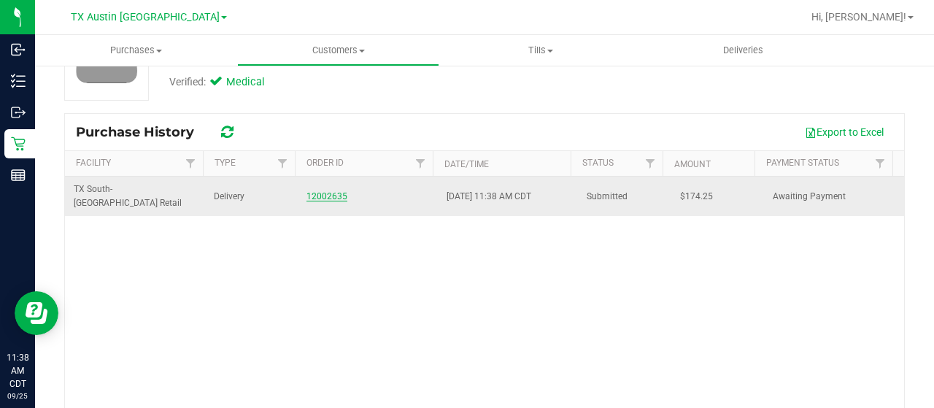
click at [321, 191] on link "12002635" at bounding box center [327, 196] width 41 height 10
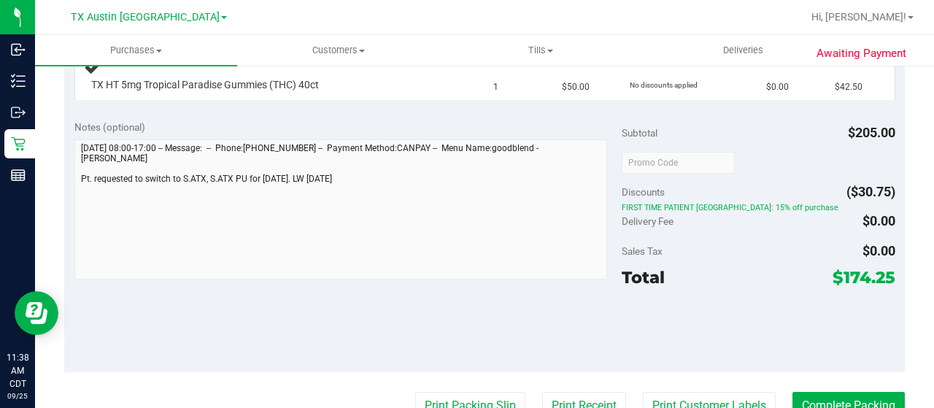
scroll to position [730, 0]
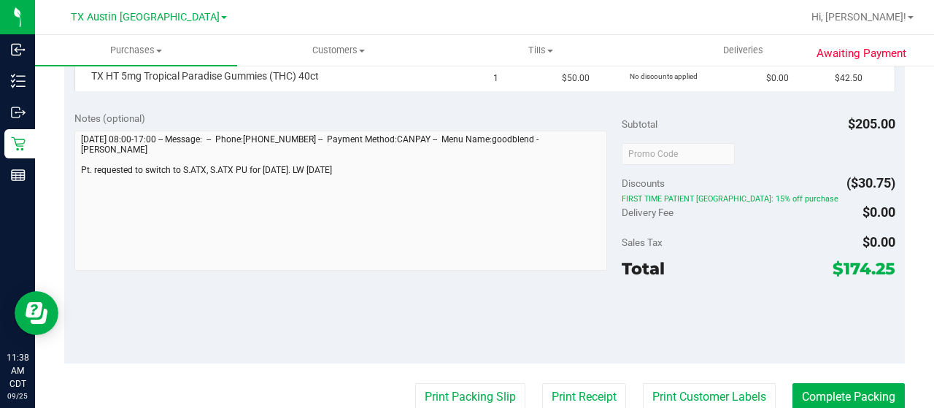
click at [70, 160] on div "Notes (optional) Subtotal $205.00 Discounts ($30.75) FIRST TIME PATIENT TX: 15%…" at bounding box center [484, 232] width 841 height 263
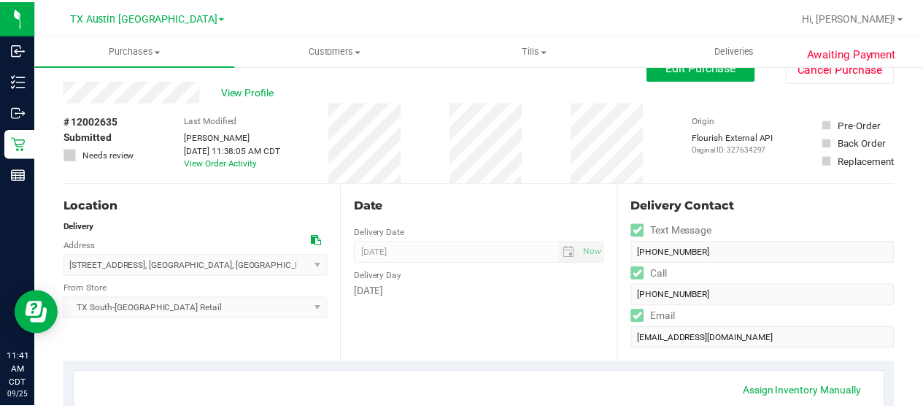
scroll to position [0, 0]
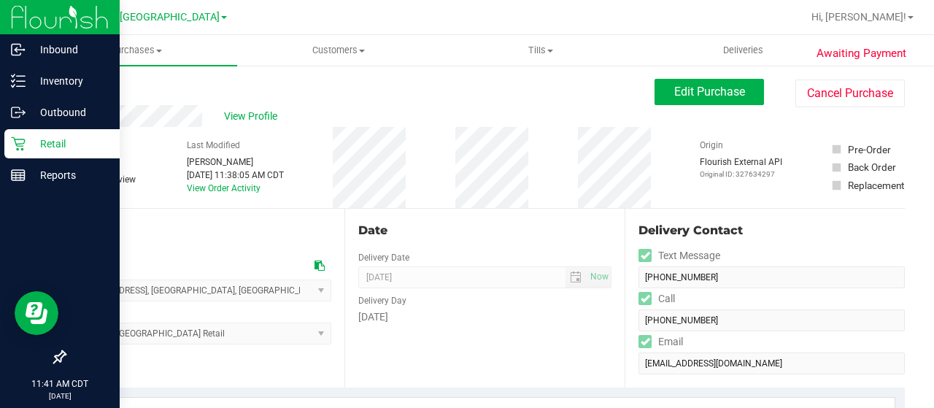
click at [31, 144] on p "Retail" at bounding box center [70, 144] width 88 height 18
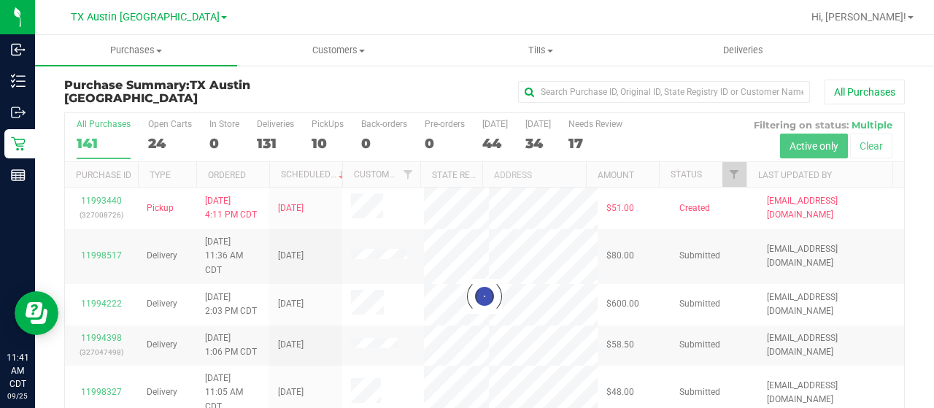
click at [721, 176] on div at bounding box center [484, 296] width 839 height 366
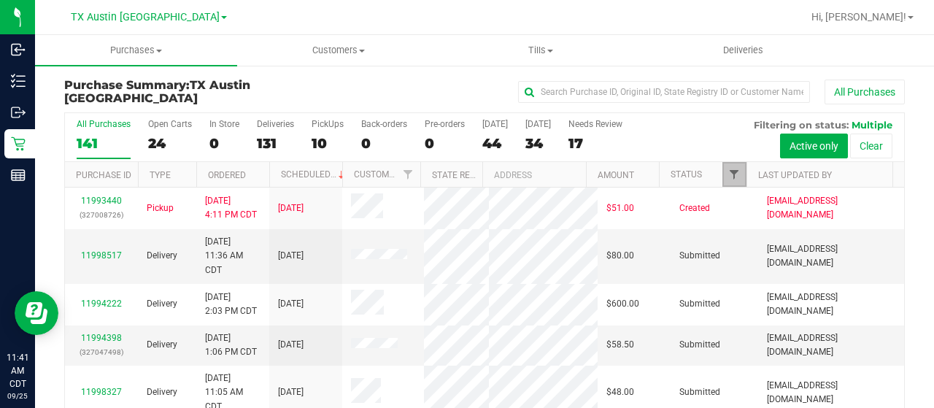
click at [728, 169] on span "Filter" at bounding box center [734, 175] width 12 height 12
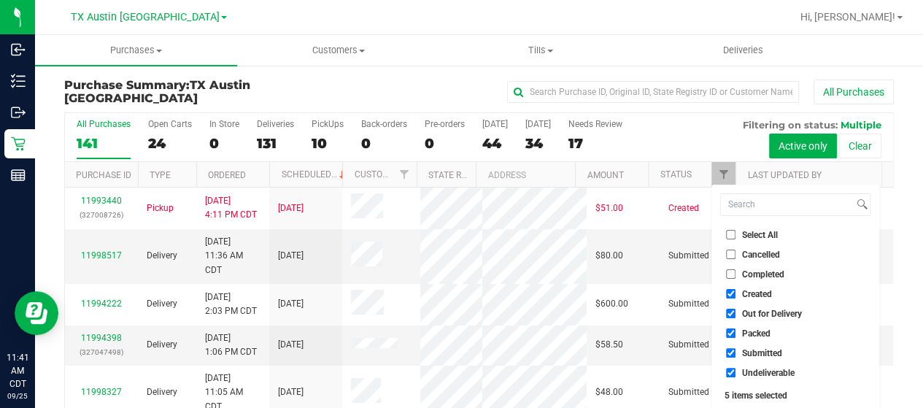
drag, startPoint x: 763, startPoint y: 316, endPoint x: 757, endPoint y: 326, distance: 12.1
click at [762, 316] on span "Out for Delivery" at bounding box center [772, 313] width 60 height 9
click at [736, 316] on input "Out for Delivery" at bounding box center [730, 313] width 9 height 9
checkbox input "false"
click at [752, 335] on span "Packed" at bounding box center [756, 333] width 28 height 9
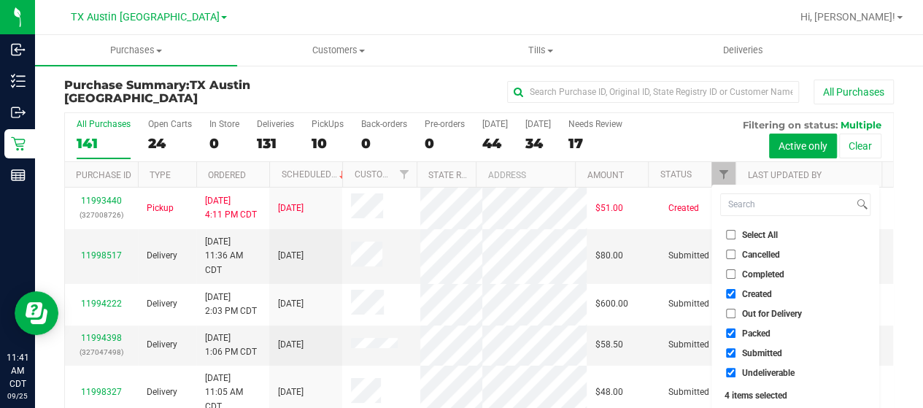
click at [736, 335] on input "Packed" at bounding box center [730, 332] width 9 height 9
checkbox input "false"
click at [748, 355] on span "Submitted" at bounding box center [762, 353] width 40 height 9
click at [736, 355] on input "Submitted" at bounding box center [730, 352] width 9 height 9
checkbox input "false"
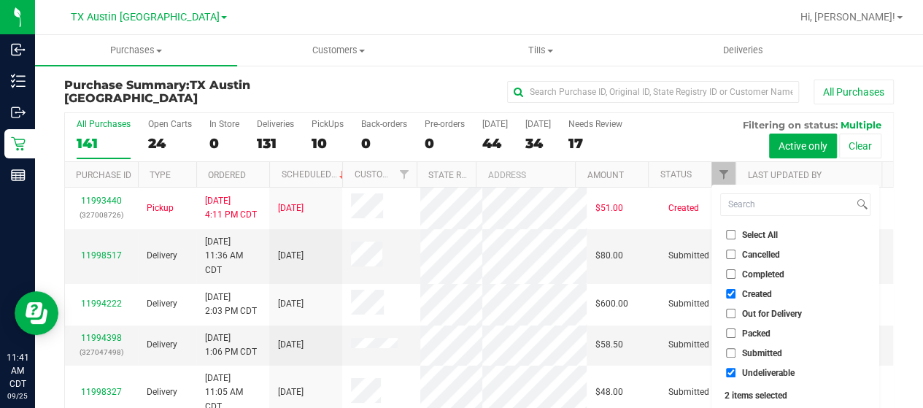
click at [747, 369] on span "Undeliverable" at bounding box center [768, 373] width 53 height 9
click at [736, 368] on input "Undeliverable" at bounding box center [730, 372] width 9 height 9
checkbox input "false"
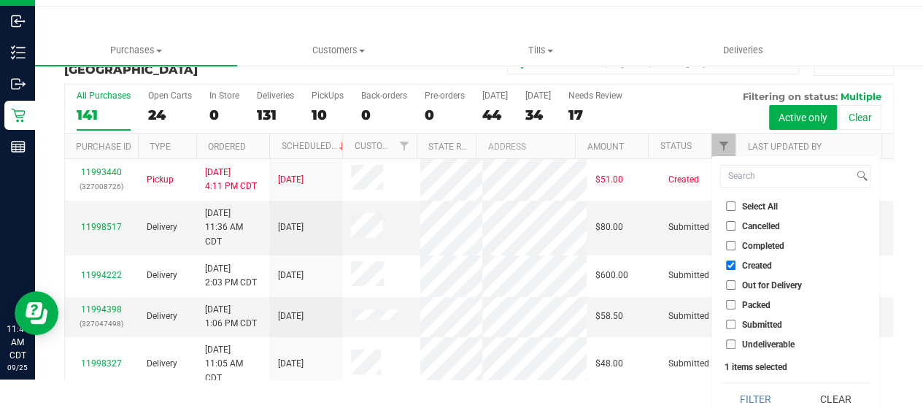
scroll to position [39, 0]
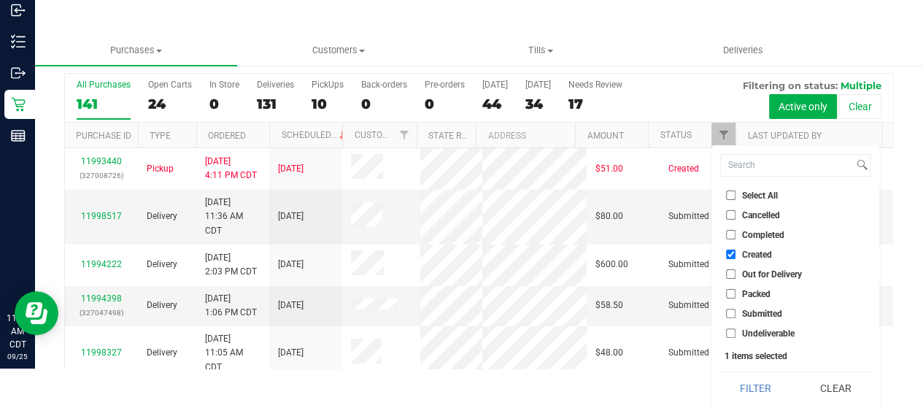
click at [751, 377] on button "Filter" at bounding box center [755, 388] width 70 height 32
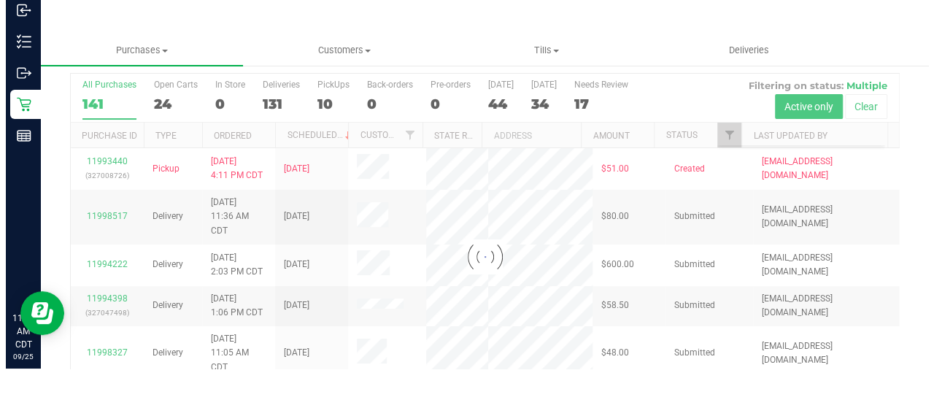
scroll to position [0, 0]
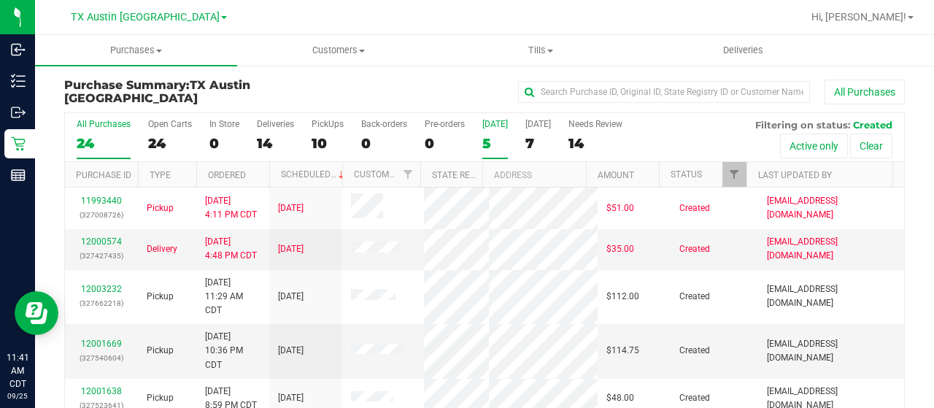
click at [493, 143] on div "5" at bounding box center [495, 143] width 26 height 17
click at [0, 0] on input "Today 5" at bounding box center [0, 0] width 0 height 0
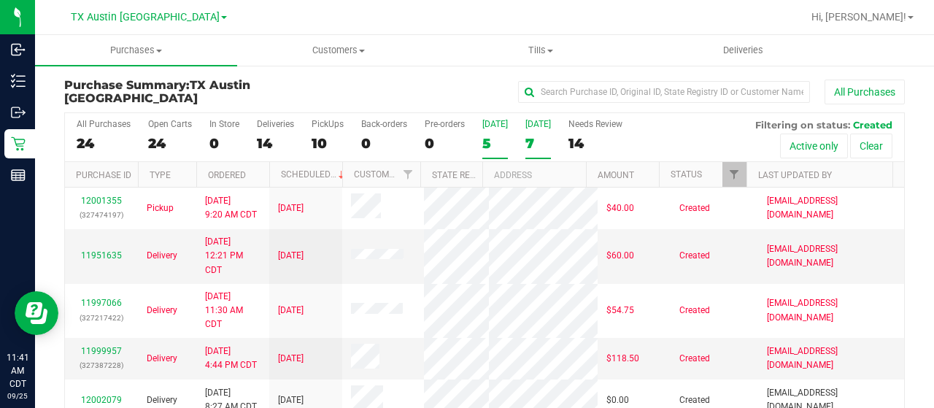
click at [530, 145] on div "7" at bounding box center [539, 143] width 26 height 17
click at [0, 0] on input "Tomorrow 7" at bounding box center [0, 0] width 0 height 0
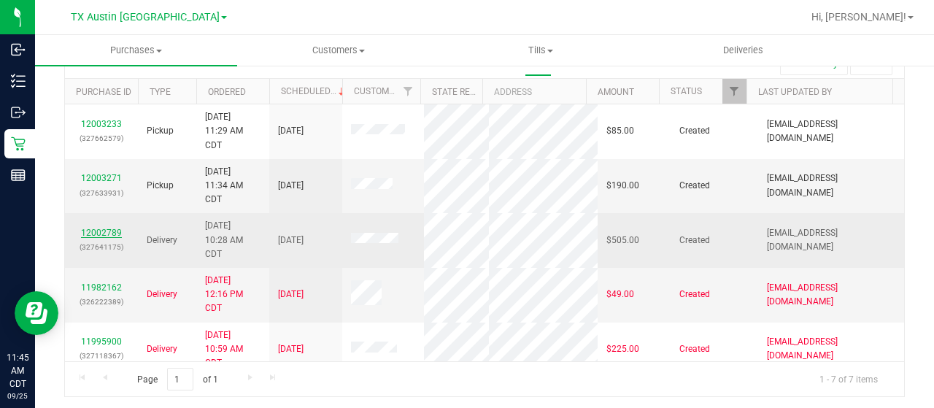
click at [96, 229] on link "12002789" at bounding box center [101, 233] width 41 height 10
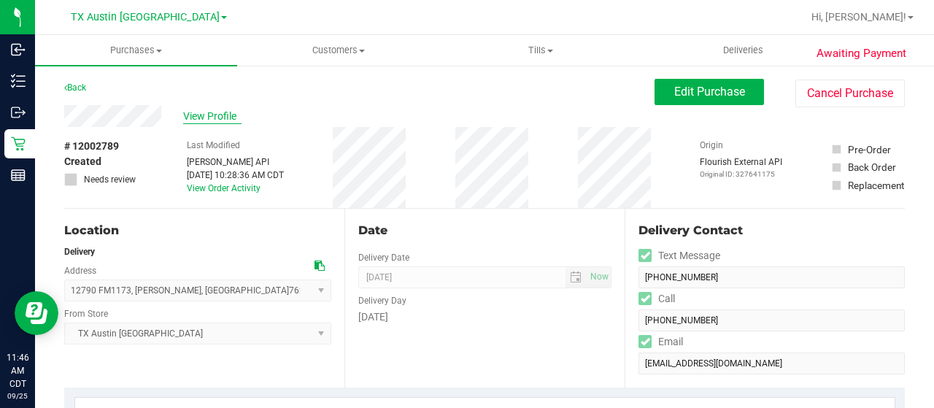
click at [221, 117] on span "View Profile" at bounding box center [212, 116] width 58 height 15
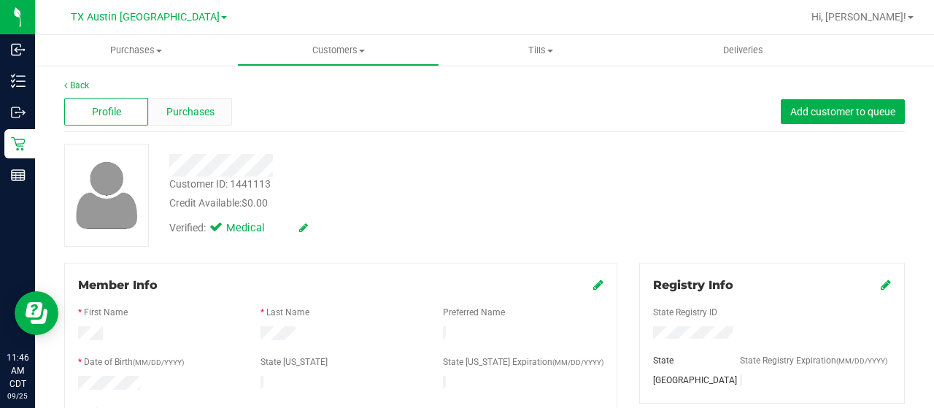
click at [203, 112] on span "Purchases" at bounding box center [190, 111] width 48 height 15
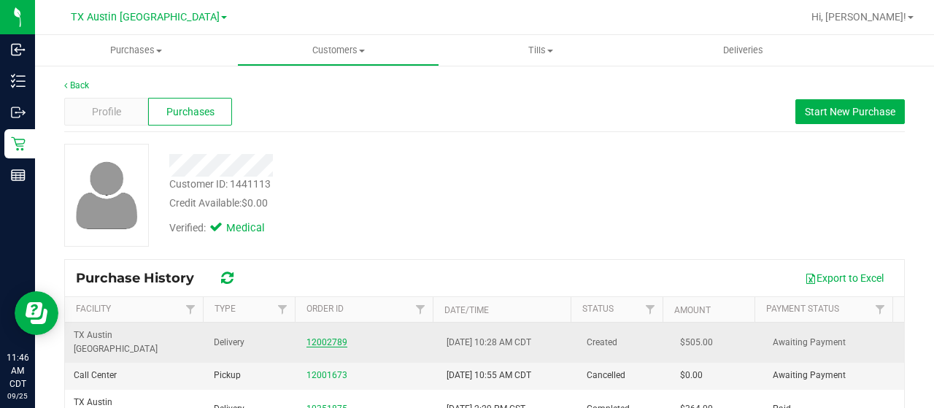
click at [316, 337] on link "12002789" at bounding box center [327, 342] width 41 height 10
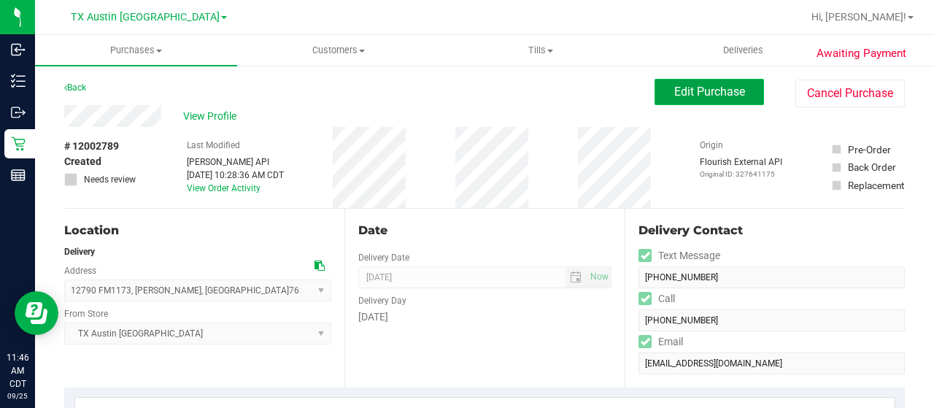
click at [696, 90] on span "Edit Purchase" at bounding box center [709, 92] width 71 height 14
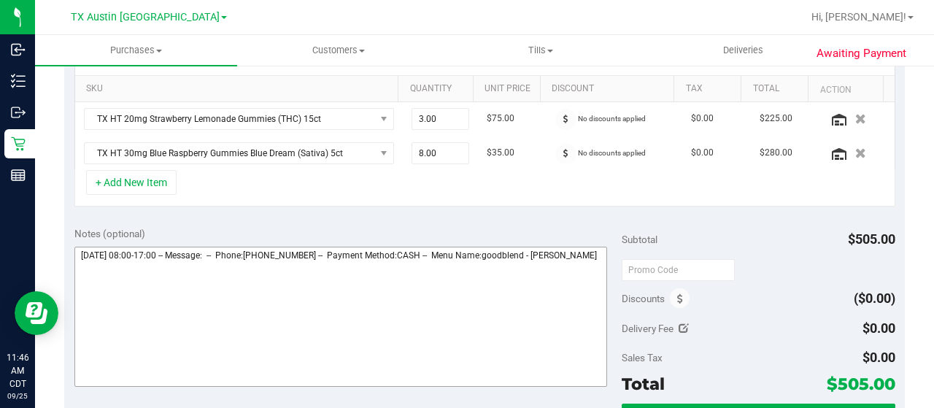
scroll to position [365, 0]
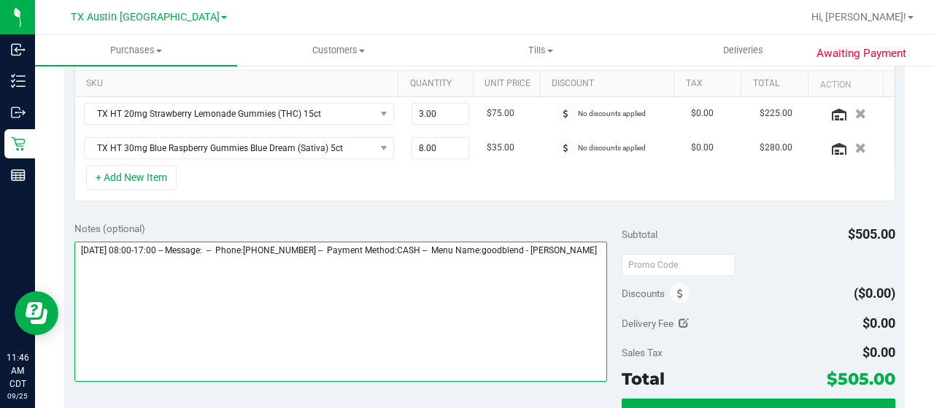
click at [196, 278] on textarea at bounding box center [340, 312] width 533 height 140
paste textarea "Patient found, no active prescriptions."
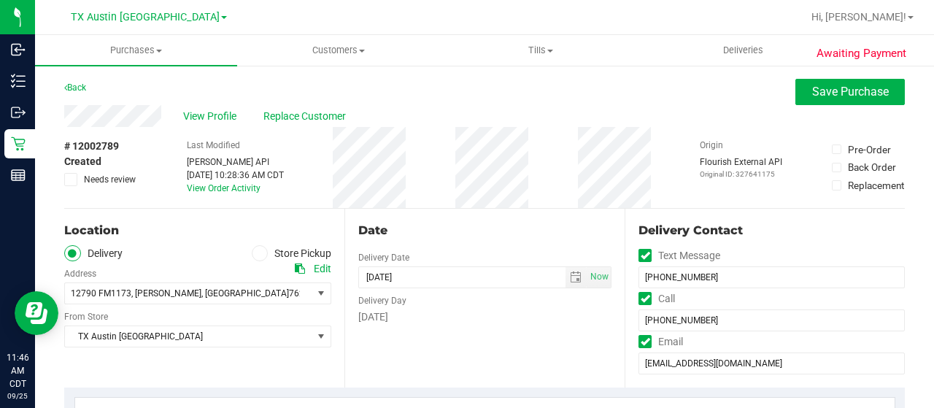
type textarea "Friday 09/26/2025 08:00-17:00 -- Message: -- Phone:9403908442 -- Payment Method…"
click at [93, 182] on span "Needs review" at bounding box center [110, 179] width 52 height 13
click at [0, 0] on input "Needs review" at bounding box center [0, 0] width 0 height 0
click at [827, 98] on span "Save Purchase" at bounding box center [850, 92] width 77 height 14
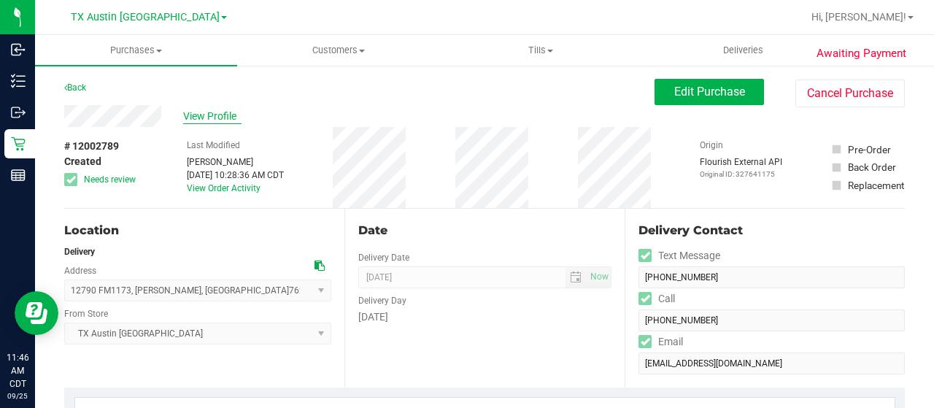
click at [214, 119] on span "View Profile" at bounding box center [212, 116] width 58 height 15
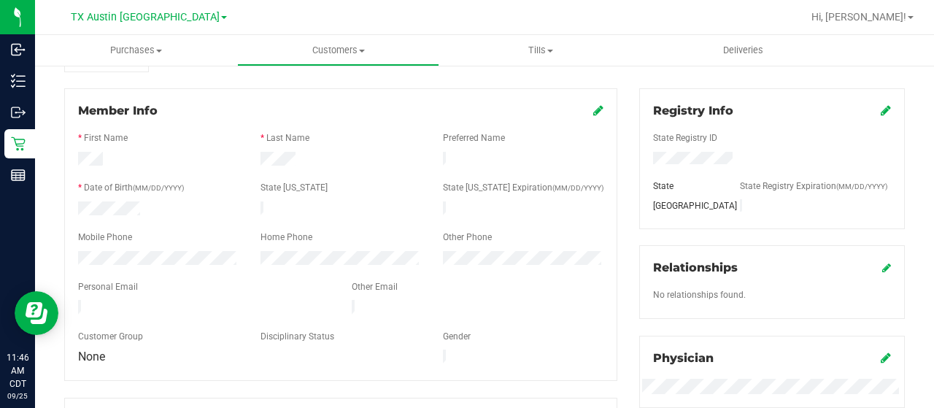
scroll to position [219, 0]
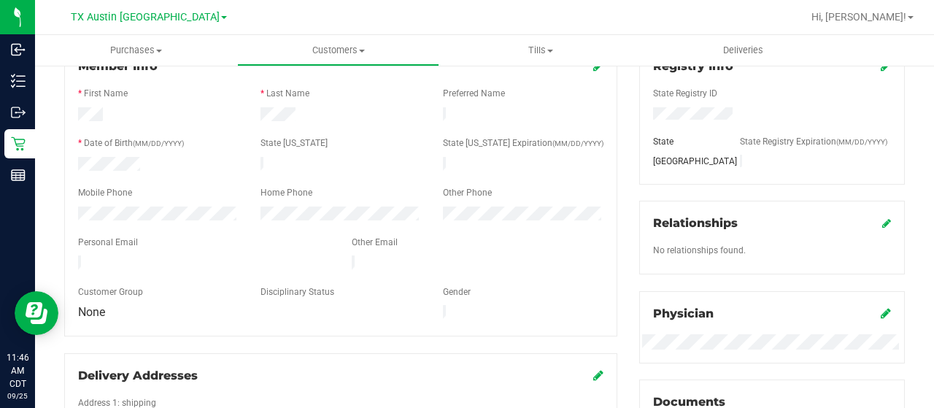
drag, startPoint x: 228, startPoint y: 253, endPoint x: 72, endPoint y: 253, distance: 155.5
click at [72, 255] on div at bounding box center [204, 264] width 274 height 18
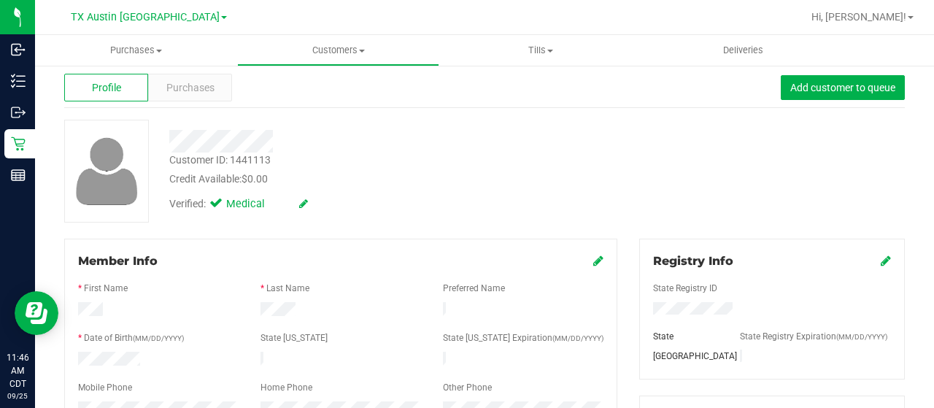
scroll to position [0, 0]
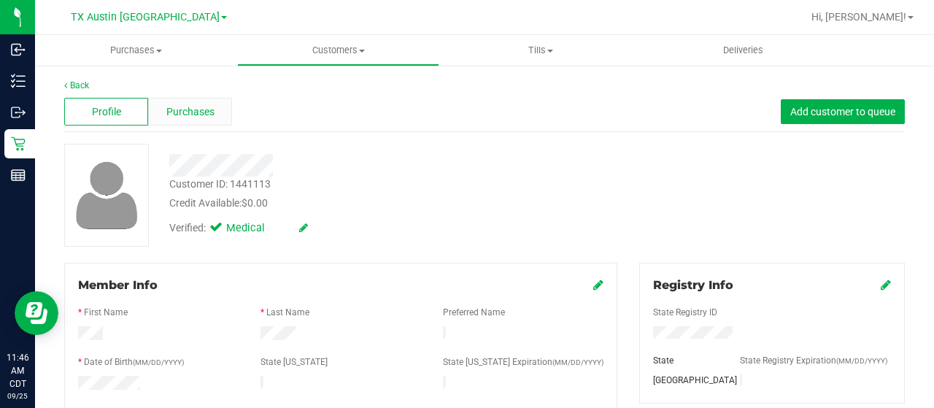
click at [177, 103] on div "Purchases" at bounding box center [190, 112] width 84 height 28
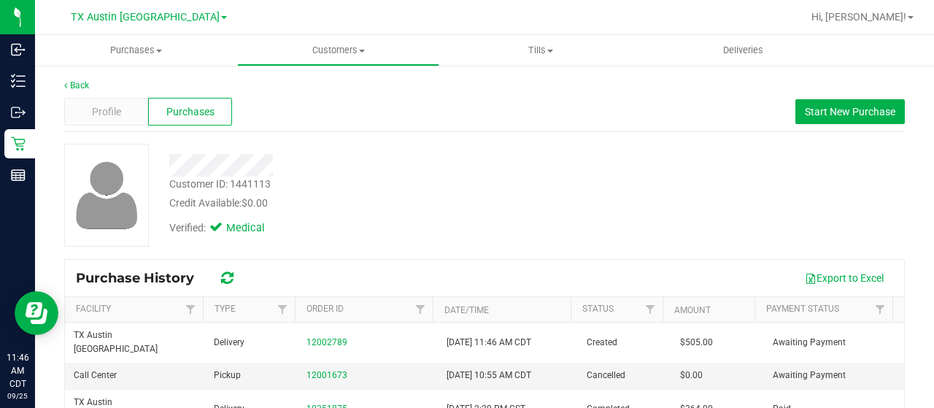
scroll to position [146, 0]
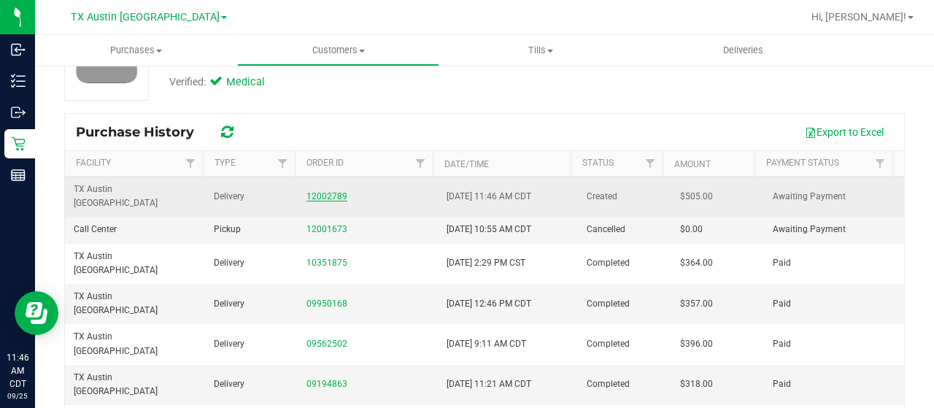
click at [317, 191] on link "12002789" at bounding box center [327, 196] width 41 height 10
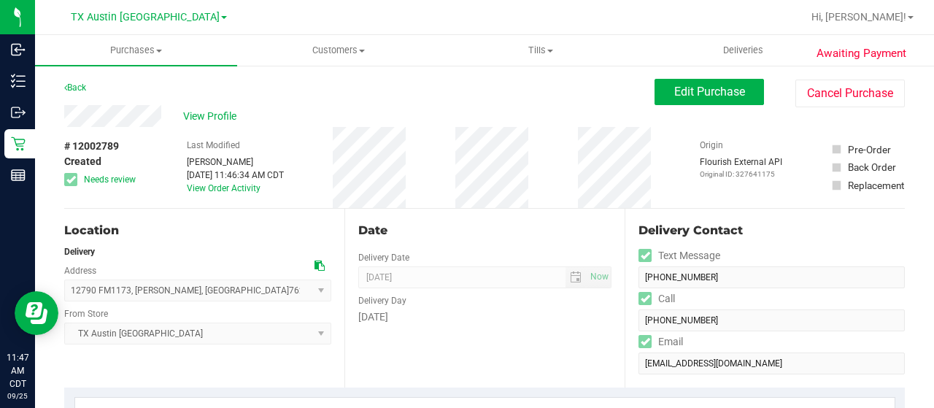
click at [317, 263] on icon at bounding box center [320, 266] width 10 height 10
click at [698, 85] on span "Edit Purchase" at bounding box center [709, 92] width 71 height 14
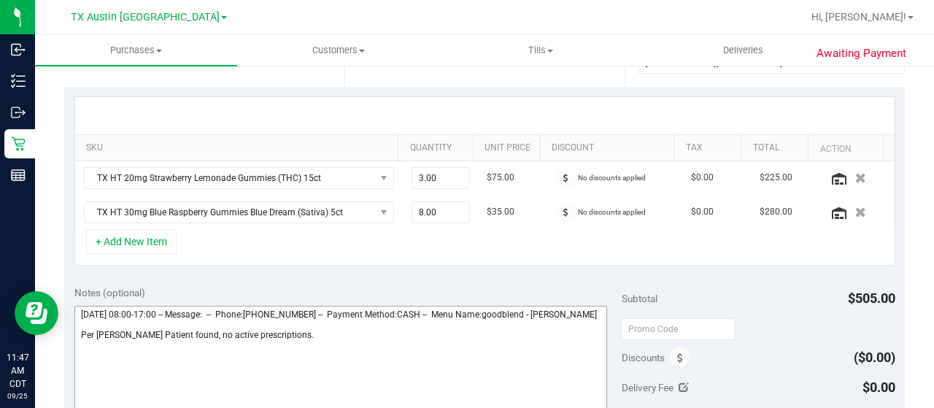
scroll to position [365, 0]
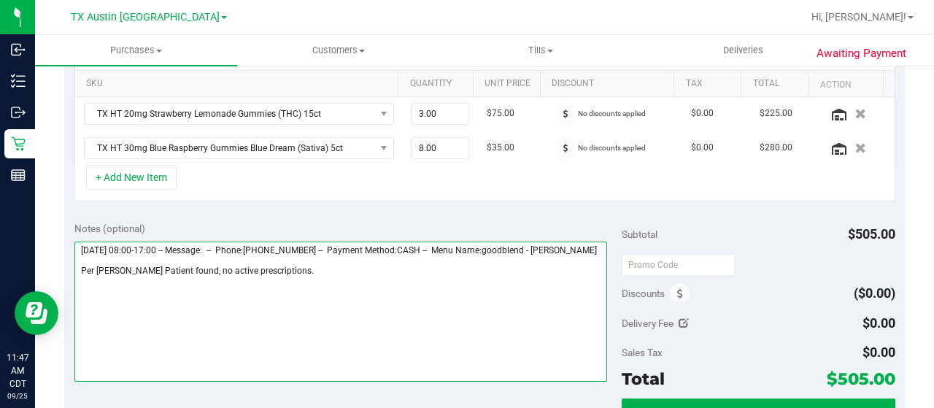
click at [293, 280] on textarea at bounding box center [340, 312] width 533 height 140
paste textarea "Fort Worth Core"
click at [531, 282] on textarea at bounding box center [340, 312] width 533 height 140
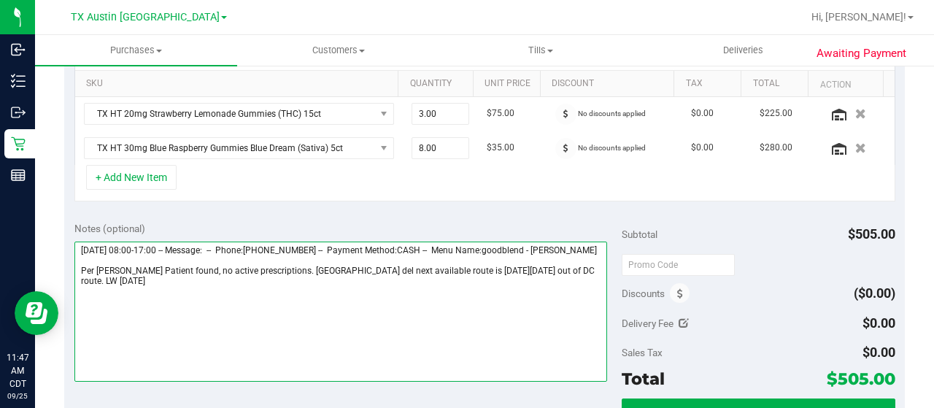
scroll to position [0, 0]
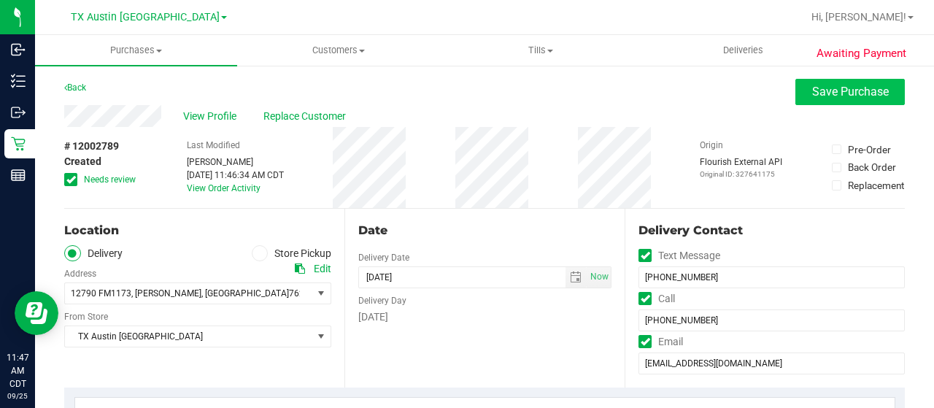
type textarea "Friday 09/26/2025 08:00-17:00 -- Message: -- Phone:9403908442 -- Payment Method…"
click at [863, 94] on span "Save Purchase" at bounding box center [850, 92] width 77 height 14
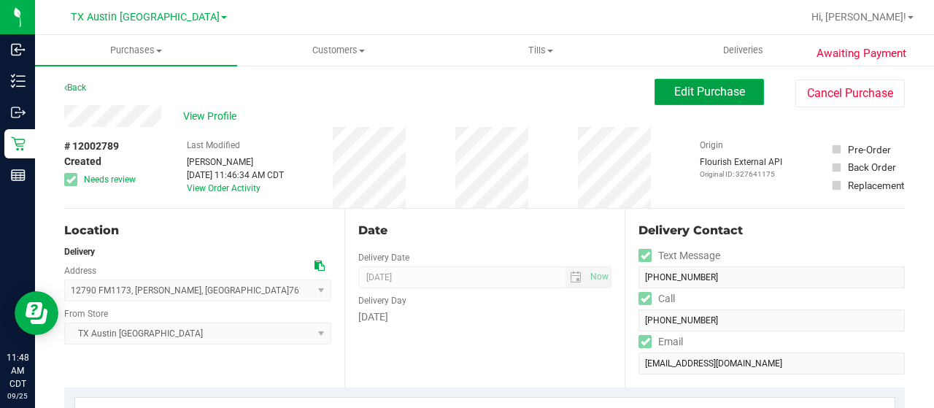
click at [694, 98] on span "Edit Purchase" at bounding box center [709, 92] width 71 height 14
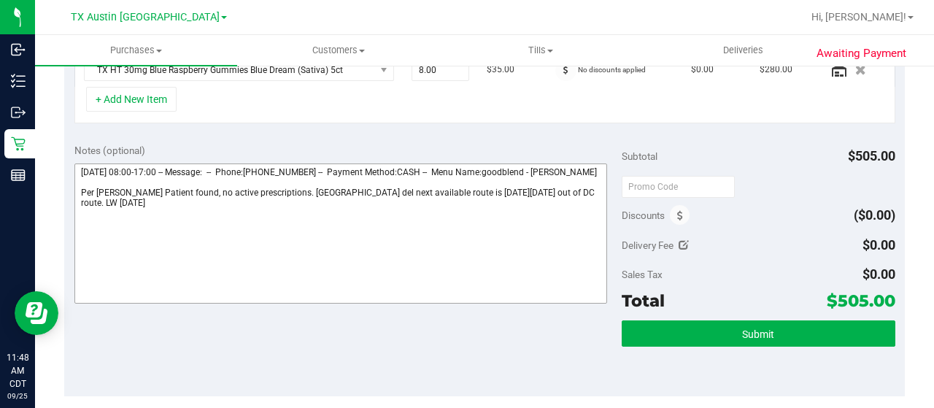
scroll to position [365, 0]
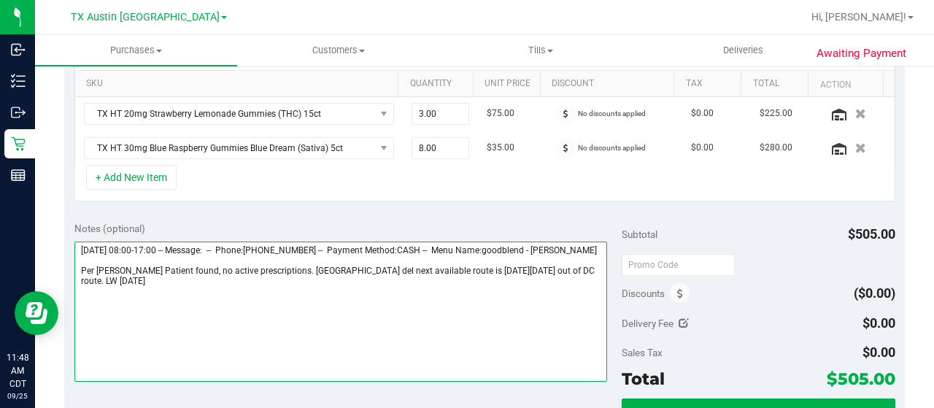
click at [128, 294] on textarea at bounding box center [340, 312] width 533 height 140
click at [580, 280] on textarea at bounding box center [340, 312] width 533 height 140
drag, startPoint x: 152, startPoint y: 288, endPoint x: 159, endPoint y: 290, distance: 7.4
click at [153, 289] on textarea at bounding box center [340, 312] width 533 height 140
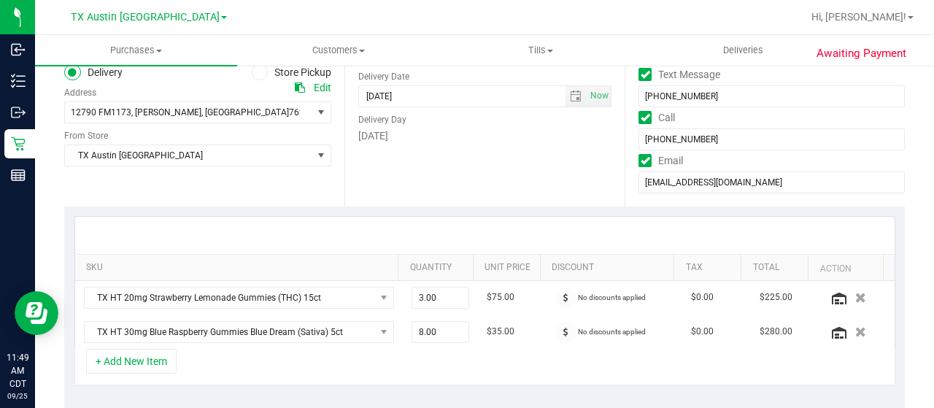
scroll to position [0, 0]
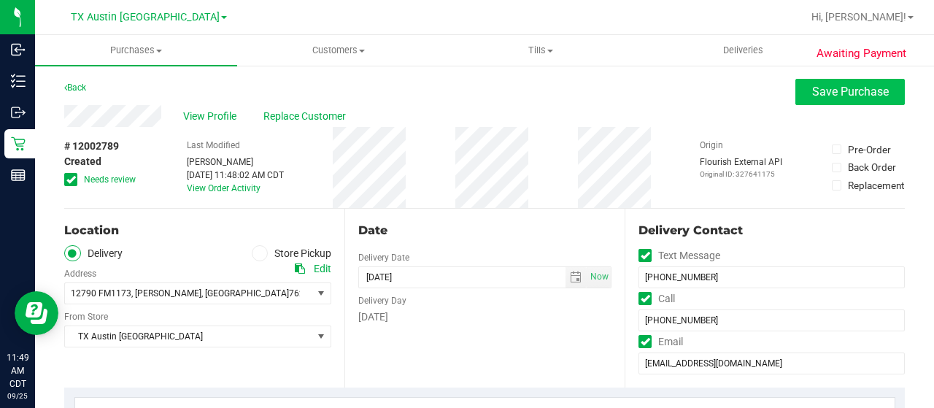
type textarea "Friday 09/26/2025 08:00-17:00 -- Message: -- Phone:9403908442 -- Payment Method…"
click at [812, 84] on button "Save Purchase" at bounding box center [850, 92] width 109 height 26
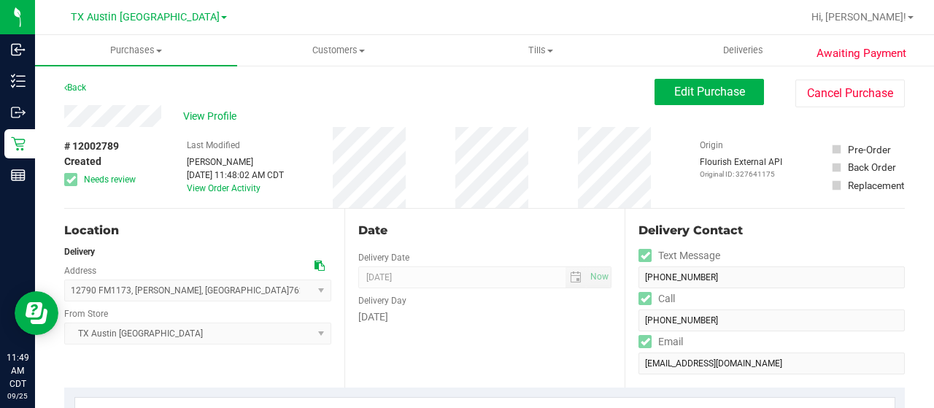
click at [66, 116] on div "View Profile" at bounding box center [359, 116] width 590 height 22
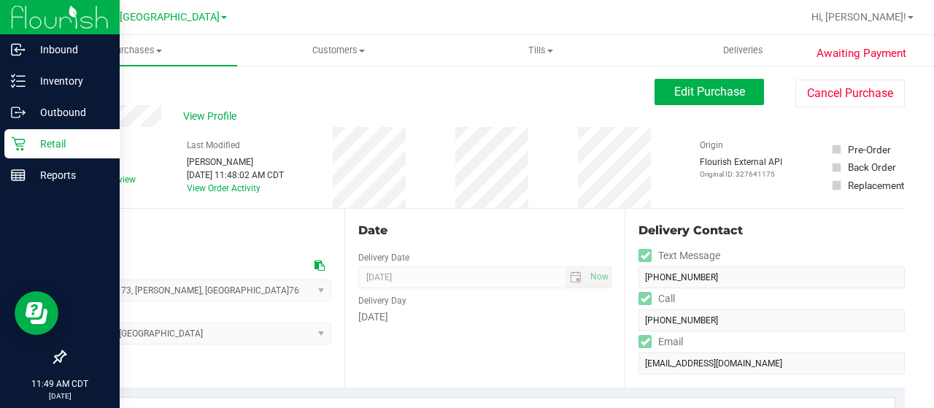
click at [42, 141] on p "Retail" at bounding box center [70, 144] width 88 height 18
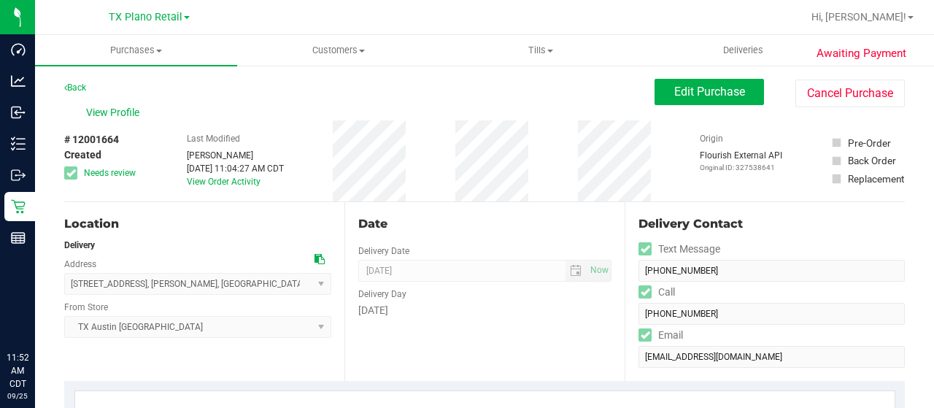
click at [345, 52] on span "Customers" at bounding box center [338, 50] width 201 height 13
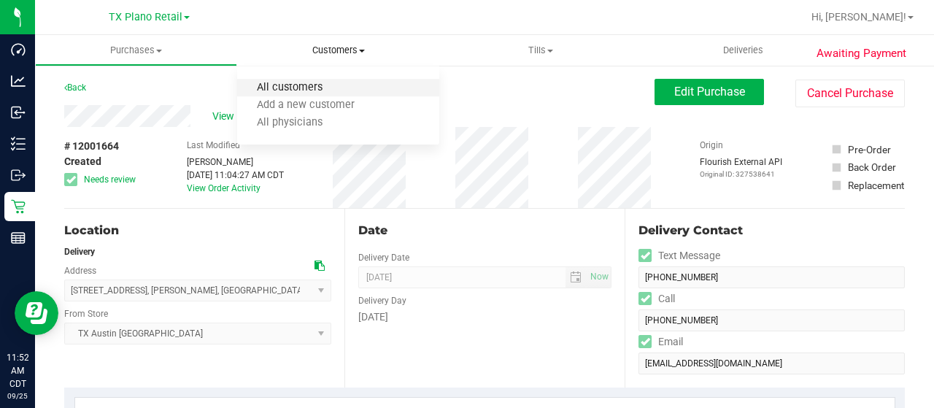
click at [330, 93] on span "All customers" at bounding box center [289, 88] width 105 height 12
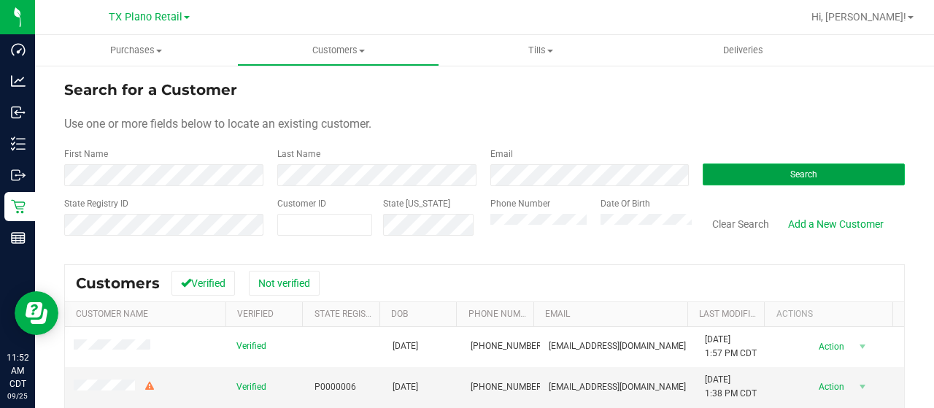
click at [793, 180] on button "Search" at bounding box center [804, 174] width 202 height 22
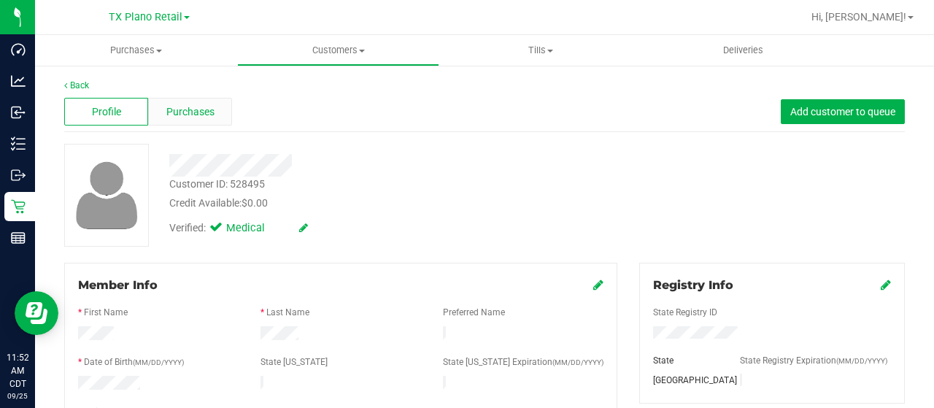
click at [211, 109] on span "Purchases" at bounding box center [190, 111] width 48 height 15
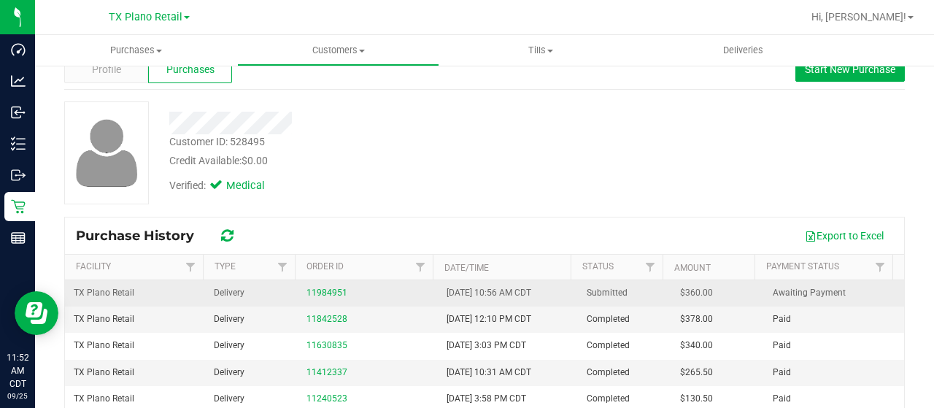
scroll to position [73, 0]
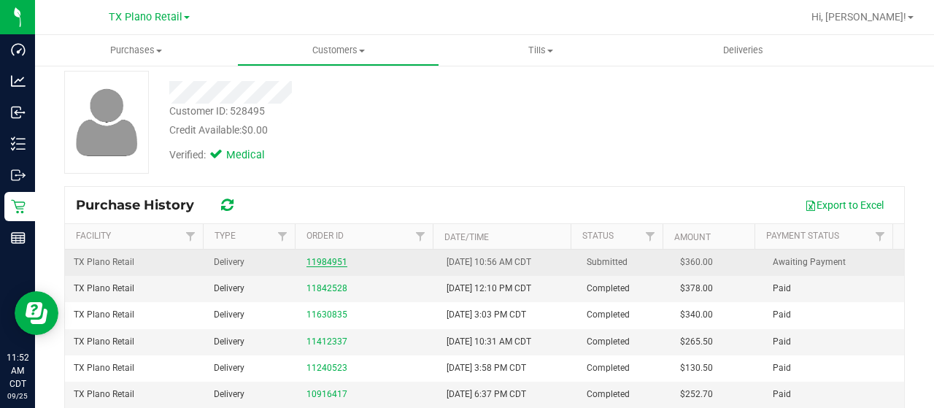
click at [312, 258] on link "11984951" at bounding box center [327, 262] width 41 height 10
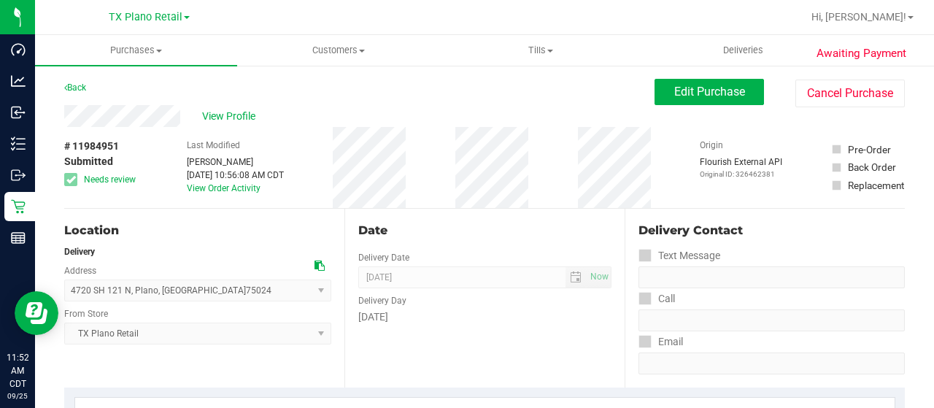
click at [182, 112] on div "View Profile" at bounding box center [359, 116] width 590 height 22
click at [239, 110] on span "View Profile" at bounding box center [231, 116] width 58 height 15
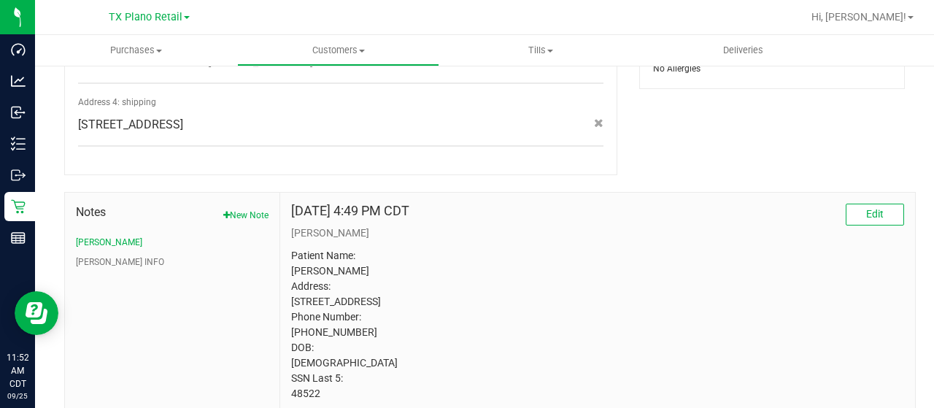
scroll to position [758, 0]
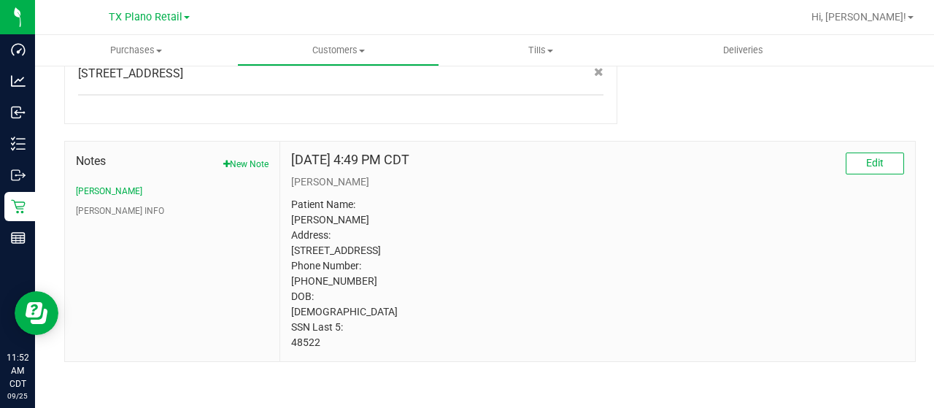
drag, startPoint x: 320, startPoint y: 344, endPoint x: 288, endPoint y: 342, distance: 32.2
click at [288, 342] on div "[DATE] 4:49 PM CDT Edit [PERSON_NAME] Patient Name: [PERSON_NAME] Address: [STR…" at bounding box center [597, 252] width 635 height 220
copy p "48522"
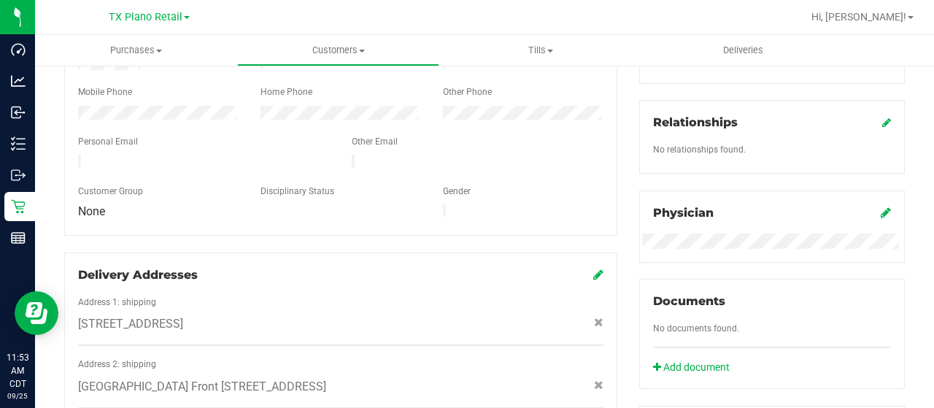
scroll to position [0, 0]
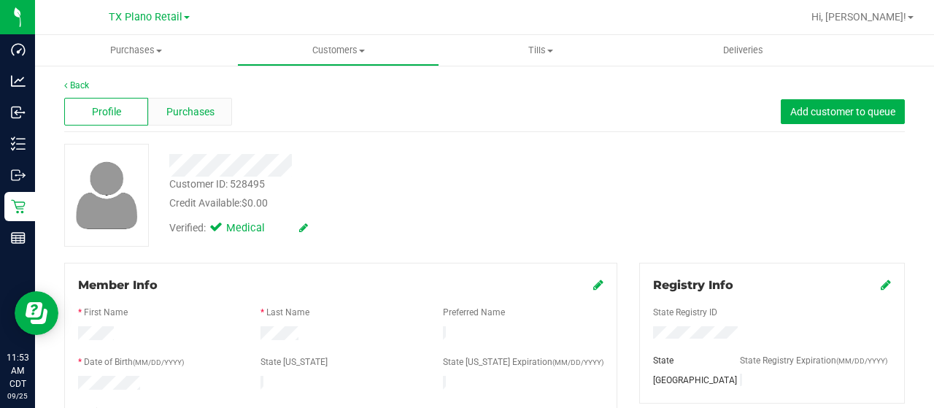
click at [211, 109] on span "Purchases" at bounding box center [190, 111] width 48 height 15
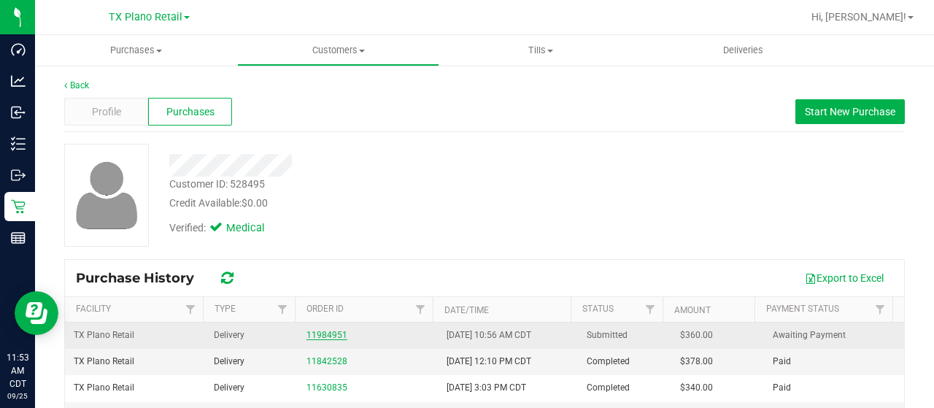
click at [324, 334] on link "11984951" at bounding box center [327, 335] width 41 height 10
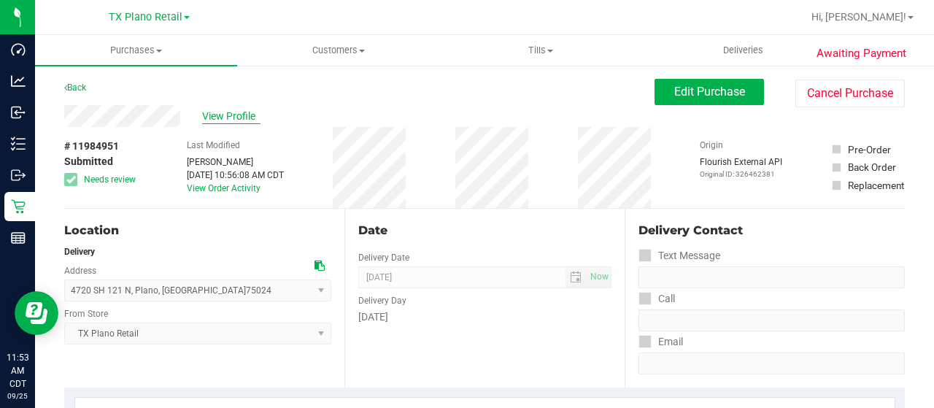
click at [222, 121] on span "View Profile" at bounding box center [231, 116] width 58 height 15
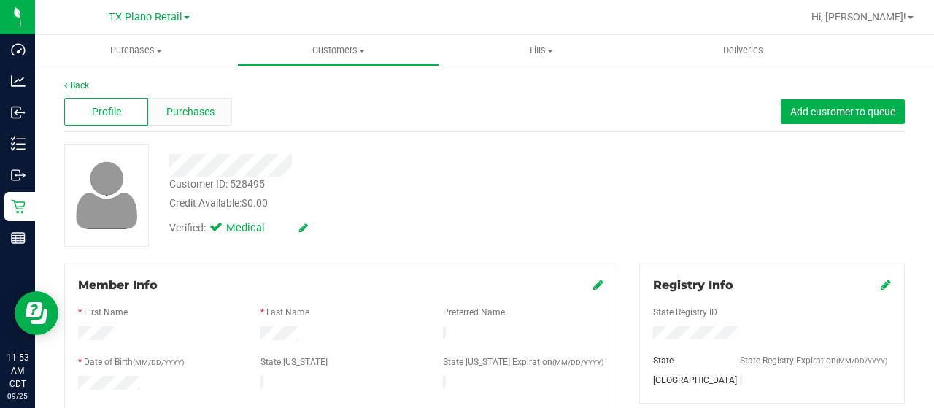
click at [212, 118] on span "Purchases" at bounding box center [190, 111] width 48 height 15
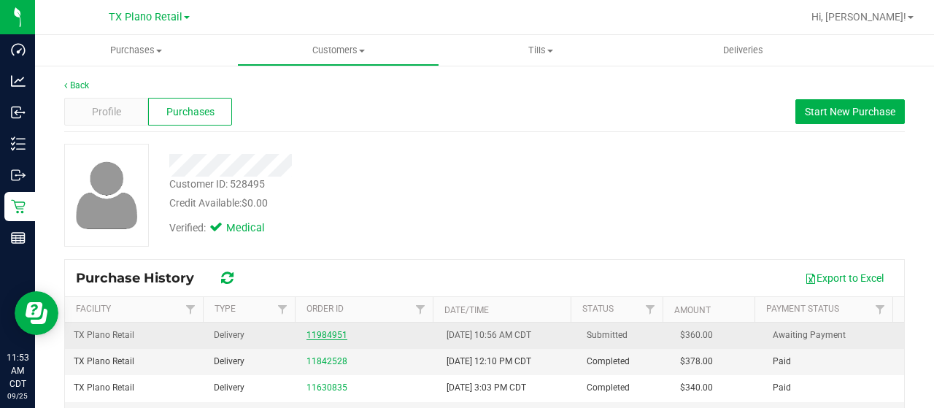
click at [326, 334] on link "11984951" at bounding box center [327, 335] width 41 height 10
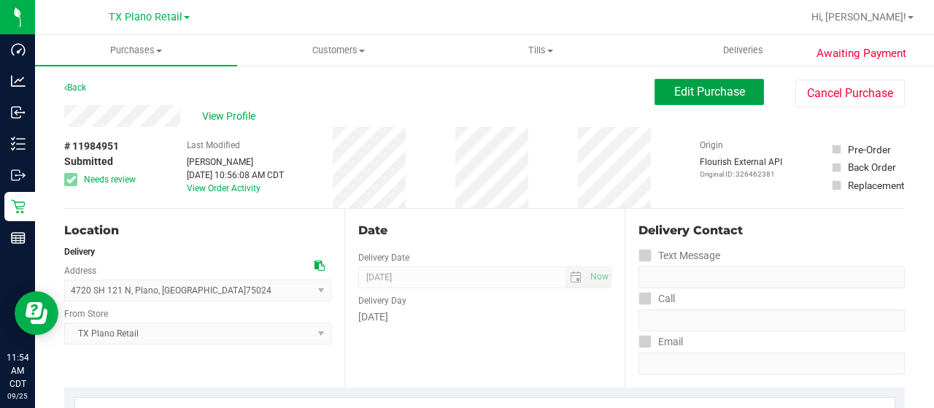
click at [687, 97] on span "Edit Purchase" at bounding box center [709, 92] width 71 height 14
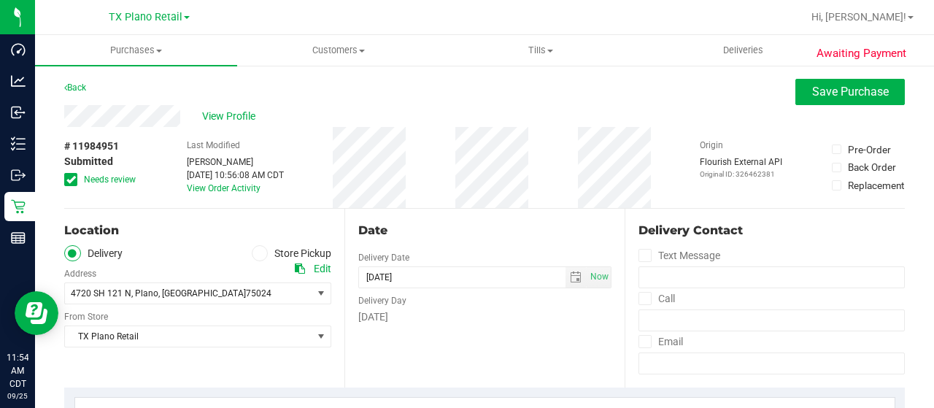
click at [121, 179] on span "Needs review" at bounding box center [110, 179] width 52 height 13
click at [0, 0] on input "Needs review" at bounding box center [0, 0] width 0 height 0
click at [121, 179] on span "Needs review" at bounding box center [110, 179] width 52 height 13
click at [0, 0] on input "Needs review" at bounding box center [0, 0] width 0 height 0
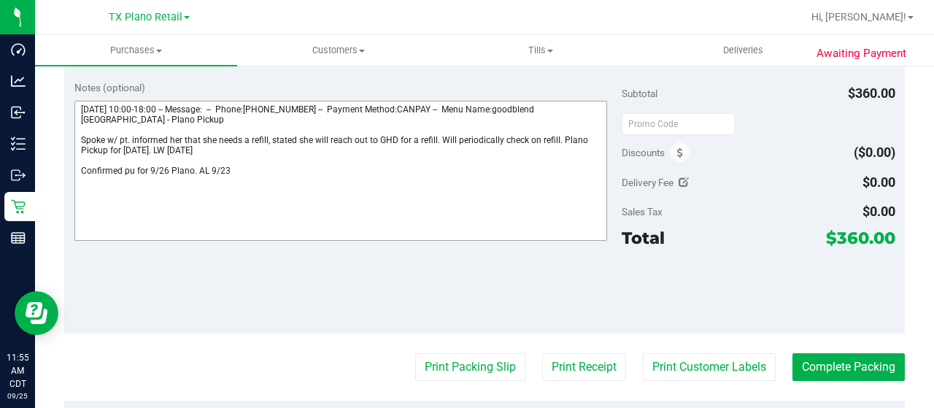
scroll to position [511, 0]
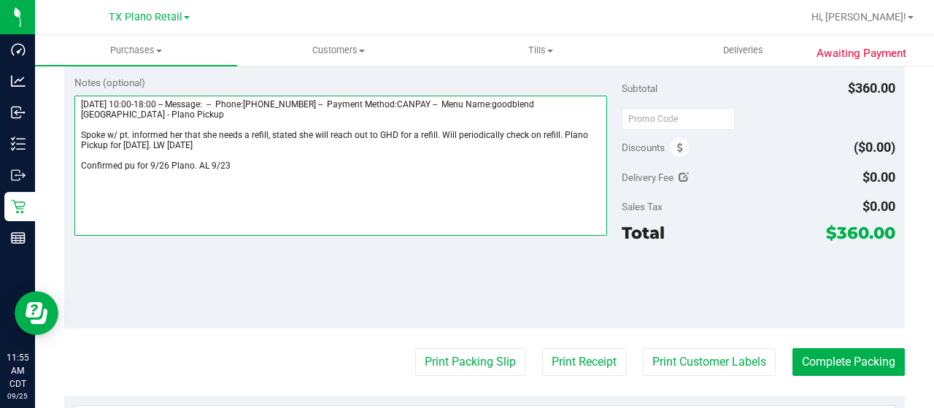
click at [238, 169] on textarea at bounding box center [340, 166] width 533 height 140
click at [147, 183] on textarea at bounding box center [340, 166] width 533 height 140
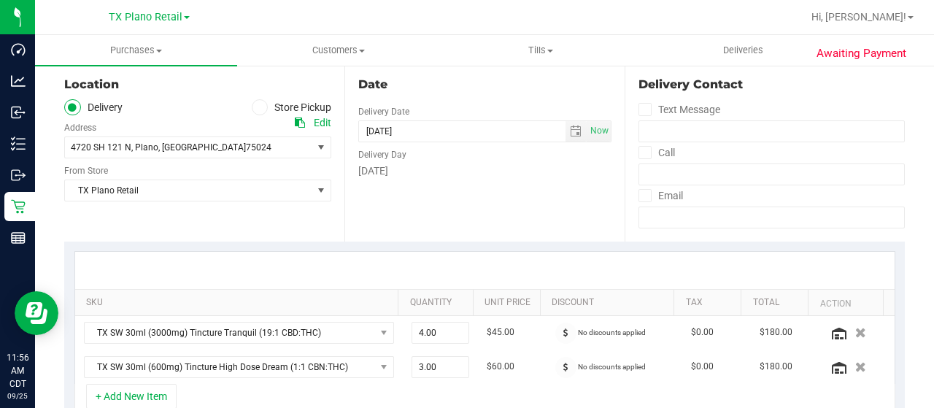
scroll to position [0, 0]
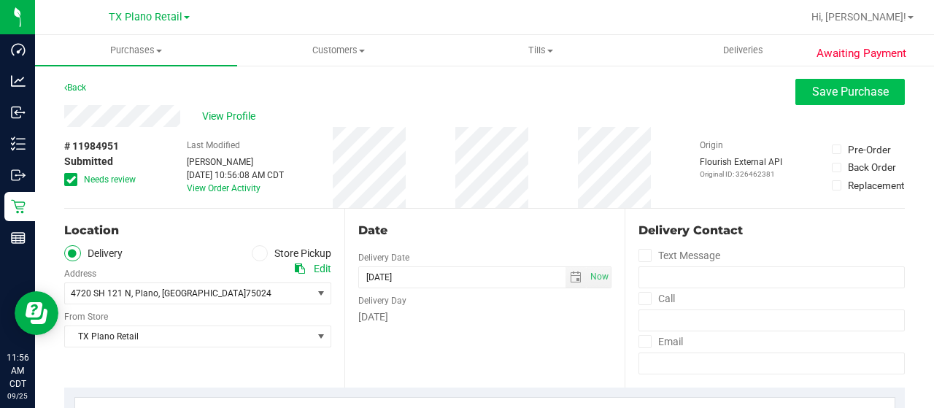
type textarea "Tuesday 09/23/2025 10:00-18:00 -- Message: -- Phone:9728148522 -- Payment Metho…"
click at [869, 94] on span "Save Purchase" at bounding box center [850, 92] width 77 height 14
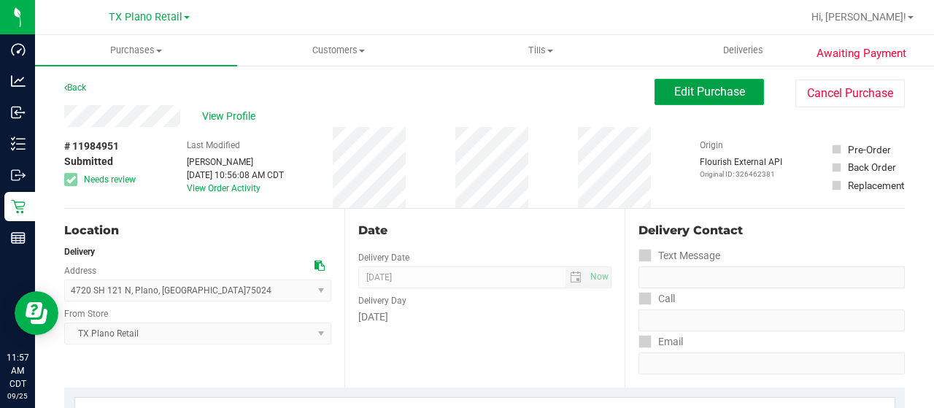
click at [704, 88] on span "Edit Purchase" at bounding box center [709, 92] width 71 height 14
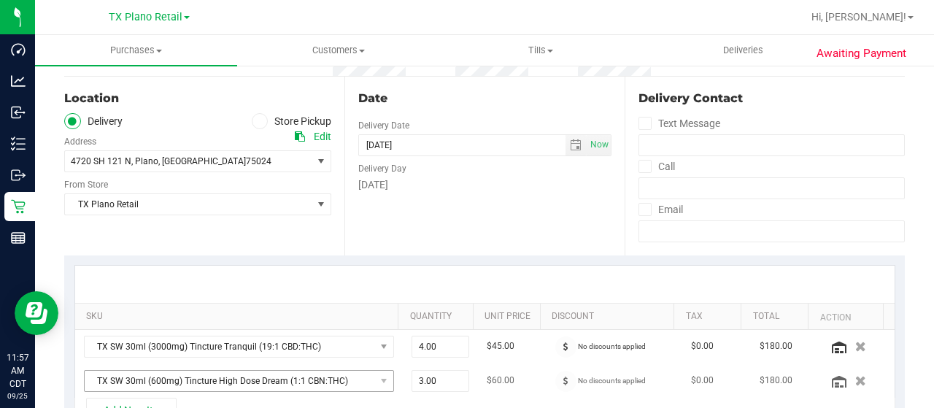
scroll to position [292, 0]
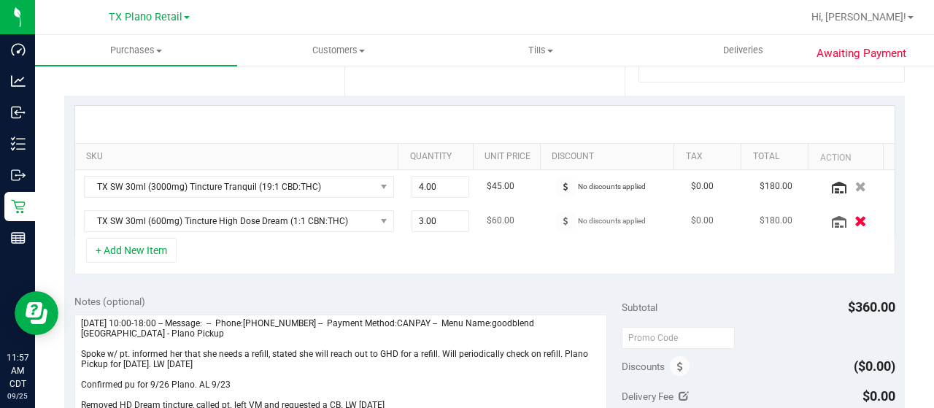
click at [855, 220] on icon "button" at bounding box center [861, 220] width 12 height 11
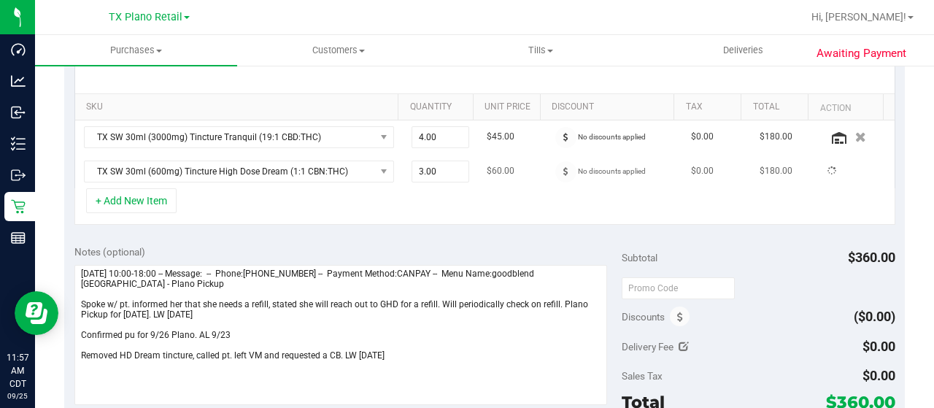
scroll to position [365, 0]
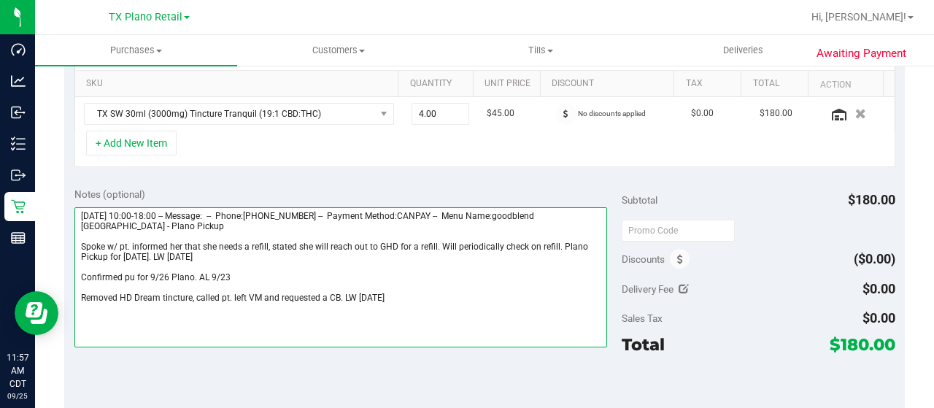
click at [190, 299] on textarea at bounding box center [340, 277] width 533 height 140
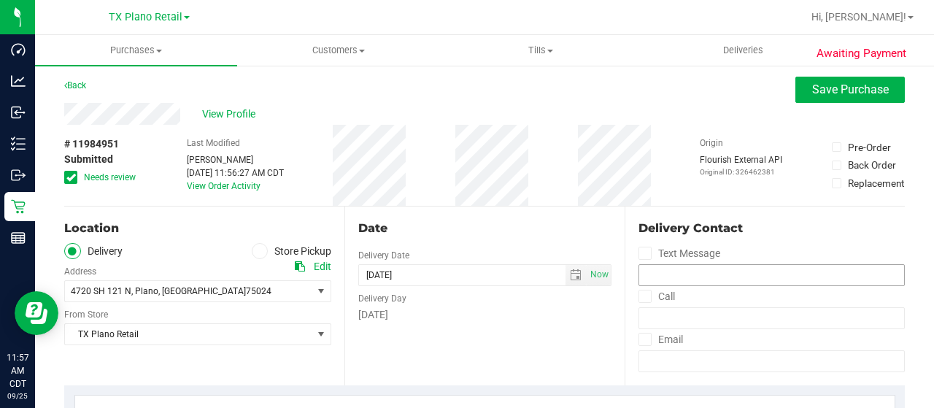
scroll to position [0, 0]
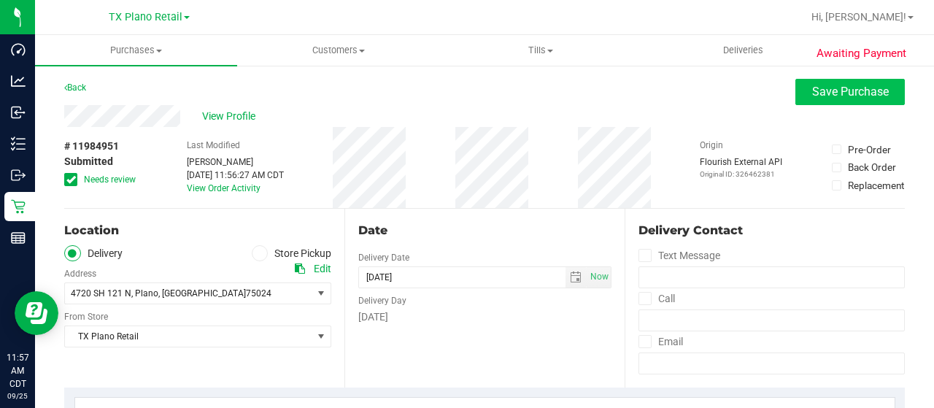
type textarea "Tuesday 09/23/2025 10:00-18:00 -- Message: -- Phone:9728148522 -- Payment Metho…"
click at [823, 94] on span "Save Purchase" at bounding box center [850, 92] width 77 height 14
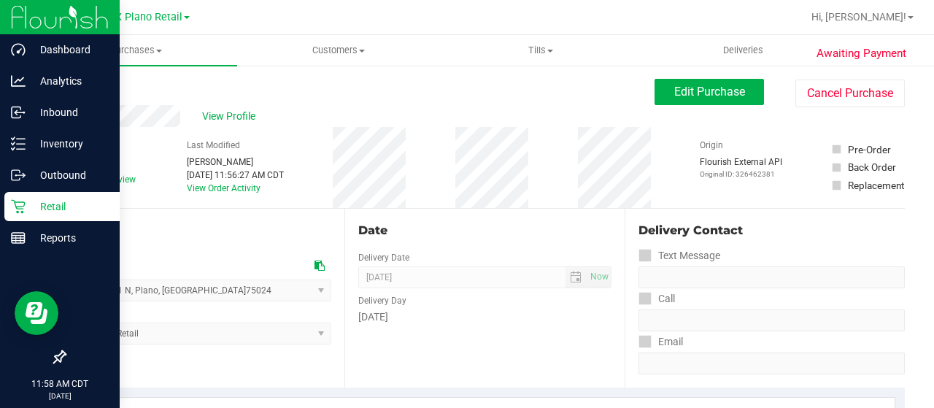
click at [23, 212] on icon at bounding box center [18, 207] width 14 height 14
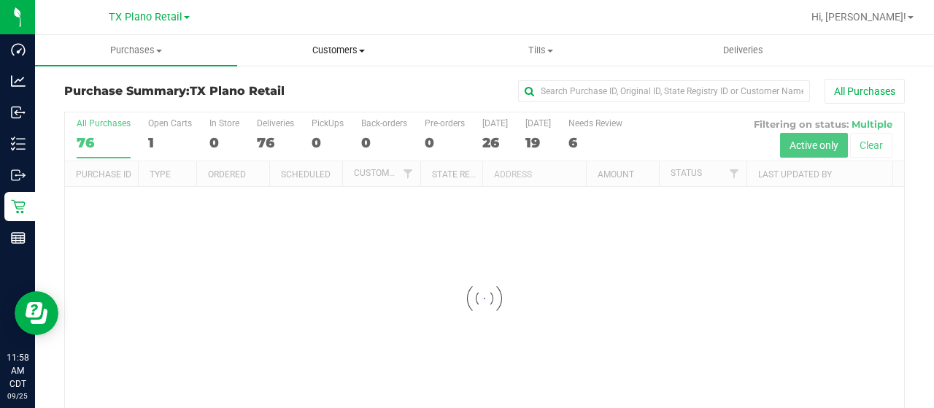
click at [347, 56] on span "Customers" at bounding box center [338, 50] width 201 height 13
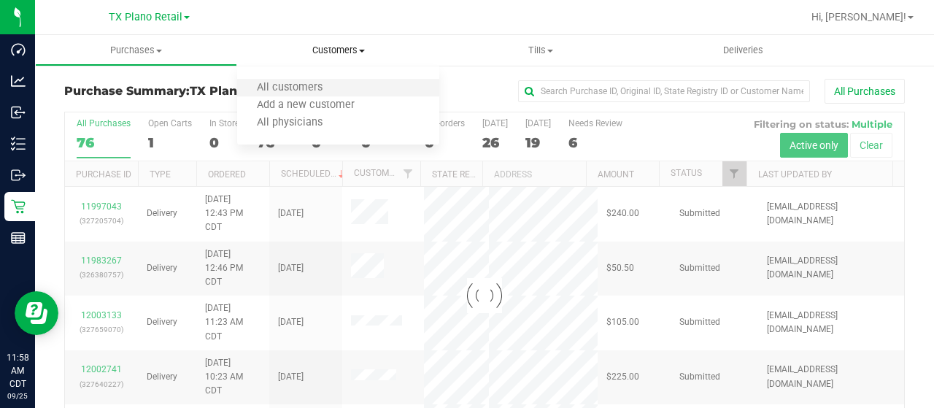
click at [346, 90] on li "All customers" at bounding box center [338, 89] width 202 height 18
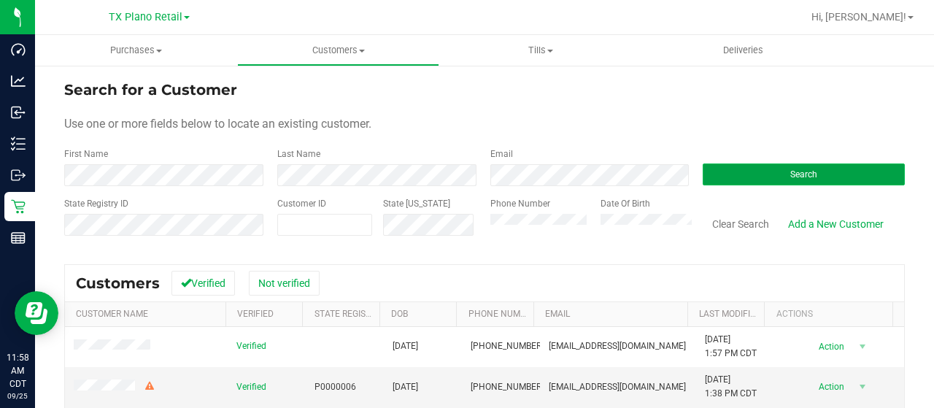
click at [752, 174] on button "Search" at bounding box center [804, 174] width 202 height 22
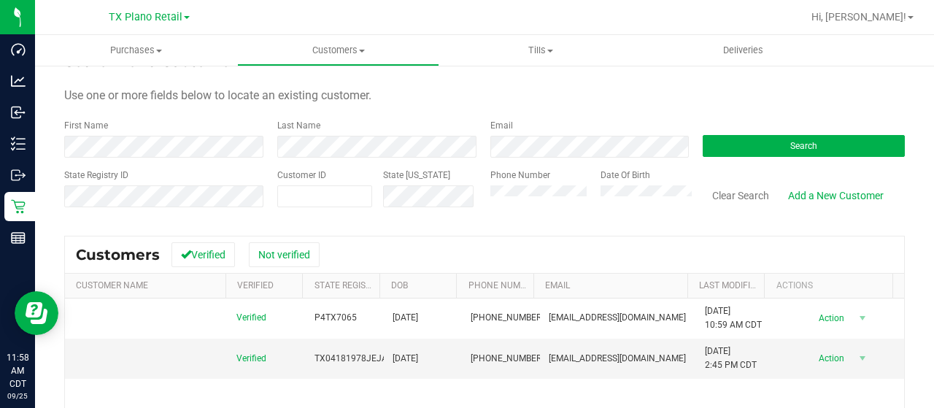
scroll to position [73, 0]
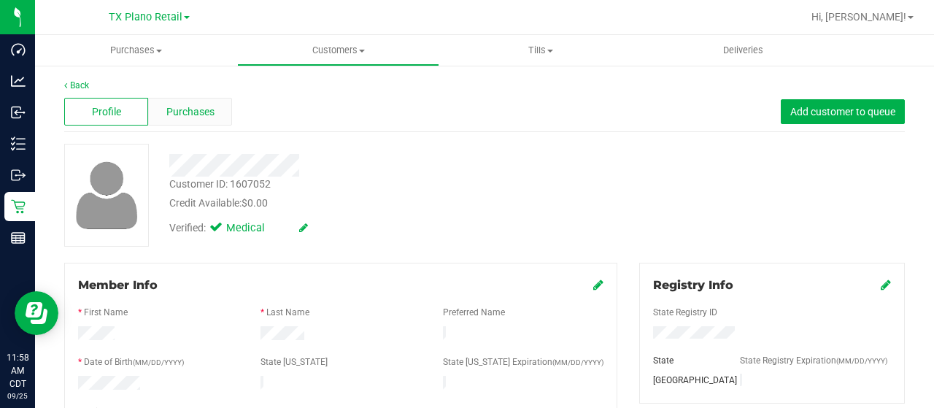
click at [181, 121] on div "Purchases" at bounding box center [190, 112] width 84 height 28
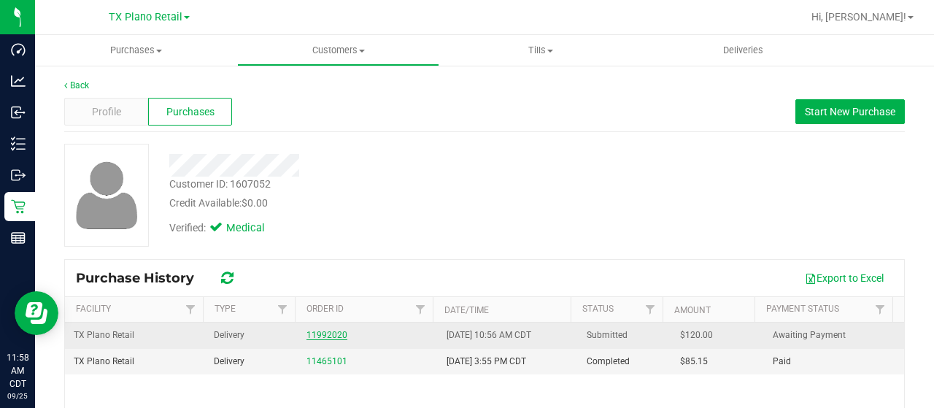
click at [320, 331] on link "11992020" at bounding box center [327, 335] width 41 height 10
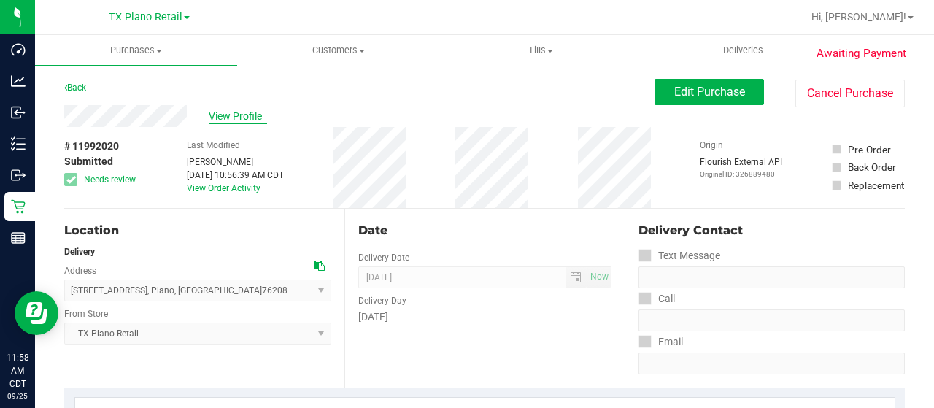
click at [242, 120] on span "View Profile" at bounding box center [238, 116] width 58 height 15
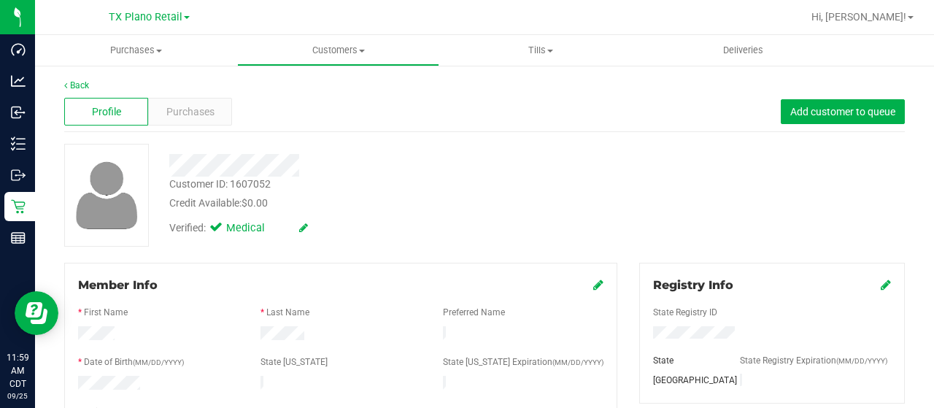
click at [308, 162] on div at bounding box center [373, 165] width 431 height 23
click at [305, 161] on div at bounding box center [373, 165] width 431 height 23
click at [199, 113] on span "Purchases" at bounding box center [190, 111] width 48 height 15
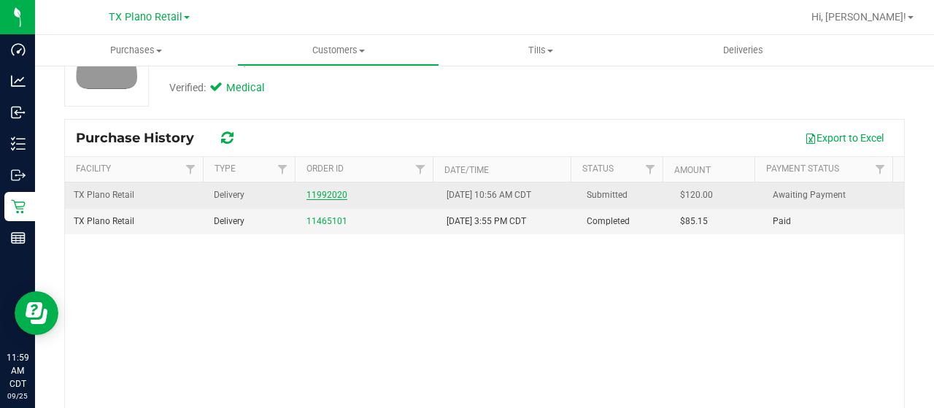
scroll to position [146, 0]
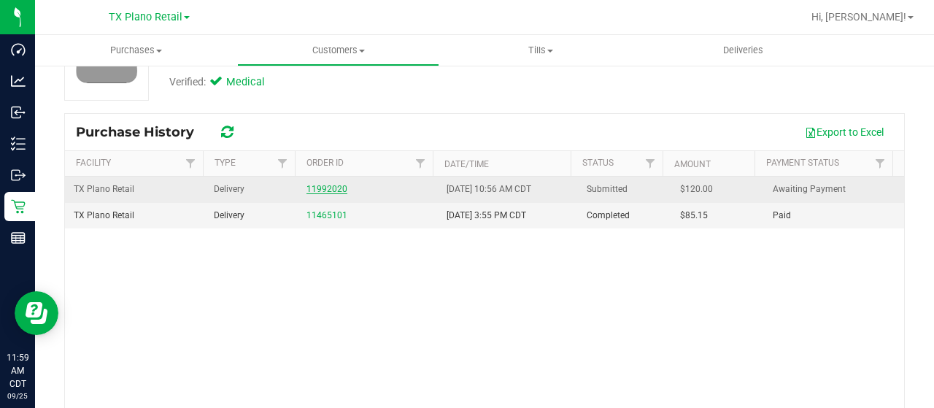
click at [322, 188] on link "11992020" at bounding box center [327, 189] width 41 height 10
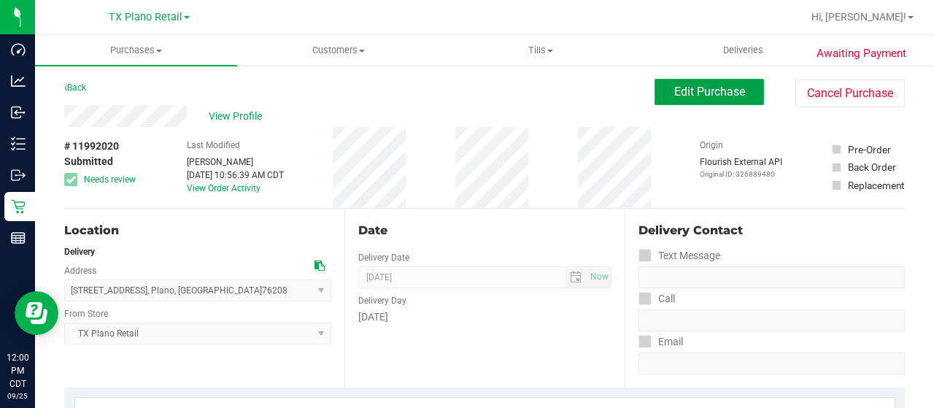
click at [727, 93] on span "Edit Purchase" at bounding box center [709, 92] width 71 height 14
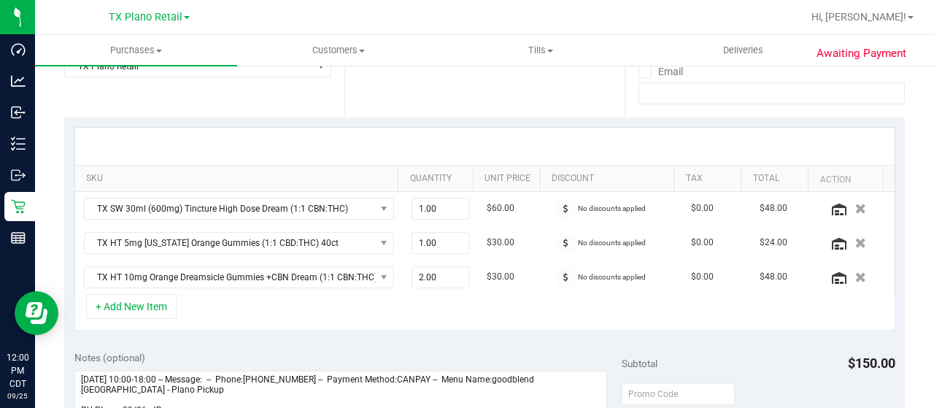
scroll to position [365, 0]
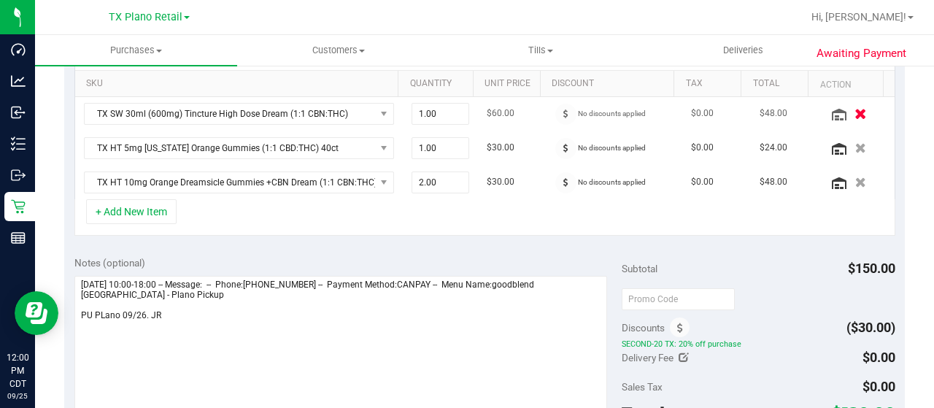
click at [855, 112] on icon "button" at bounding box center [861, 113] width 12 height 11
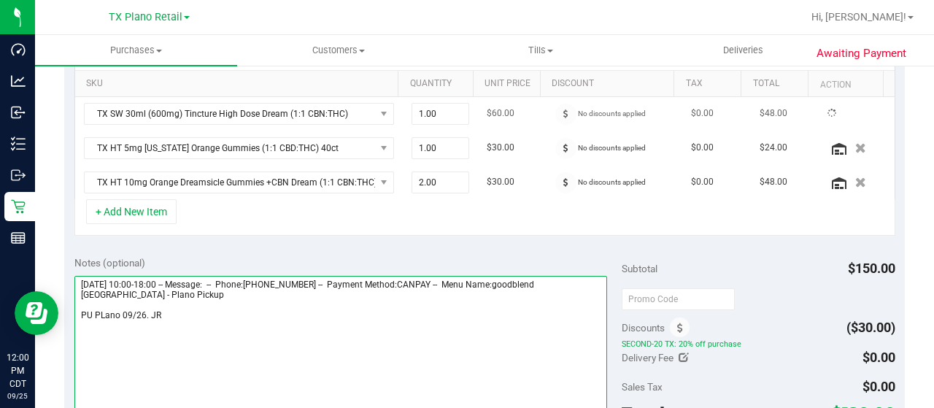
click at [187, 316] on textarea at bounding box center [340, 346] width 533 height 140
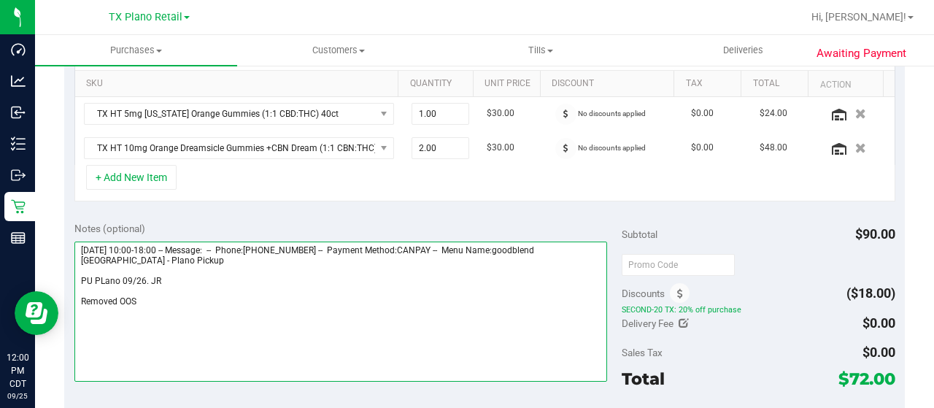
click at [182, 303] on textarea at bounding box center [340, 312] width 533 height 140
paste textarea "OOS HD Dream tin"
drag, startPoint x: 139, startPoint y: 299, endPoint x: 121, endPoint y: 299, distance: 17.5
click at [121, 299] on textarea at bounding box center [340, 312] width 533 height 140
click at [340, 297] on textarea at bounding box center [340, 312] width 533 height 140
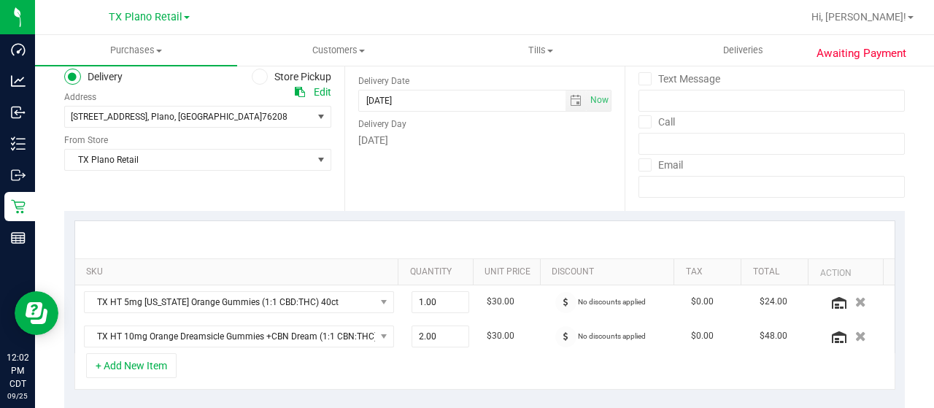
scroll to position [0, 0]
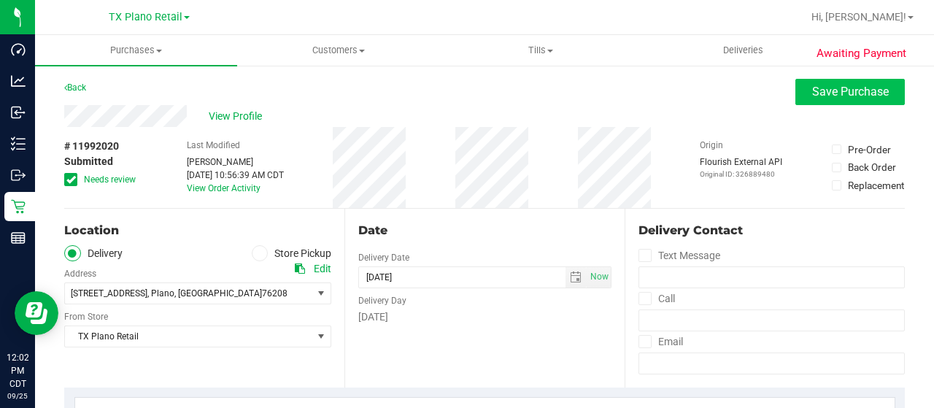
type textarea "Friday 09/26/2025 10:00-18:00 -- Message: -- Phone:9404471958 -- Payment Method…"
click at [863, 96] on span "Save Purchase" at bounding box center [850, 92] width 77 height 14
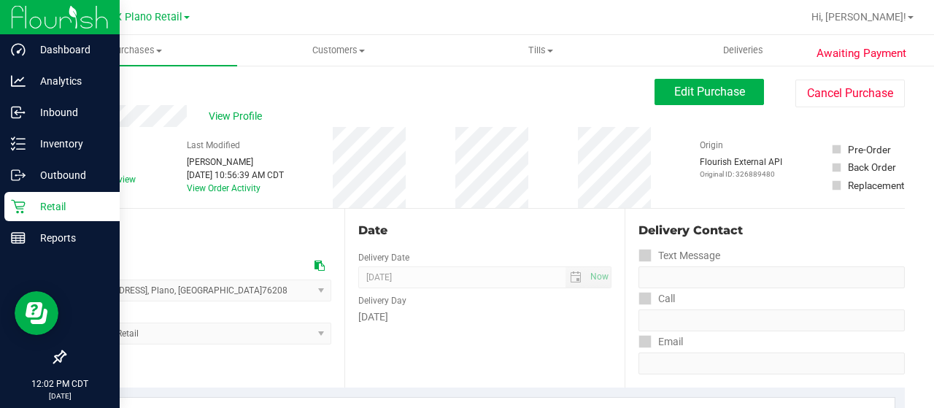
click at [15, 207] on icon at bounding box center [18, 206] width 15 height 15
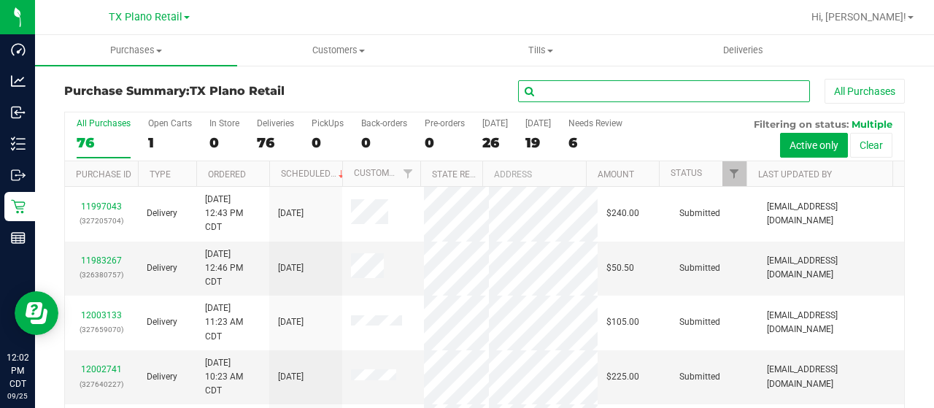
click at [553, 89] on input "text" at bounding box center [664, 91] width 292 height 22
type input "dawna"
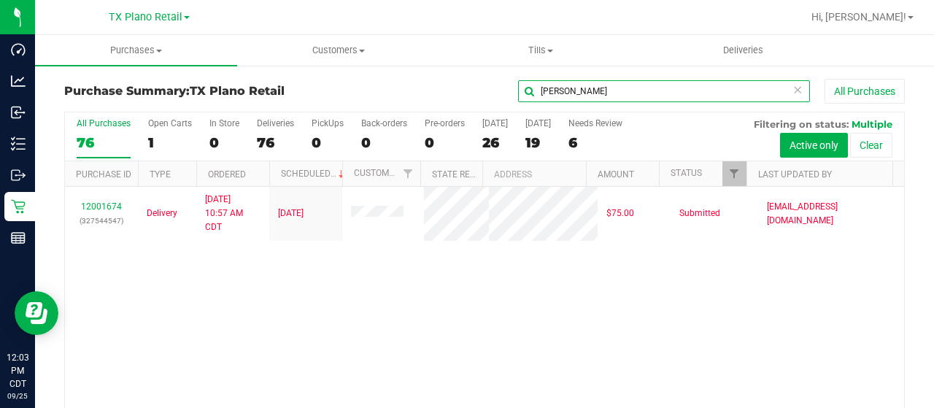
drag, startPoint x: 561, startPoint y: 96, endPoint x: 511, endPoint y: 90, distance: 50.0
click at [518, 90] on input "dawna" at bounding box center [664, 91] width 292 height 22
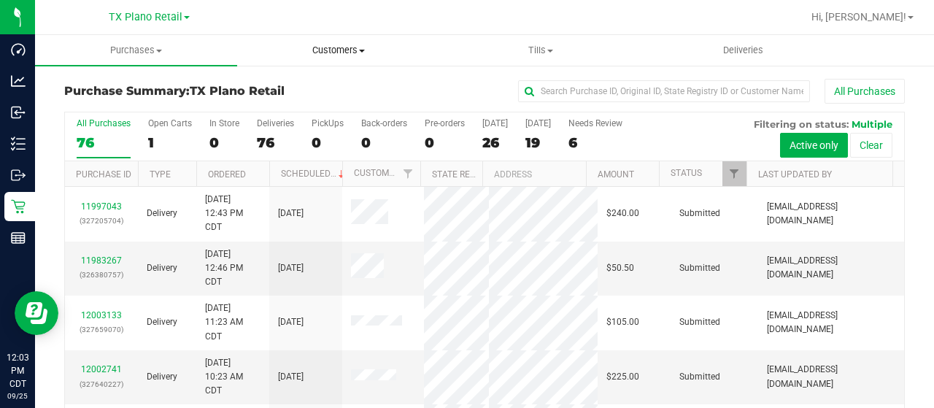
click at [316, 49] on span "Customers" at bounding box center [338, 50] width 201 height 13
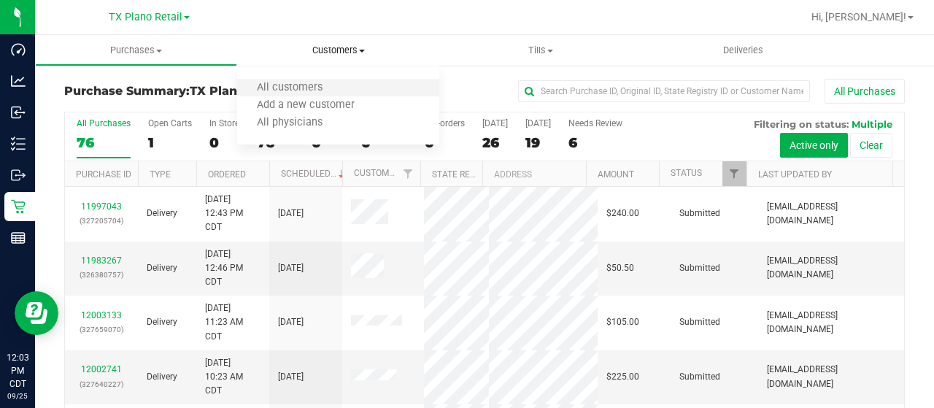
click at [309, 82] on span "All customers" at bounding box center [289, 88] width 105 height 12
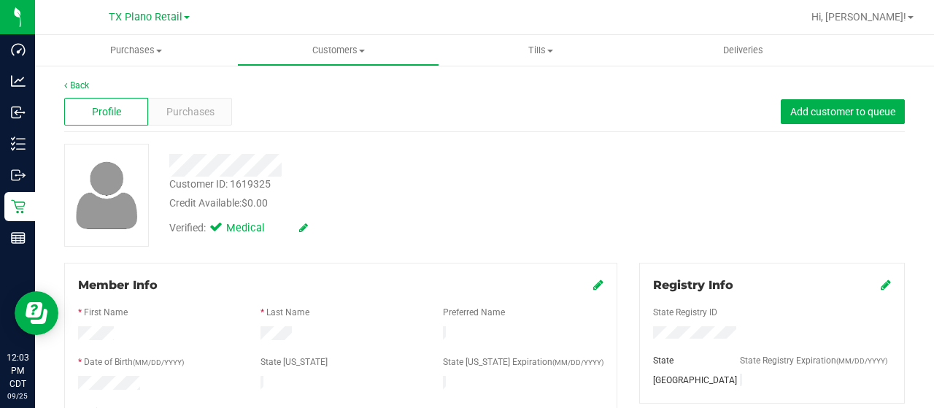
click at [290, 165] on div at bounding box center [373, 165] width 431 height 23
click at [187, 107] on span "Purchases" at bounding box center [190, 111] width 48 height 15
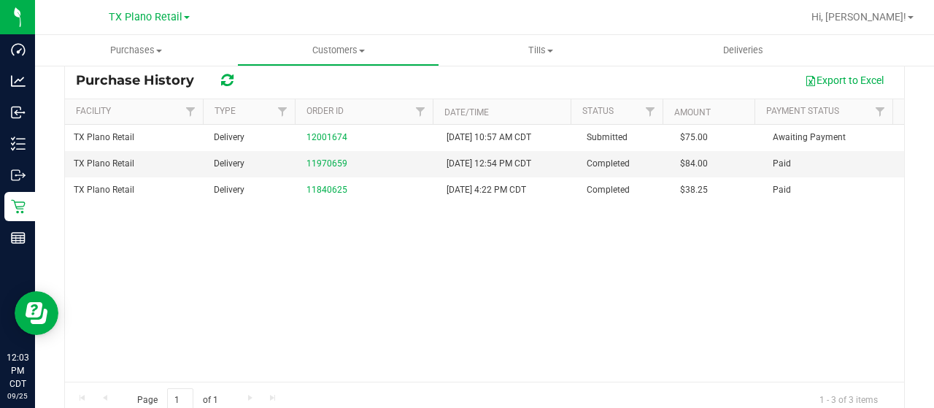
scroll to position [219, 0]
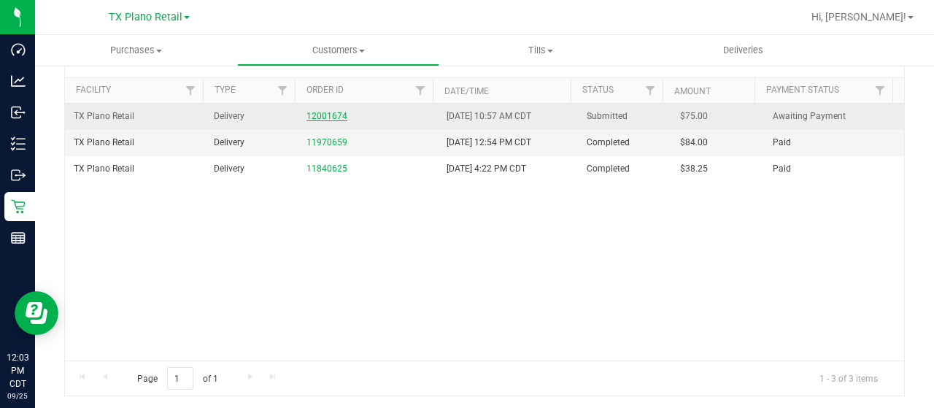
click at [327, 114] on link "12001674" at bounding box center [327, 116] width 41 height 10
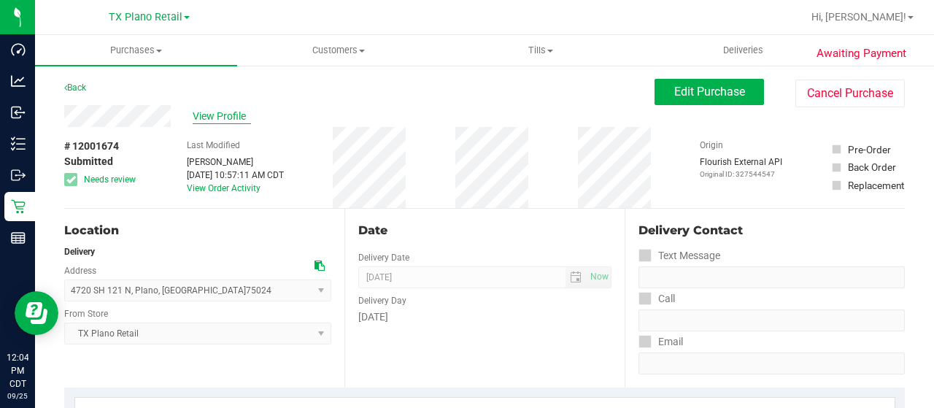
click at [209, 112] on span "View Profile" at bounding box center [222, 116] width 58 height 15
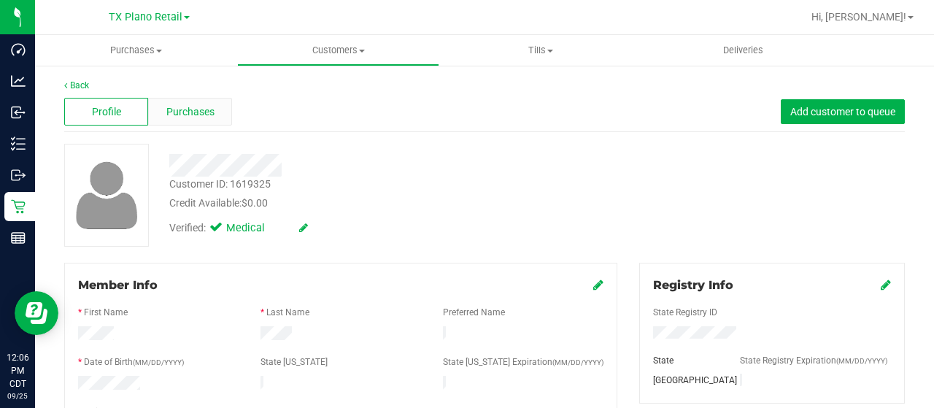
click at [184, 114] on span "Purchases" at bounding box center [190, 111] width 48 height 15
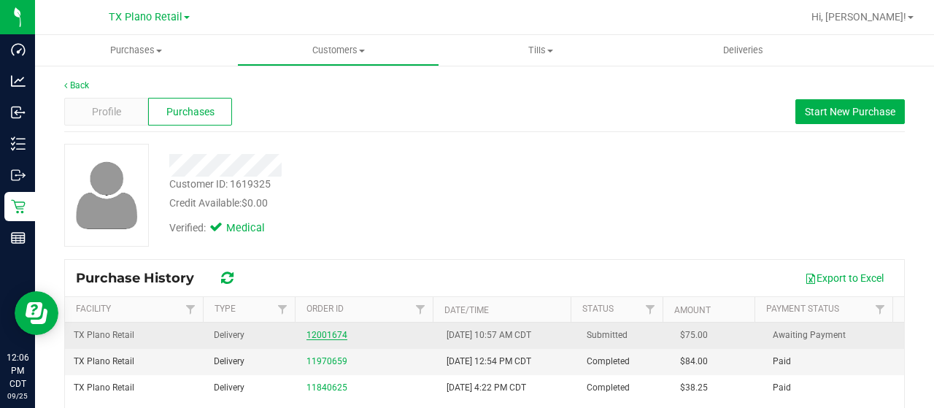
click at [323, 332] on link "12001674" at bounding box center [327, 335] width 41 height 10
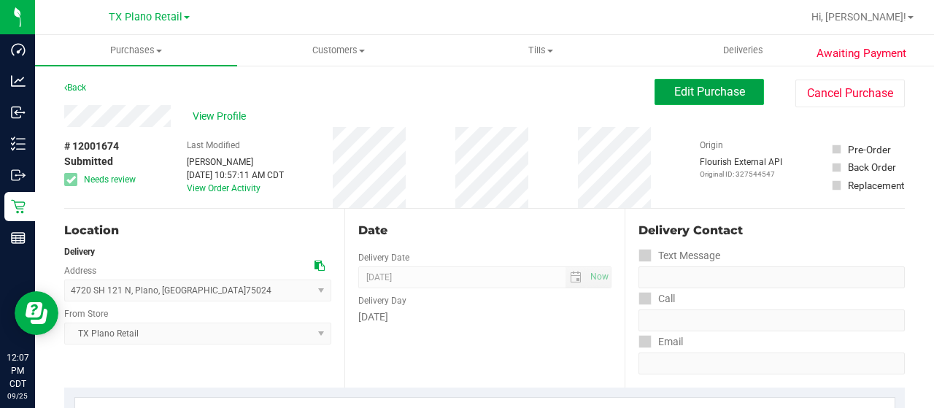
click at [717, 96] on span "Edit Purchase" at bounding box center [709, 92] width 71 height 14
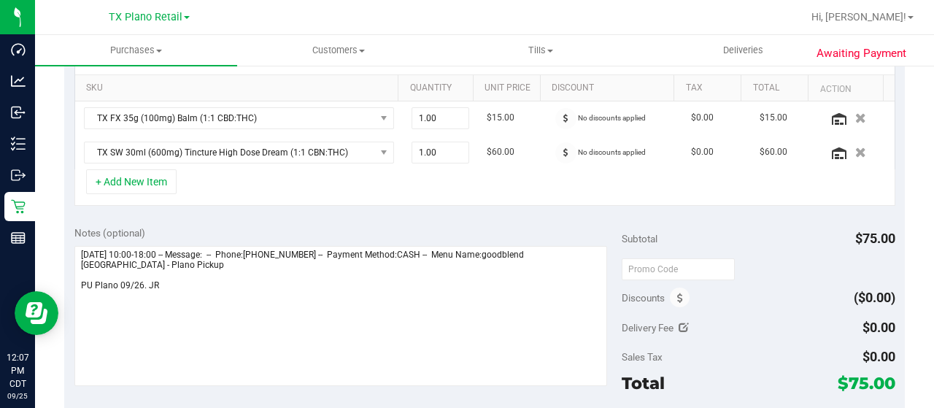
scroll to position [365, 0]
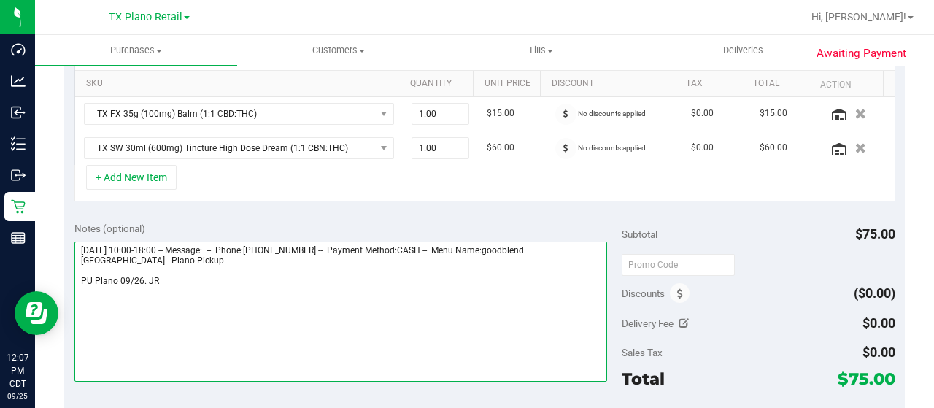
click at [185, 278] on textarea at bounding box center [340, 312] width 533 height 140
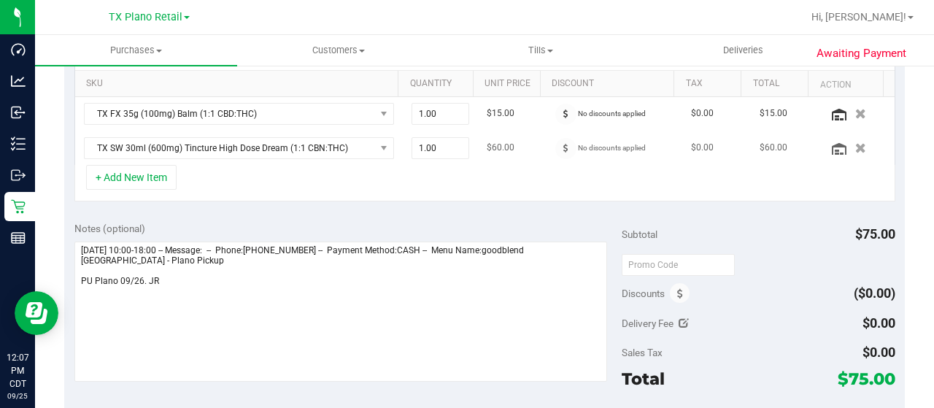
drag, startPoint x: 842, startPoint y: 145, endPoint x: 860, endPoint y: 150, distance: 18.1
click at [855, 145] on icon "button" at bounding box center [860, 148] width 11 height 10
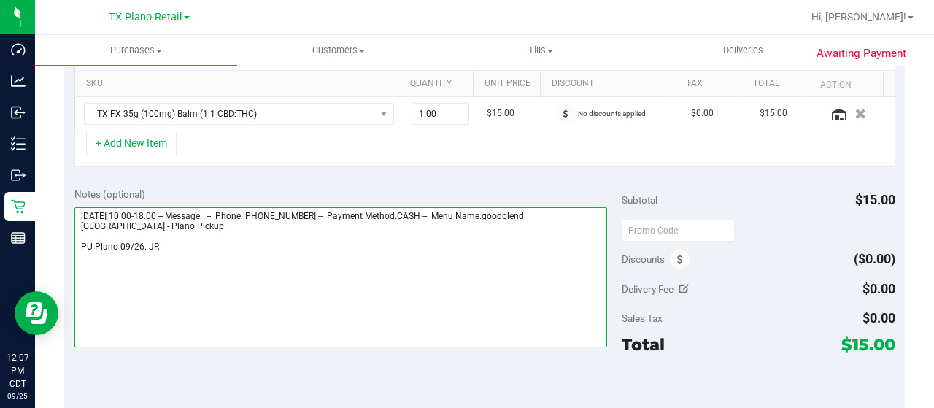
click at [196, 244] on textarea at bounding box center [340, 277] width 533 height 140
paste textarea "OOS HD Dream tinc"
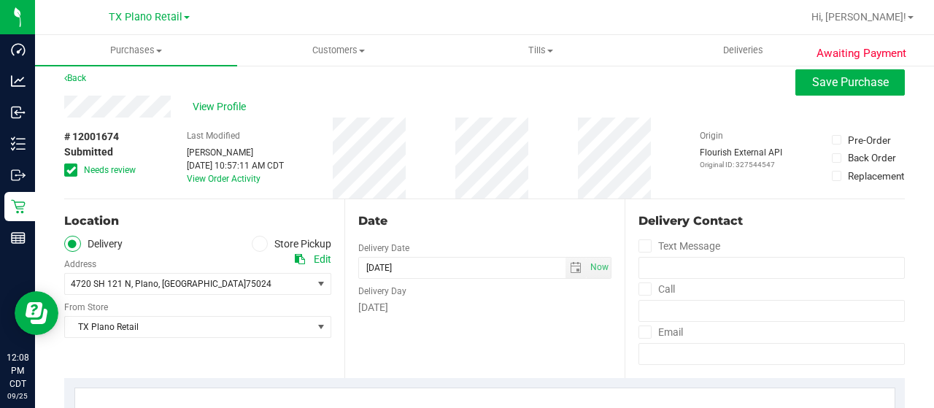
scroll to position [0, 0]
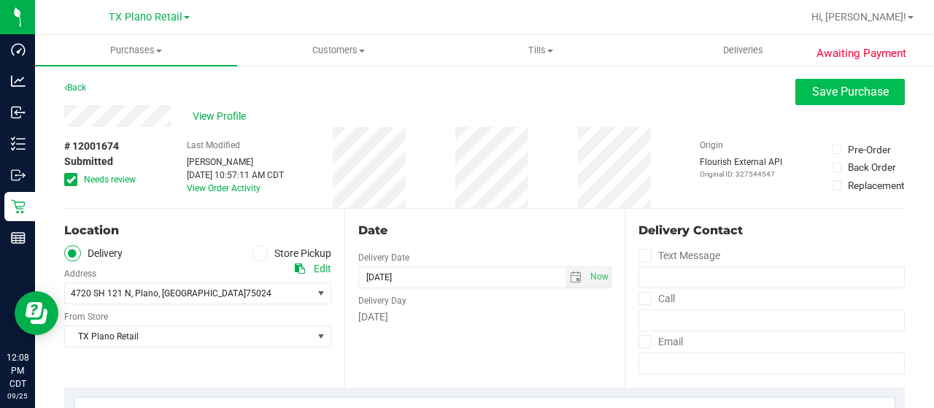
type textarea "Friday 09/26/2025 10:00-18:00 -- Message: -- Phone:9724677723 -- Payment Method…"
click at [874, 97] on span "Save Purchase" at bounding box center [850, 92] width 77 height 14
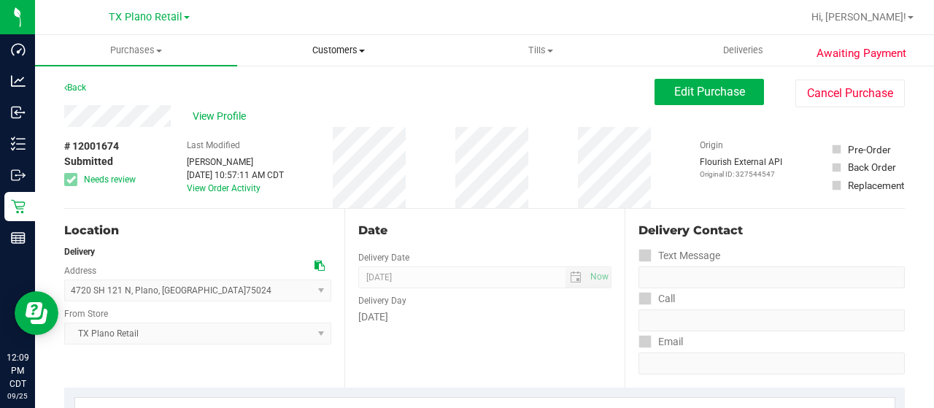
click at [328, 53] on span "Customers" at bounding box center [338, 50] width 201 height 13
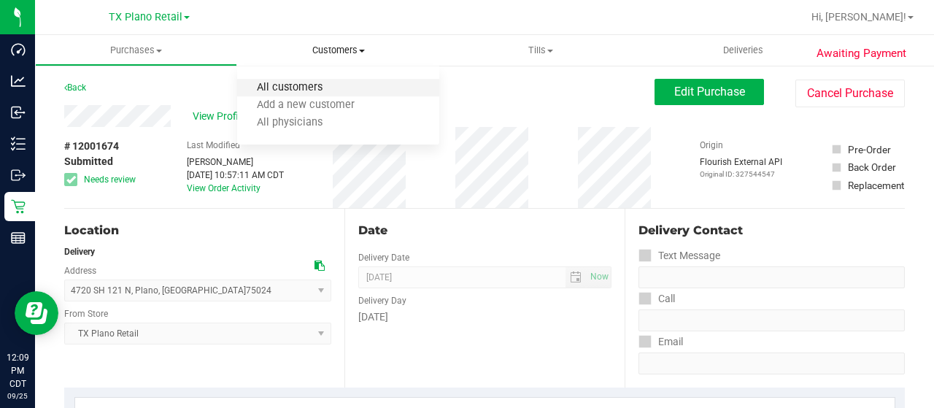
click at [329, 82] on span "All customers" at bounding box center [289, 88] width 105 height 12
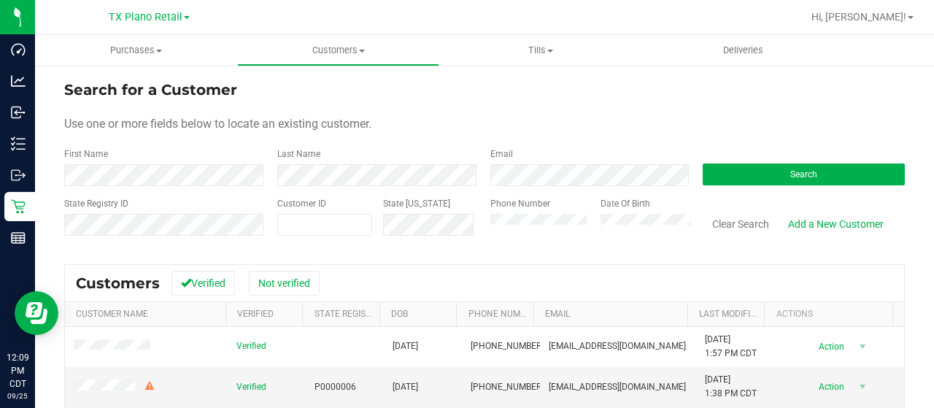
click at [105, 187] on form "Search for a Customer Use one or more fields below to locate an existing custom…" at bounding box center [484, 164] width 841 height 170
click at [749, 176] on button "Search" at bounding box center [804, 174] width 202 height 22
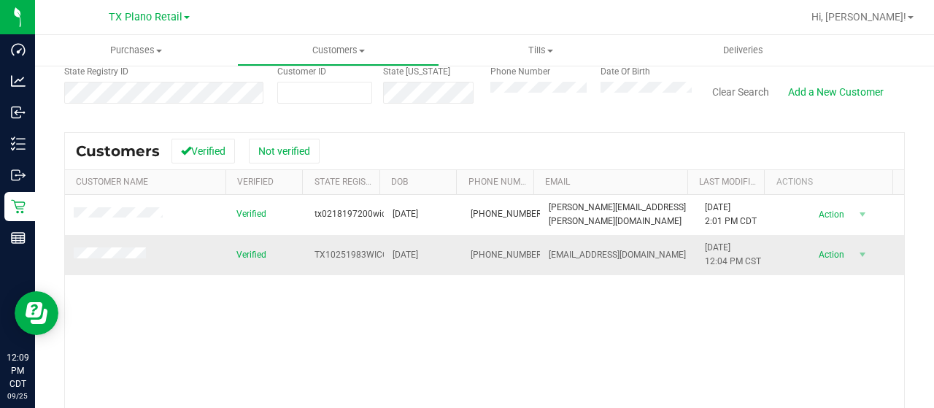
scroll to position [146, 0]
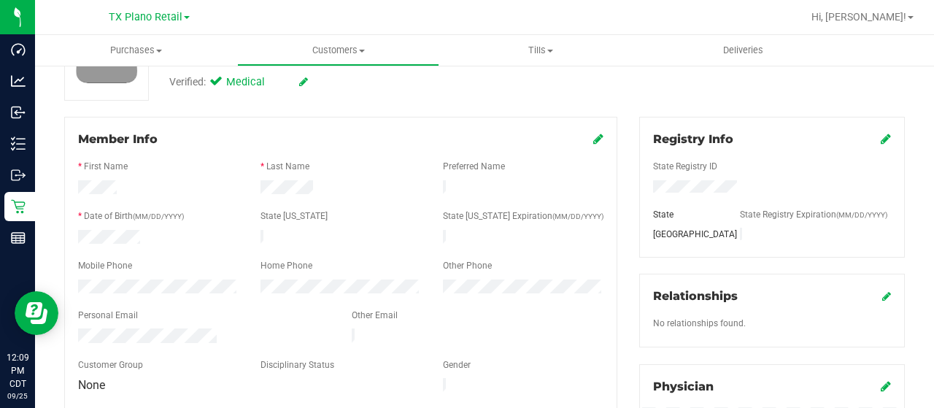
drag, startPoint x: 257, startPoint y: 184, endPoint x: 310, endPoint y: 186, distance: 53.3
click at [310, 186] on div at bounding box center [341, 189] width 182 height 18
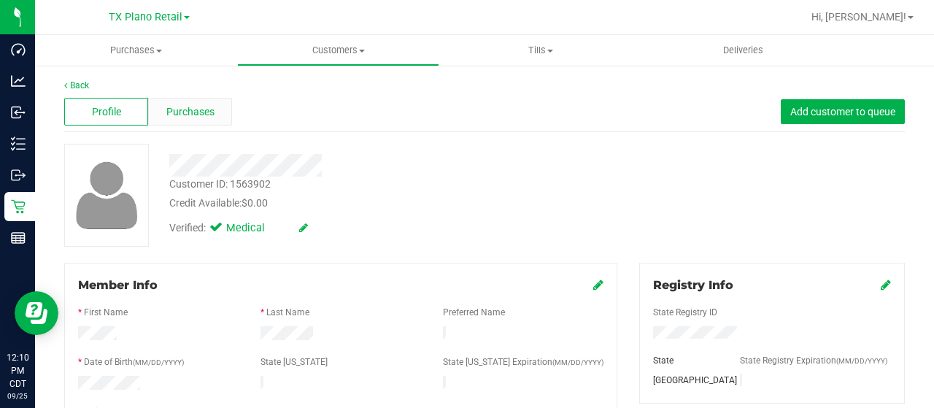
click at [187, 115] on span "Purchases" at bounding box center [190, 111] width 48 height 15
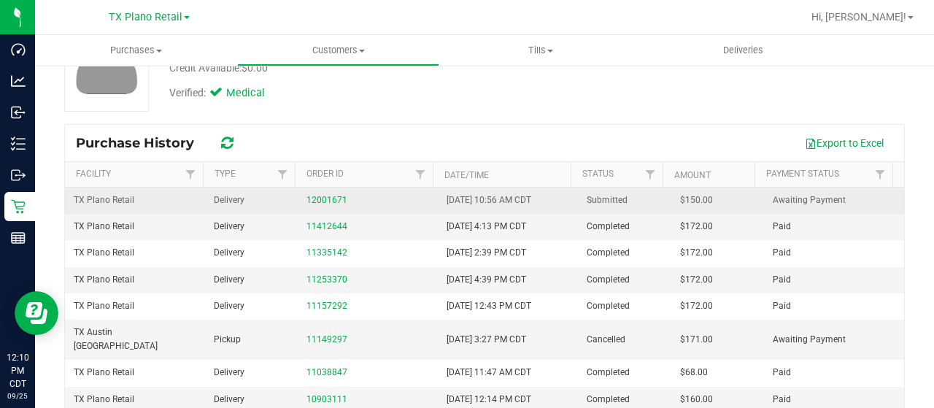
scroll to position [146, 0]
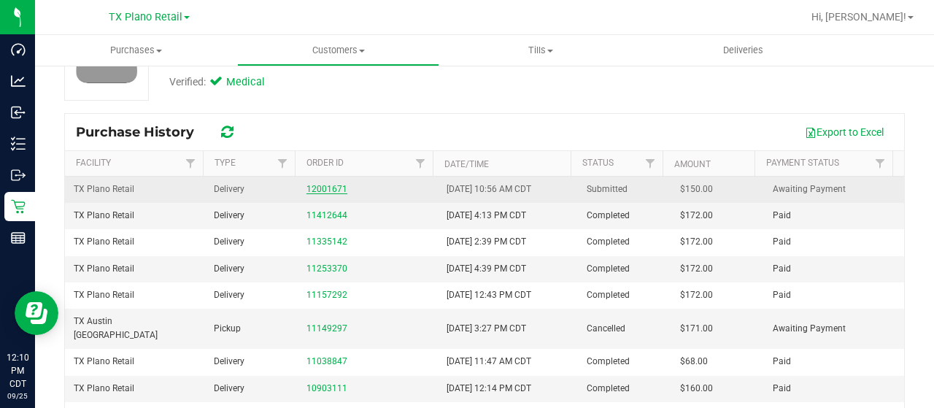
click at [330, 189] on link "12001671" at bounding box center [327, 189] width 41 height 10
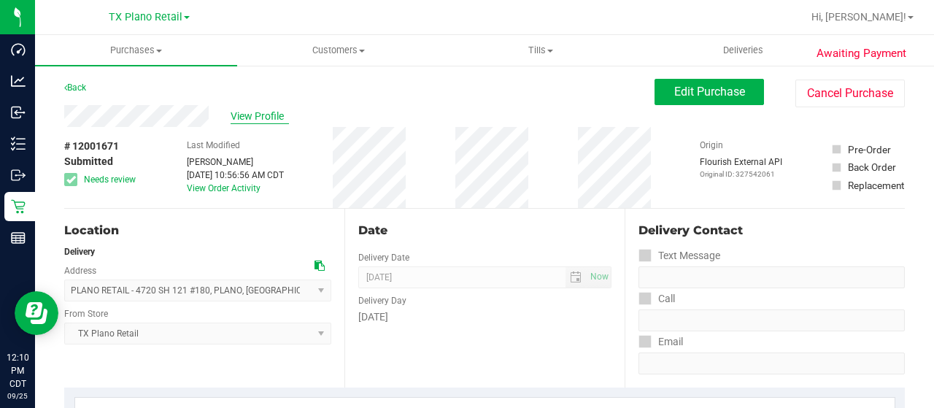
click at [254, 115] on span "View Profile" at bounding box center [260, 116] width 58 height 15
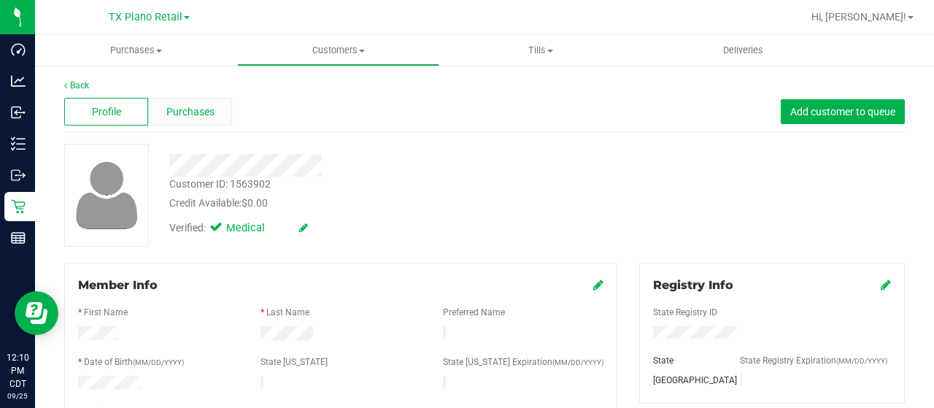
click at [182, 122] on div "Purchases" at bounding box center [190, 112] width 84 height 28
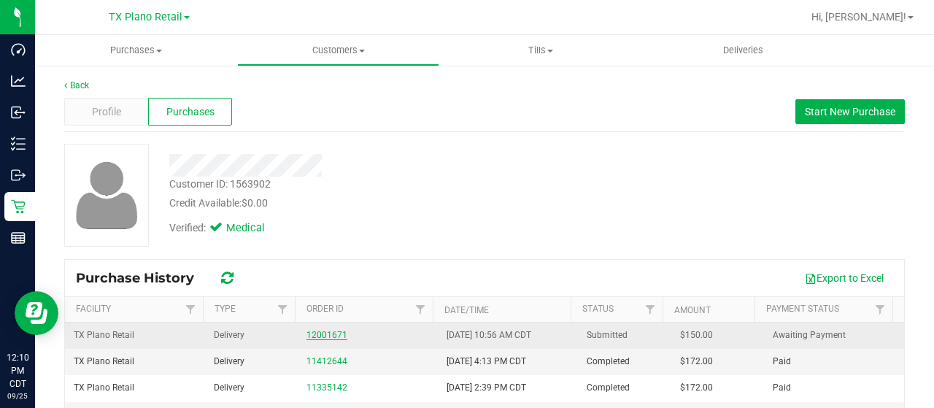
click at [315, 334] on link "12001671" at bounding box center [327, 335] width 41 height 10
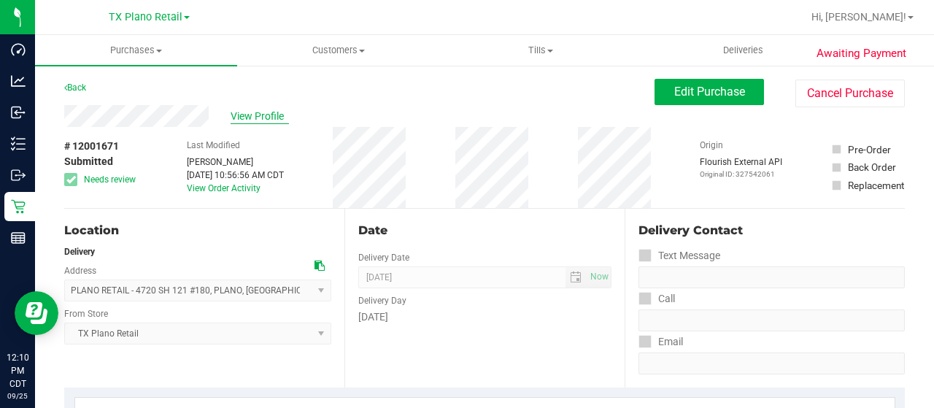
click at [258, 120] on span "View Profile" at bounding box center [260, 116] width 58 height 15
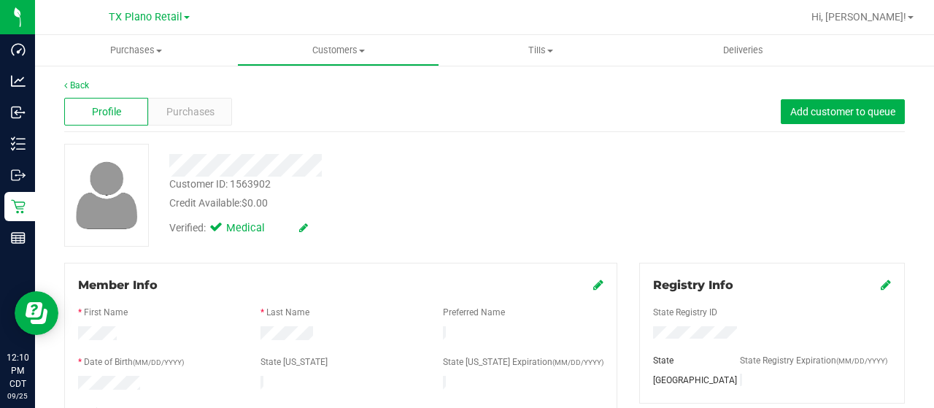
scroll to position [146, 0]
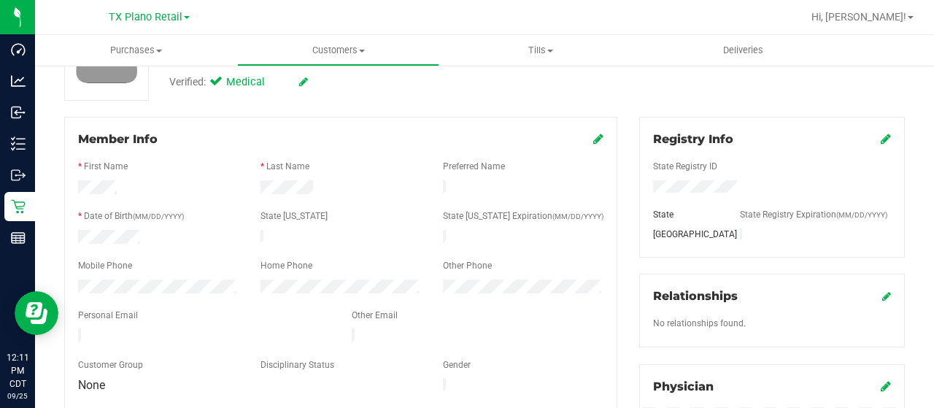
click at [78, 334] on div at bounding box center [204, 337] width 274 height 18
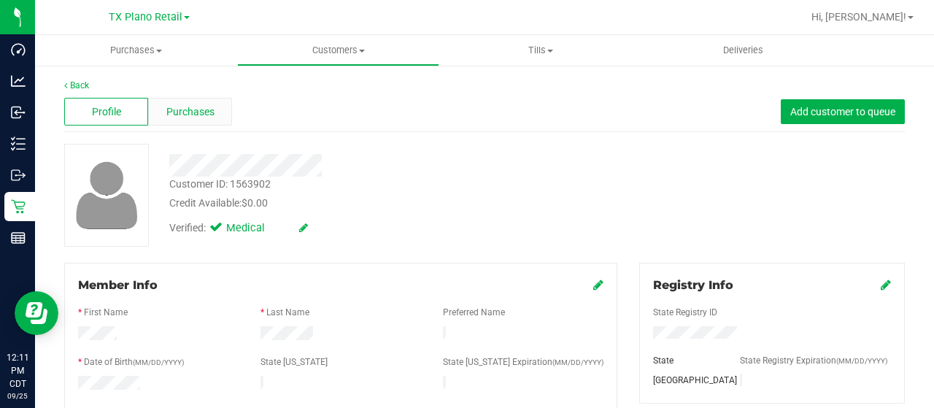
click at [203, 109] on span "Purchases" at bounding box center [190, 111] width 48 height 15
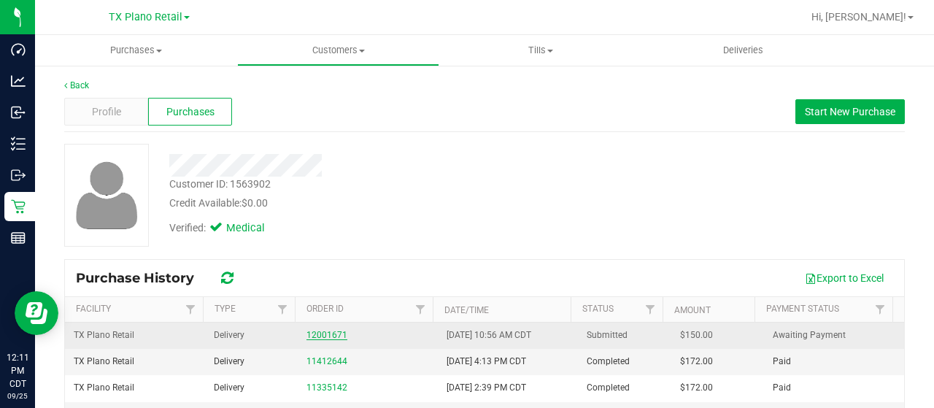
click at [331, 331] on link "12001671" at bounding box center [327, 335] width 41 height 10
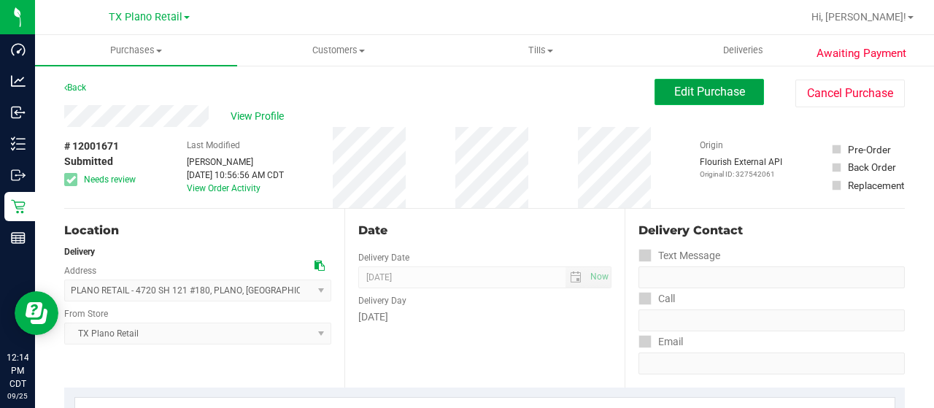
click at [674, 94] on span "Edit Purchase" at bounding box center [709, 92] width 71 height 14
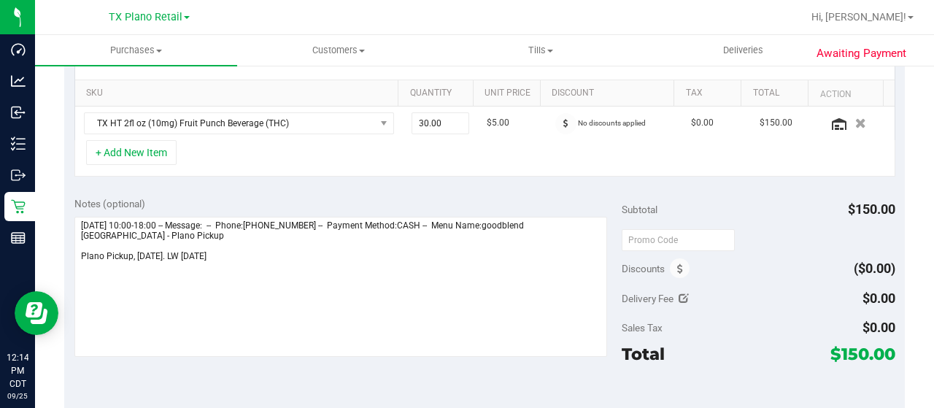
scroll to position [365, 0]
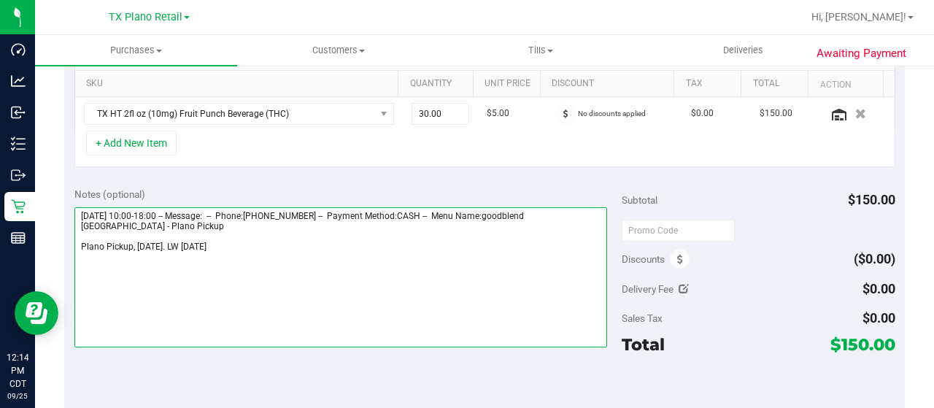
click at [273, 251] on textarea at bounding box center [340, 277] width 533 height 140
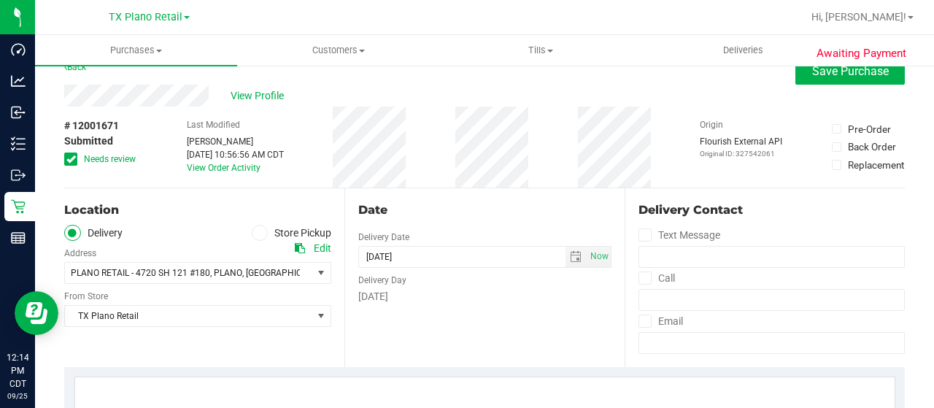
scroll to position [0, 0]
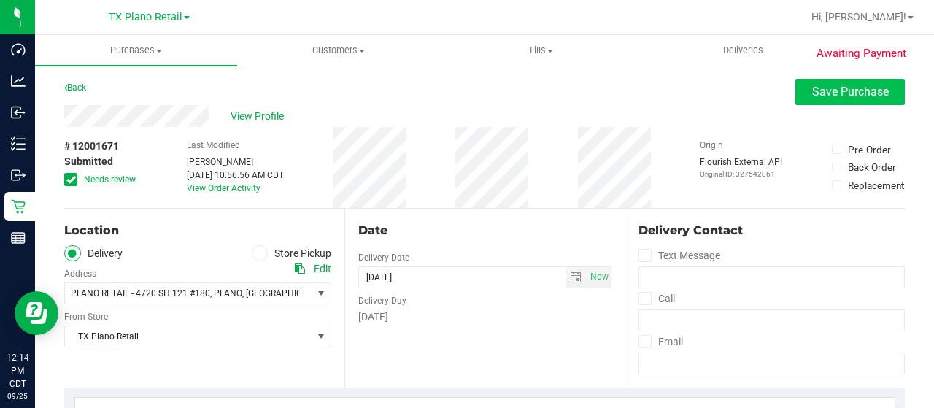
type textarea "Friday 09/26/2025 10:00-18:00 -- Message: -- Phone:4694501415 -- Payment Method…"
click at [807, 101] on button "Save Purchase" at bounding box center [850, 92] width 109 height 26
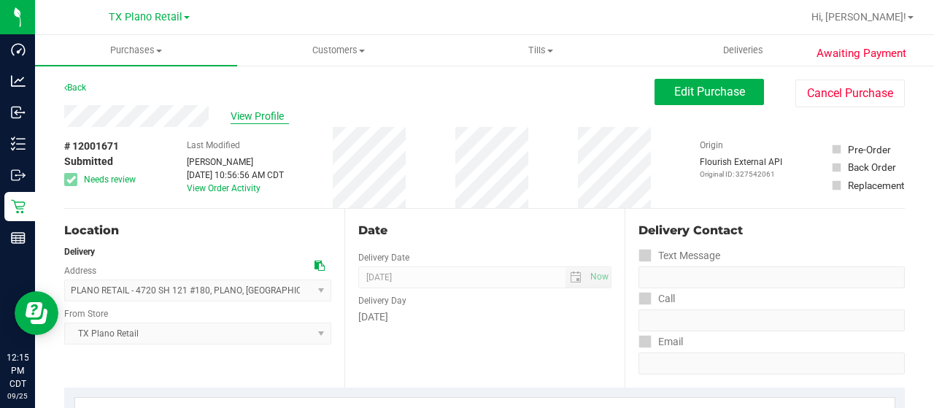
click at [261, 115] on span "View Profile" at bounding box center [260, 116] width 58 height 15
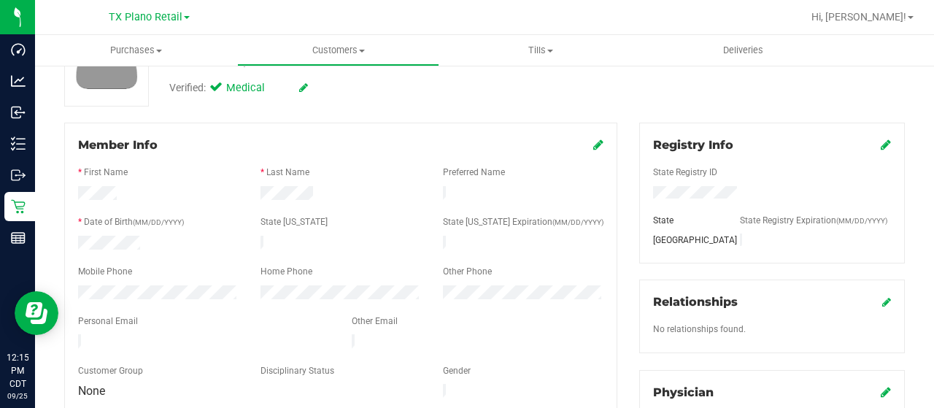
scroll to position [146, 0]
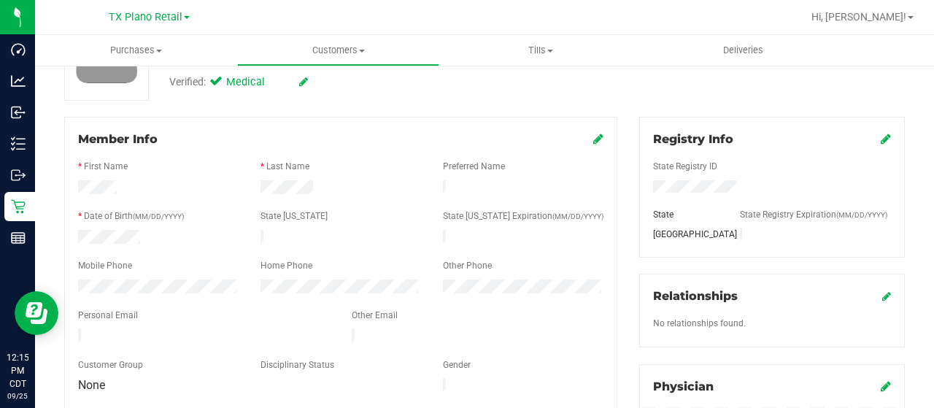
click at [76, 332] on div at bounding box center [204, 337] width 274 height 18
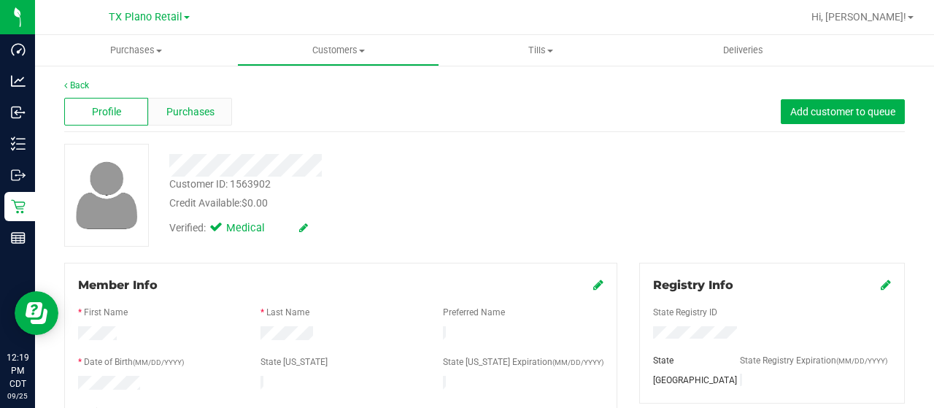
click at [202, 104] on span "Purchases" at bounding box center [190, 111] width 48 height 15
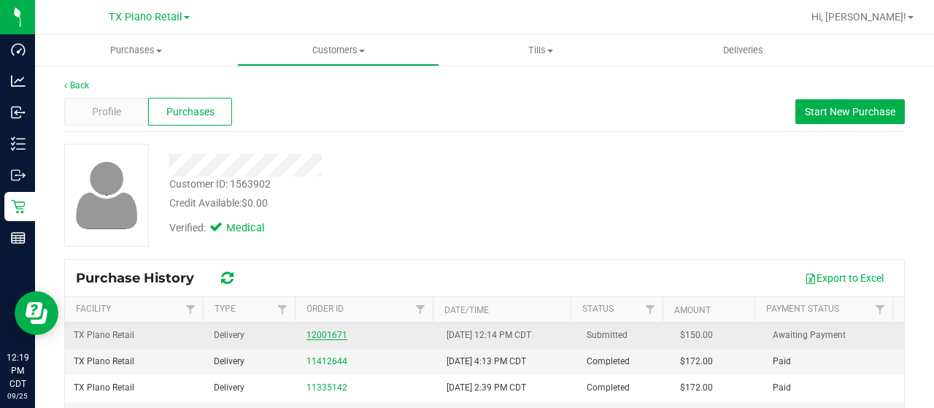
click at [307, 332] on link "12001671" at bounding box center [327, 335] width 41 height 10
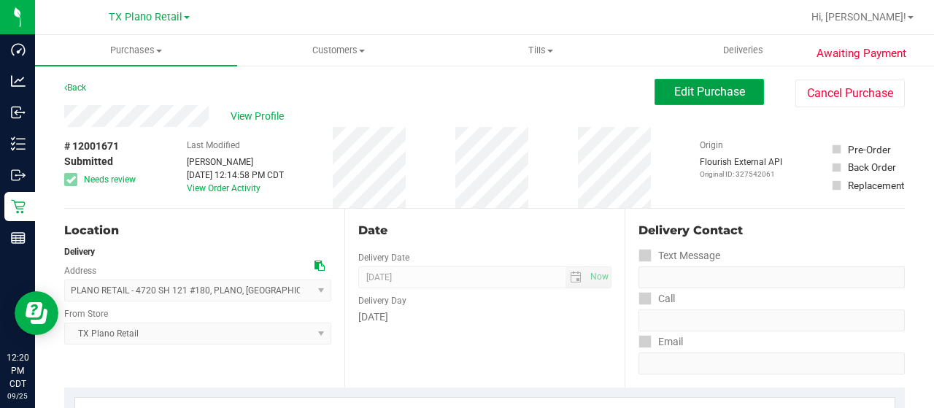
click at [677, 86] on span "Edit Purchase" at bounding box center [709, 92] width 71 height 14
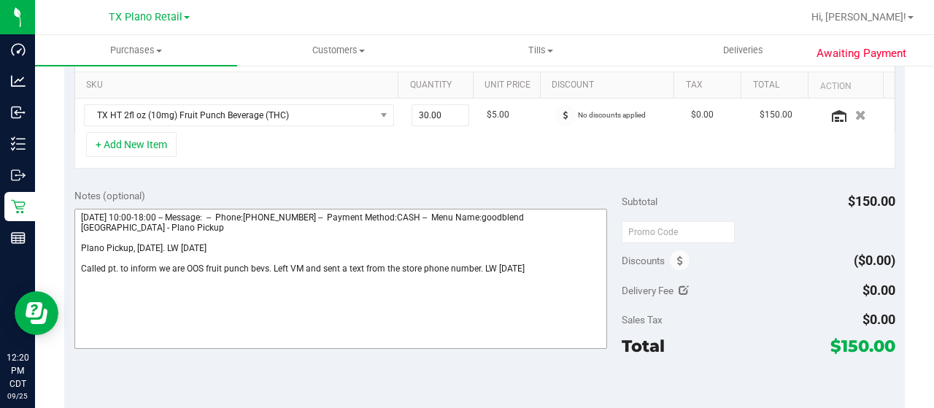
scroll to position [365, 0]
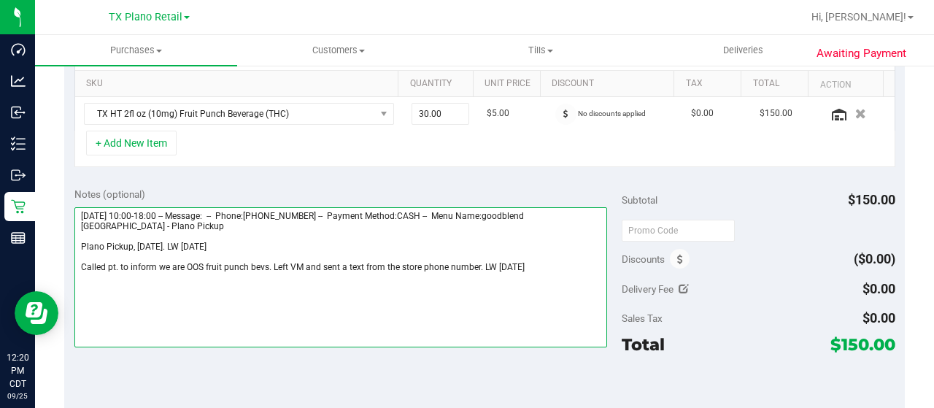
click at [475, 266] on textarea at bounding box center [340, 277] width 533 height 140
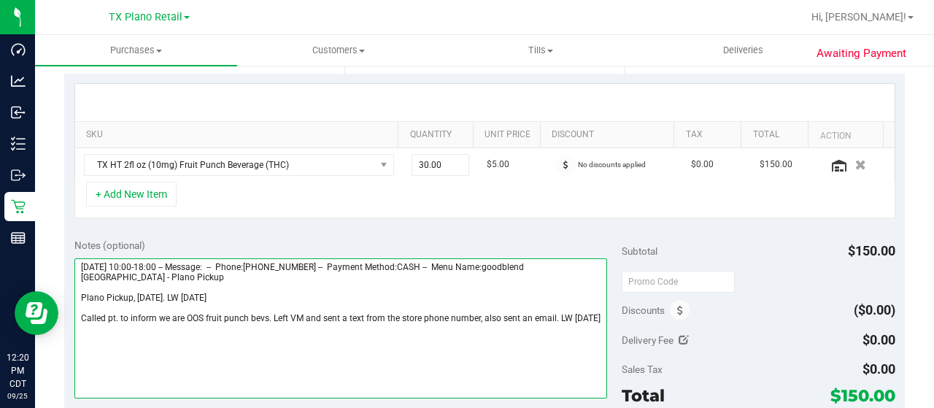
scroll to position [0, 0]
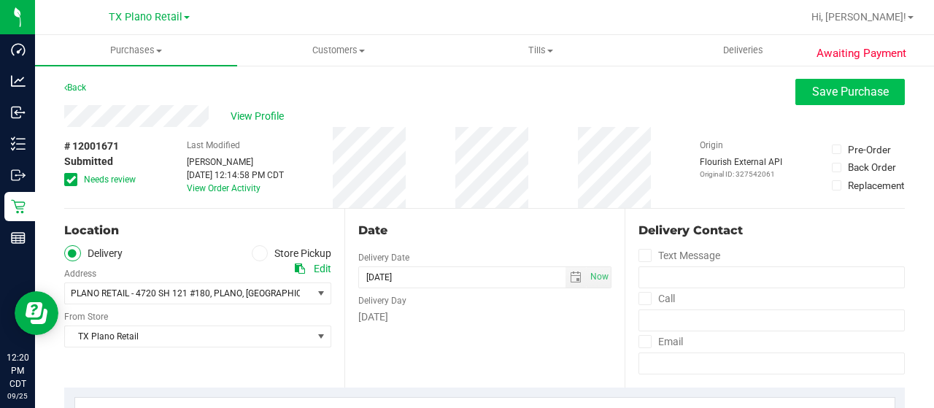
type textarea "Friday 09/26/2025 10:00-18:00 -- Message: -- Phone:4694501415 -- Payment Method…"
click at [816, 93] on span "Save Purchase" at bounding box center [850, 92] width 77 height 14
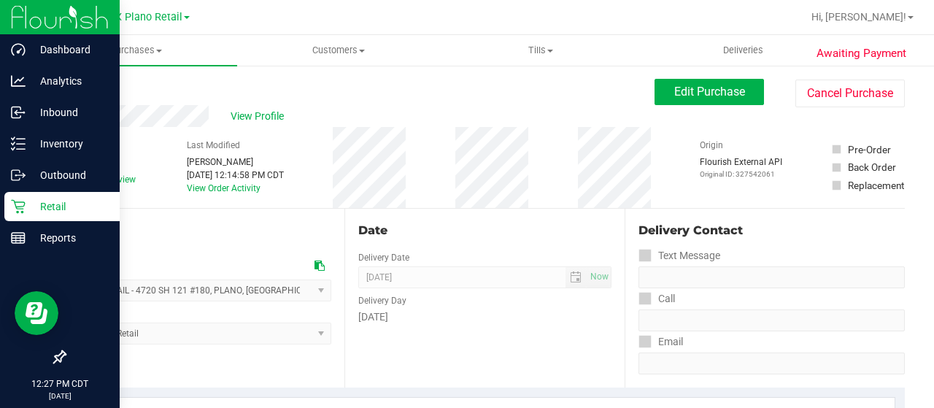
click at [38, 208] on p "Retail" at bounding box center [70, 207] width 88 height 18
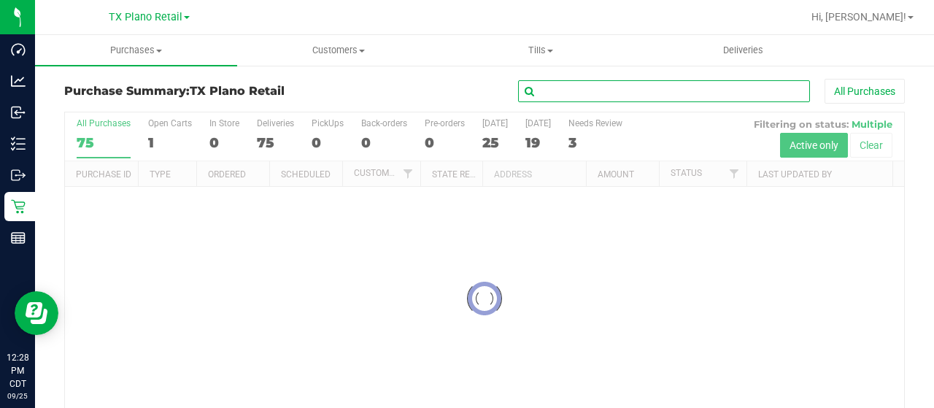
click at [611, 93] on input "text" at bounding box center [664, 91] width 292 height 22
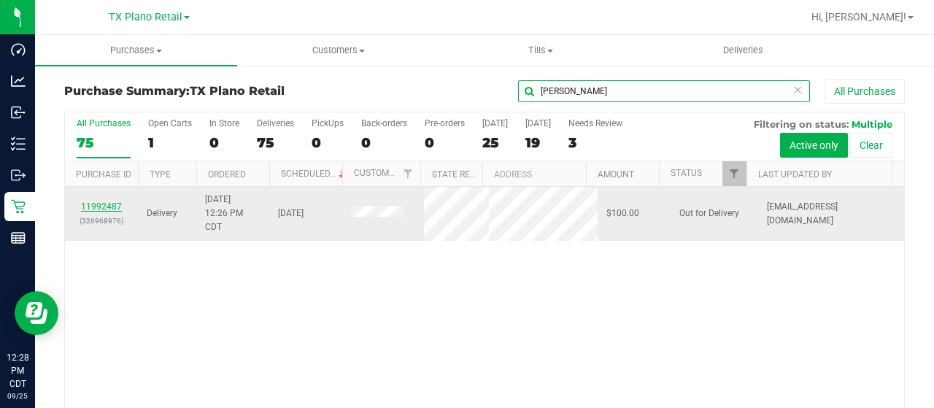
type input "flor"
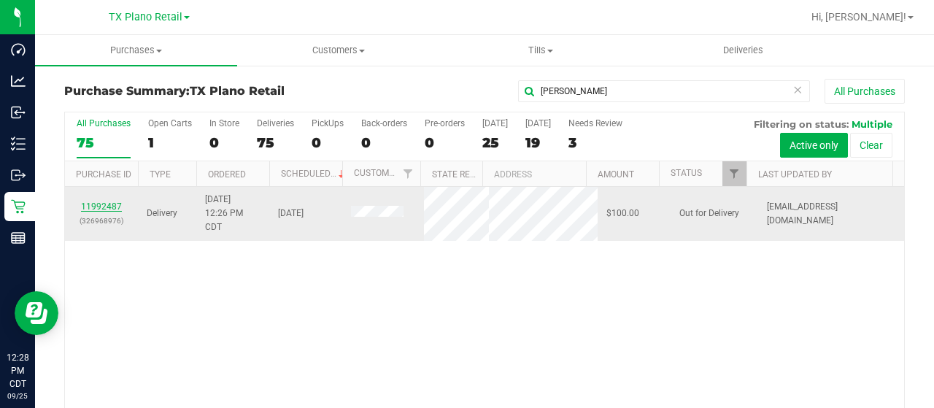
click at [88, 208] on link "11992487" at bounding box center [101, 206] width 41 height 10
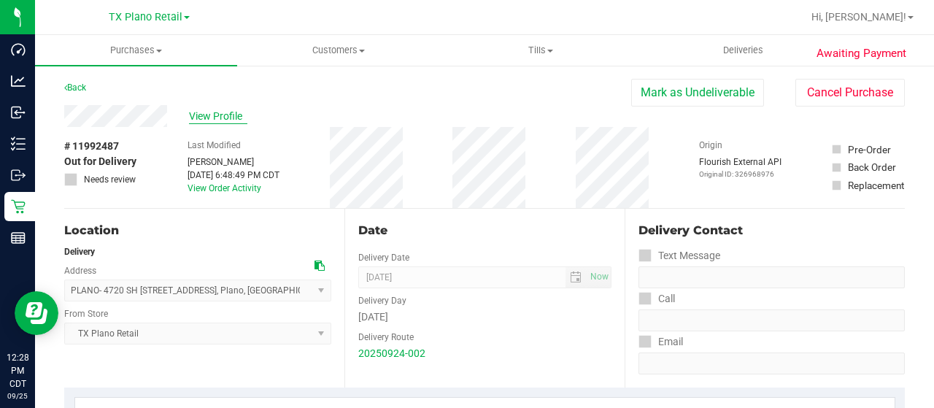
click at [192, 117] on span "View Profile" at bounding box center [218, 116] width 58 height 15
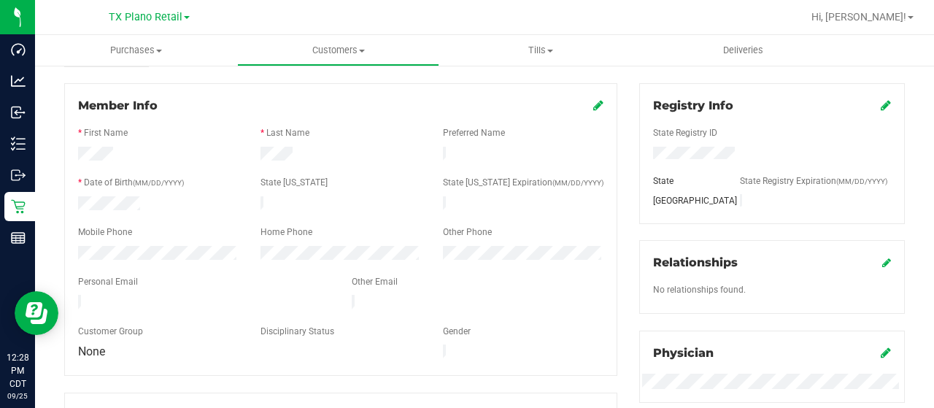
scroll to position [219, 0]
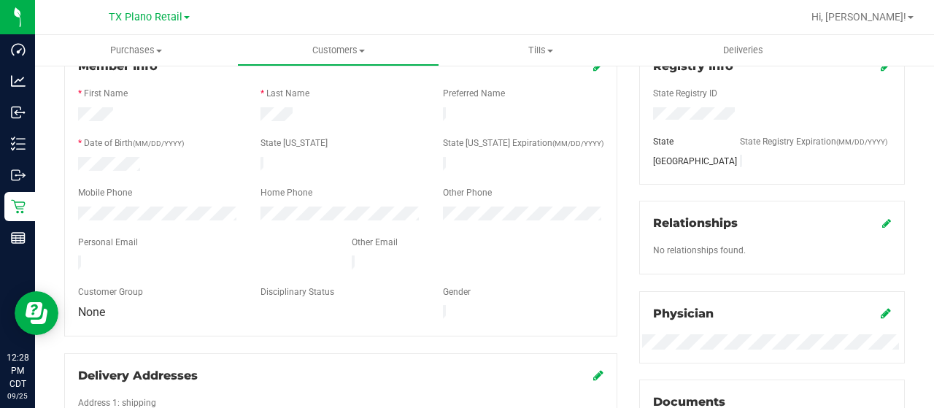
drag, startPoint x: 192, startPoint y: 260, endPoint x: 71, endPoint y: 259, distance: 121.2
click at [71, 259] on div at bounding box center [204, 264] width 274 height 18
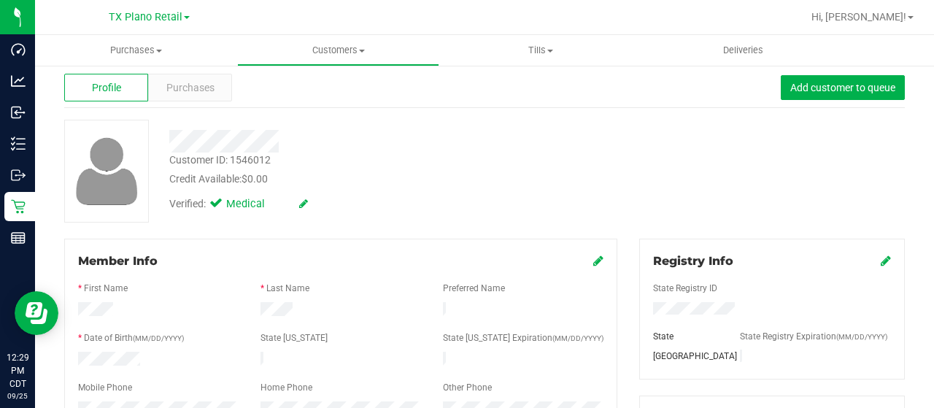
scroll to position [0, 0]
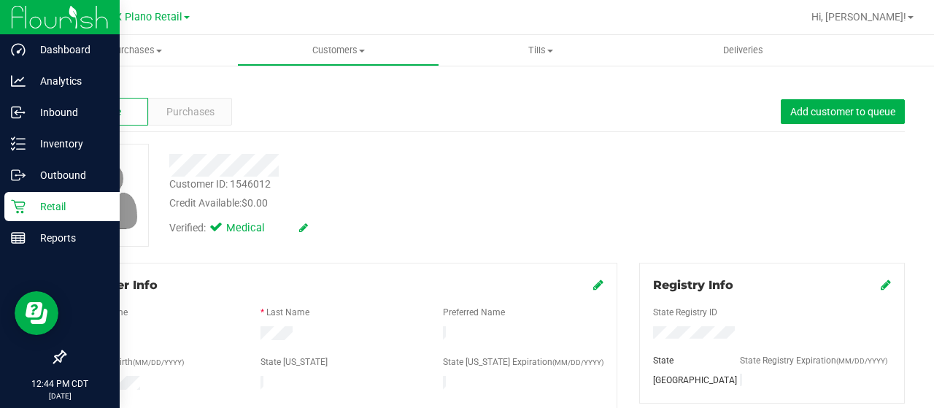
click at [24, 205] on icon at bounding box center [18, 207] width 14 height 14
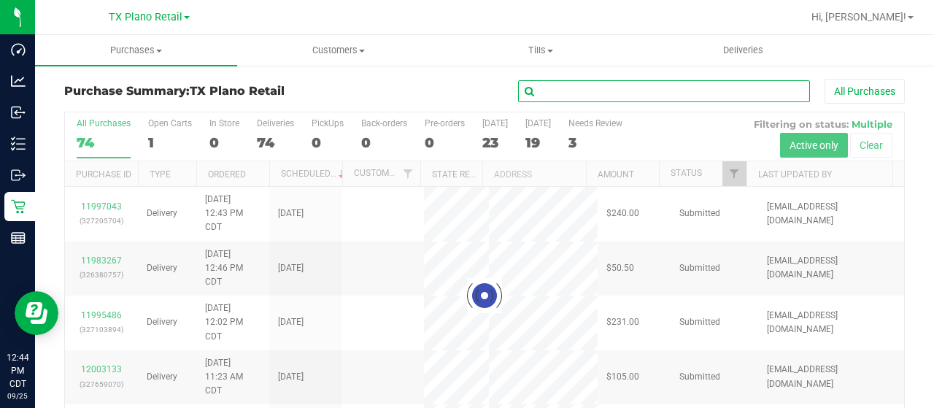
click at [571, 90] on input "text" at bounding box center [664, 91] width 292 height 22
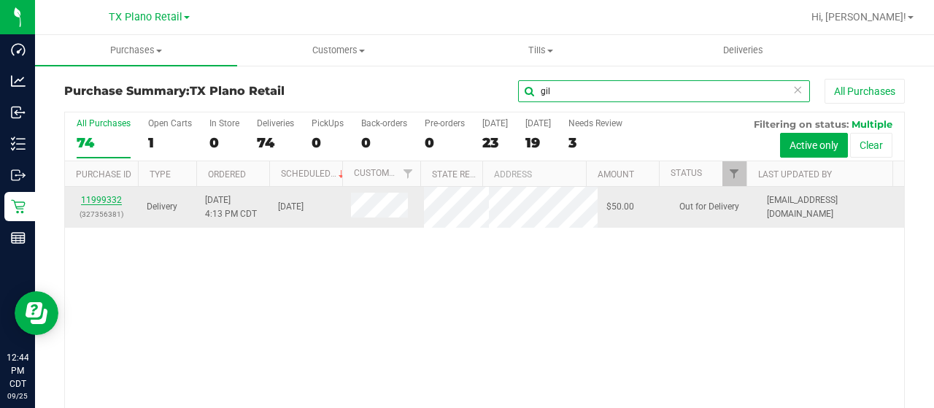
type input "gil"
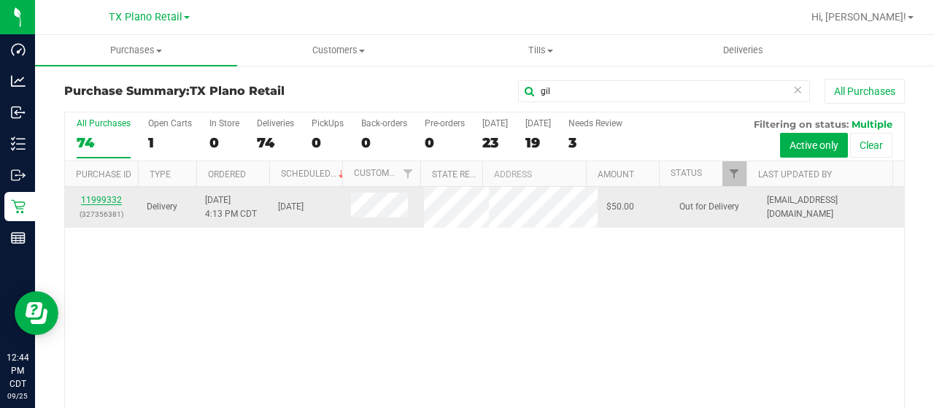
click at [101, 199] on link "11999332" at bounding box center [101, 200] width 41 height 10
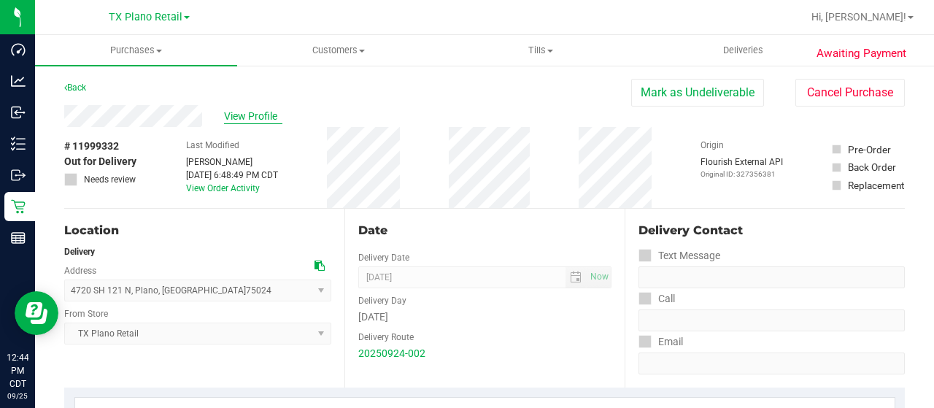
click at [250, 115] on span "View Profile" at bounding box center [253, 116] width 58 height 15
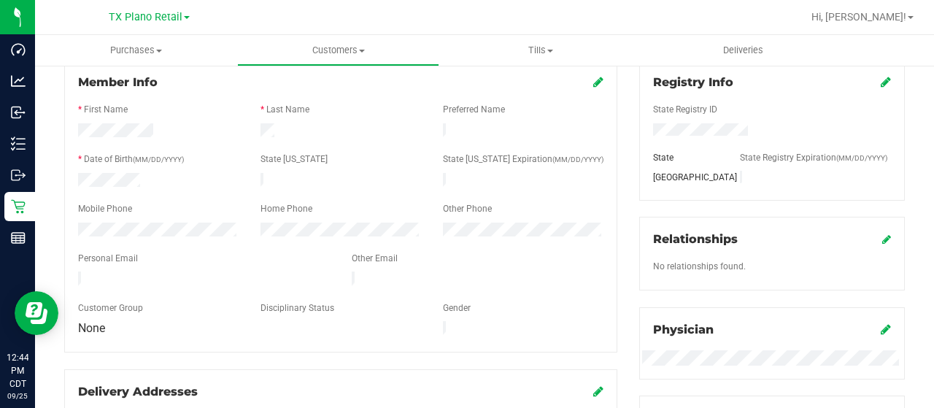
scroll to position [219, 0]
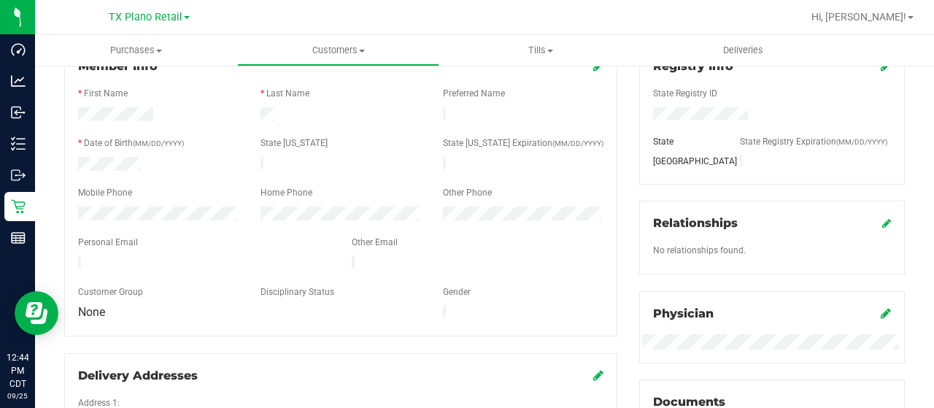
drag, startPoint x: 215, startPoint y: 261, endPoint x: 72, endPoint y: 258, distance: 143.1
click at [72, 258] on div at bounding box center [204, 264] width 274 height 18
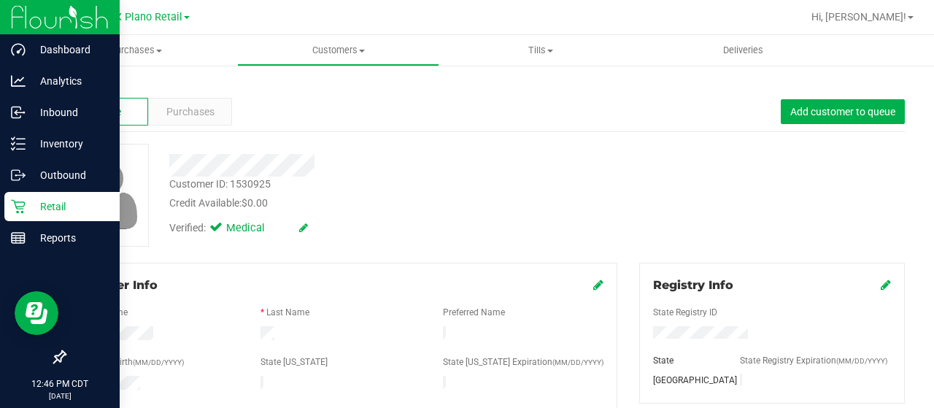
click at [26, 209] on p "Retail" at bounding box center [70, 207] width 88 height 18
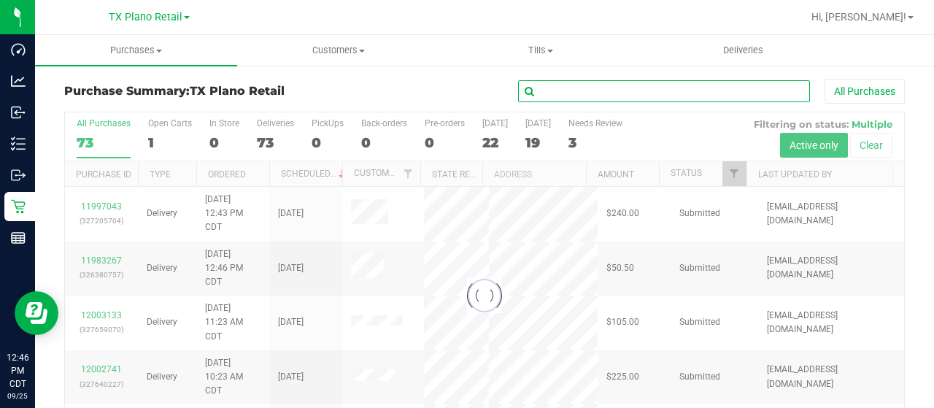
click at [558, 93] on input "text" at bounding box center [664, 91] width 292 height 22
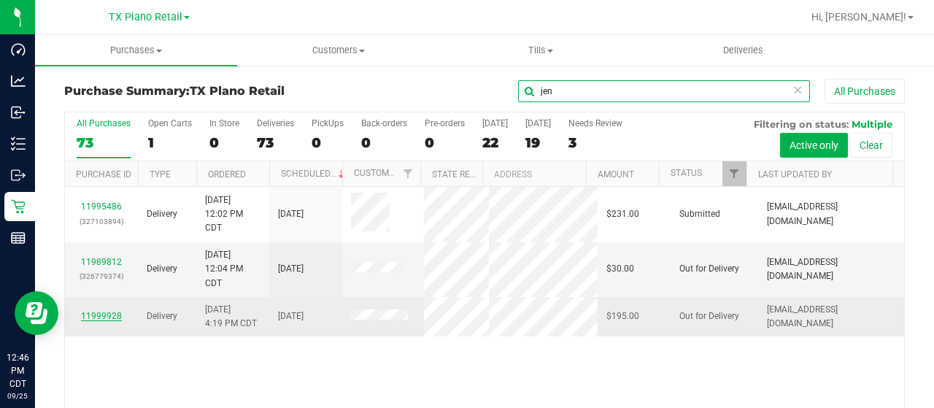
type input "jen"
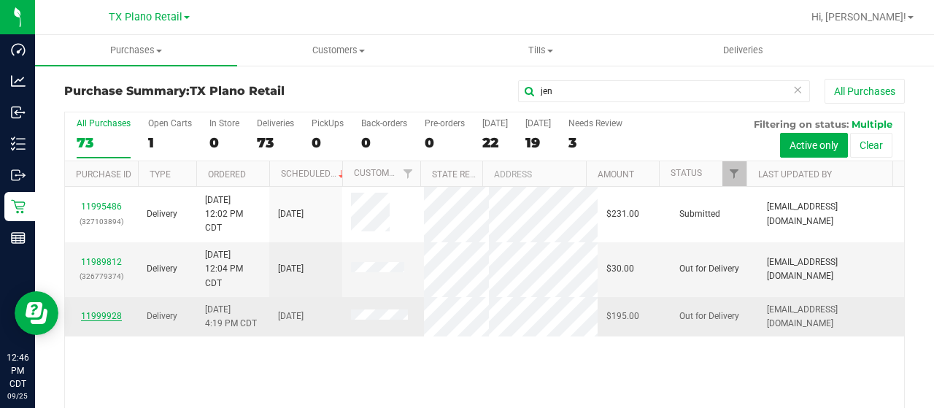
click at [101, 311] on link "11999928" at bounding box center [101, 316] width 41 height 10
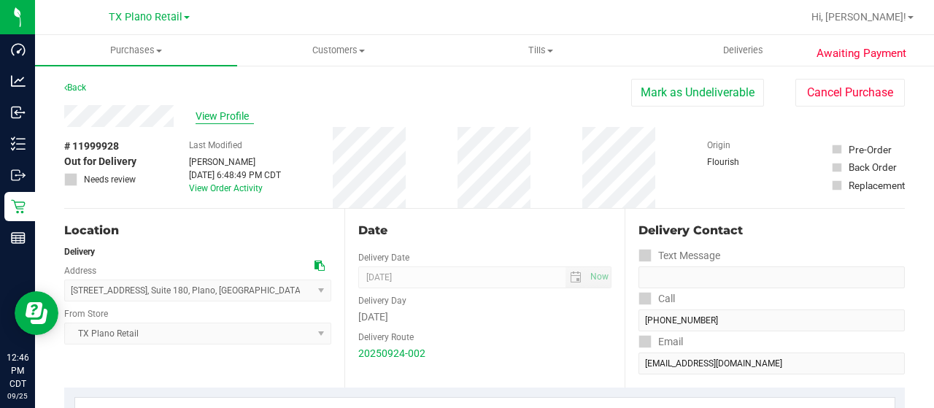
click at [218, 115] on span "View Profile" at bounding box center [225, 116] width 58 height 15
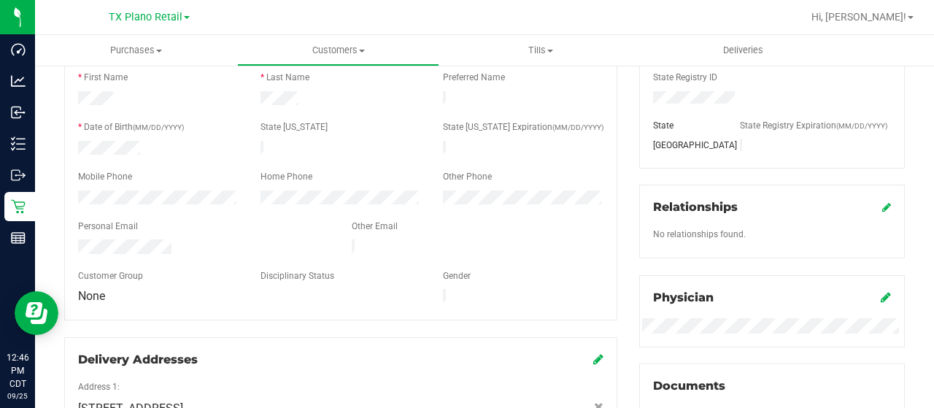
scroll to position [146, 0]
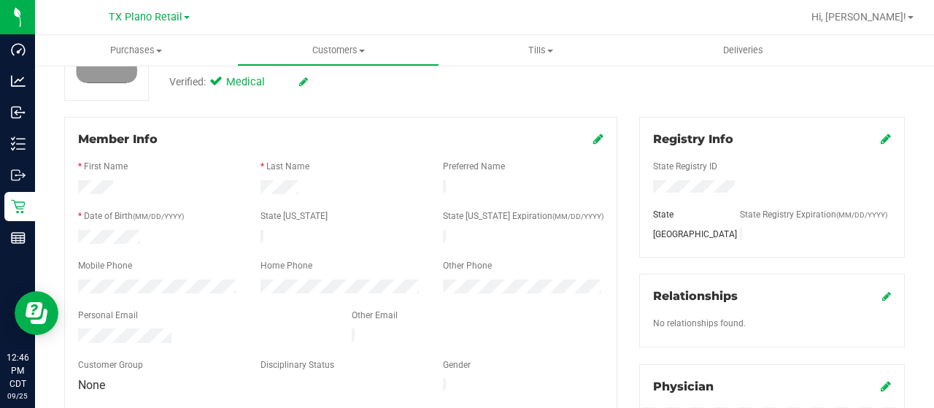
click at [593, 136] on icon at bounding box center [598, 139] width 10 height 12
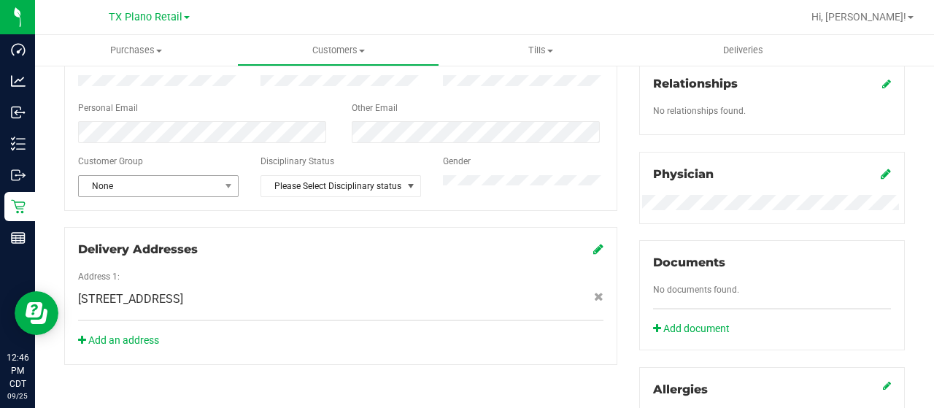
scroll to position [365, 0]
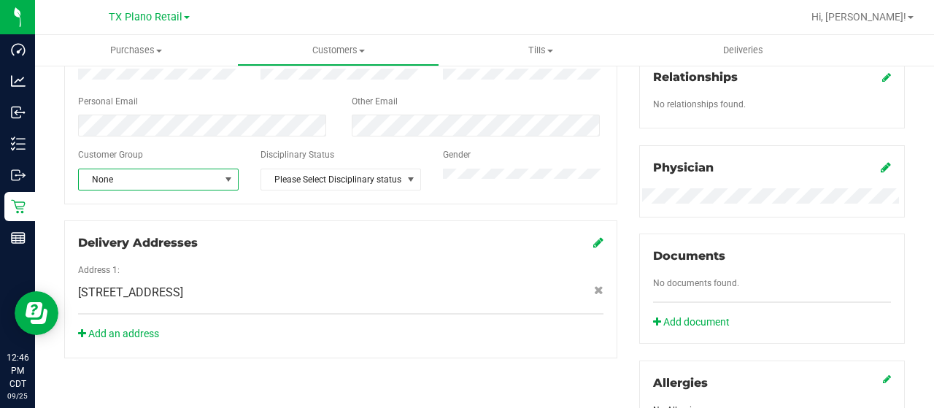
click at [159, 186] on span "None" at bounding box center [149, 179] width 141 height 20
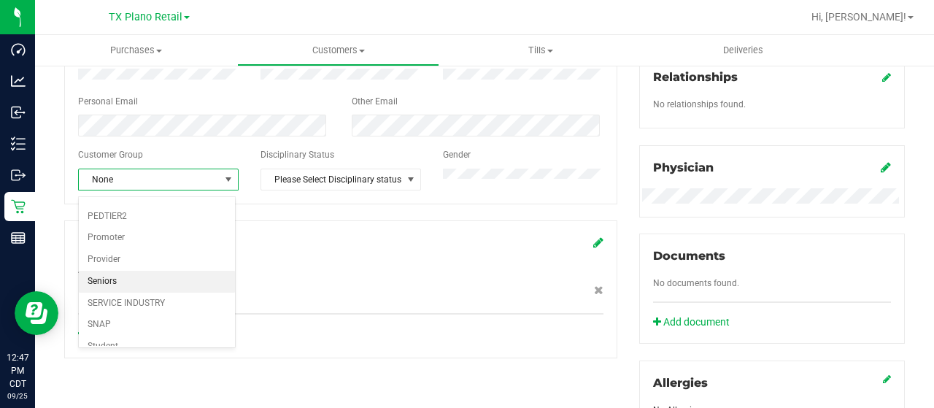
scroll to position [172, 0]
click at [128, 292] on li "SNAP" at bounding box center [157, 299] width 157 height 22
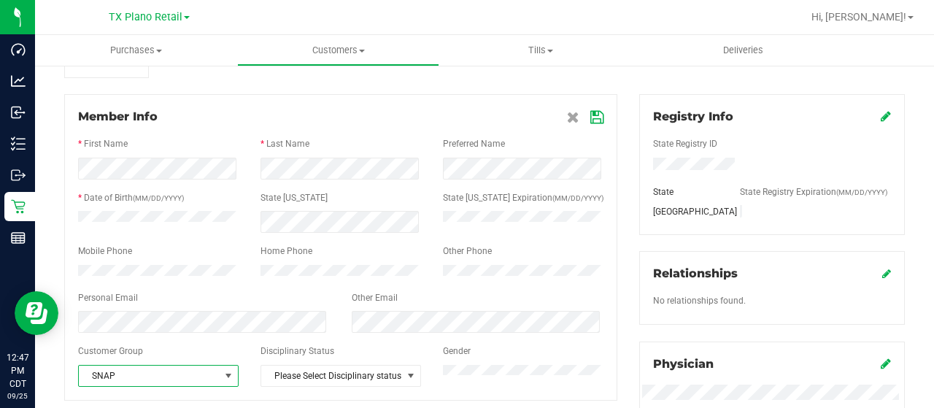
scroll to position [146, 0]
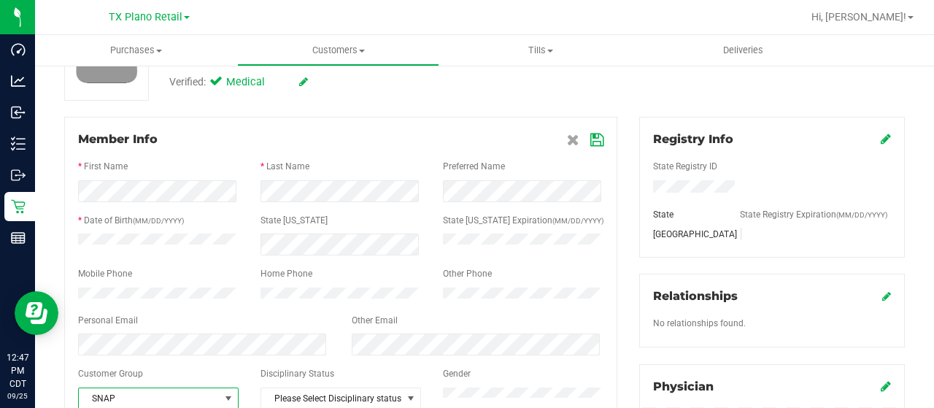
click at [590, 134] on icon at bounding box center [596, 140] width 13 height 12
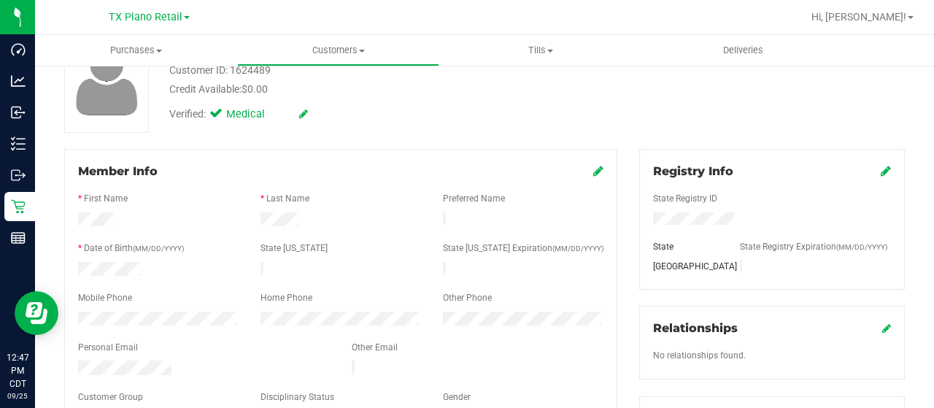
scroll to position [219, 0]
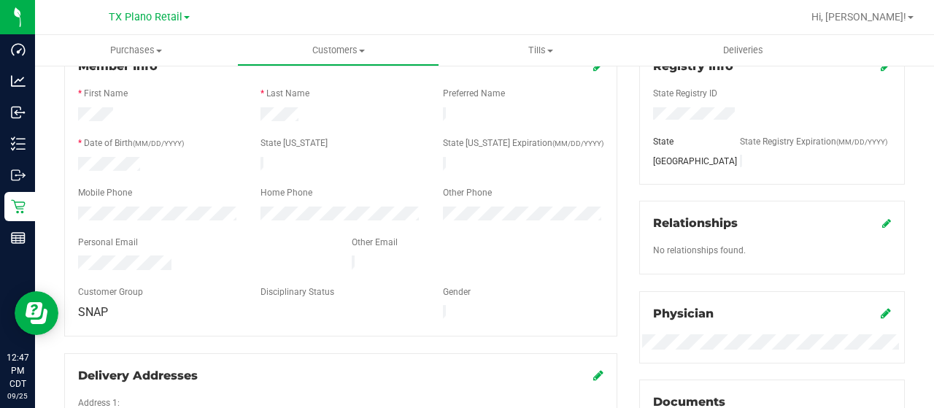
drag, startPoint x: 175, startPoint y: 258, endPoint x: 77, endPoint y: 255, distance: 98.6
click at [77, 255] on div at bounding box center [204, 264] width 274 height 18
drag, startPoint x: 119, startPoint y: 115, endPoint x: 77, endPoint y: 118, distance: 42.4
click at [73, 115] on div at bounding box center [158, 116] width 182 height 18
drag, startPoint x: 296, startPoint y: 115, endPoint x: 250, endPoint y: 115, distance: 46.7
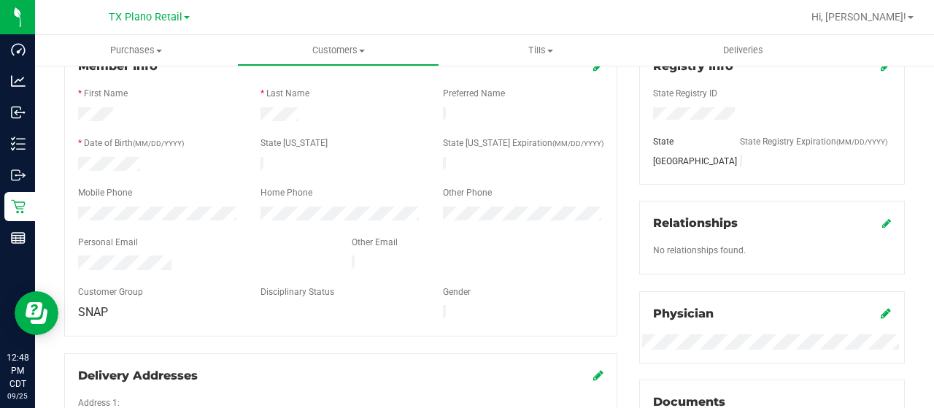
click at [250, 115] on div at bounding box center [341, 116] width 182 height 18
drag, startPoint x: 172, startPoint y: 252, endPoint x: 66, endPoint y: 250, distance: 105.8
click at [66, 250] on div "Member Info * First Name * Last Name Preferred Name * Date of Birth (MM/DD/YYYY…" at bounding box center [340, 190] width 553 height 293
click at [72, 207] on div at bounding box center [158, 216] width 182 height 18
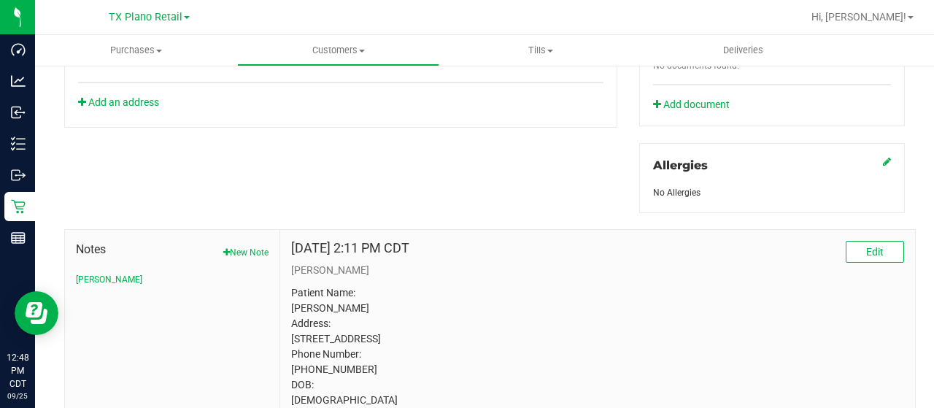
scroll to position [657, 0]
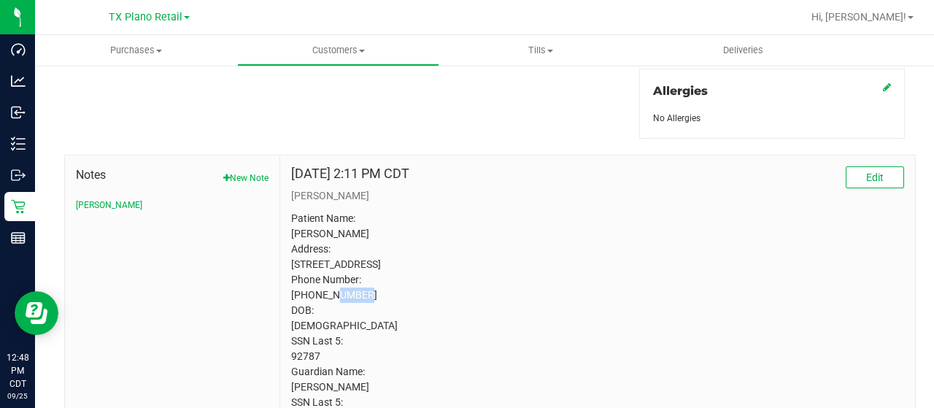
drag, startPoint x: 359, startPoint y: 274, endPoint x: 347, endPoint y: 274, distance: 11.7
click at [347, 274] on p "Patient Name: James William Jensen Address: 1725 Guildford St. Garland, TX, 750…" at bounding box center [597, 318] width 613 height 215
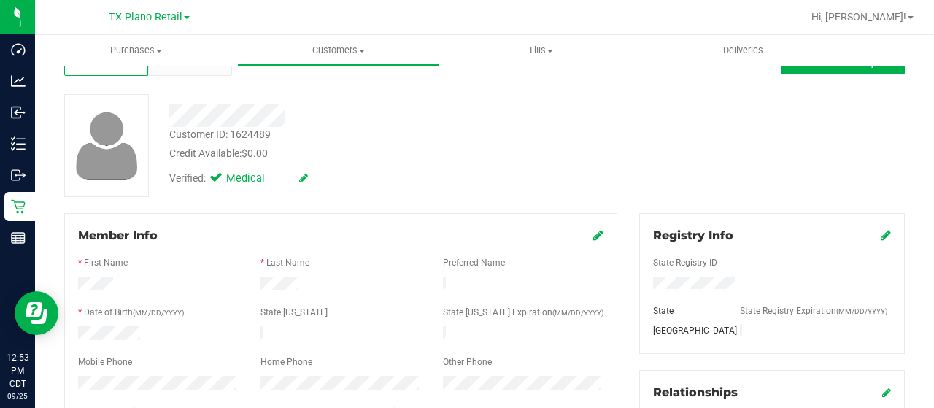
scroll to position [0, 0]
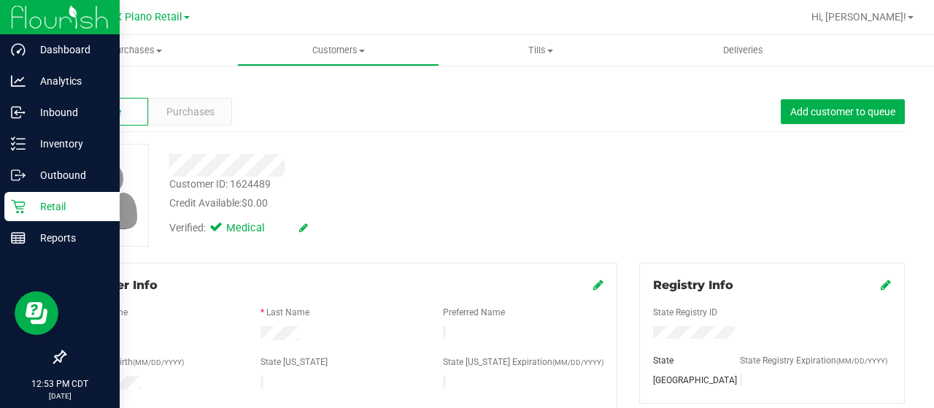
click at [38, 212] on p "Retail" at bounding box center [70, 207] width 88 height 18
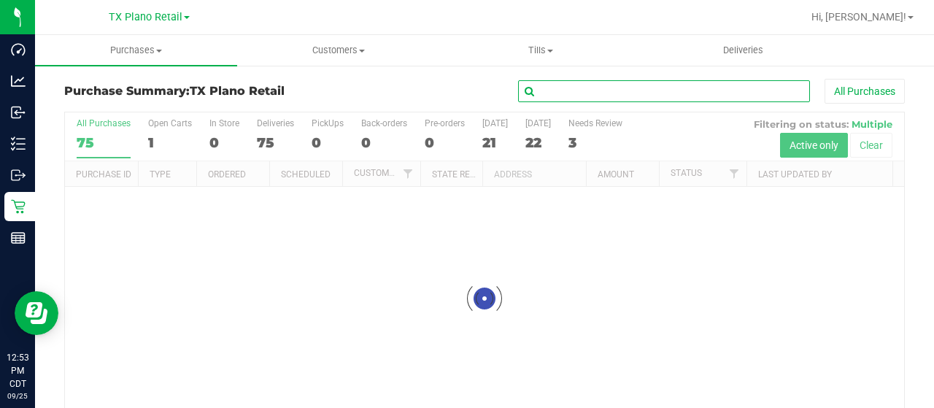
click at [613, 85] on input "text" at bounding box center [664, 91] width 292 height 22
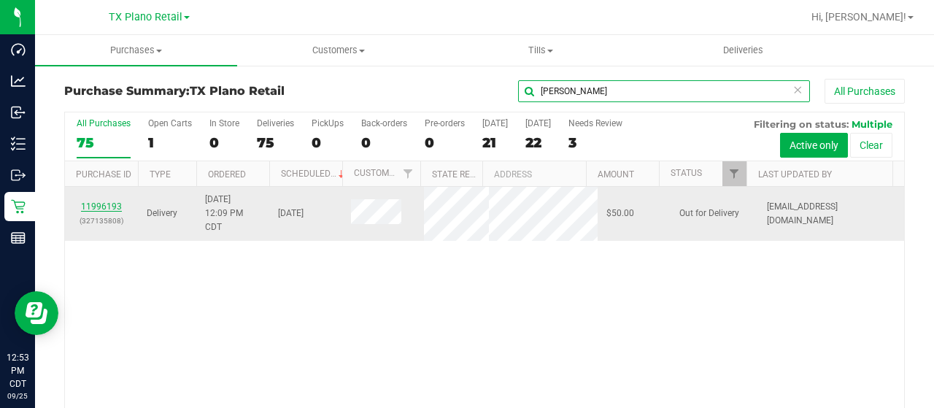
type input "jacob"
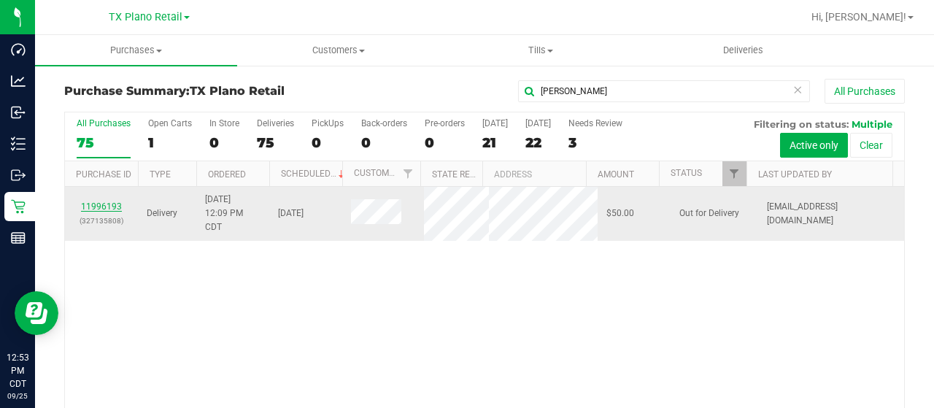
click at [107, 202] on link "11996193" at bounding box center [101, 206] width 41 height 10
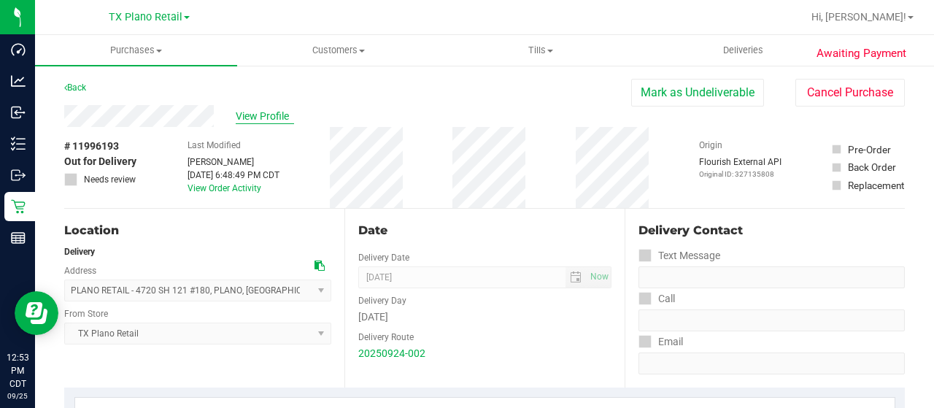
click at [272, 120] on span "View Profile" at bounding box center [265, 116] width 58 height 15
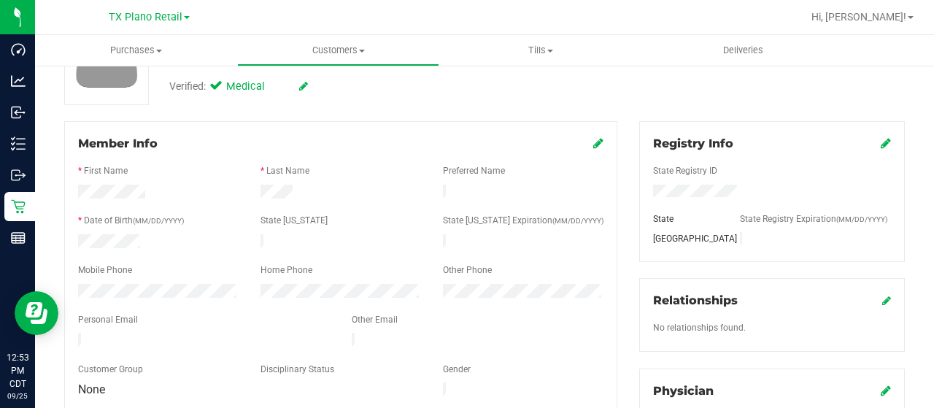
scroll to position [146, 0]
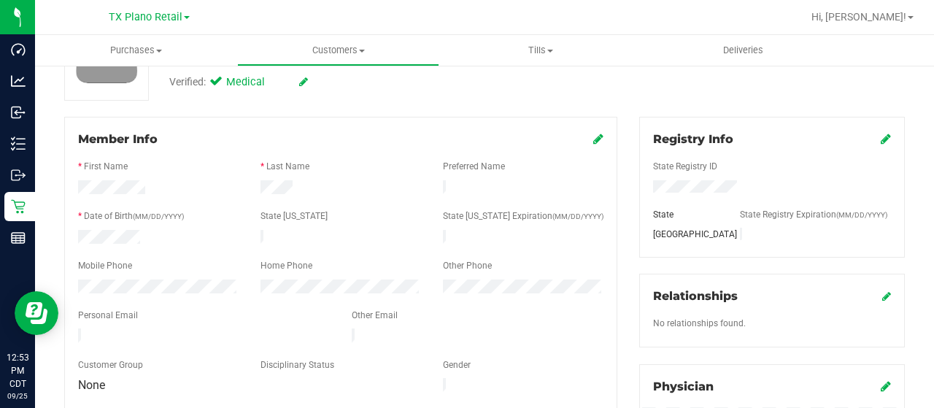
drag, startPoint x: 228, startPoint y: 328, endPoint x: 73, endPoint y: 330, distance: 154.7
click at [73, 330] on div at bounding box center [204, 337] width 274 height 18
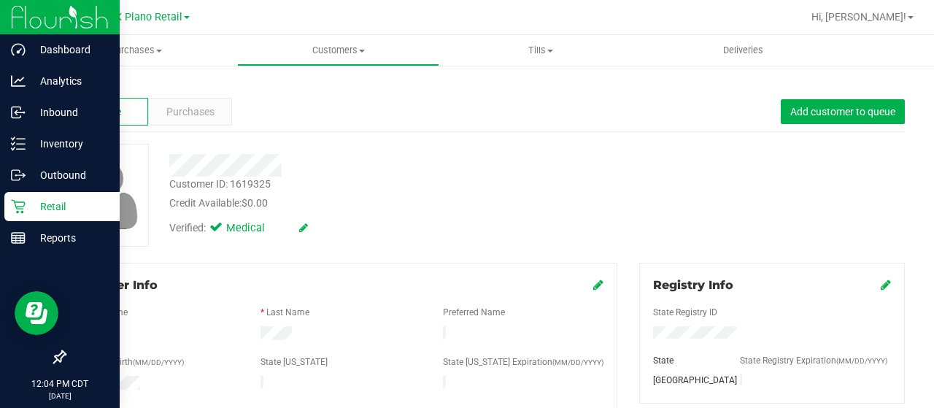
drag, startPoint x: 30, startPoint y: 203, endPoint x: 42, endPoint y: 201, distance: 12.6
click at [31, 203] on p "Retail" at bounding box center [70, 207] width 88 height 18
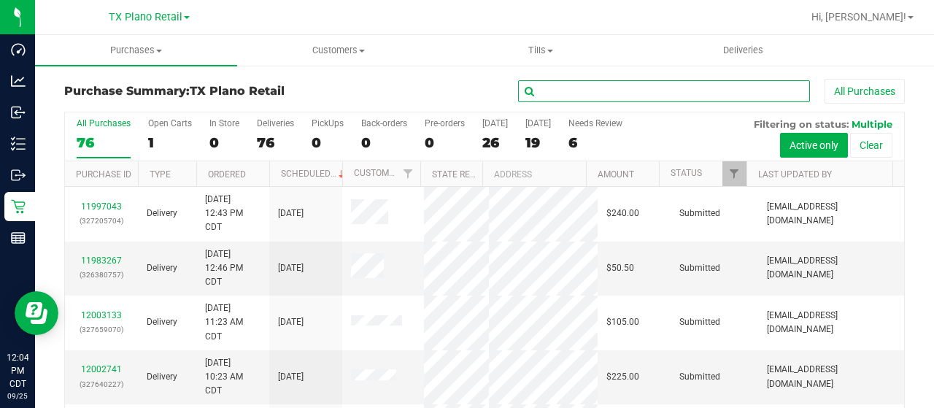
click at [537, 87] on input "text" at bounding box center [664, 91] width 292 height 22
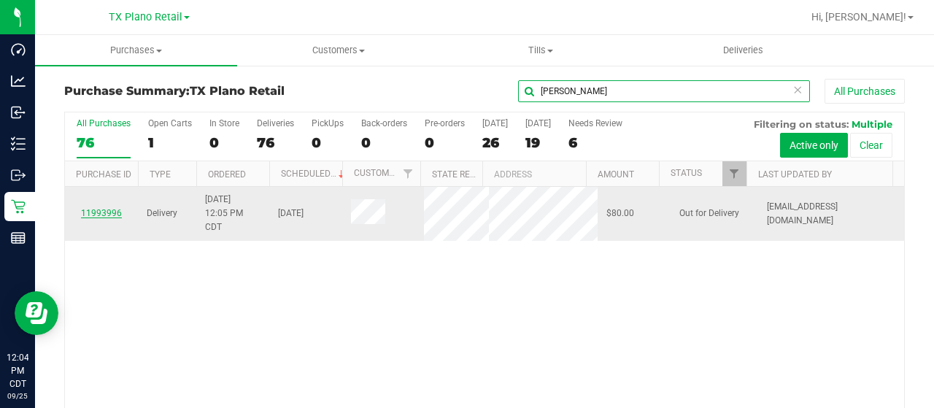
type input "[PERSON_NAME]"
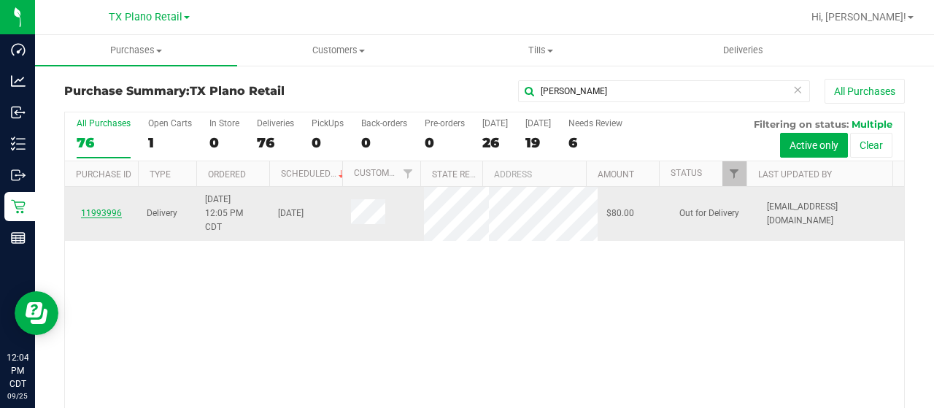
click at [115, 218] on link "11993996" at bounding box center [101, 213] width 41 height 10
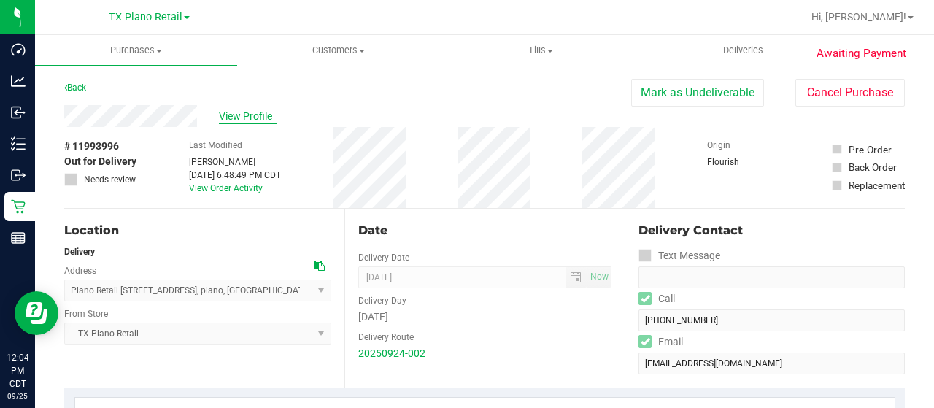
click at [264, 110] on span "View Profile" at bounding box center [248, 116] width 58 height 15
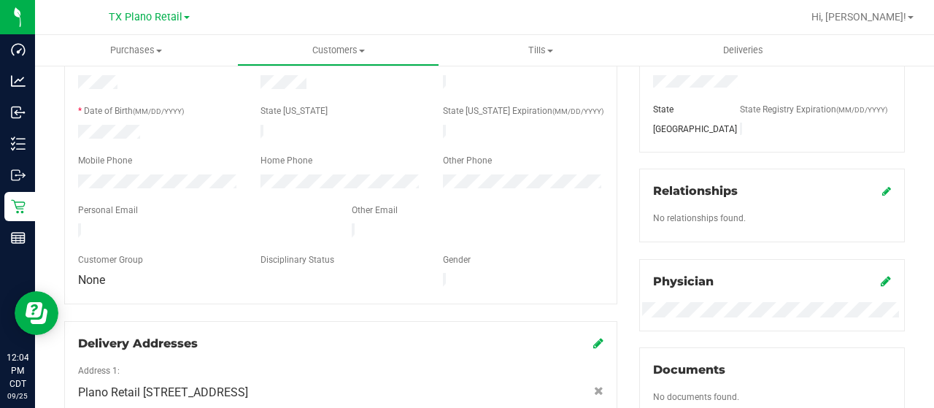
scroll to position [160, 0]
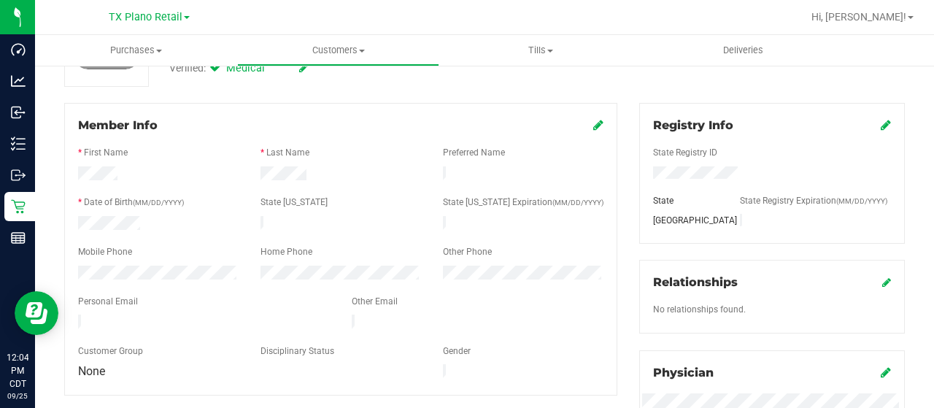
click at [77, 317] on div at bounding box center [204, 324] width 274 height 18
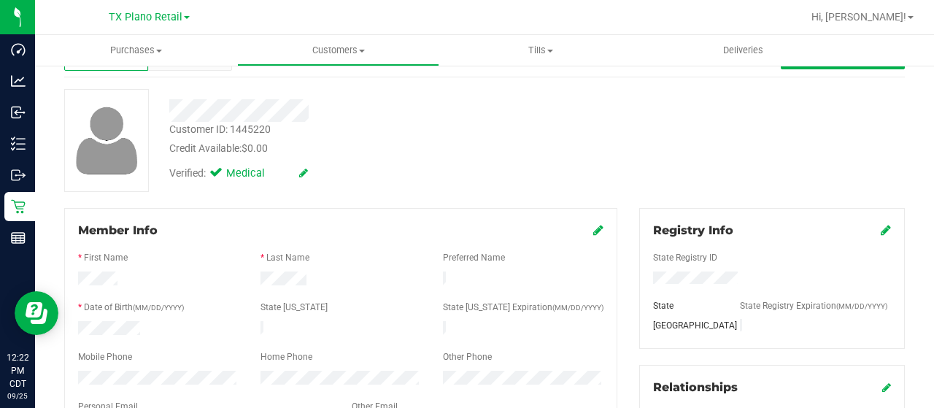
scroll to position [0, 0]
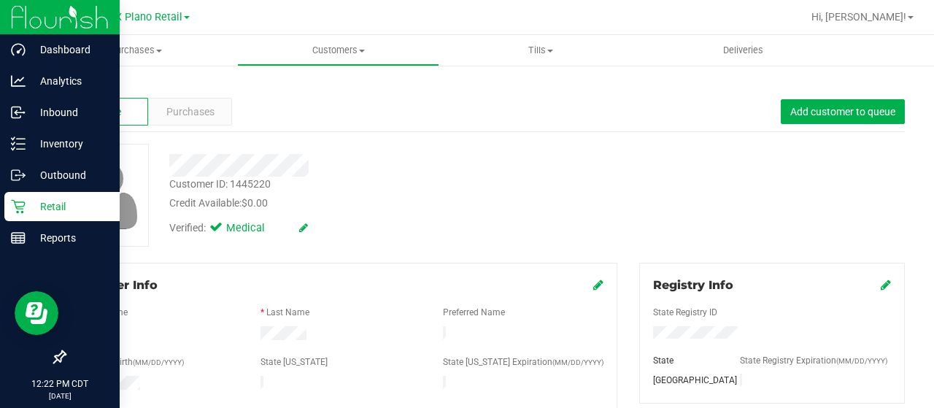
click at [33, 202] on p "Retail" at bounding box center [70, 207] width 88 height 18
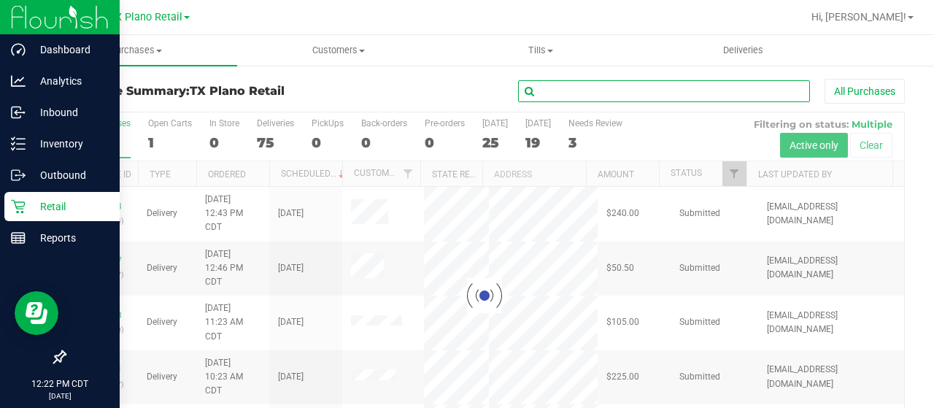
click at [641, 96] on input "text" at bounding box center [664, 91] width 292 height 22
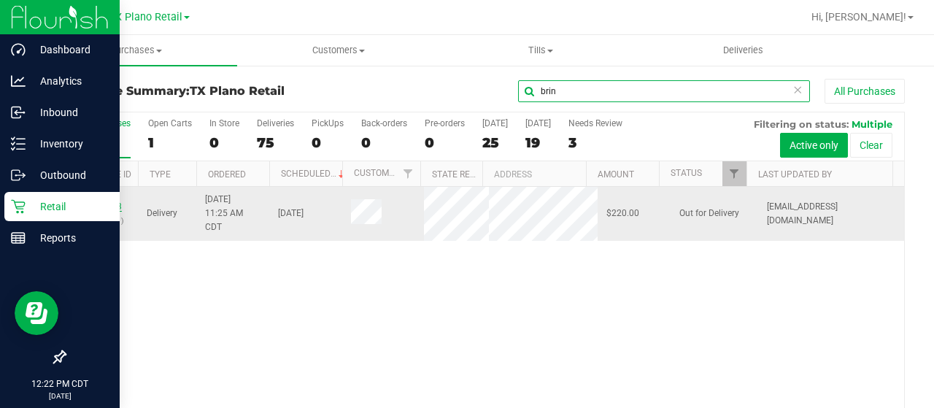
type input "brin"
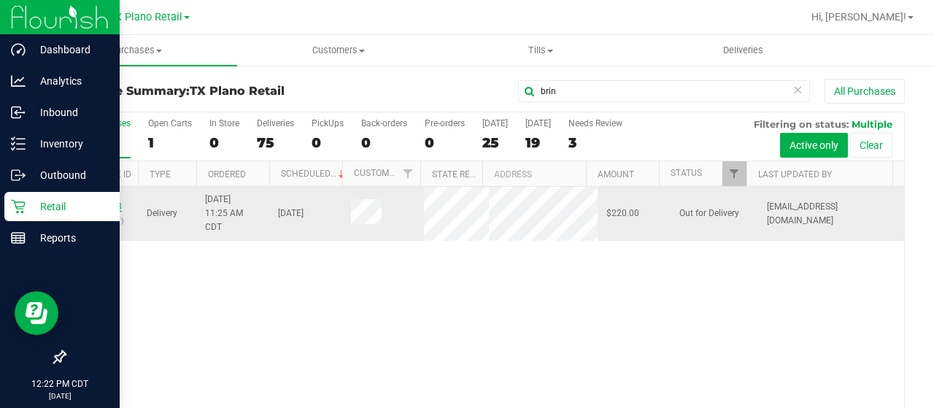
click at [98, 205] on link "11992603" at bounding box center [101, 206] width 41 height 10
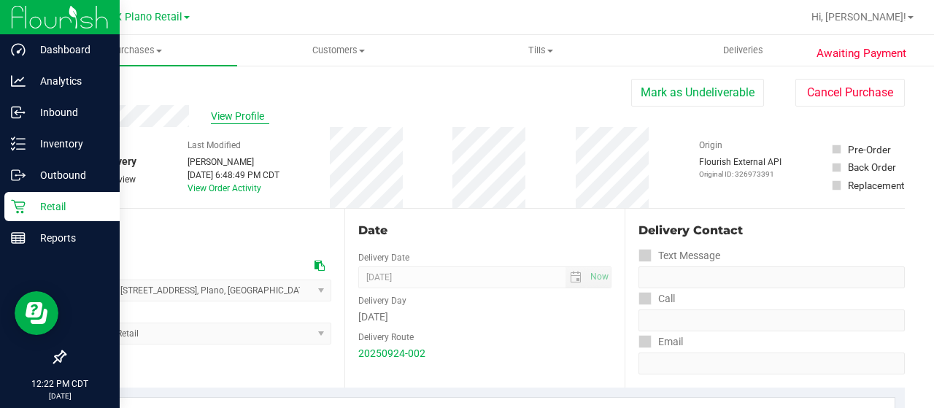
click at [235, 119] on span "View Profile" at bounding box center [240, 116] width 58 height 15
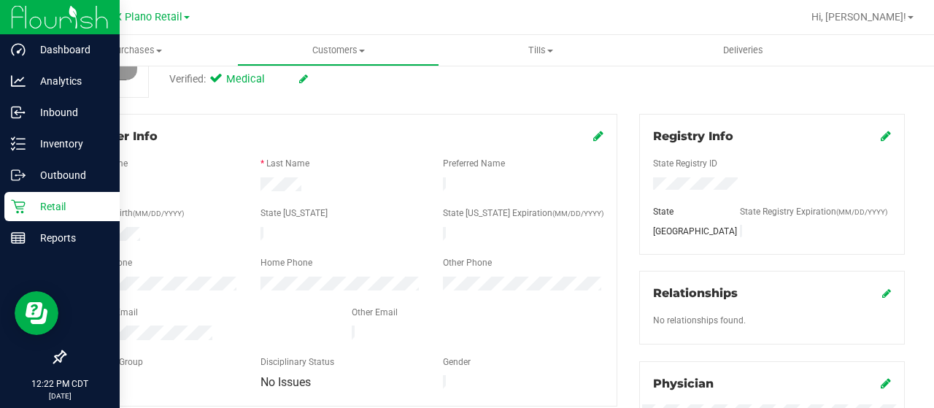
scroll to position [146, 0]
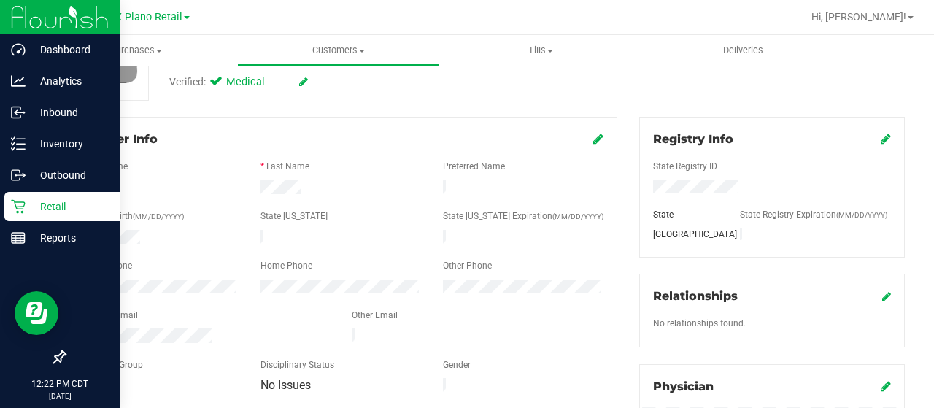
drag, startPoint x: 216, startPoint y: 328, endPoint x: 73, endPoint y: 330, distance: 143.1
click at [71, 330] on div at bounding box center [204, 337] width 274 height 18
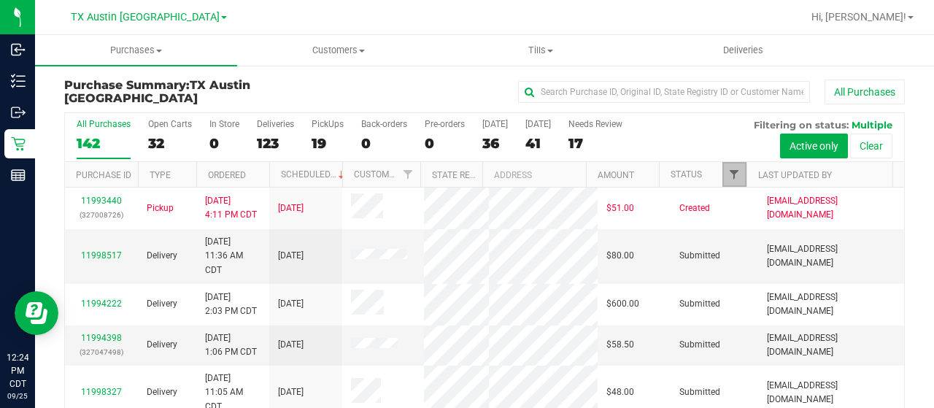
click at [728, 173] on span "Filter" at bounding box center [734, 175] width 12 height 12
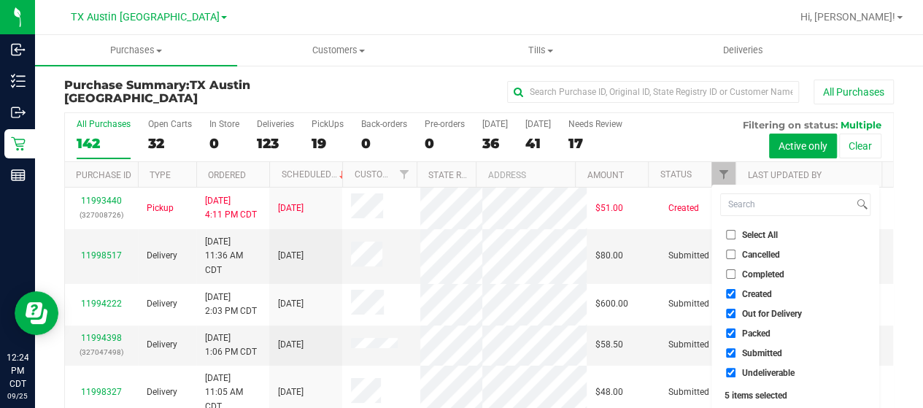
click at [771, 313] on span "Out for Delivery" at bounding box center [772, 313] width 60 height 9
click at [736, 313] on input "Out for Delivery" at bounding box center [730, 313] width 9 height 9
checkbox input "false"
click at [750, 332] on span "Packed" at bounding box center [756, 333] width 28 height 9
click at [736, 332] on input "Packed" at bounding box center [730, 332] width 9 height 9
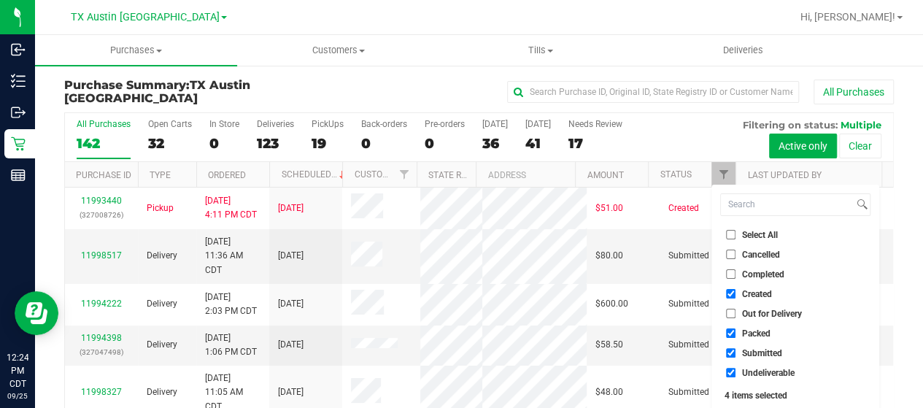
checkbox input "false"
click at [744, 353] on span "Submitted" at bounding box center [762, 353] width 40 height 9
click at [736, 353] on input "Submitted" at bounding box center [730, 352] width 9 height 9
checkbox input "false"
click at [744, 369] on span "Undeliverable" at bounding box center [768, 373] width 53 height 9
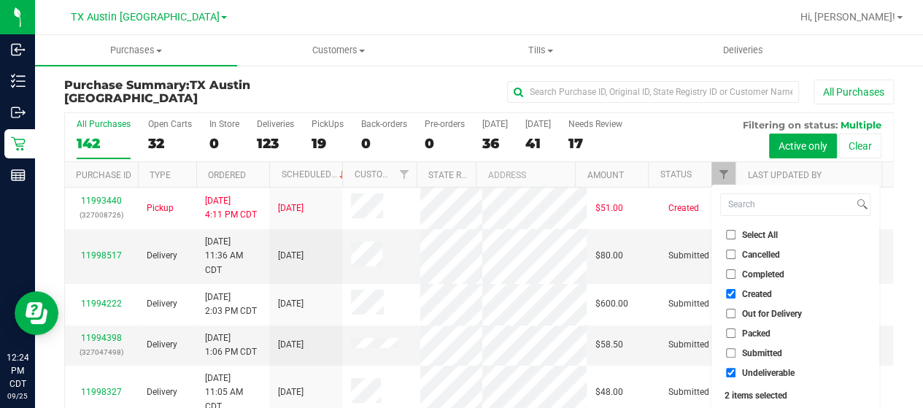
click at [736, 369] on input "Undeliverable" at bounding box center [730, 372] width 9 height 9
checkbox input "false"
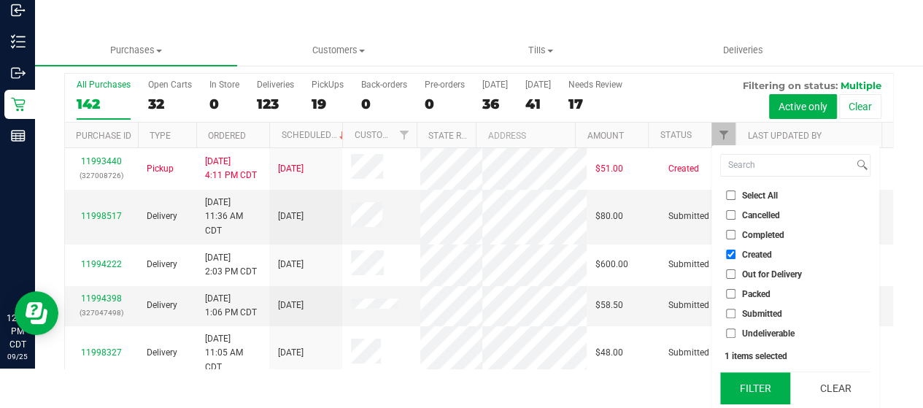
click at [748, 403] on button "Filter" at bounding box center [755, 388] width 70 height 32
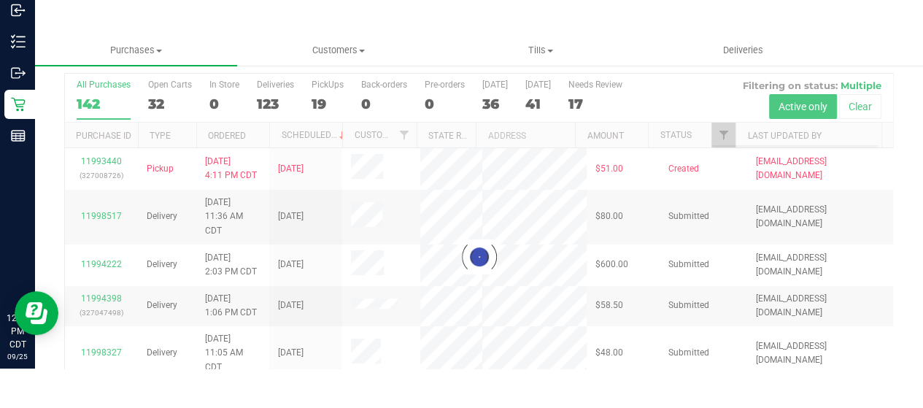
scroll to position [0, 0]
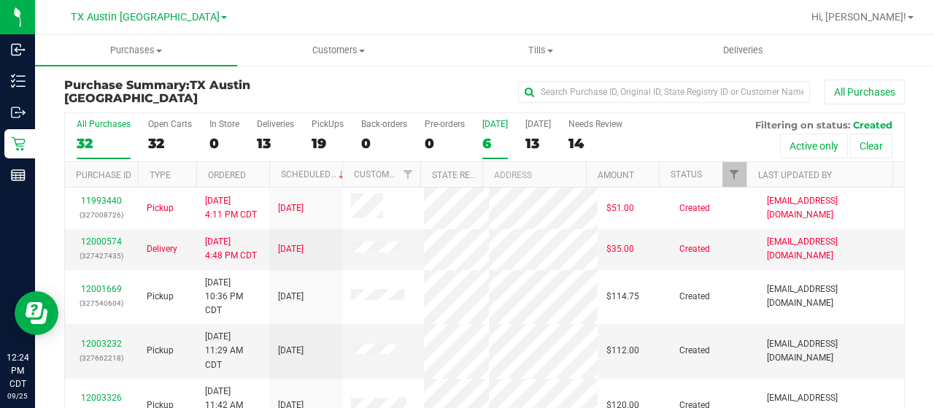
click at [496, 145] on div "6" at bounding box center [495, 143] width 26 height 17
click at [0, 0] on input "[DATE] 6" at bounding box center [0, 0] width 0 height 0
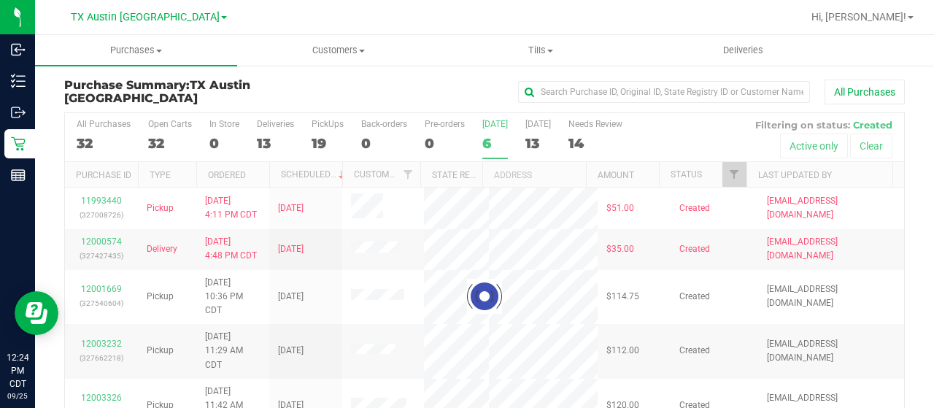
checkbox input "true"
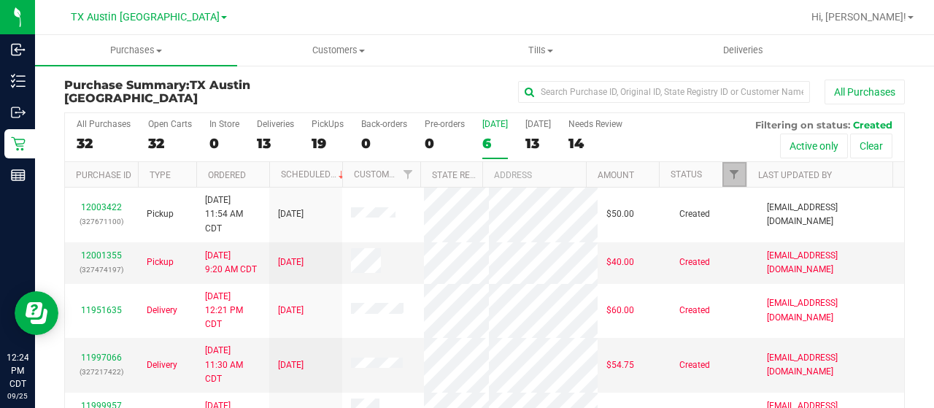
click at [731, 176] on link "Filter" at bounding box center [735, 174] width 24 height 25
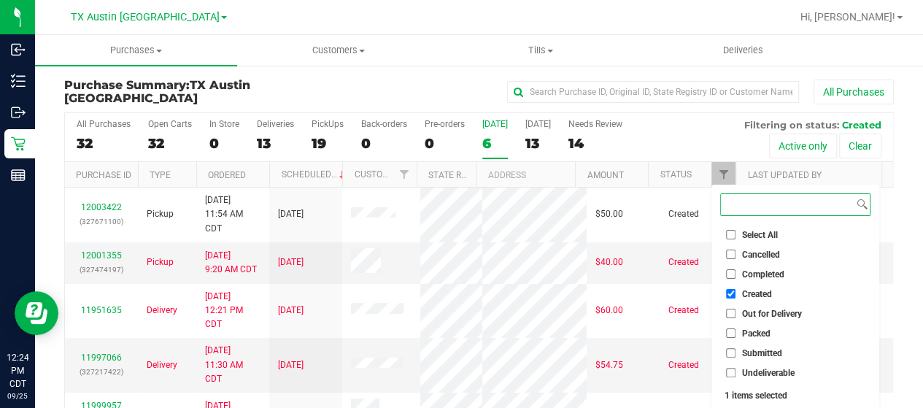
scroll to position [39, 0]
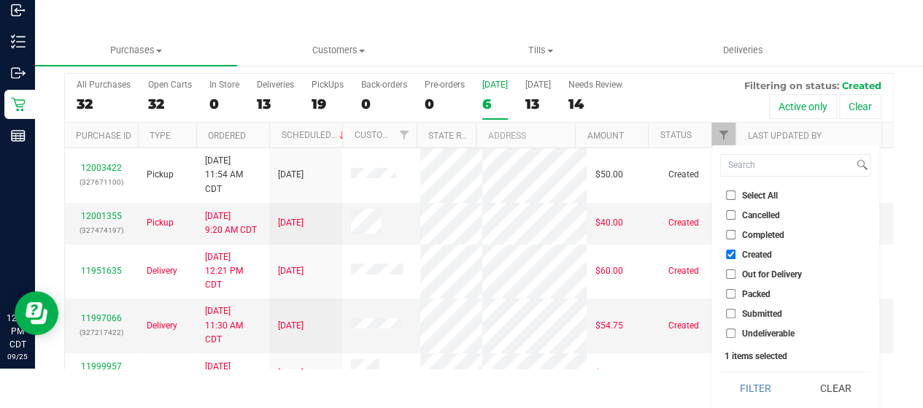
click at [752, 396] on button "Filter" at bounding box center [755, 388] width 70 height 32
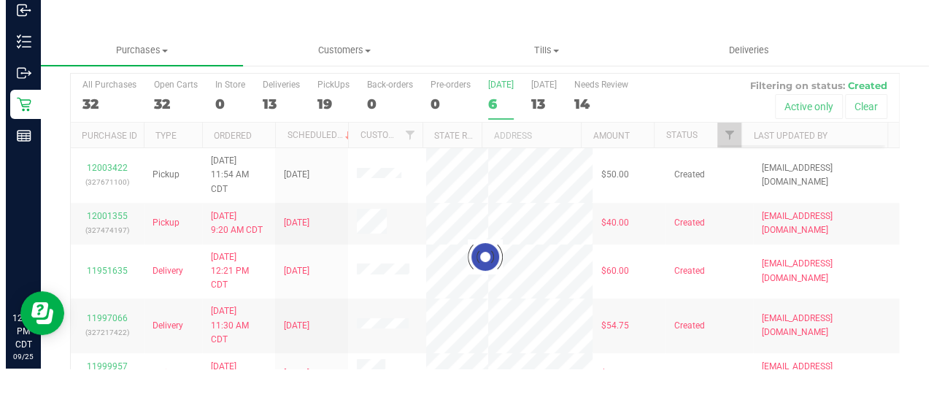
scroll to position [0, 0]
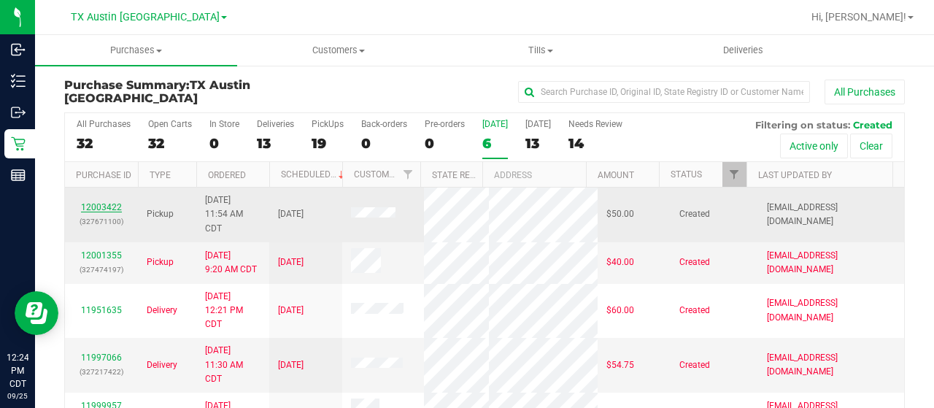
click at [96, 204] on link "12003422" at bounding box center [101, 207] width 41 height 10
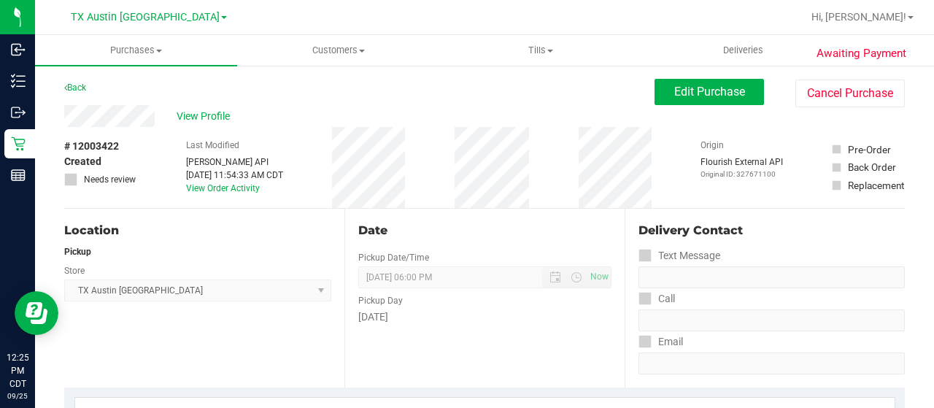
click at [160, 118] on div "View Profile" at bounding box center [359, 116] width 590 height 22
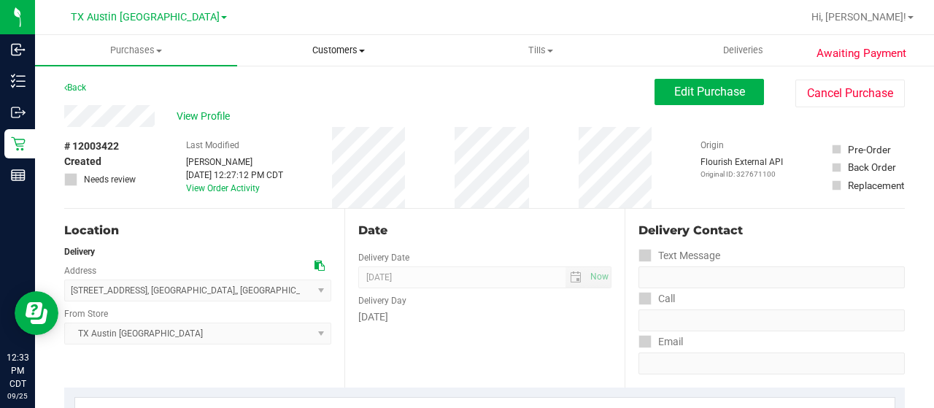
click at [333, 53] on span "Customers" at bounding box center [338, 50] width 201 height 13
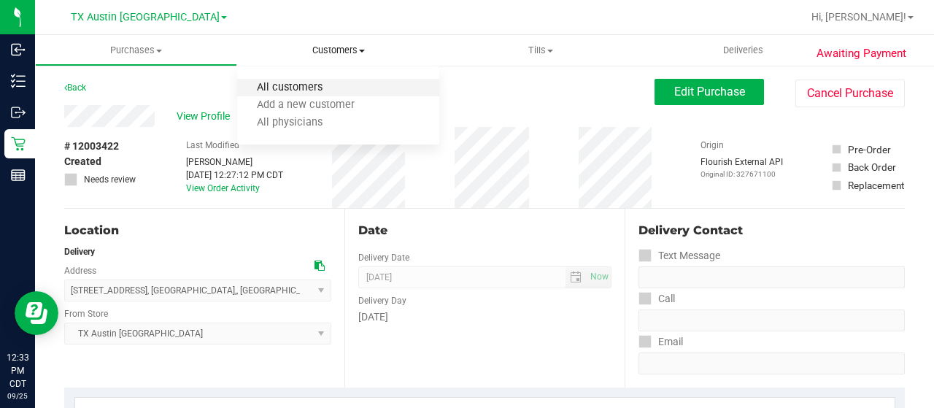
click at [314, 88] on span "All customers" at bounding box center [289, 88] width 105 height 12
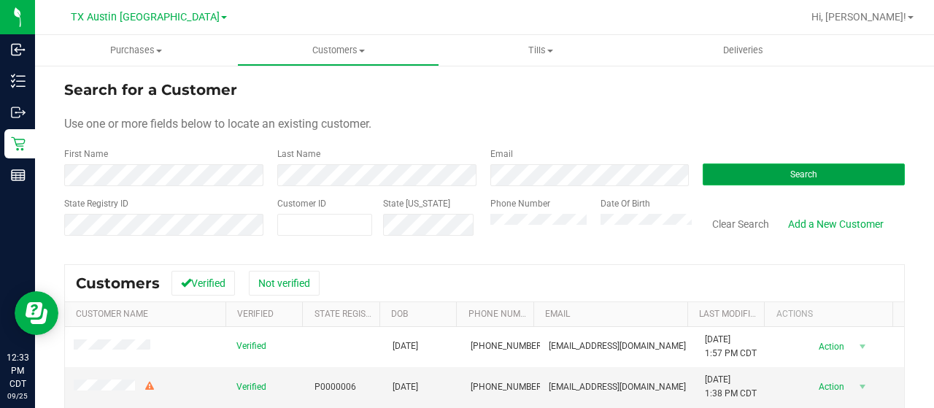
click at [749, 169] on button "Search" at bounding box center [804, 174] width 202 height 22
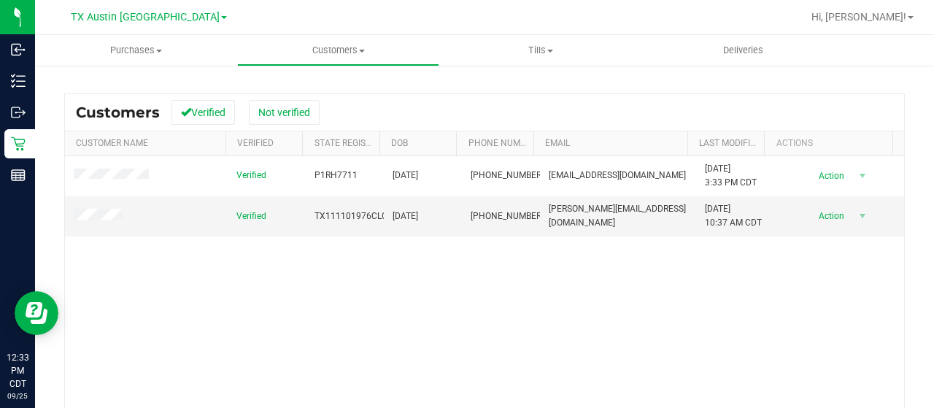
scroll to position [219, 0]
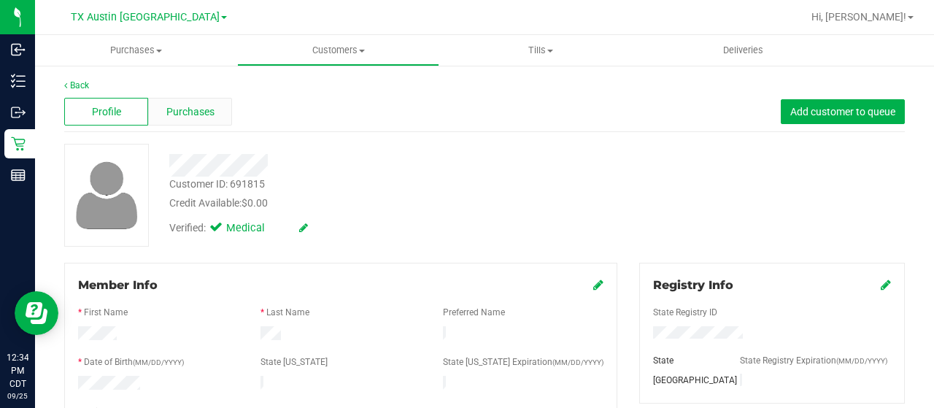
click at [210, 122] on div "Purchases" at bounding box center [190, 112] width 84 height 28
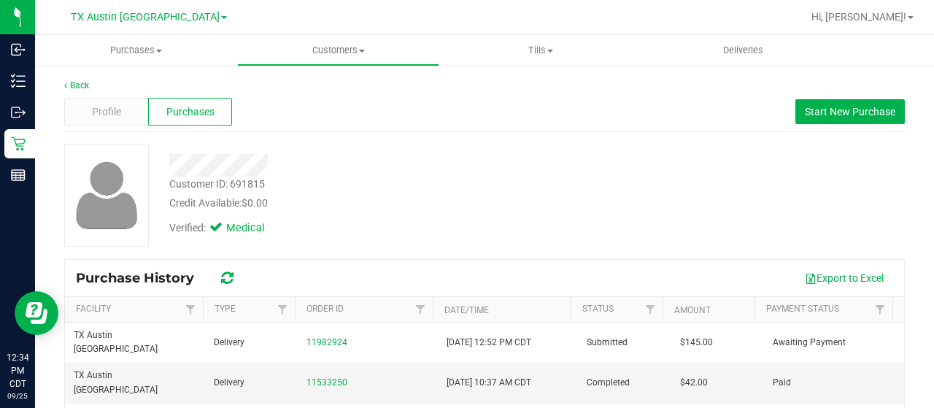
scroll to position [146, 0]
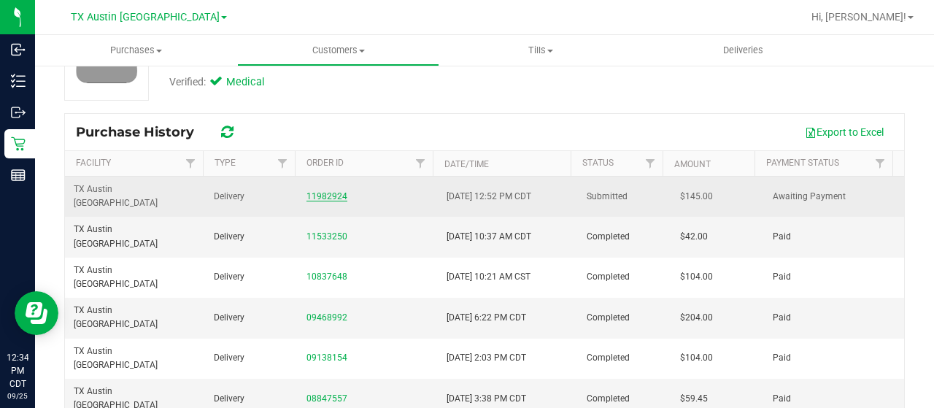
click at [325, 191] on link "11982924" at bounding box center [327, 196] width 41 height 10
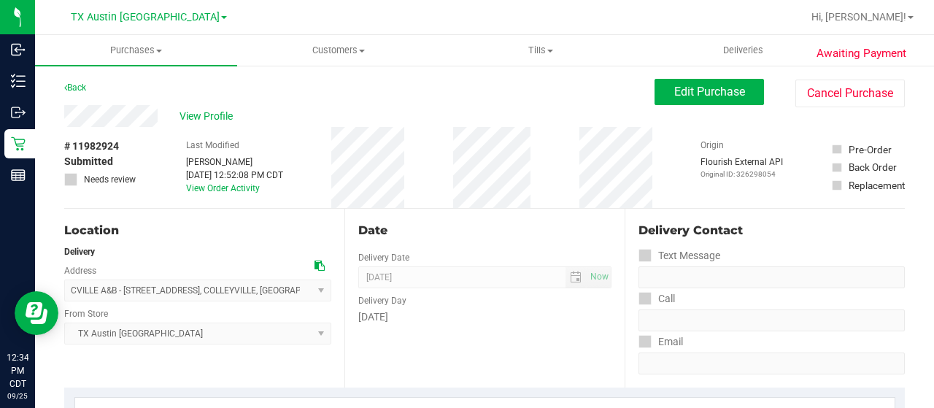
click at [131, 115] on div "View Profile" at bounding box center [359, 116] width 590 height 22
click at [204, 120] on span "View Profile" at bounding box center [209, 116] width 58 height 15
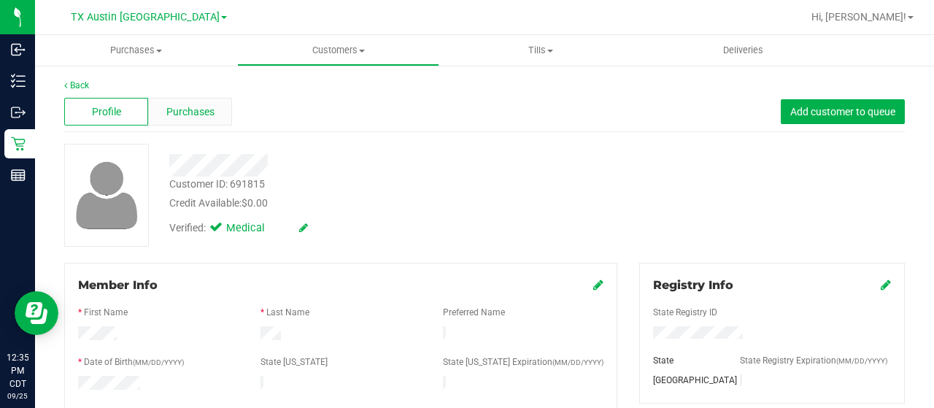
click at [188, 102] on div "Purchases" at bounding box center [190, 112] width 84 height 28
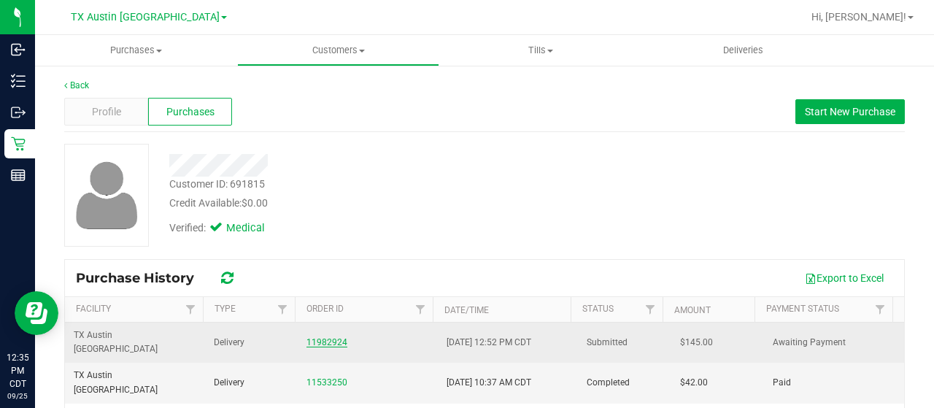
click at [312, 337] on link "11982924" at bounding box center [327, 342] width 41 height 10
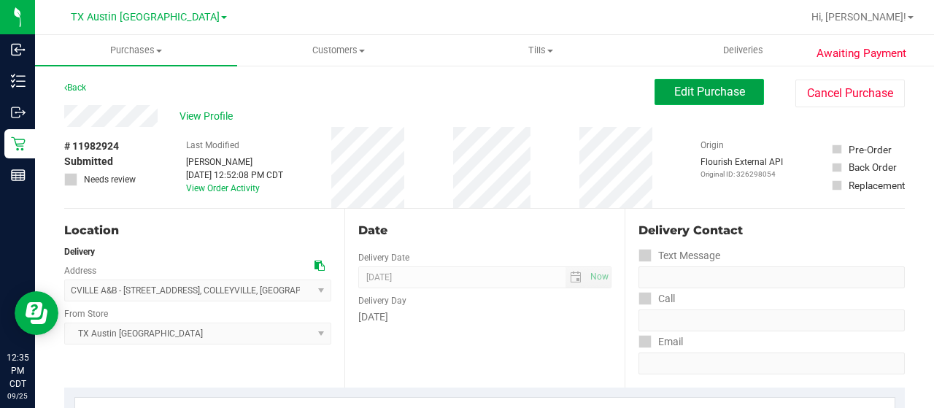
click at [678, 87] on span "Edit Purchase" at bounding box center [709, 92] width 71 height 14
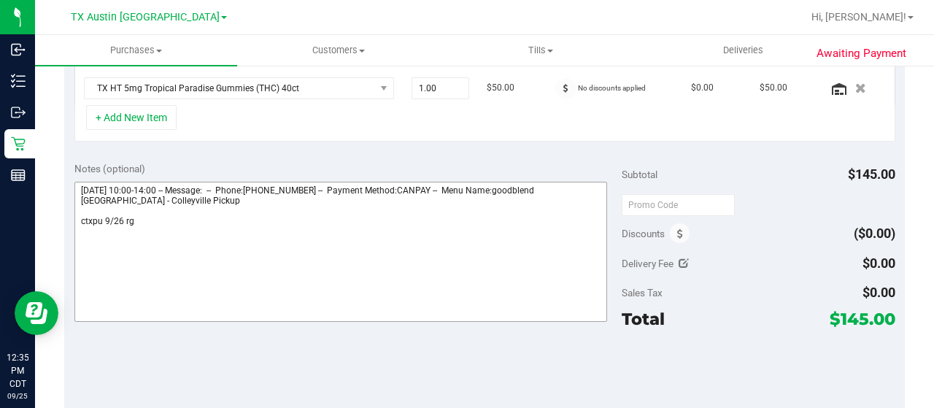
scroll to position [511, 0]
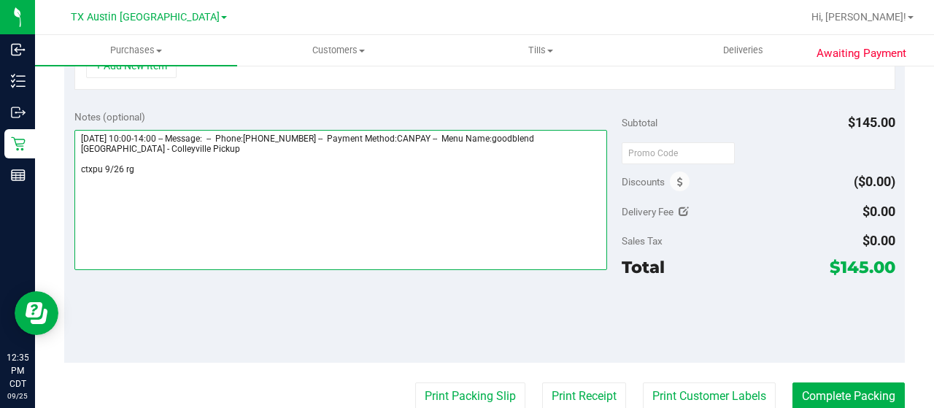
click at [162, 190] on textarea at bounding box center [340, 200] width 533 height 140
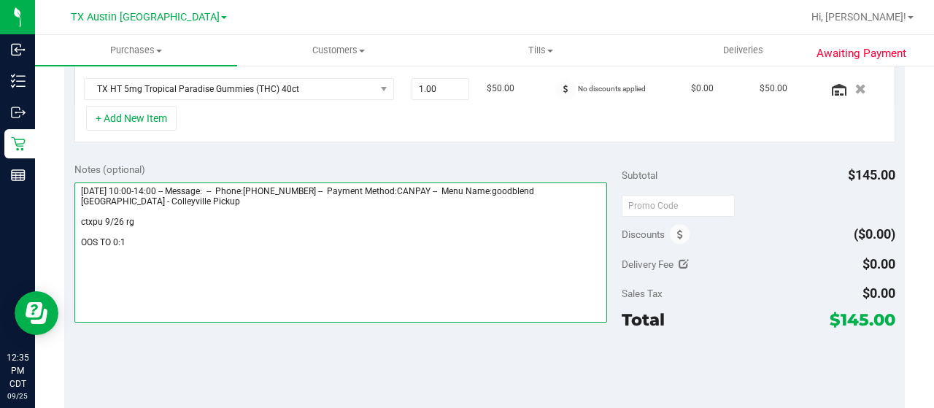
scroll to position [365, 0]
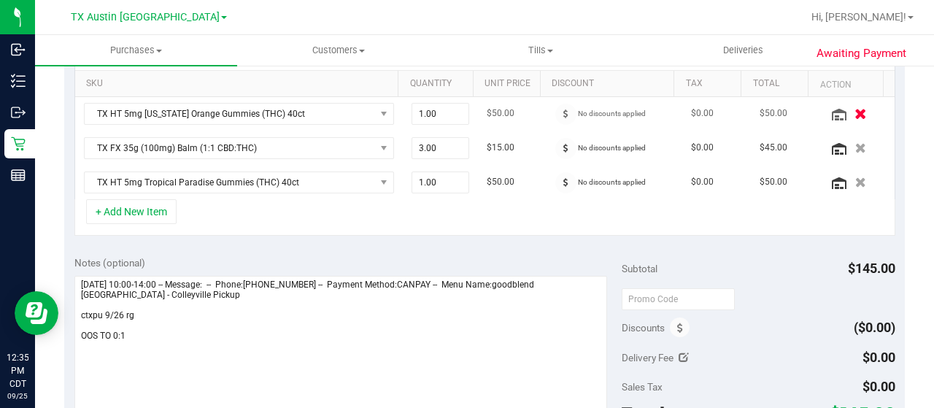
click at [855, 109] on icon "button" at bounding box center [861, 113] width 12 height 11
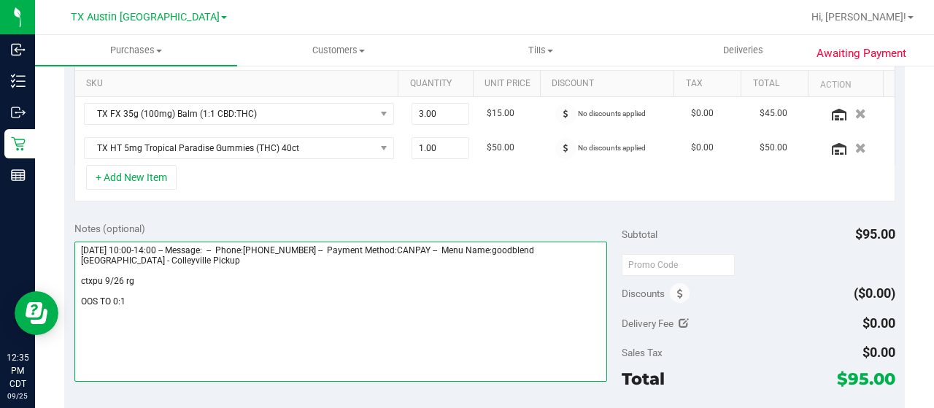
click at [210, 312] on textarea at bounding box center [340, 312] width 533 height 140
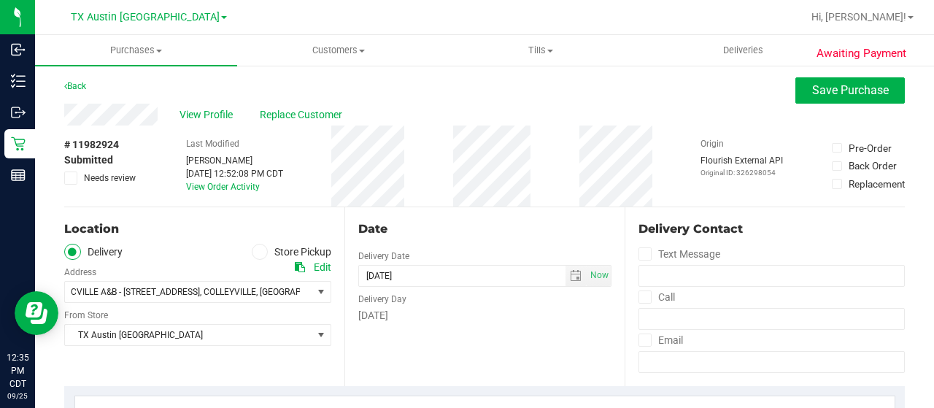
scroll to position [0, 0]
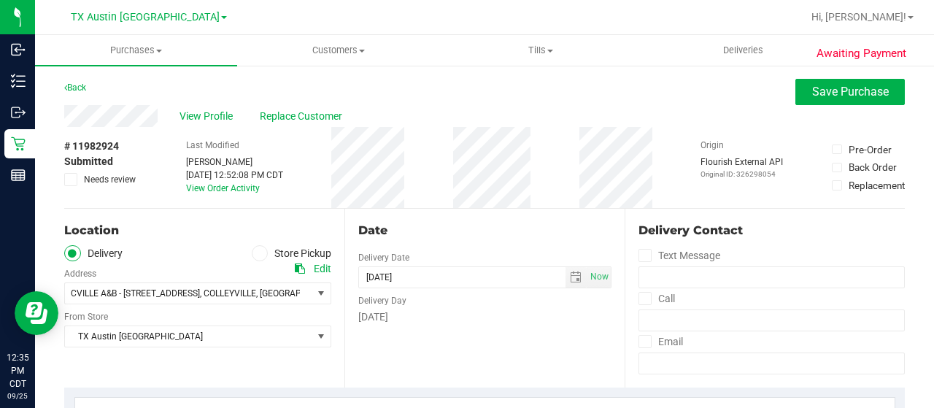
click at [165, 119] on div "View Profile Replace Customer" at bounding box center [484, 116] width 841 height 22
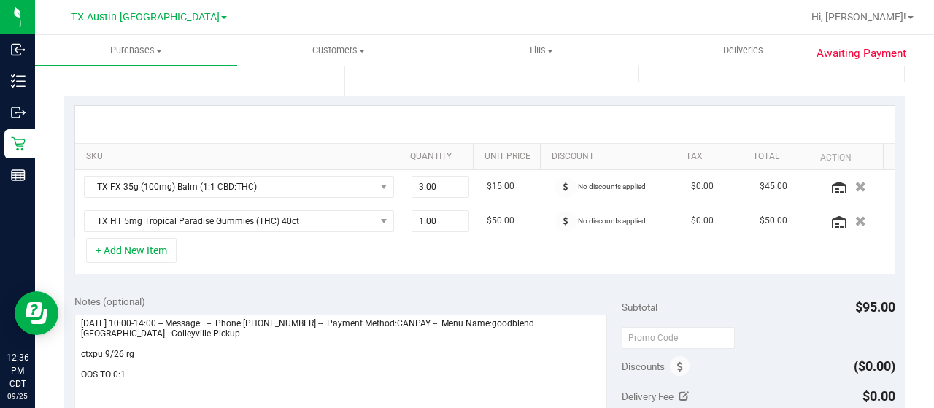
scroll to position [365, 0]
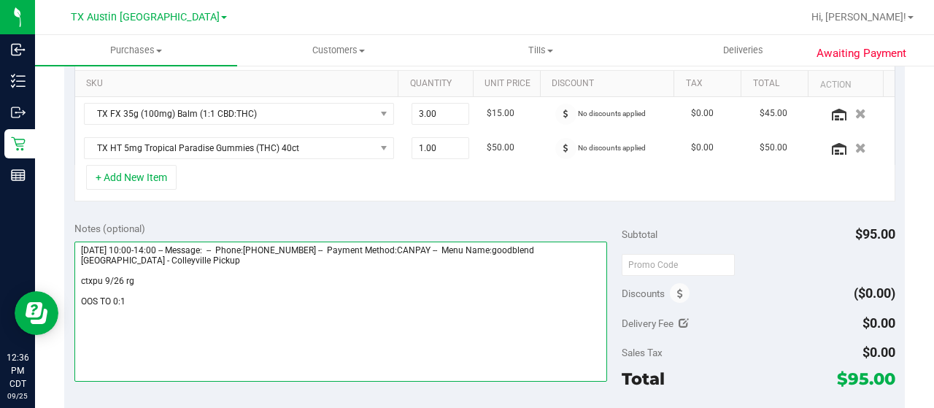
click at [136, 297] on textarea at bounding box center [340, 312] width 533 height 140
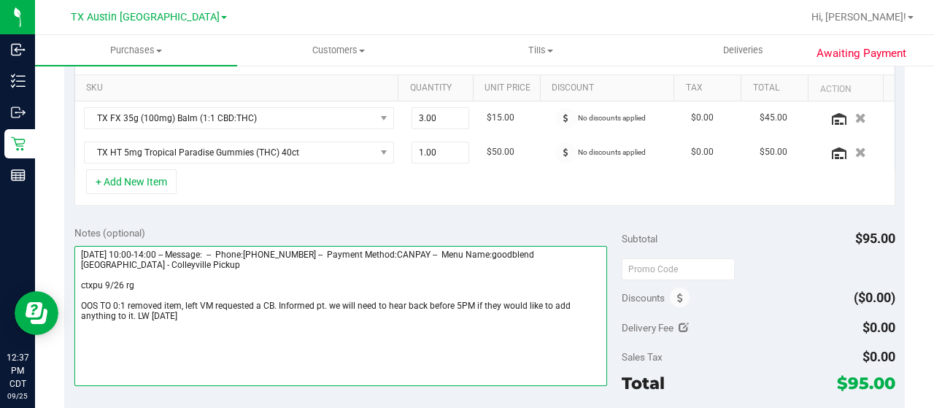
scroll to position [438, 0]
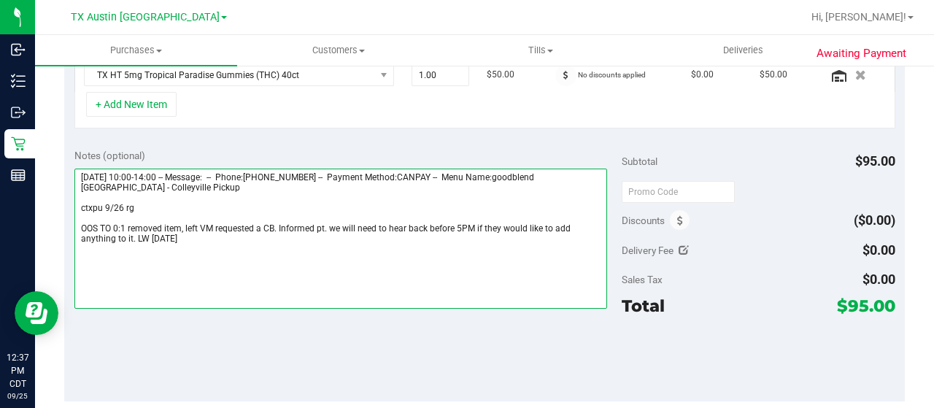
click at [111, 226] on textarea at bounding box center [340, 239] width 533 height 140
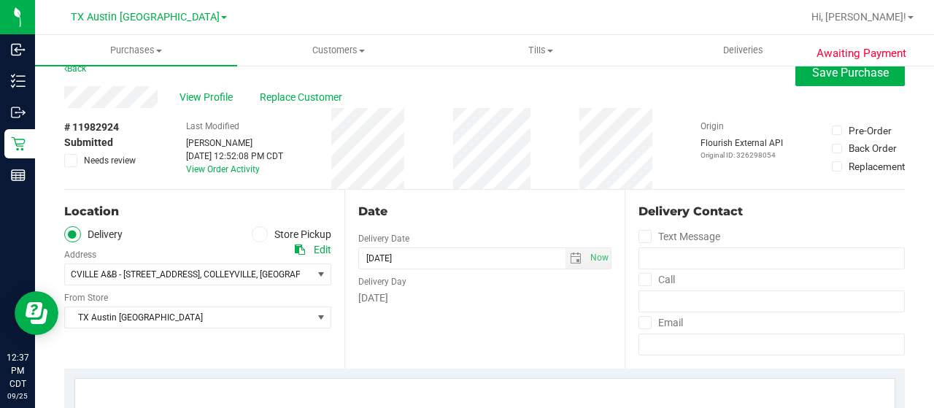
scroll to position [0, 0]
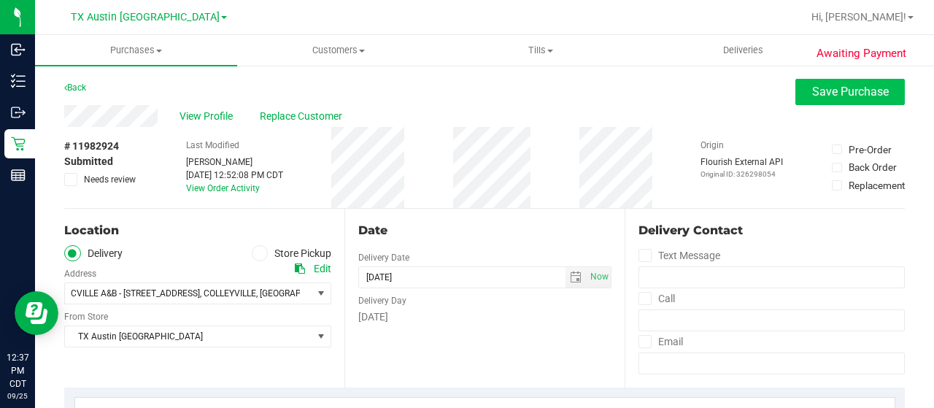
type textarea "[DATE] 10:00-14:00 -- Message: -- Phone:[PHONE_NUMBER] -- Payment Method:CANPAY…"
click at [874, 89] on span "Save Purchase" at bounding box center [850, 92] width 77 height 14
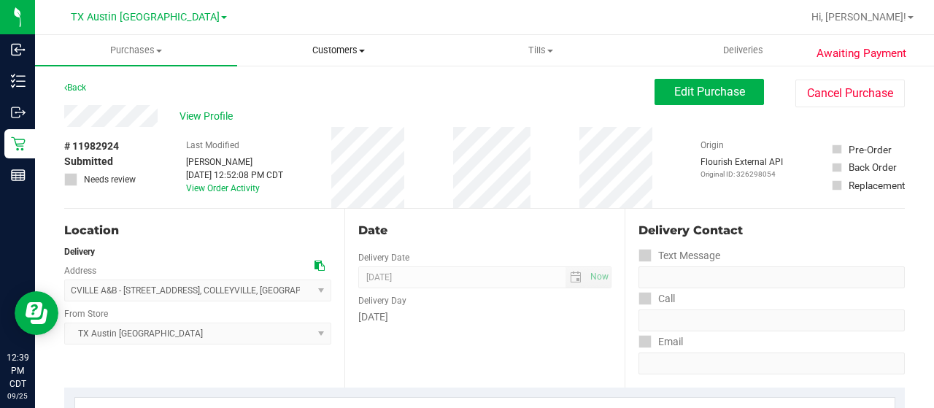
click at [323, 54] on span "Customers" at bounding box center [338, 50] width 201 height 13
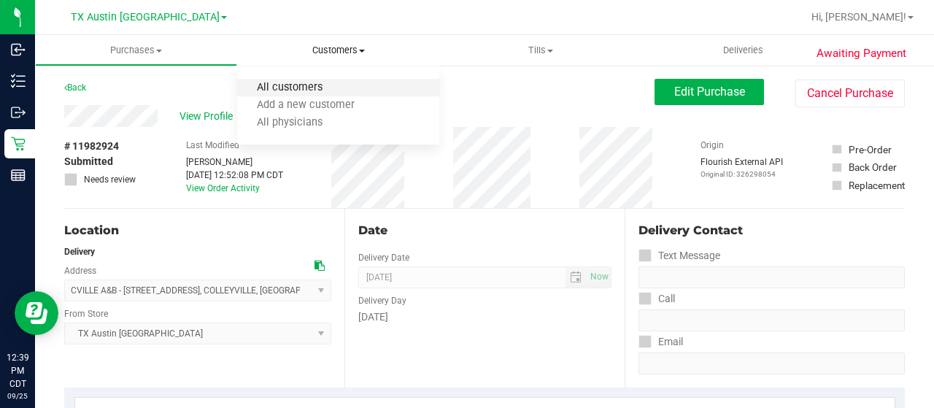
click at [299, 88] on span "All customers" at bounding box center [289, 88] width 105 height 12
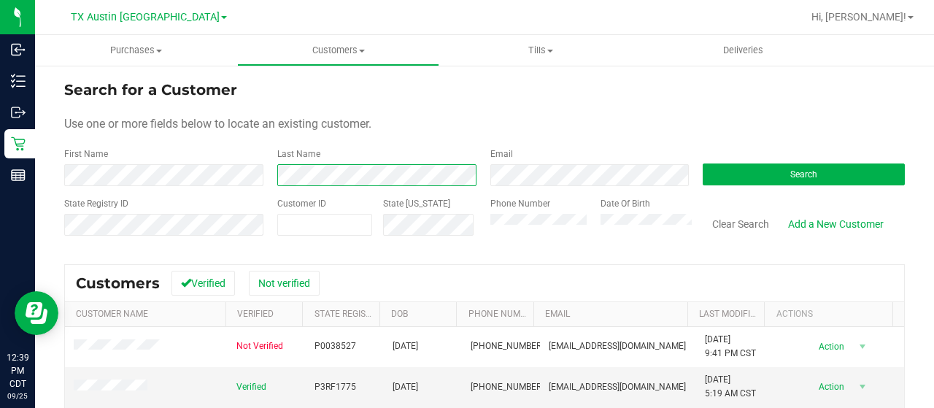
click at [259, 170] on div "First Name Last Name Email Search" at bounding box center [484, 166] width 841 height 39
click at [361, 188] on form "Search for a Customer Use one or more fields below to locate an existing custom…" at bounding box center [484, 164] width 841 height 170
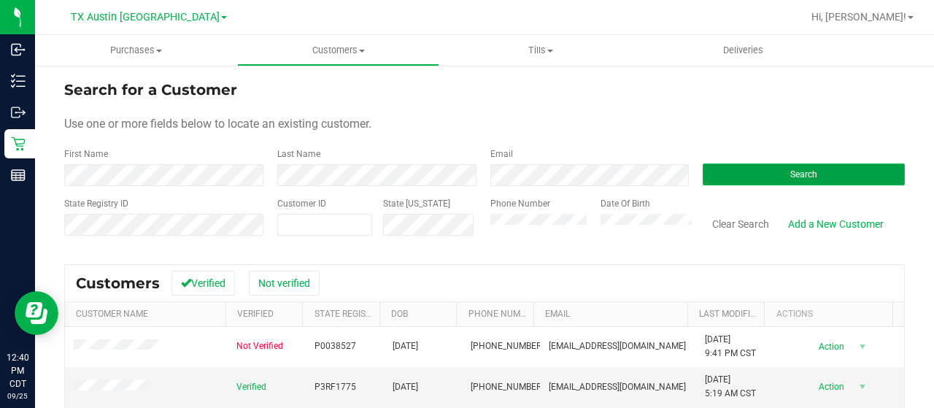
click at [761, 176] on button "Search" at bounding box center [804, 174] width 202 height 22
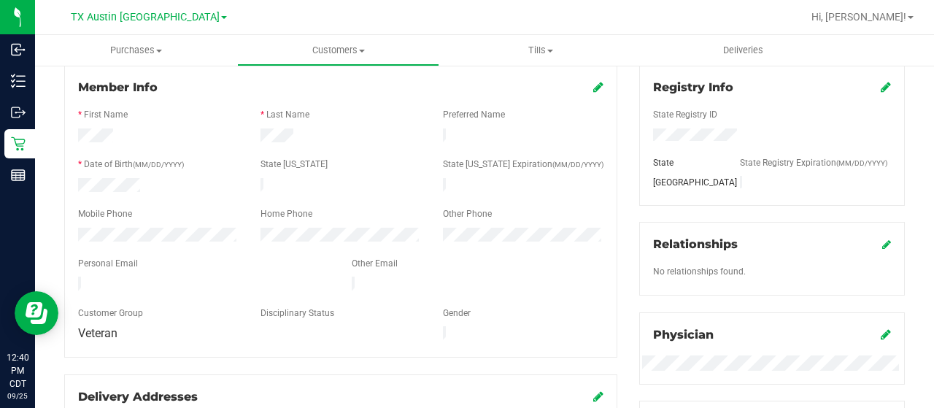
scroll to position [73, 0]
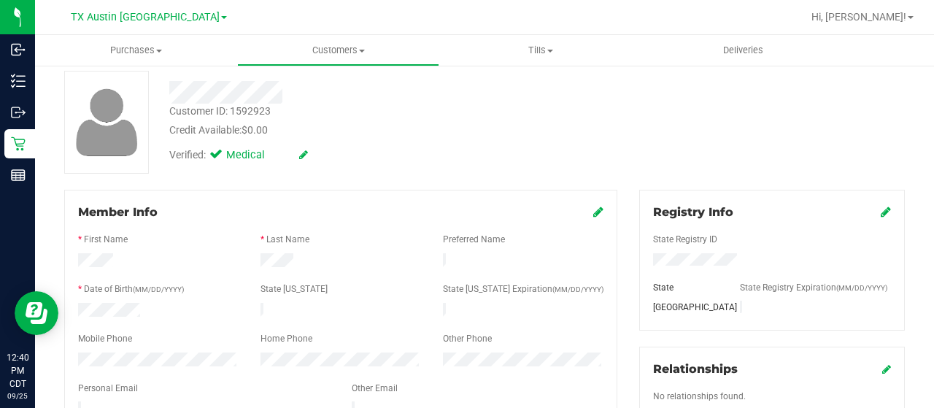
click at [302, 261] on div at bounding box center [341, 262] width 182 height 18
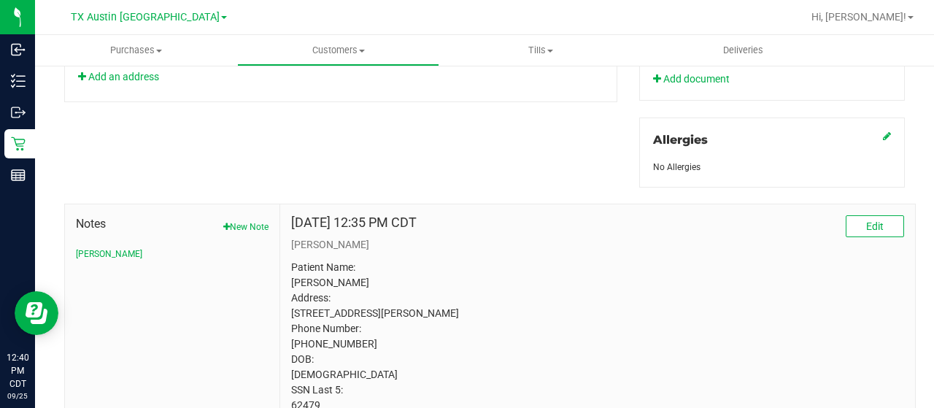
scroll to position [682, 0]
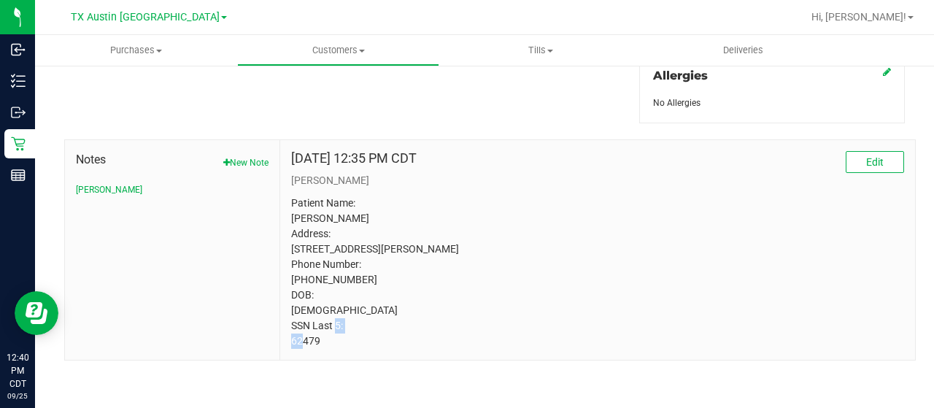
drag, startPoint x: 323, startPoint y: 343, endPoint x: 285, endPoint y: 344, distance: 38.0
click at [285, 344] on div "[DATE] 12:35 PM CDT Edit [PERSON_NAME] Patient Name: [PERSON_NAME] Address: [ST…" at bounding box center [597, 250] width 635 height 220
copy p "62479"
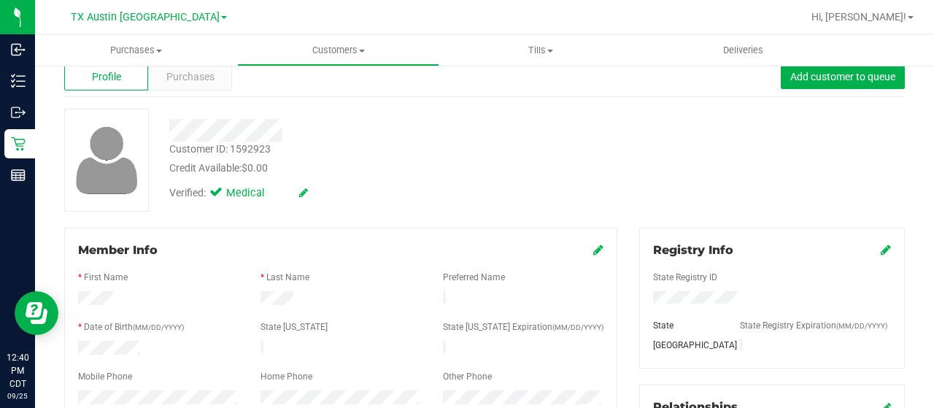
scroll to position [0, 0]
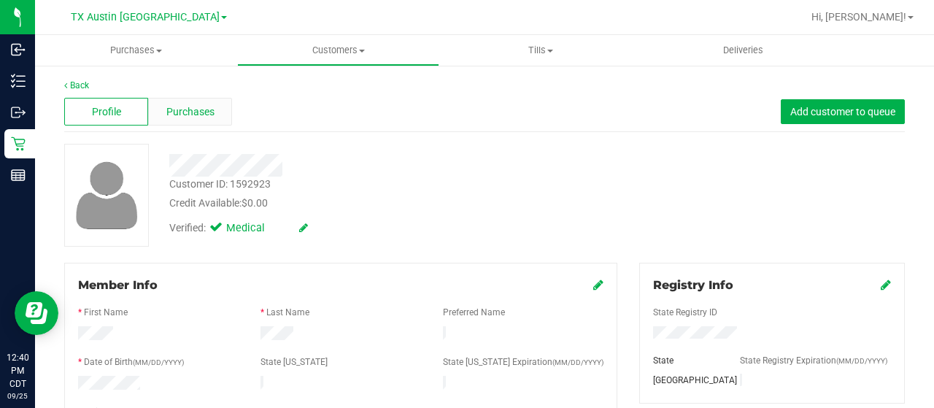
click at [179, 110] on span "Purchases" at bounding box center [190, 111] width 48 height 15
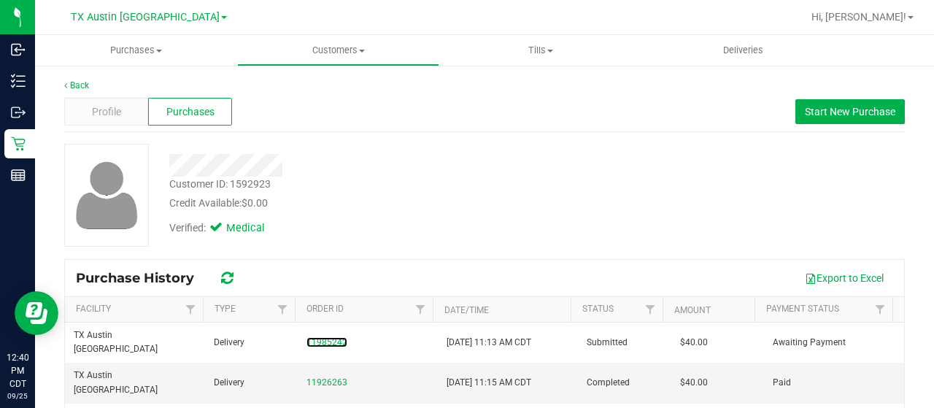
click at [330, 337] on link "11985242" at bounding box center [327, 342] width 41 height 10
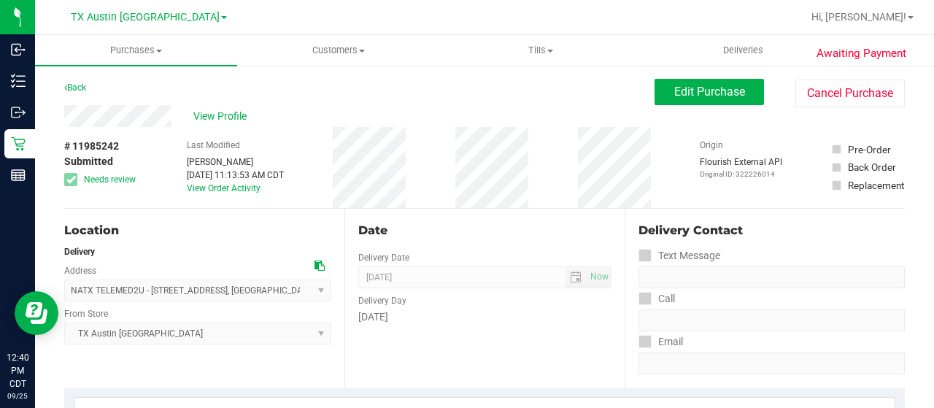
click at [126, 112] on div "View Profile" at bounding box center [359, 116] width 590 height 22
click at [235, 123] on div "View Profile" at bounding box center [359, 116] width 590 height 22
click at [235, 120] on span "View Profile" at bounding box center [222, 116] width 58 height 15
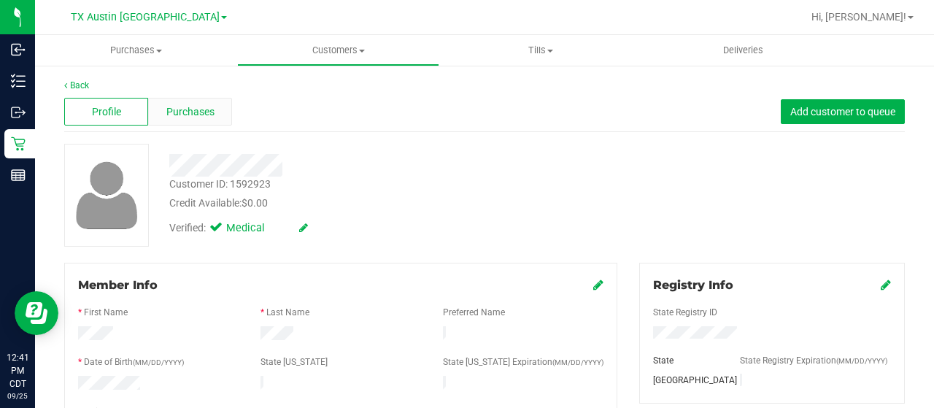
click at [201, 102] on div "Purchases" at bounding box center [190, 112] width 84 height 28
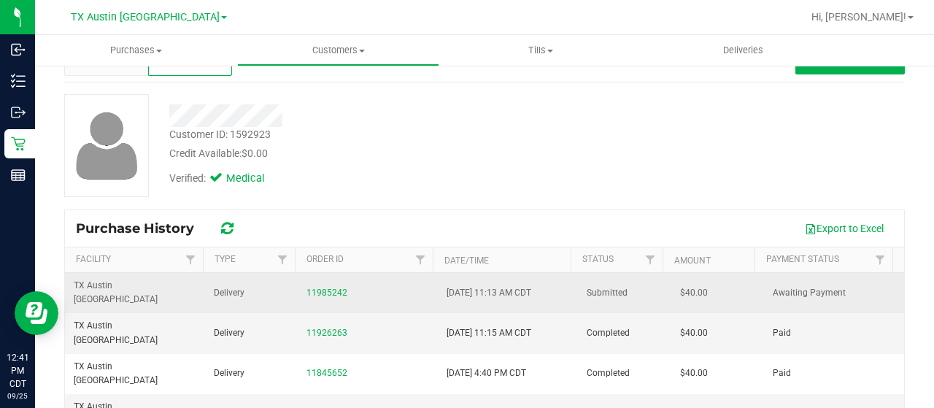
scroll to position [73, 0]
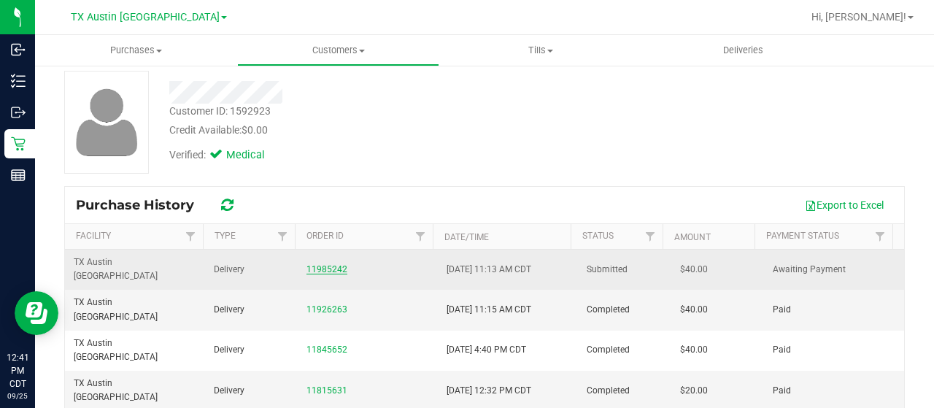
click at [326, 264] on link "11985242" at bounding box center [327, 269] width 41 height 10
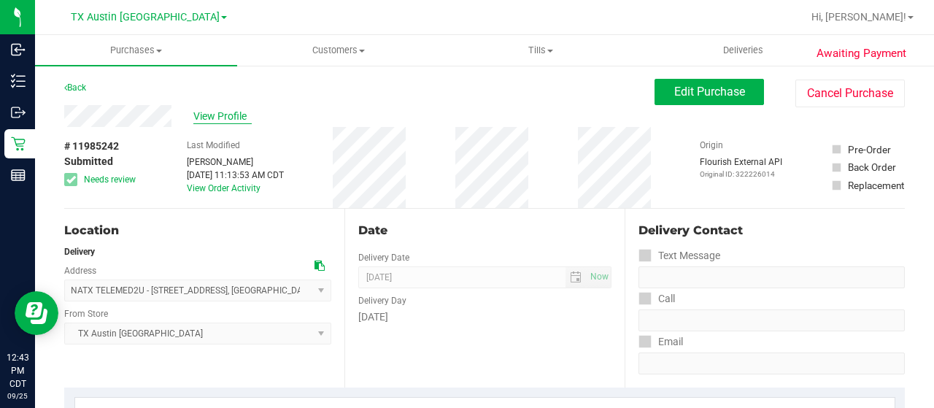
click at [231, 113] on span "View Profile" at bounding box center [222, 116] width 58 height 15
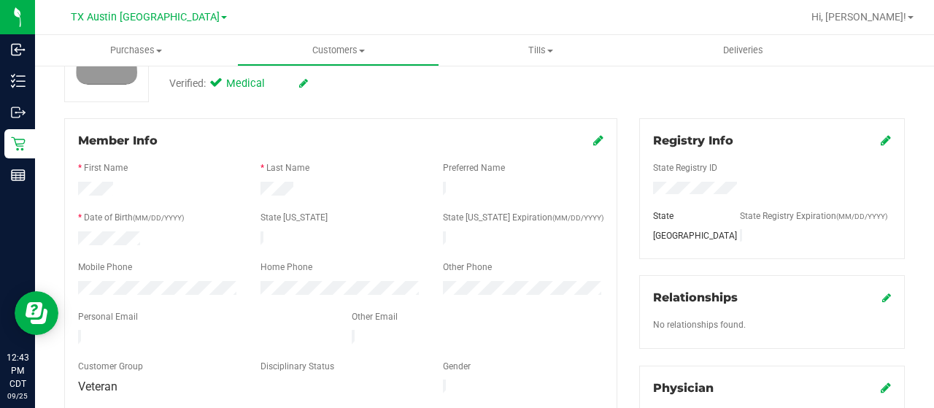
scroll to position [146, 0]
drag, startPoint x: 163, startPoint y: 328, endPoint x: 71, endPoint y: 325, distance: 92.0
click at [71, 328] on div at bounding box center [204, 337] width 274 height 18
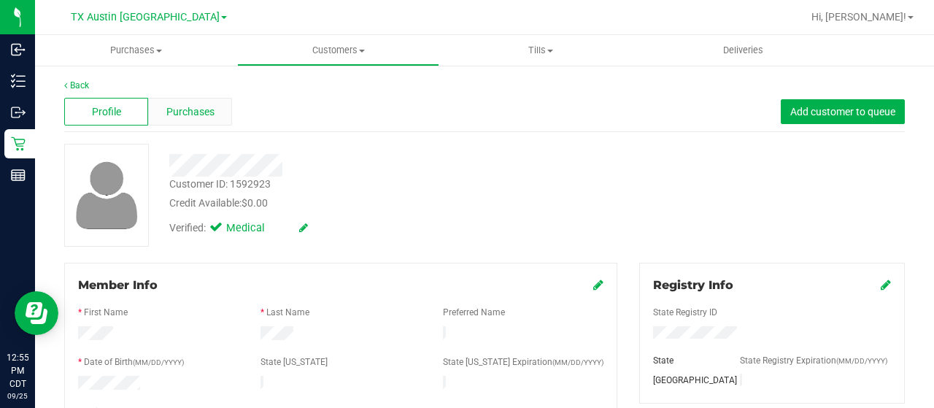
click at [194, 101] on div "Purchases" at bounding box center [190, 112] width 84 height 28
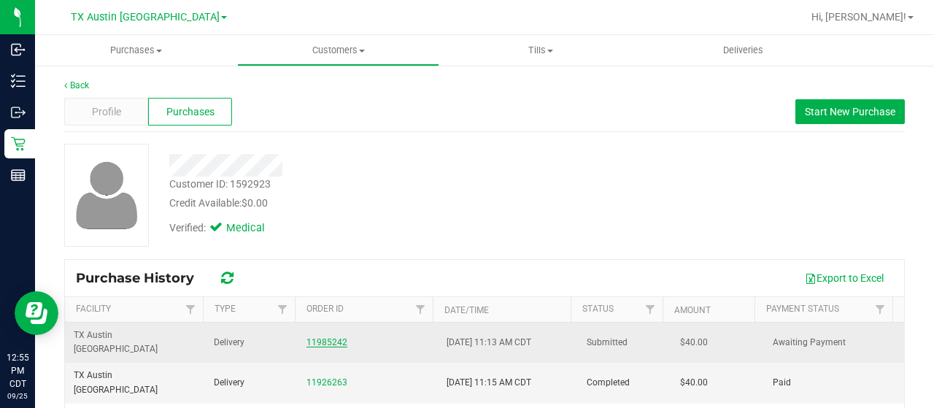
click at [334, 337] on link "11985242" at bounding box center [327, 342] width 41 height 10
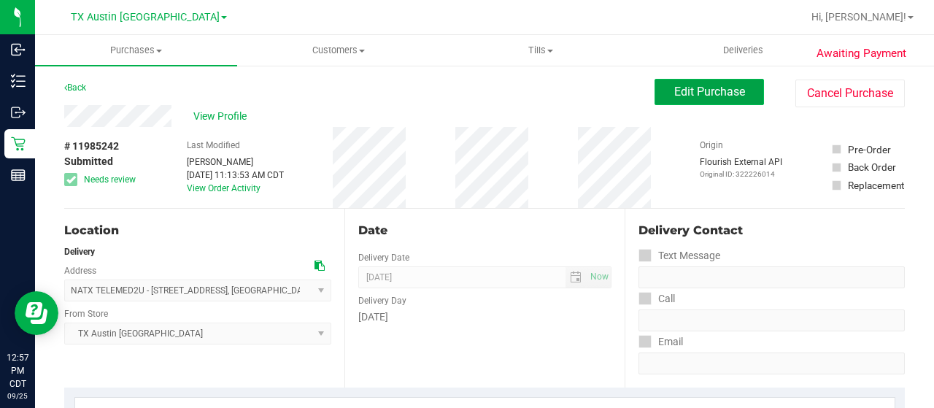
click at [655, 91] on button "Edit Purchase" at bounding box center [709, 92] width 109 height 26
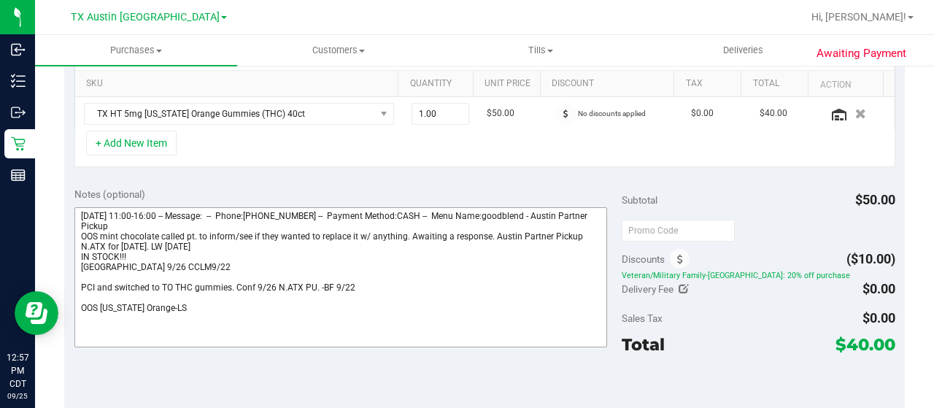
scroll to position [438, 0]
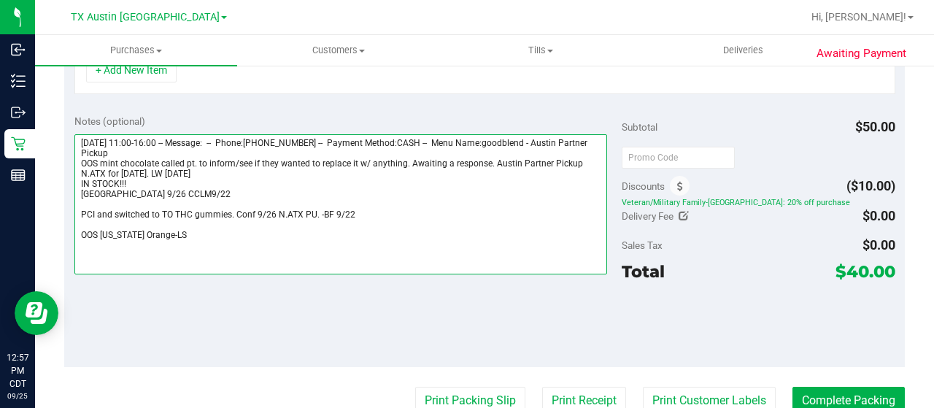
click at [207, 234] on textarea at bounding box center [340, 204] width 533 height 140
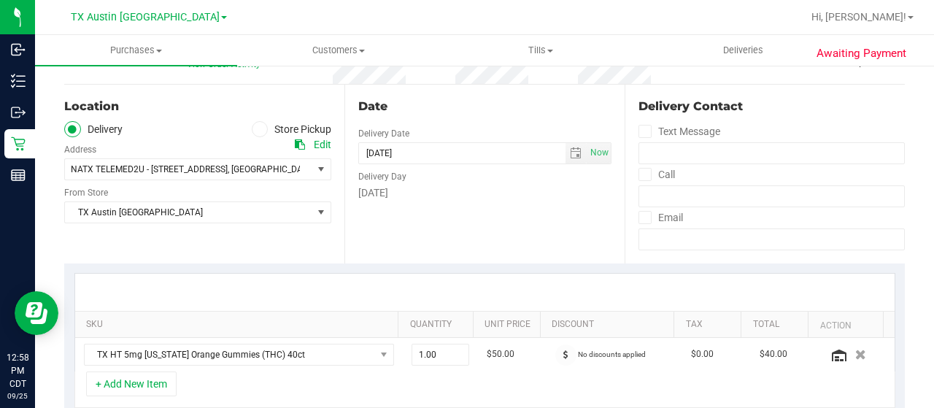
scroll to position [0, 0]
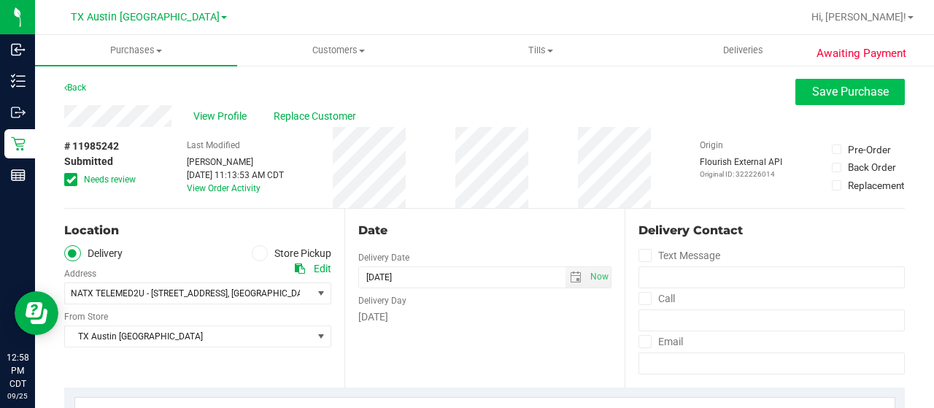
type textarea "[DATE] 11:00-16:00 -- Message: -- Phone:[PHONE_NUMBER] -- Payment Method:CASH -…"
click at [868, 97] on span "Save Purchase" at bounding box center [850, 92] width 77 height 14
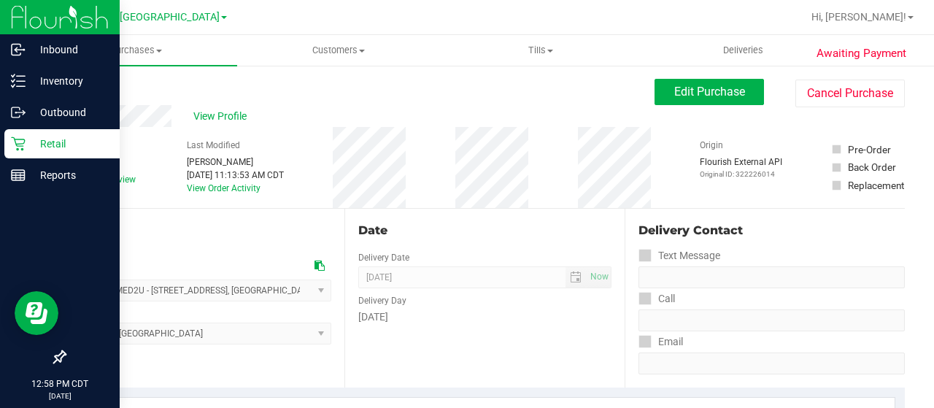
click at [53, 144] on p "Retail" at bounding box center [70, 144] width 88 height 18
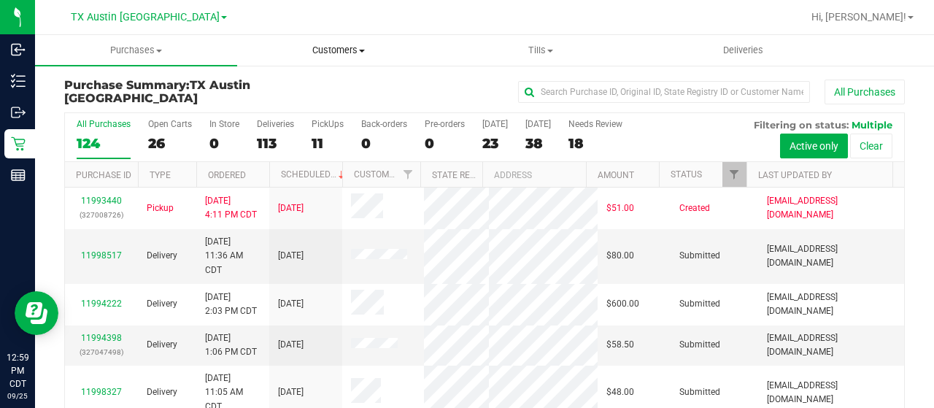
click at [339, 52] on span "Customers" at bounding box center [338, 50] width 201 height 13
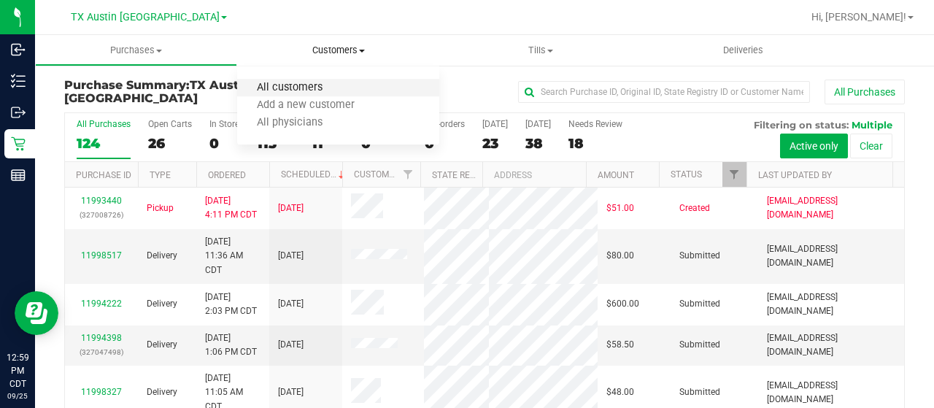
click at [330, 87] on span "All customers" at bounding box center [289, 88] width 105 height 12
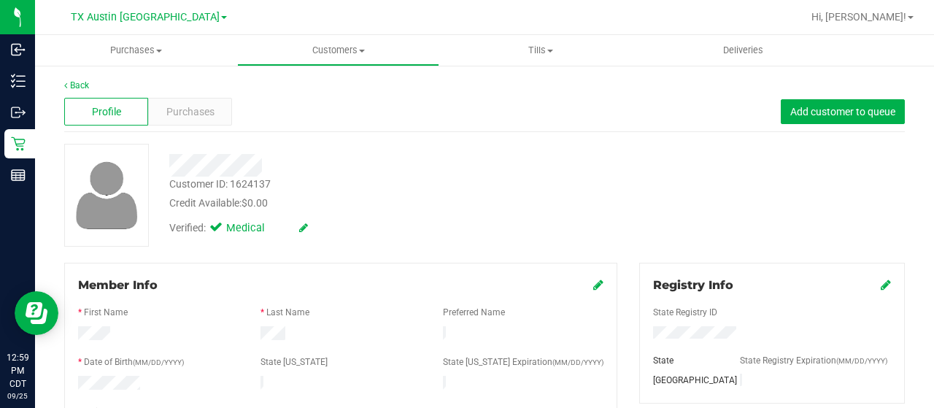
click at [274, 173] on div at bounding box center [373, 165] width 431 height 23
click at [183, 111] on span "Purchases" at bounding box center [190, 111] width 48 height 15
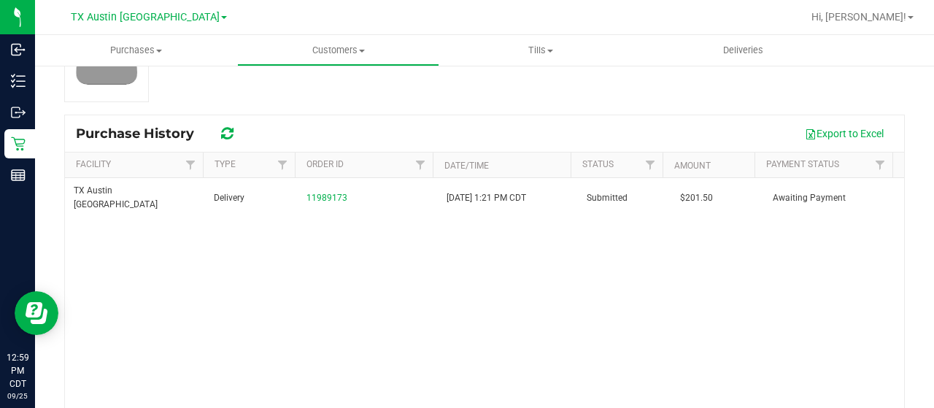
scroll to position [146, 0]
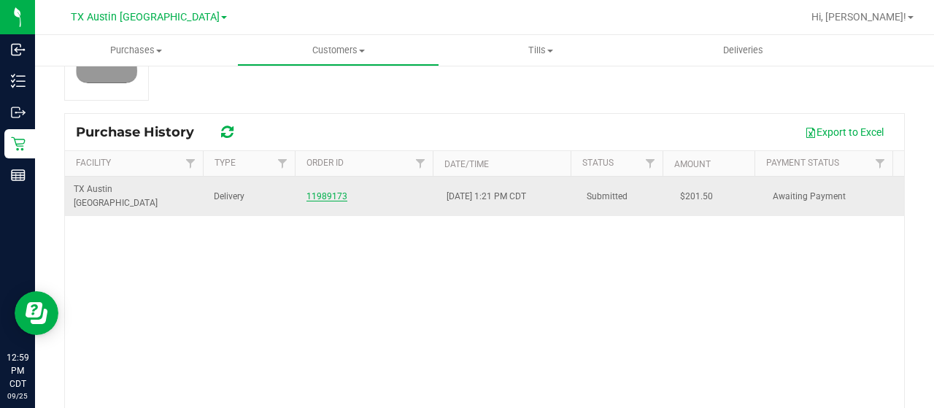
click at [321, 191] on link "11989173" at bounding box center [327, 196] width 41 height 10
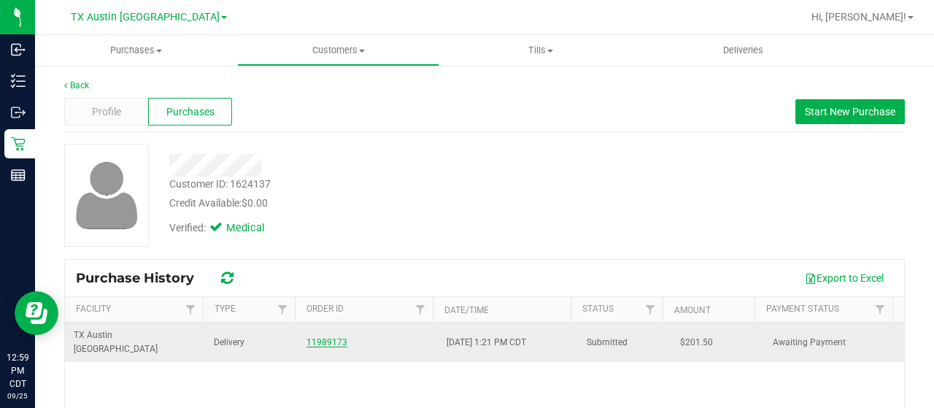
click at [315, 337] on link "11989173" at bounding box center [327, 342] width 41 height 10
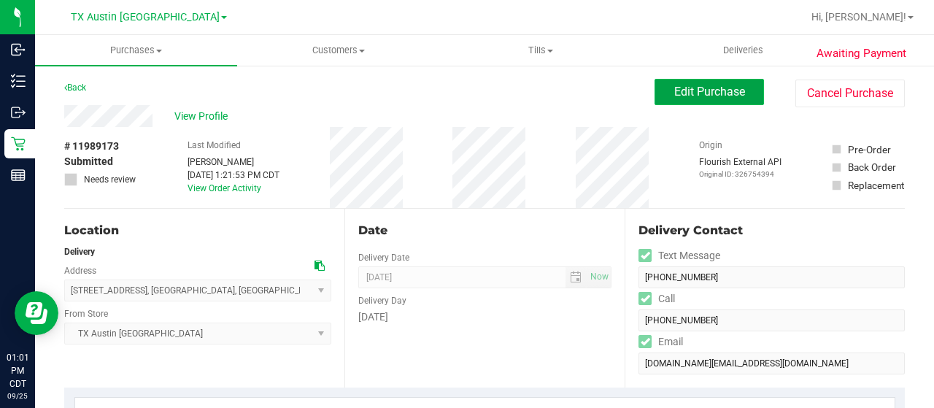
click at [711, 96] on span "Edit Purchase" at bounding box center [709, 92] width 71 height 14
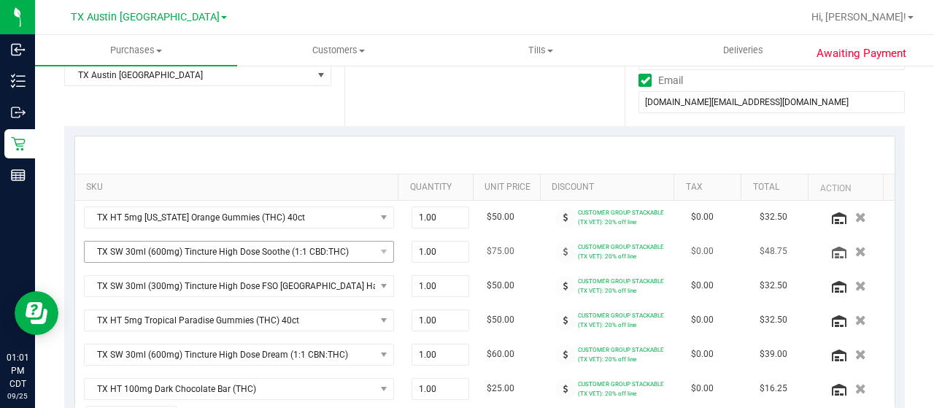
scroll to position [292, 0]
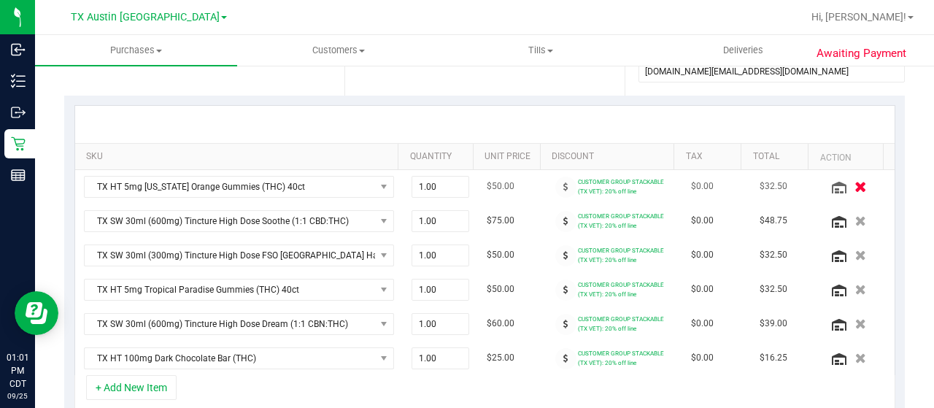
click at [855, 185] on icon "button" at bounding box center [861, 186] width 12 height 11
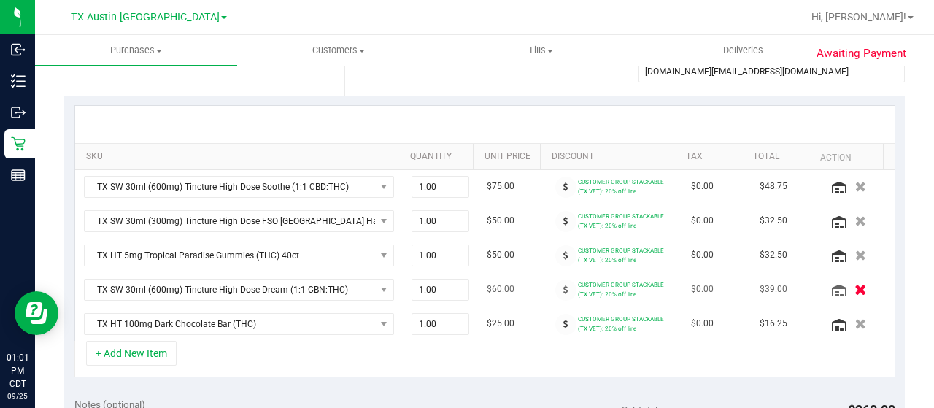
click at [855, 286] on icon "button" at bounding box center [861, 289] width 12 height 11
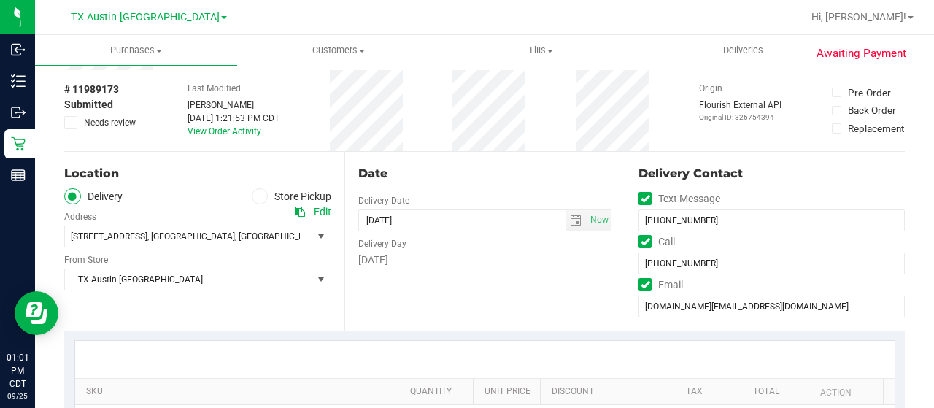
scroll to position [0, 0]
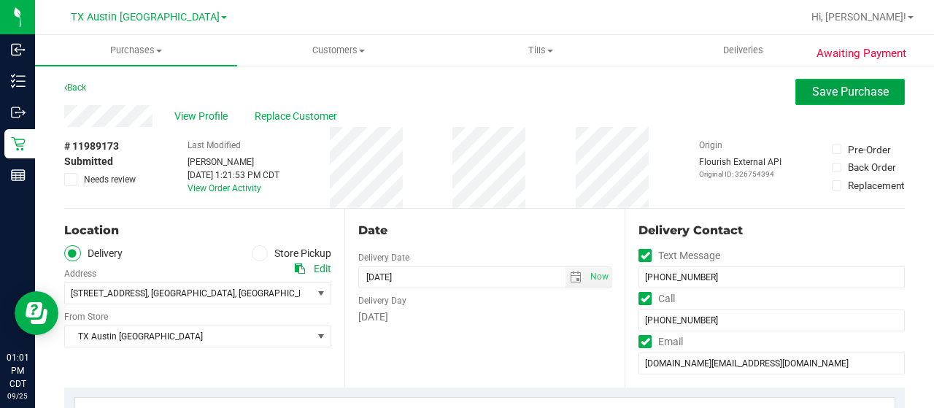
click at [838, 96] on span "Save Purchase" at bounding box center [850, 92] width 77 height 14
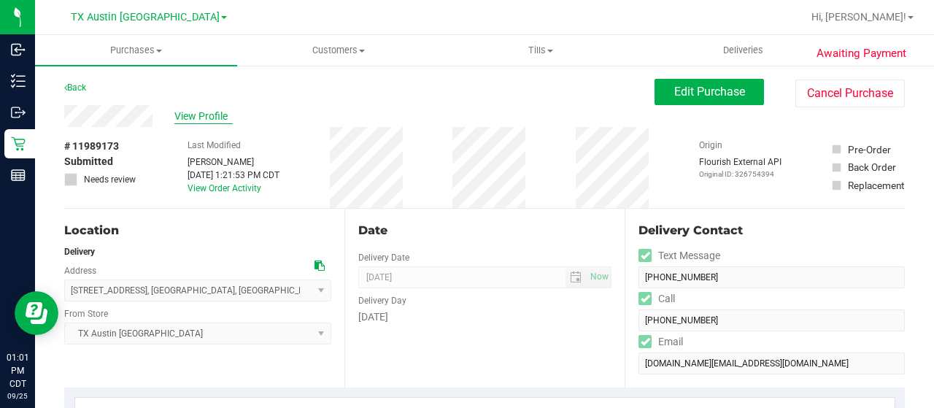
click at [193, 118] on span "View Profile" at bounding box center [203, 116] width 58 height 15
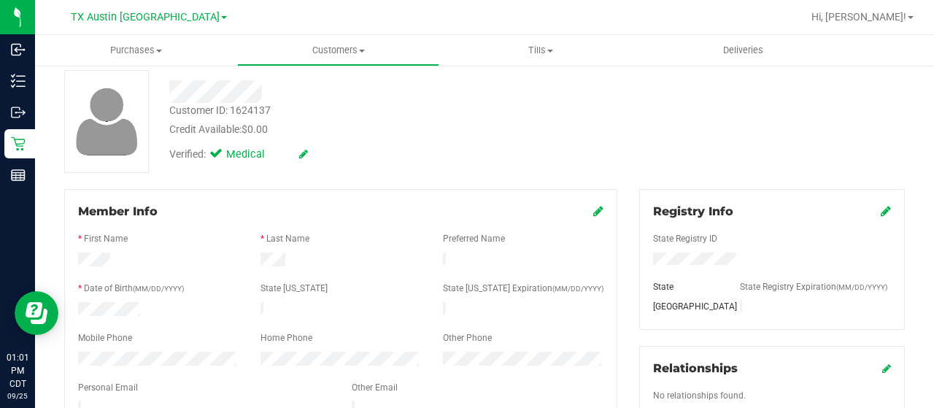
scroll to position [146, 0]
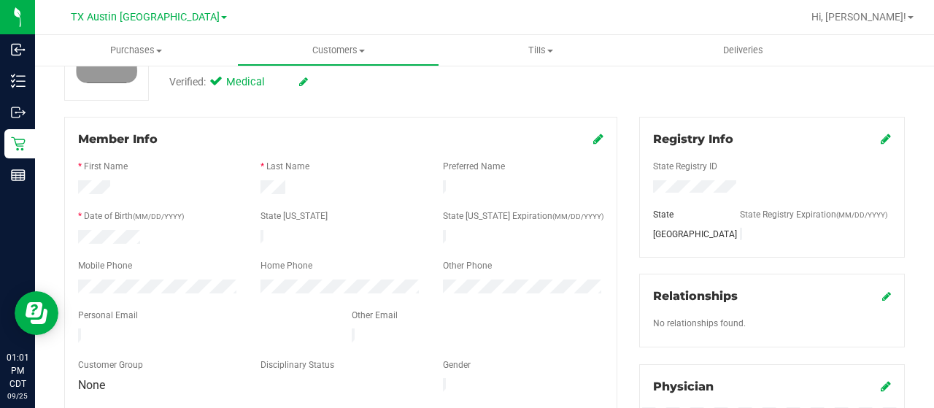
drag, startPoint x: 210, startPoint y: 331, endPoint x: 76, endPoint y: 329, distance: 134.3
click at [76, 329] on div at bounding box center [204, 337] width 274 height 18
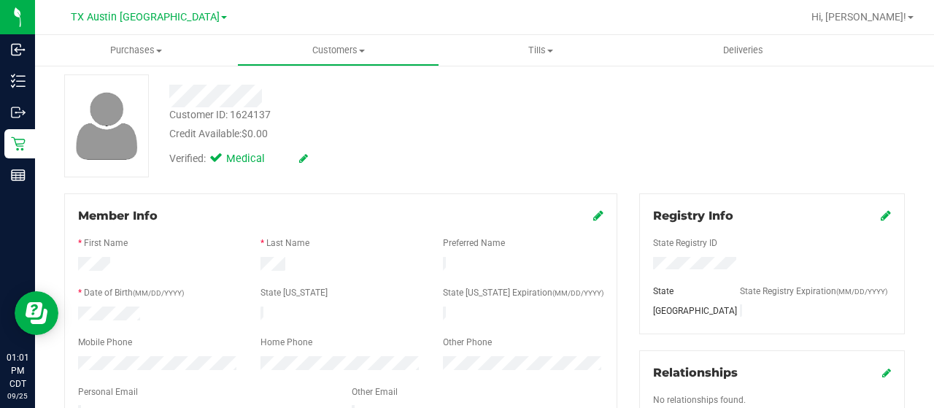
scroll to position [0, 0]
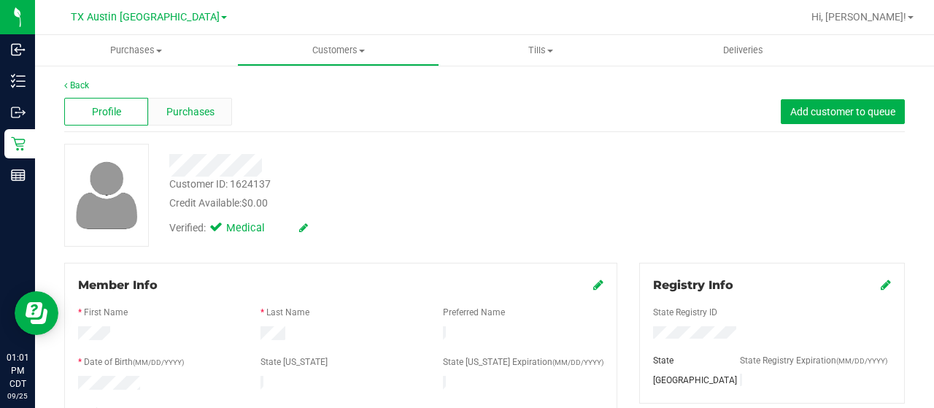
click at [192, 110] on span "Purchases" at bounding box center [190, 111] width 48 height 15
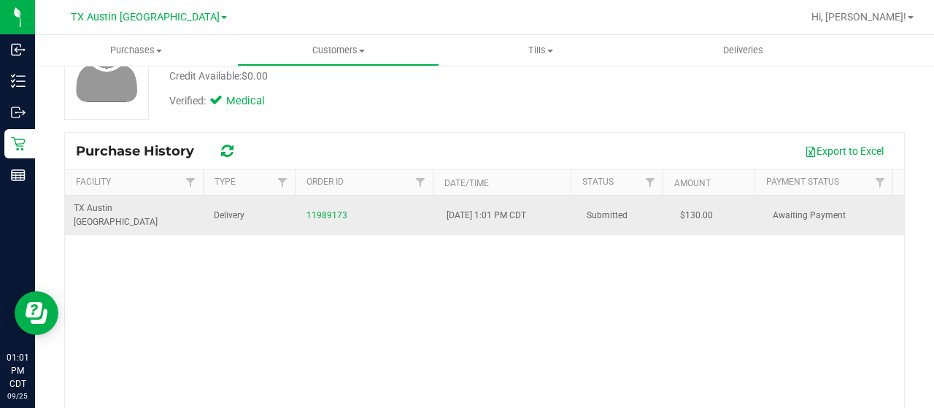
scroll to position [146, 0]
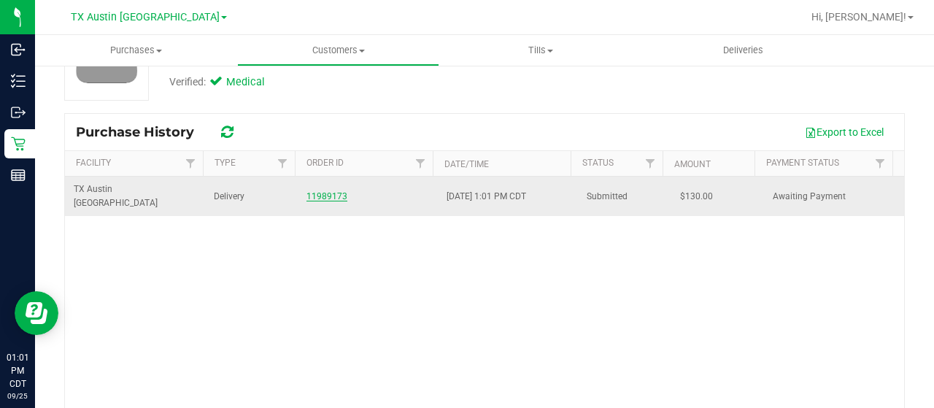
click at [319, 191] on link "11989173" at bounding box center [327, 196] width 41 height 10
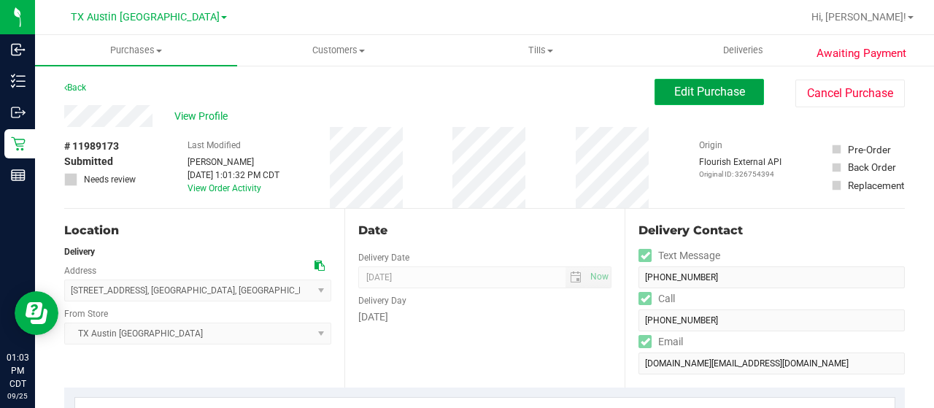
click at [709, 93] on span "Edit Purchase" at bounding box center [709, 92] width 71 height 14
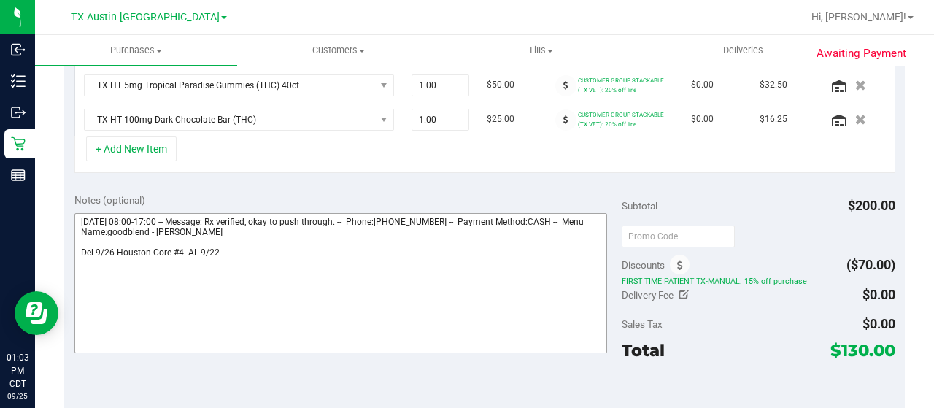
scroll to position [511, 0]
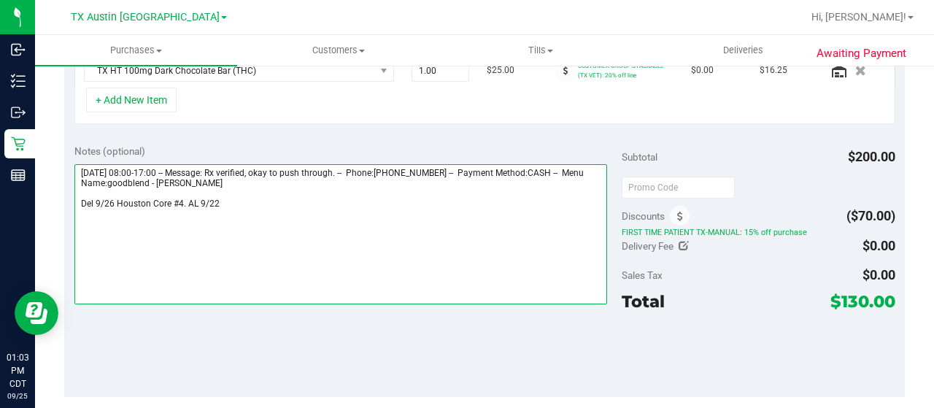
click at [247, 199] on textarea at bounding box center [340, 234] width 533 height 140
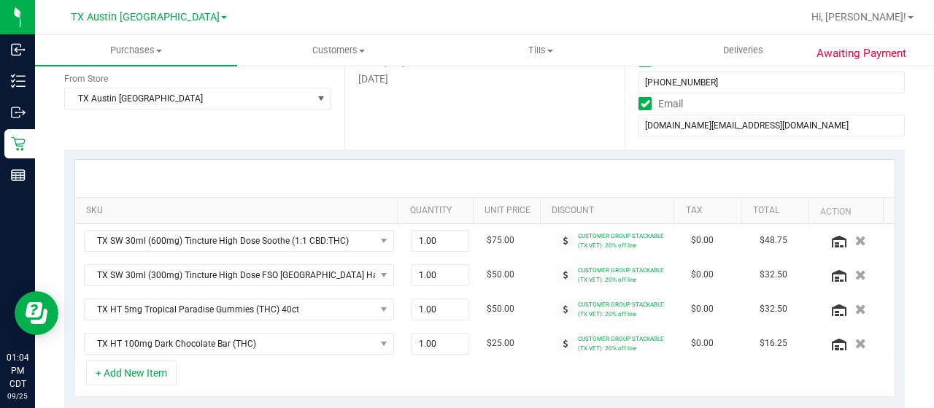
scroll to position [0, 0]
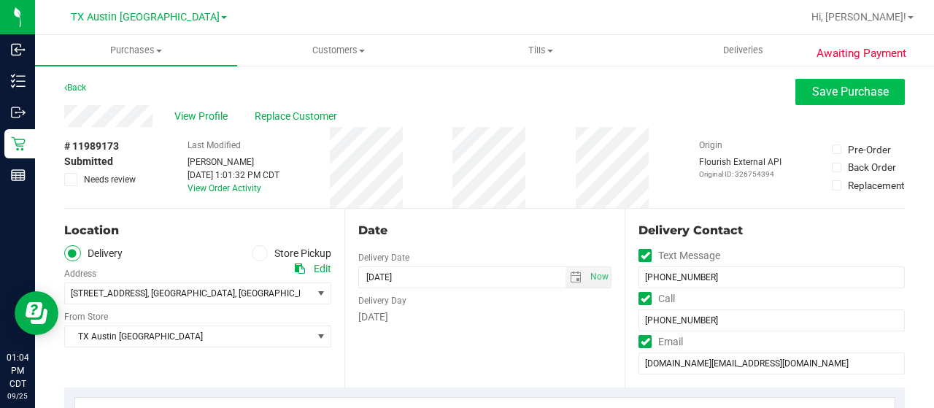
type textarea "[DATE] 08:00-17:00 -- Message: Rx verified, okay to push through. -- Phone:[PHO…"
click at [812, 93] on span "Save Purchase" at bounding box center [850, 92] width 77 height 14
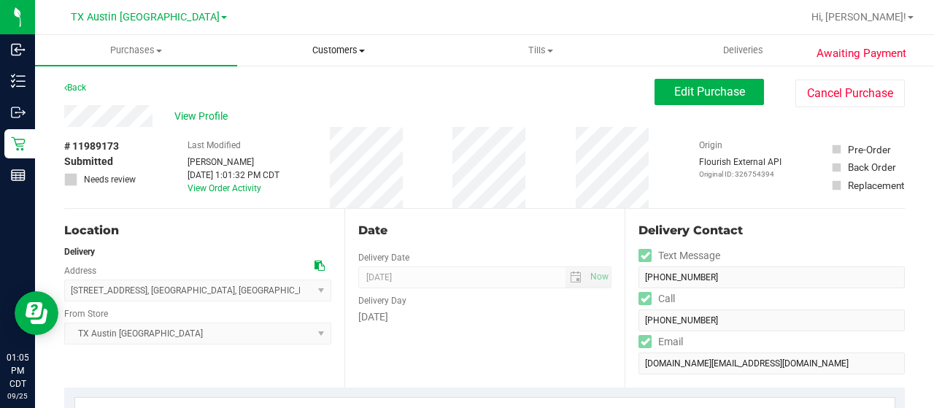
click at [348, 55] on span "Customers" at bounding box center [338, 50] width 201 height 13
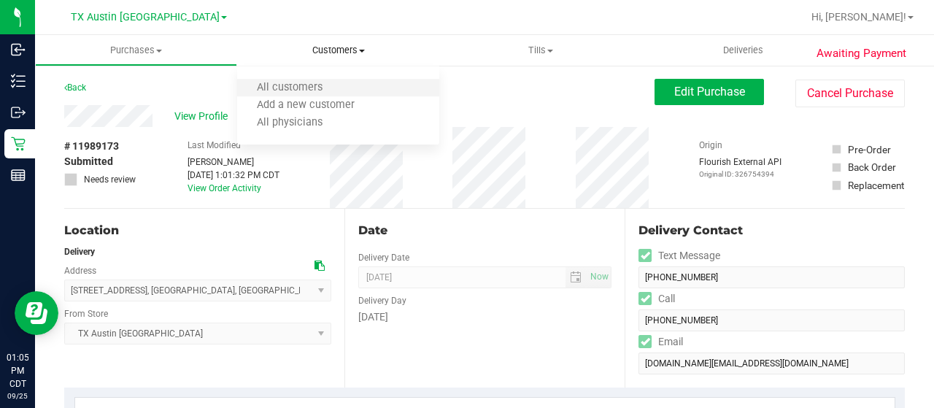
click at [345, 90] on li "All customers" at bounding box center [338, 89] width 202 height 18
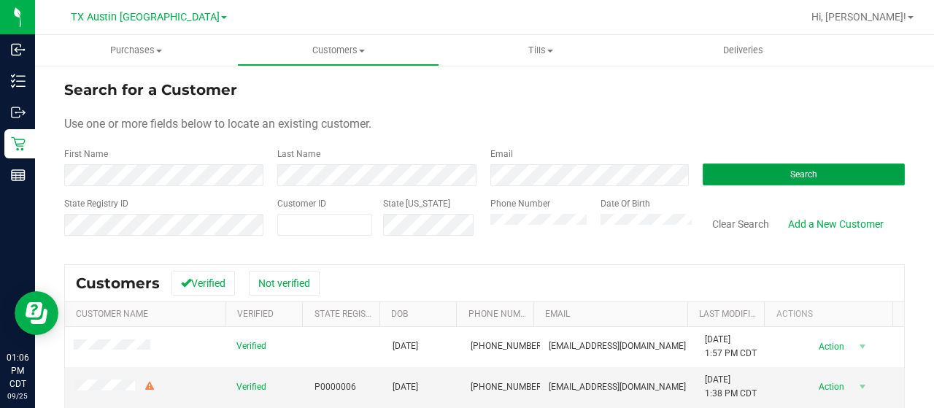
click at [740, 177] on button "Search" at bounding box center [804, 174] width 202 height 22
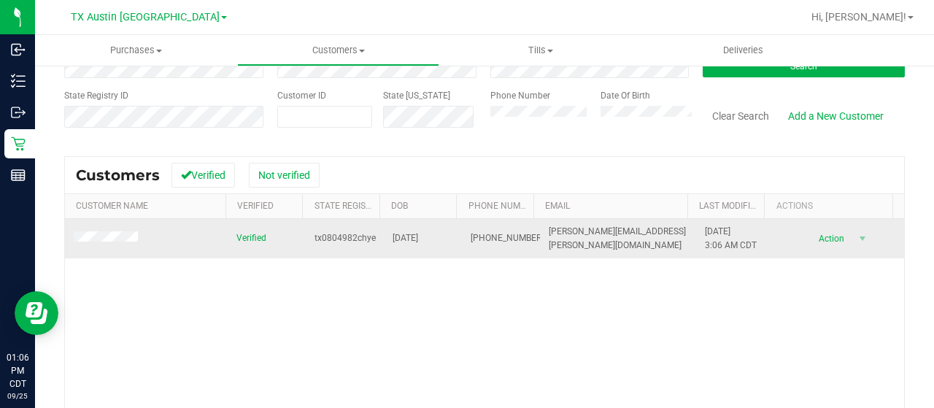
scroll to position [146, 0]
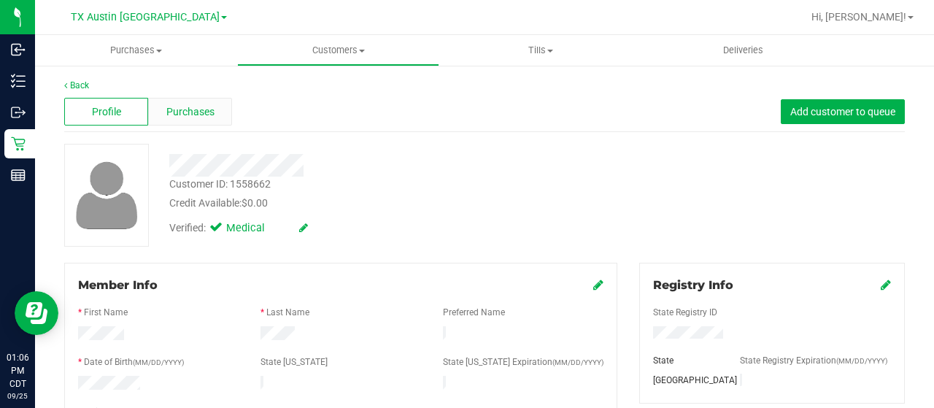
click at [204, 115] on span "Purchases" at bounding box center [190, 111] width 48 height 15
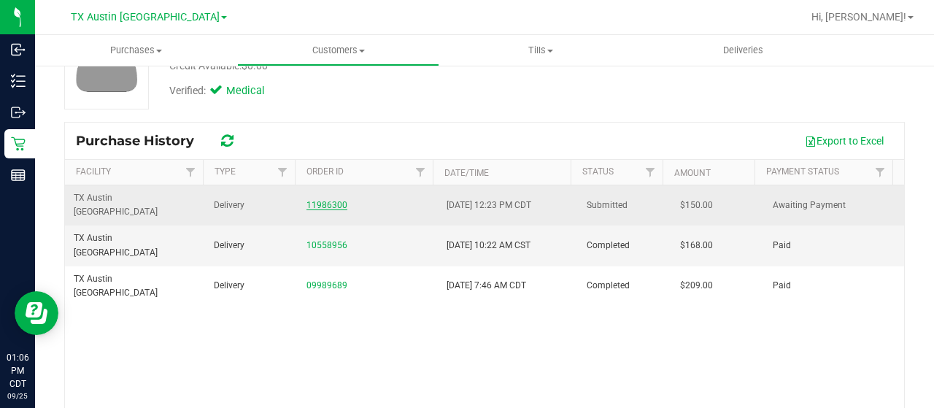
scroll to position [146, 0]
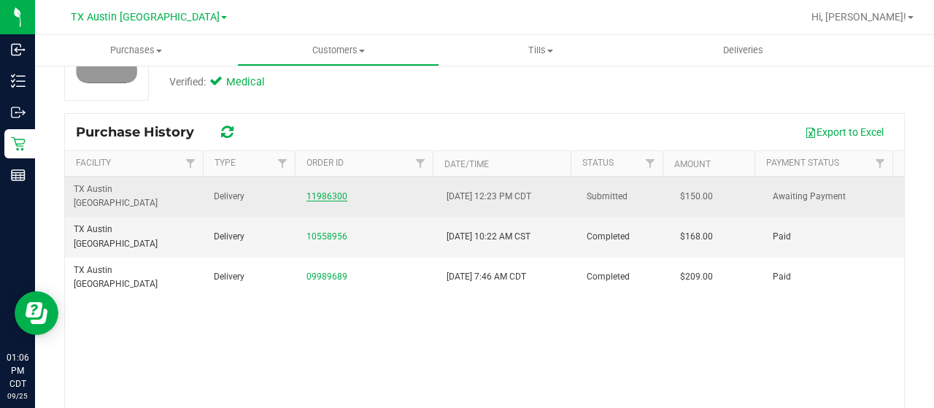
click at [326, 191] on link "11986300" at bounding box center [327, 196] width 41 height 10
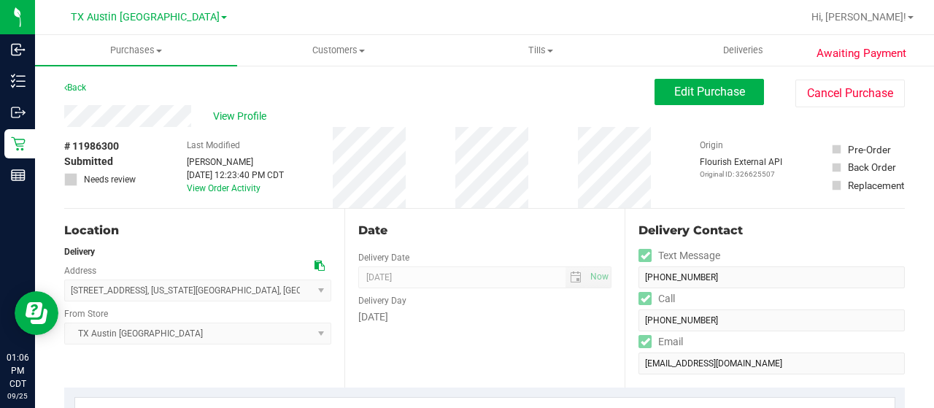
click at [142, 111] on div "View Profile" at bounding box center [359, 116] width 590 height 22
click at [257, 116] on span "View Profile" at bounding box center [242, 116] width 58 height 15
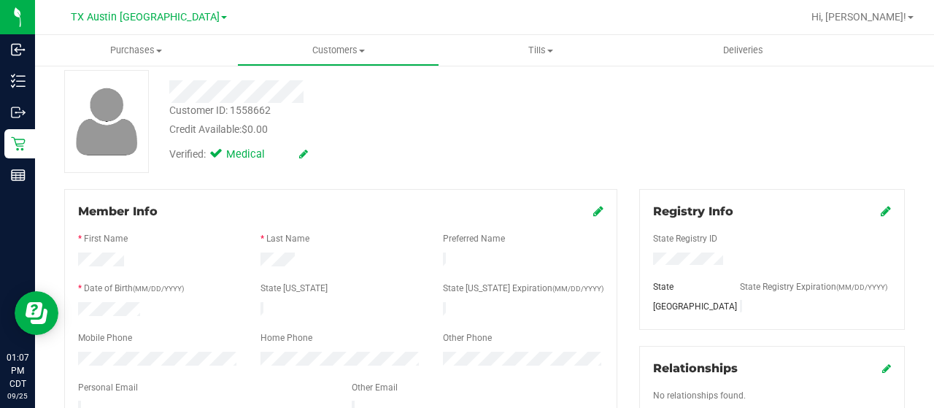
scroll to position [146, 0]
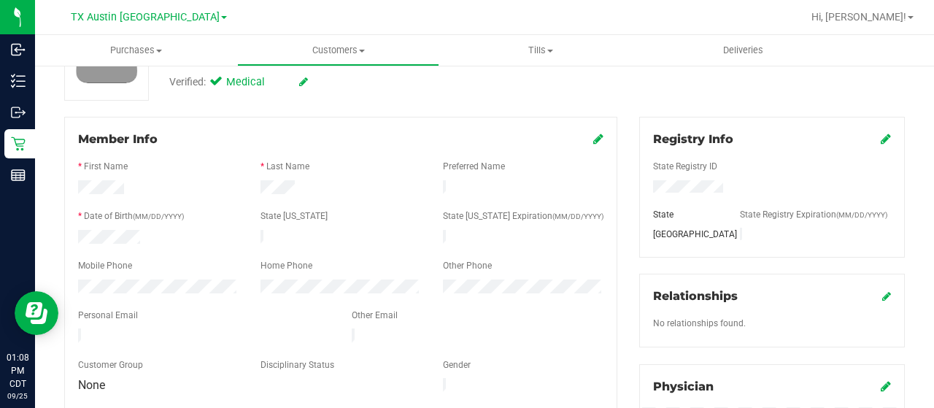
click at [78, 328] on div at bounding box center [204, 337] width 274 height 18
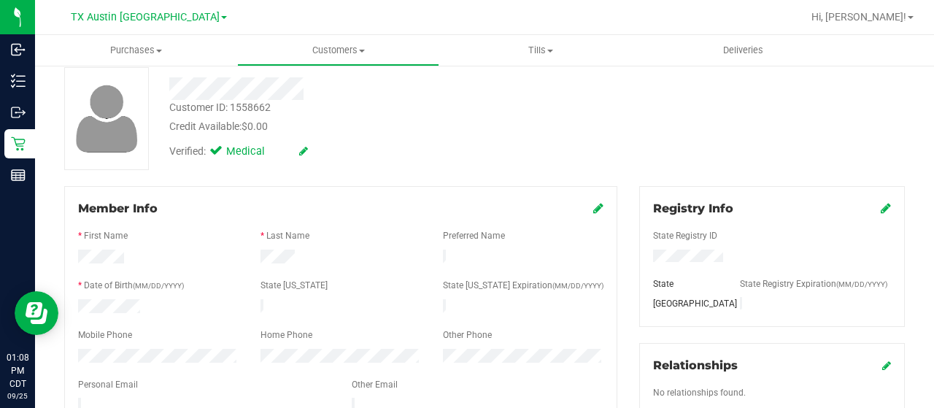
scroll to position [0, 0]
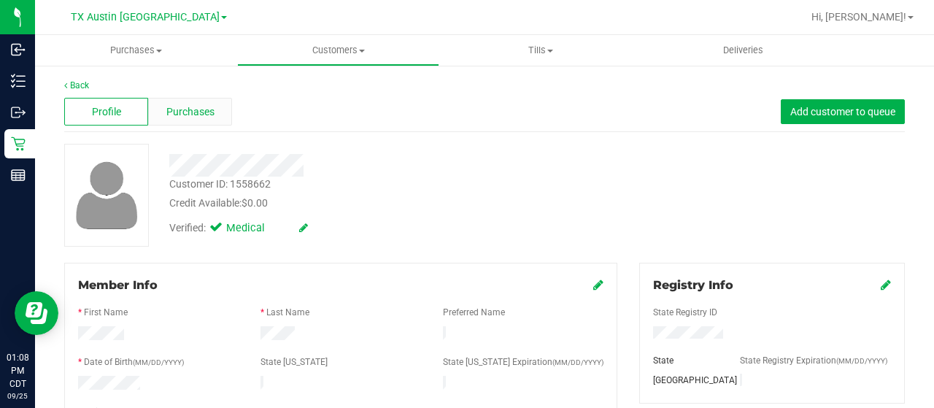
click at [181, 109] on span "Purchases" at bounding box center [190, 111] width 48 height 15
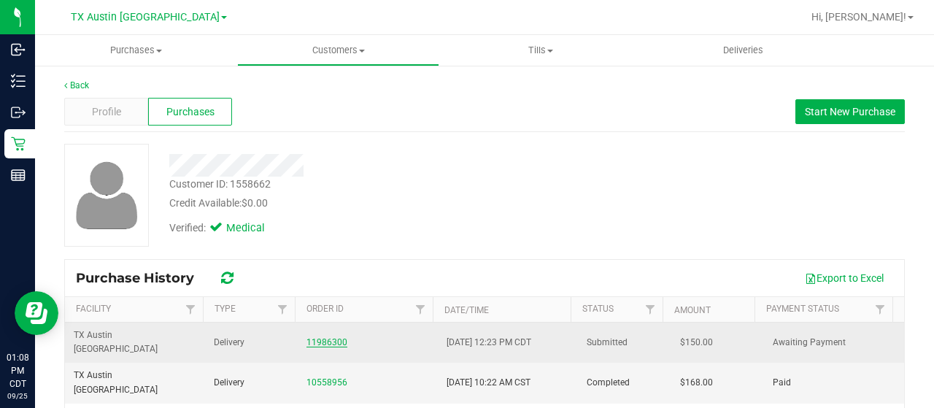
click at [320, 337] on link "11986300" at bounding box center [327, 342] width 41 height 10
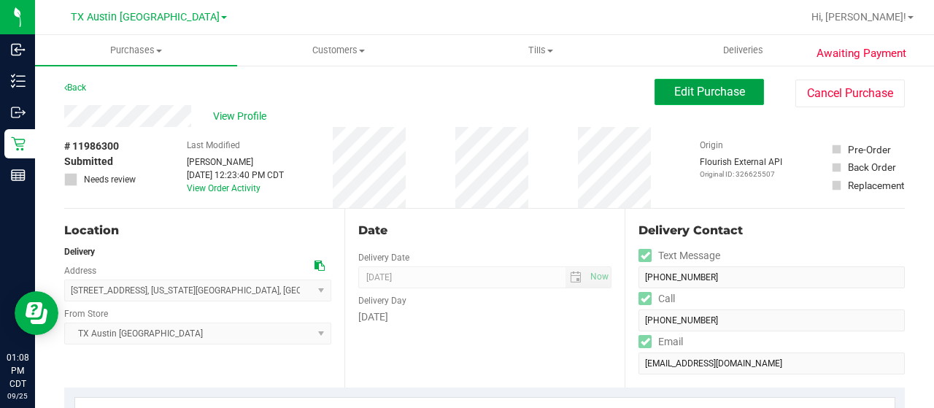
click at [721, 94] on span "Edit Purchase" at bounding box center [709, 92] width 71 height 14
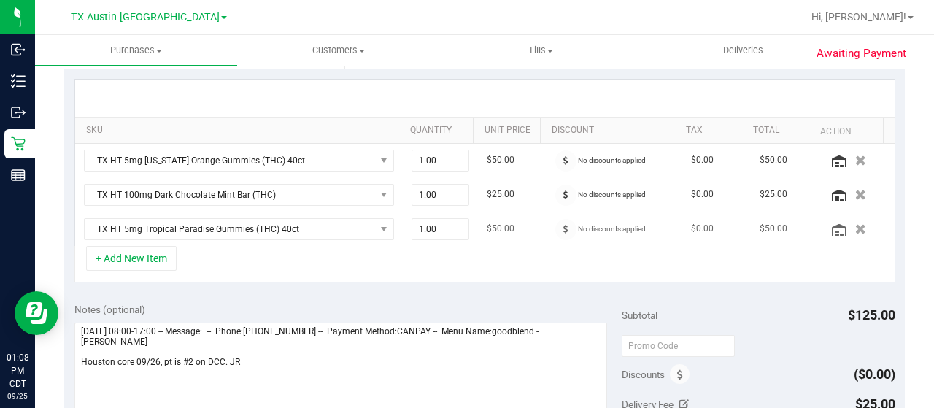
scroll to position [365, 0]
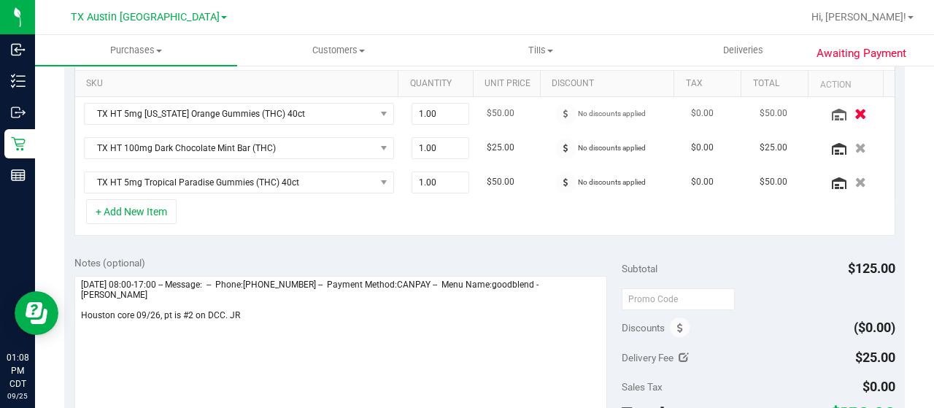
click at [848, 112] on button "button" at bounding box center [860, 113] width 25 height 15
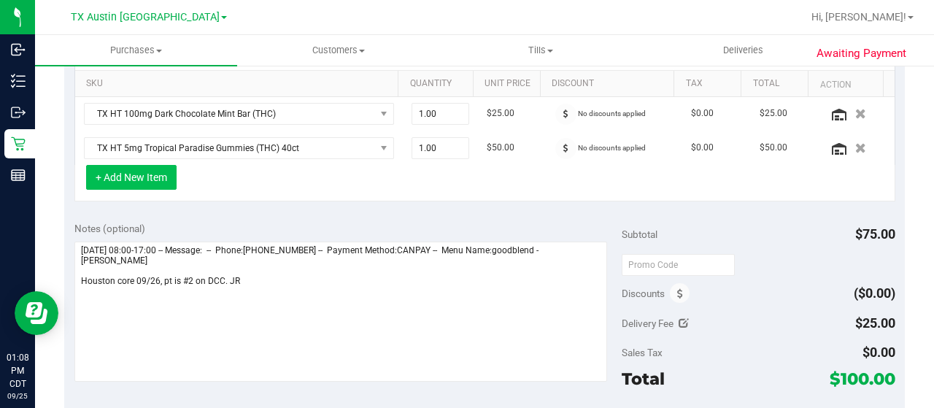
click at [158, 180] on button "+ Add New Item" at bounding box center [131, 177] width 91 height 25
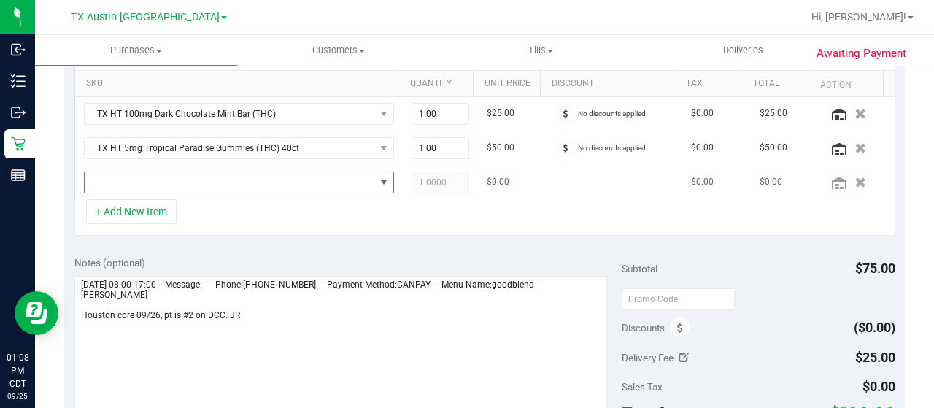
click at [171, 185] on span "NO DATA FOUND" at bounding box center [230, 182] width 290 height 20
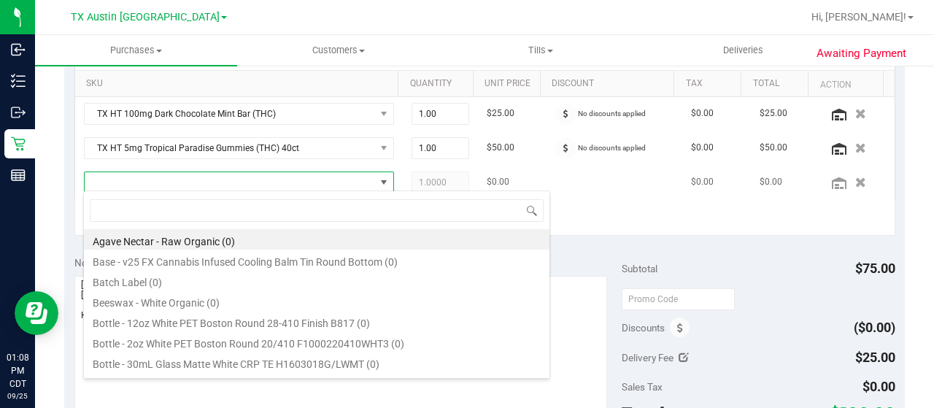
scroll to position [21, 294]
type input "blue"
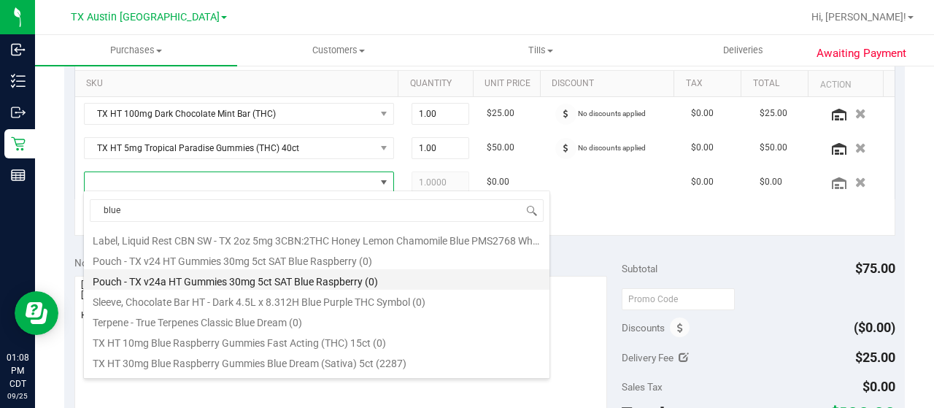
scroll to position [181, 0]
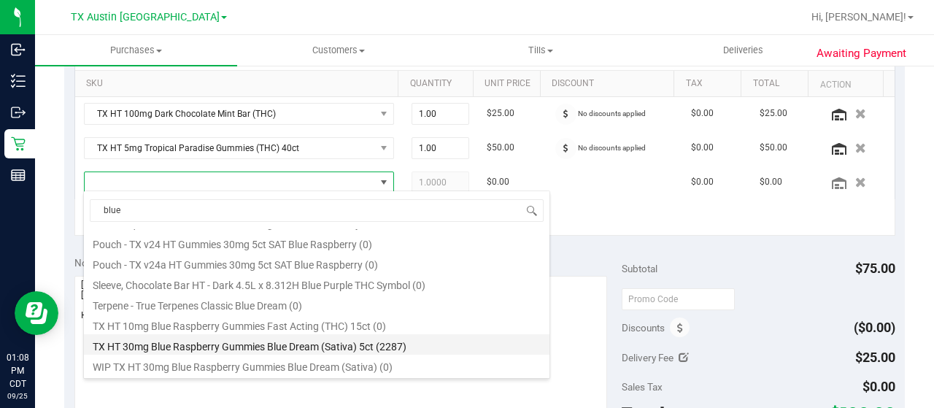
click at [404, 342] on li "TX HT 30mg Blue Raspberry Gummies Blue Dream (Sativa) 5ct (2287)" at bounding box center [317, 344] width 466 height 20
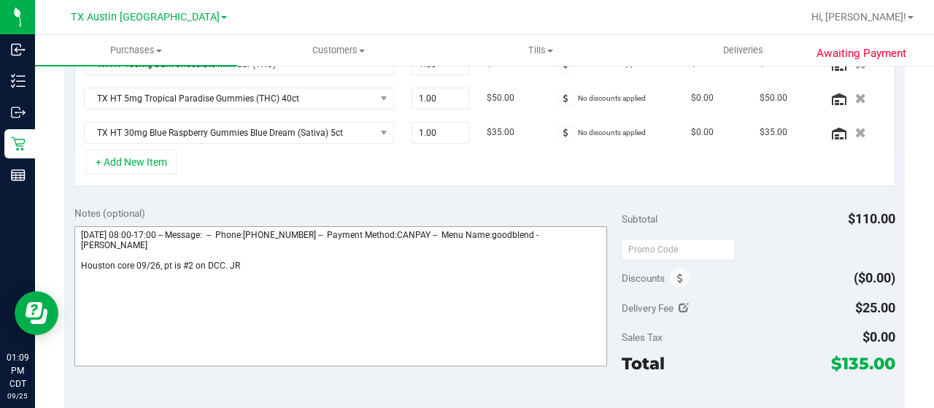
scroll to position [438, 0]
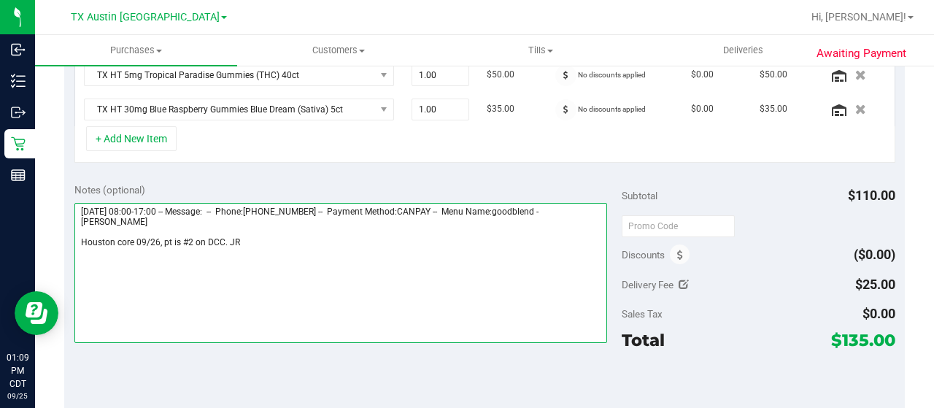
click at [285, 254] on textarea at bounding box center [340, 273] width 533 height 140
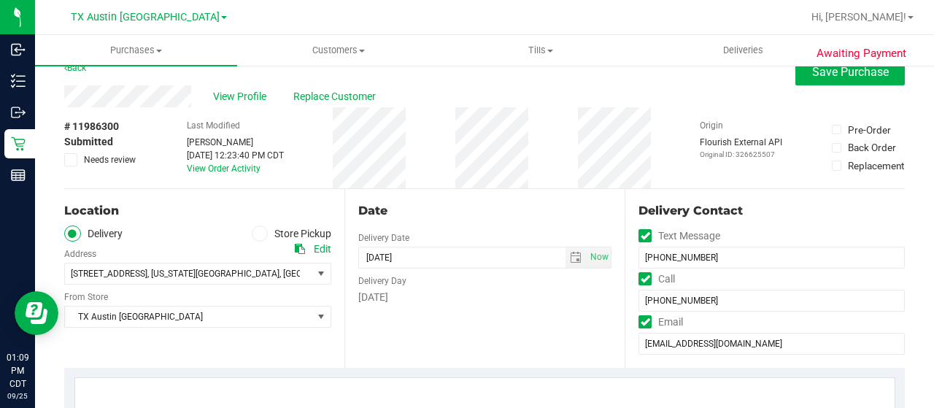
scroll to position [0, 0]
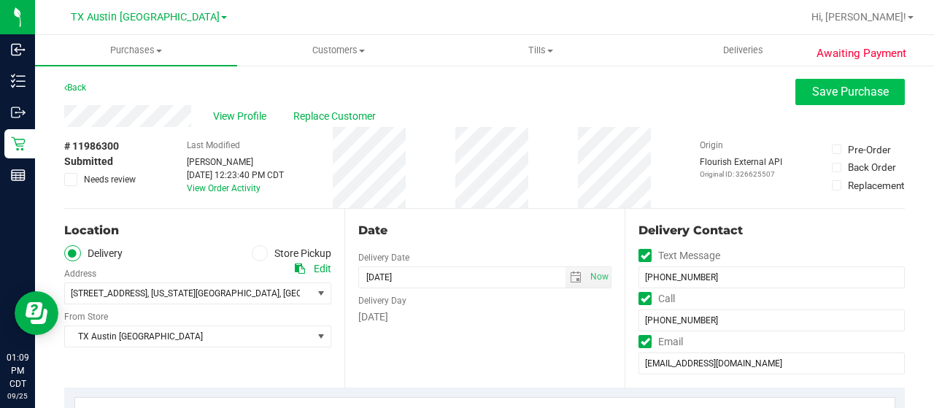
type textarea "[DATE] 08:00-17:00 -- Message: -- Phone:[PHONE_NUMBER] -- Payment Method:CANPAY…"
click at [812, 96] on span "Save Purchase" at bounding box center [850, 92] width 77 height 14
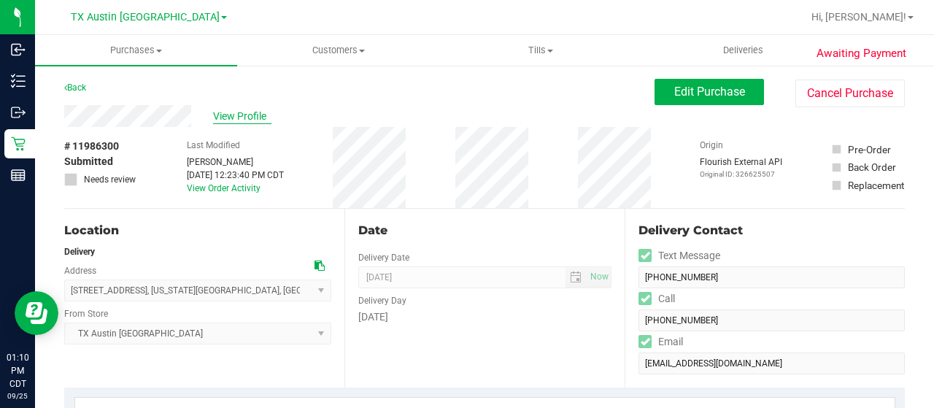
click at [236, 118] on span "View Profile" at bounding box center [242, 116] width 58 height 15
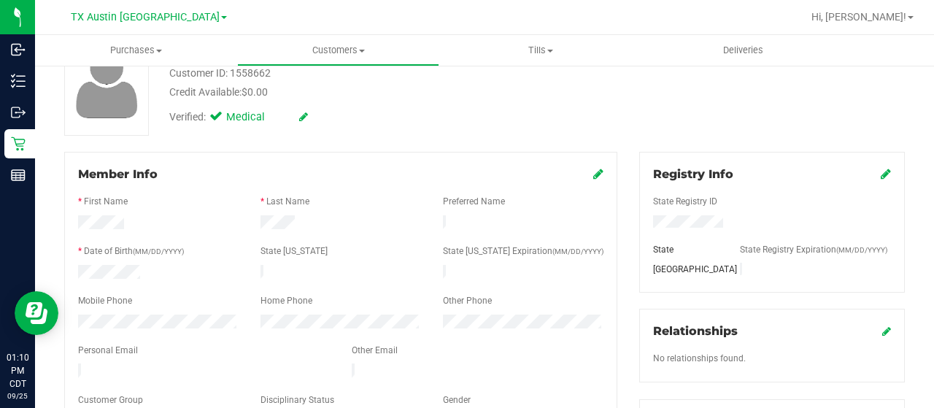
scroll to position [146, 0]
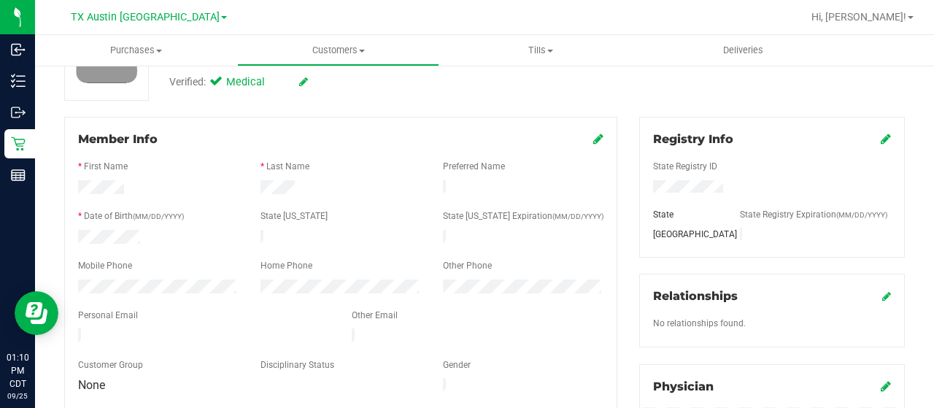
drag, startPoint x: 240, startPoint y: 333, endPoint x: 72, endPoint y: 330, distance: 167.9
click at [72, 330] on div at bounding box center [204, 337] width 274 height 18
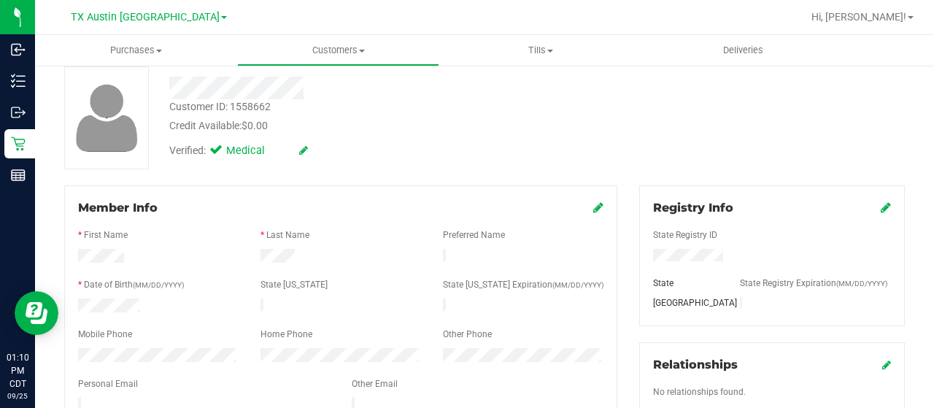
scroll to position [0, 0]
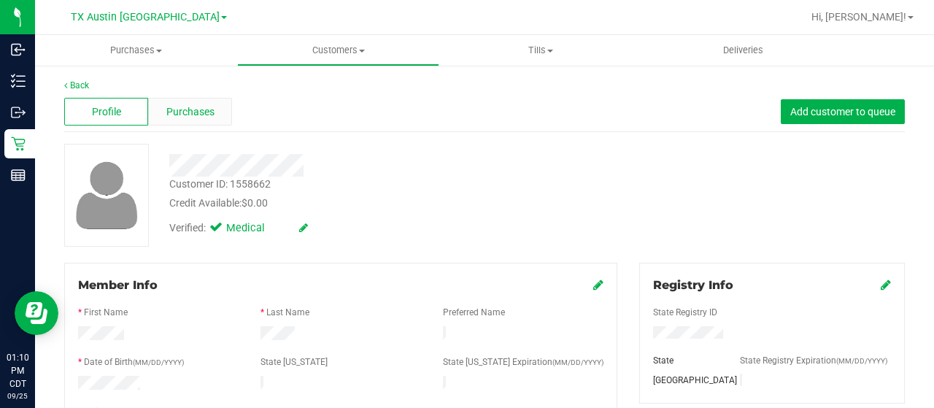
click at [183, 107] on span "Purchases" at bounding box center [190, 111] width 48 height 15
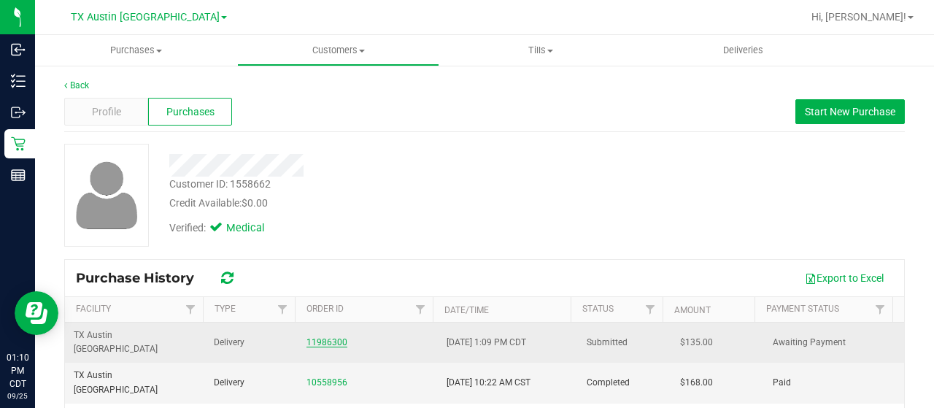
click at [322, 337] on link "11986300" at bounding box center [327, 342] width 41 height 10
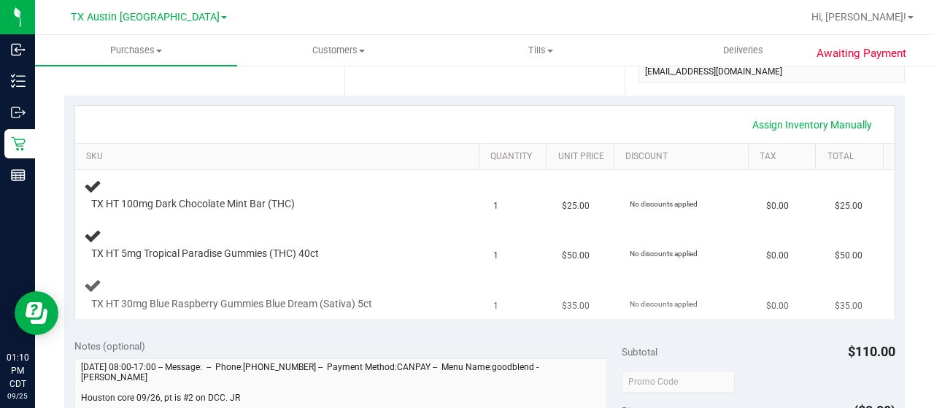
scroll to position [511, 0]
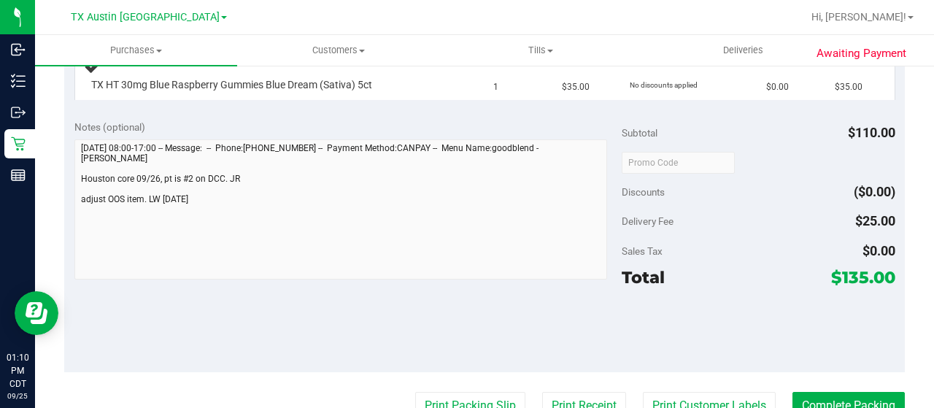
click at [73, 180] on div "Notes (optional) Subtotal $110.00 Discounts ($0.00) Delivery Fee $25.00 Sales T…" at bounding box center [484, 240] width 841 height 263
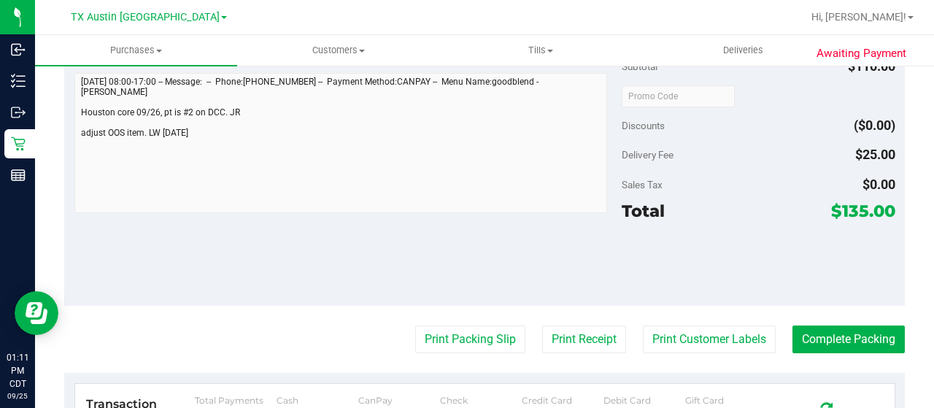
scroll to position [584, 0]
